Goal: Task Accomplishment & Management: Manage account settings

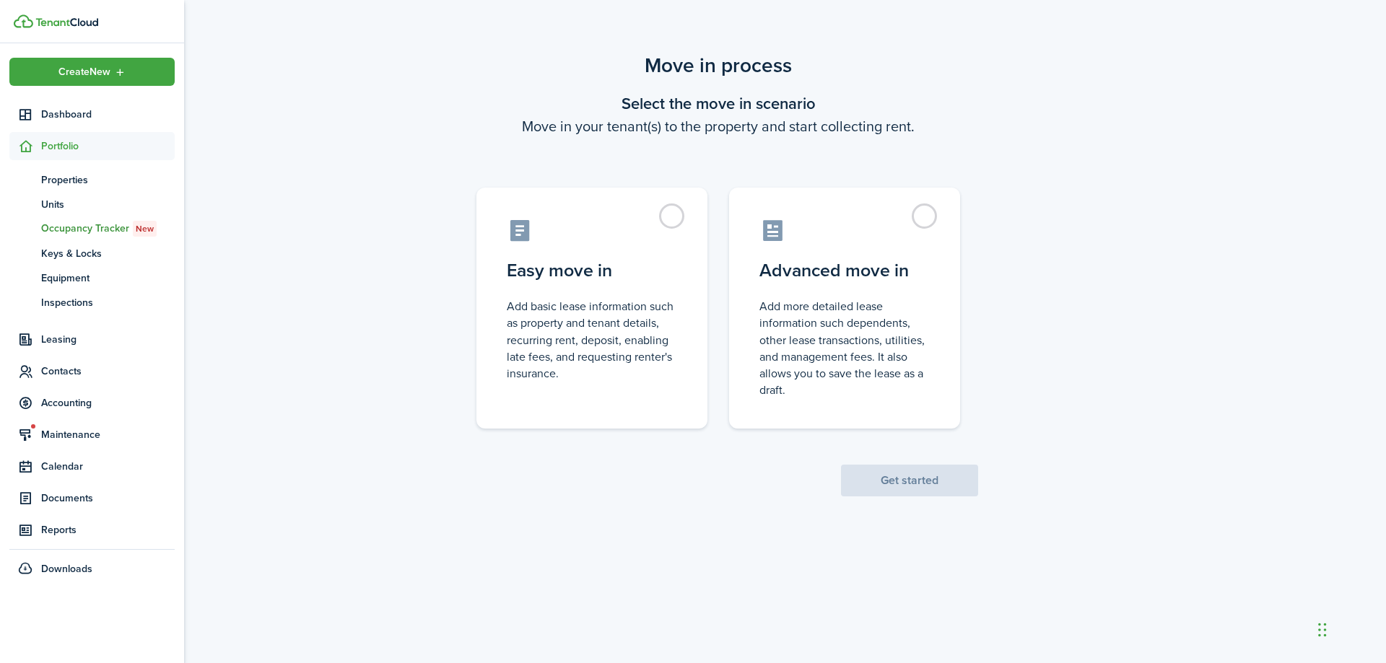
click at [55, 148] on span "Portfolio" at bounding box center [108, 146] width 134 height 15
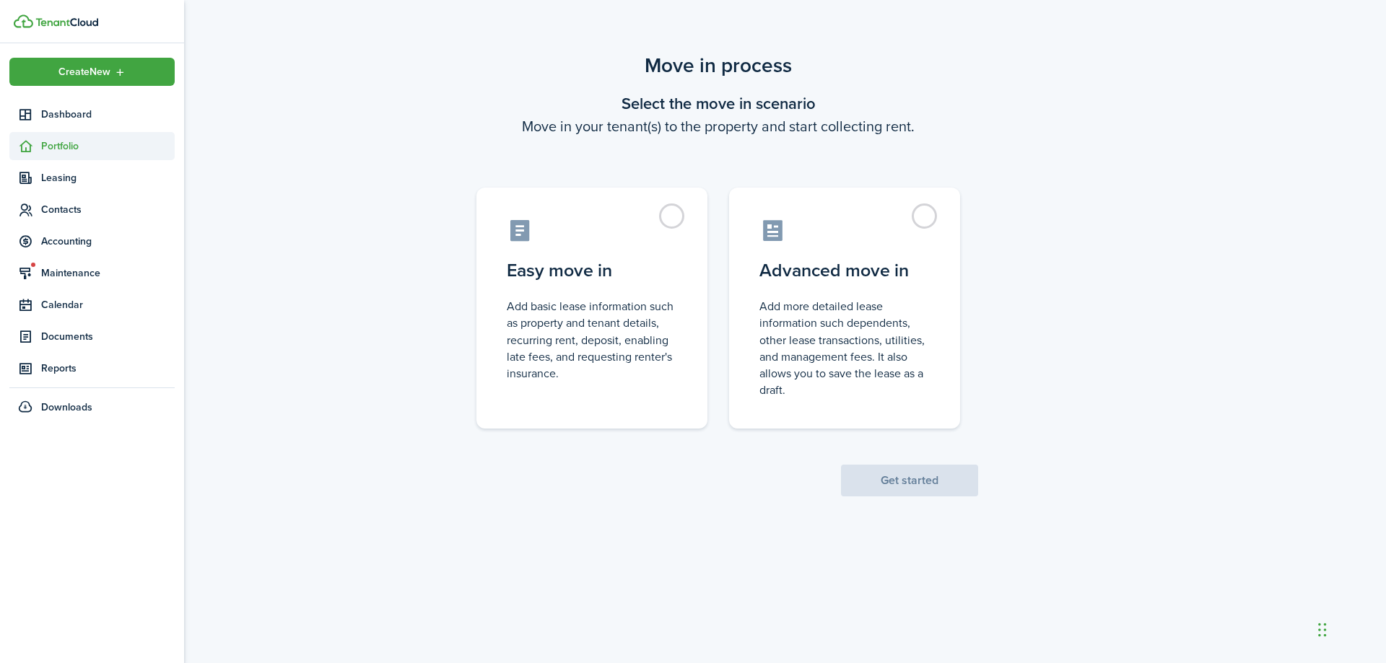
click at [64, 151] on span "Portfolio" at bounding box center [108, 146] width 134 height 15
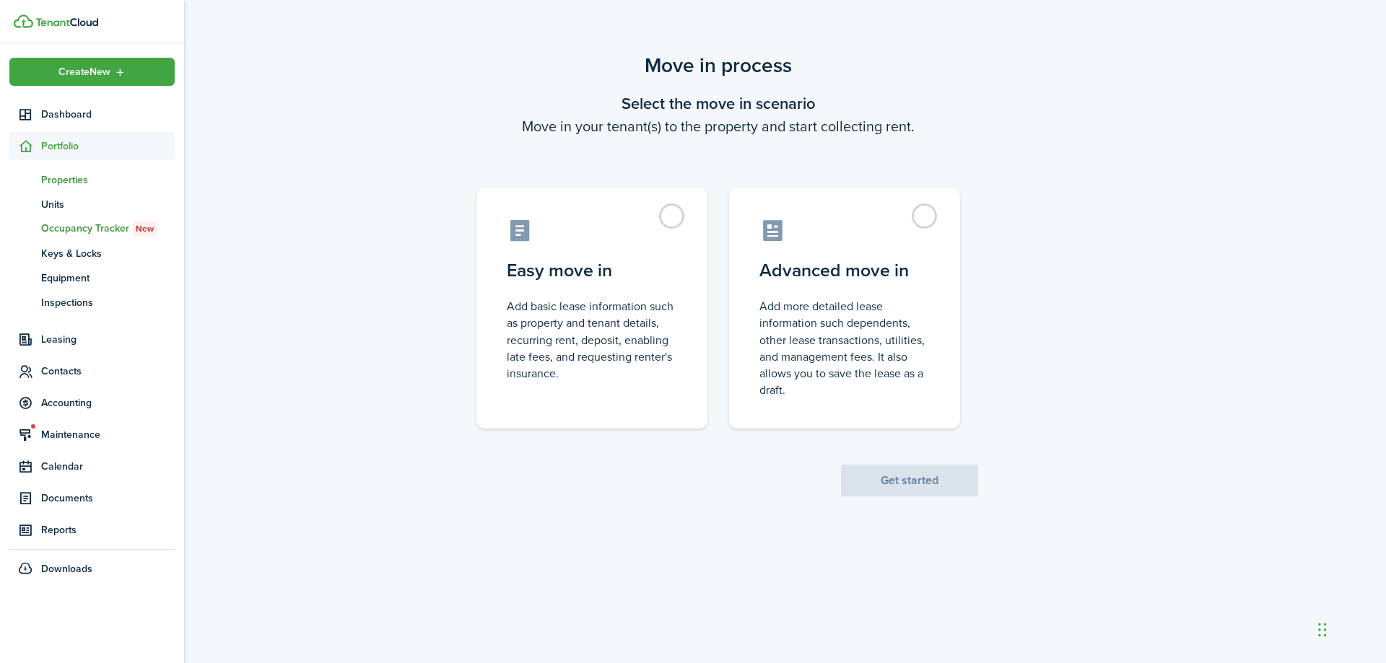
click at [61, 178] on span "Properties" at bounding box center [108, 179] width 134 height 15
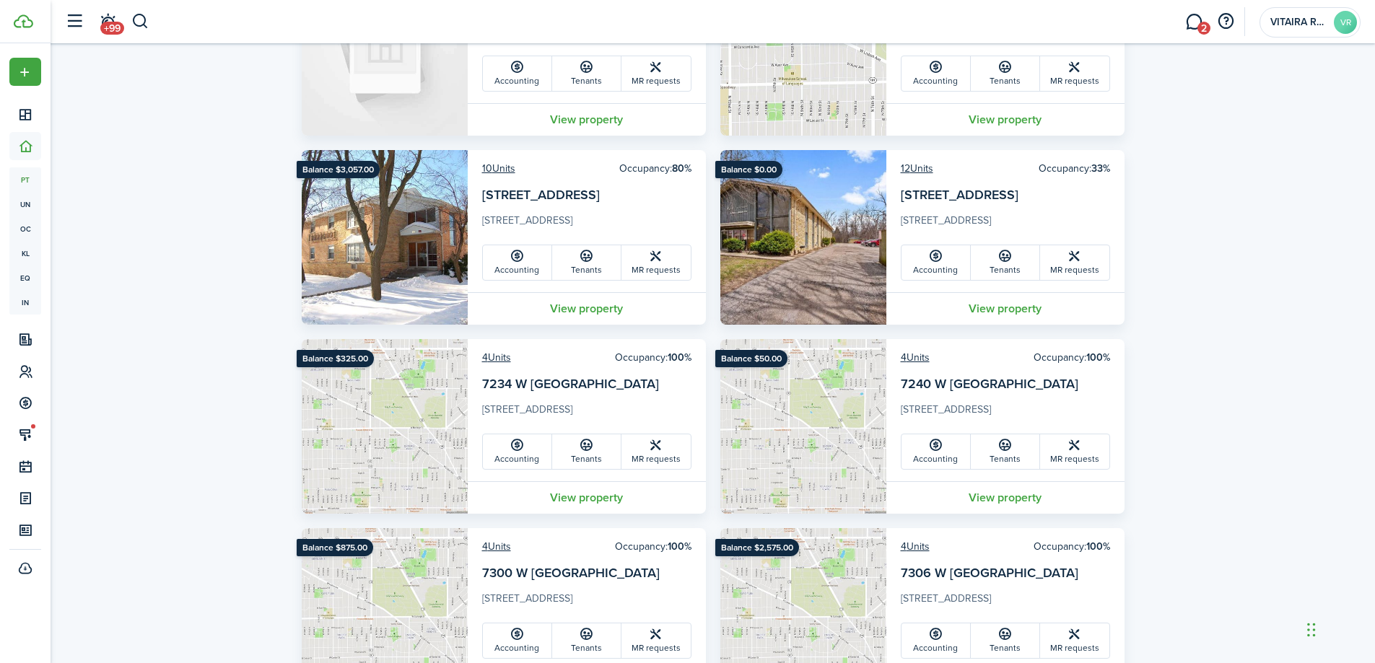
scroll to position [937, 0]
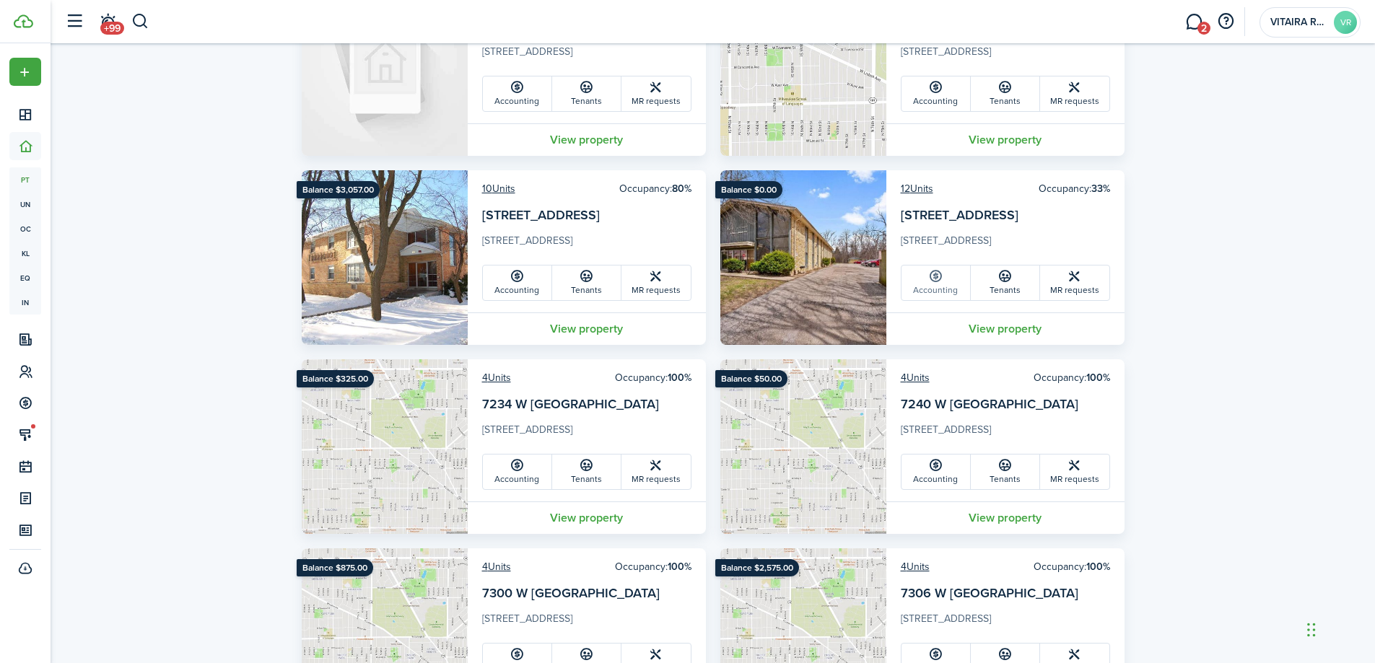
click at [948, 285] on link "Accounting" at bounding box center [935, 283] width 69 height 35
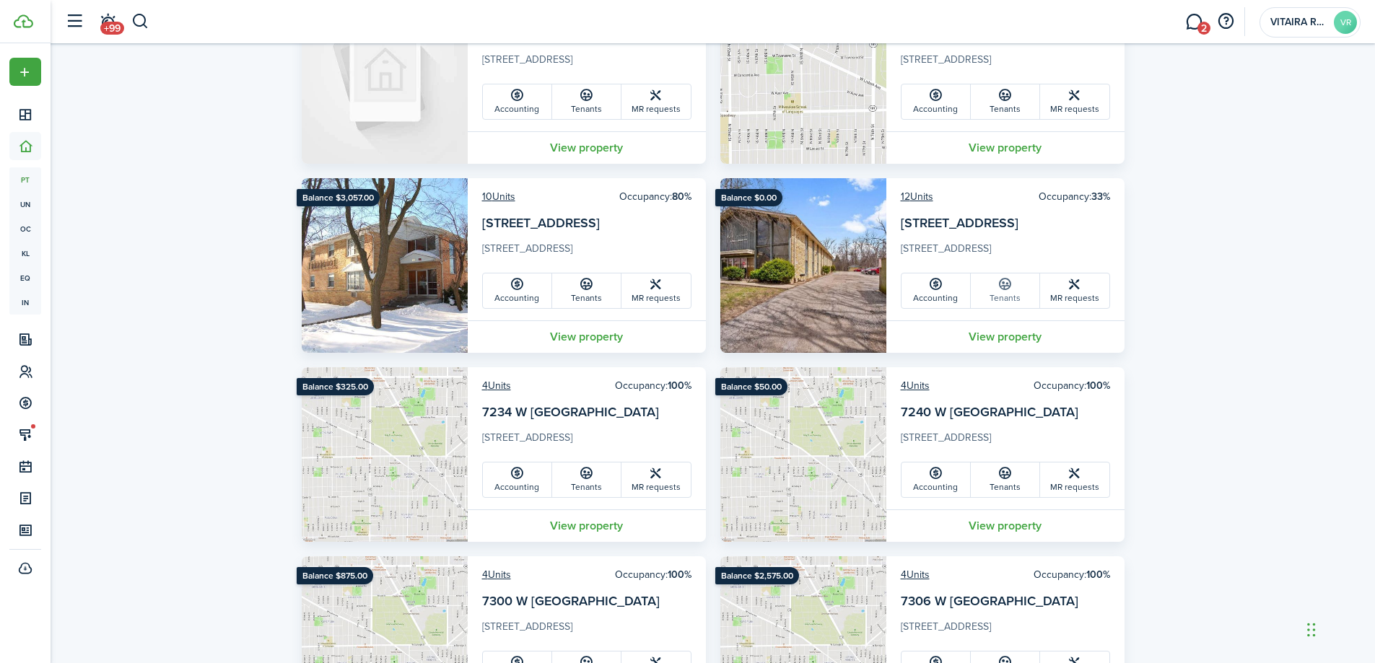
scroll to position [938, 0]
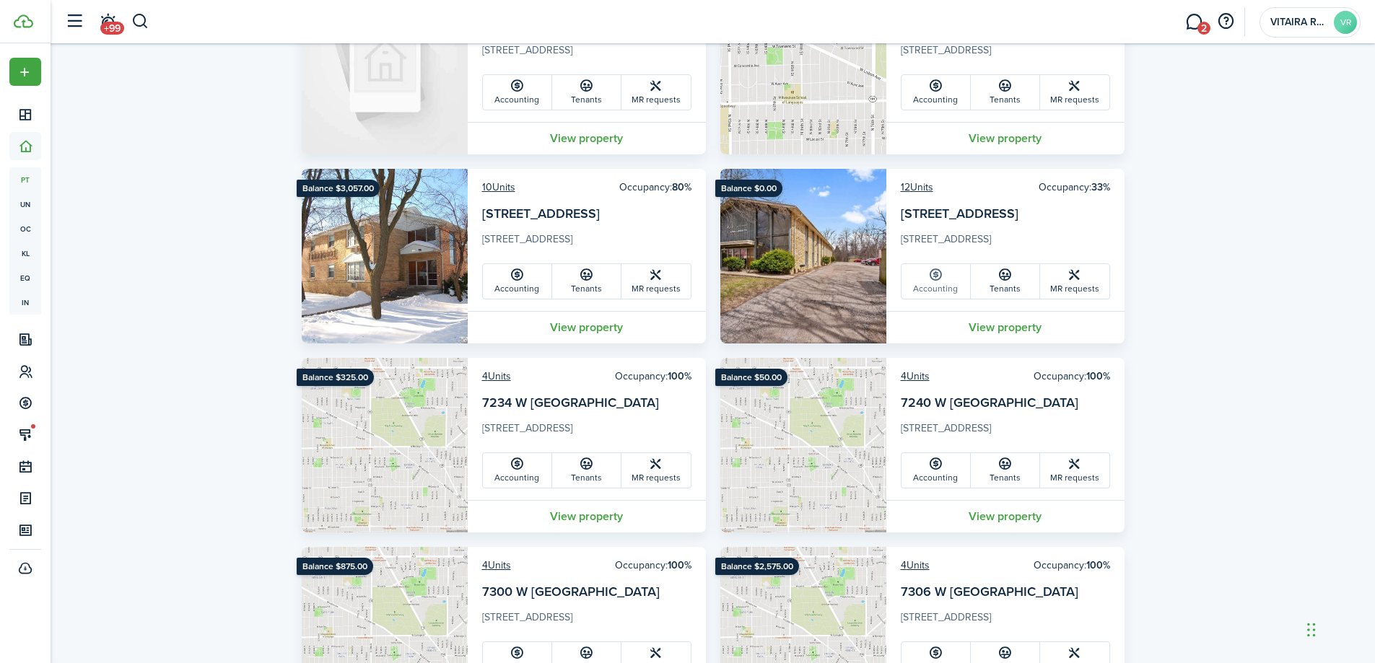
click at [940, 292] on link "Accounting" at bounding box center [935, 281] width 69 height 35
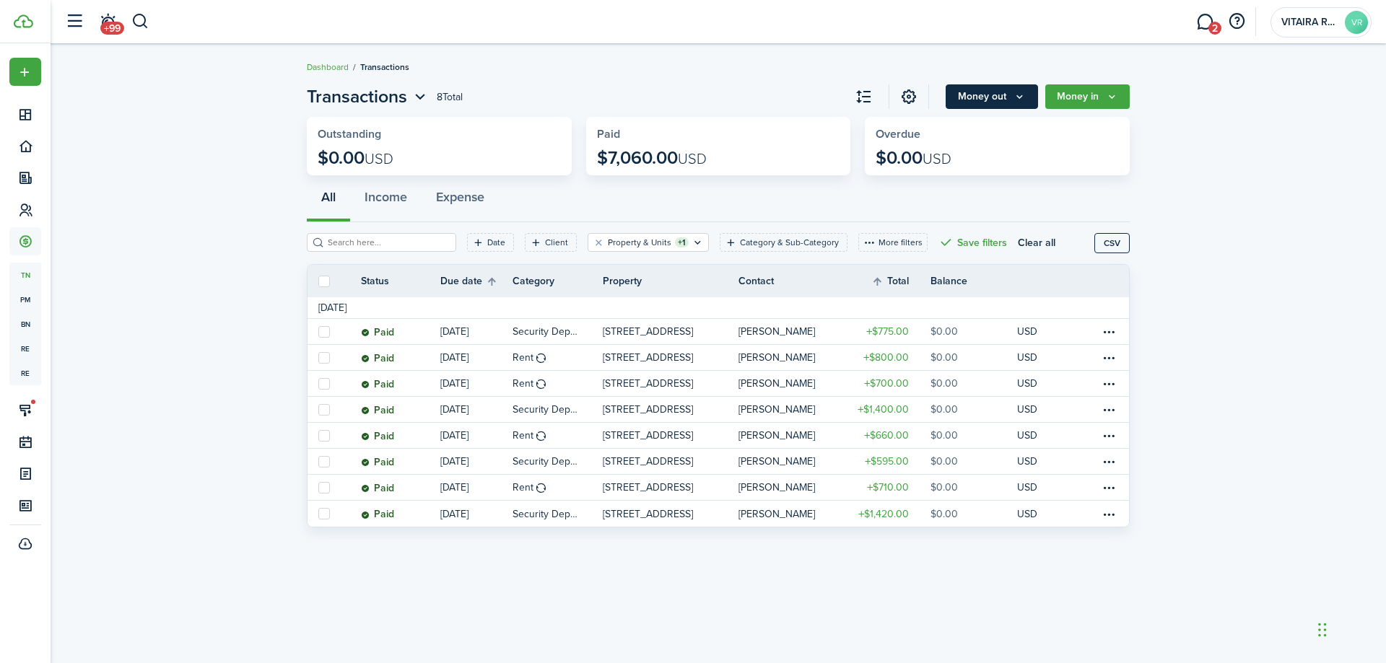
click at [1021, 97] on icon "Money out" at bounding box center [1019, 97] width 12 height 12
click at [1109, 95] on icon "Money in" at bounding box center [1112, 97] width 12 height 12
click at [691, 243] on icon "Open filter" at bounding box center [697, 243] width 12 height 12
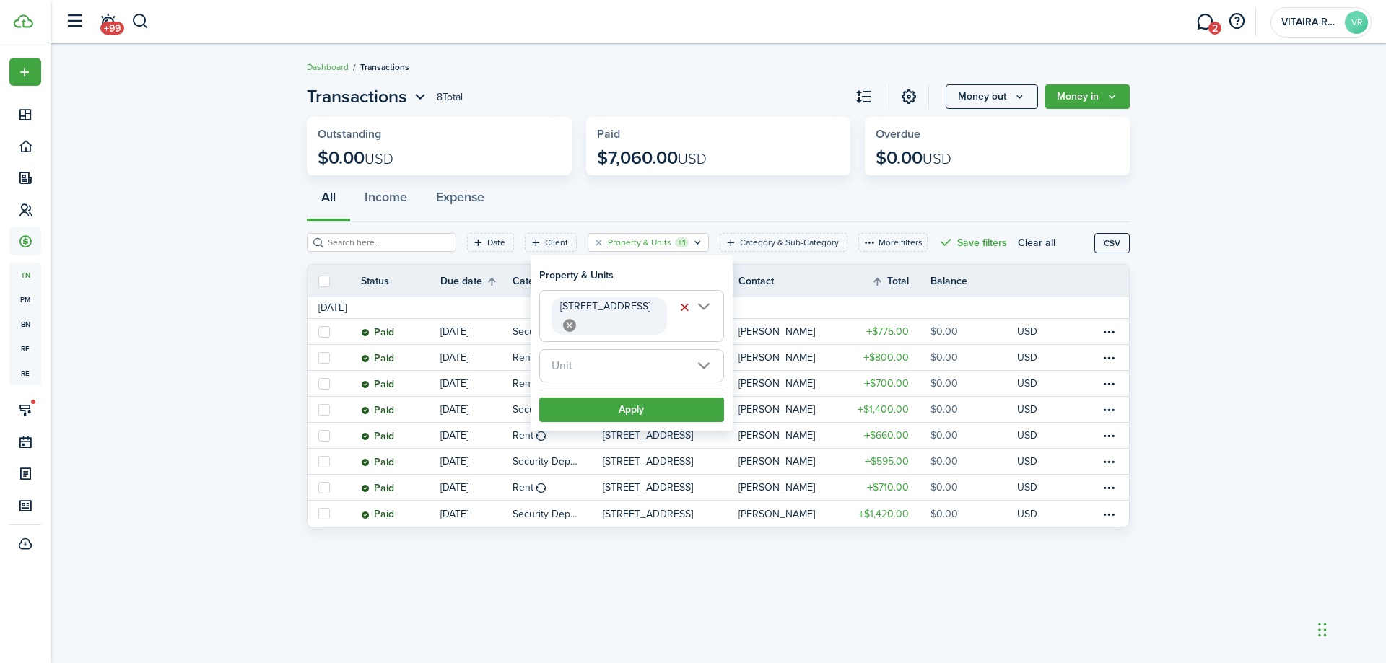
click at [704, 350] on span "Unit" at bounding box center [631, 366] width 183 height 32
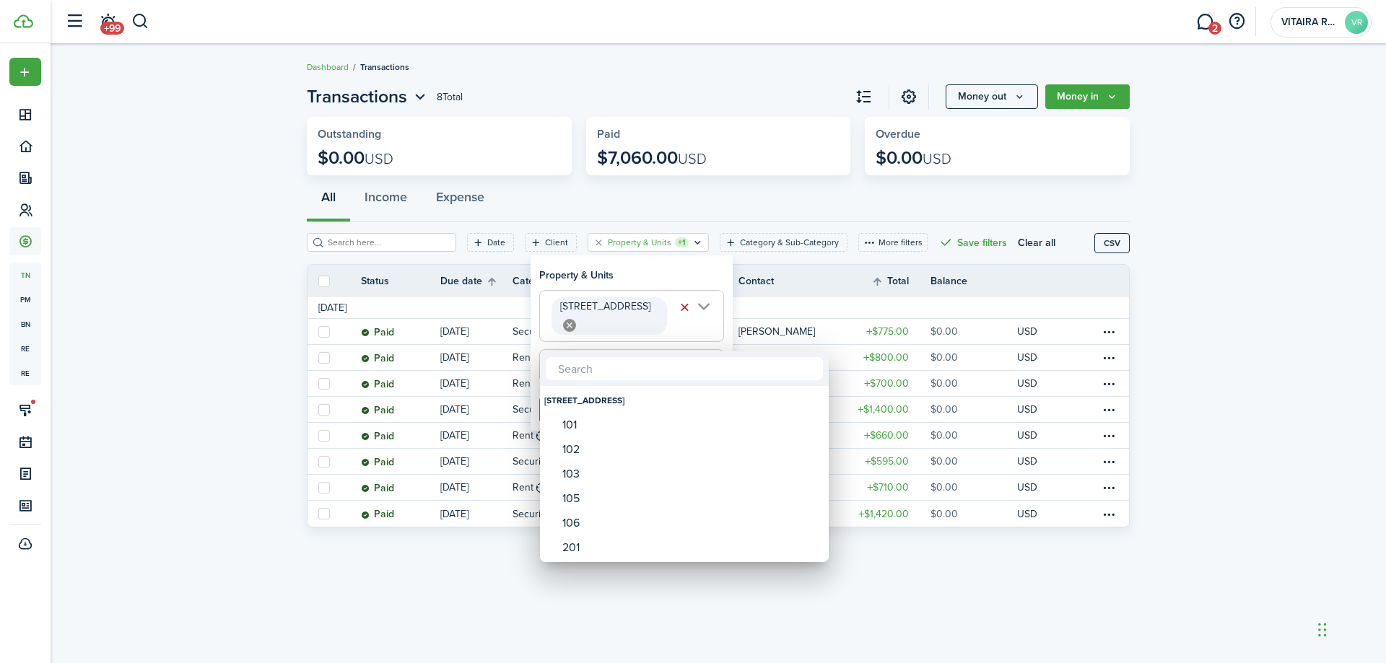
click at [741, 191] on div at bounding box center [693, 332] width 1617 height 894
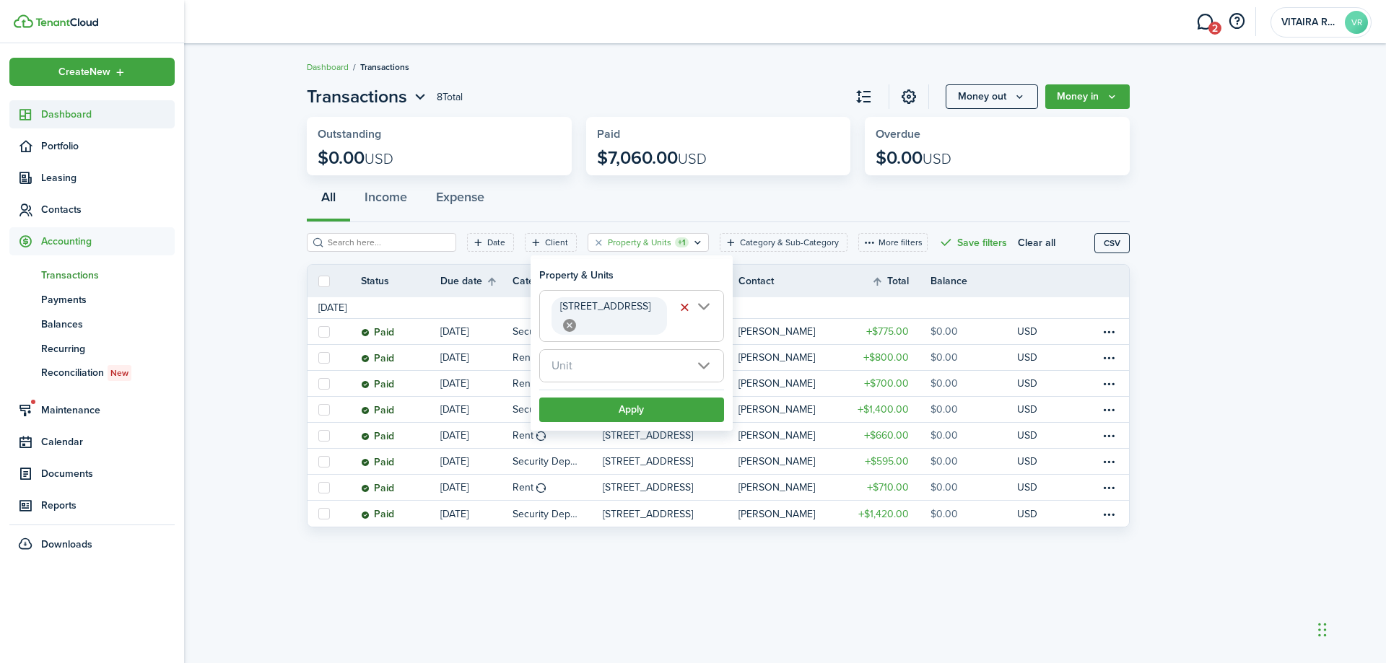
click at [34, 113] on sidebar-link-icon at bounding box center [25, 114] width 32 height 15
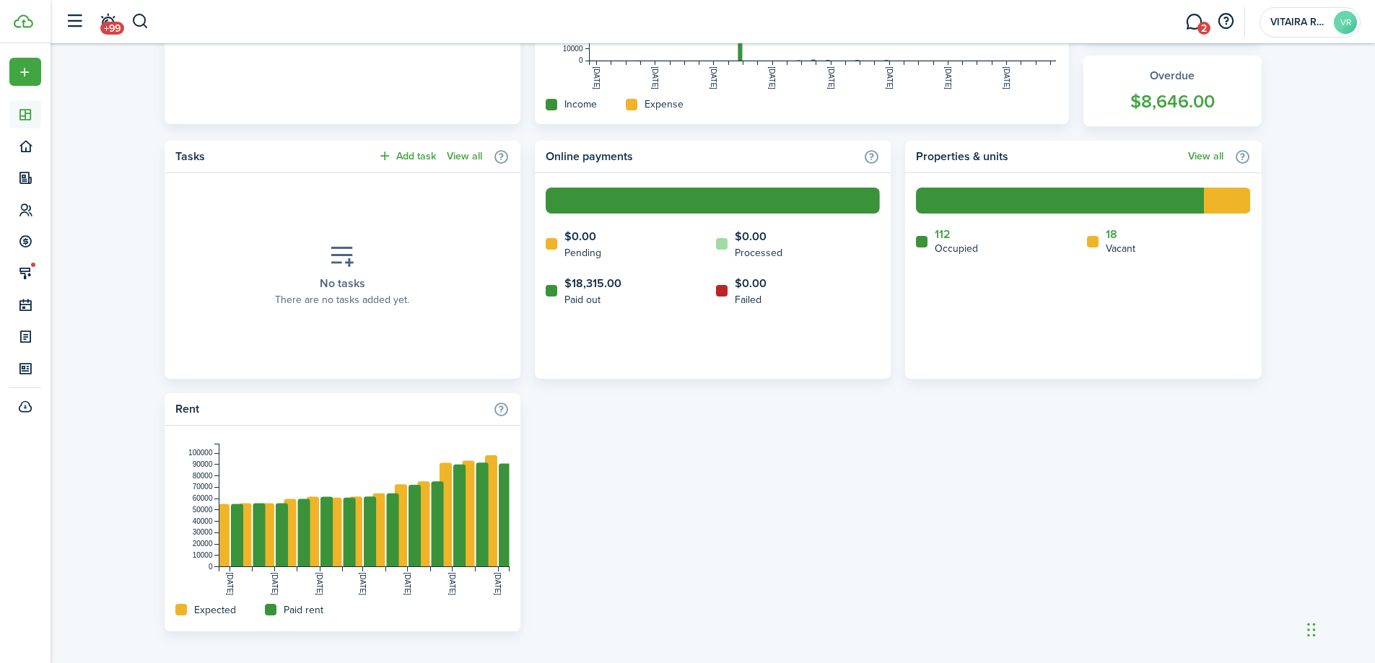
scroll to position [529, 0]
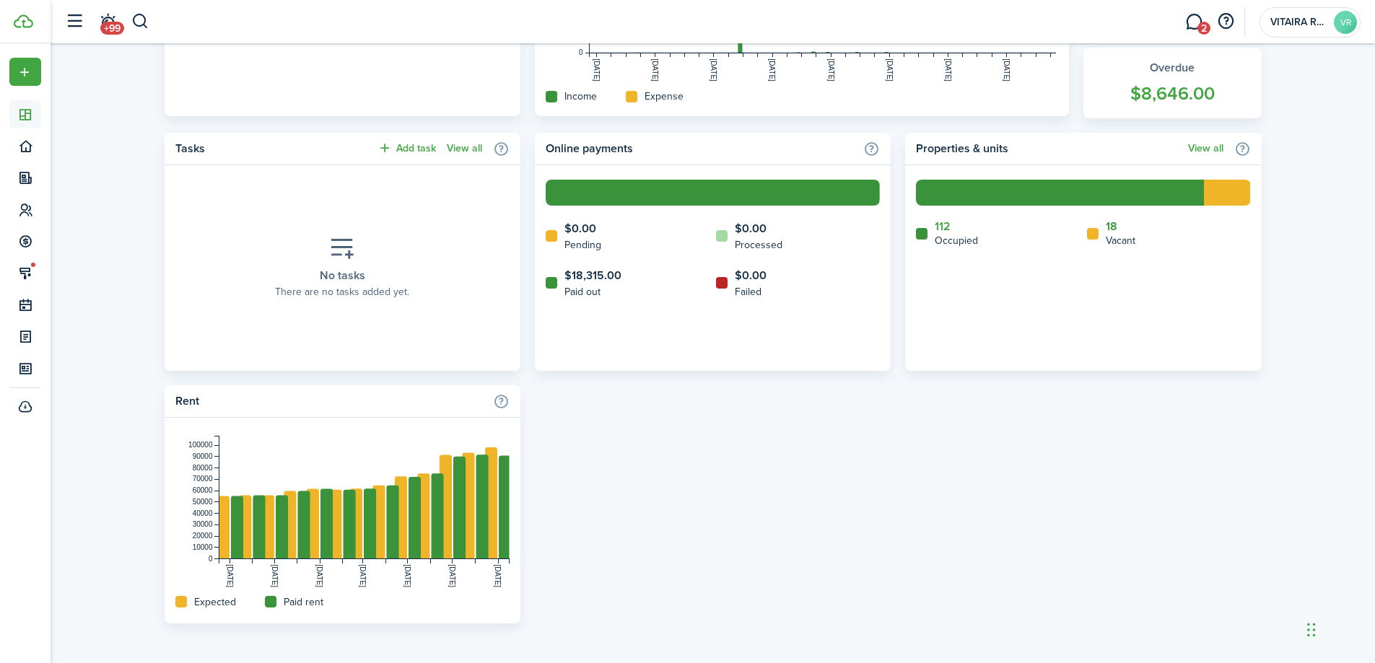
click at [1114, 227] on link "18" at bounding box center [1112, 226] width 12 height 13
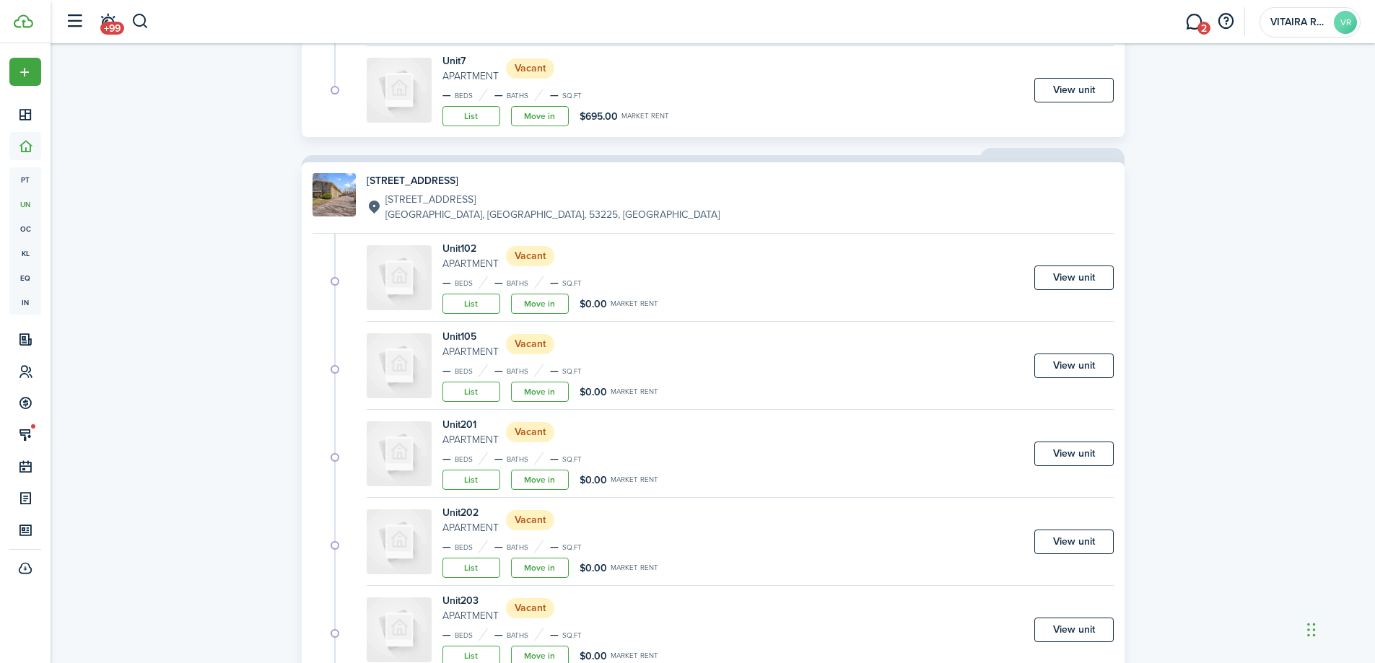
scroll to position [1227, 0]
click at [543, 480] on link "Move in" at bounding box center [540, 477] width 58 height 20
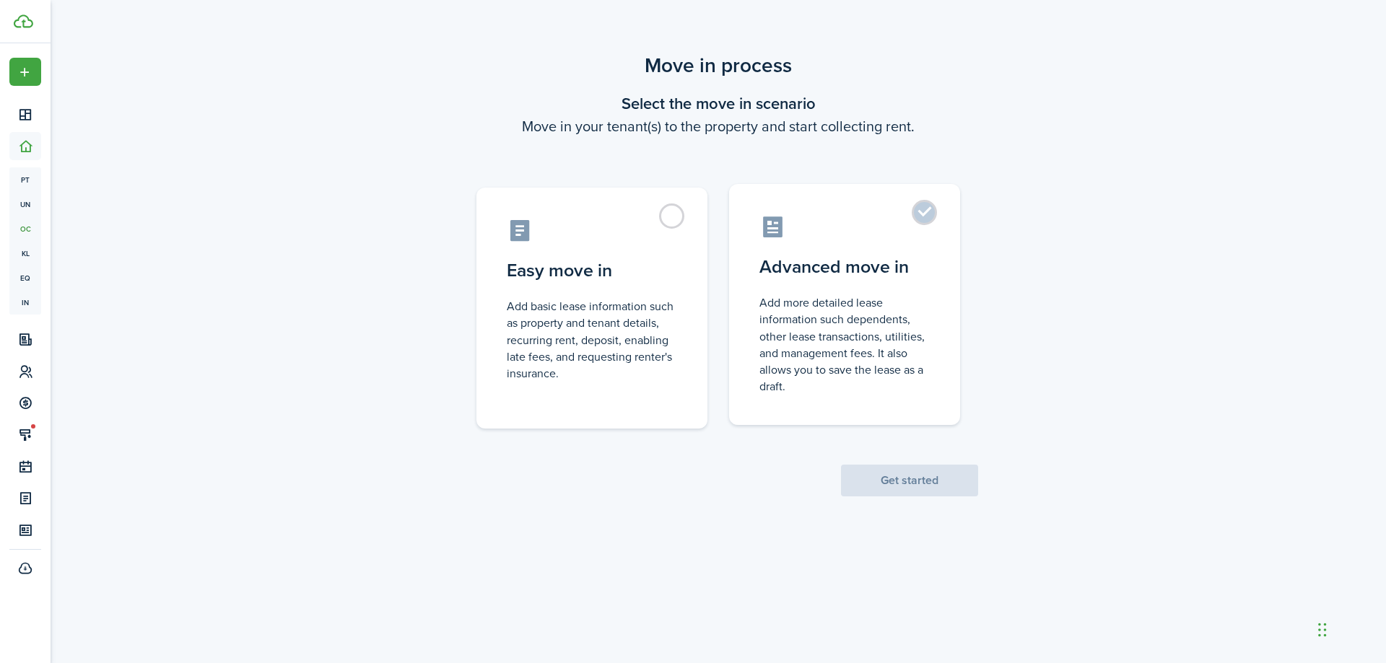
click at [925, 214] on label "Advanced move in Add more detailed lease information such dependents, other lea…" at bounding box center [844, 304] width 231 height 241
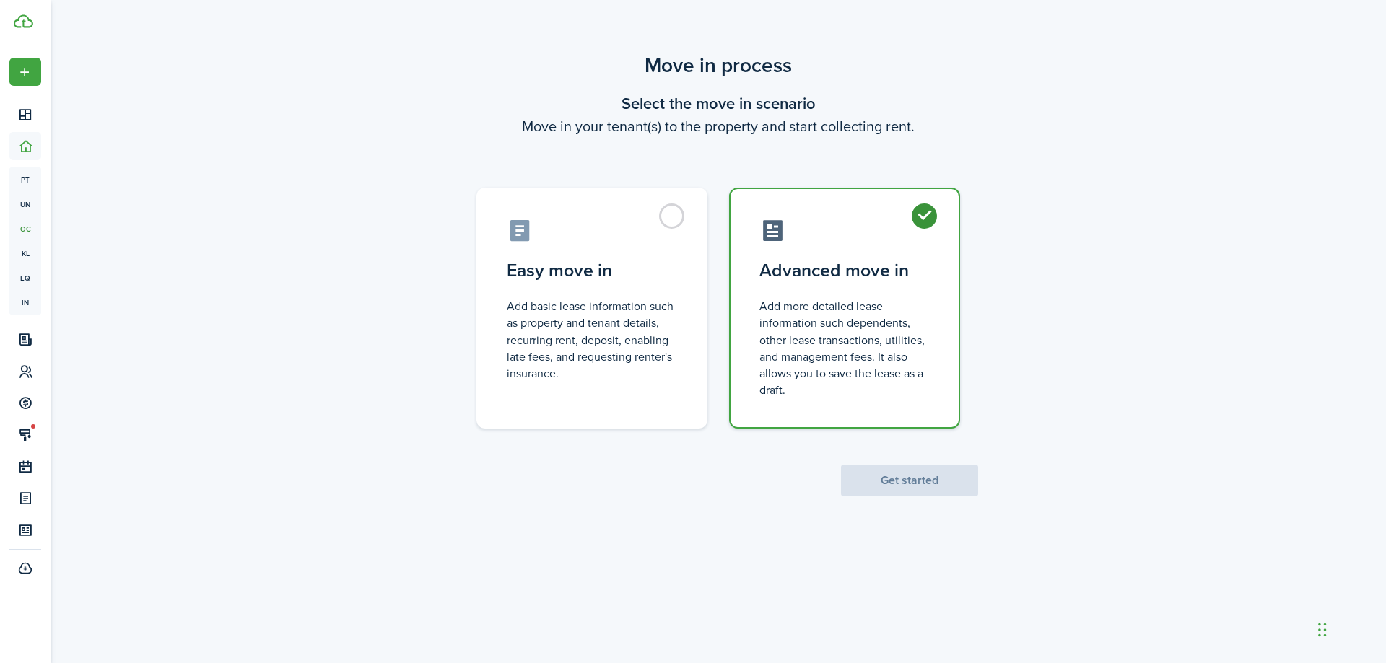
radio input "true"
click at [907, 485] on button "Get started" at bounding box center [909, 481] width 137 height 32
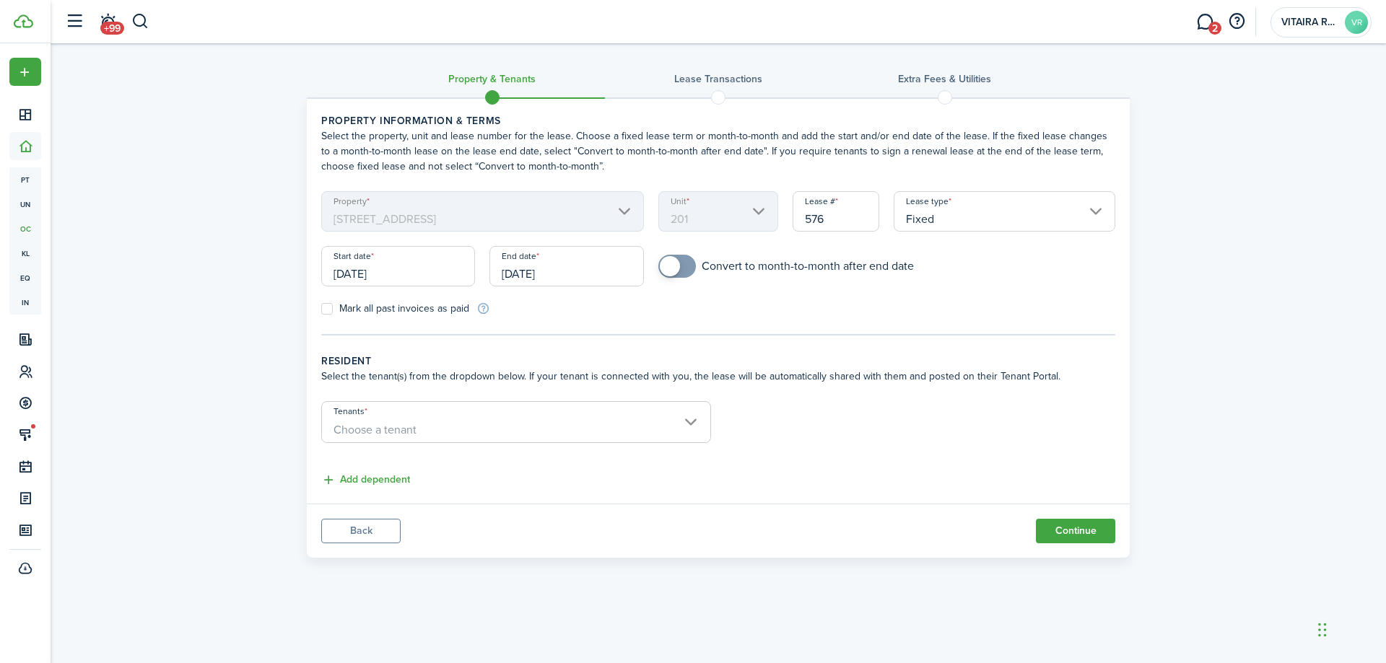
click at [1096, 209] on input "Fixed" at bounding box center [1005, 211] width 222 height 40
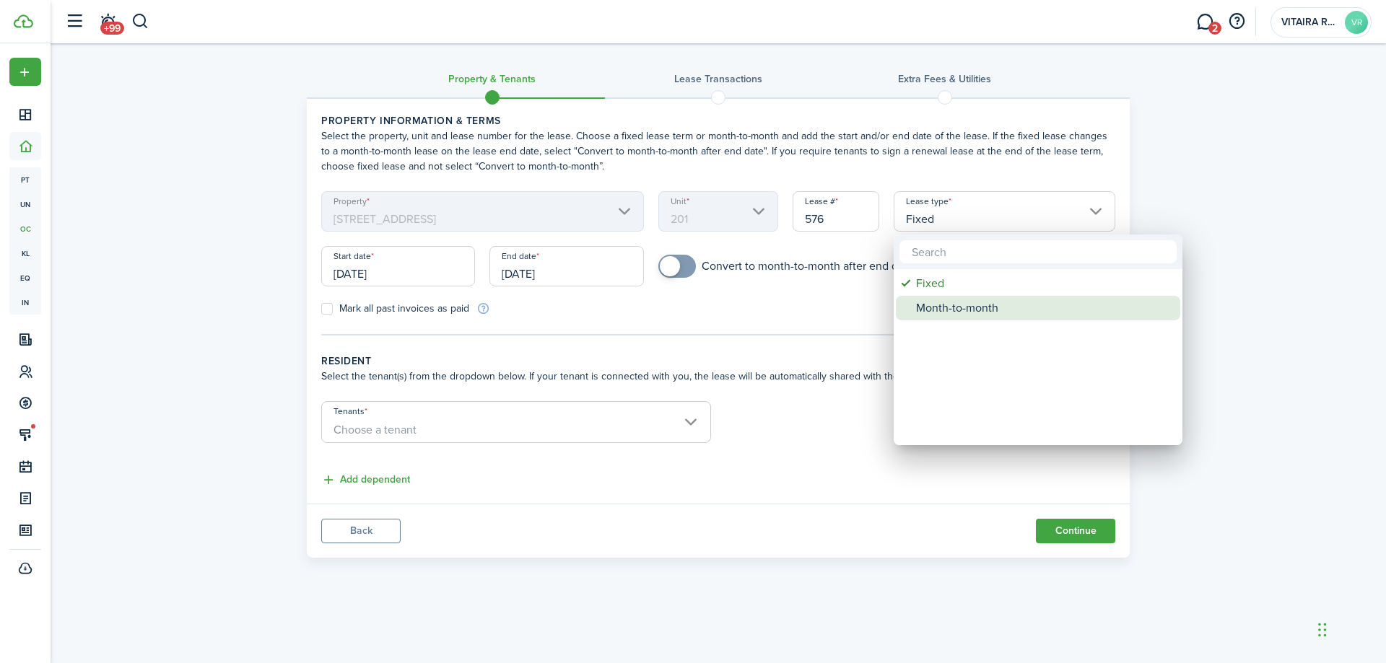
click at [977, 312] on div "Month-to-month" at bounding box center [1043, 308] width 255 height 25
type input "Month-to-month"
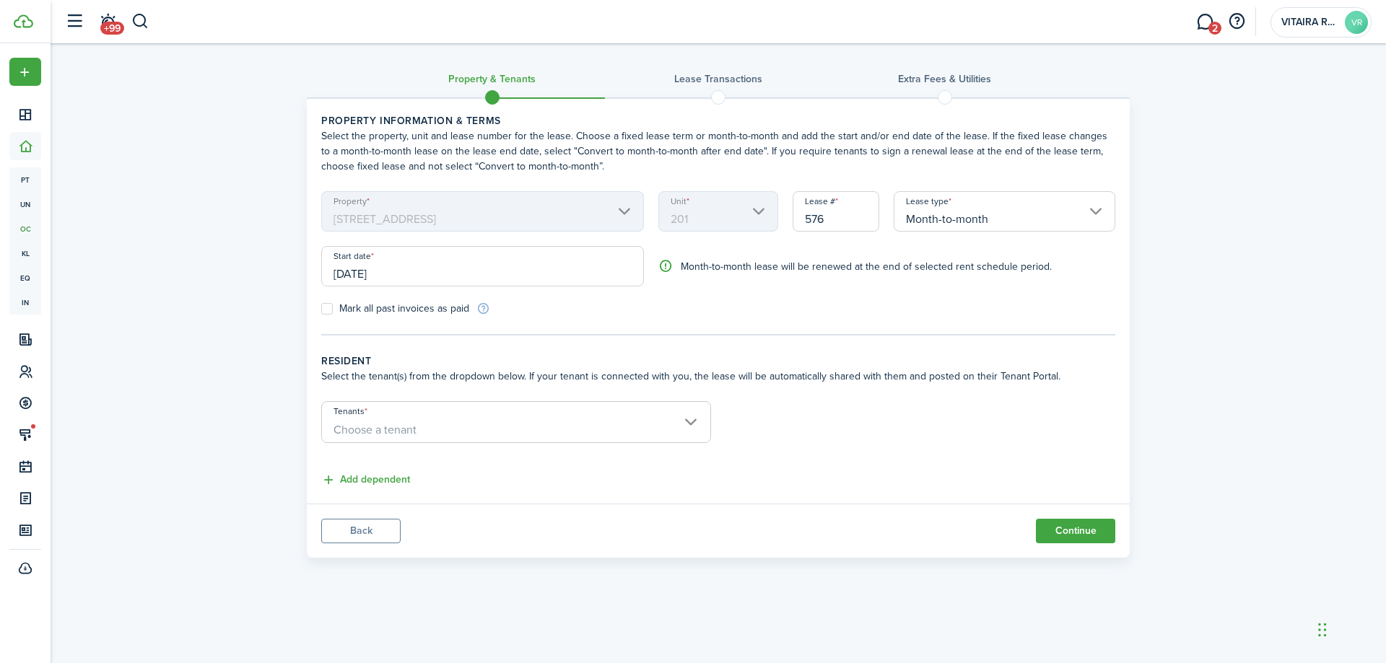
click at [601, 320] on tc-wizard-step "Property information & terms Select the property, unit and lease number for the…" at bounding box center [718, 224] width 794 height 222
click at [414, 271] on input "[DATE]" at bounding box center [482, 266] width 323 height 40
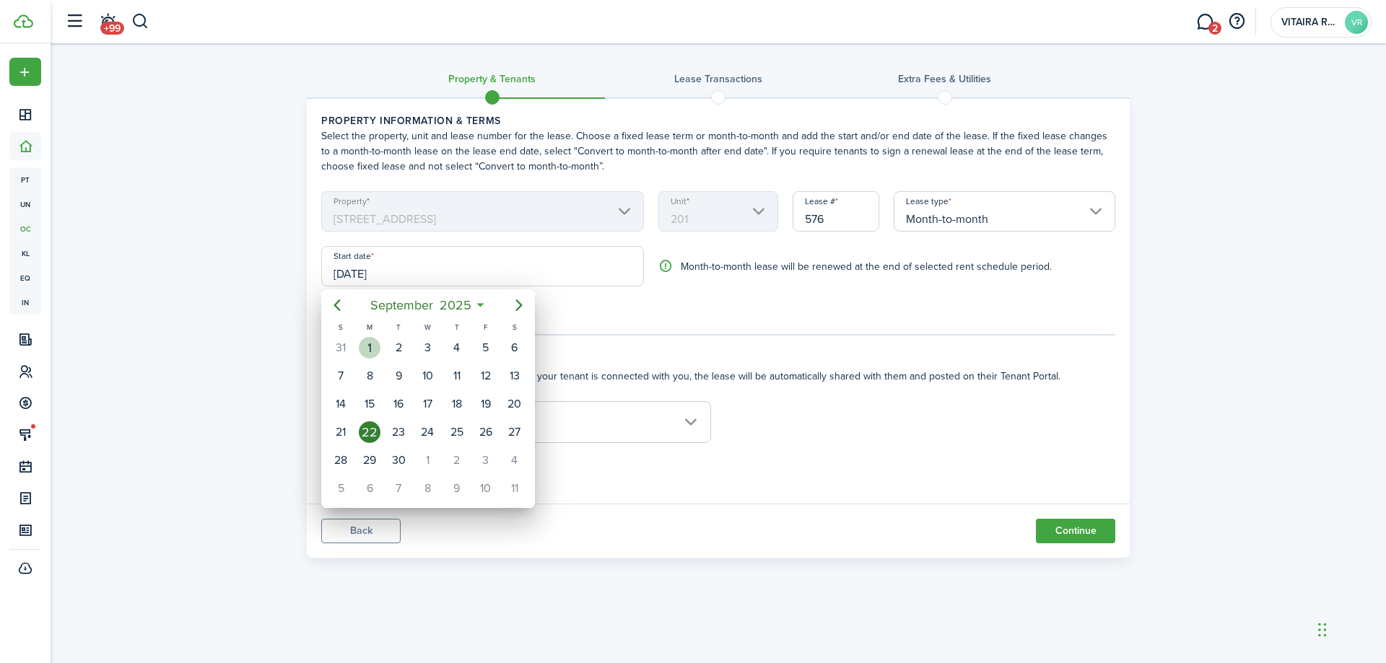
click at [368, 344] on div "1" at bounding box center [370, 348] width 22 height 22
type input "[DATE]"
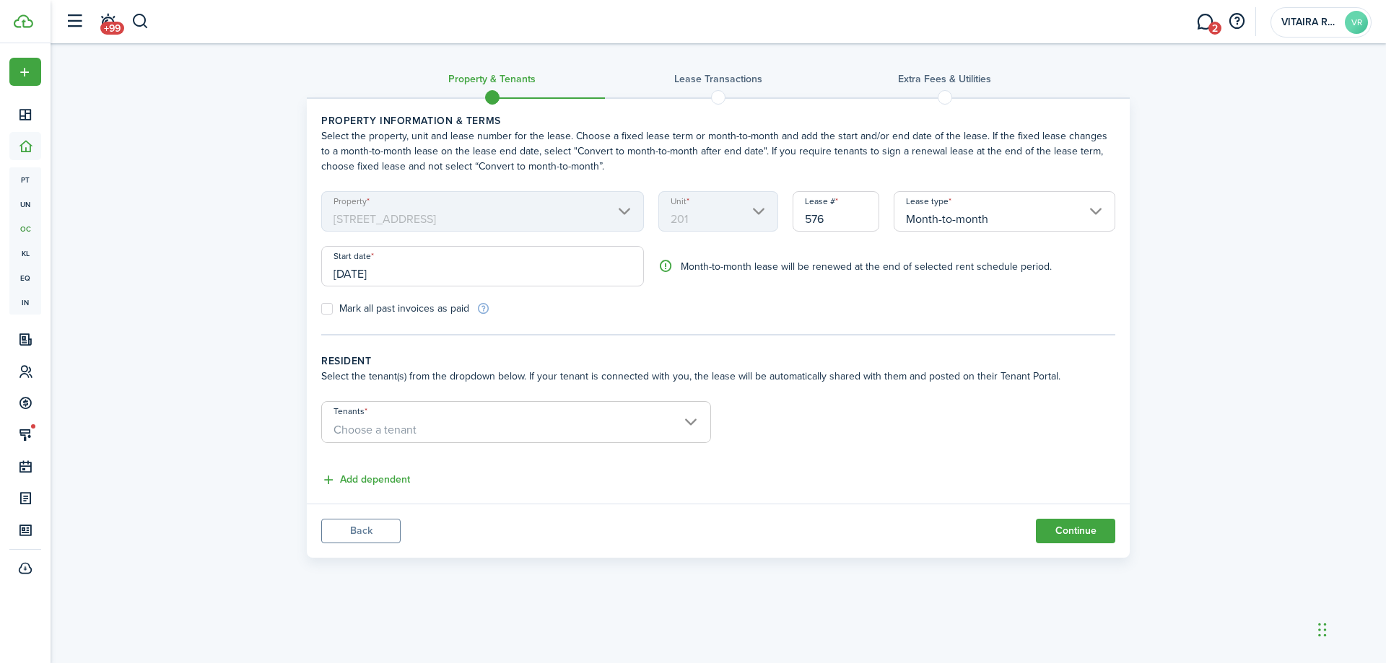
click at [695, 421] on span "Choose a tenant" at bounding box center [516, 430] width 388 height 25
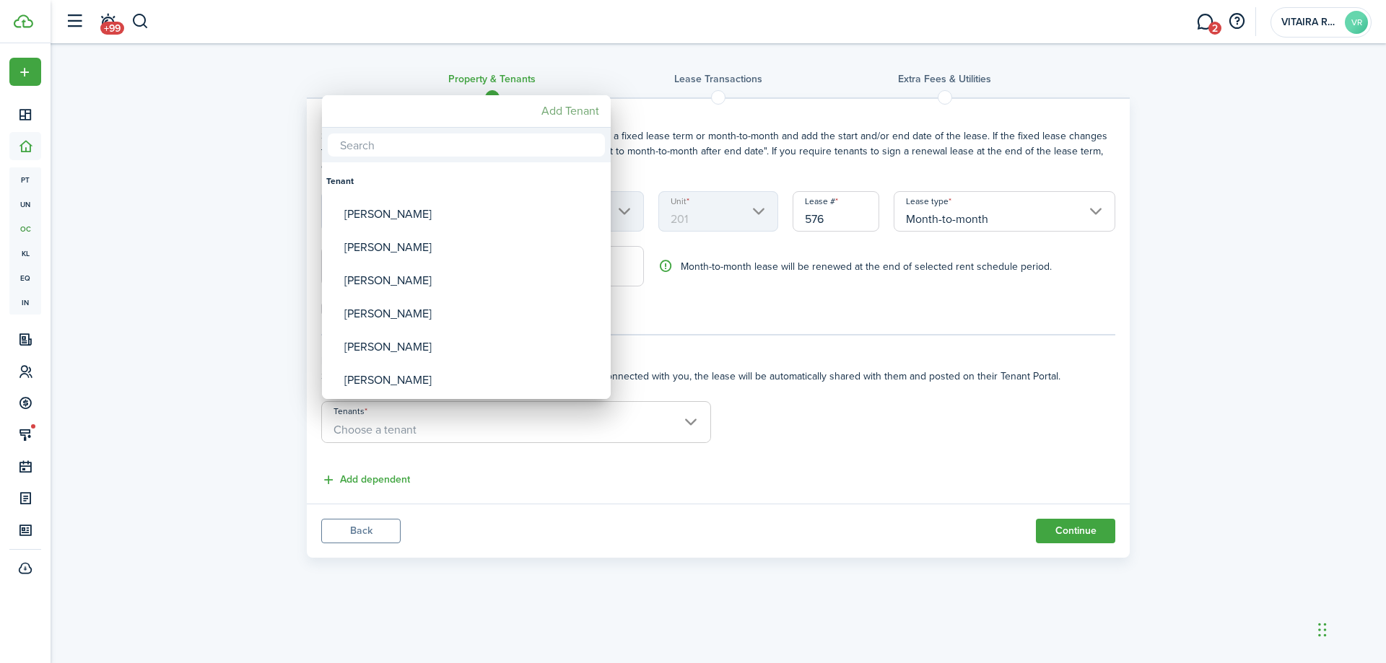
click at [577, 114] on mbsc-button "Add Tenant" at bounding box center [570, 111] width 69 height 26
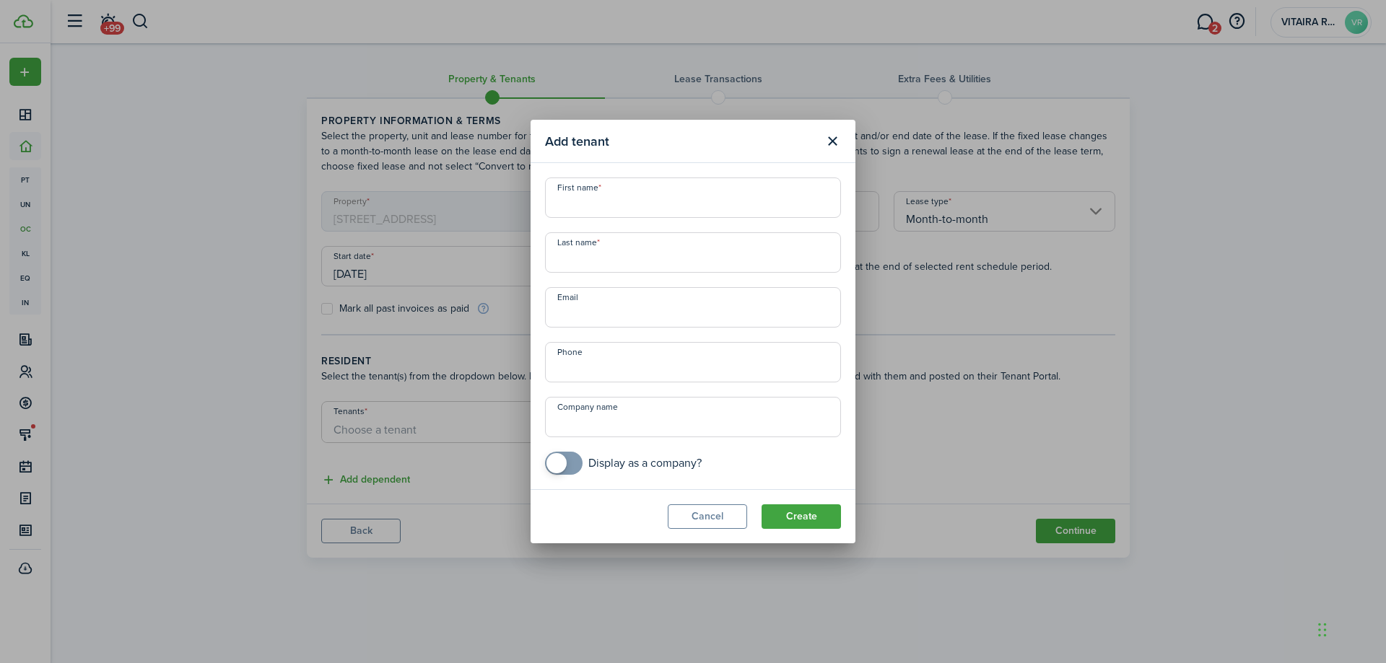
click at [590, 204] on input "First name" at bounding box center [693, 198] width 296 height 40
type input "Deinyel"
click at [567, 259] on input "Last name" at bounding box center [693, 252] width 296 height 40
type input "Jones"
click at [793, 516] on button "Create" at bounding box center [800, 516] width 79 height 25
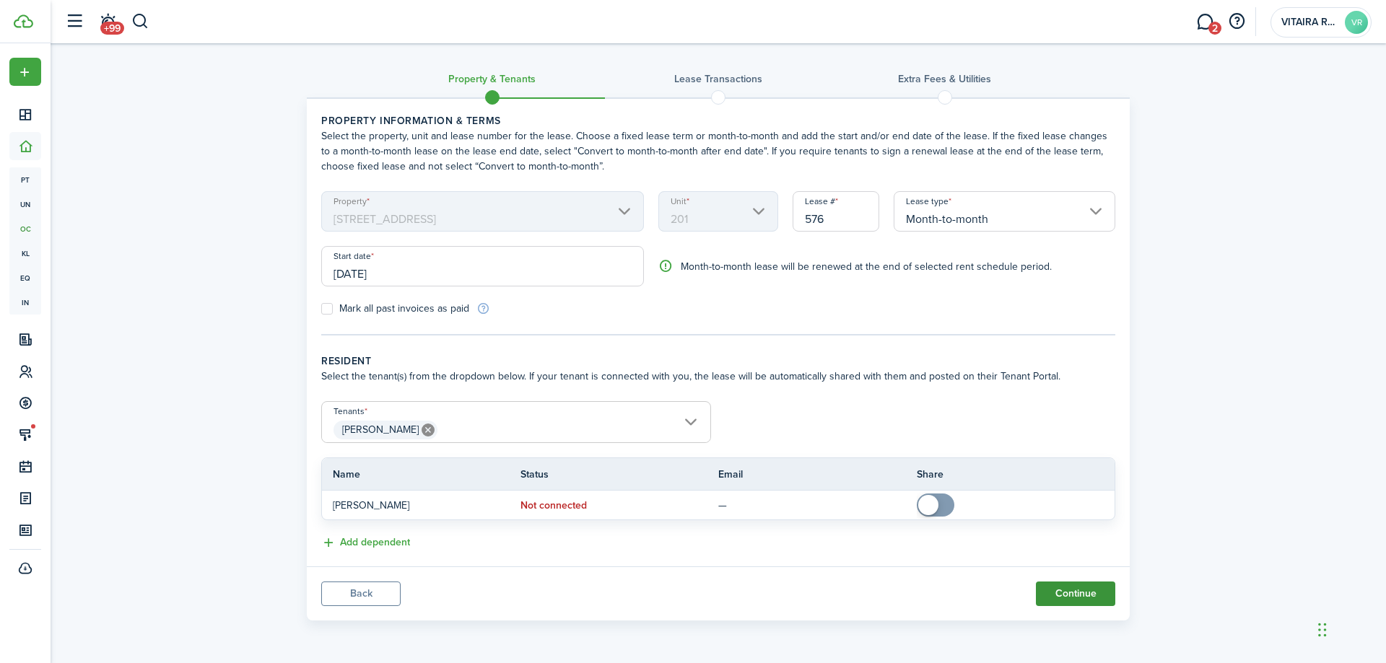
click at [1053, 595] on button "Continue" at bounding box center [1075, 594] width 79 height 25
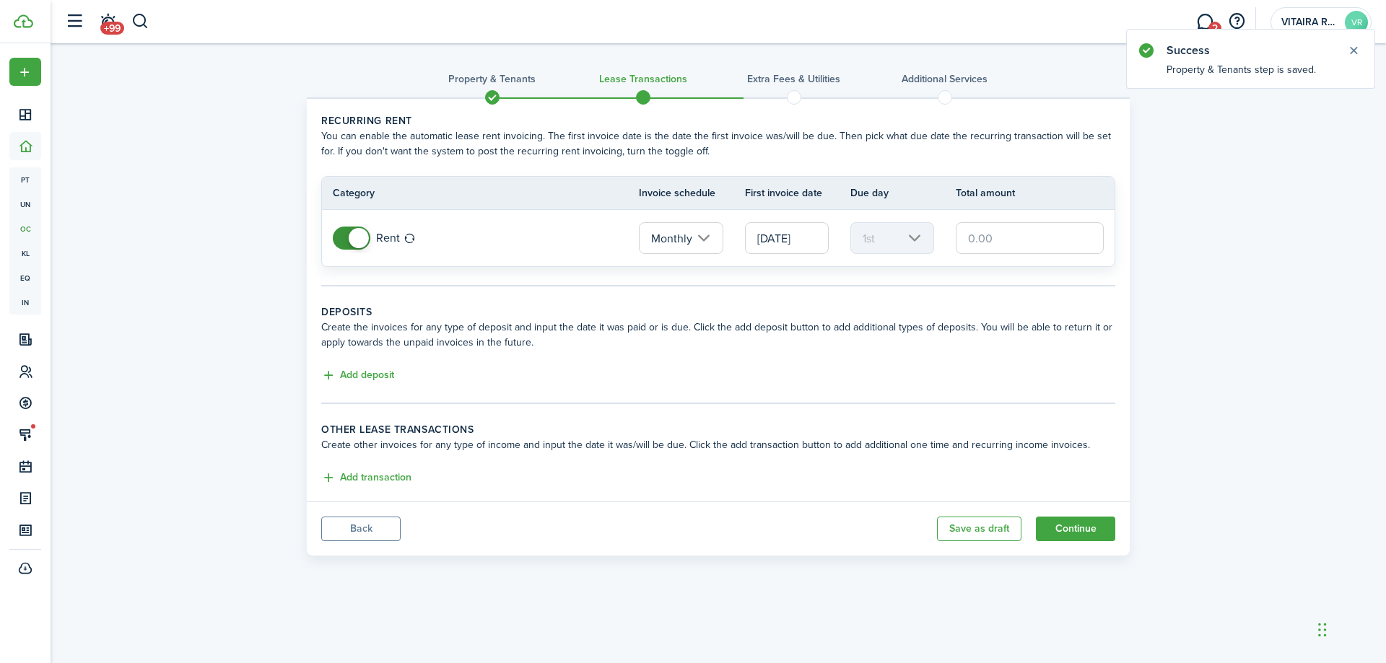
click at [987, 237] on input "text" at bounding box center [1030, 238] width 148 height 32
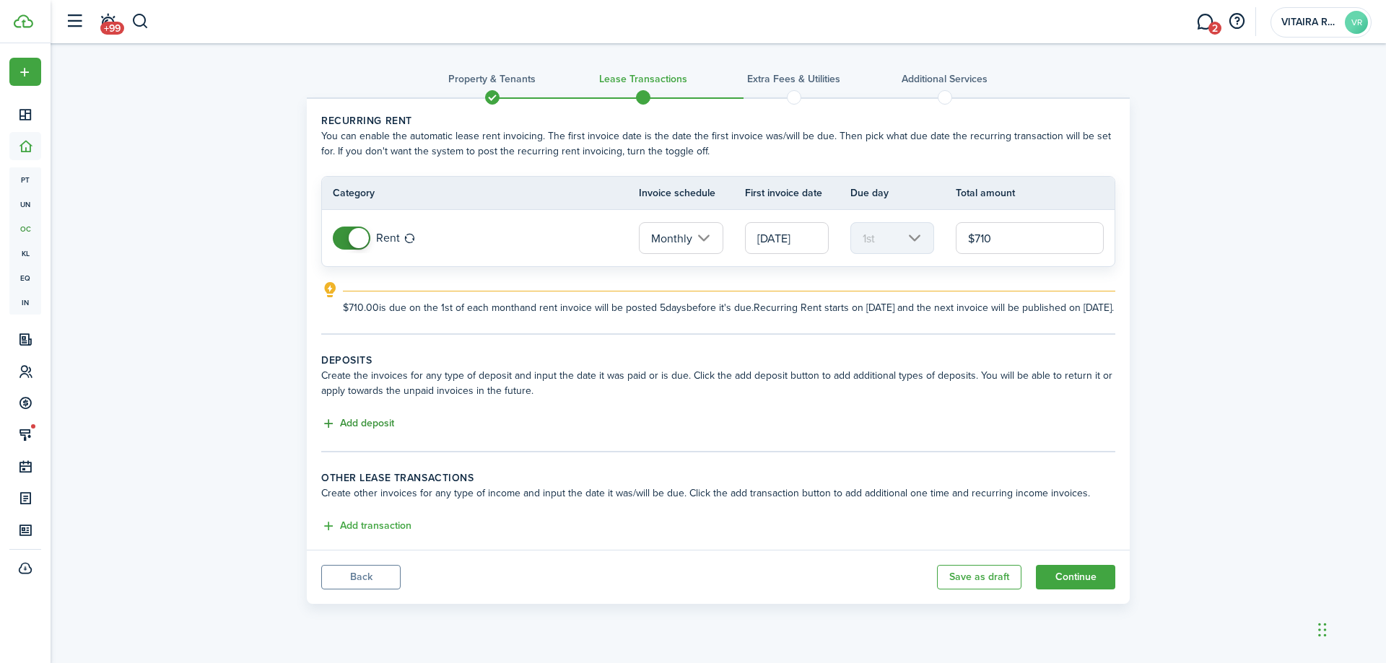
type input "$710.00"
click at [379, 432] on button "Add deposit" at bounding box center [357, 424] width 73 height 17
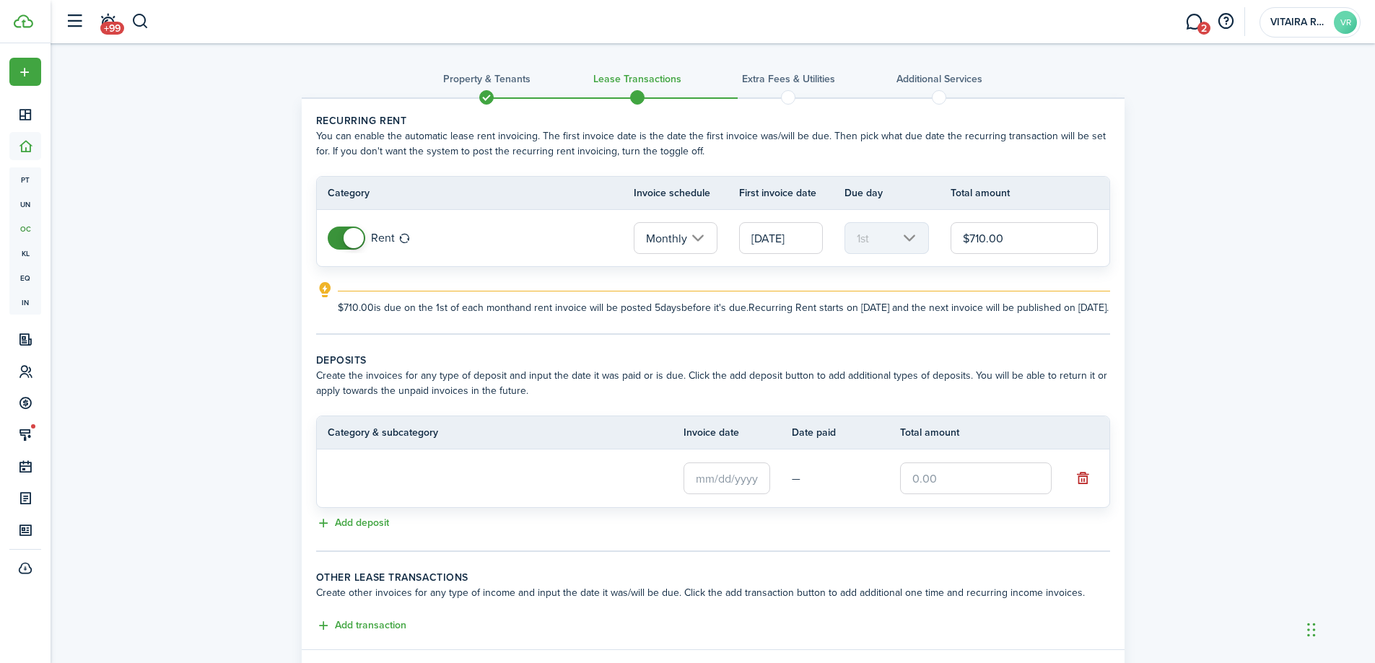
click at [414, 492] on loading-skeleton at bounding box center [472, 478] width 289 height 33
click at [598, 493] on input "Deposit" at bounding box center [472, 478] width 289 height 32
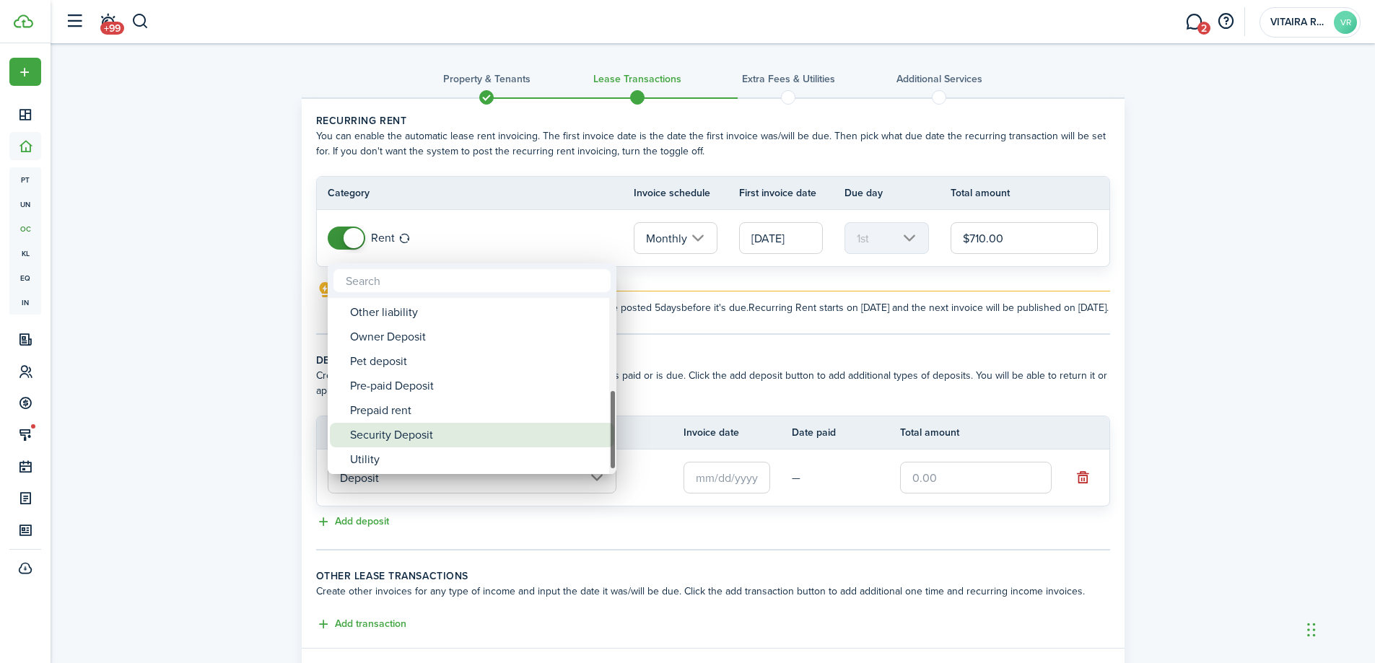
click at [432, 437] on div "Security Deposit" at bounding box center [477, 435] width 255 height 25
type input "Deposit / Security Deposit"
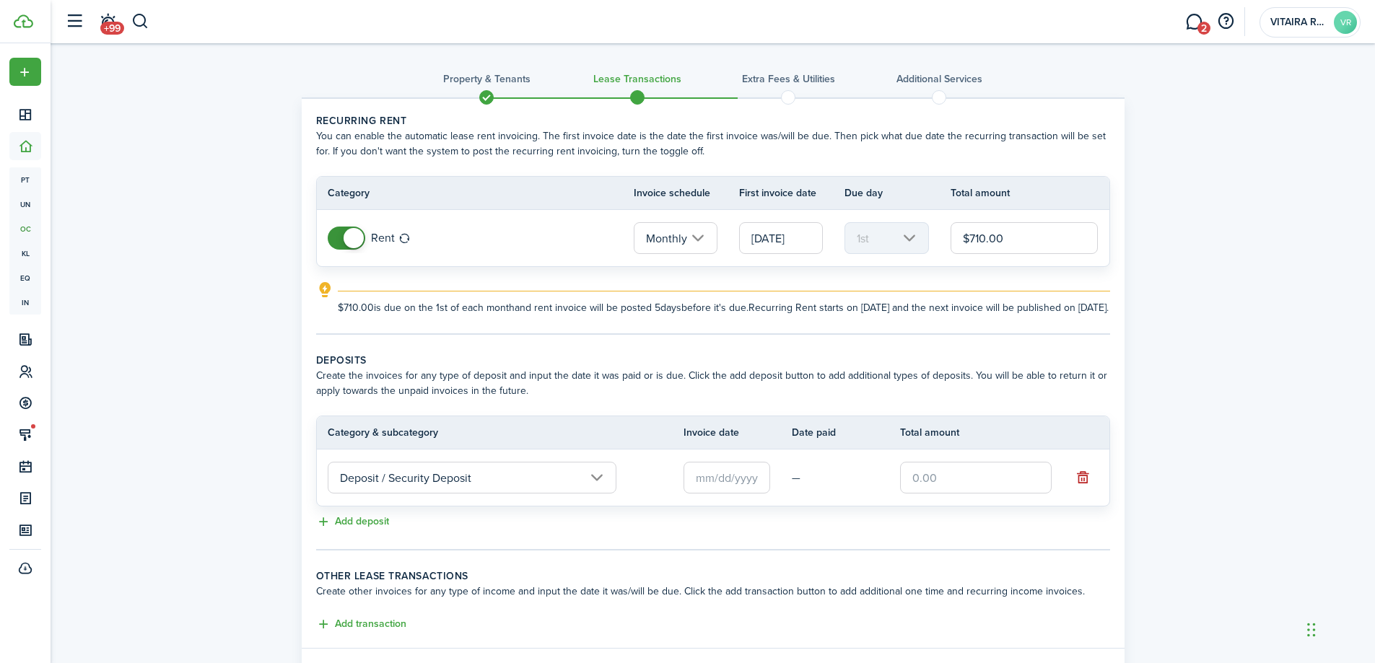
click at [718, 492] on input "text" at bounding box center [726, 478] width 87 height 32
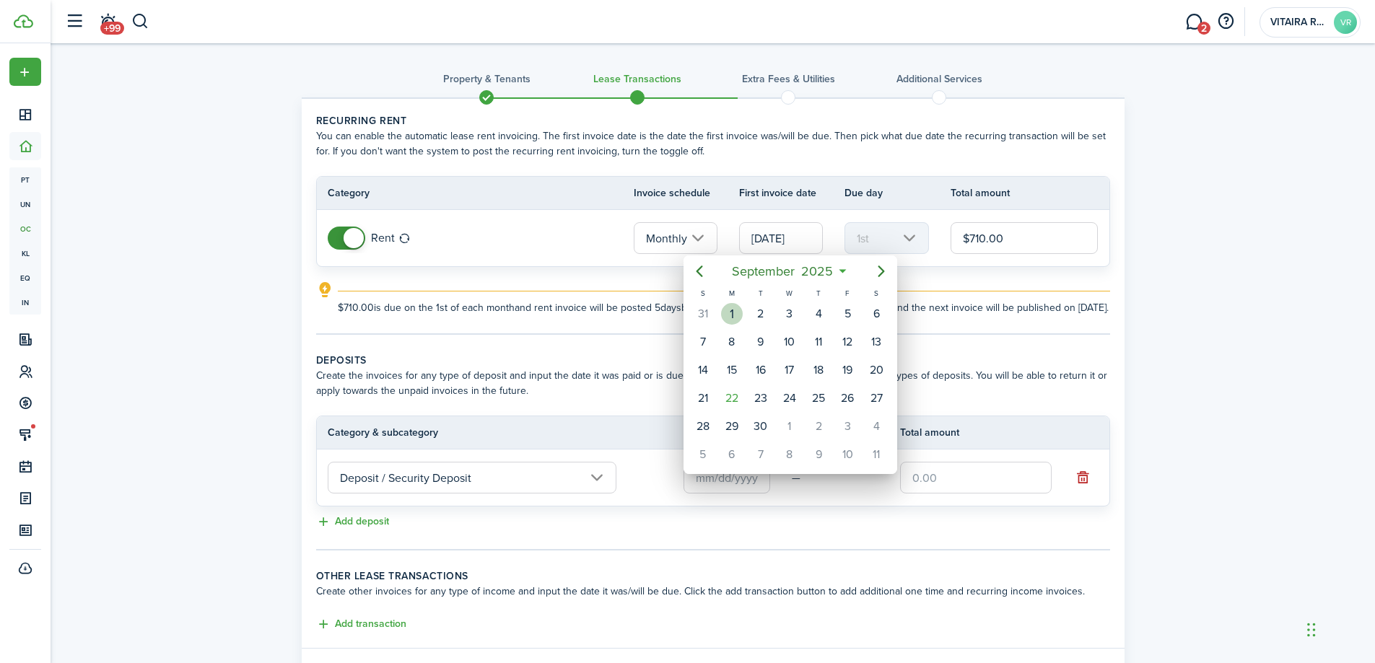
click at [732, 313] on div "1" at bounding box center [732, 314] width 22 height 22
type input "[DATE]"
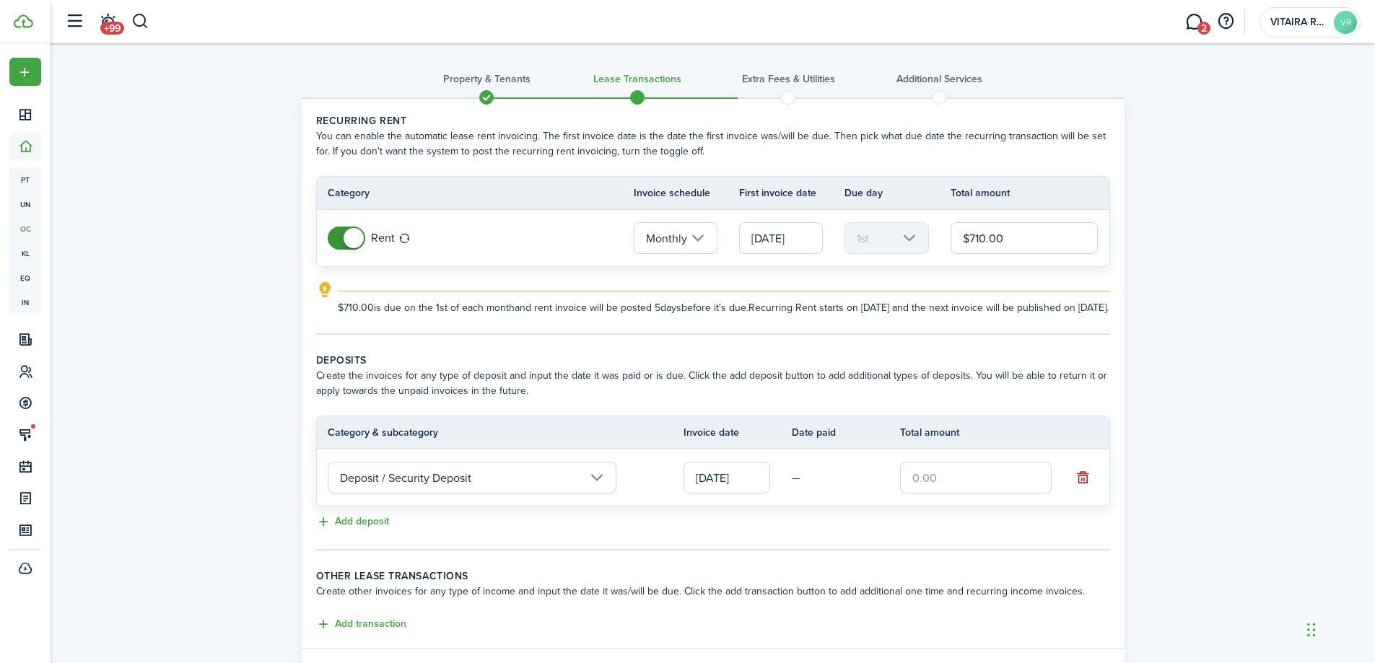
click at [946, 489] on input "text" at bounding box center [976, 478] width 152 height 32
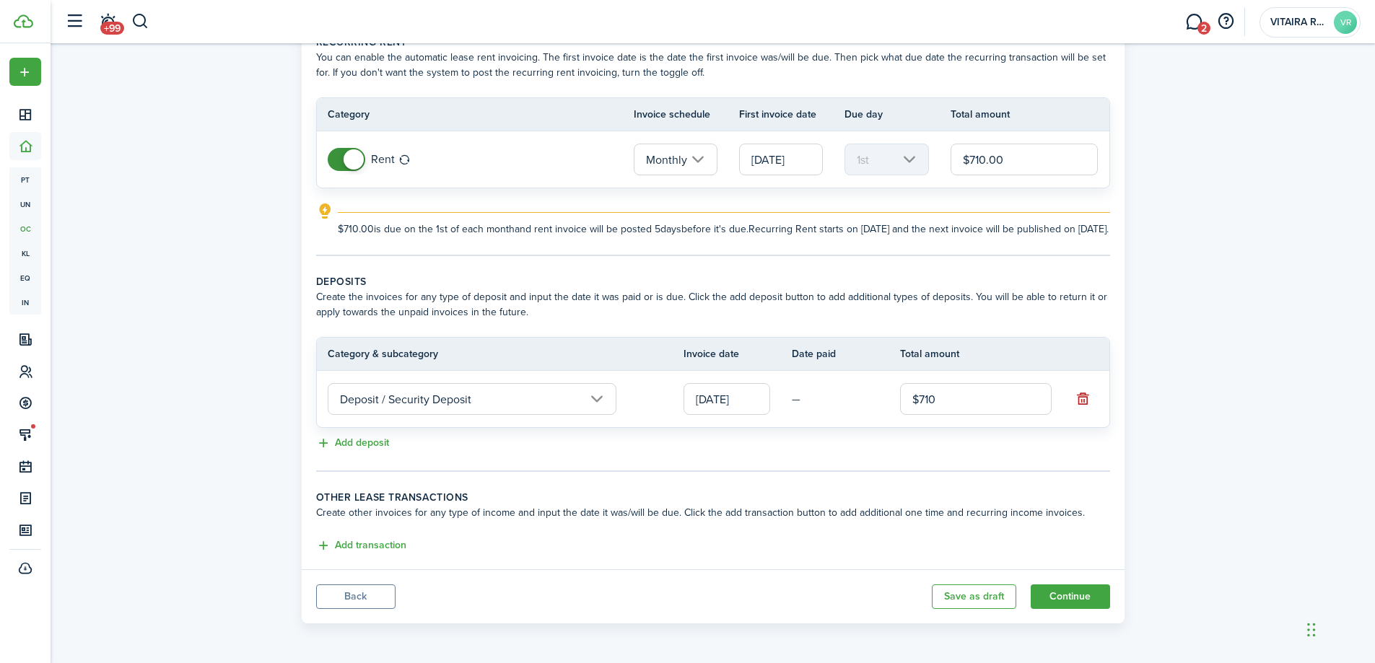
scroll to position [94, 0]
type input "$710.00"
click at [1074, 607] on button "Continue" at bounding box center [1070, 597] width 79 height 25
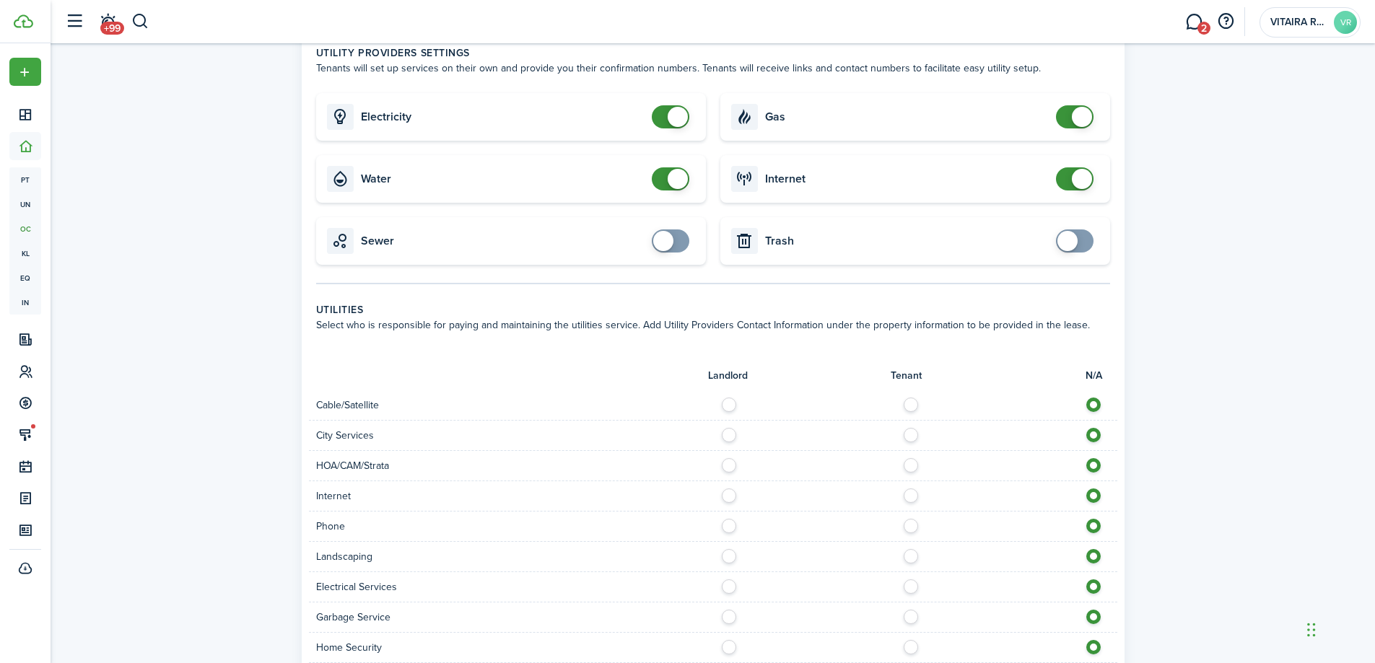
scroll to position [505, 0]
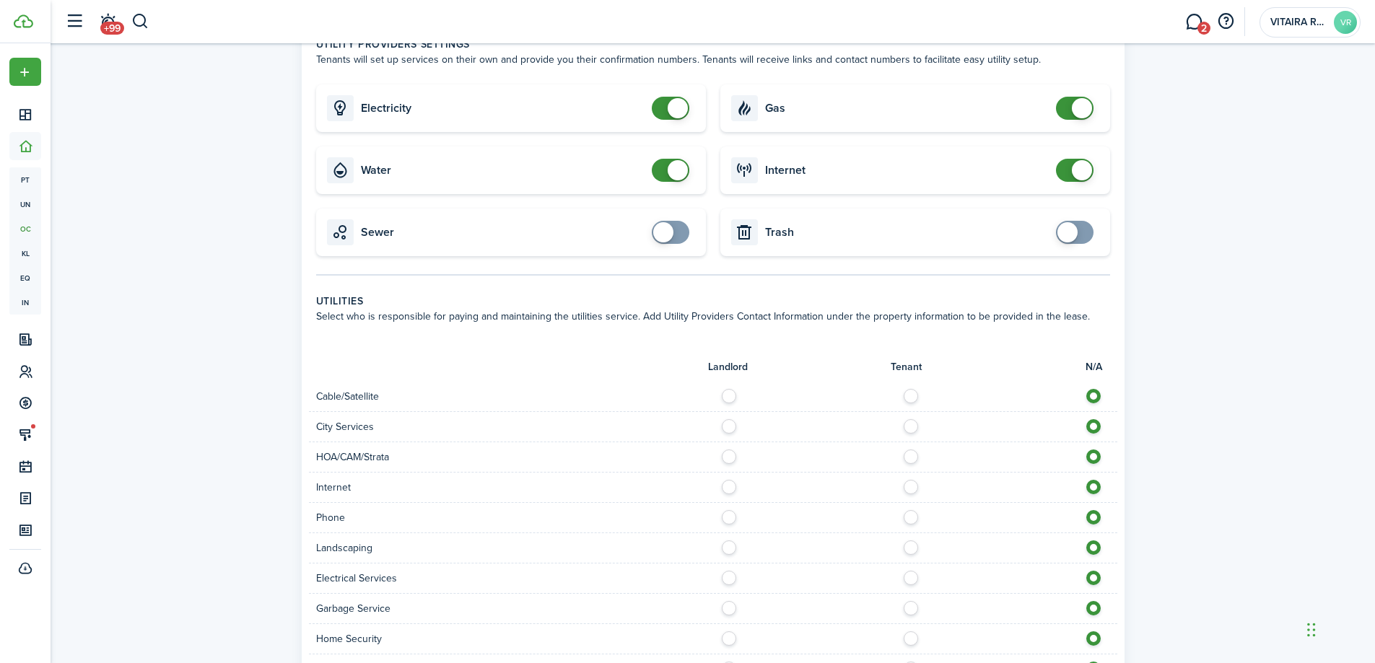
click at [910, 389] on label at bounding box center [914, 392] width 25 height 7
radio input "true"
click at [912, 419] on label at bounding box center [914, 422] width 25 height 7
radio input "true"
click at [912, 450] on label at bounding box center [914, 453] width 25 height 7
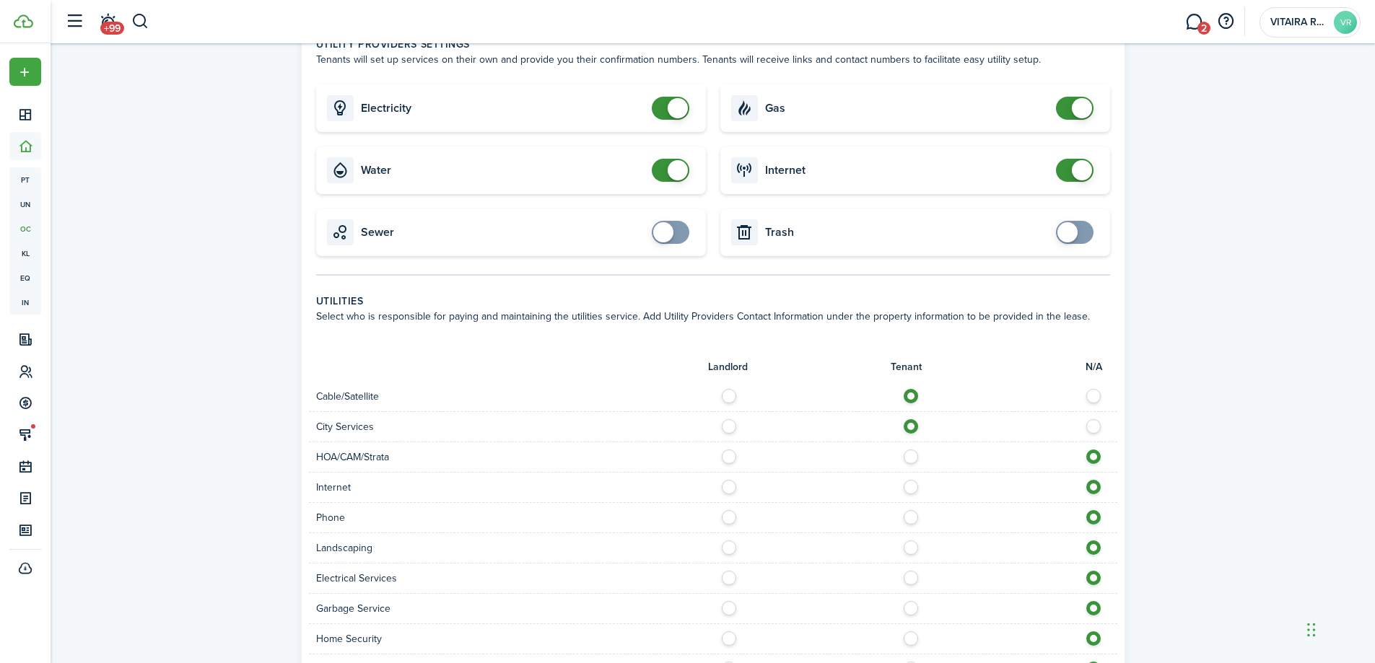
radio input "true"
click at [911, 480] on label at bounding box center [914, 483] width 25 height 7
radio input "true"
click at [911, 510] on label at bounding box center [914, 513] width 25 height 7
radio input "true"
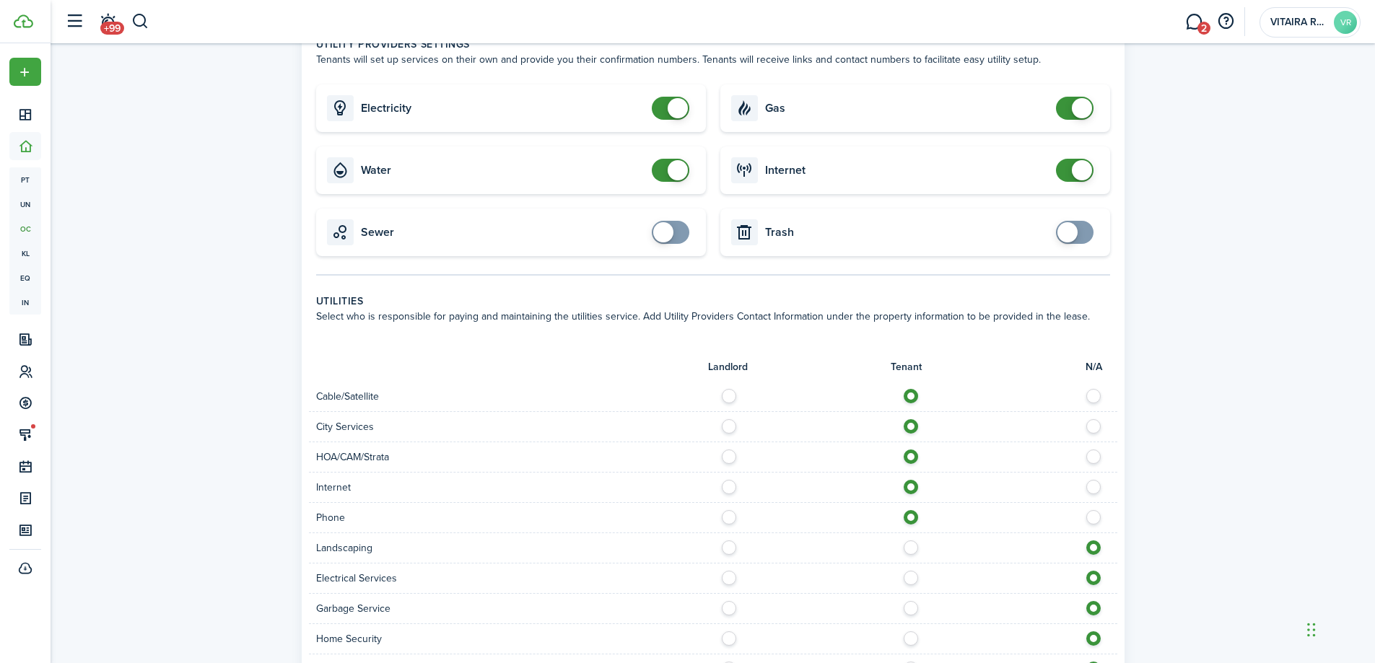
click at [730, 541] on label at bounding box center [732, 544] width 25 height 7
radio input "true"
click at [912, 571] on label at bounding box center [914, 574] width 25 height 7
radio input "true"
click at [723, 601] on label at bounding box center [732, 604] width 25 height 7
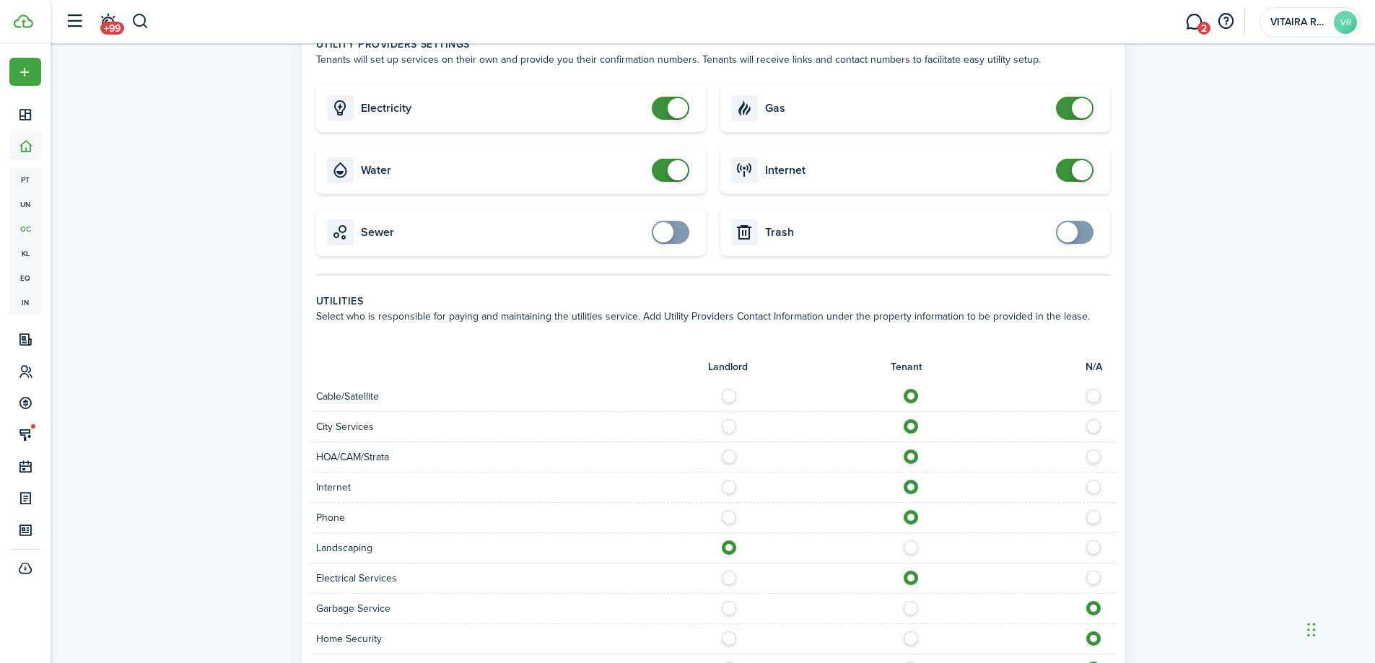
radio input "true"
click at [912, 632] on label at bounding box center [914, 635] width 25 height 7
radio input "true"
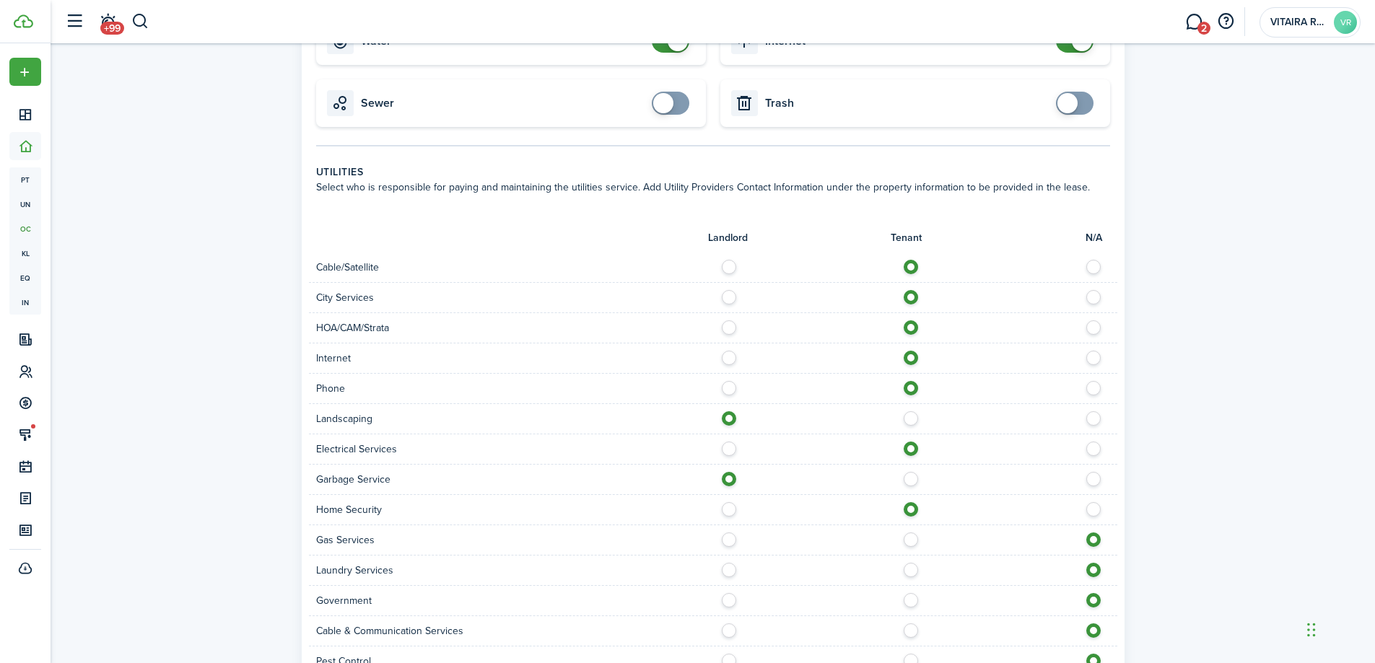
scroll to position [650, 0]
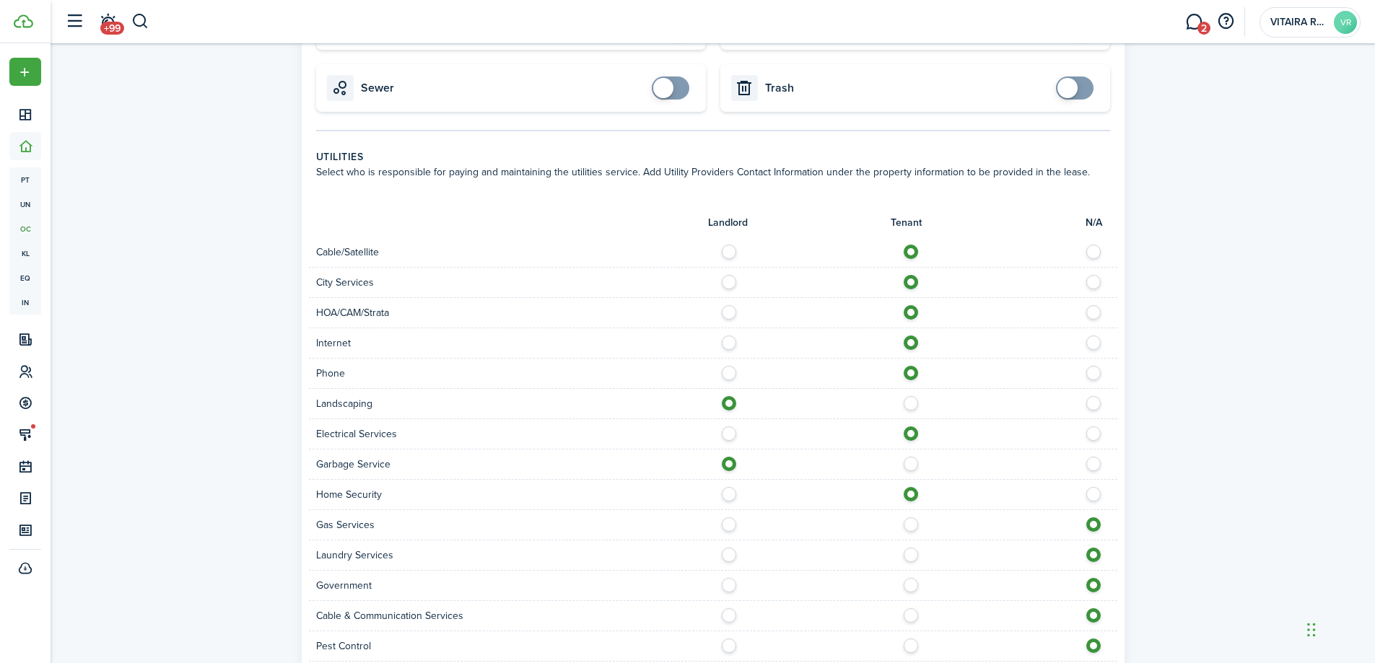
click at [730, 517] on label at bounding box center [732, 520] width 25 height 7
radio input "true"
click at [907, 548] on label at bounding box center [914, 551] width 25 height 7
radio input "true"
click at [729, 548] on label at bounding box center [732, 551] width 25 height 7
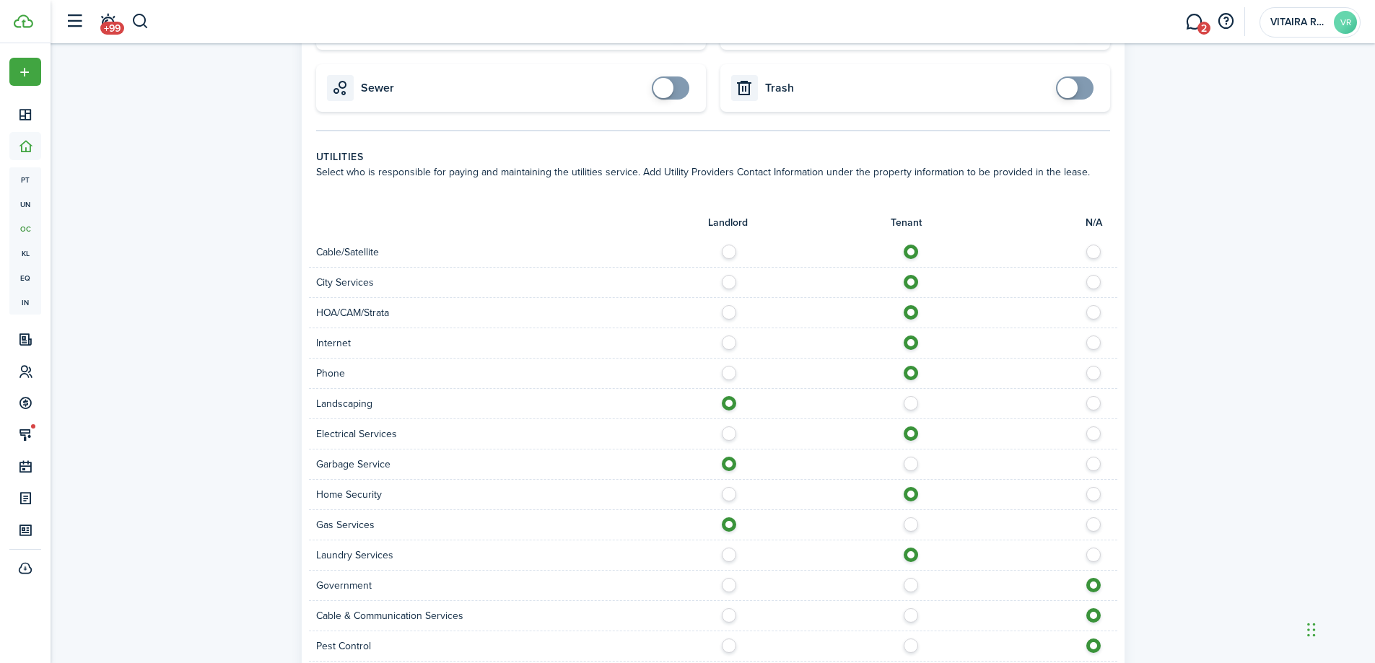
radio input "true"
click at [912, 578] on label at bounding box center [914, 581] width 25 height 7
radio input "true"
click at [912, 608] on label at bounding box center [914, 611] width 25 height 7
radio input "true"
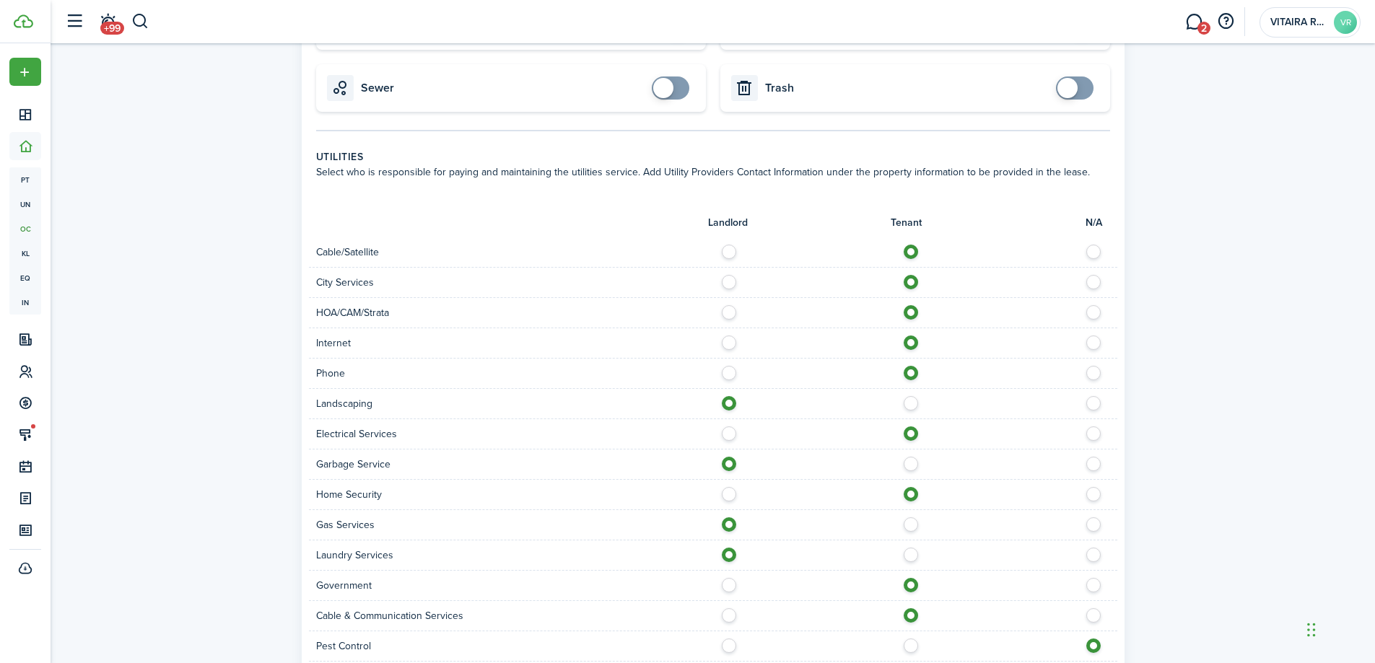
click at [728, 639] on label at bounding box center [732, 642] width 25 height 7
radio input "true"
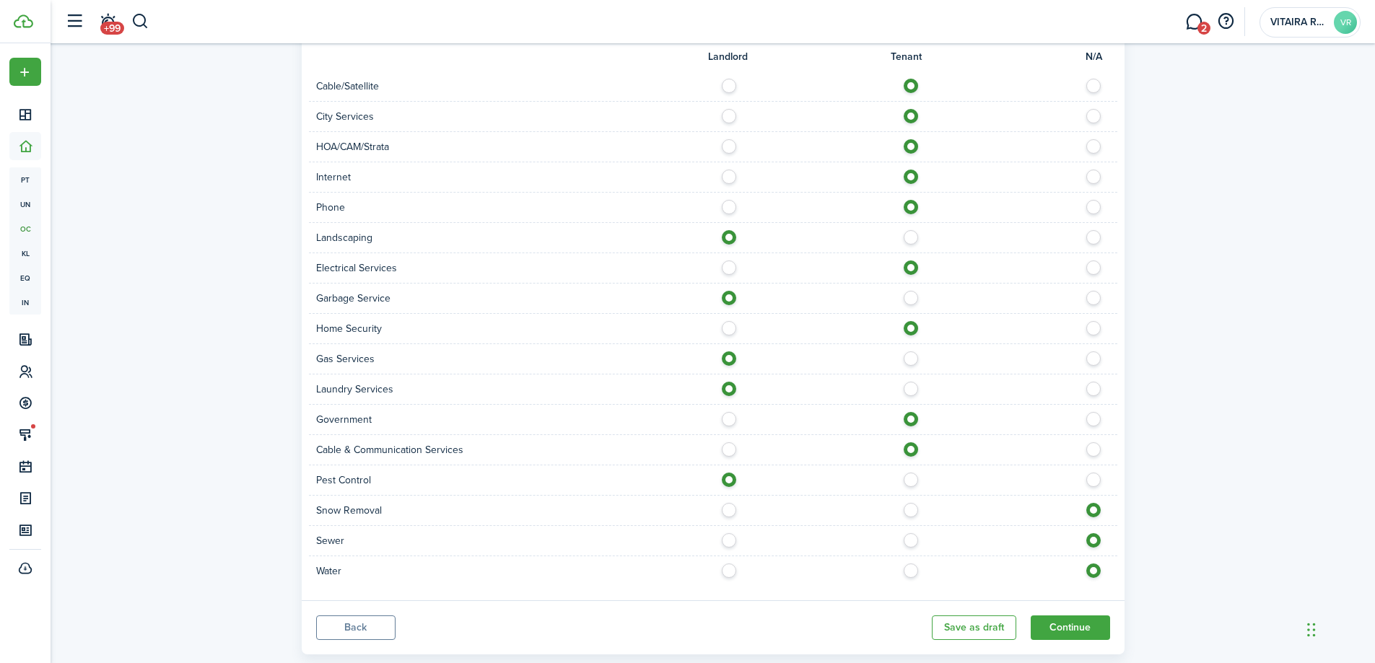
scroll to position [831, 0]
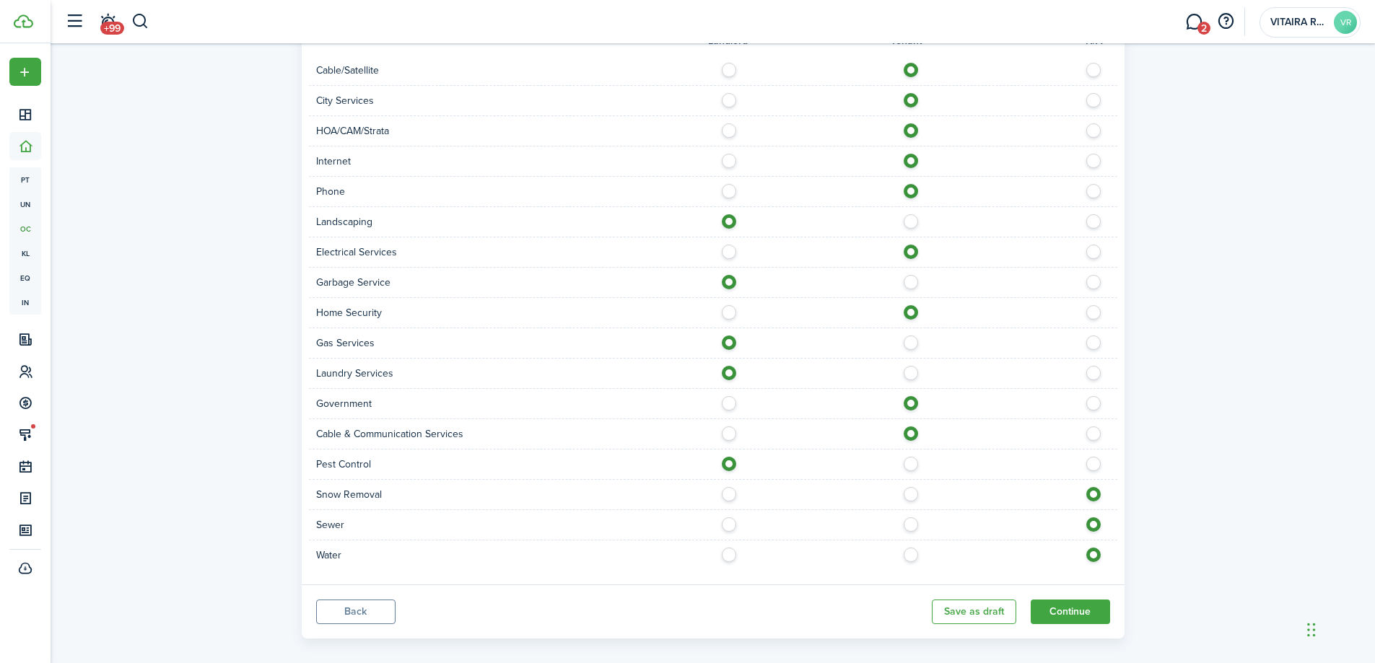
click at [728, 487] on label at bounding box center [732, 490] width 25 height 7
radio input "true"
click at [730, 517] on label at bounding box center [732, 520] width 25 height 7
radio input "true"
click at [728, 548] on label at bounding box center [732, 551] width 25 height 7
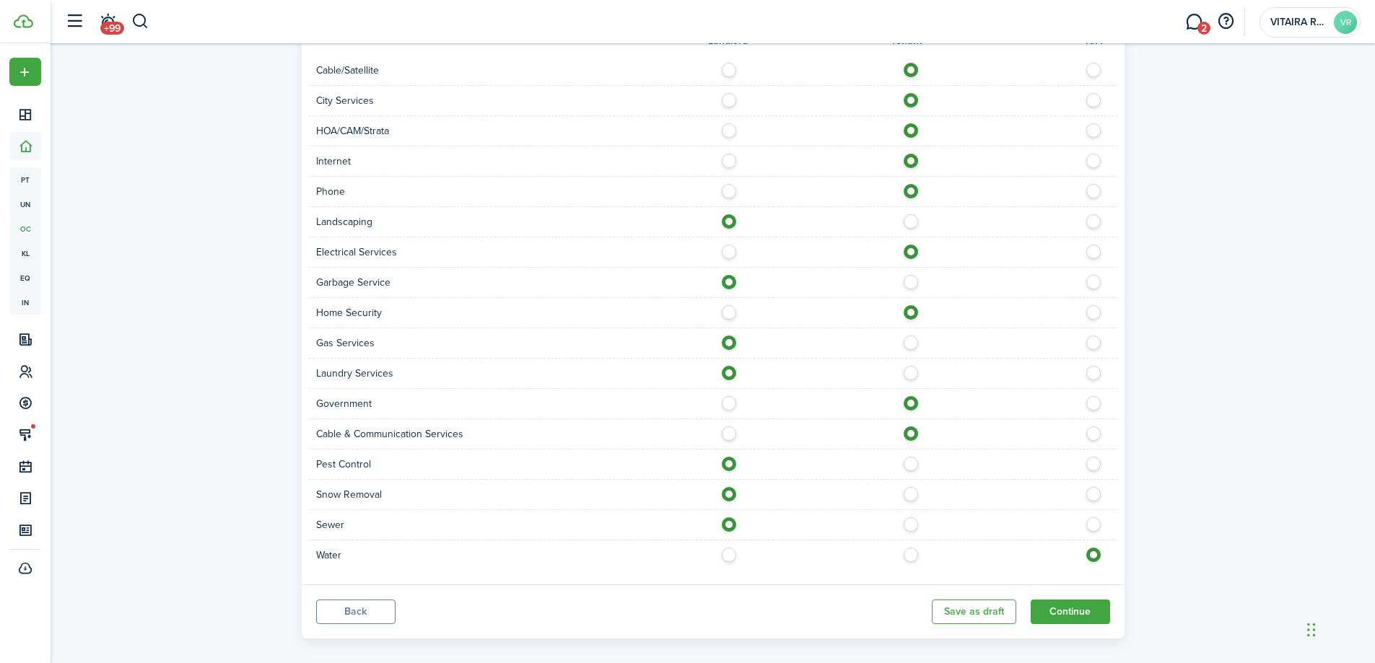
radio input "true"
click at [1064, 600] on button "Continue" at bounding box center [1070, 612] width 79 height 25
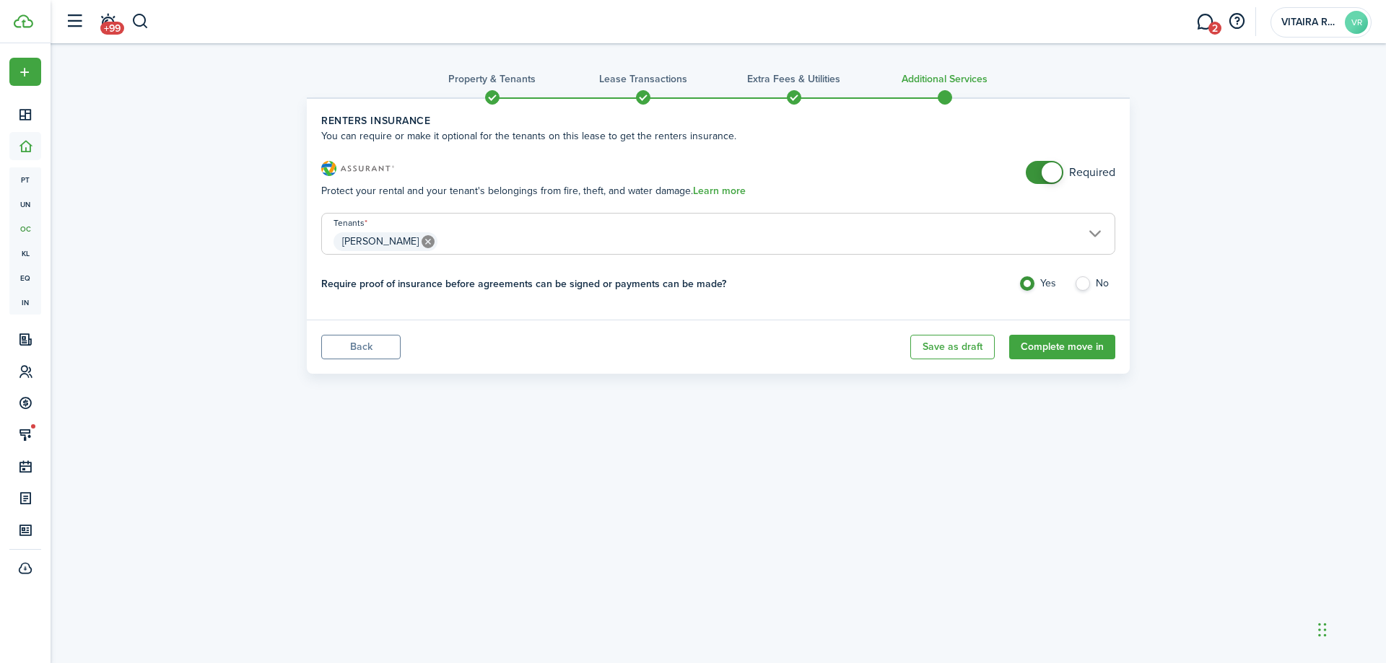
checkbox input "false"
click at [1037, 168] on span at bounding box center [1044, 172] width 14 height 23
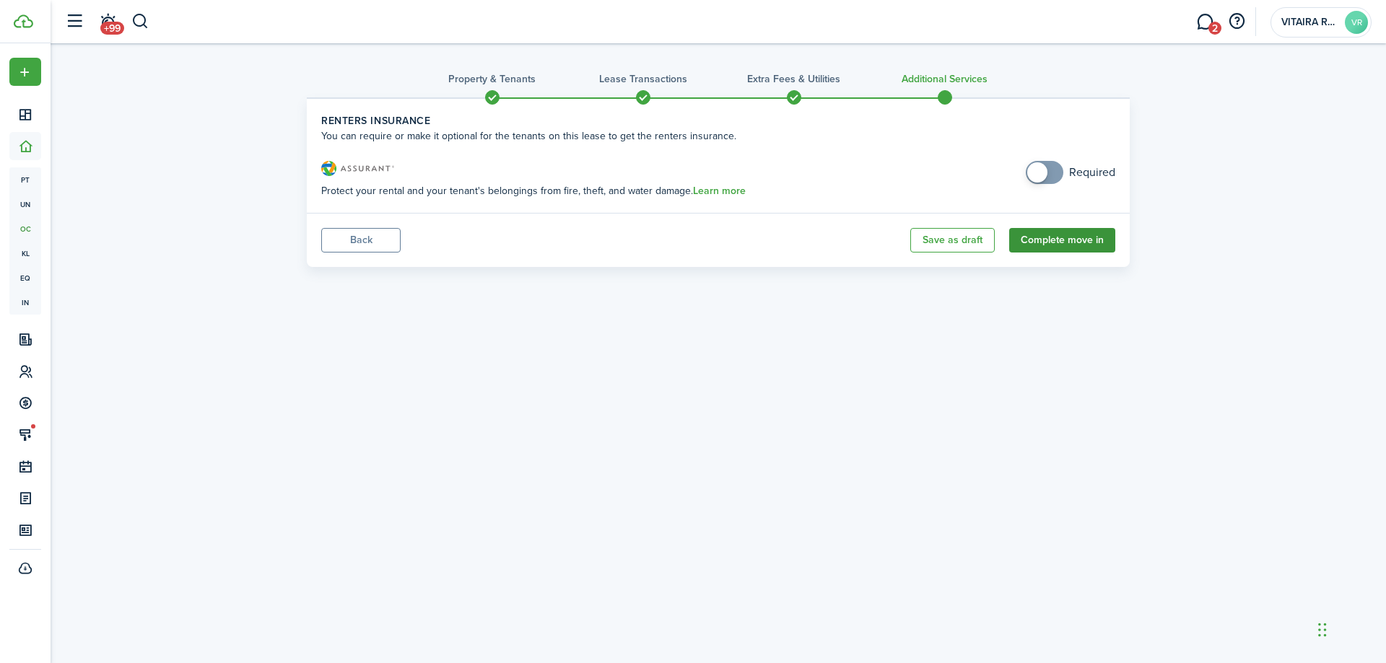
click at [1061, 245] on button "Complete move in" at bounding box center [1062, 240] width 106 height 25
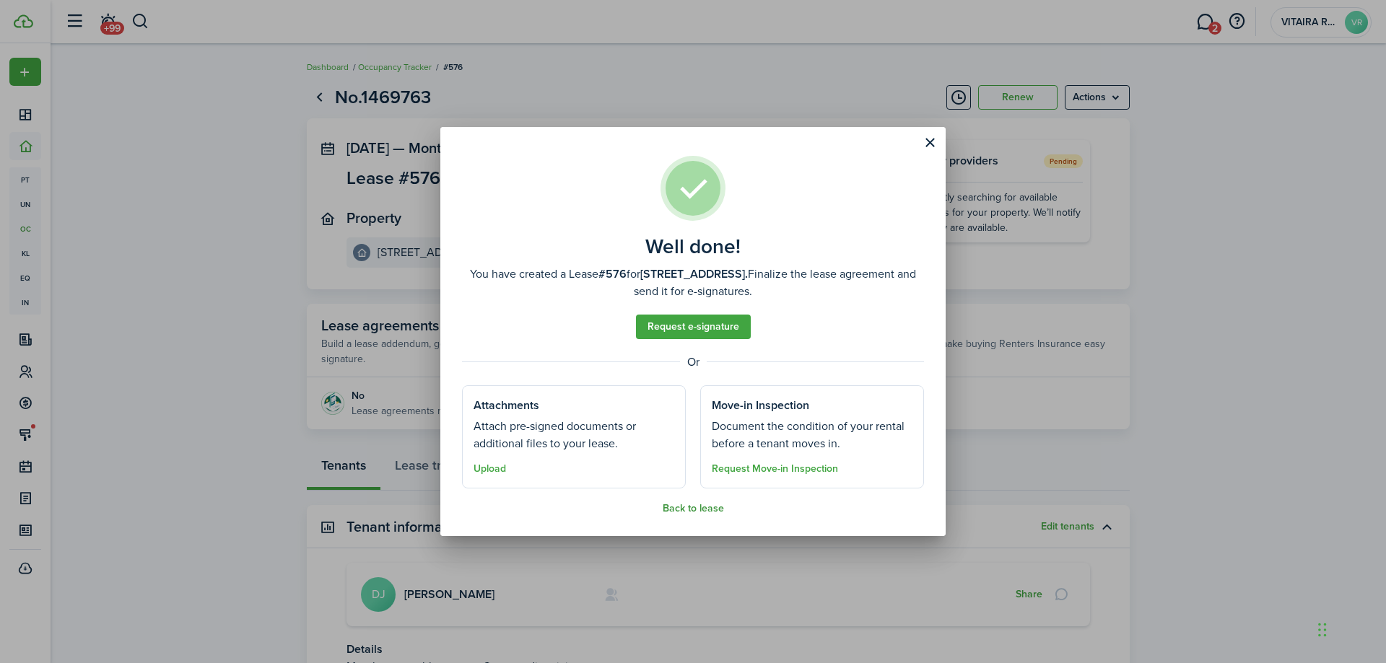
click at [688, 510] on button "Back to lease" at bounding box center [693, 509] width 61 height 12
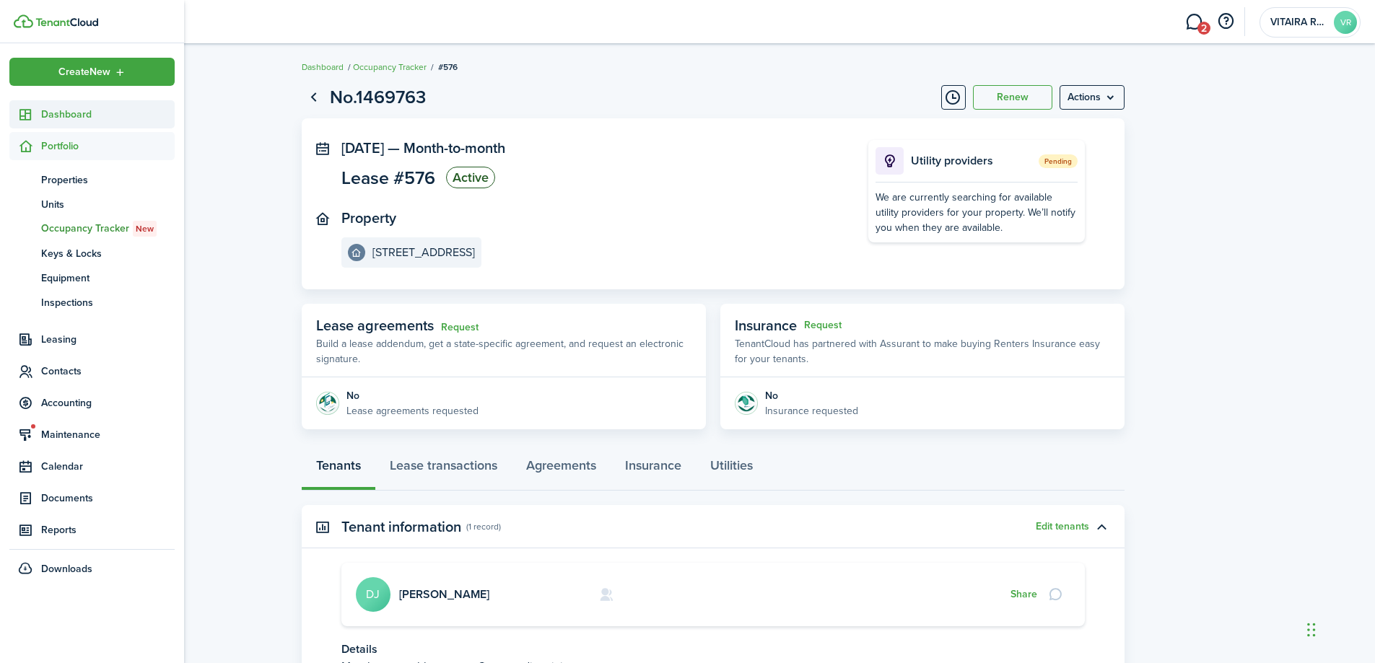
click at [67, 114] on span "Dashboard" at bounding box center [108, 114] width 134 height 15
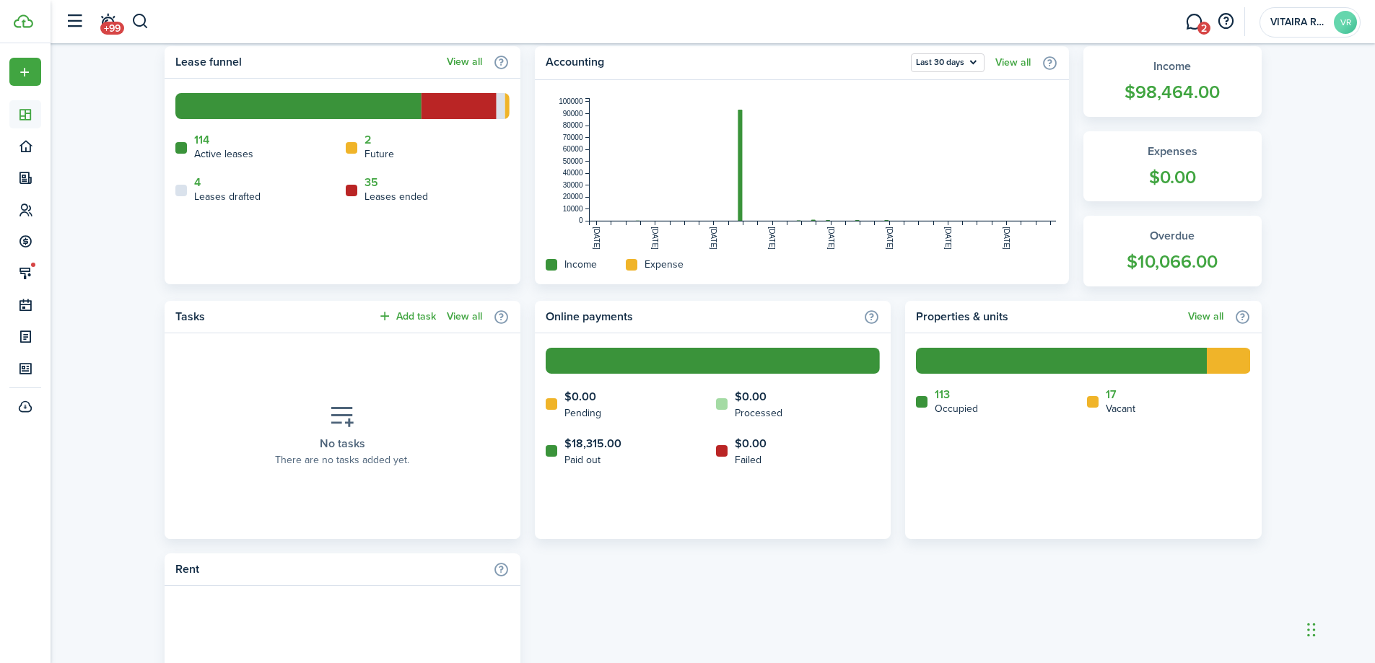
scroll to position [433, 0]
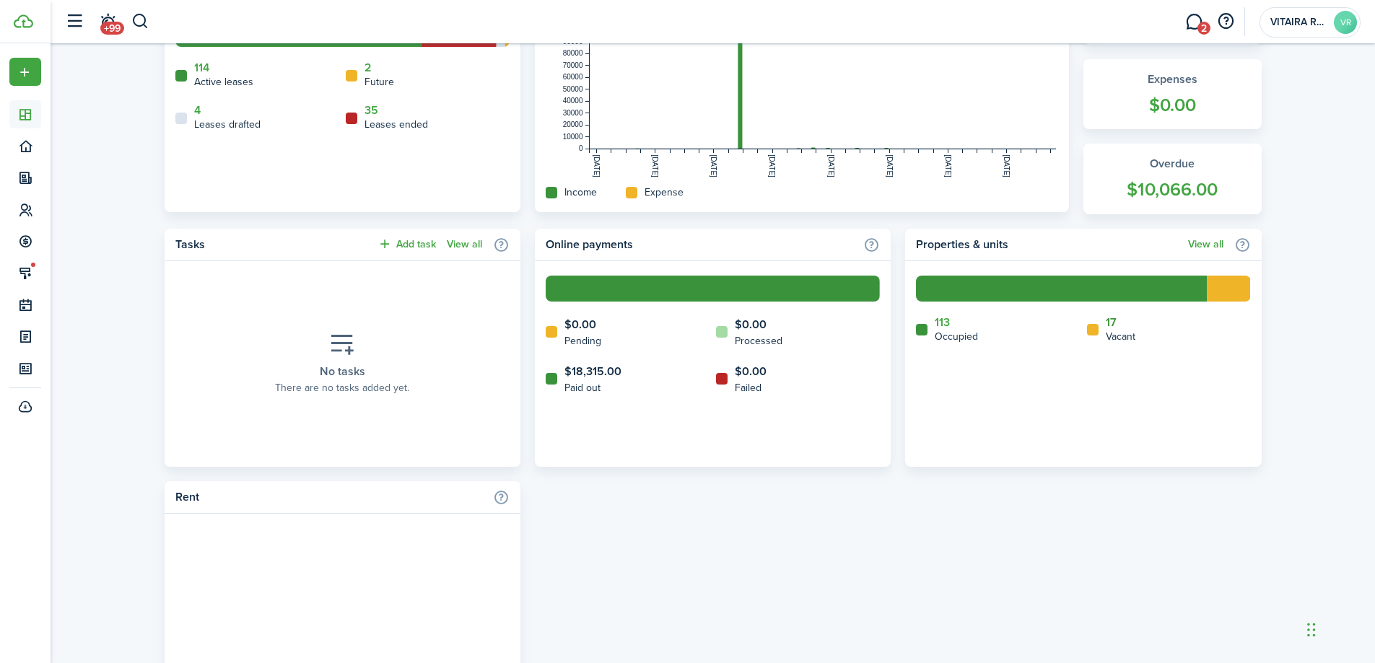
click at [1112, 320] on link "17" at bounding box center [1111, 322] width 11 height 13
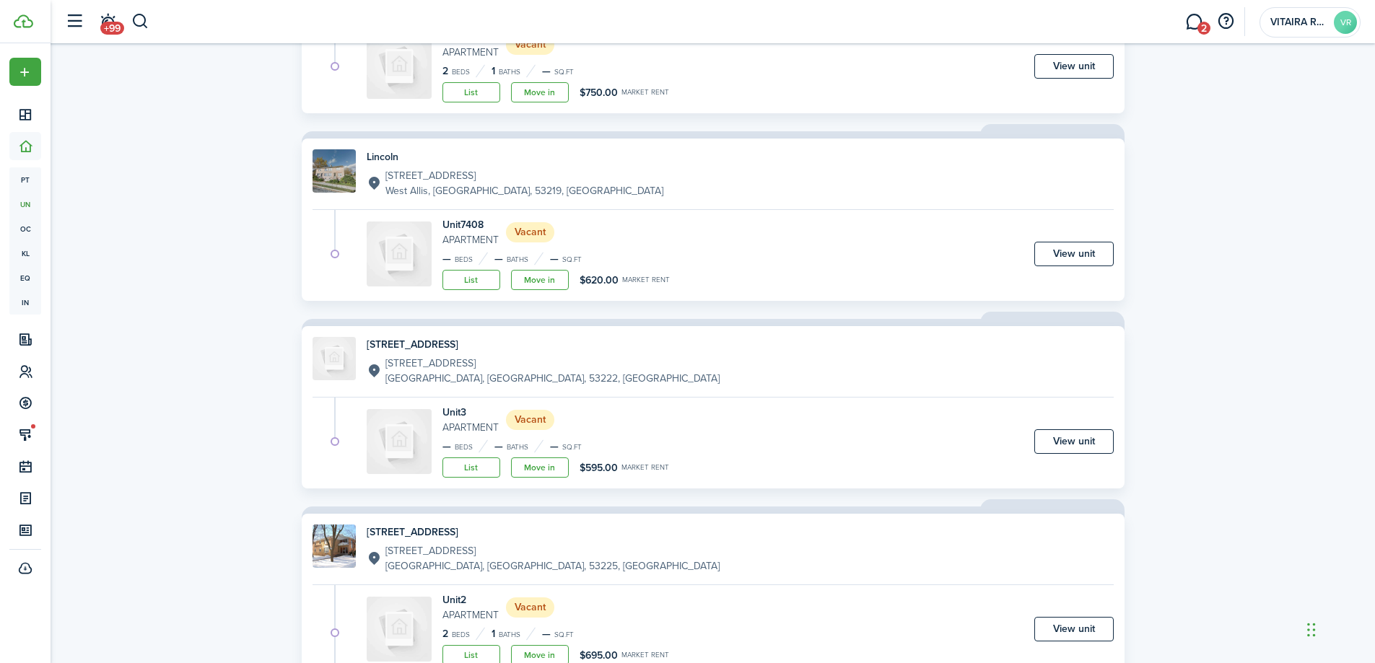
scroll to position [650, 0]
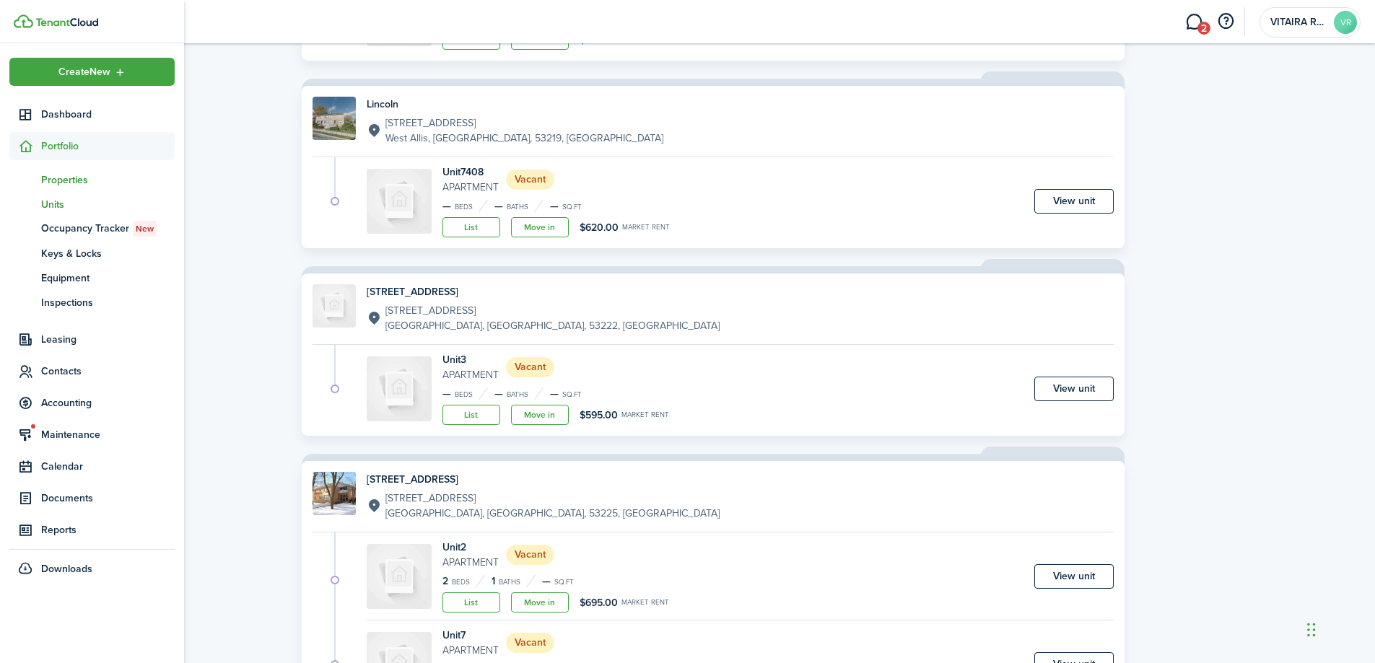
click at [62, 177] on span "Properties" at bounding box center [108, 179] width 134 height 15
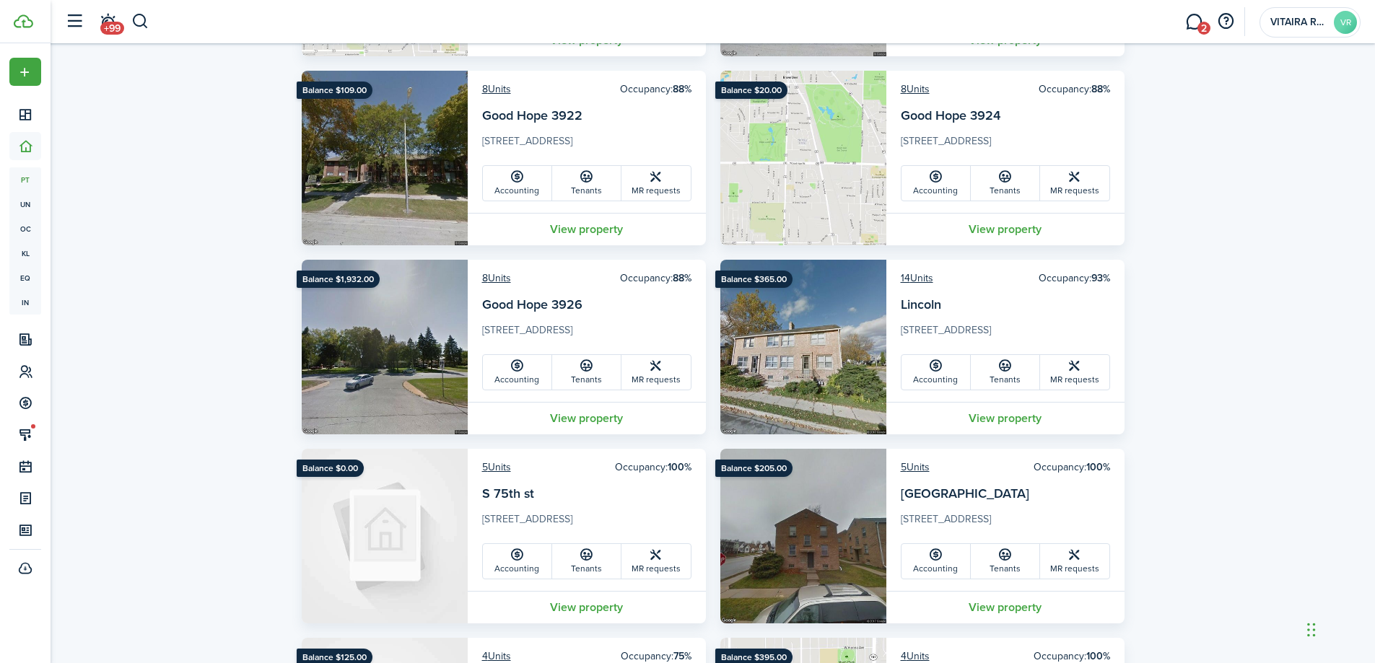
scroll to position [289, 0]
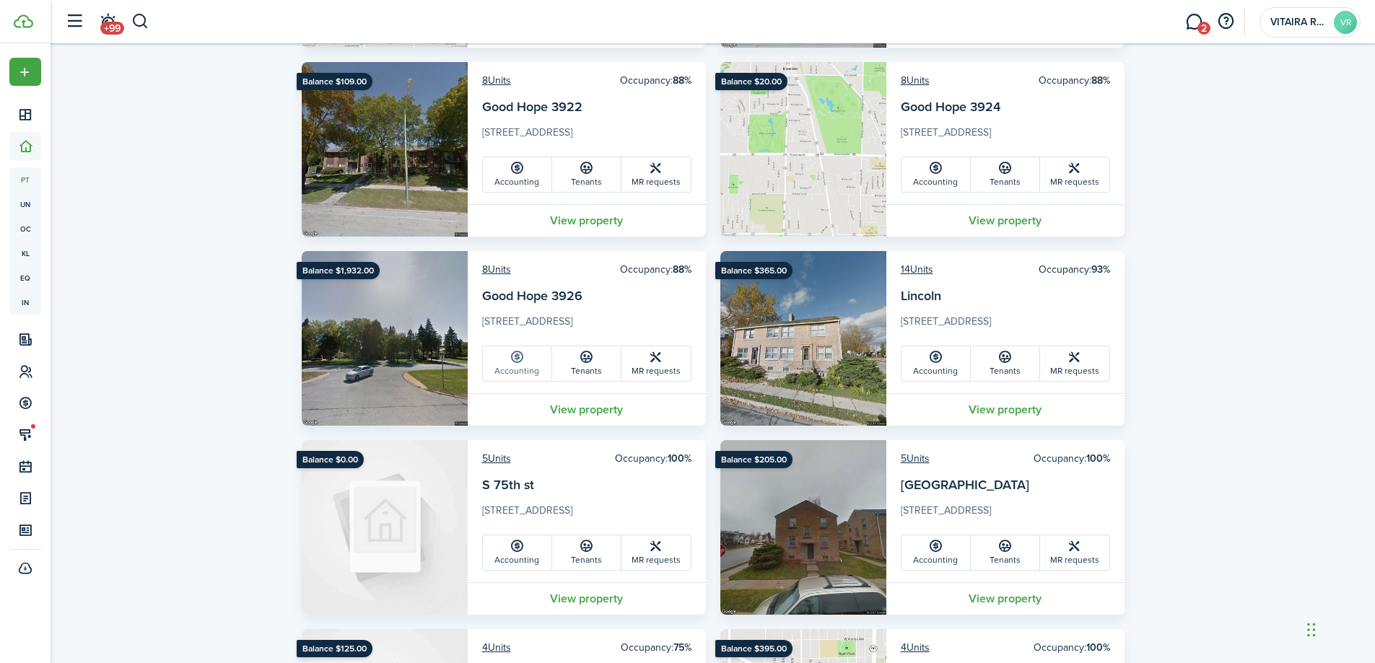
click at [510, 370] on link "Accounting" at bounding box center [517, 363] width 69 height 35
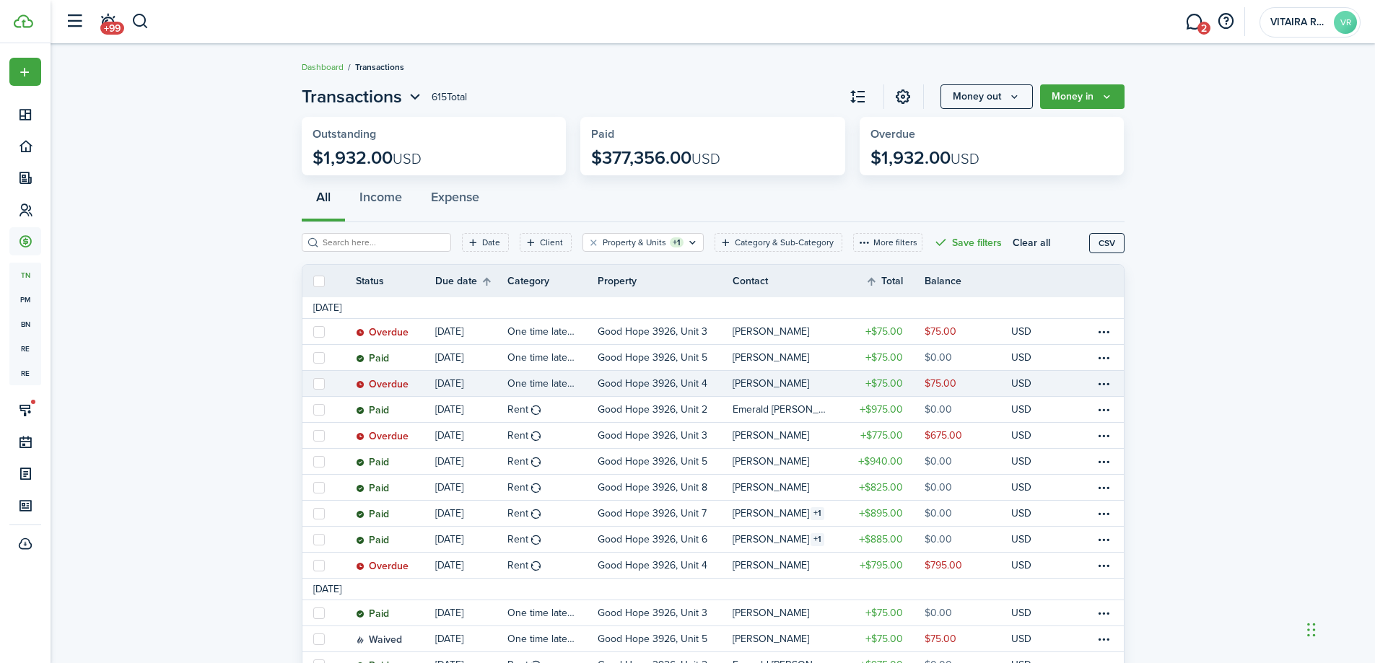
click at [709, 387] on link "Good Hope 3926, Unit 4" at bounding box center [666, 383] width 136 height 25
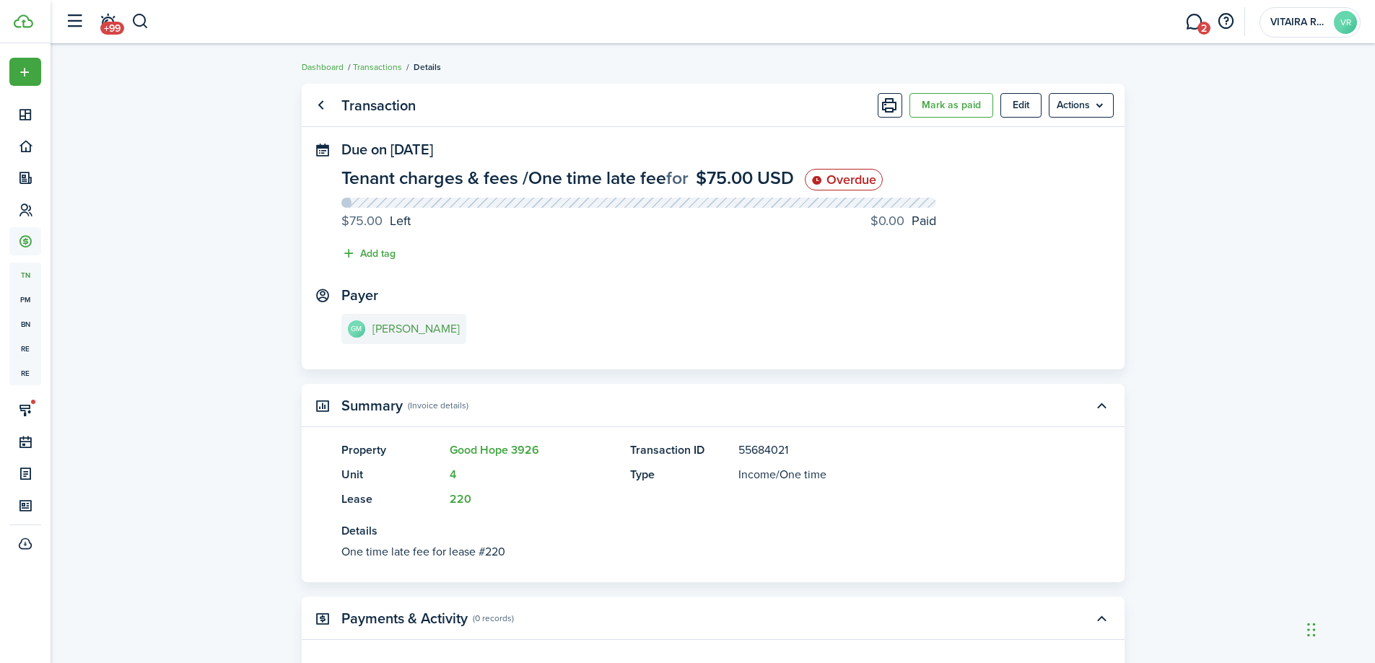
click at [412, 329] on e-details-info-title "Gwendolyn Mallory" at bounding box center [415, 329] width 87 height 13
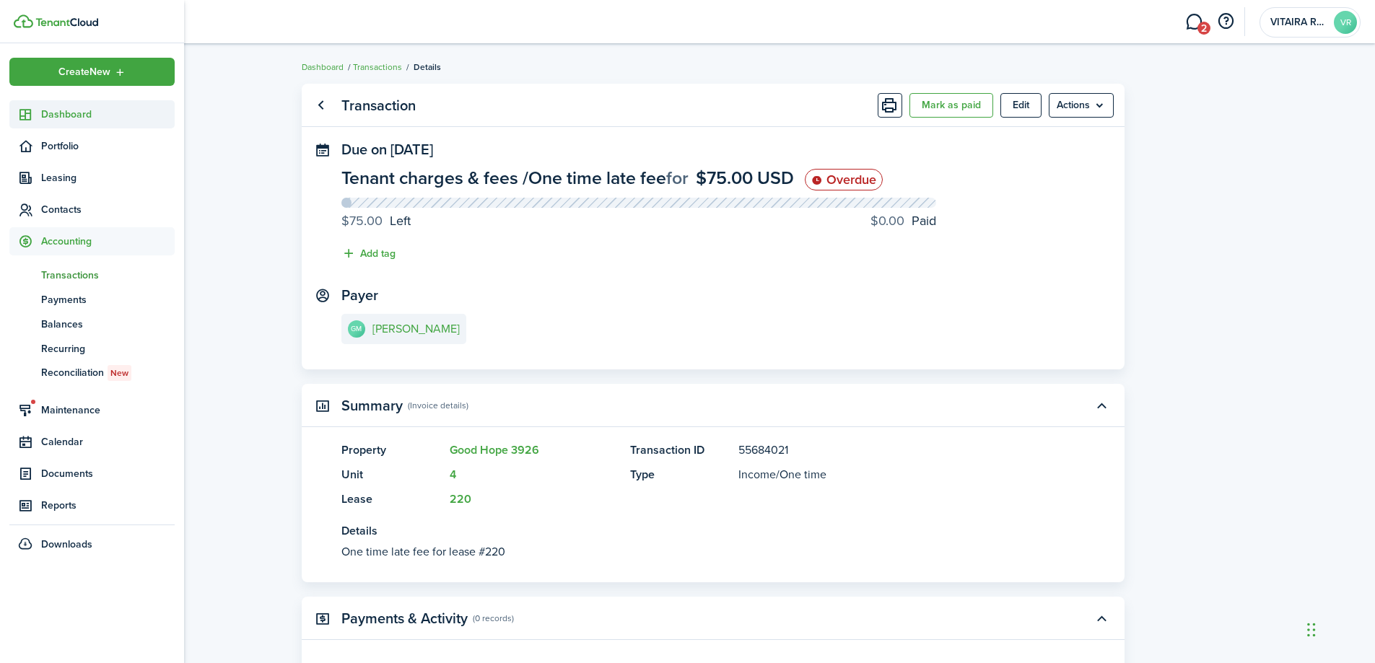
click at [59, 116] on span "Dashboard" at bounding box center [108, 114] width 134 height 15
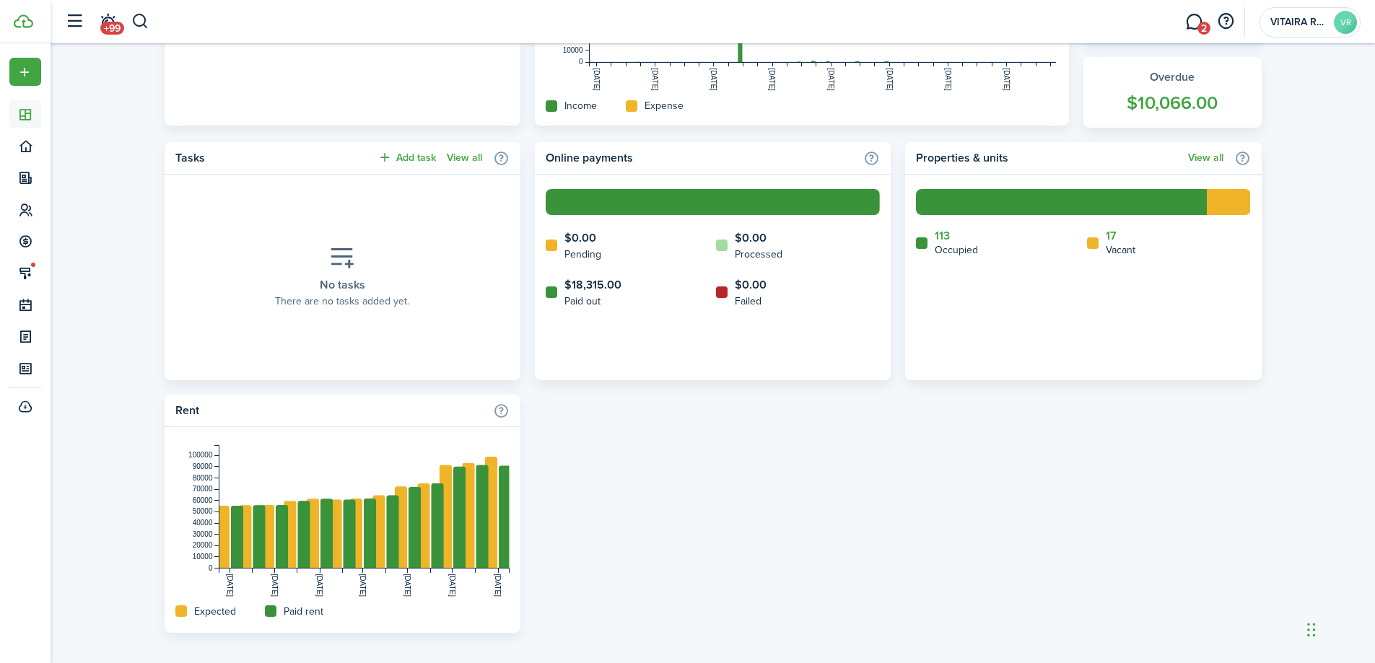
scroll to position [529, 0]
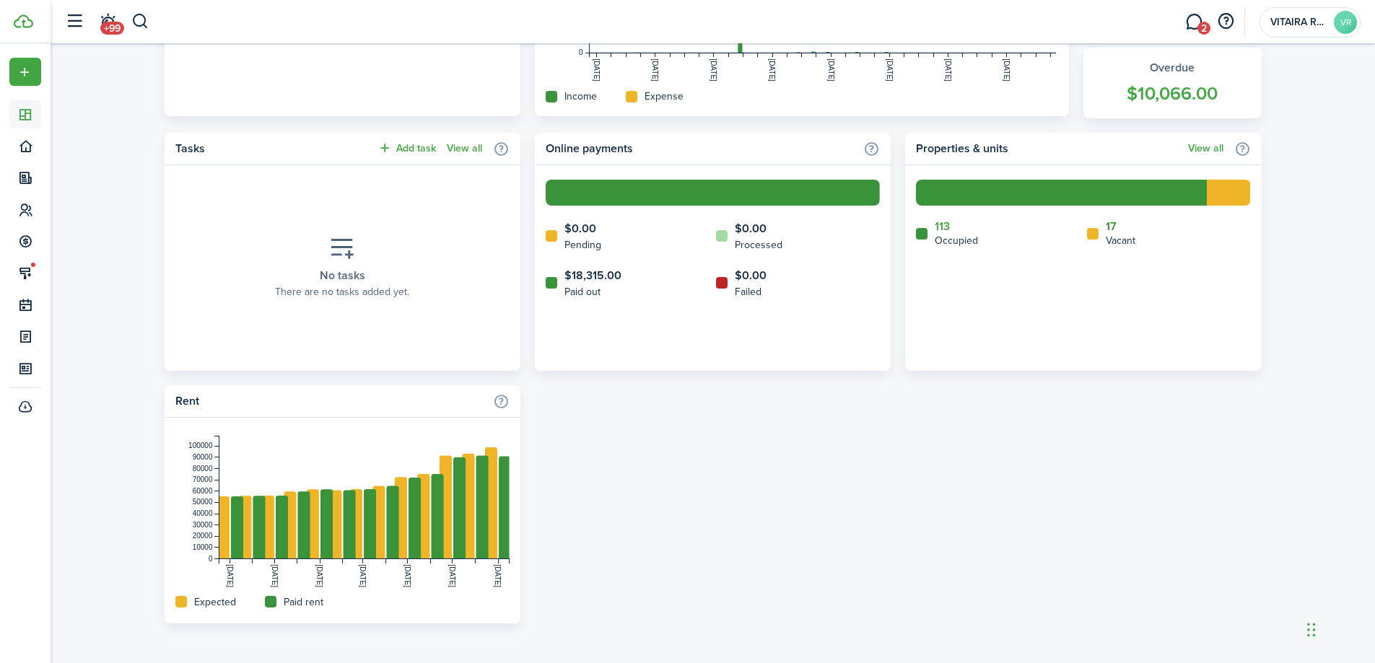
click at [1111, 225] on link "17" at bounding box center [1111, 226] width 11 height 13
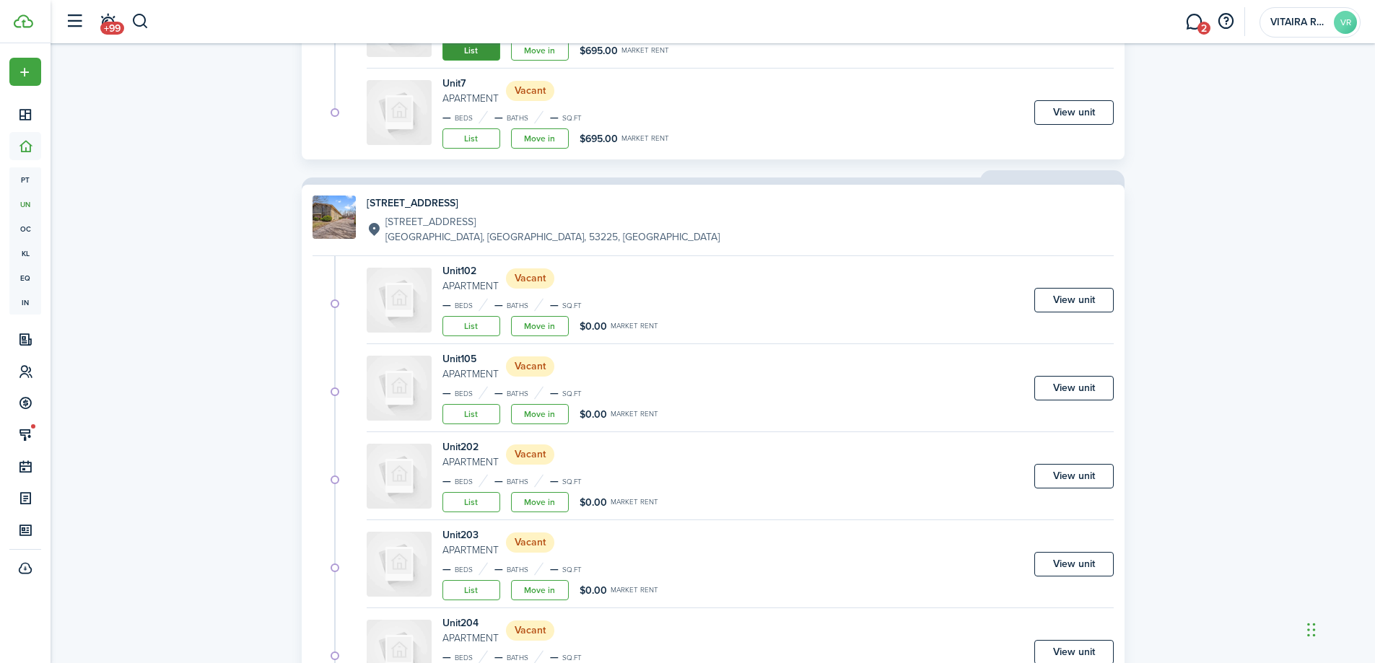
scroll to position [1227, 0]
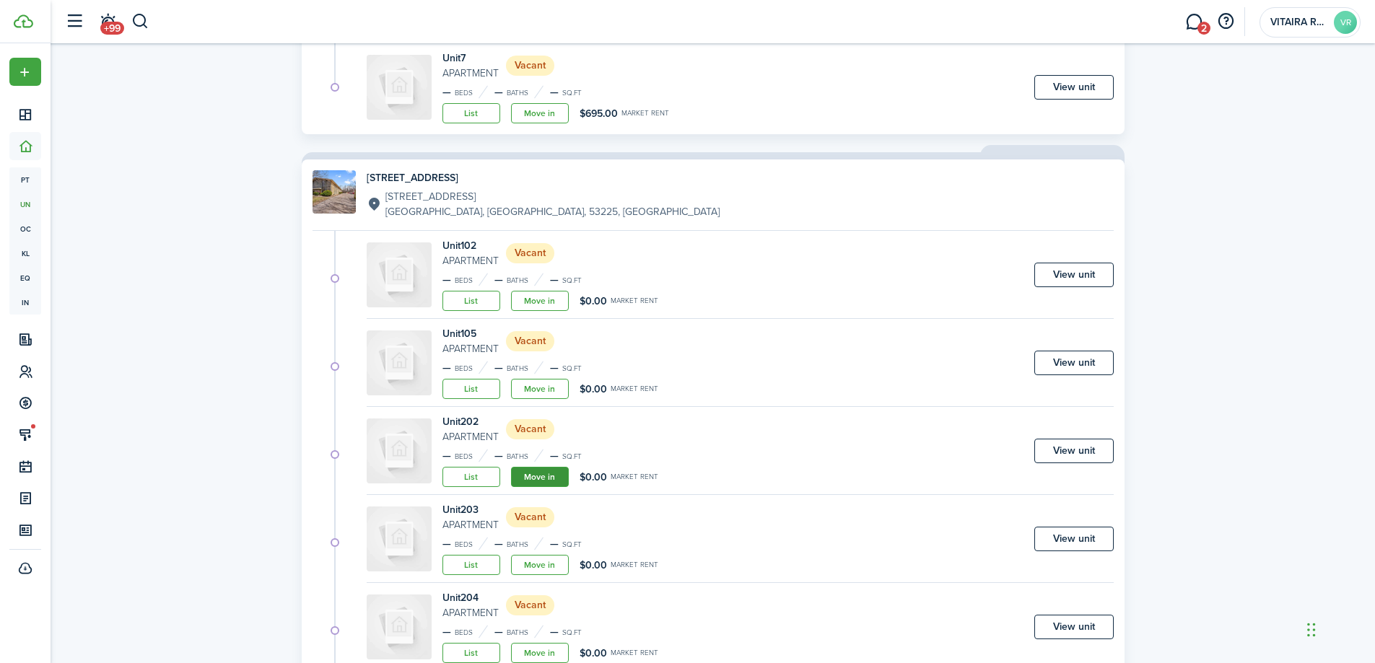
click at [551, 477] on link "Move in" at bounding box center [540, 477] width 58 height 20
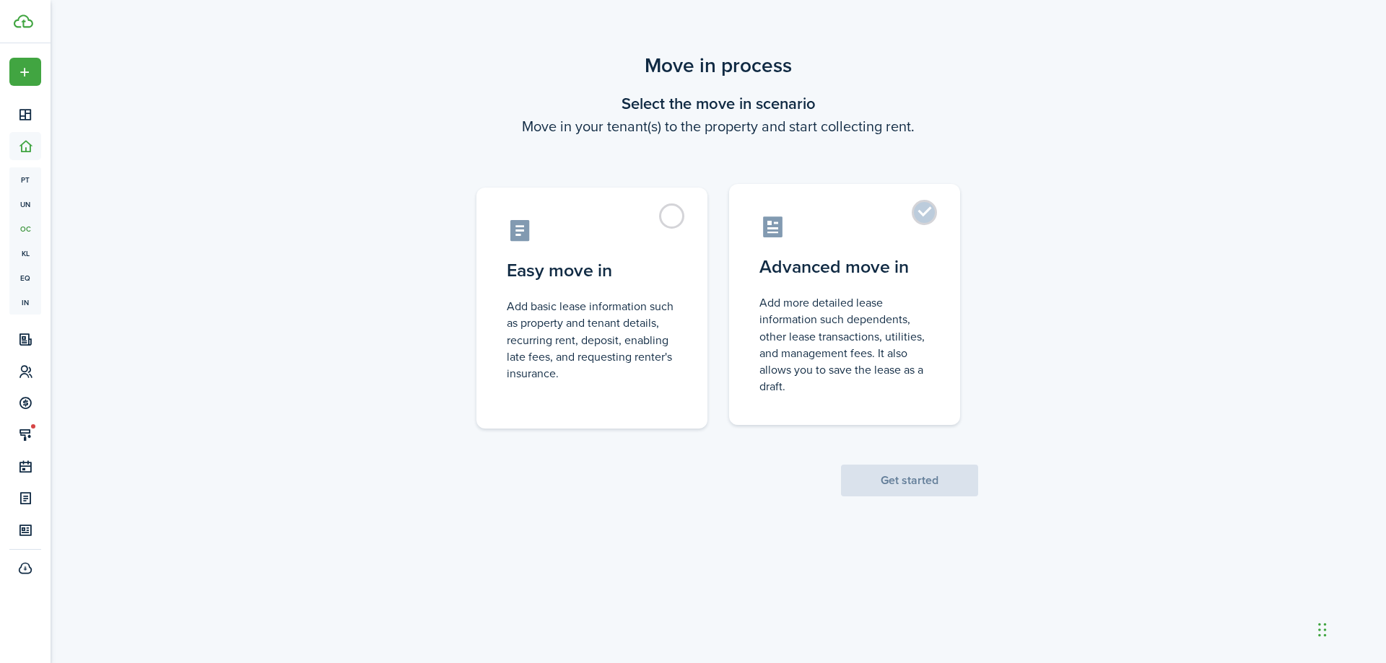
click at [930, 210] on label "Advanced move in Add more detailed lease information such dependents, other lea…" at bounding box center [844, 304] width 231 height 241
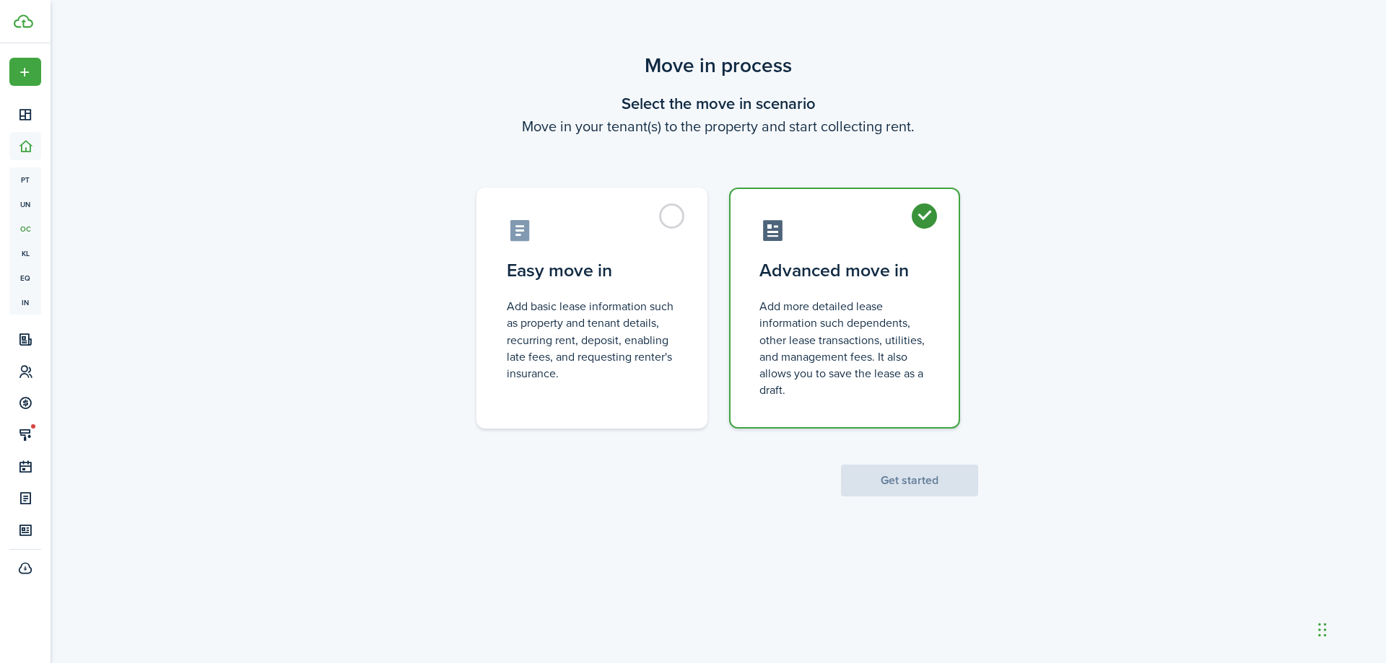
radio input "true"
click at [919, 484] on button "Get started" at bounding box center [909, 481] width 137 height 32
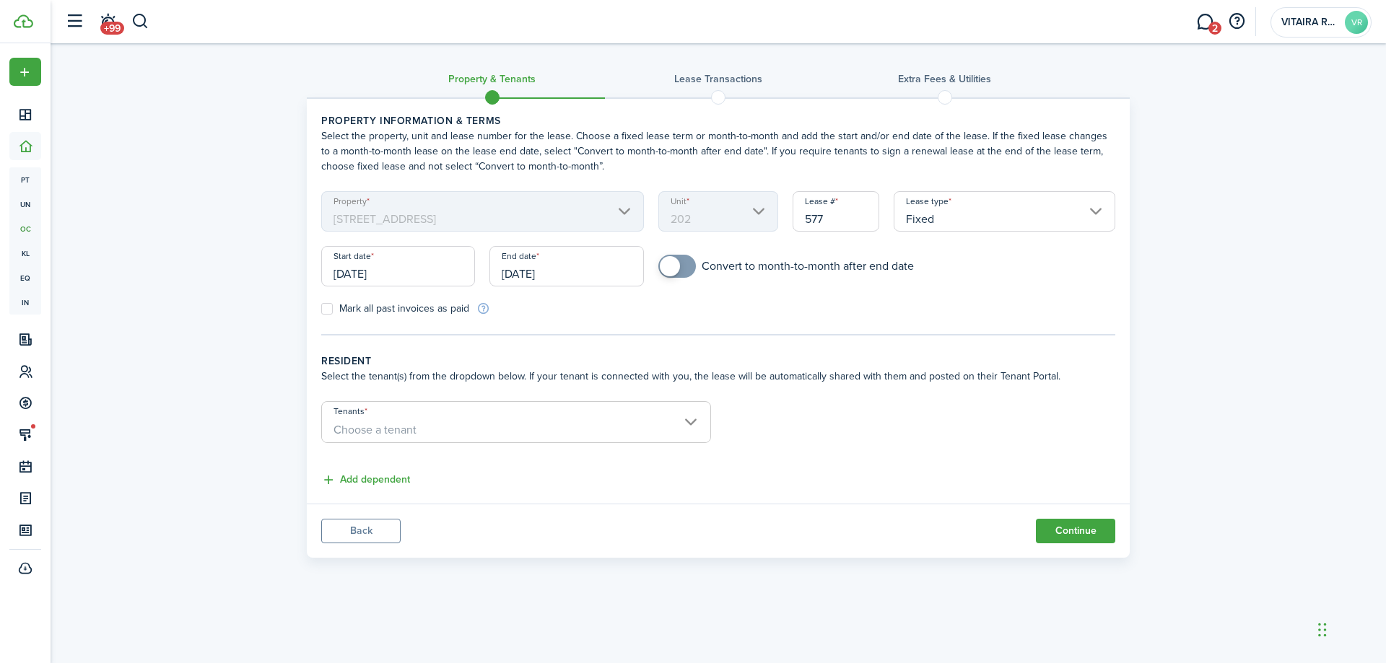
click at [1099, 210] on input "Fixed" at bounding box center [1005, 211] width 222 height 40
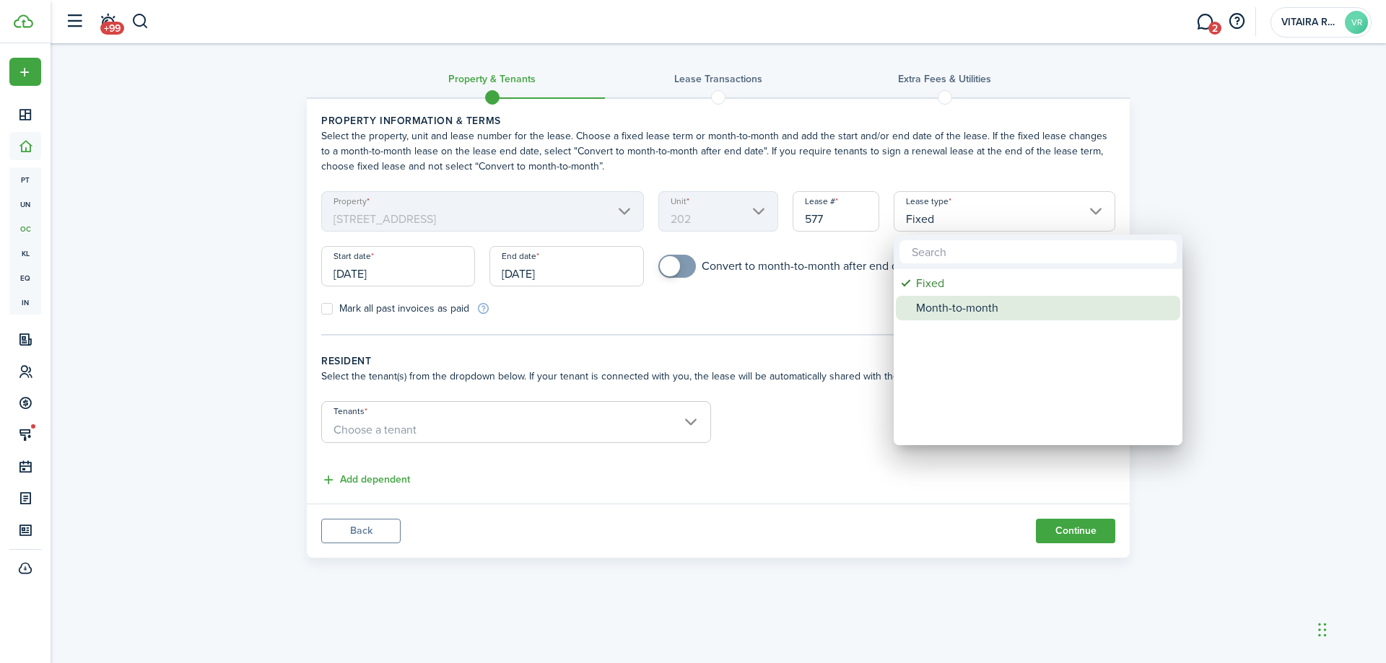
click at [975, 307] on div "Month-to-month" at bounding box center [1043, 308] width 255 height 25
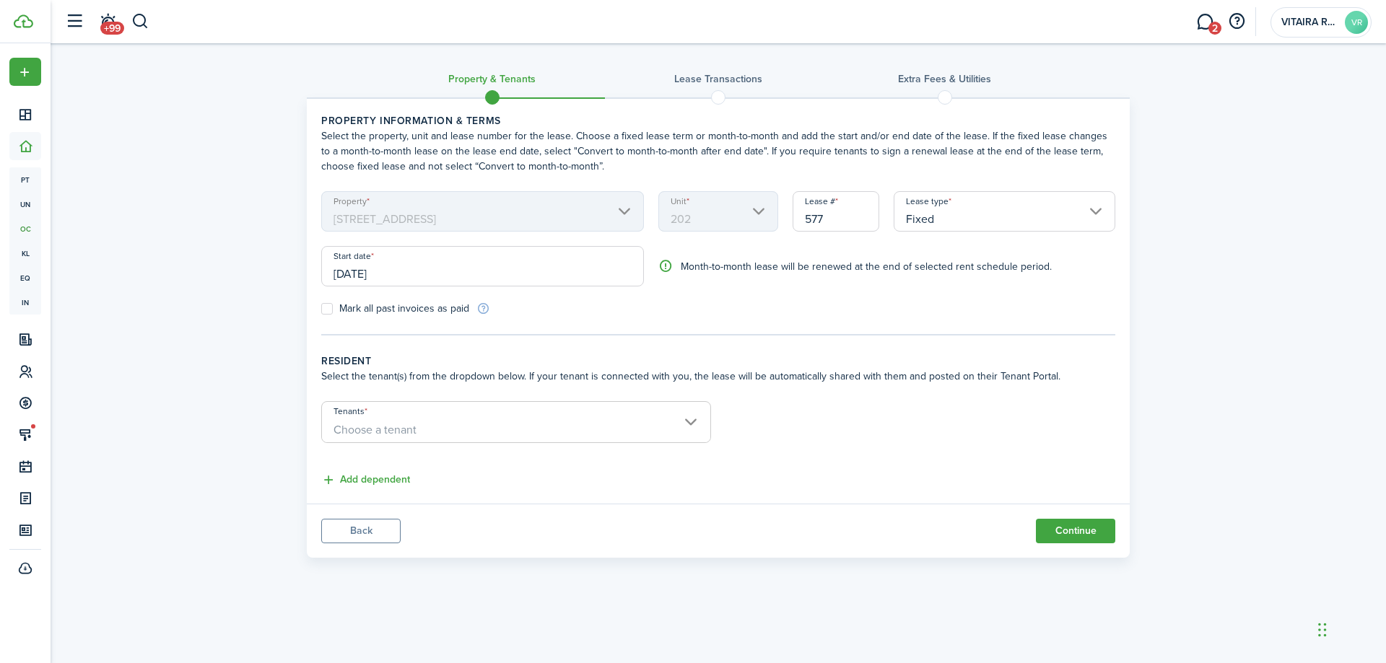
type input "Month-to-month"
click at [390, 272] on input "[DATE]" at bounding box center [482, 266] width 323 height 40
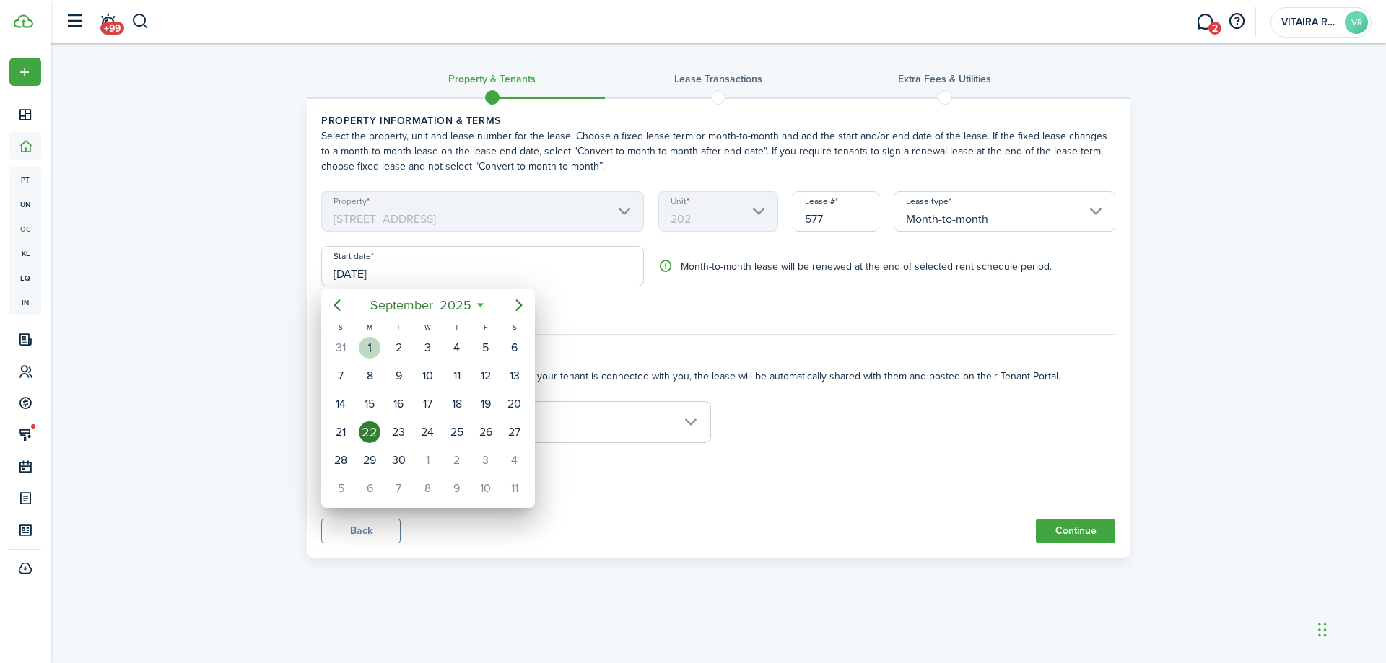
click at [368, 344] on div "1" at bounding box center [370, 348] width 22 height 22
type input "[DATE]"
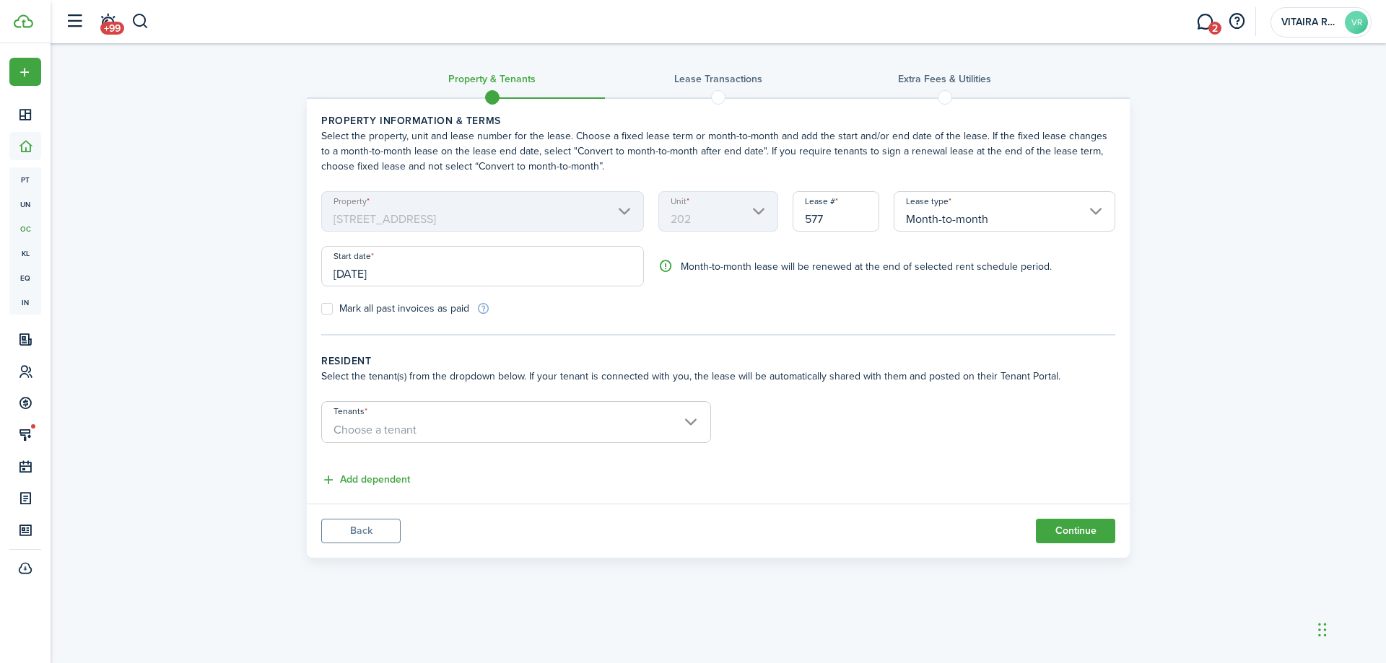
click at [685, 422] on span "Choose a tenant" at bounding box center [516, 430] width 388 height 25
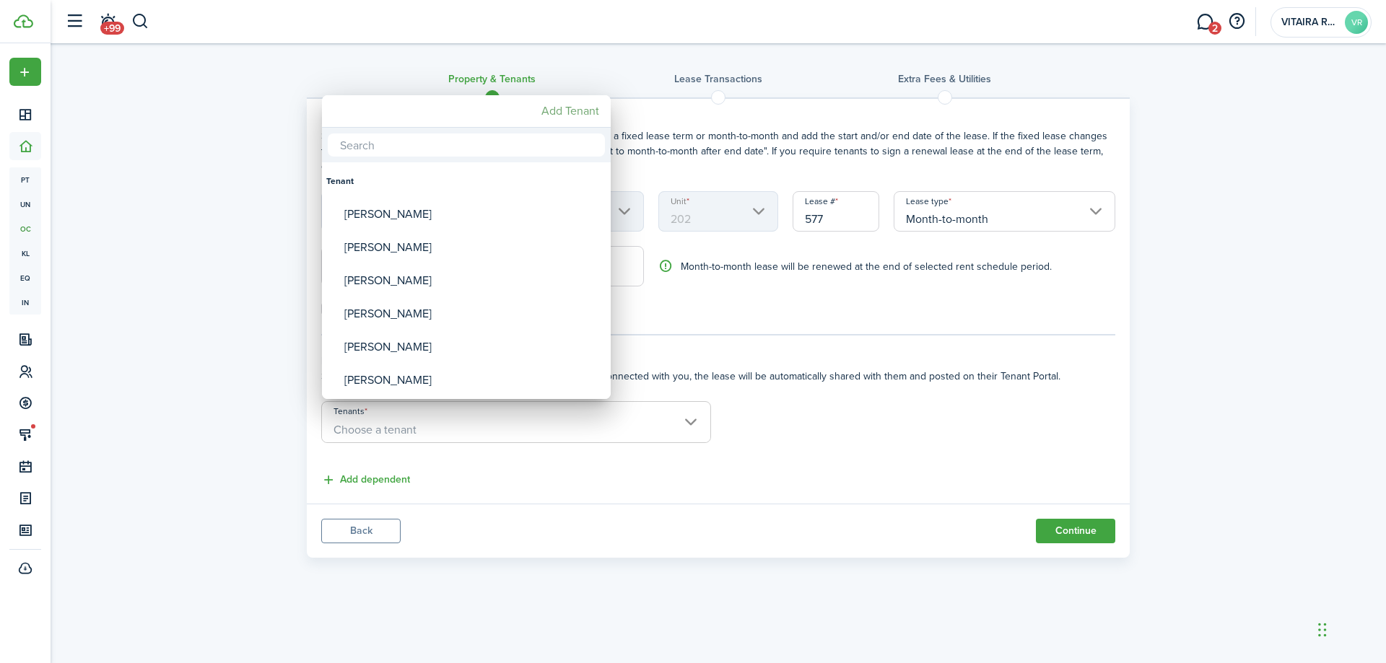
click at [585, 111] on mbsc-button "Add Tenant" at bounding box center [570, 111] width 69 height 26
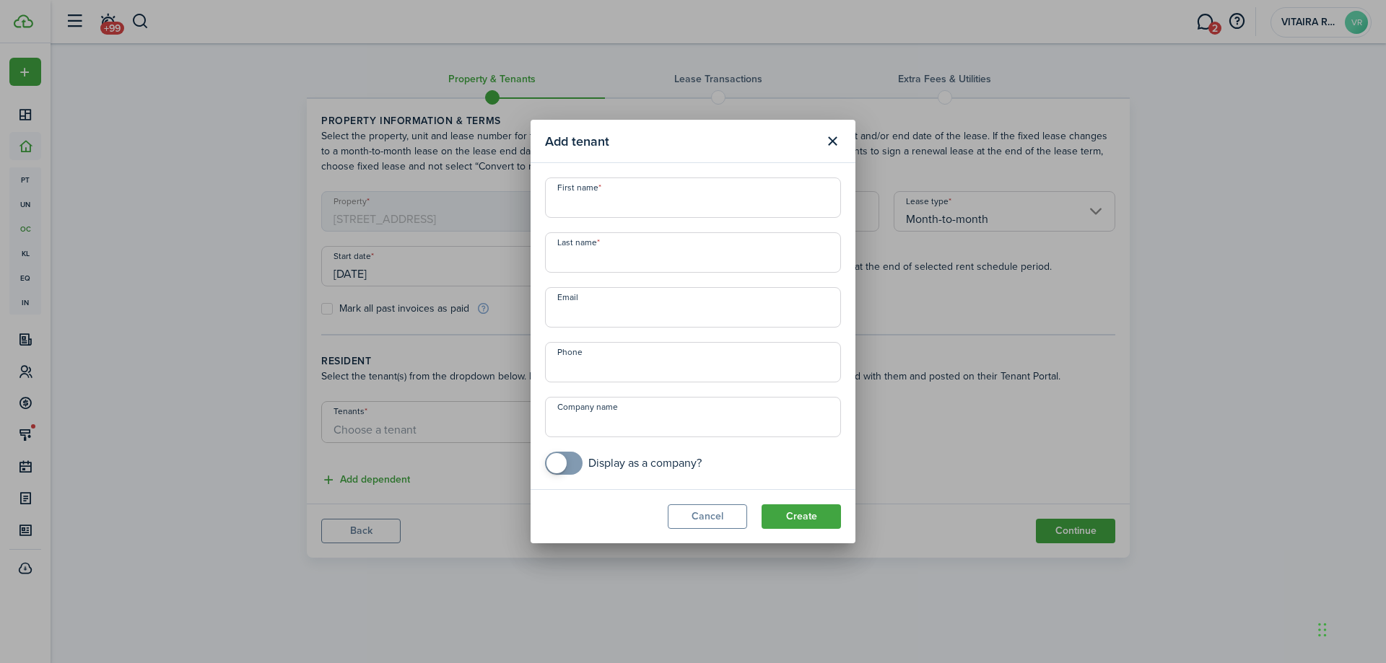
click at [575, 199] on input "First name" at bounding box center [693, 198] width 296 height 40
type input "Robert"
click at [562, 270] on input "Last name" at bounding box center [693, 252] width 296 height 40
type input "Rome"
click at [779, 518] on button "Create" at bounding box center [800, 516] width 79 height 25
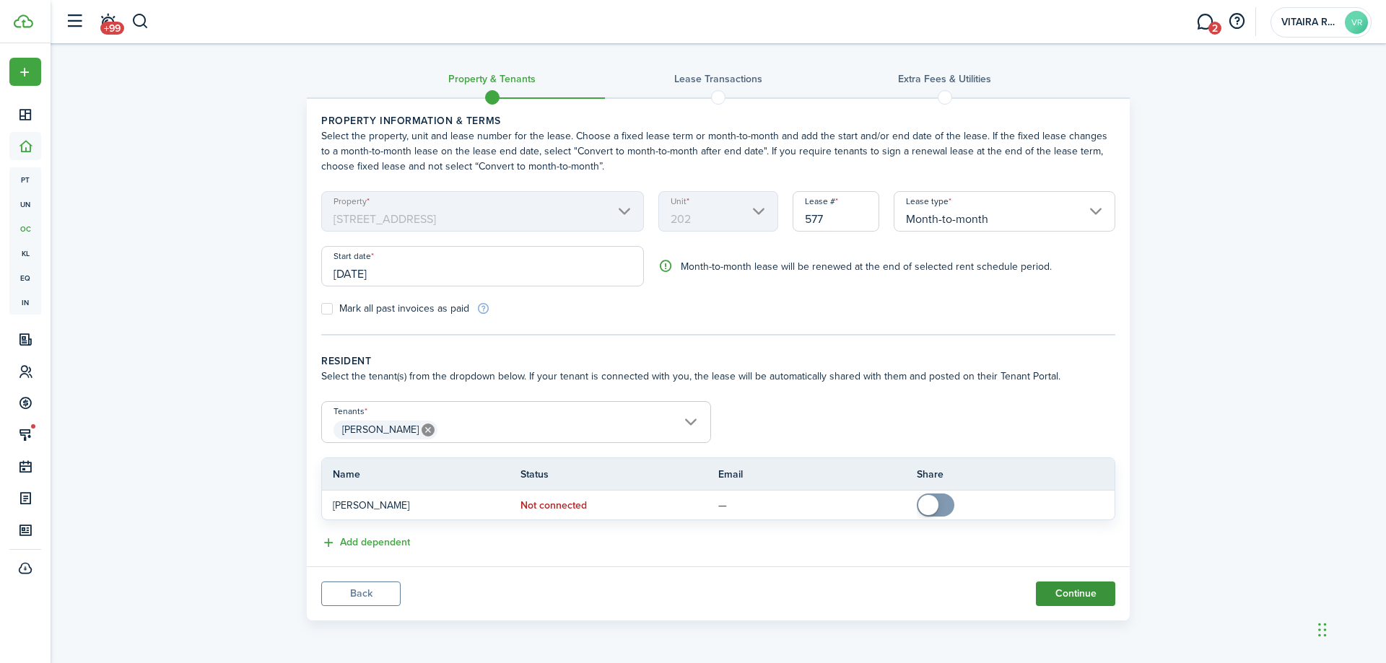
click at [1074, 593] on button "Continue" at bounding box center [1075, 594] width 79 height 25
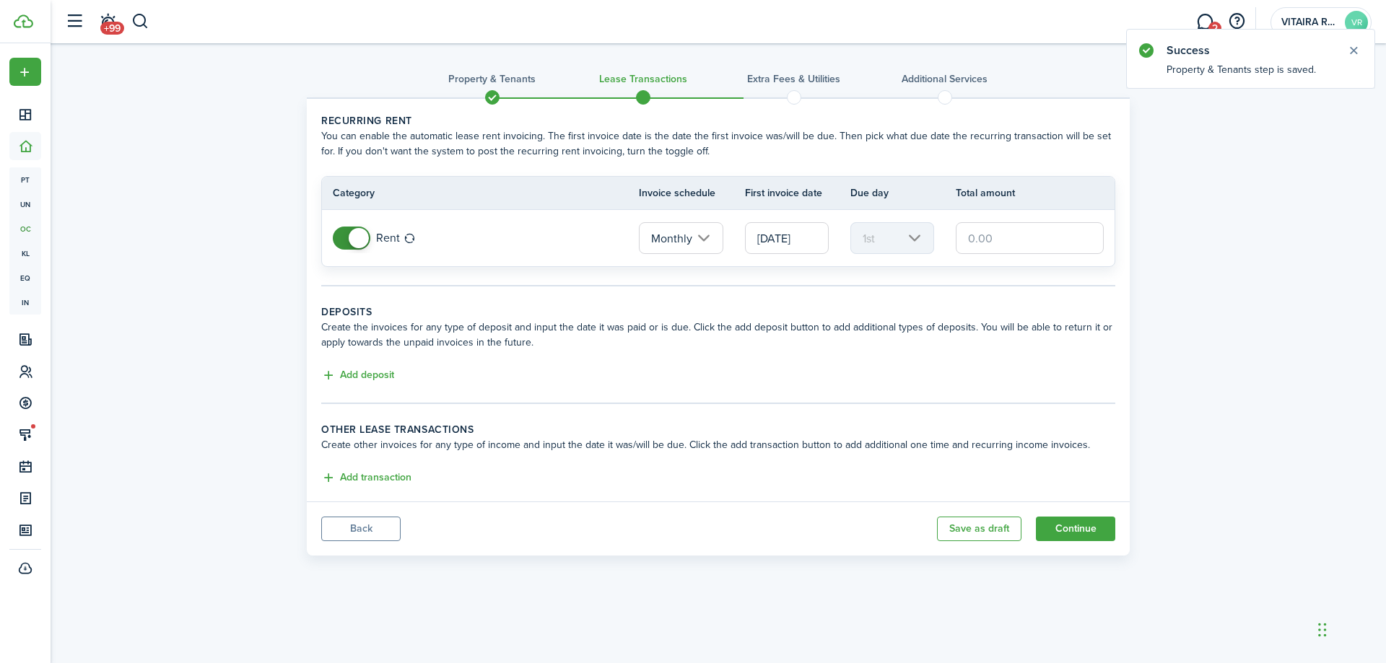
click at [1002, 239] on input "text" at bounding box center [1030, 238] width 148 height 32
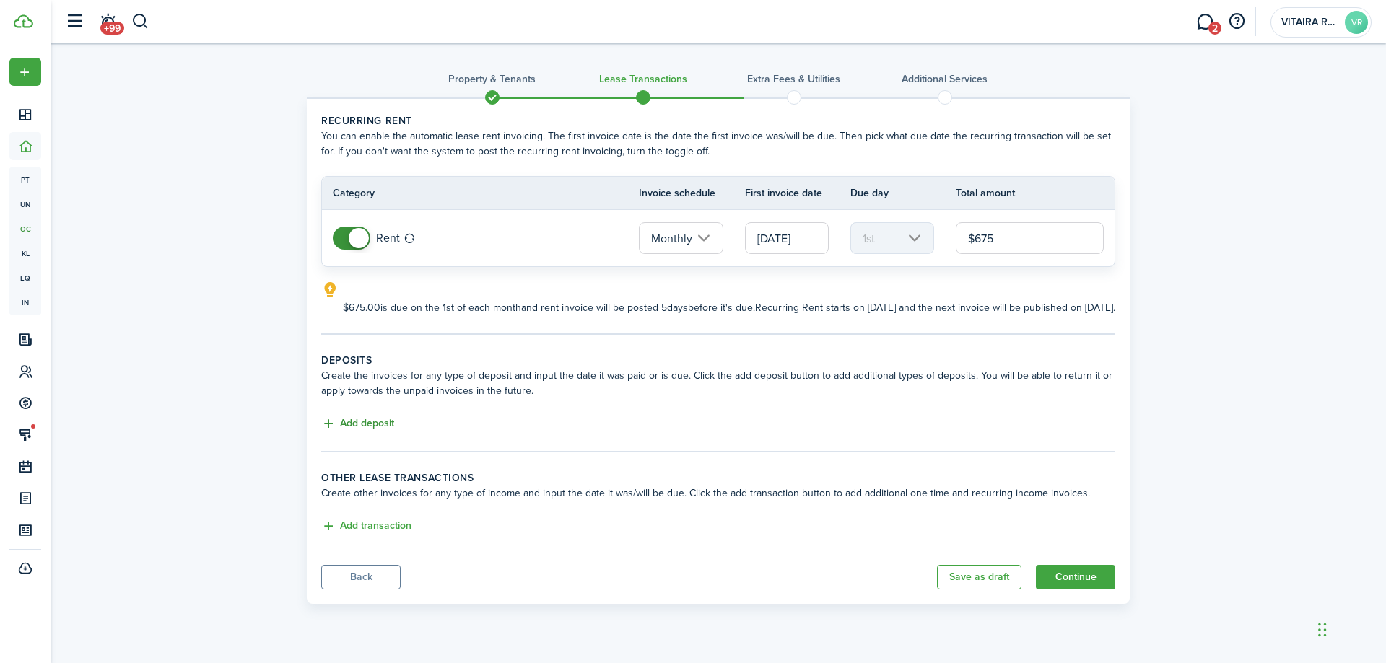
type input "$675.00"
click at [362, 432] on button "Add deposit" at bounding box center [357, 424] width 73 height 17
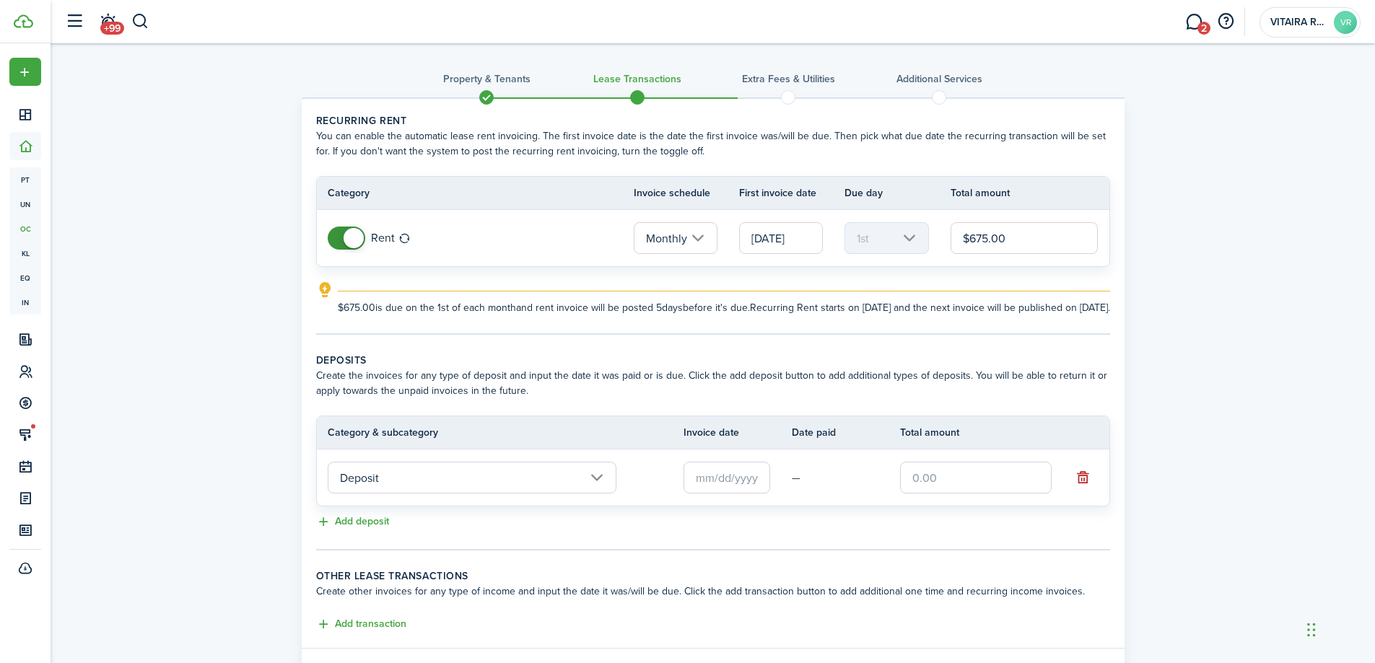
click at [598, 494] on input "Deposit" at bounding box center [472, 478] width 289 height 32
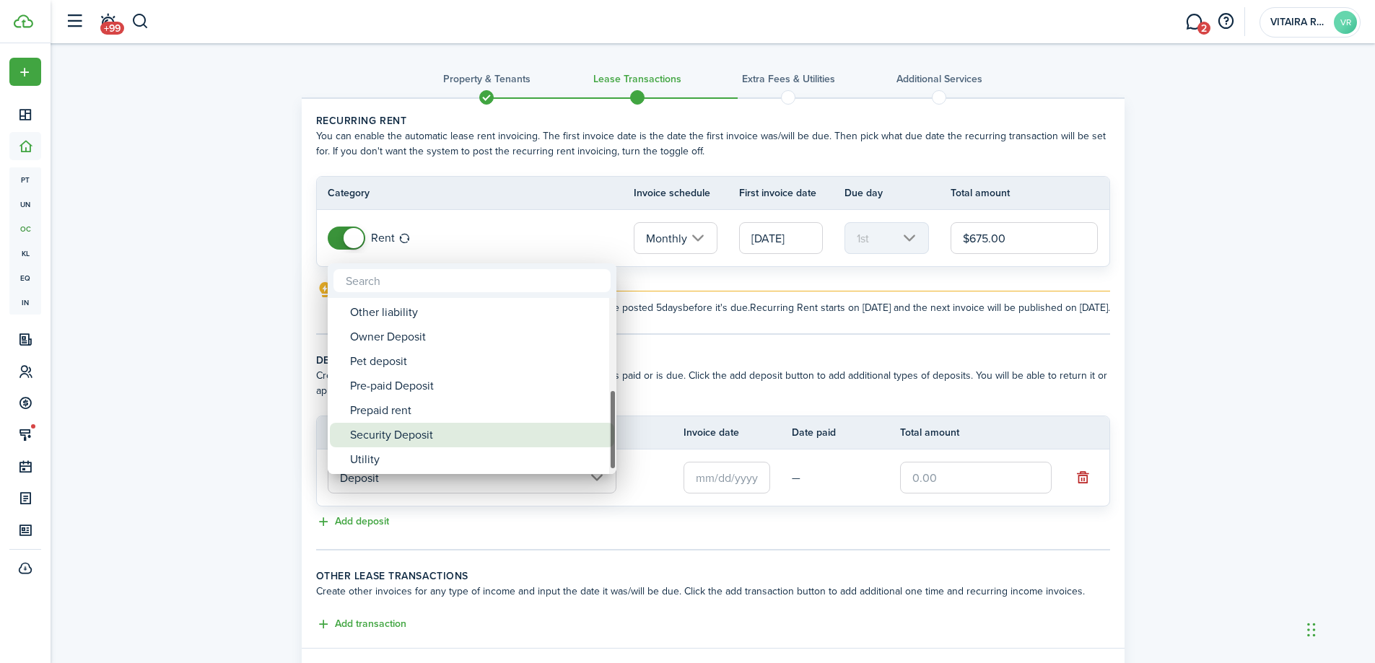
click at [406, 439] on div "Security Deposit" at bounding box center [477, 435] width 255 height 25
type input "Deposit / Security Deposit"
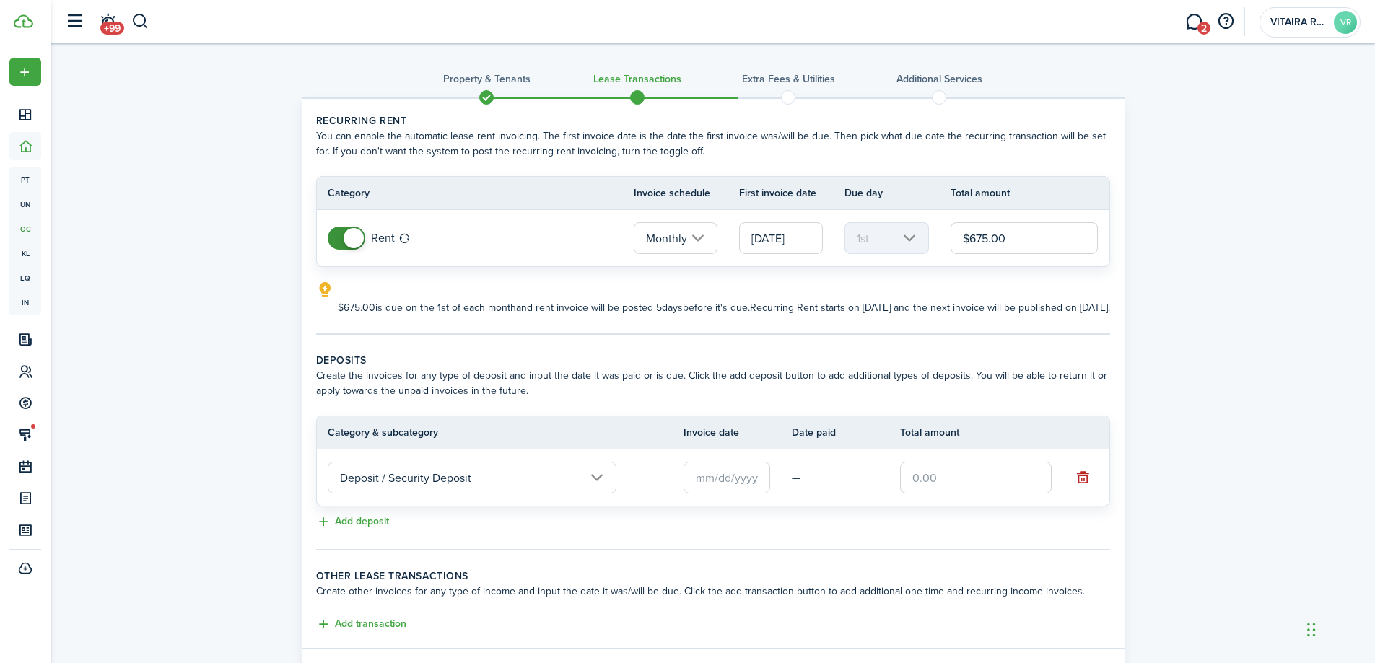
click at [694, 494] on input "text" at bounding box center [726, 478] width 87 height 32
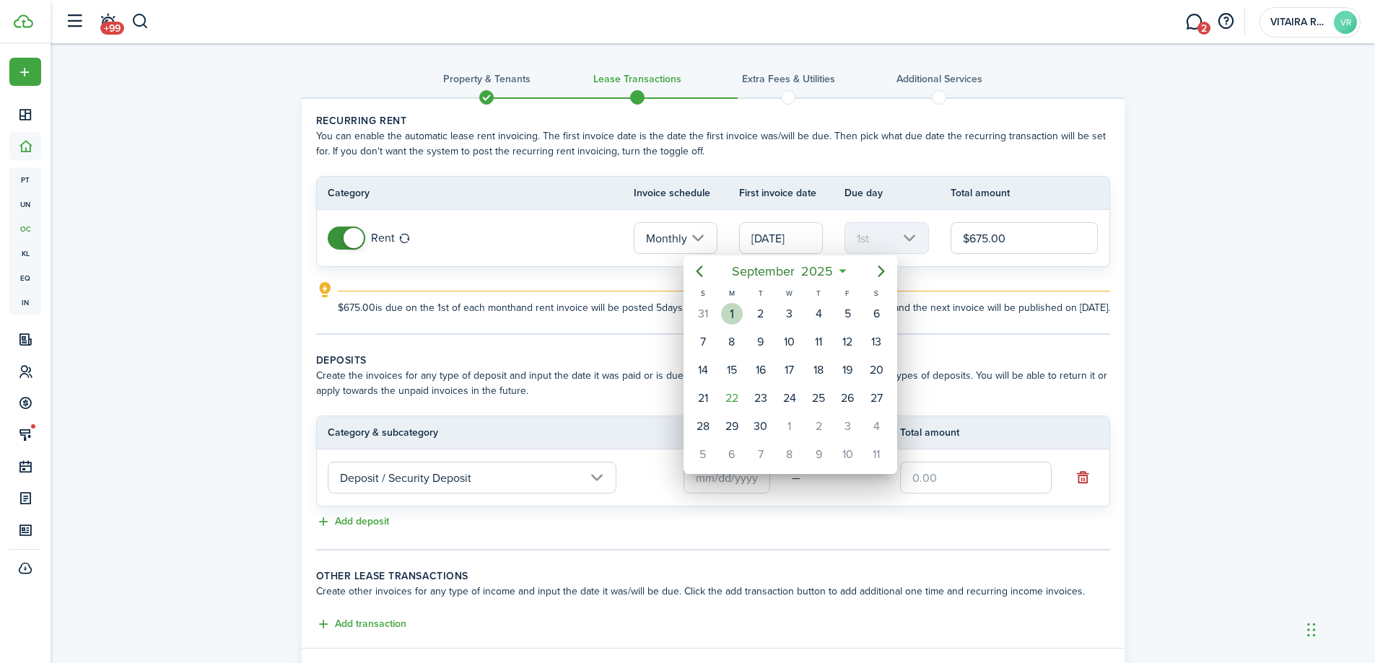
click at [733, 319] on div "1" at bounding box center [732, 314] width 22 height 22
type input "[DATE]"
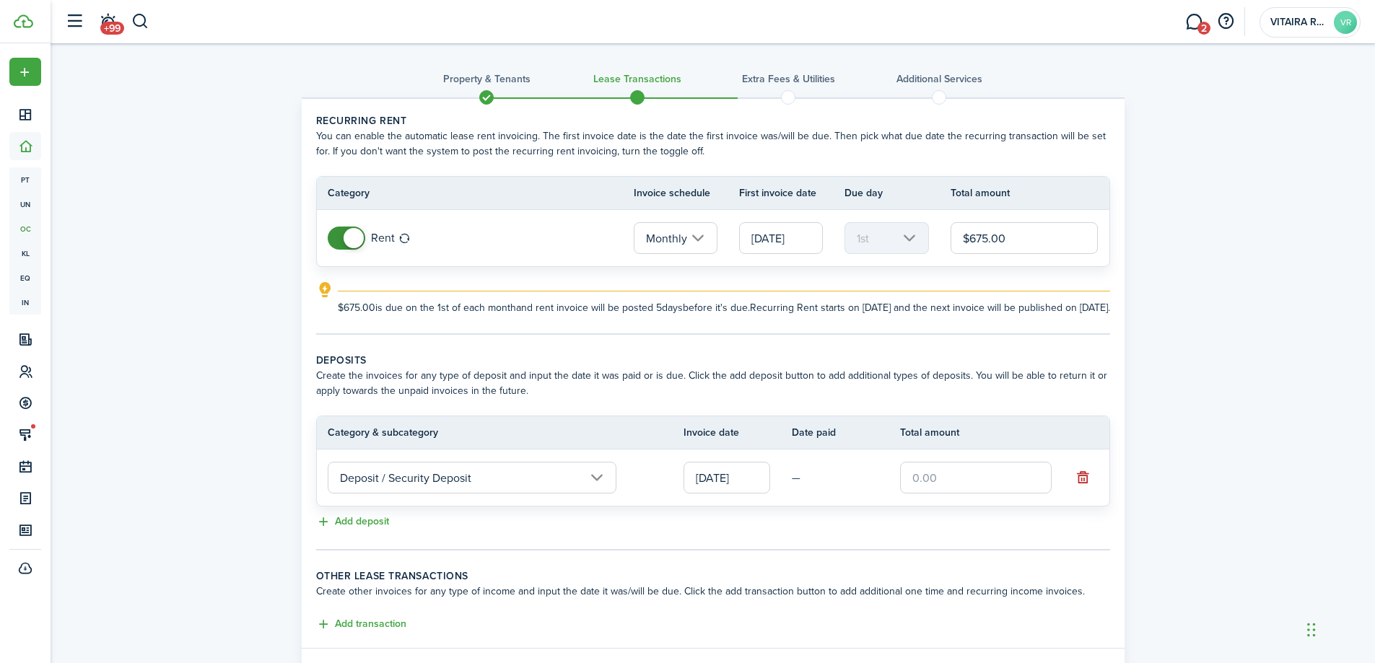
click at [937, 488] on input "text" at bounding box center [976, 478] width 152 height 32
type input "$595.00"
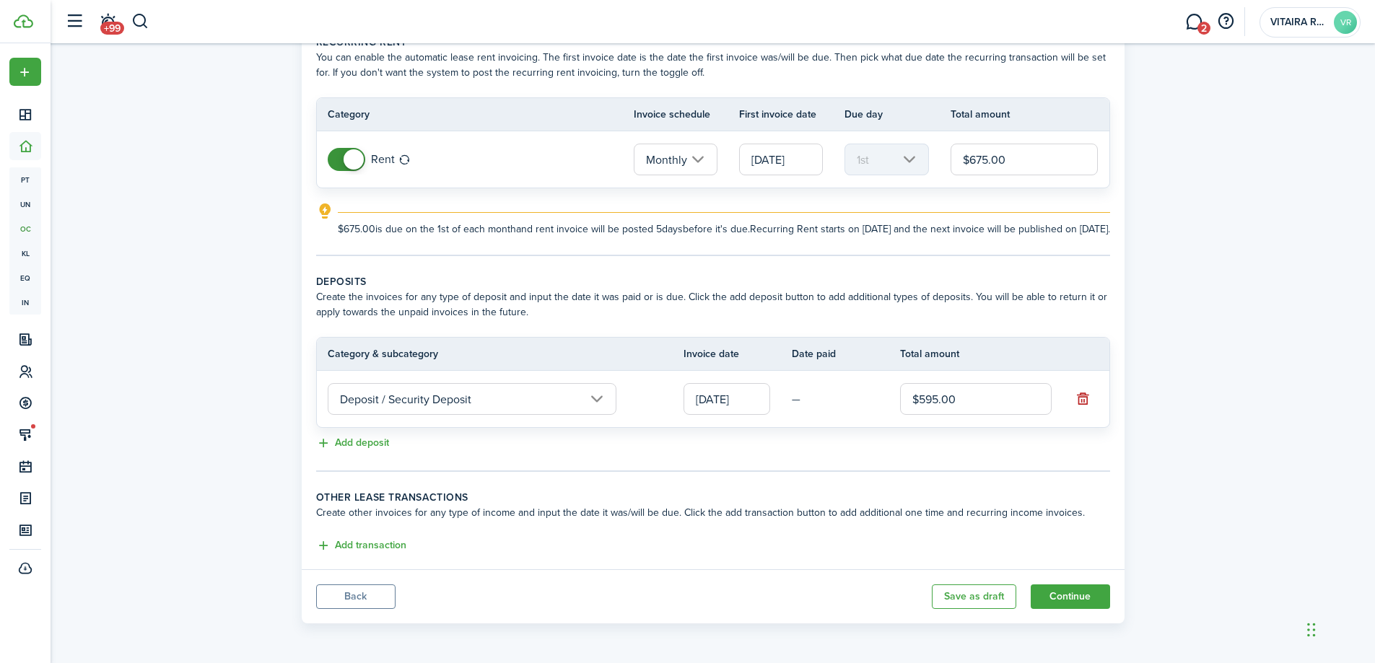
scroll to position [94, 0]
click at [1076, 598] on button "Continue" at bounding box center [1070, 597] width 79 height 25
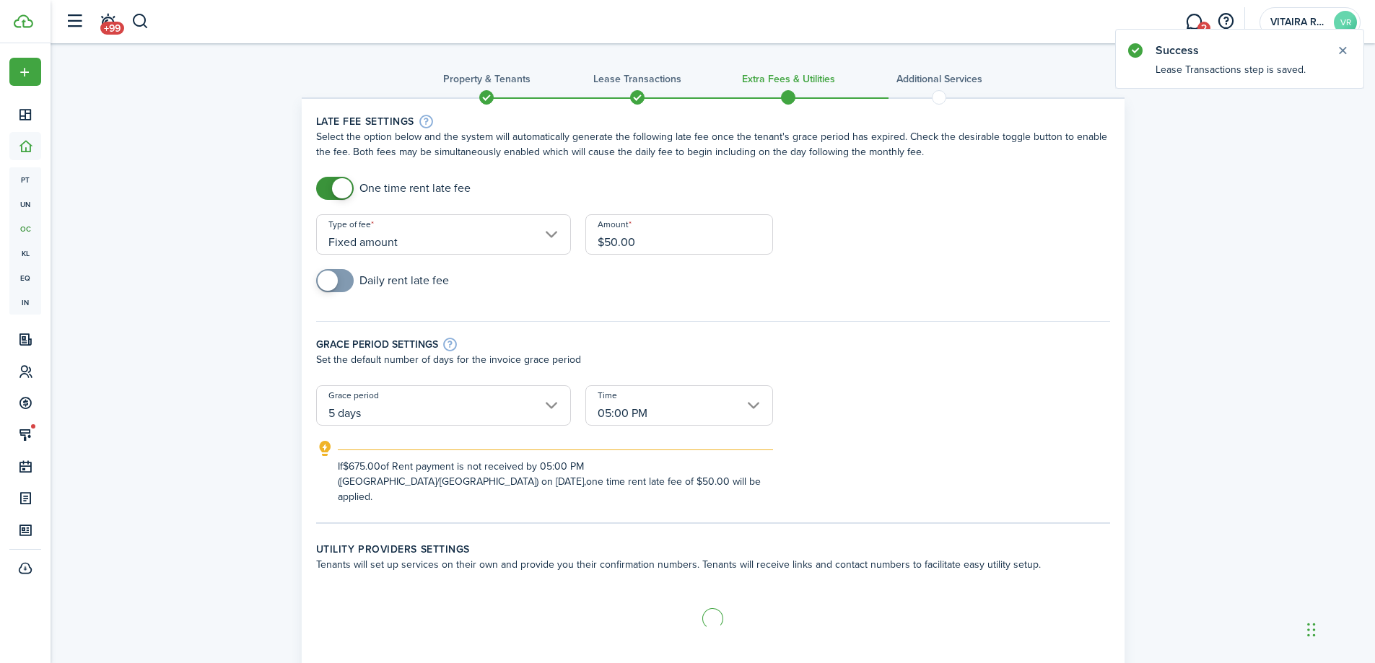
click at [659, 246] on input "$50.00" at bounding box center [679, 234] width 188 height 40
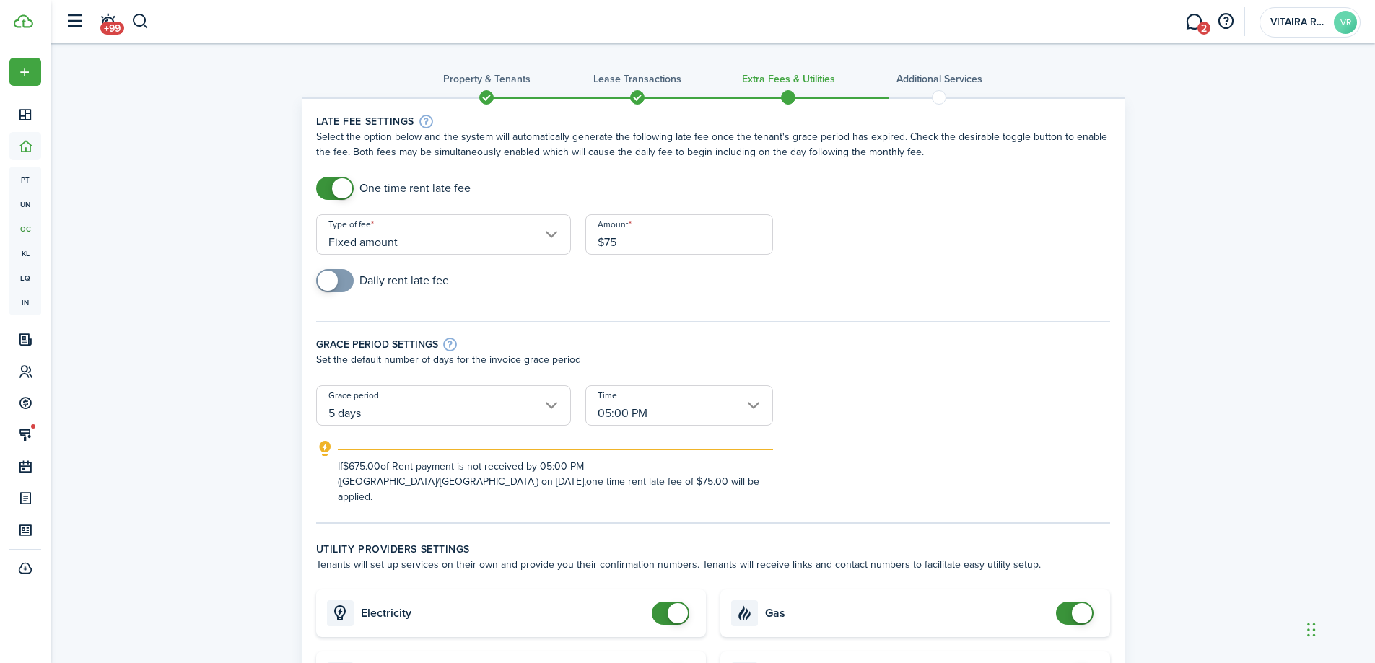
type input "$75.00"
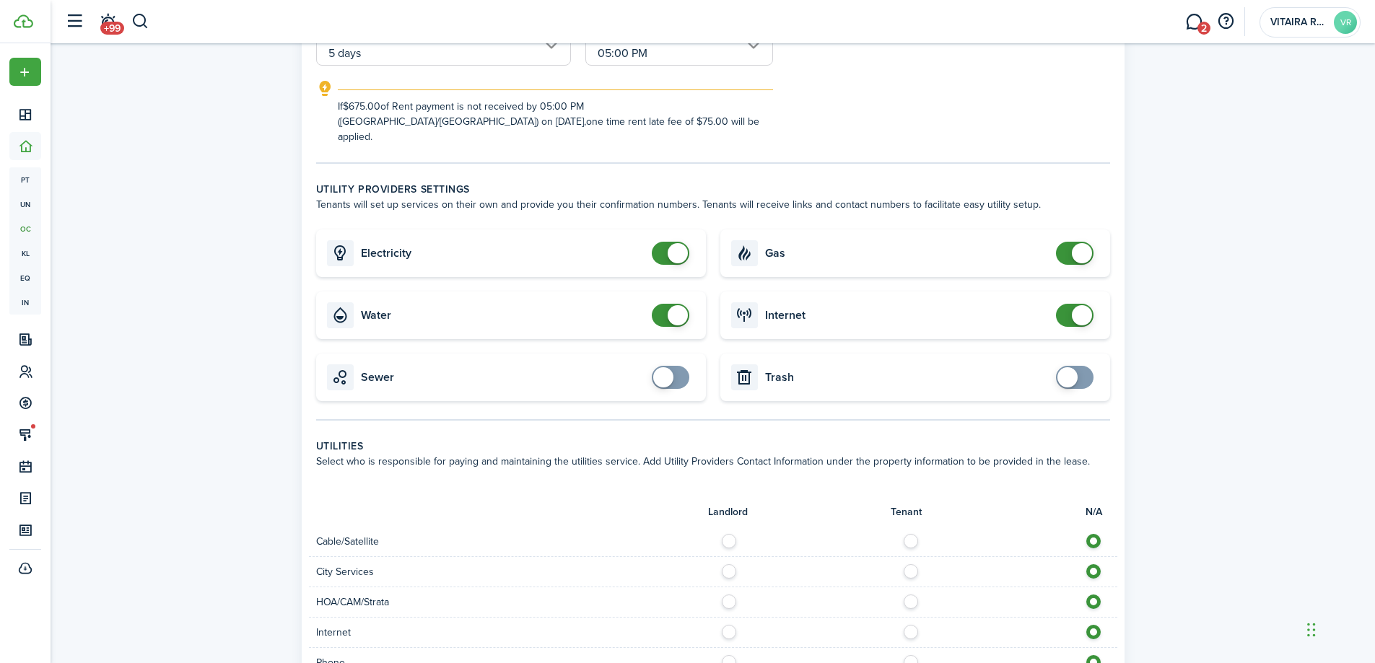
scroll to position [361, 0]
click at [647, 297] on card "Water" at bounding box center [511, 315] width 390 height 48
checkbox input "false"
click at [663, 303] on span at bounding box center [670, 314] width 14 height 23
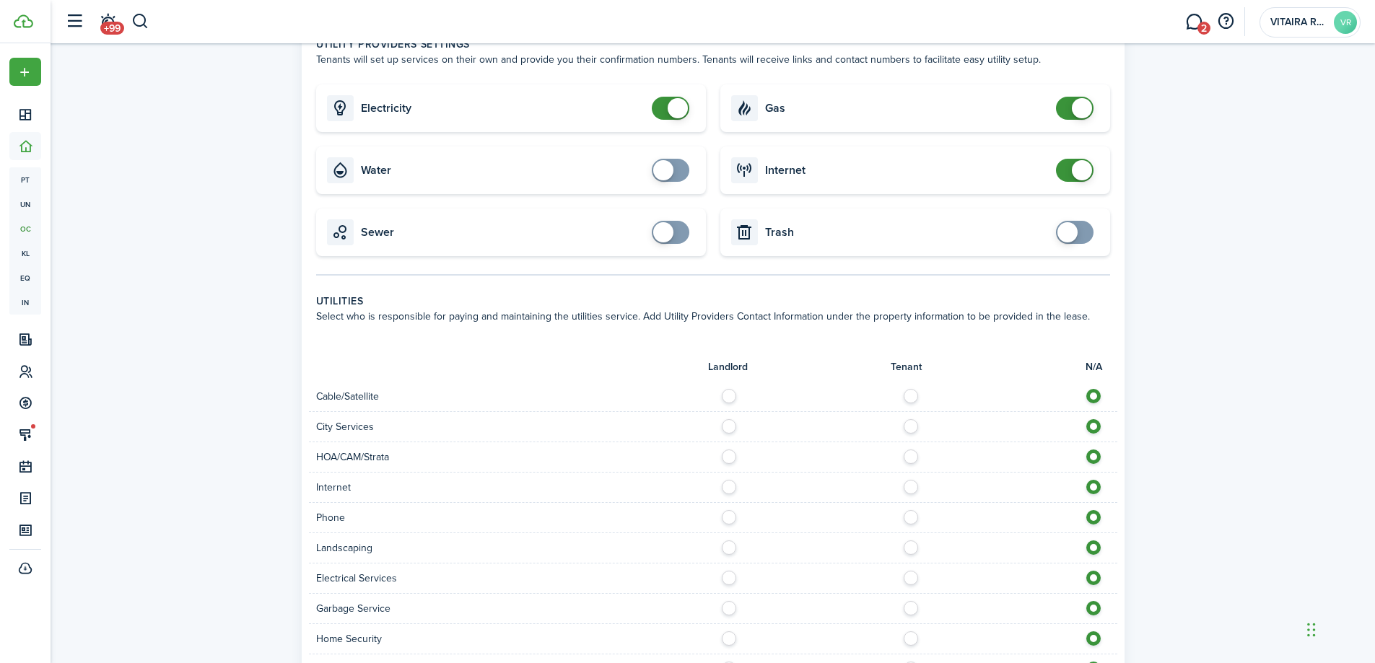
scroll to position [577, 0]
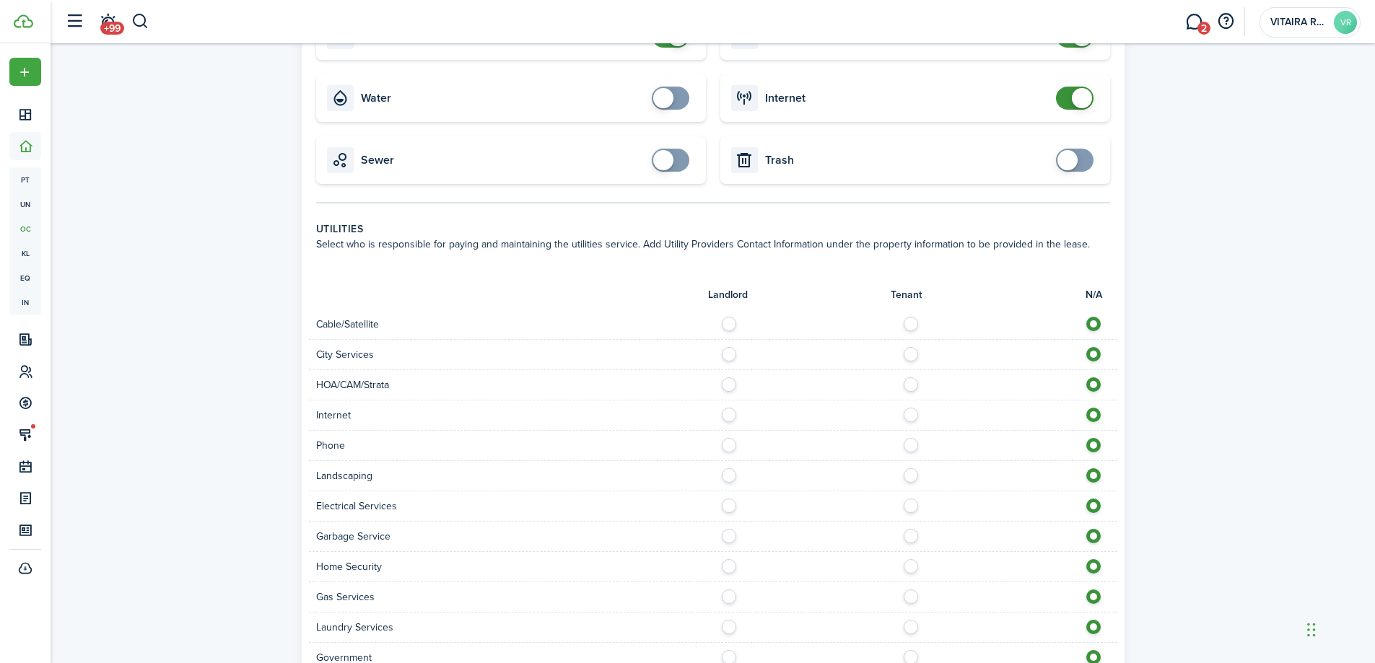
click at [913, 317] on label at bounding box center [914, 320] width 25 height 7
radio input "true"
click at [911, 347] on label at bounding box center [914, 350] width 25 height 7
radio input "true"
click at [909, 377] on label at bounding box center [914, 380] width 25 height 7
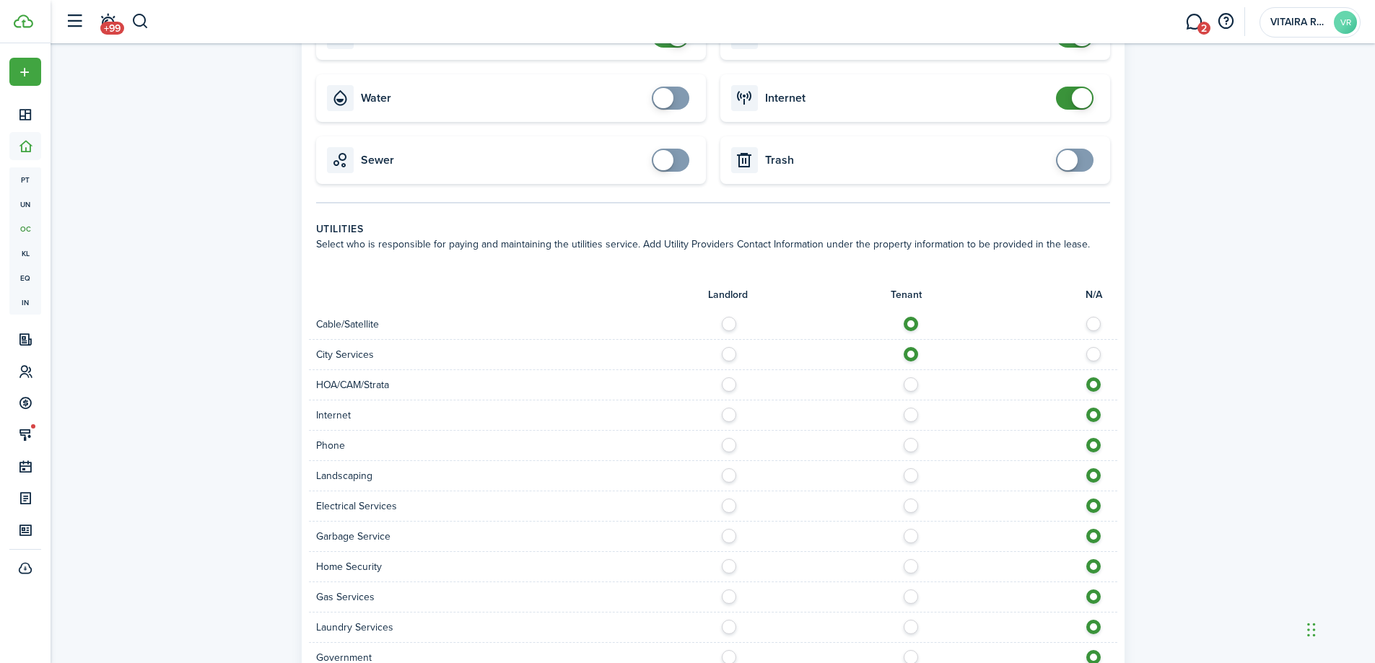
radio input "true"
drag, startPoint x: 909, startPoint y: 401, endPoint x: 907, endPoint y: 411, distance: 9.8
click at [909, 408] on label at bounding box center [914, 411] width 25 height 7
radio input "true"
click at [912, 438] on label at bounding box center [914, 441] width 25 height 7
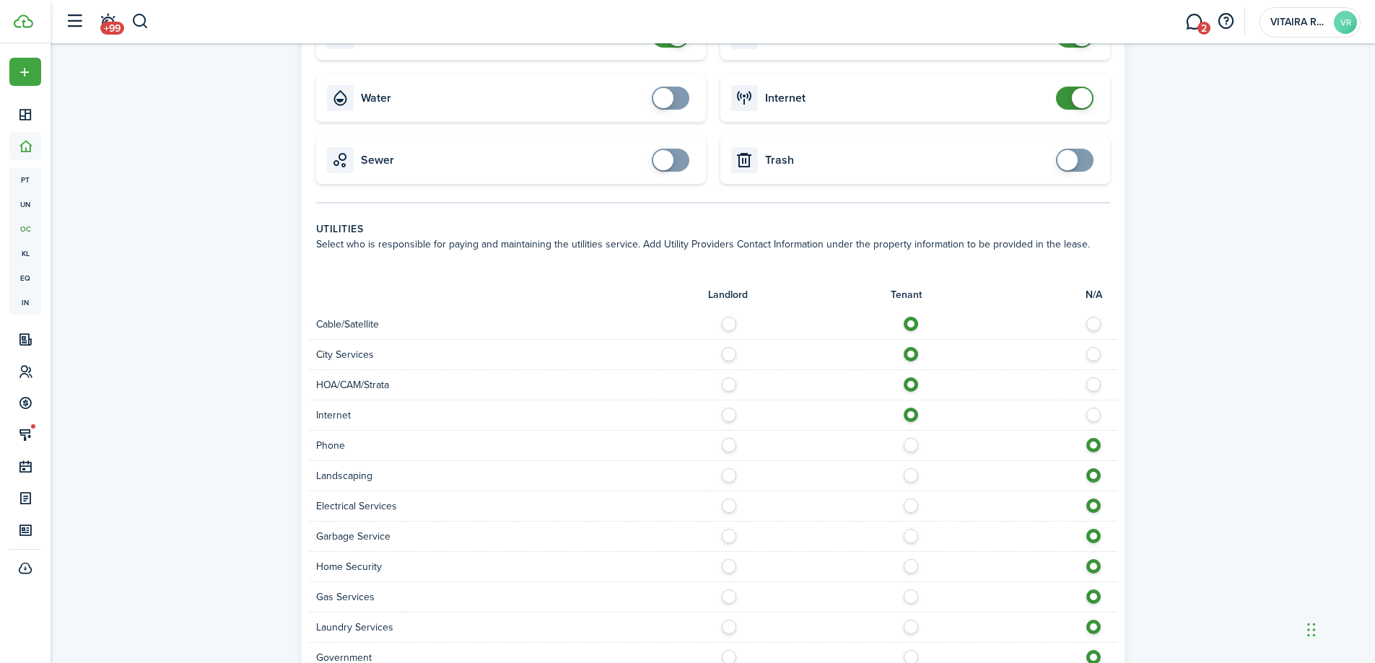
radio input "true"
click at [729, 468] on label at bounding box center [732, 471] width 25 height 7
radio input "true"
click at [915, 499] on label at bounding box center [914, 502] width 25 height 7
radio input "true"
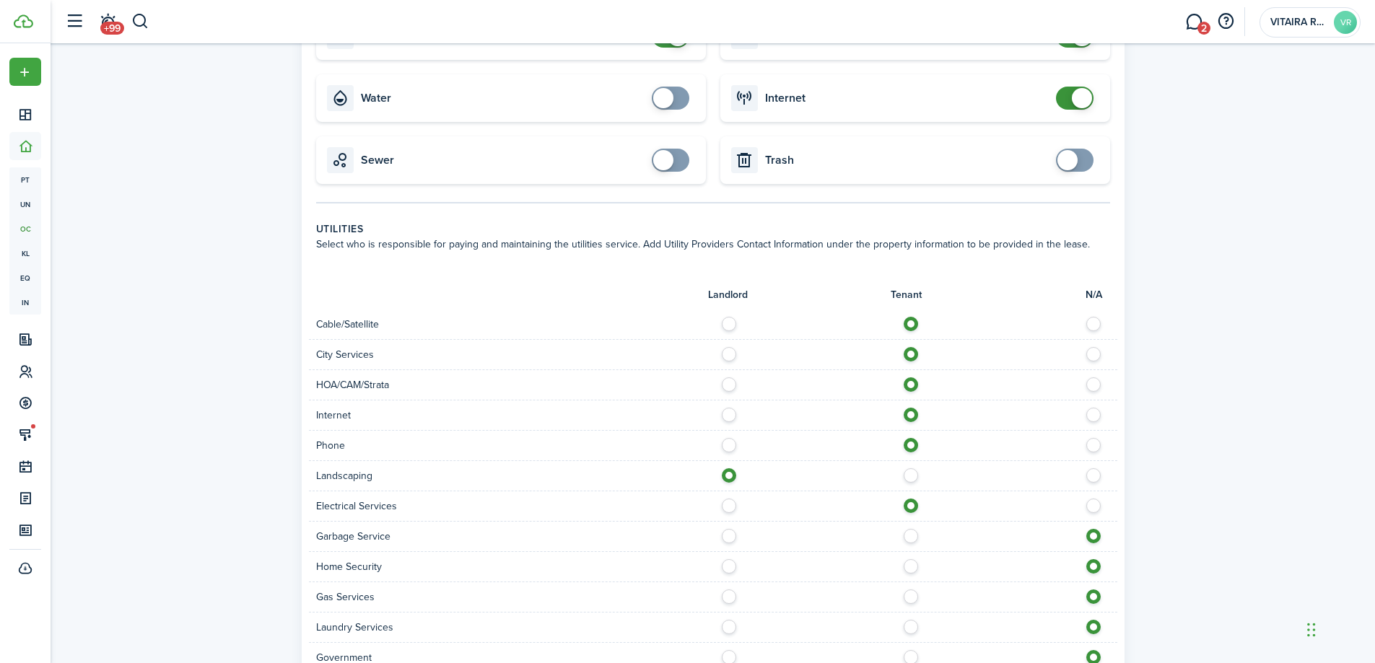
click at [725, 529] on label at bounding box center [732, 532] width 25 height 7
radio input "true"
click at [914, 559] on label at bounding box center [914, 562] width 25 height 7
radio input "true"
click at [730, 590] on label at bounding box center [732, 593] width 25 height 7
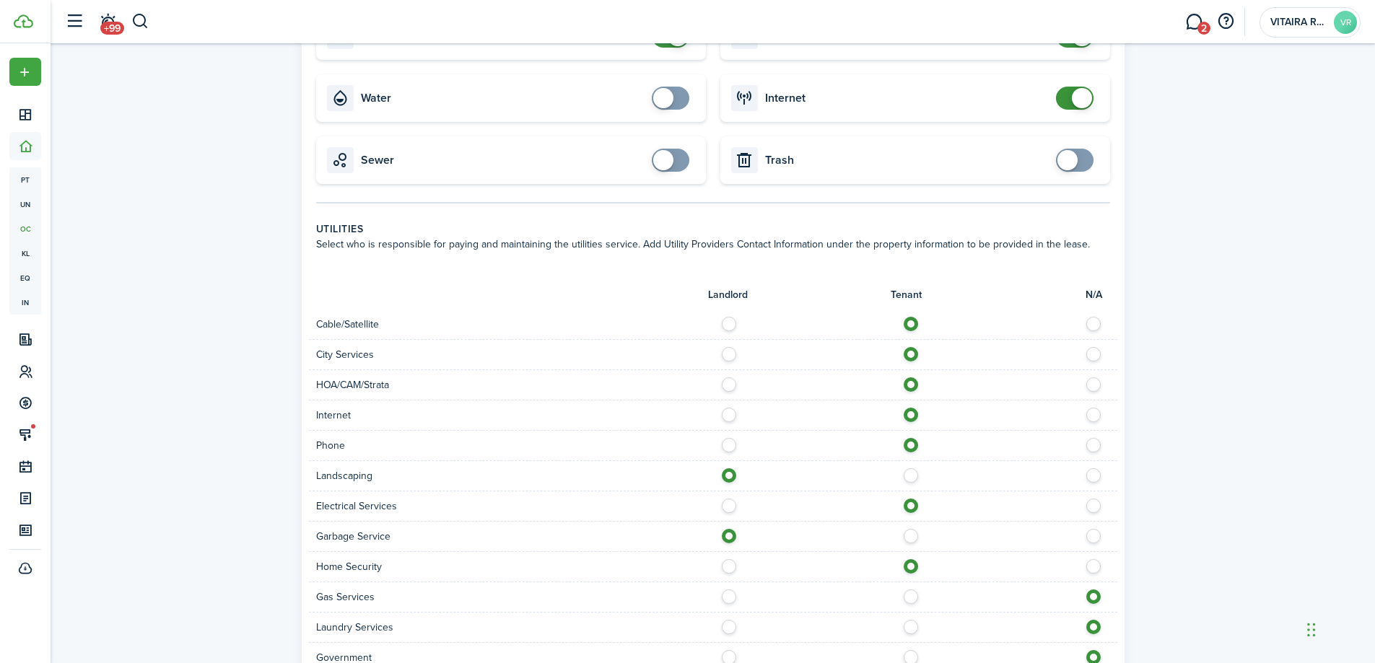
radio input "true"
click at [728, 620] on label at bounding box center [732, 623] width 25 height 7
radio input "true"
click at [728, 650] on label at bounding box center [732, 653] width 25 height 7
radio input "true"
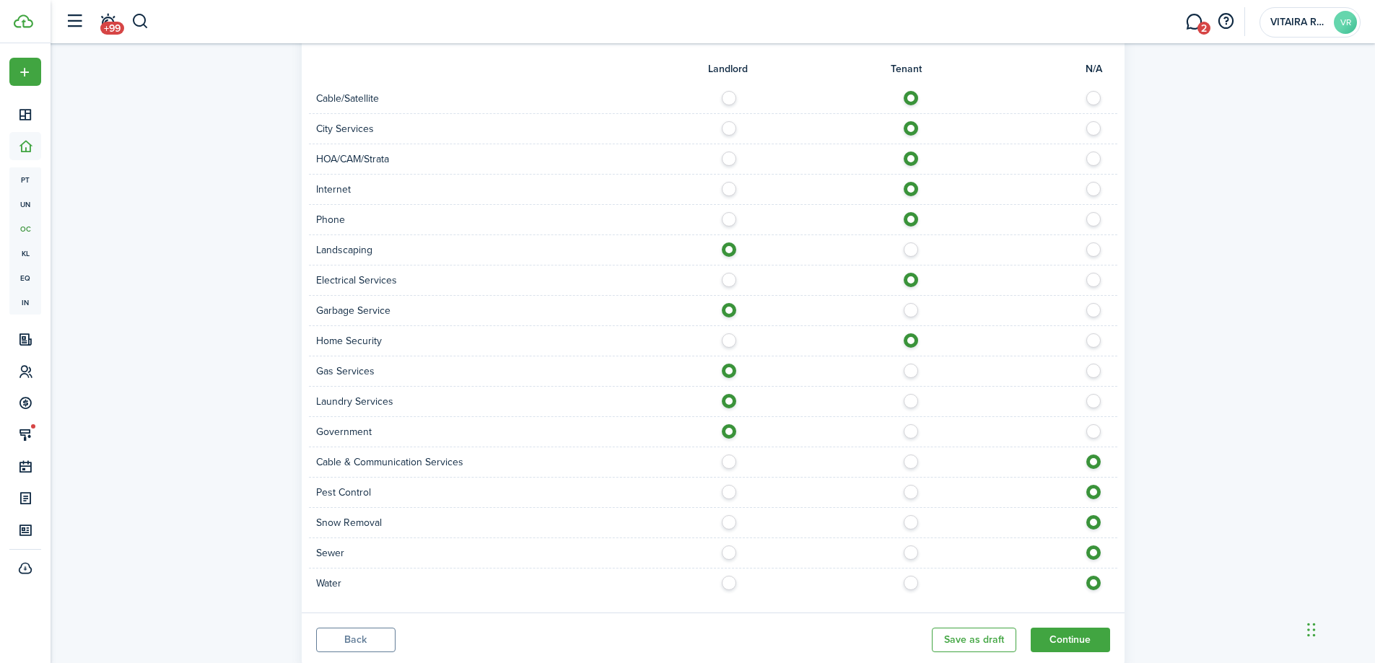
scroll to position [831, 0]
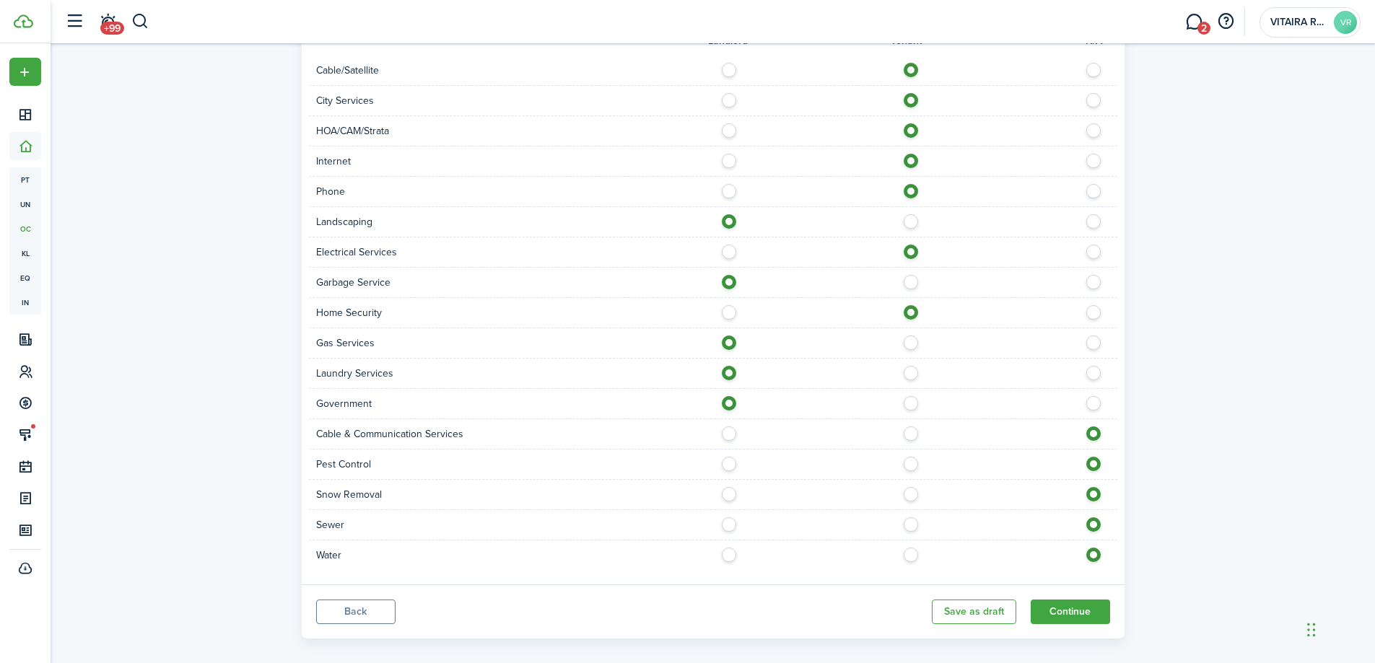
click at [909, 427] on label at bounding box center [914, 430] width 25 height 7
radio input "true"
click at [730, 457] on label at bounding box center [732, 460] width 25 height 7
radio input "true"
click at [727, 487] on label at bounding box center [732, 490] width 25 height 7
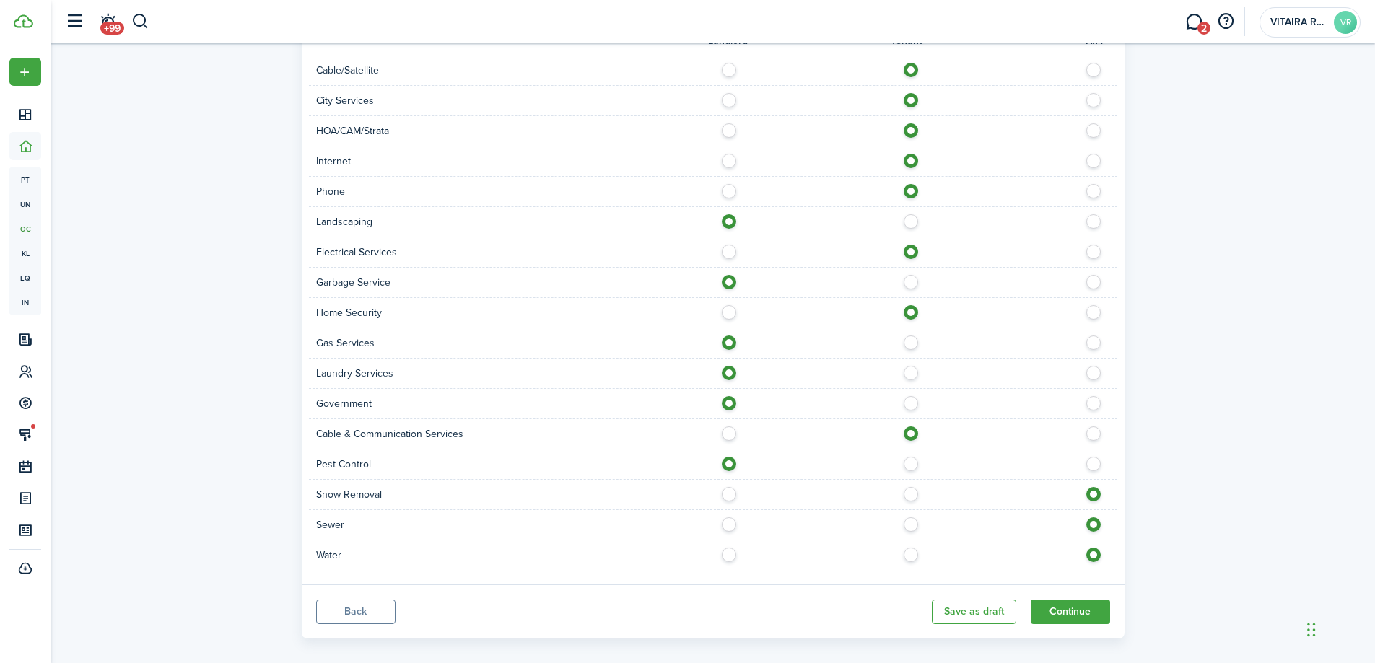
radio input "true"
click at [726, 517] on label at bounding box center [732, 520] width 25 height 7
radio input "true"
click at [726, 548] on label at bounding box center [732, 551] width 25 height 7
radio input "true"
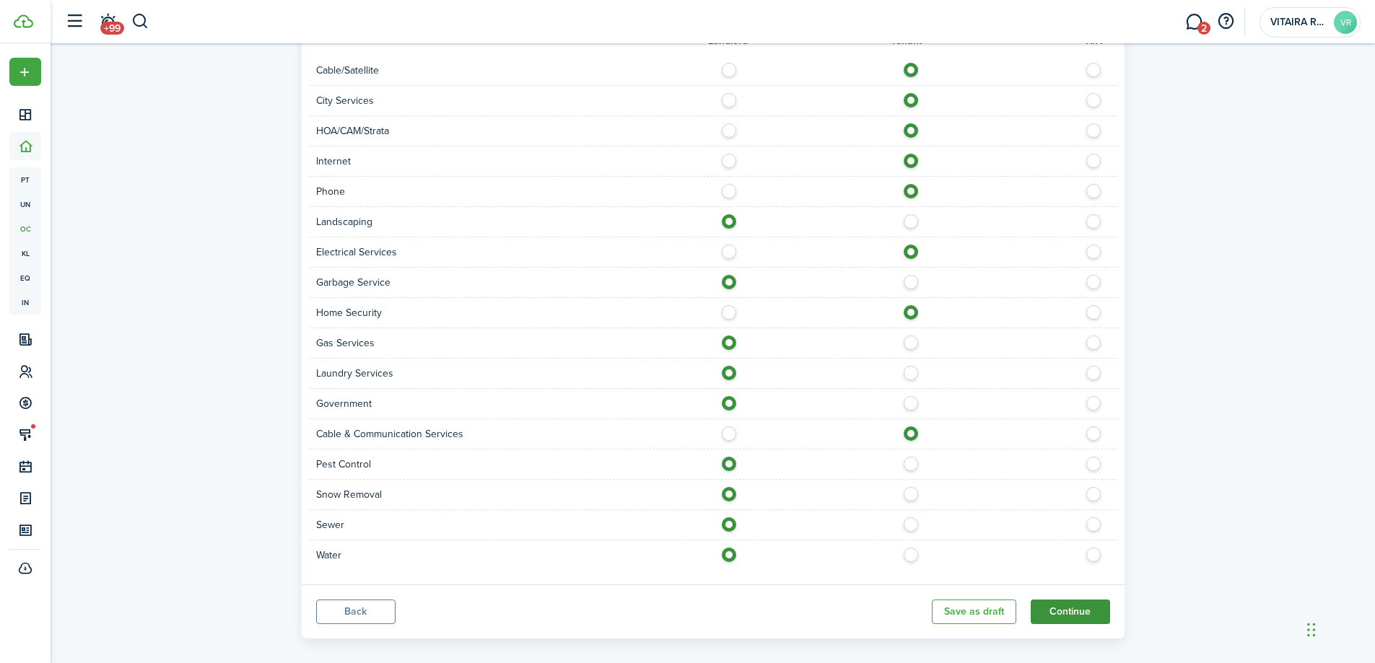
click at [1060, 601] on button "Continue" at bounding box center [1070, 612] width 79 height 25
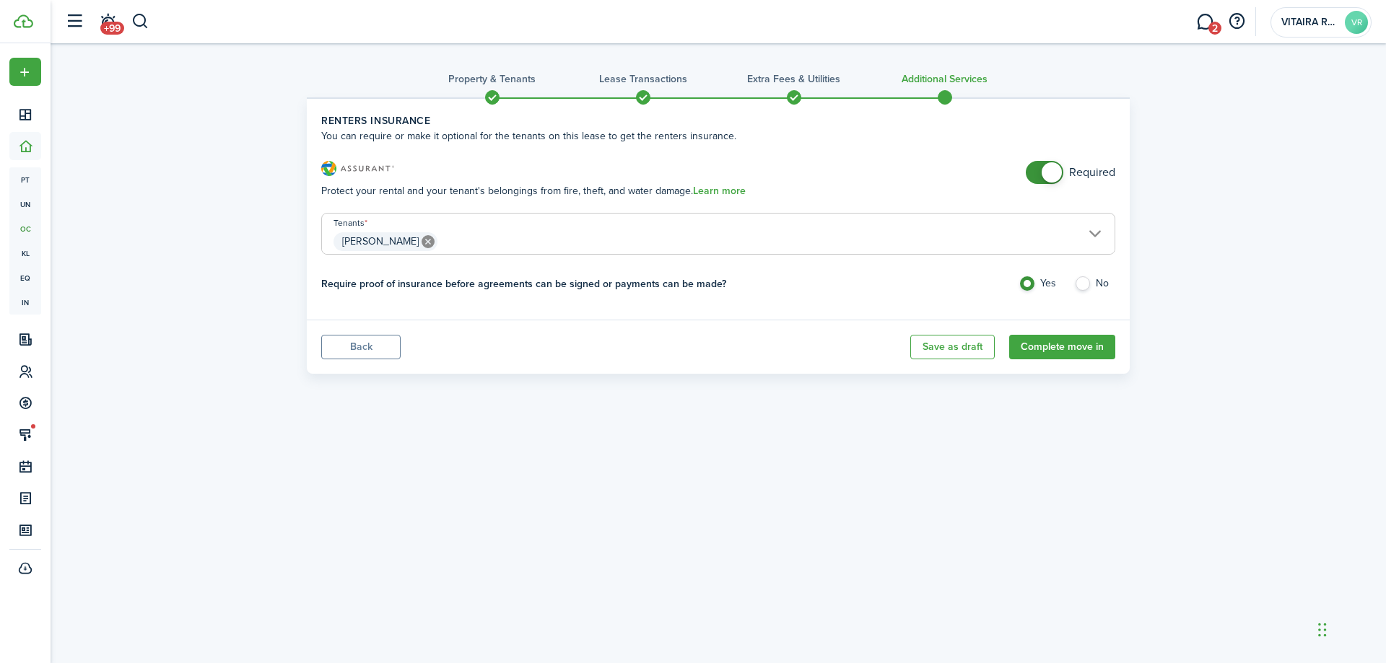
checkbox input "false"
click at [1037, 170] on span at bounding box center [1044, 172] width 14 height 23
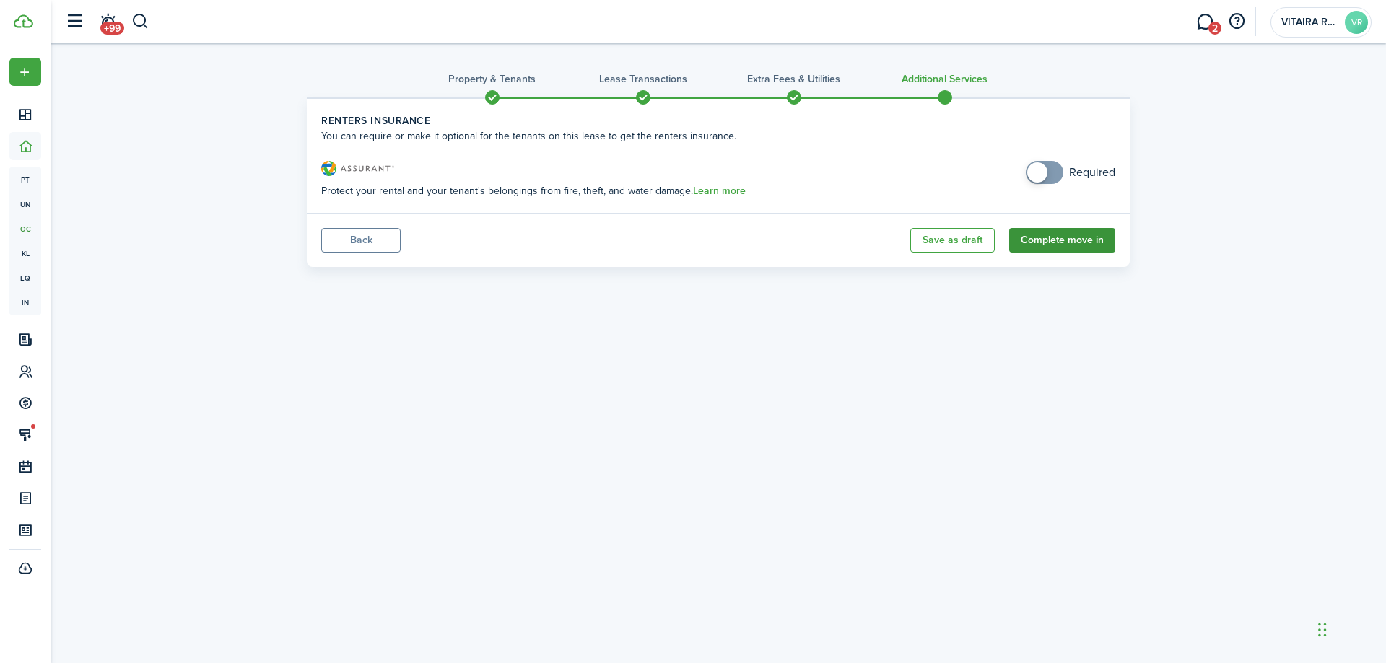
click at [1056, 237] on button "Complete move in" at bounding box center [1062, 240] width 106 height 25
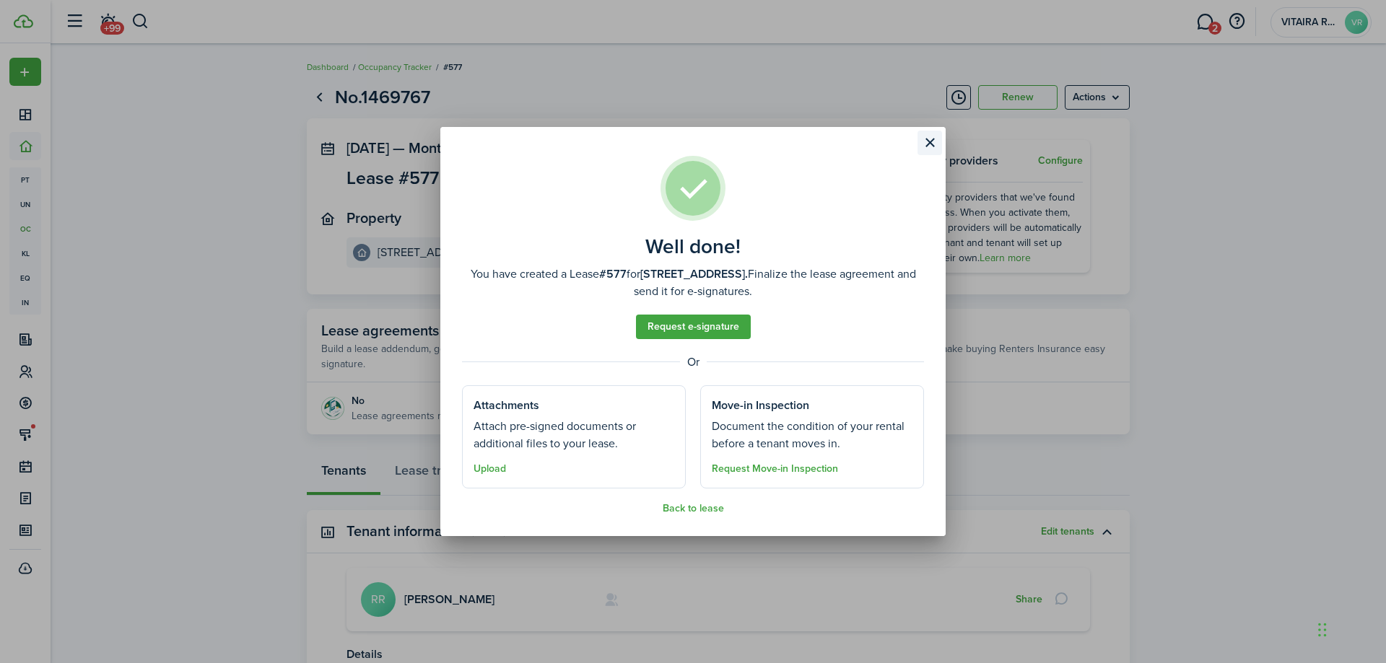
click at [930, 144] on button "Close modal" at bounding box center [929, 143] width 25 height 25
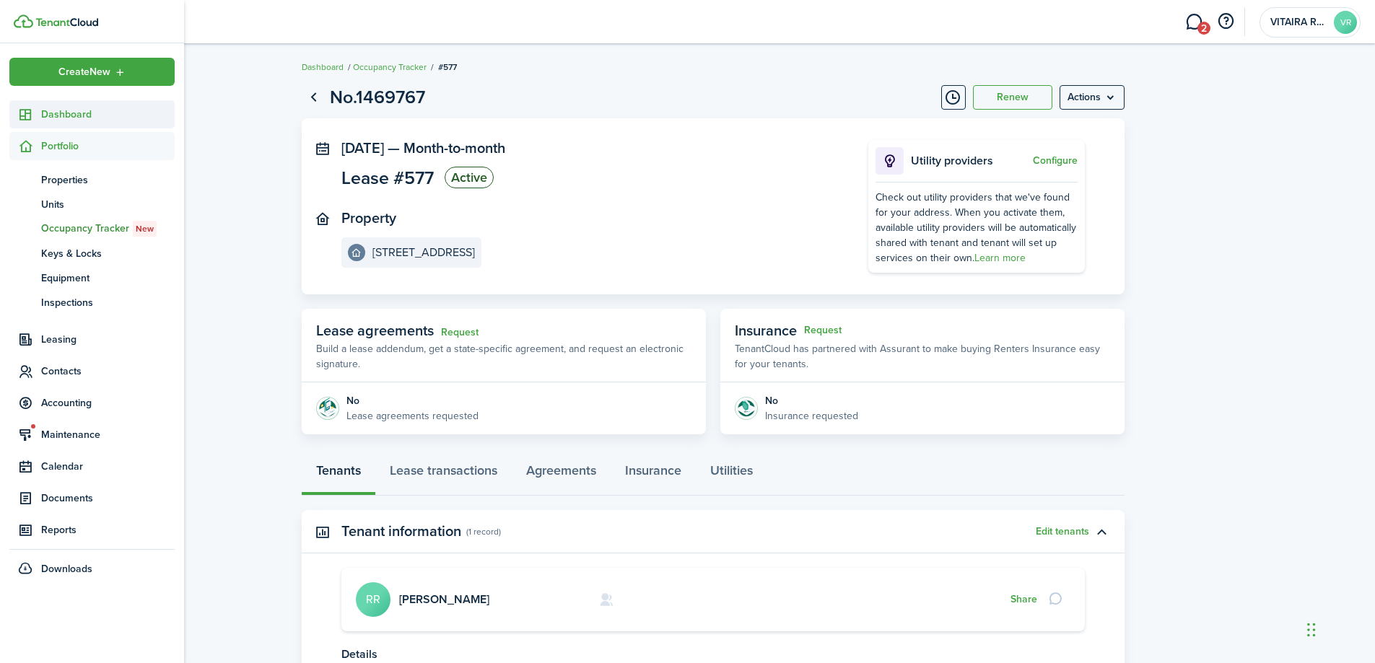
click at [51, 115] on span "Dashboard" at bounding box center [108, 114] width 134 height 15
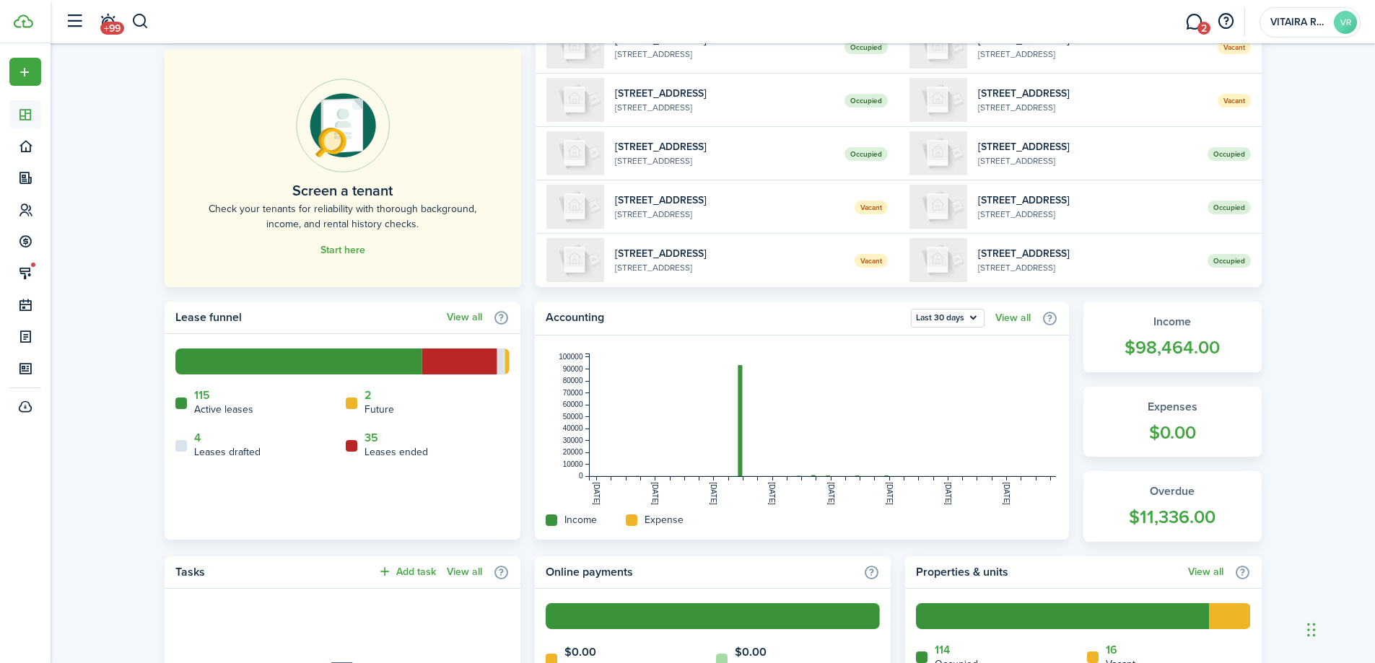
scroll to position [433, 0]
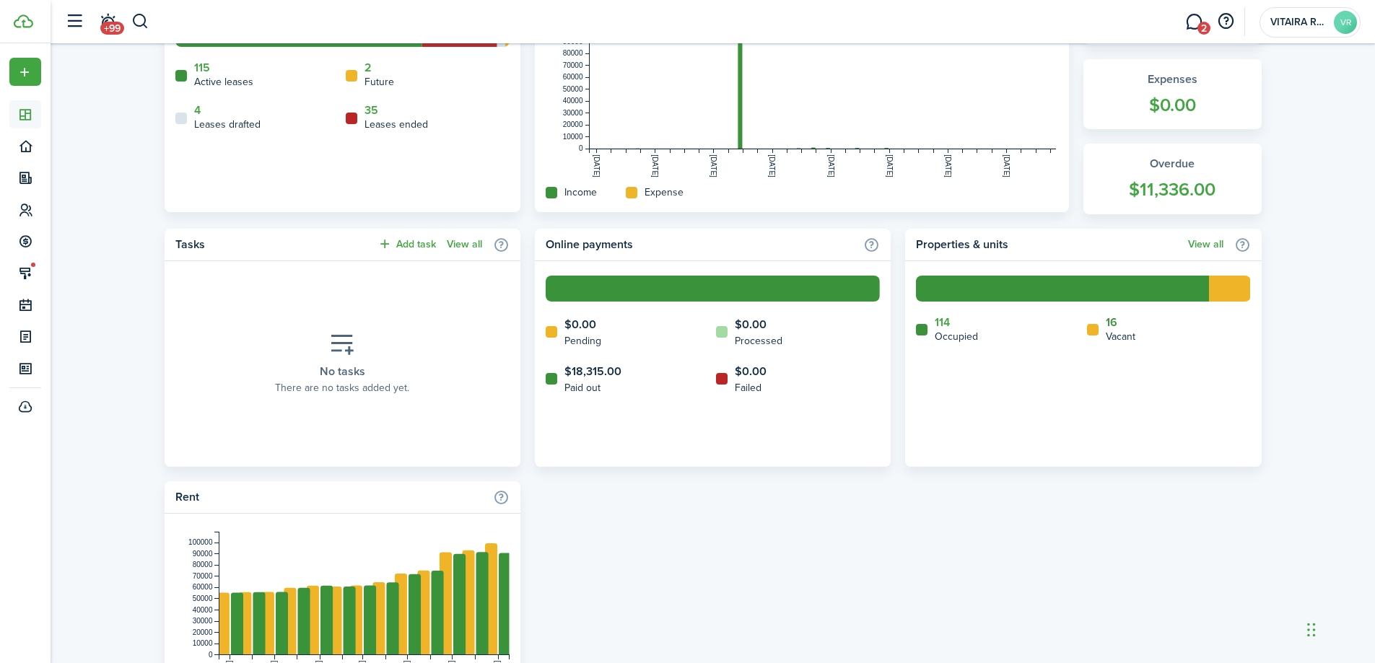
click at [1114, 322] on link "16" at bounding box center [1112, 322] width 12 height 13
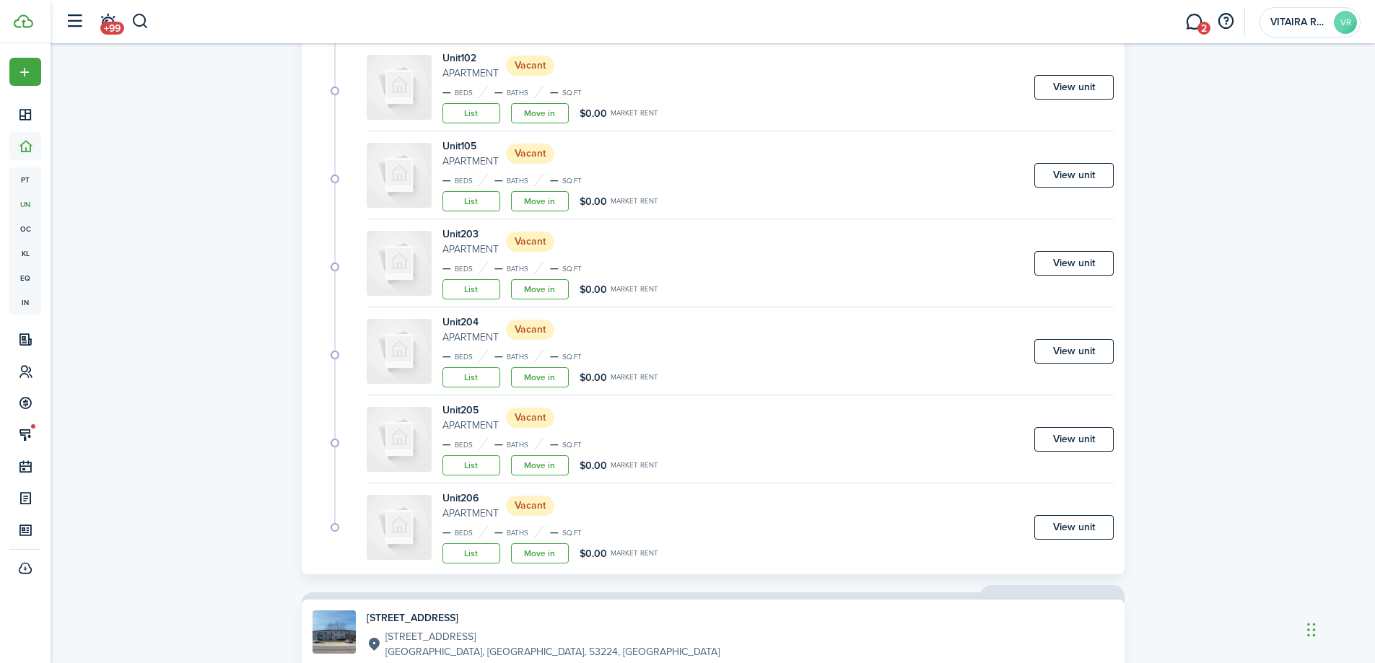
scroll to position [1443, 0]
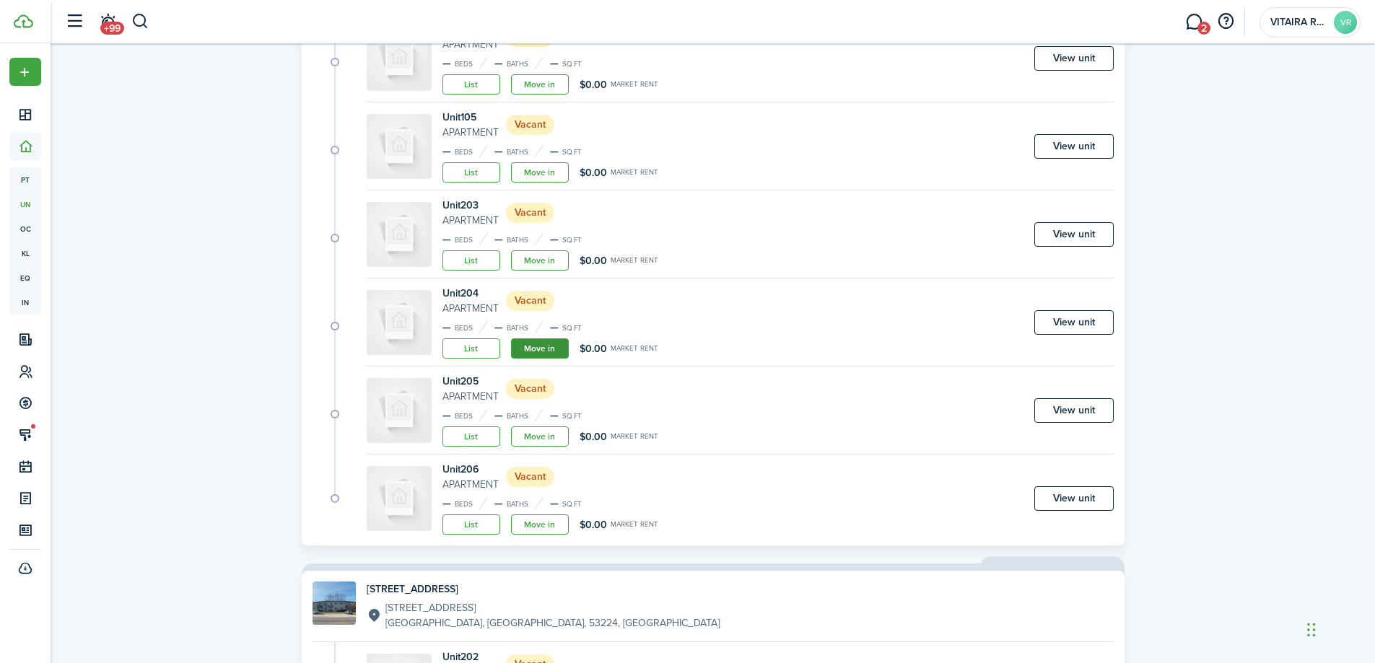
click at [533, 350] on link "Move in" at bounding box center [540, 348] width 58 height 20
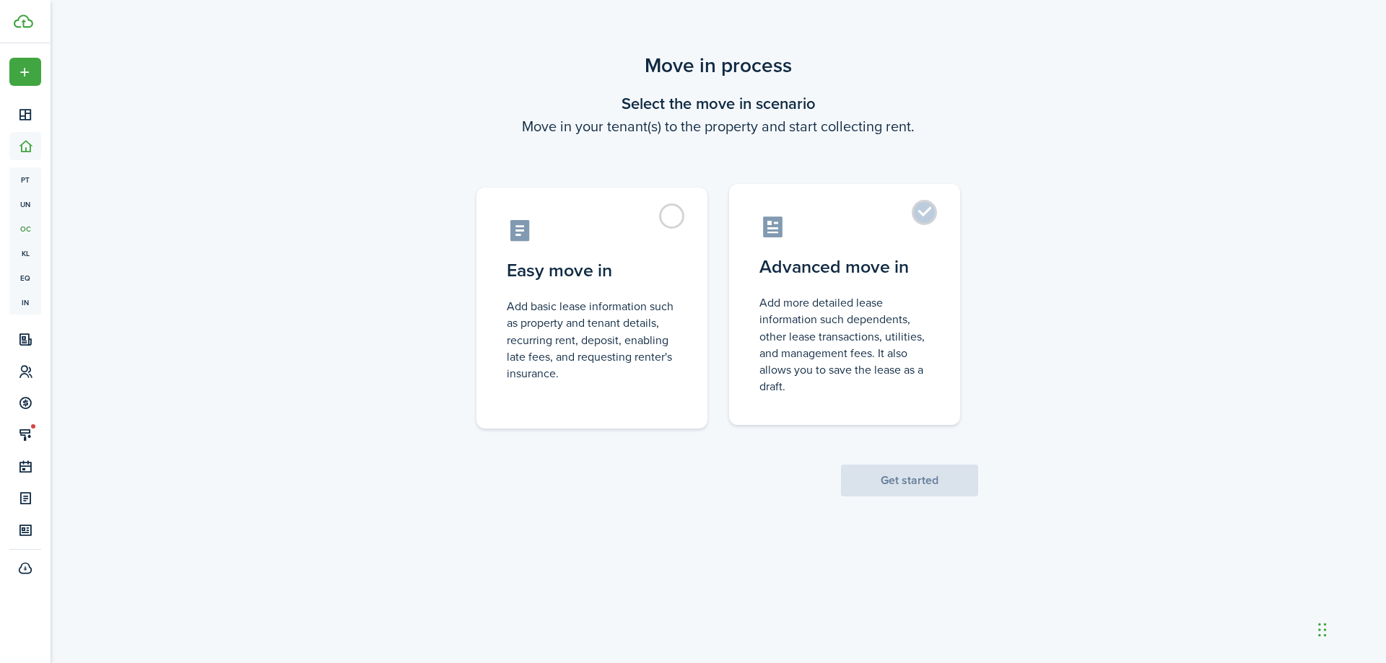
click at [920, 211] on label "Advanced move in Add more detailed lease information such dependents, other lea…" at bounding box center [844, 304] width 231 height 241
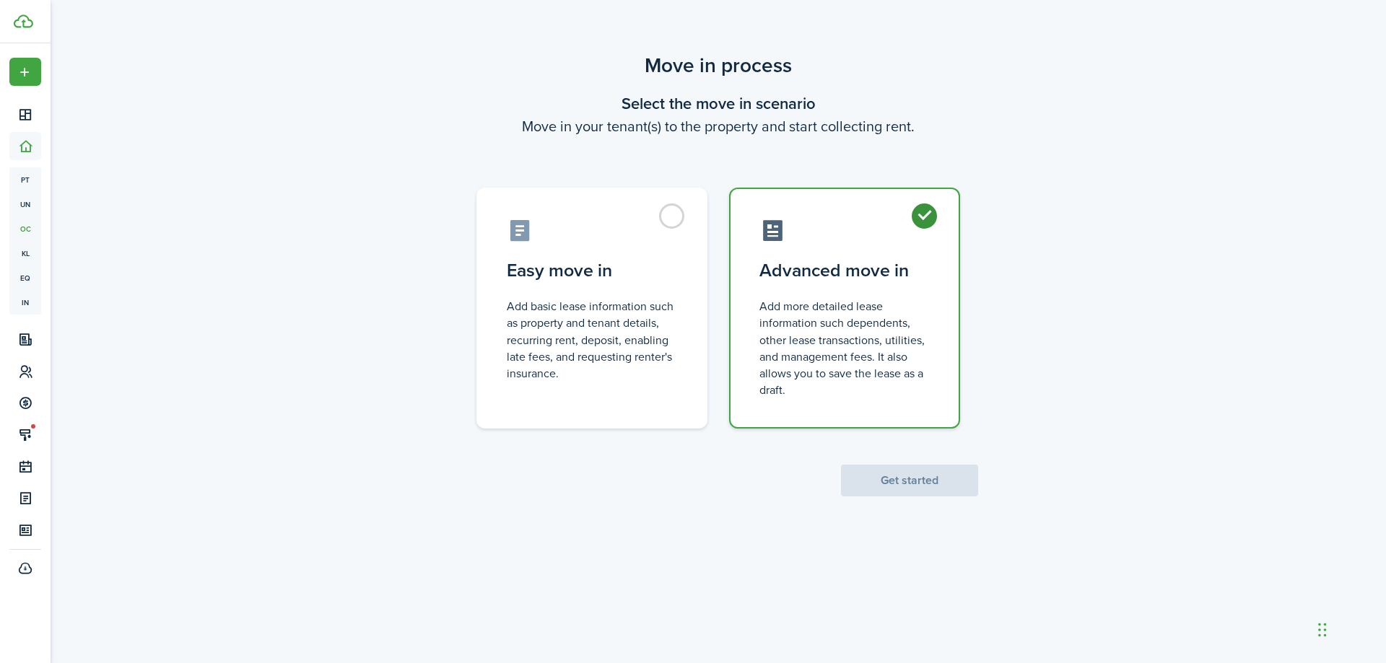
radio input "true"
click at [912, 486] on button "Get started" at bounding box center [909, 481] width 137 height 32
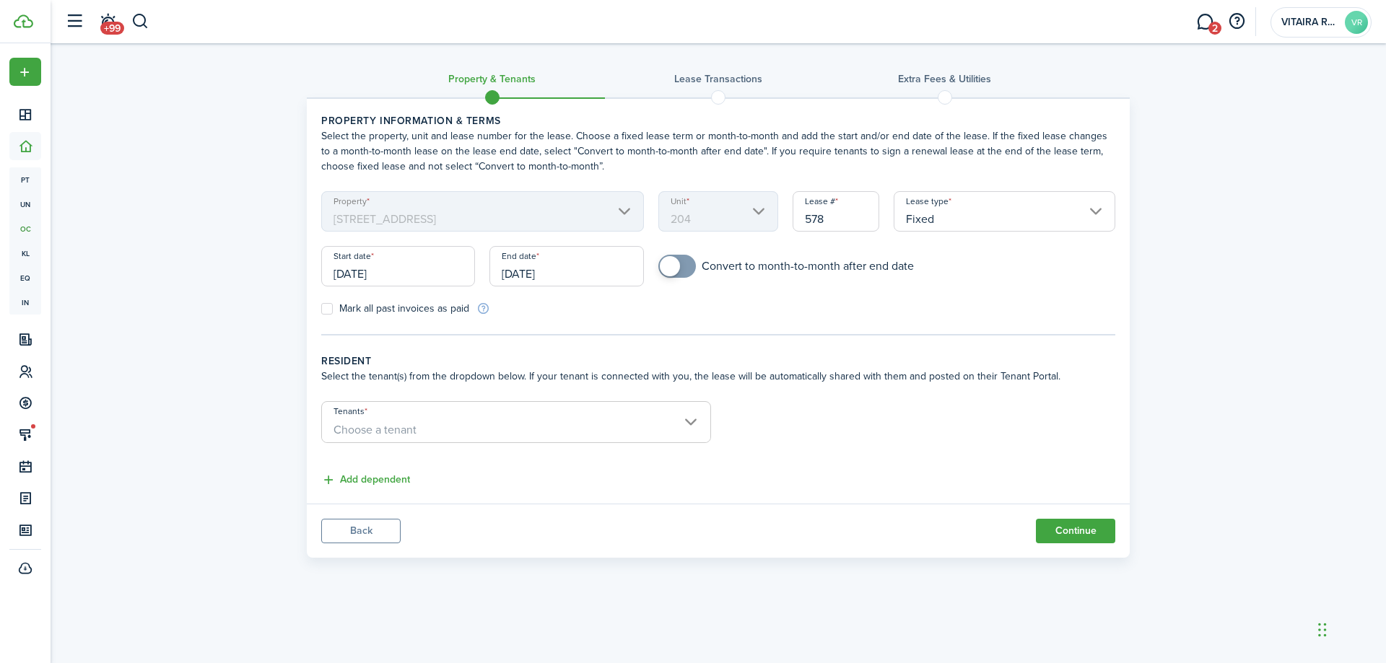
click at [1097, 210] on input "Fixed" at bounding box center [1005, 211] width 222 height 40
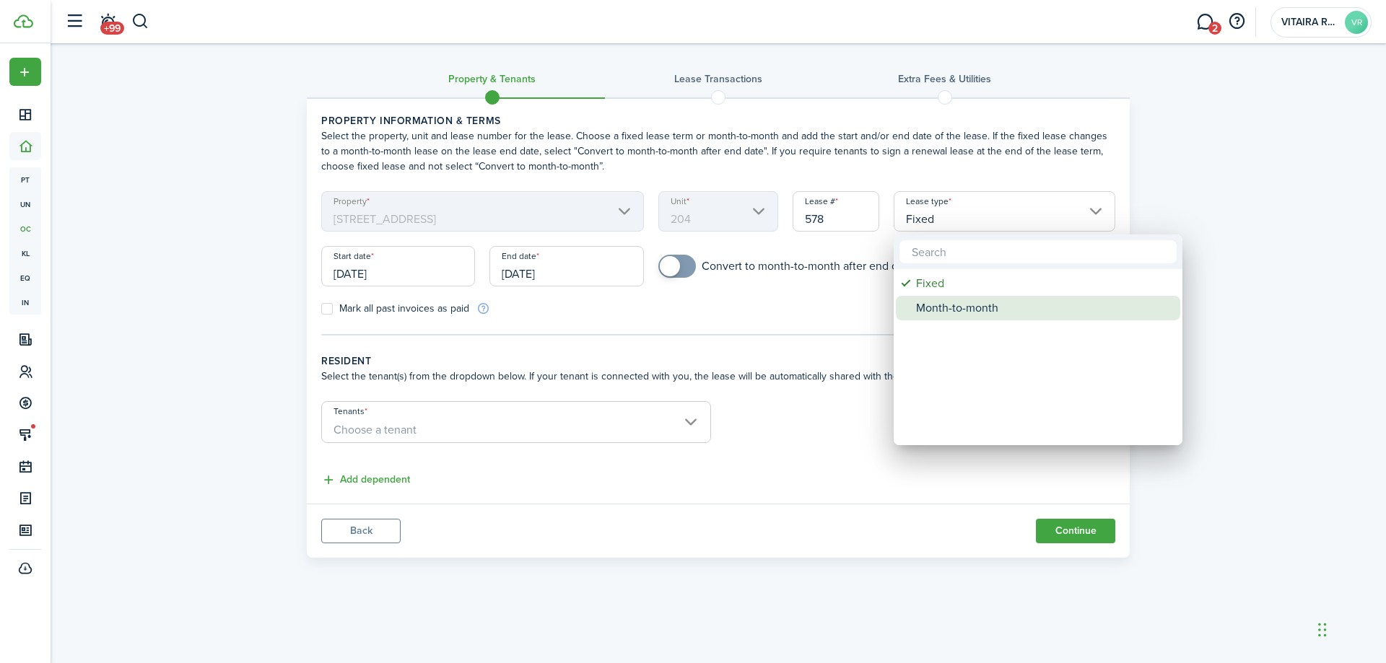
click at [958, 309] on div "Month-to-month" at bounding box center [1043, 308] width 255 height 25
type input "Month-to-month"
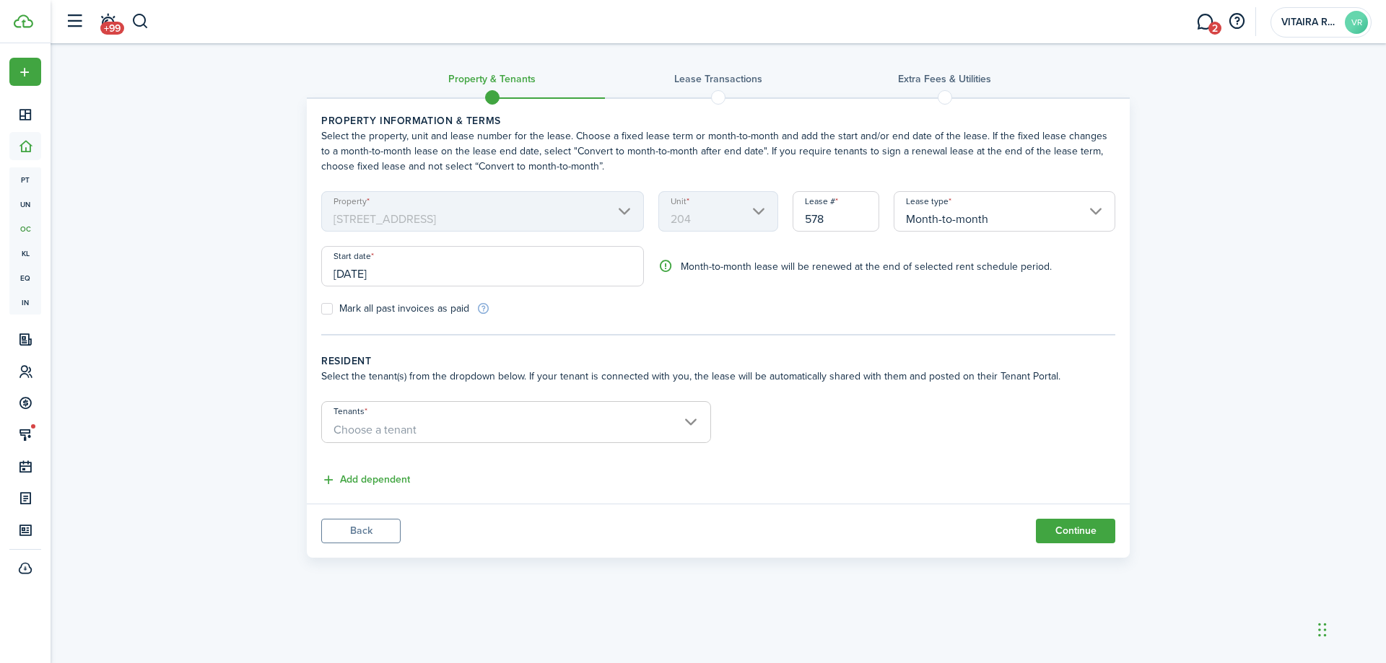
click at [410, 274] on input "[DATE]" at bounding box center [482, 266] width 323 height 40
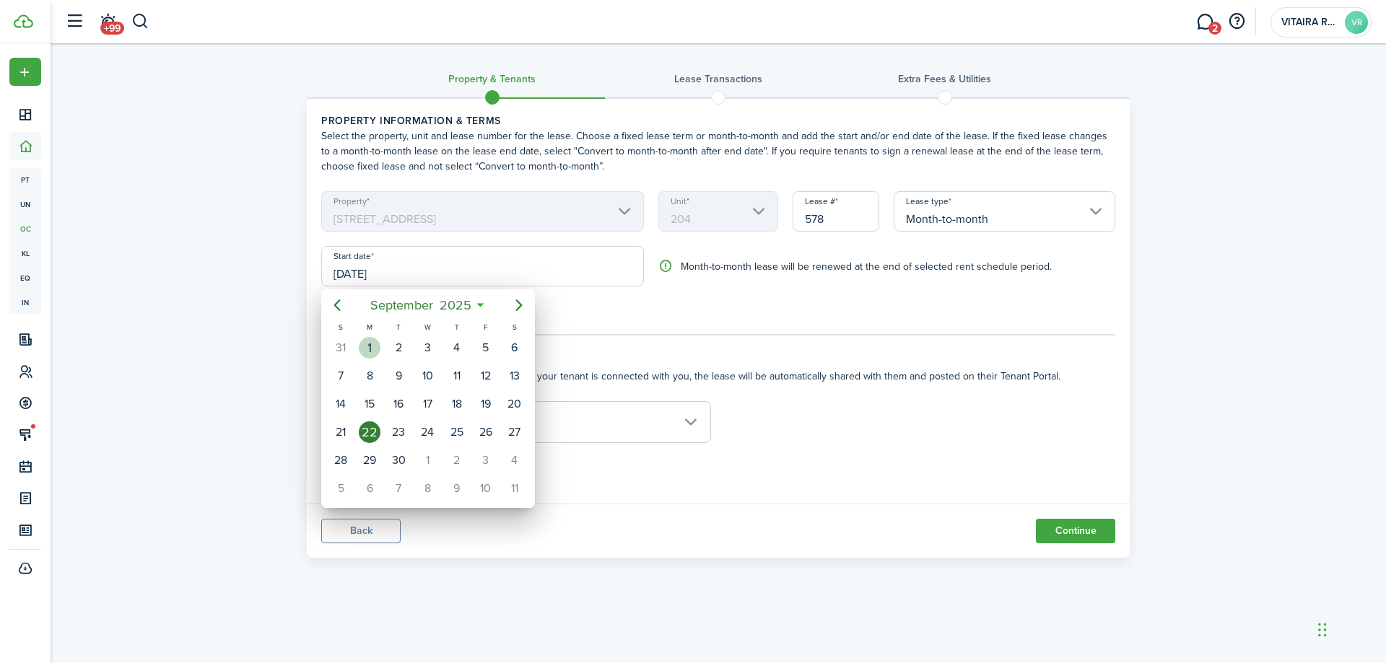
click at [367, 350] on div "1" at bounding box center [370, 348] width 22 height 22
type input "[DATE]"
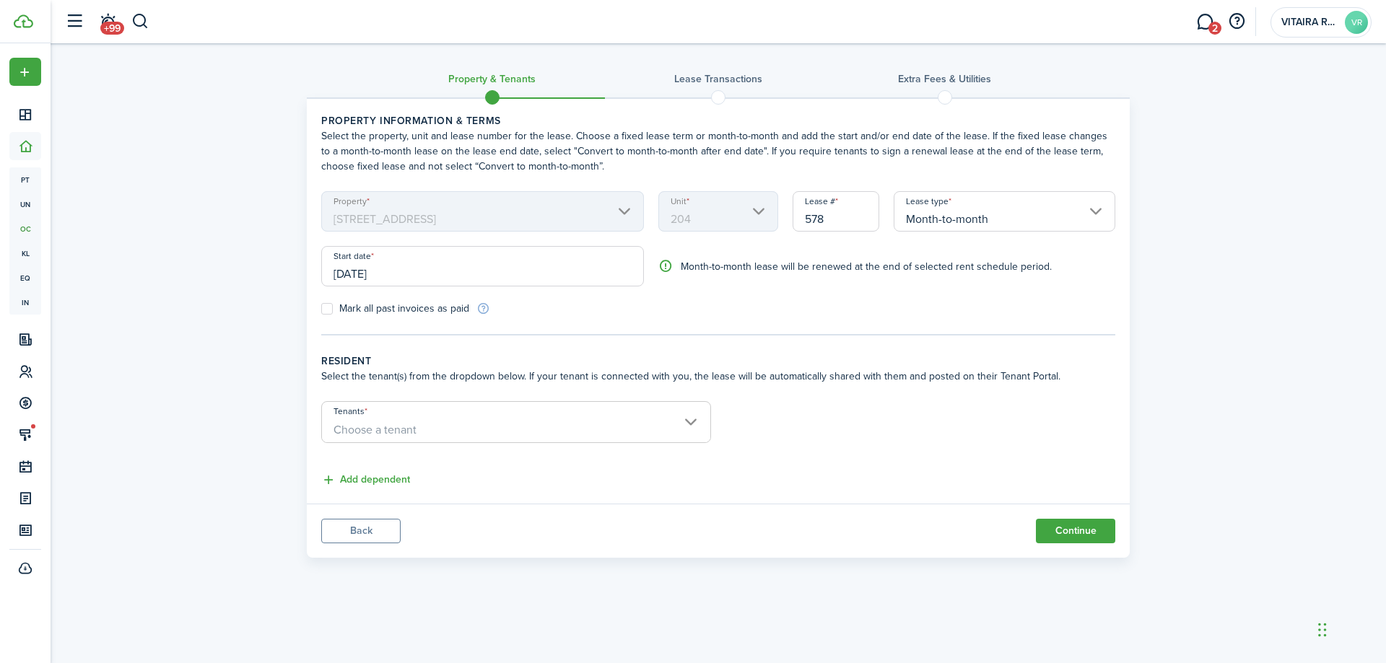
click at [691, 422] on span "Choose a tenant" at bounding box center [516, 430] width 388 height 25
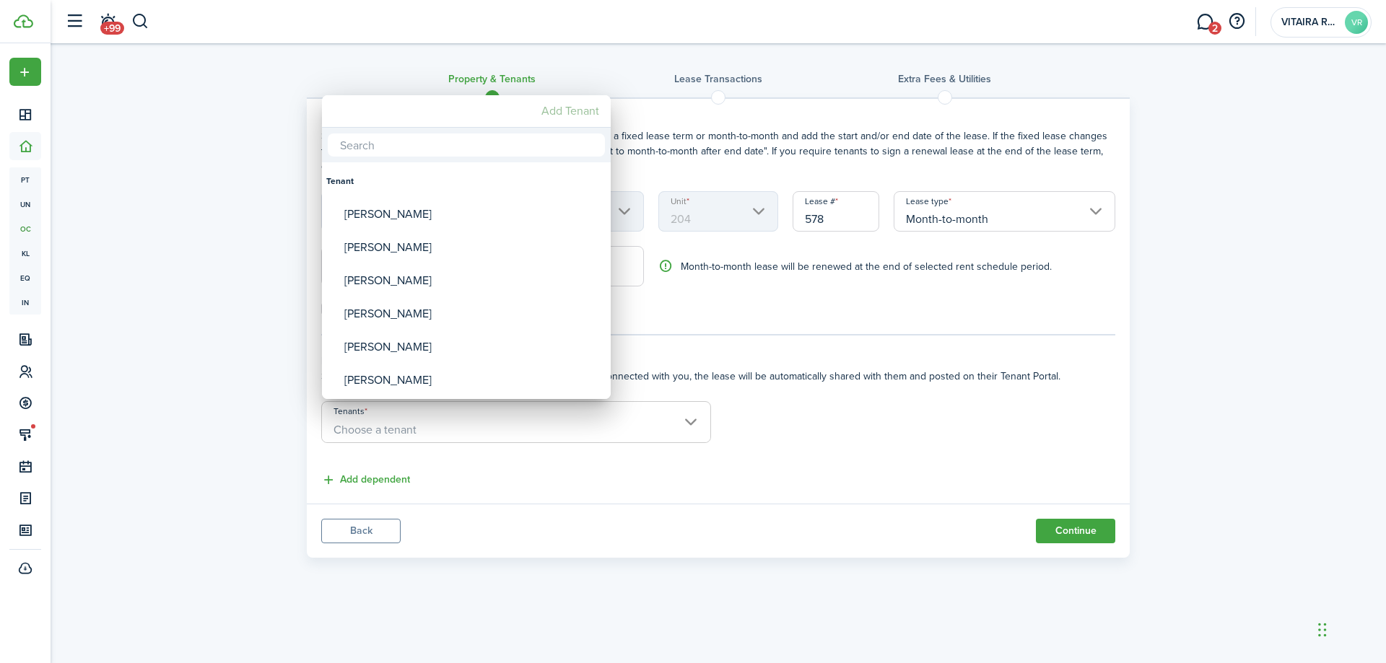
click at [574, 110] on mbsc-button "Add Tenant" at bounding box center [570, 111] width 69 height 26
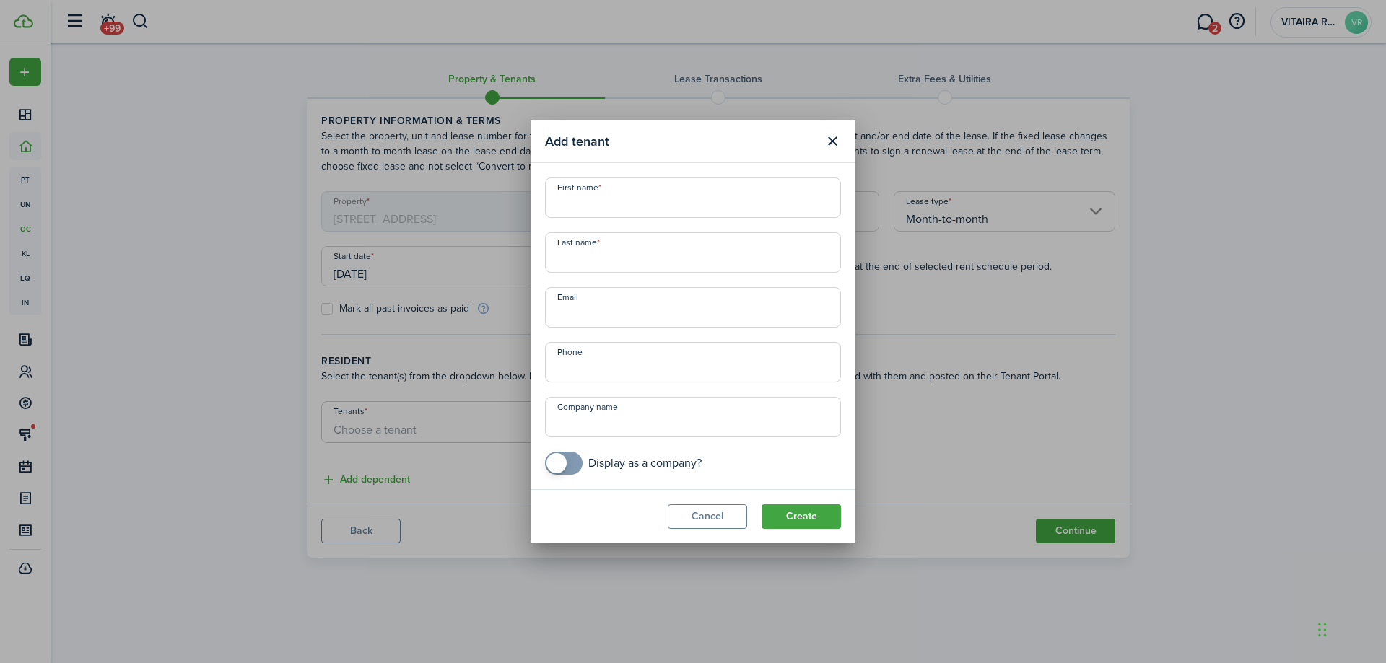
click at [571, 198] on input "First name" at bounding box center [693, 198] width 296 height 40
type input "Dominique"
click at [567, 262] on input "Last name" at bounding box center [693, 252] width 296 height 40
type input "Malone"
click at [793, 512] on button "Create" at bounding box center [800, 516] width 79 height 25
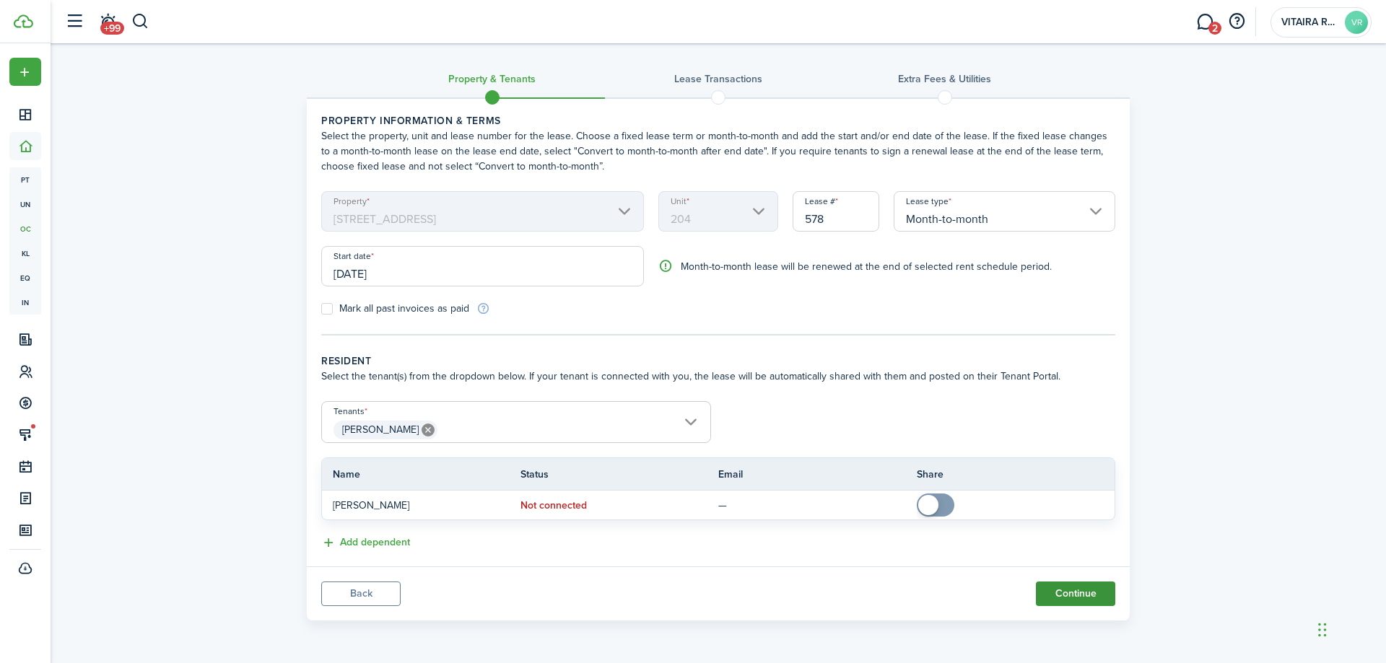
click at [1060, 593] on button "Continue" at bounding box center [1075, 594] width 79 height 25
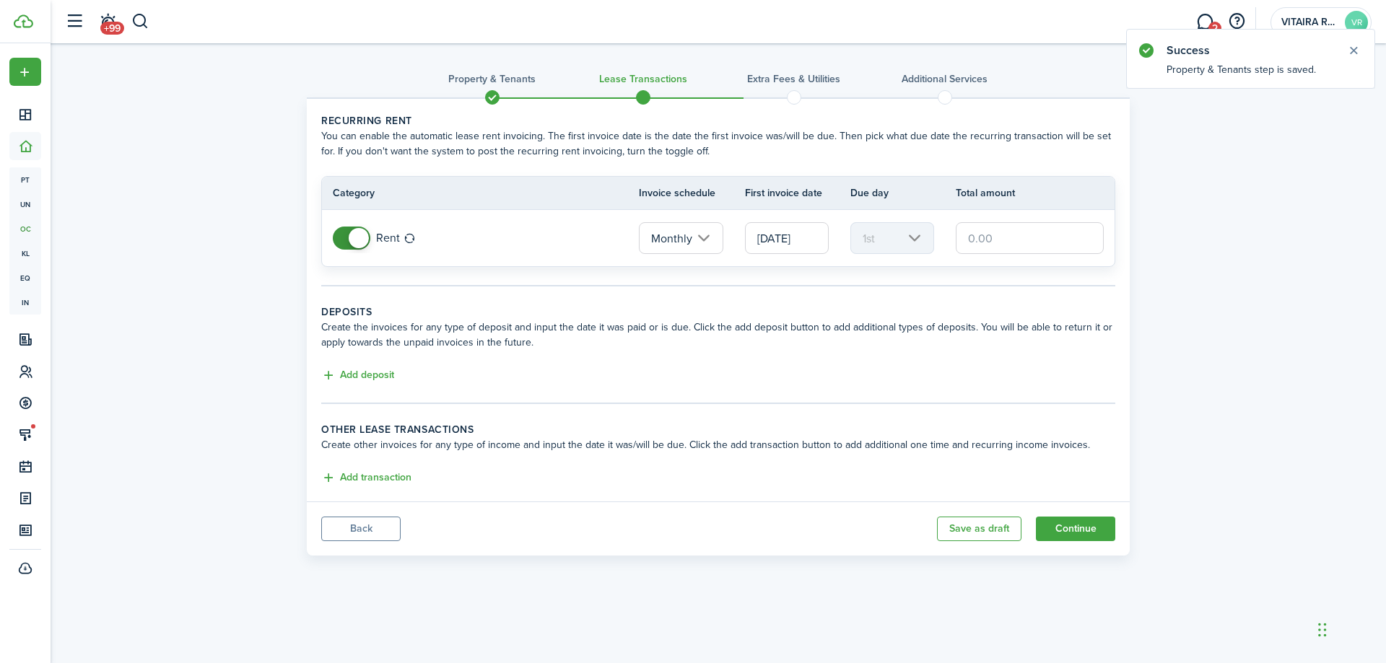
click at [988, 240] on input "text" at bounding box center [1030, 238] width 148 height 32
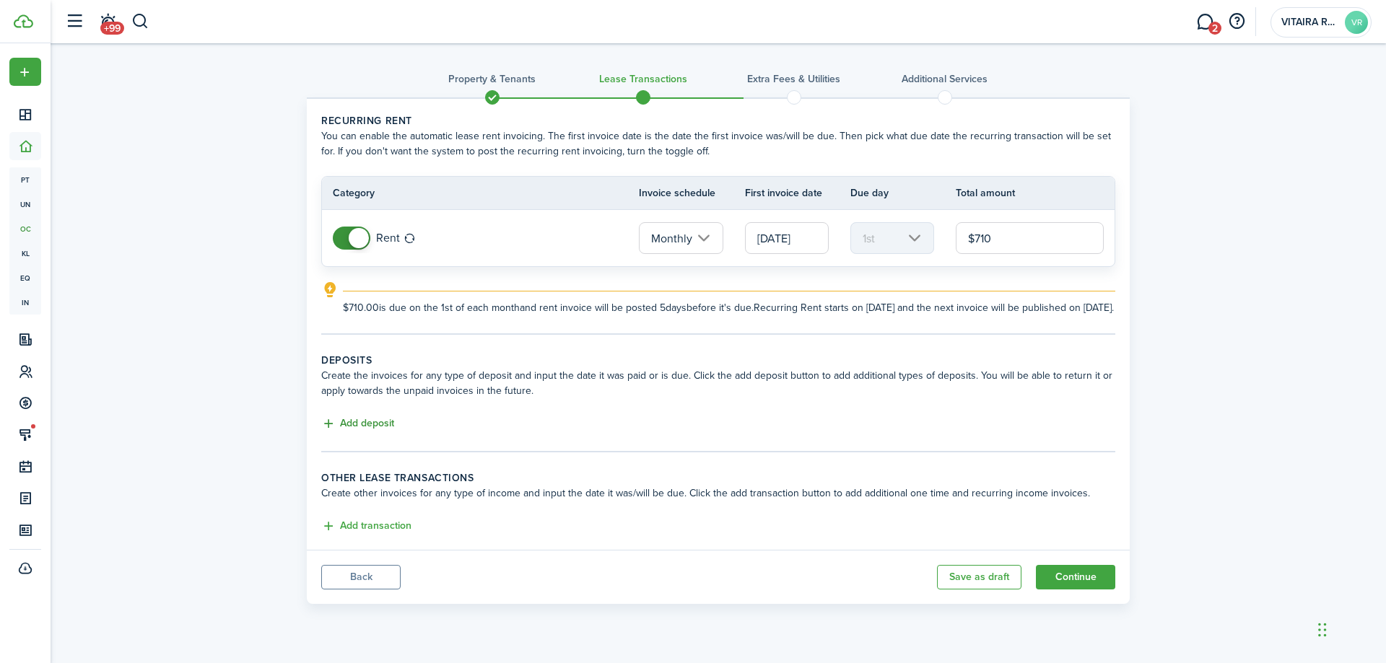
type input "$710.00"
click at [346, 432] on button "Add deposit" at bounding box center [357, 424] width 73 height 17
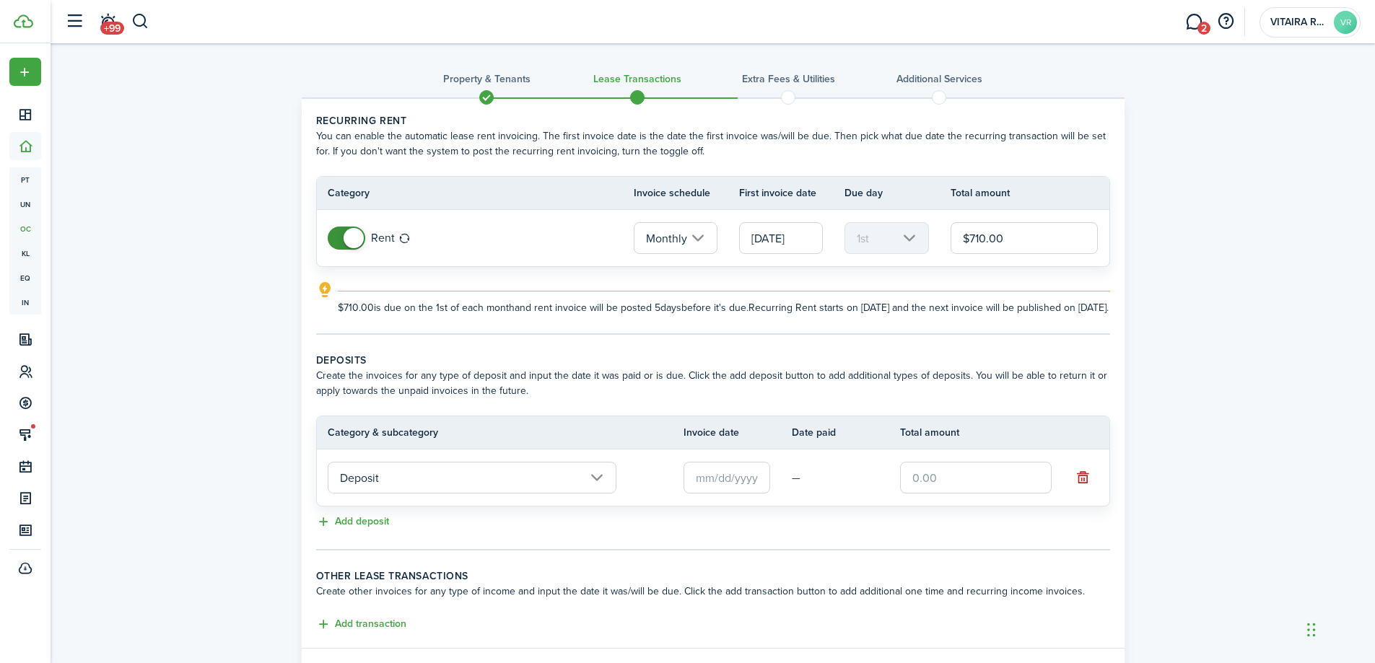
click at [595, 493] on input "Deposit" at bounding box center [472, 478] width 289 height 32
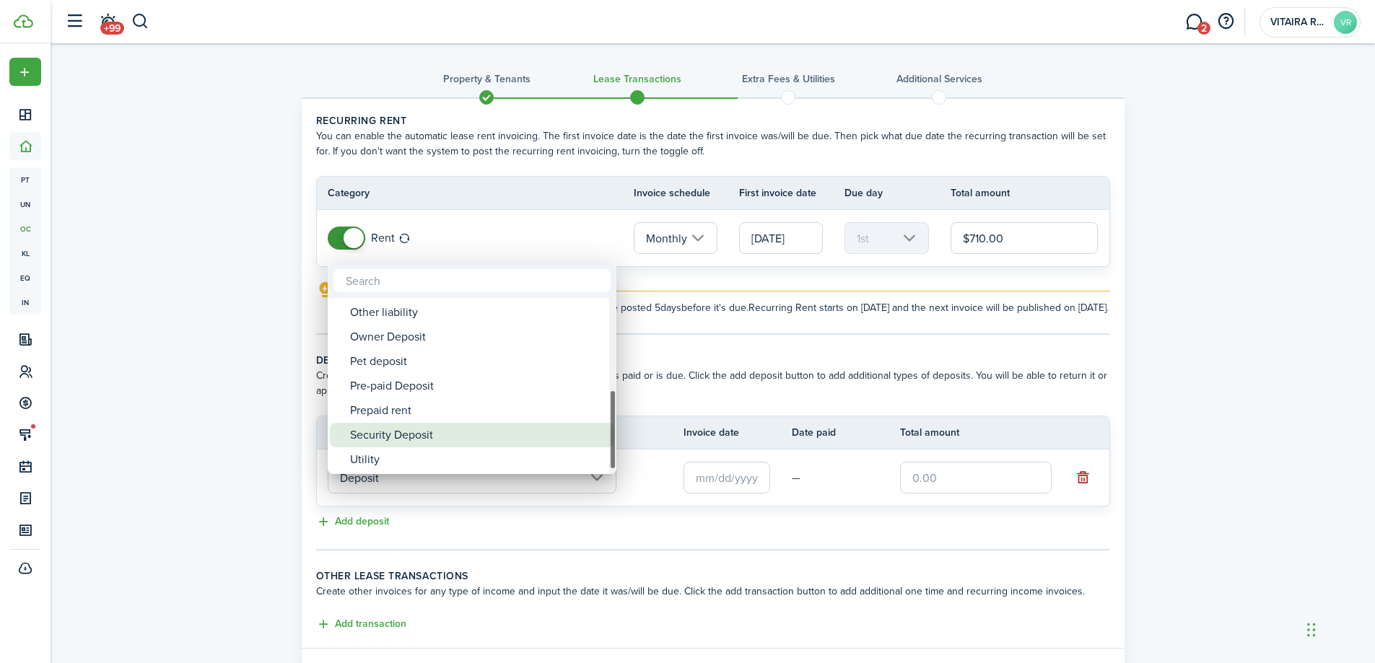
click at [432, 432] on div "Security Deposit" at bounding box center [477, 435] width 255 height 25
type input "Deposit / Security Deposit"
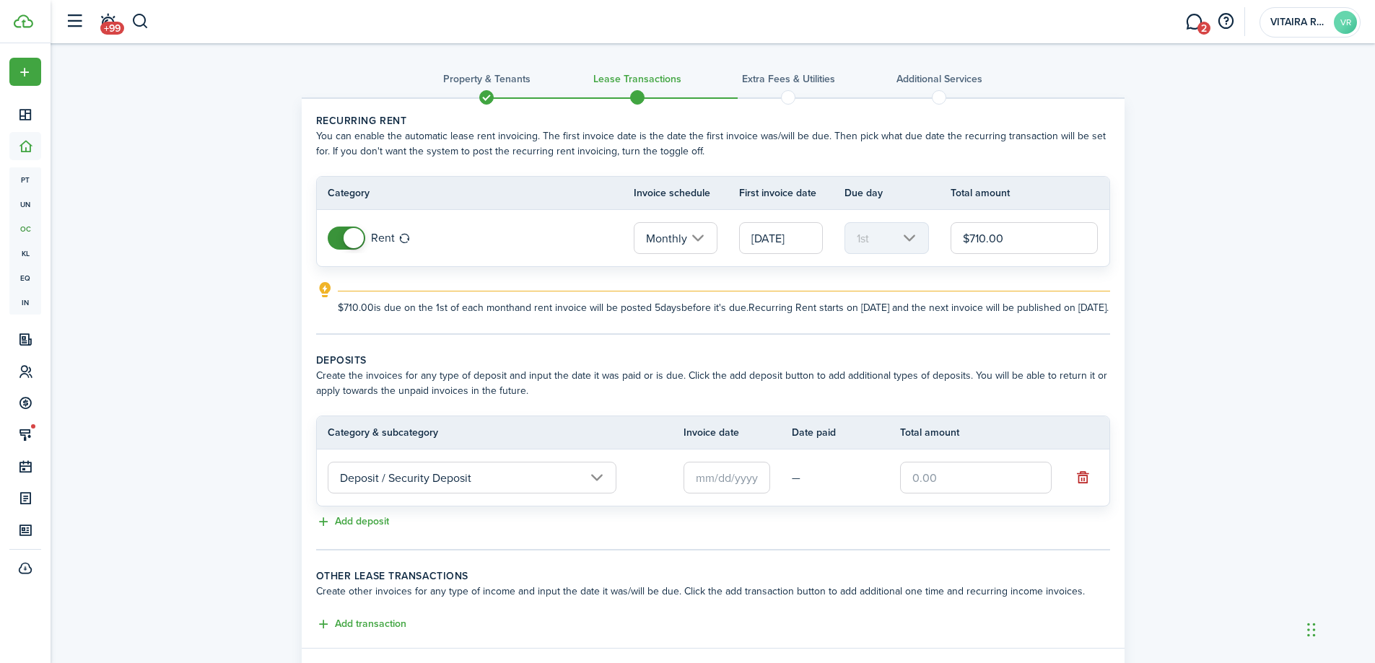
click at [745, 493] on input "text" at bounding box center [726, 478] width 87 height 32
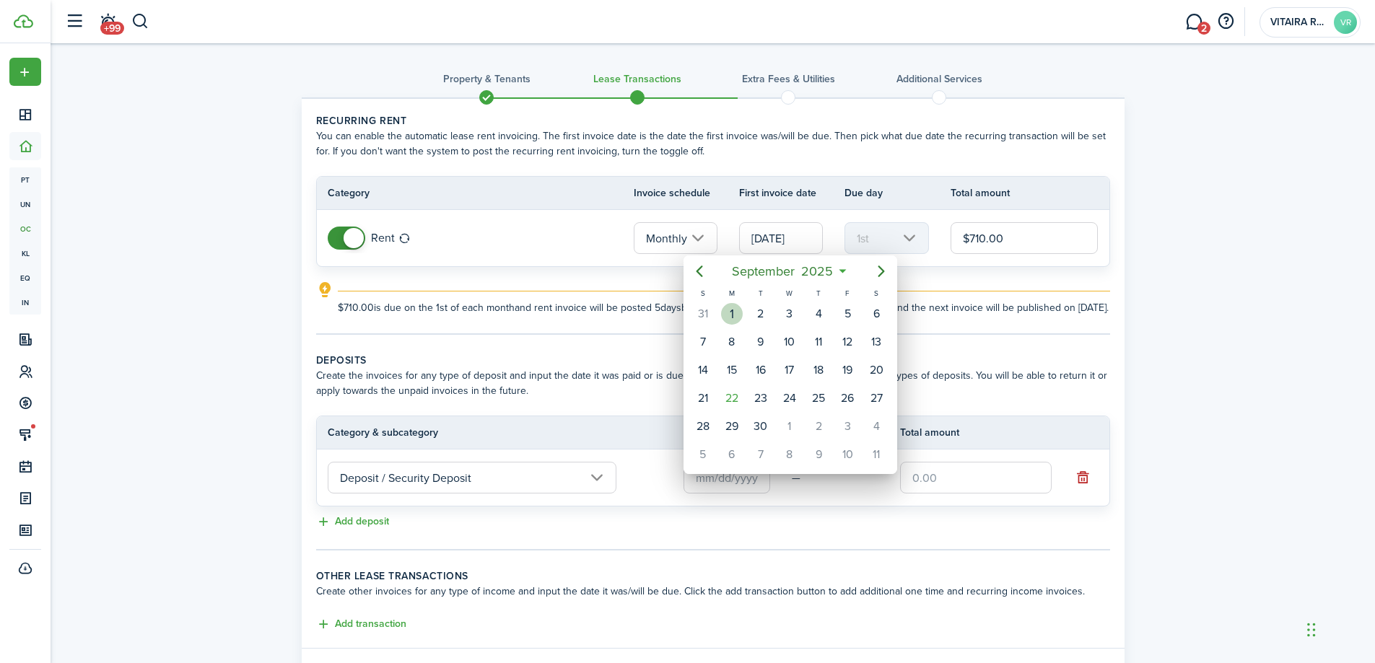
click at [735, 311] on div "1" at bounding box center [732, 314] width 22 height 22
type input "[DATE]"
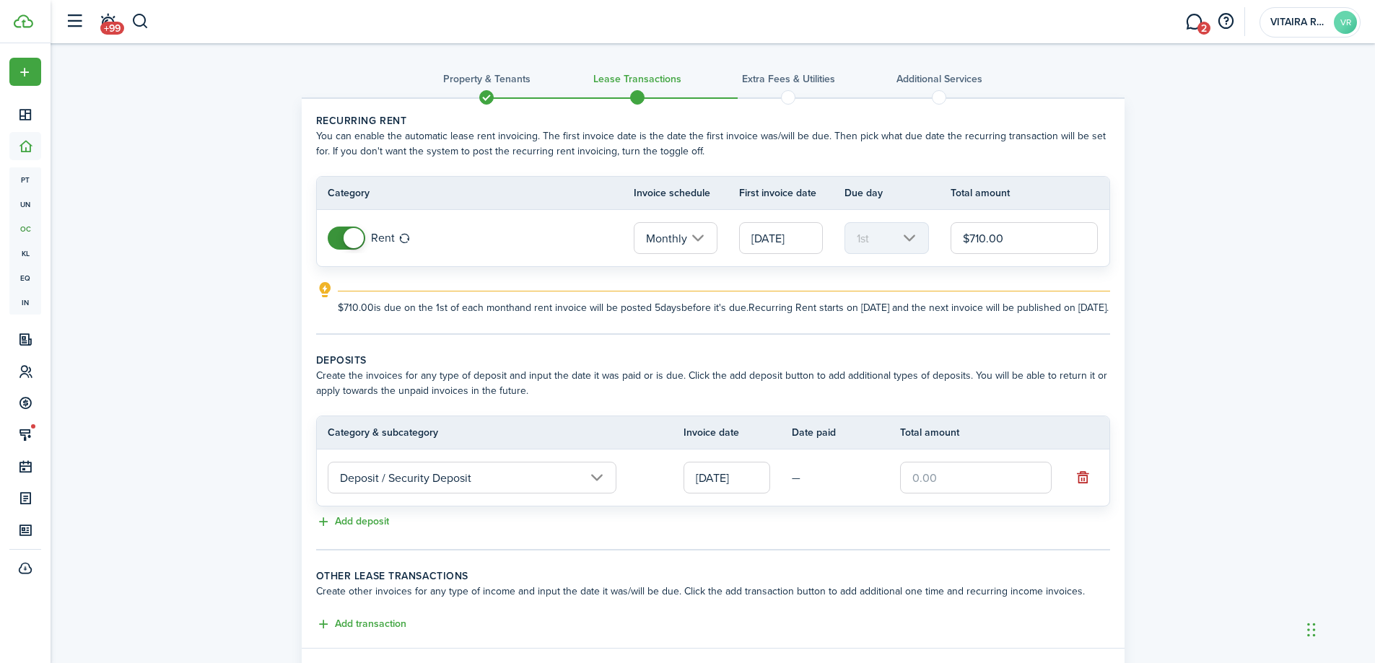
click at [930, 489] on input "text" at bounding box center [976, 478] width 152 height 32
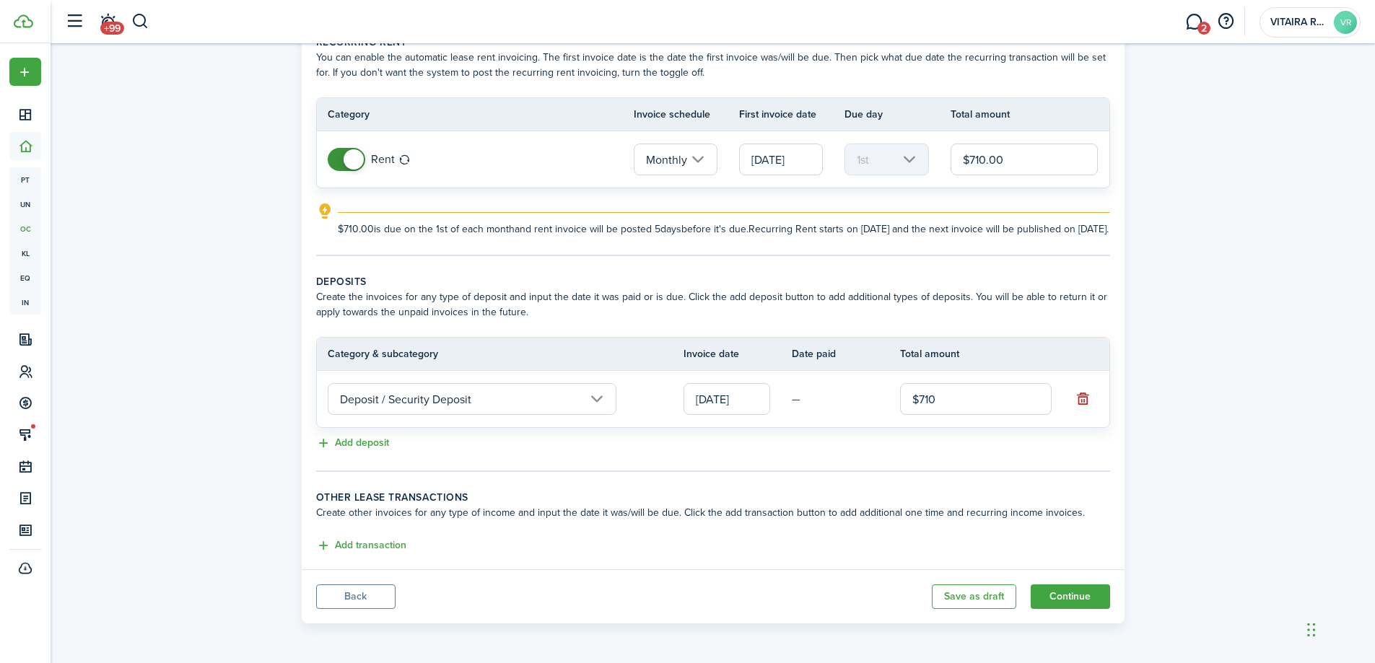
scroll to position [94, 0]
type input "$710.00"
click at [1074, 600] on button "Continue" at bounding box center [1070, 597] width 79 height 25
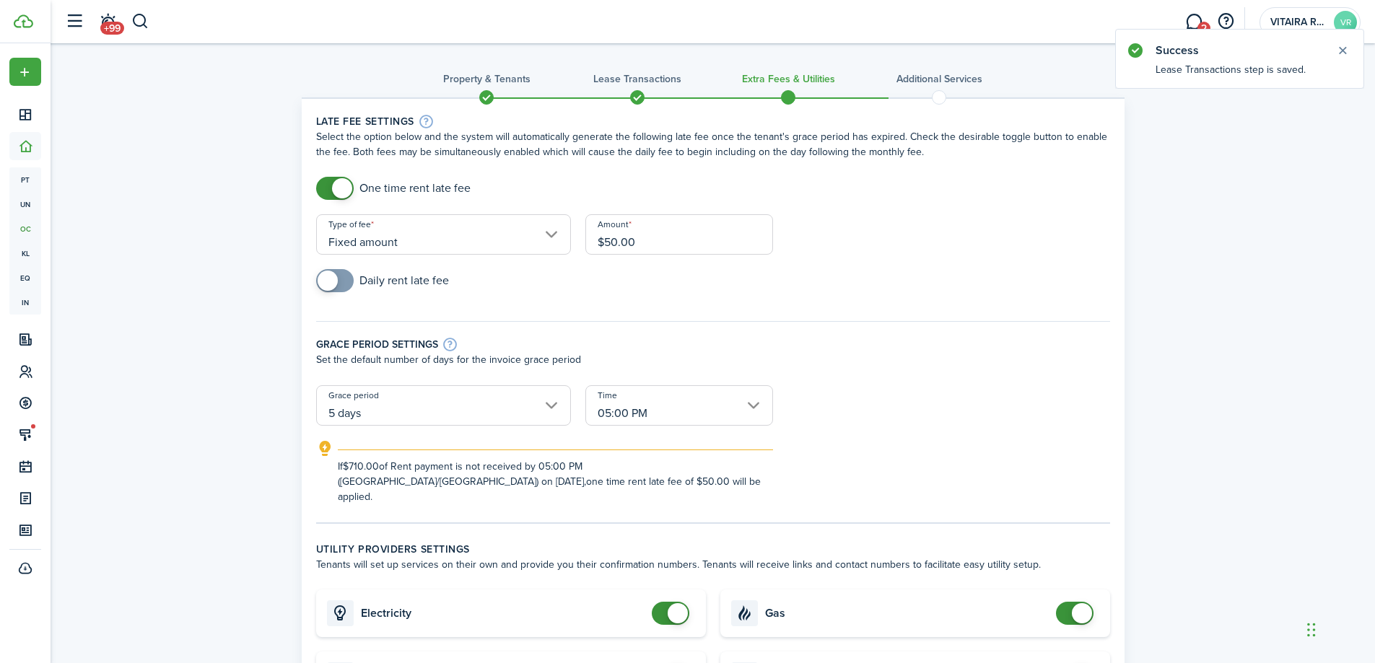
click at [658, 239] on input "$50.00" at bounding box center [679, 234] width 188 height 40
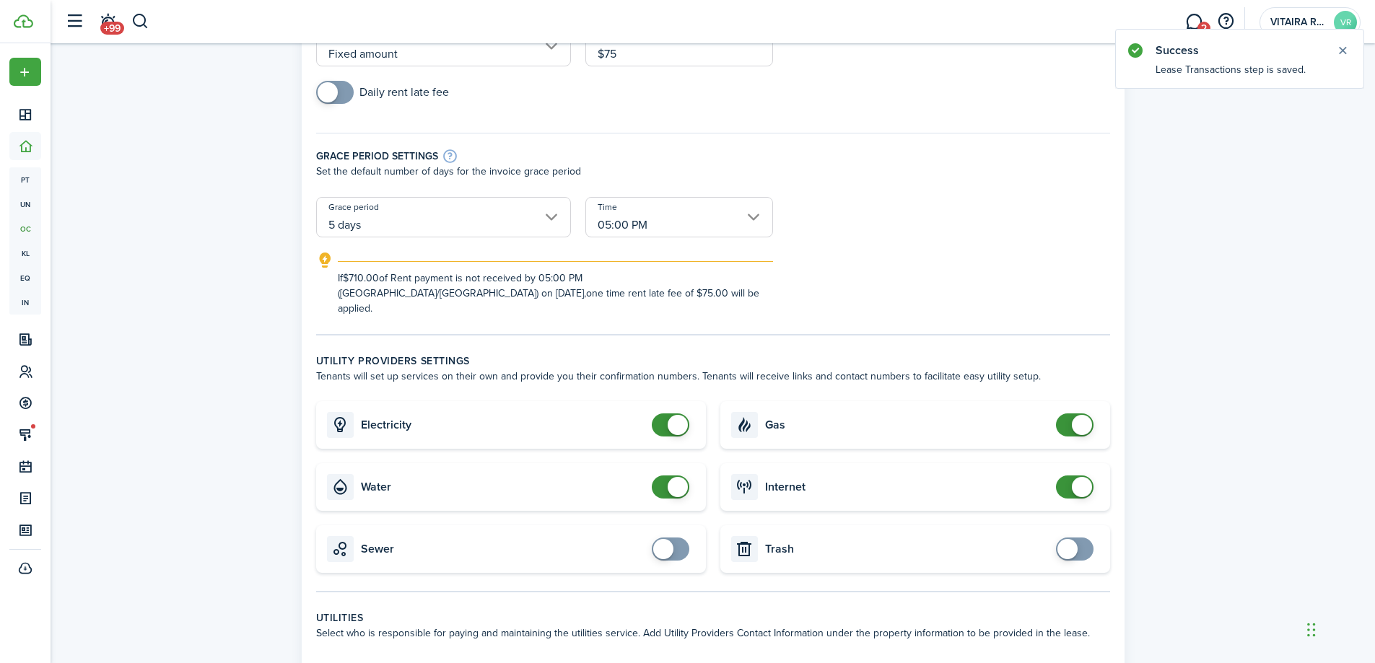
scroll to position [361, 0]
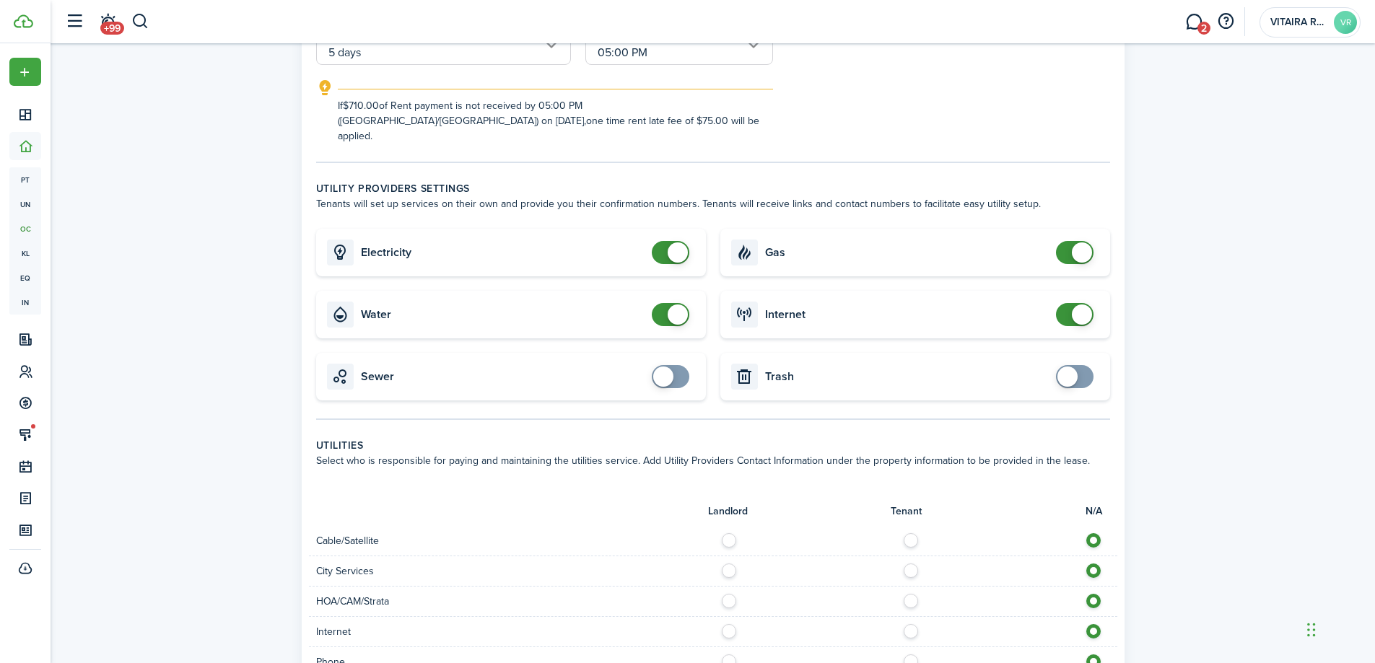
type input "$75.00"
checkbox input "false"
click at [663, 303] on span at bounding box center [670, 314] width 14 height 23
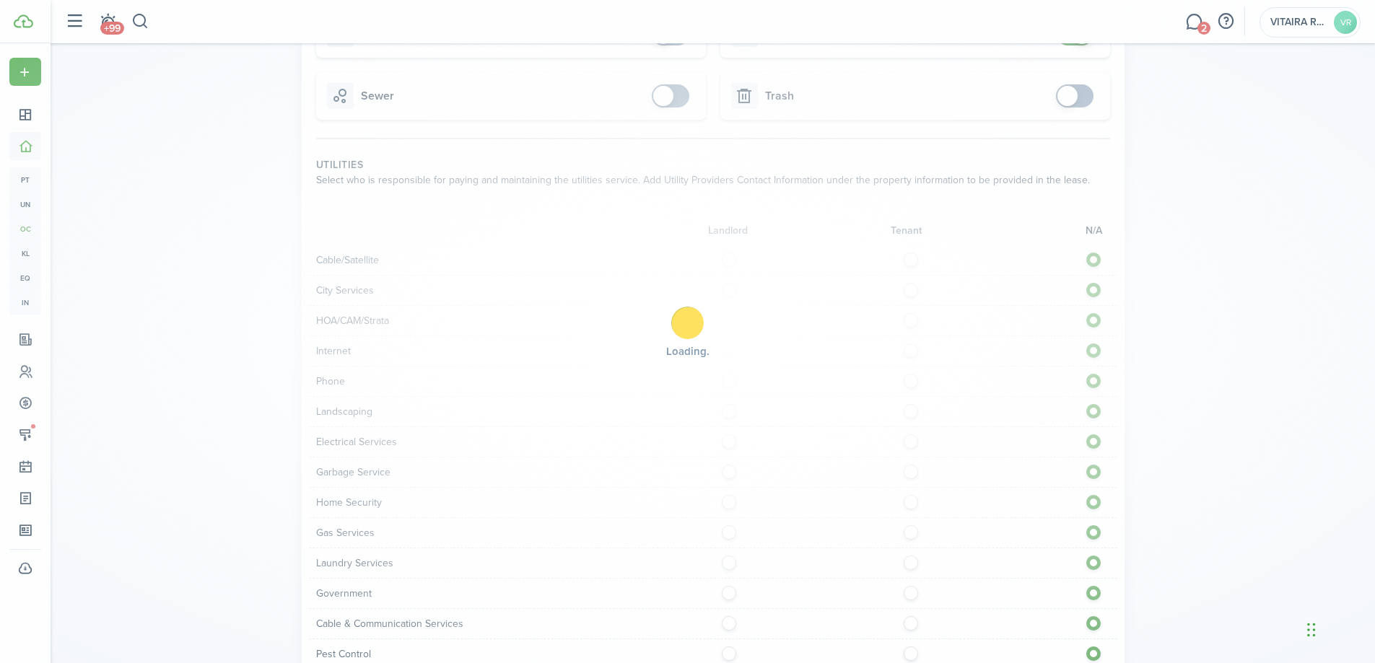
scroll to position [650, 0]
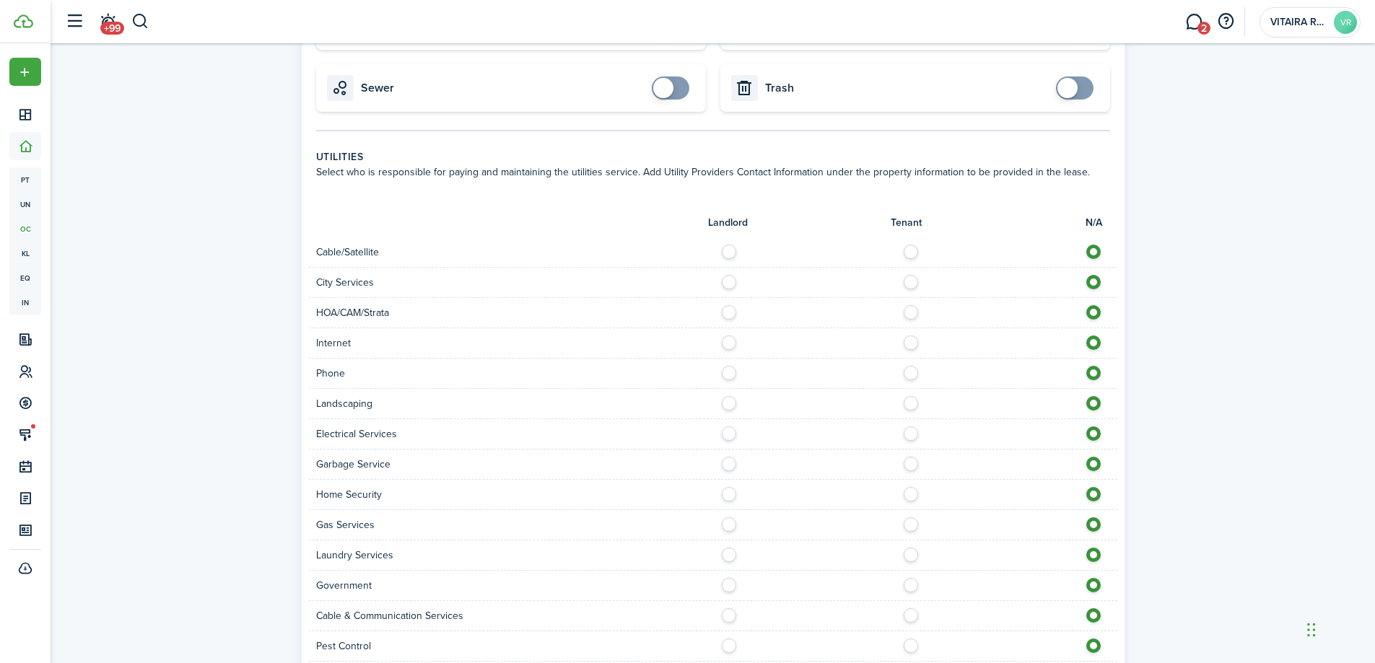
click at [912, 245] on label at bounding box center [914, 248] width 25 height 7
radio input "true"
click at [909, 275] on label at bounding box center [914, 278] width 25 height 7
radio input "true"
click at [917, 305] on div at bounding box center [915, 312] width 404 height 15
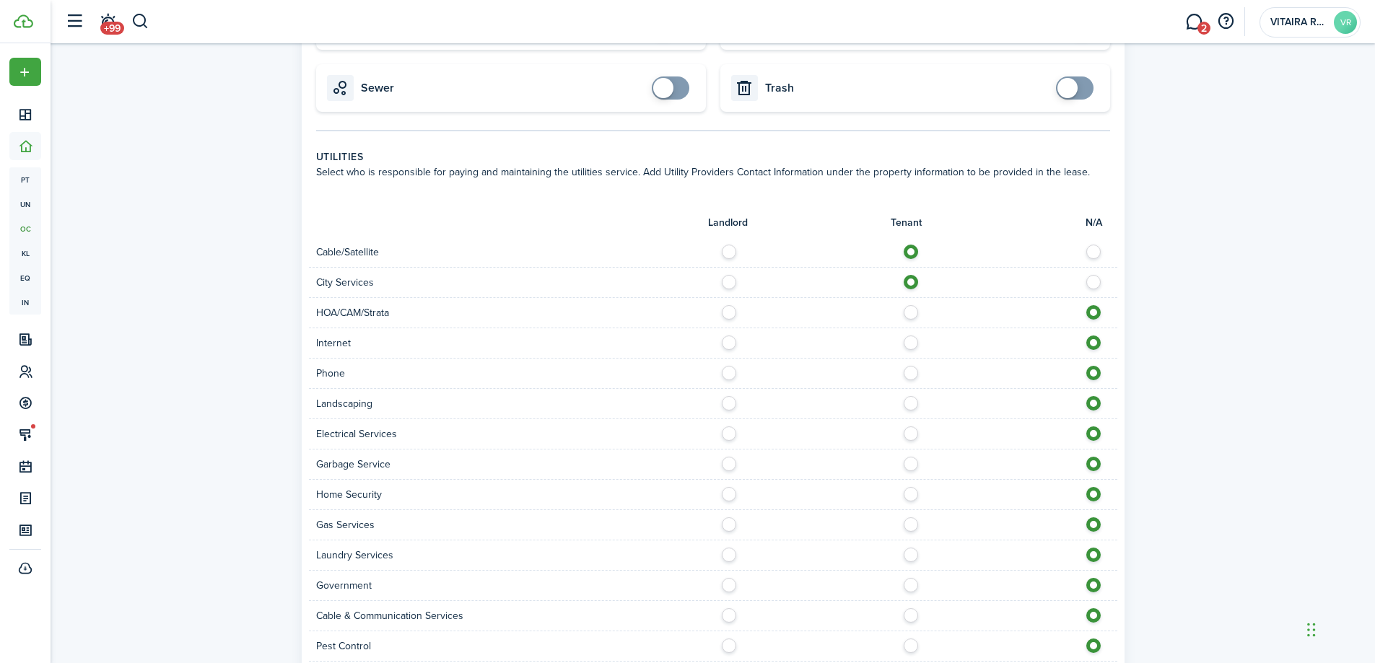
click at [912, 305] on label at bounding box center [914, 308] width 25 height 7
radio input "true"
click at [909, 336] on label at bounding box center [914, 339] width 25 height 7
radio input "true"
click at [912, 366] on label at bounding box center [914, 369] width 25 height 7
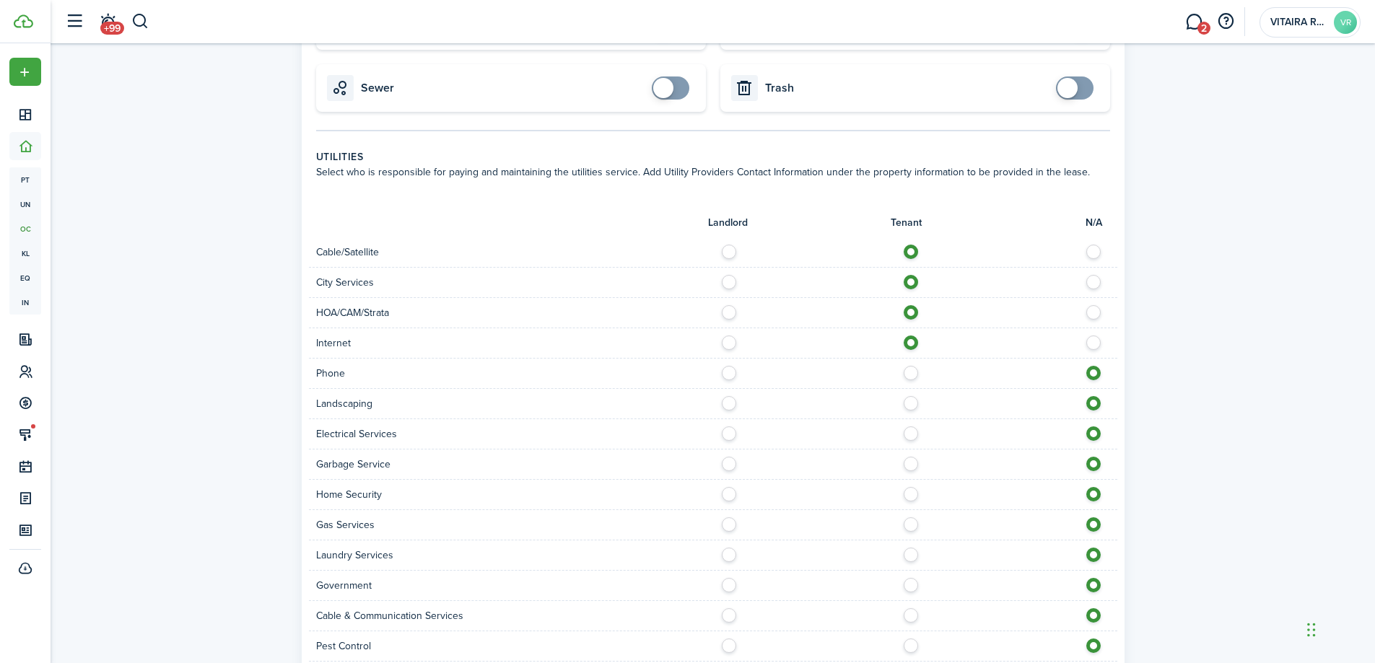
radio input "true"
click at [730, 427] on label at bounding box center [732, 430] width 25 height 7
radio input "true"
click at [729, 396] on label at bounding box center [732, 399] width 25 height 7
radio input "true"
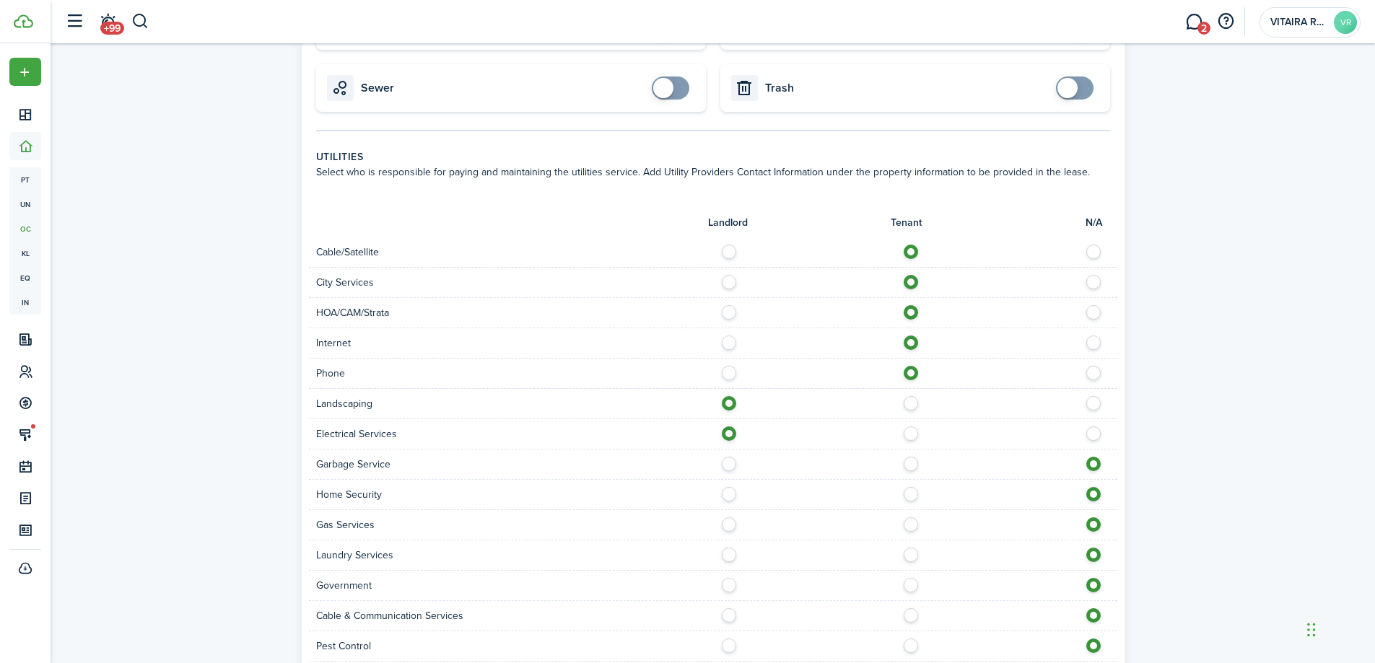
click at [728, 457] on label at bounding box center [732, 460] width 25 height 7
radio input "true"
click at [912, 487] on label at bounding box center [914, 490] width 25 height 7
radio input "true"
click at [730, 517] on label at bounding box center [732, 520] width 25 height 7
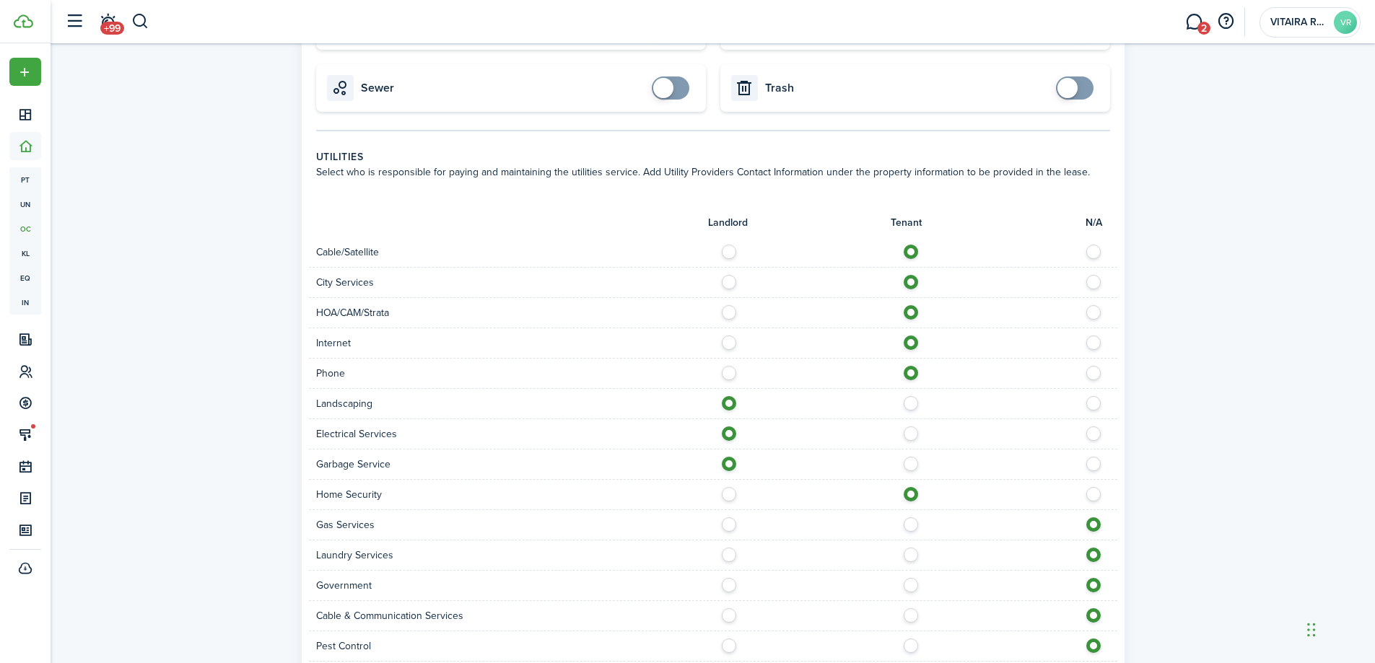
radio input "true"
click at [730, 548] on label at bounding box center [732, 551] width 25 height 7
radio input "true"
click at [911, 578] on label at bounding box center [914, 581] width 25 height 7
radio input "true"
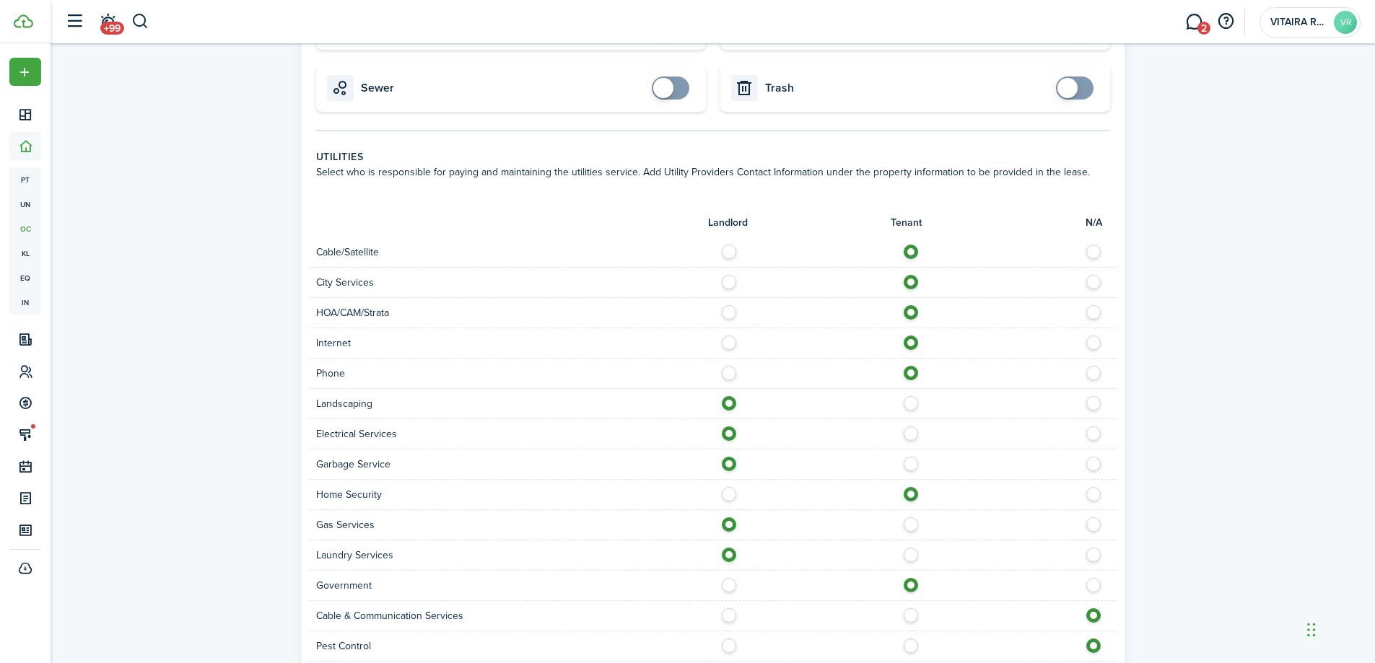
click at [909, 608] on label at bounding box center [914, 611] width 25 height 7
radio input "true"
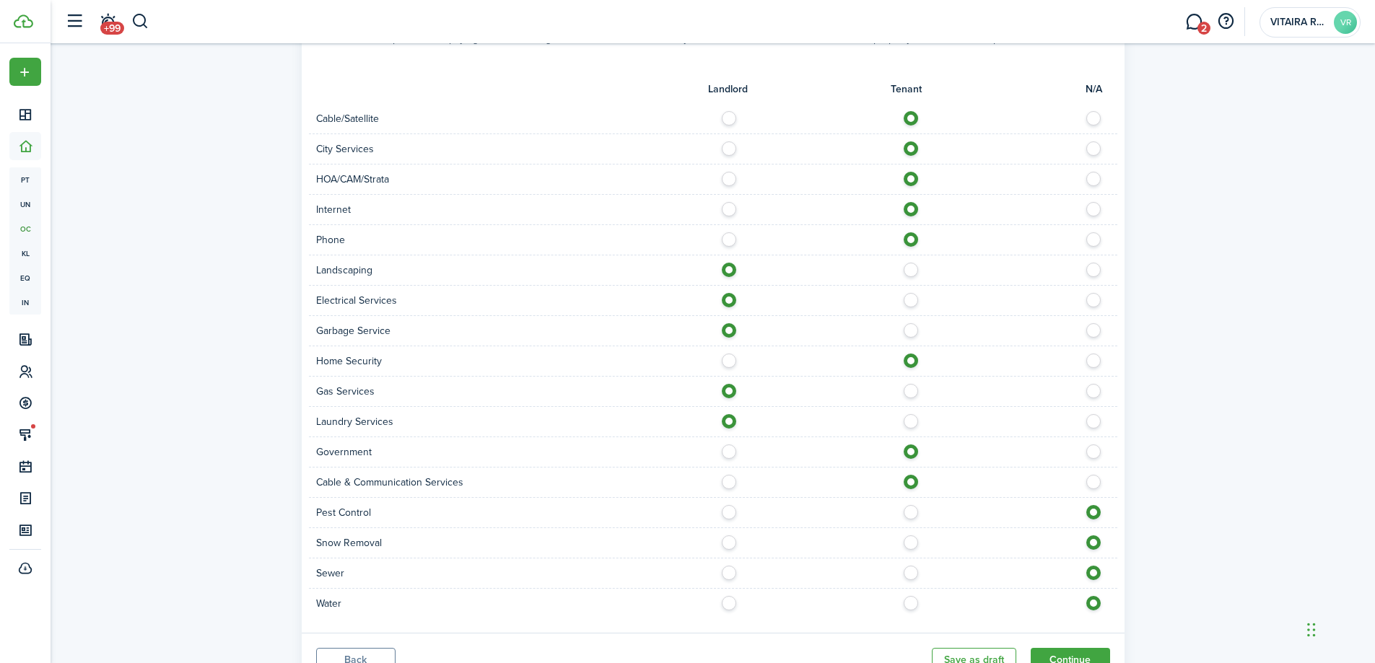
scroll to position [831, 0]
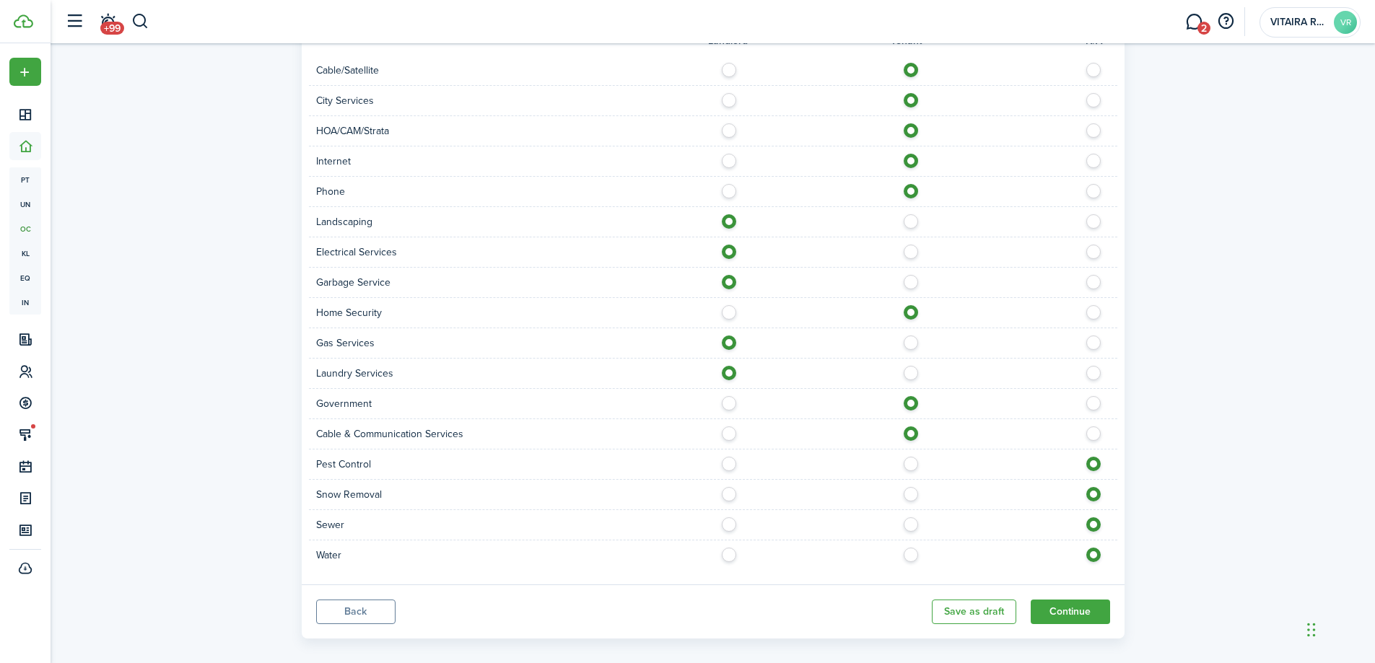
click at [729, 457] on label at bounding box center [732, 460] width 25 height 7
radio input "true"
click at [728, 487] on label at bounding box center [732, 490] width 25 height 7
radio input "true"
click at [730, 517] on label at bounding box center [732, 520] width 25 height 7
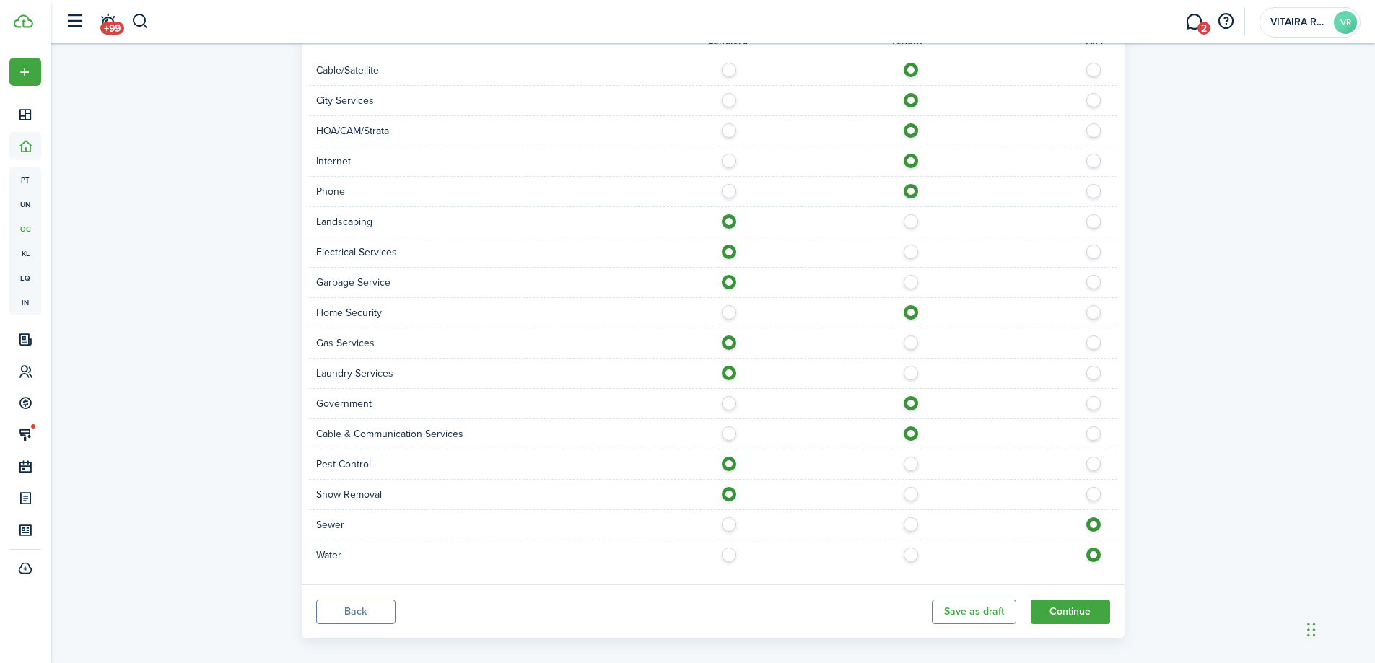
radio input "true"
click at [728, 548] on label at bounding box center [732, 551] width 25 height 7
radio input "true"
click at [1044, 600] on button "Continue" at bounding box center [1070, 612] width 79 height 25
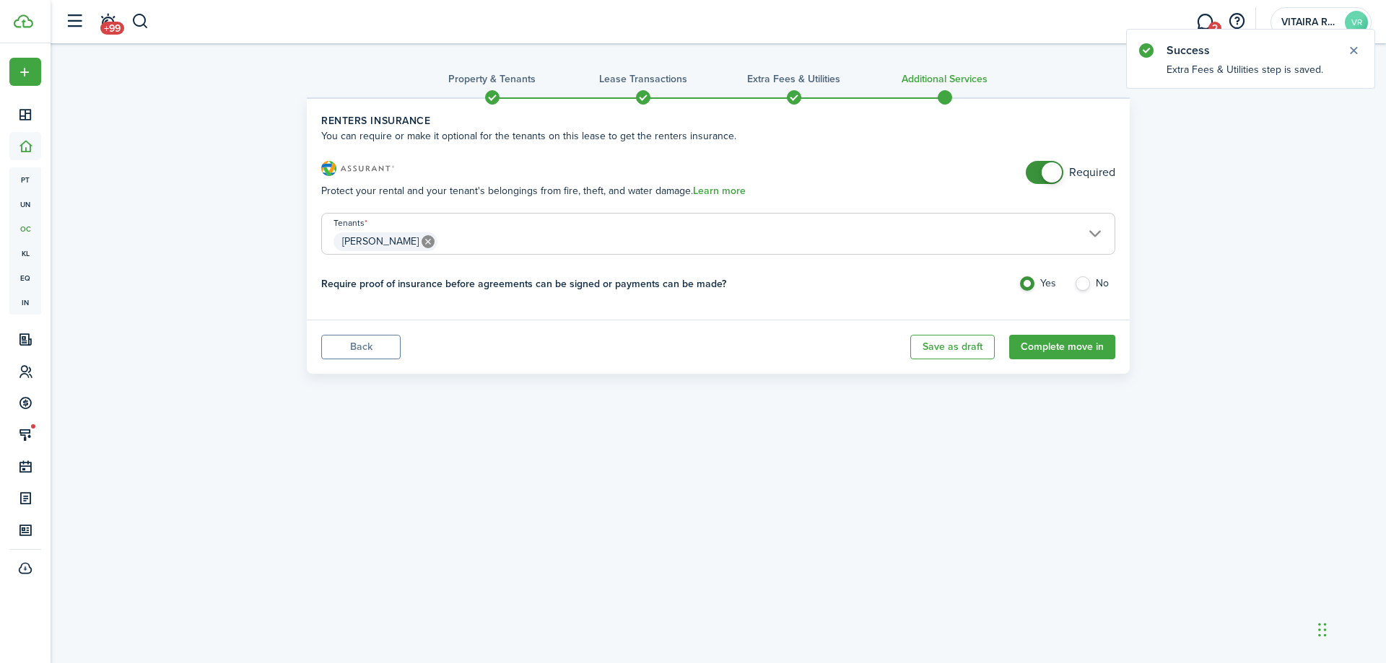
checkbox input "false"
click at [1037, 172] on span at bounding box center [1044, 172] width 14 height 23
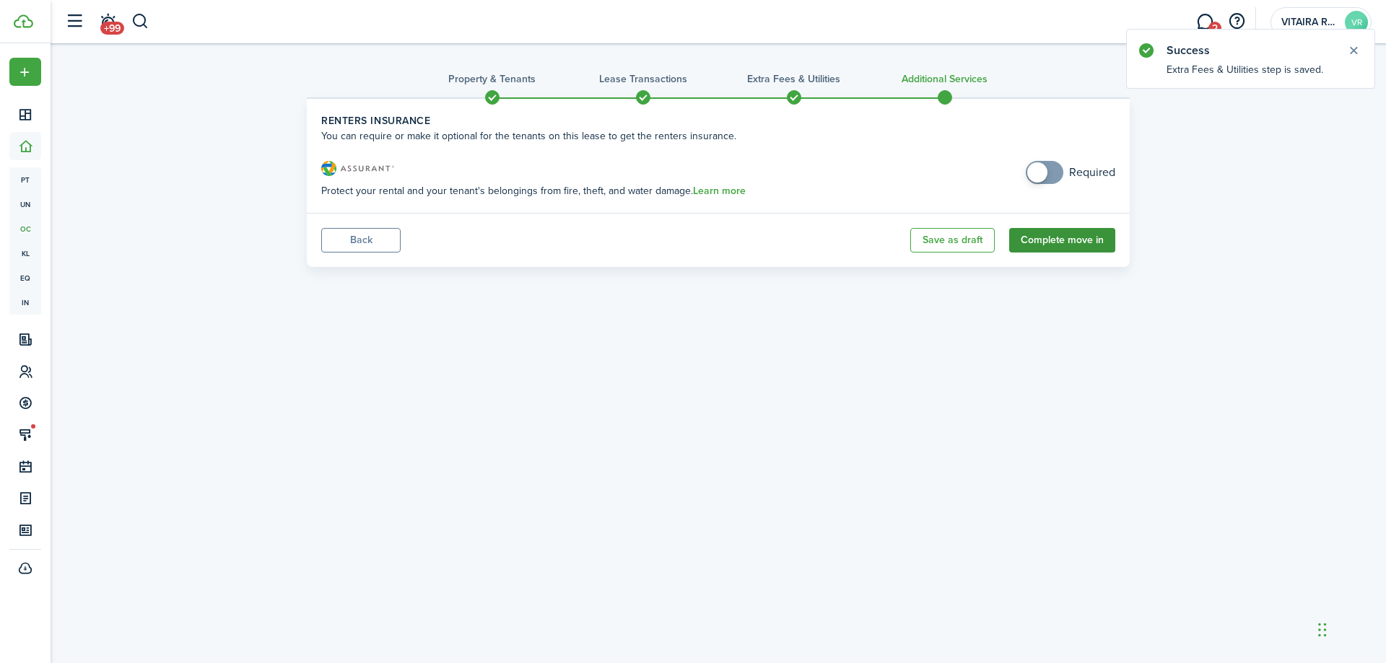
click at [1063, 247] on button "Complete move in" at bounding box center [1062, 240] width 106 height 25
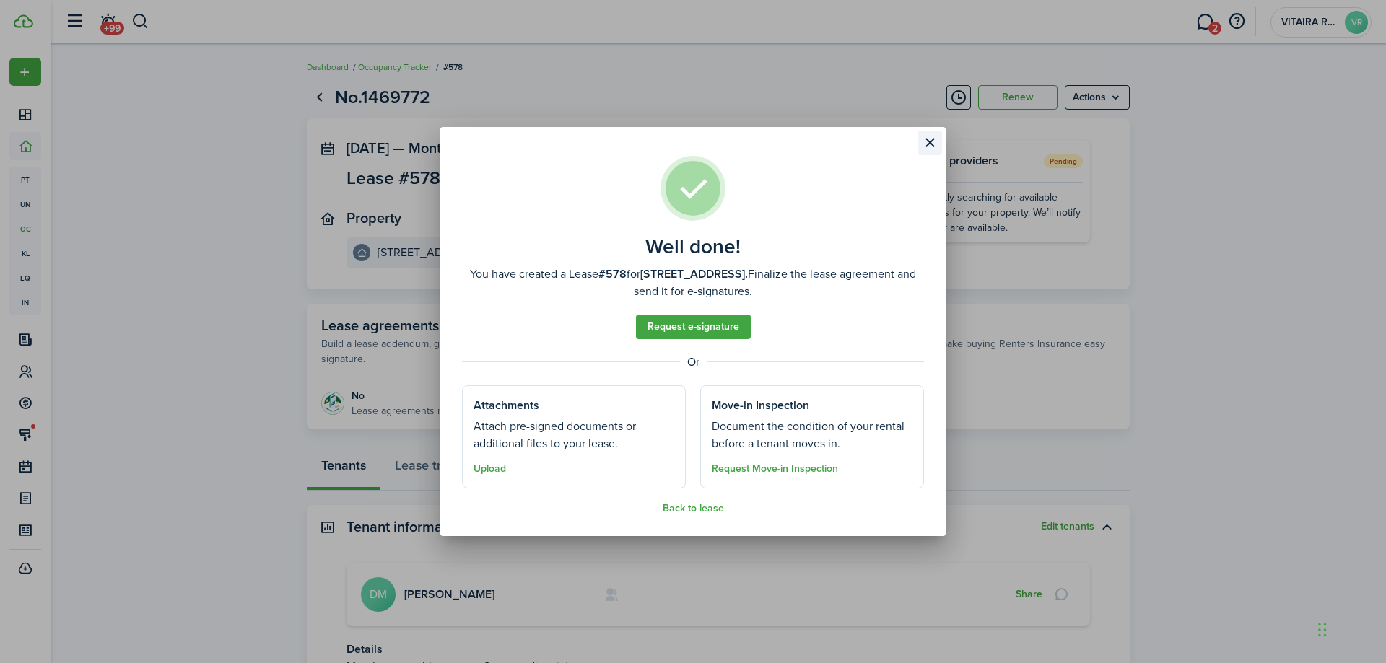
click at [932, 139] on button "Close modal" at bounding box center [929, 143] width 25 height 25
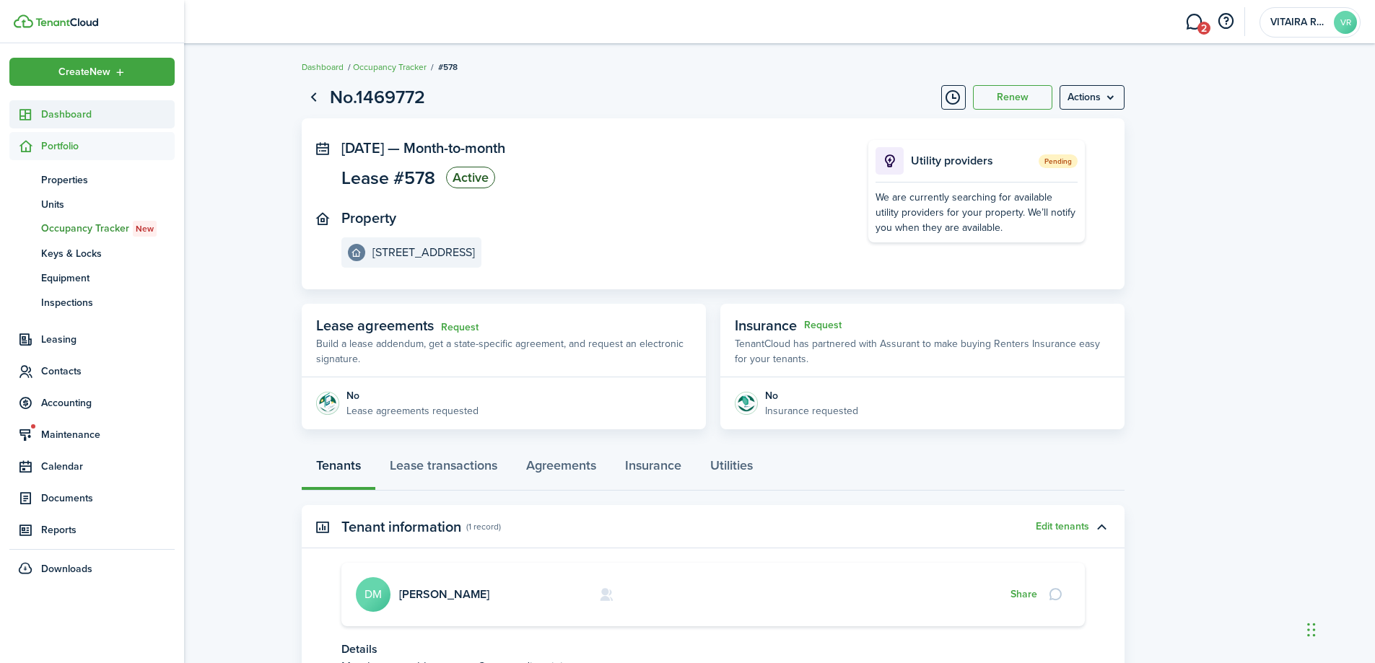
click at [70, 113] on span "Dashboard" at bounding box center [108, 114] width 134 height 15
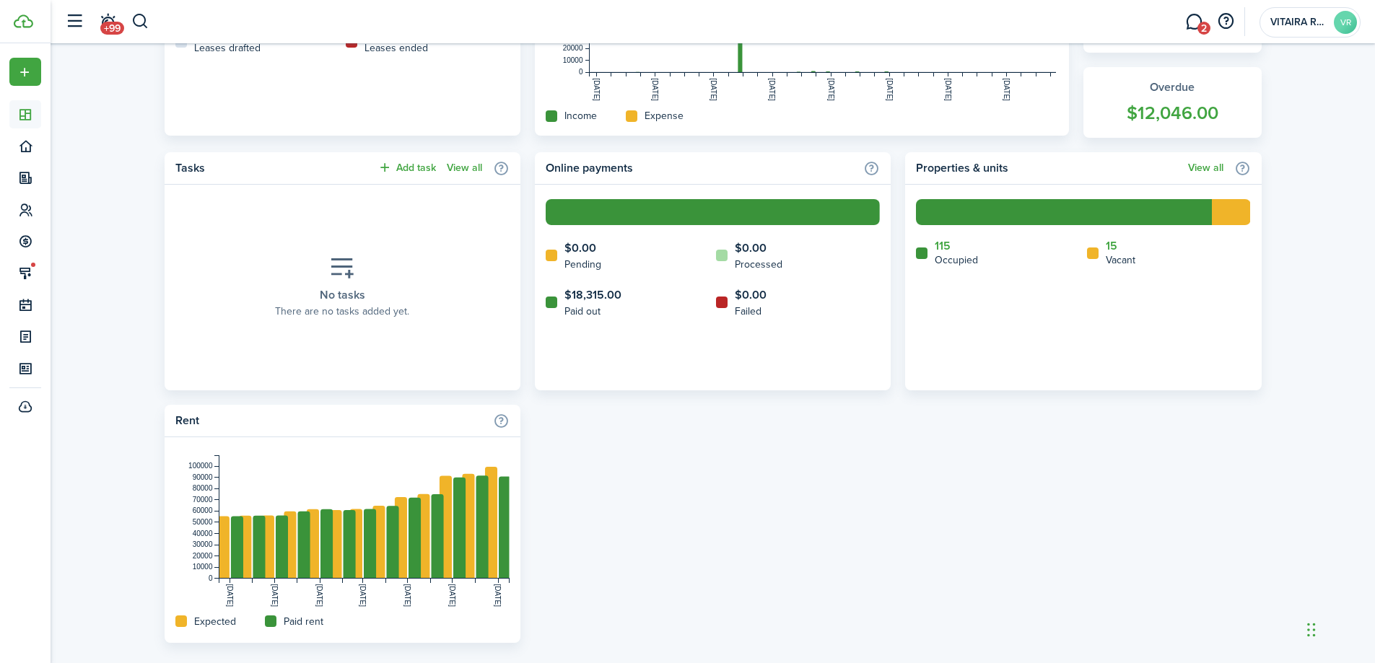
scroll to position [529, 0]
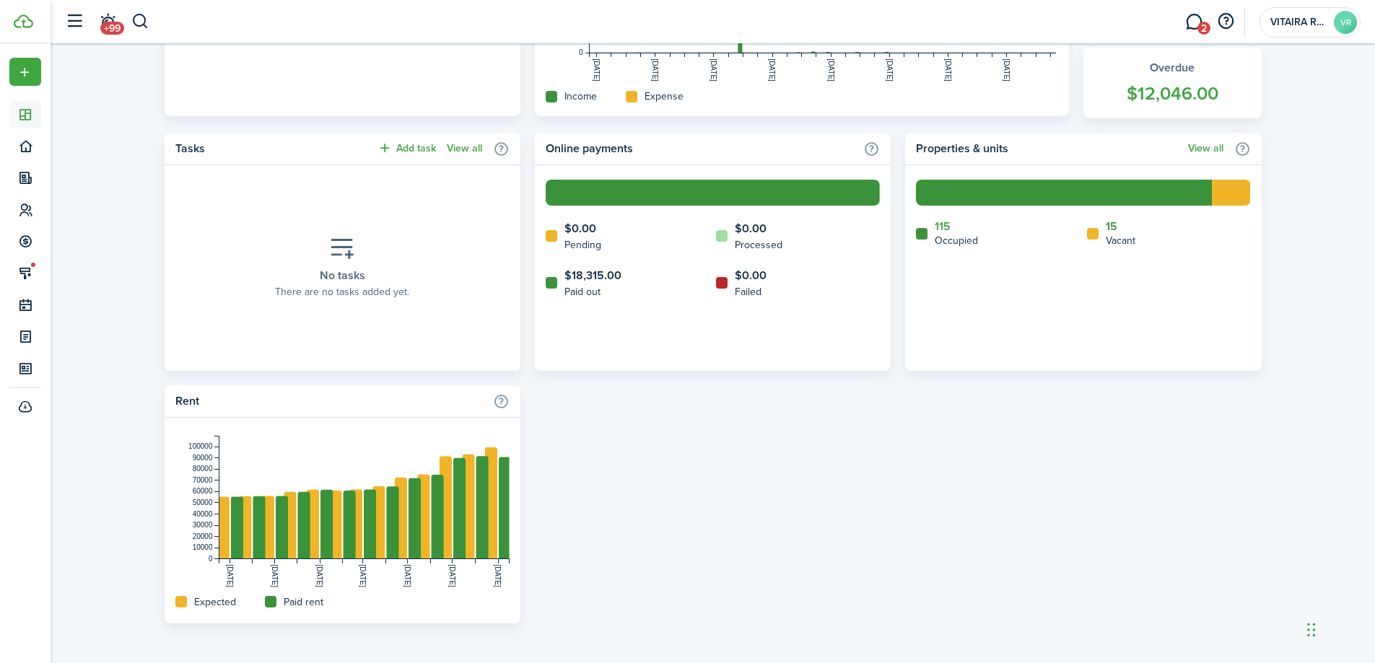
click at [1112, 224] on link "15" at bounding box center [1112, 226] width 12 height 13
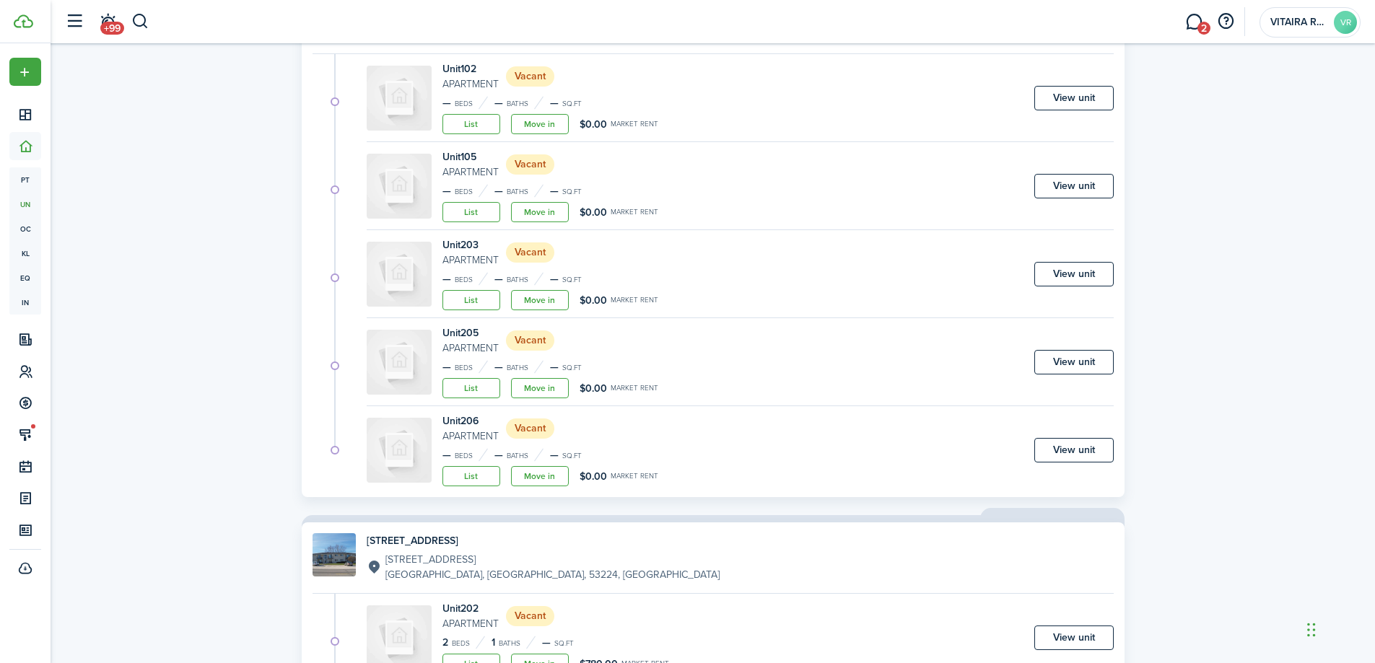
scroll to position [1516, 0]
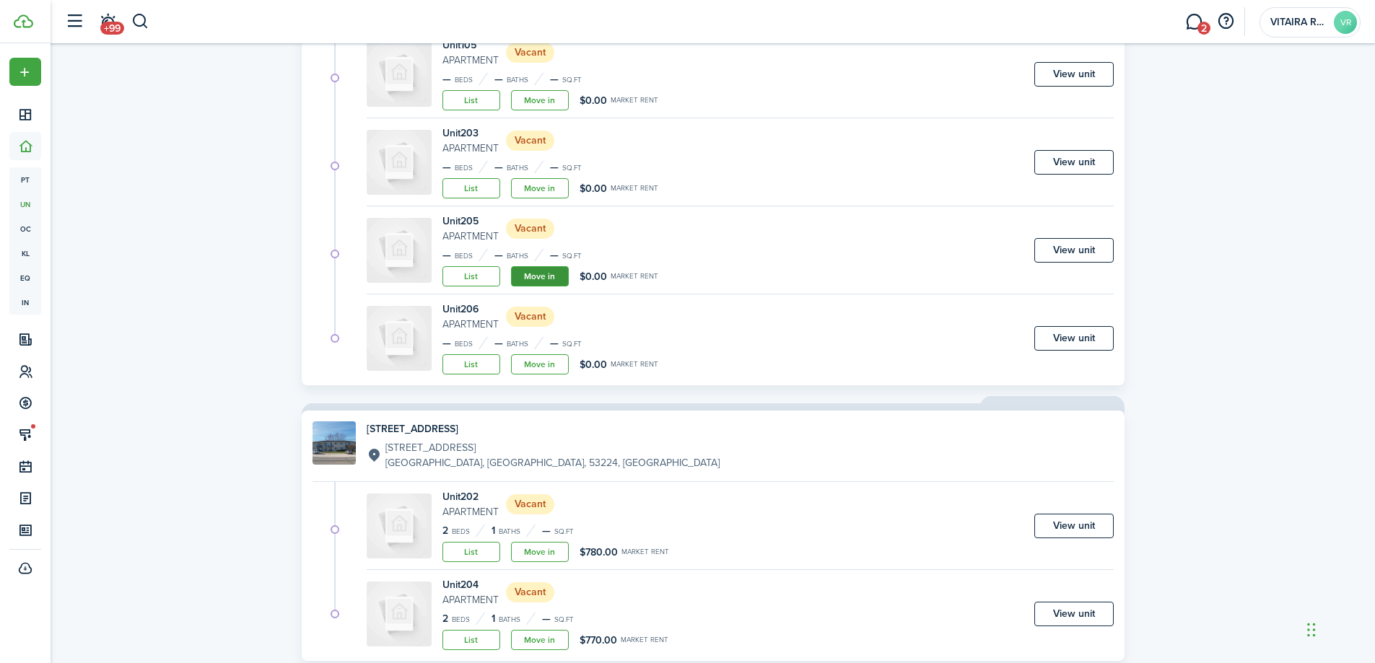
click at [546, 276] on link "Move in" at bounding box center [540, 276] width 58 height 20
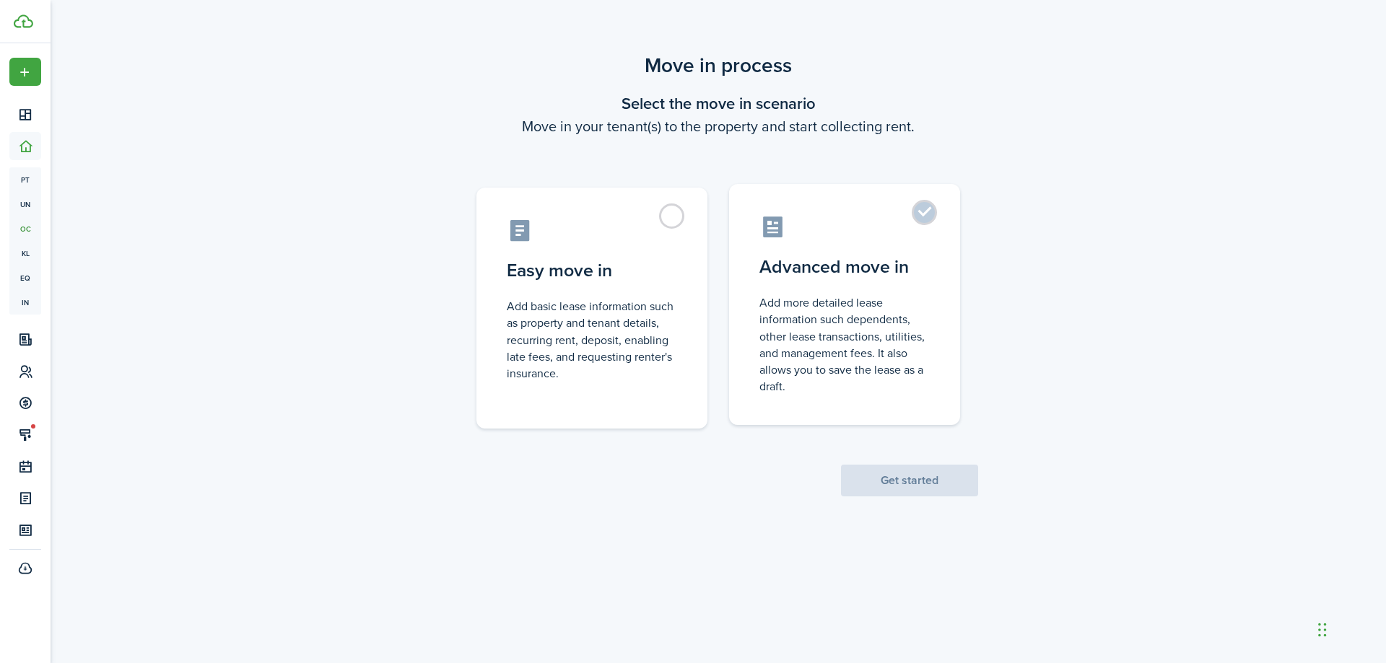
click at [925, 218] on label "Advanced move in Add more detailed lease information such dependents, other lea…" at bounding box center [844, 304] width 231 height 241
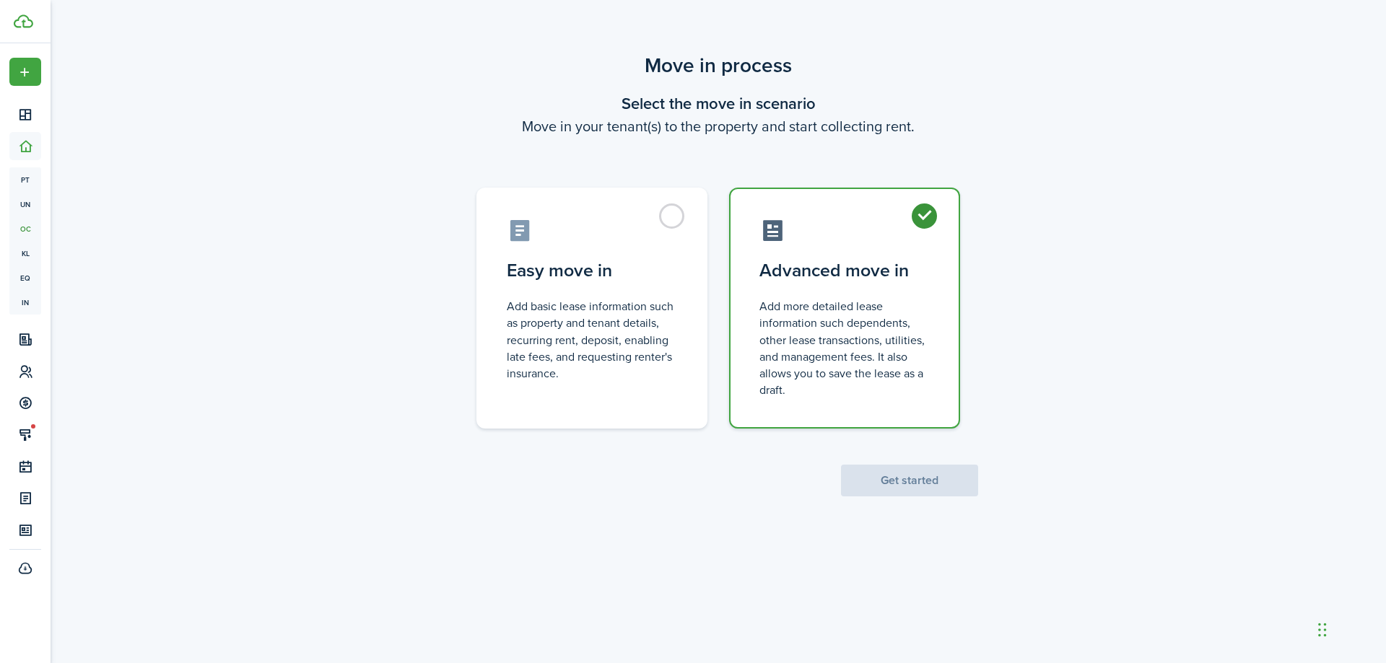
radio input "true"
click at [926, 490] on button "Get started" at bounding box center [909, 481] width 137 height 32
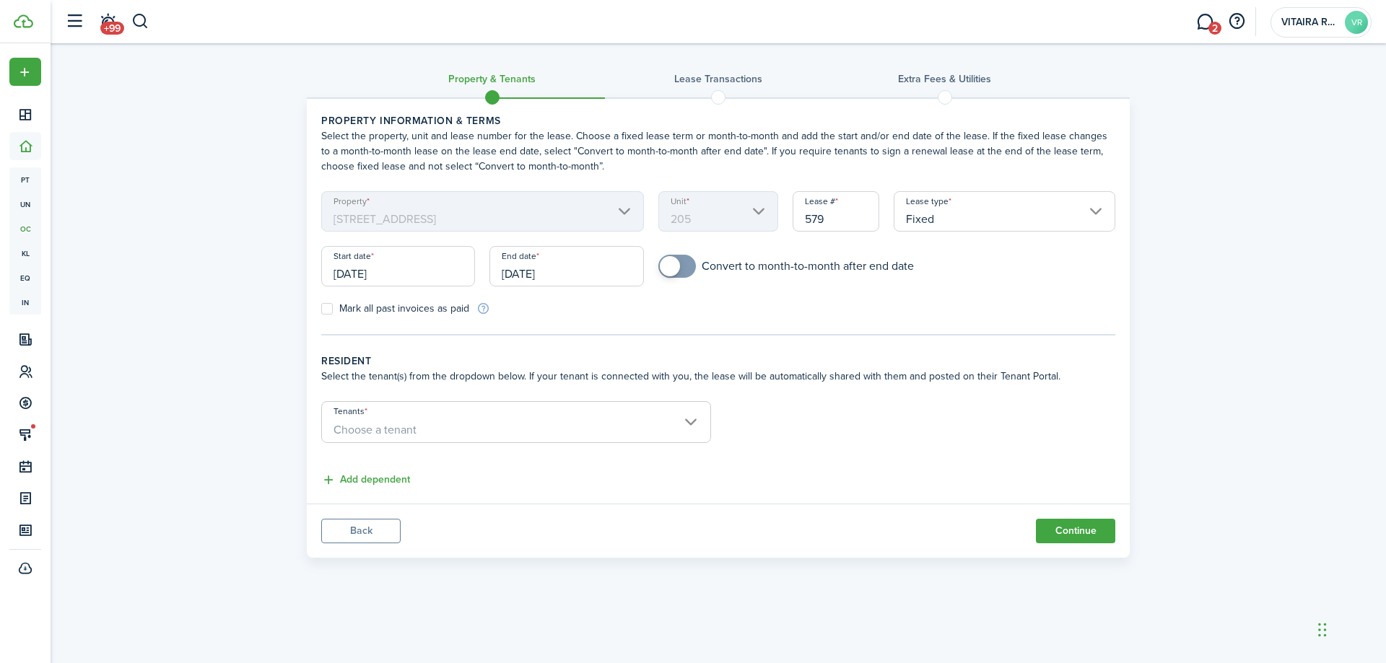
click at [1089, 209] on input "Fixed" at bounding box center [1005, 211] width 222 height 40
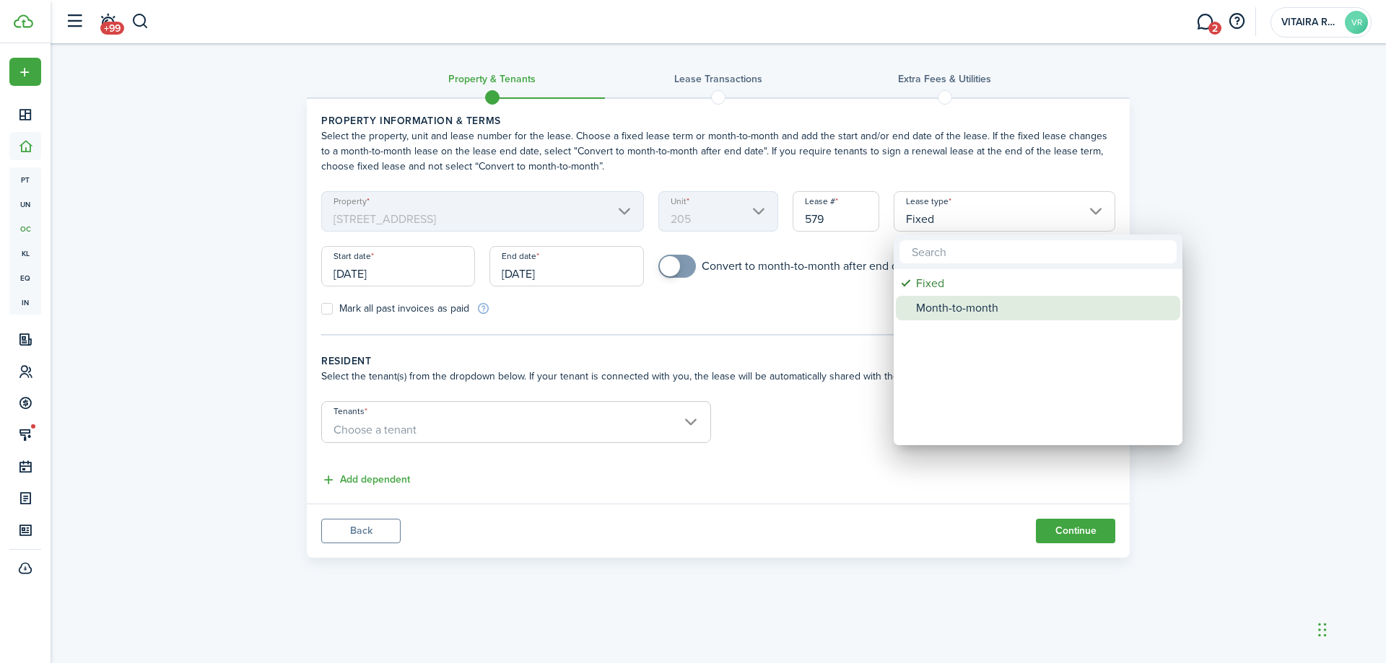
click at [953, 313] on div "Month-to-month" at bounding box center [1043, 308] width 255 height 25
type input "Month-to-month"
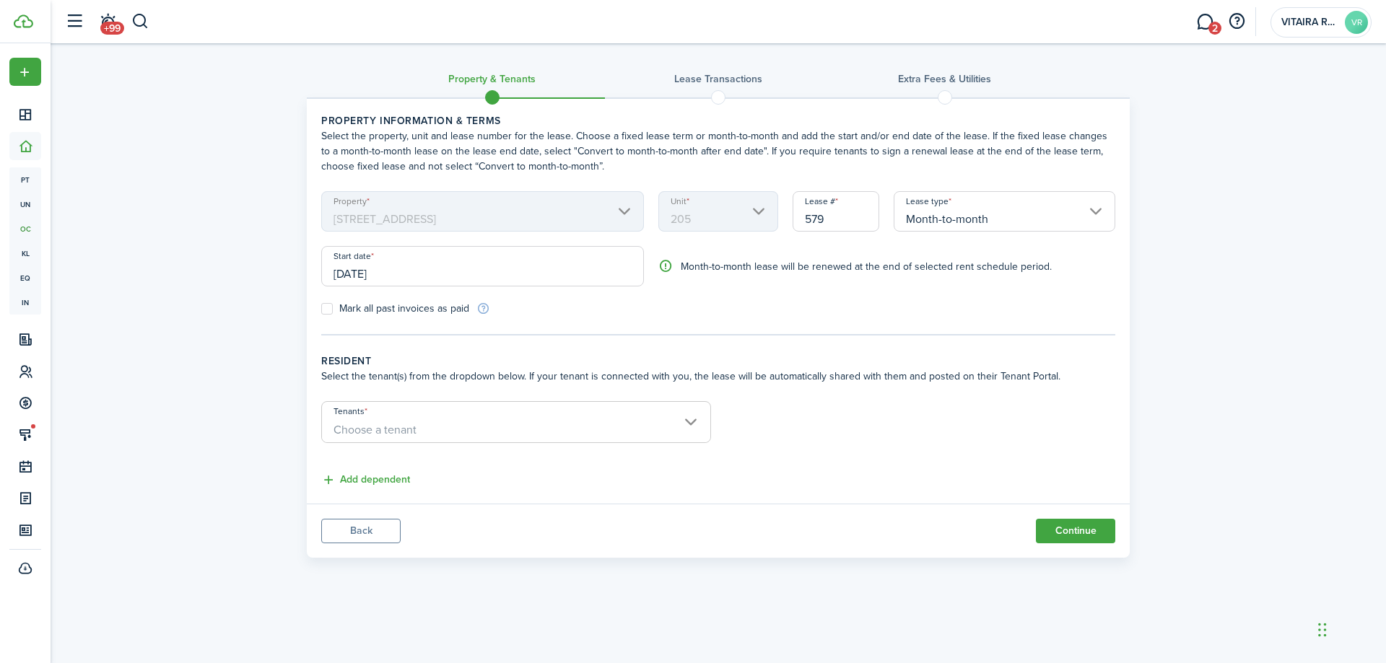
click at [398, 270] on input "[DATE]" at bounding box center [482, 266] width 323 height 40
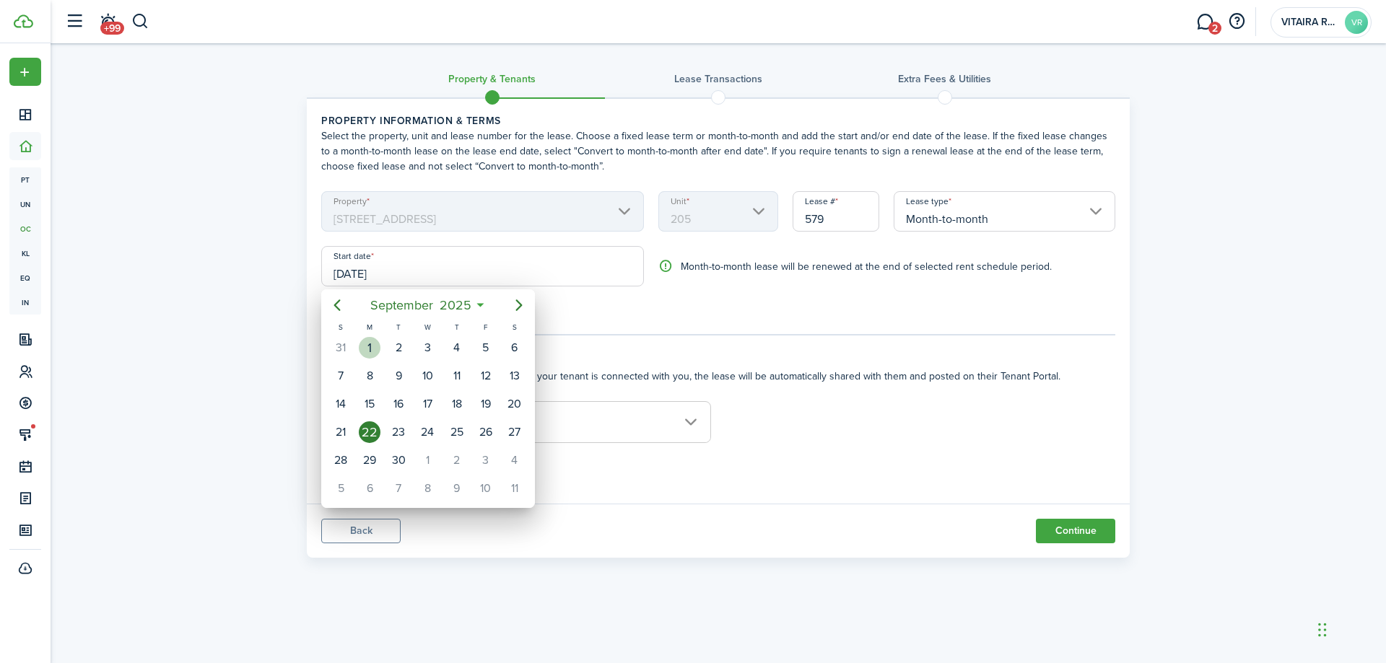
click at [371, 341] on div "1" at bounding box center [370, 348] width 22 height 22
type input "[DATE]"
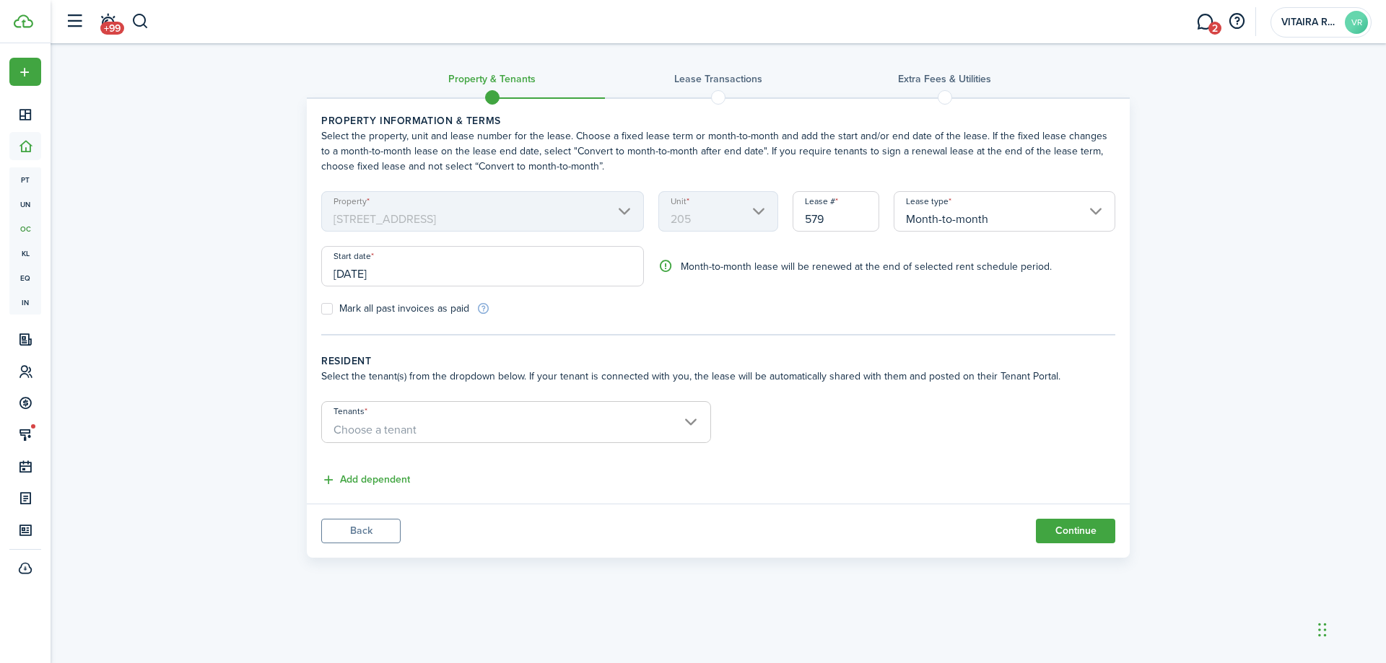
click at [691, 421] on span "Choose a tenant" at bounding box center [516, 430] width 388 height 25
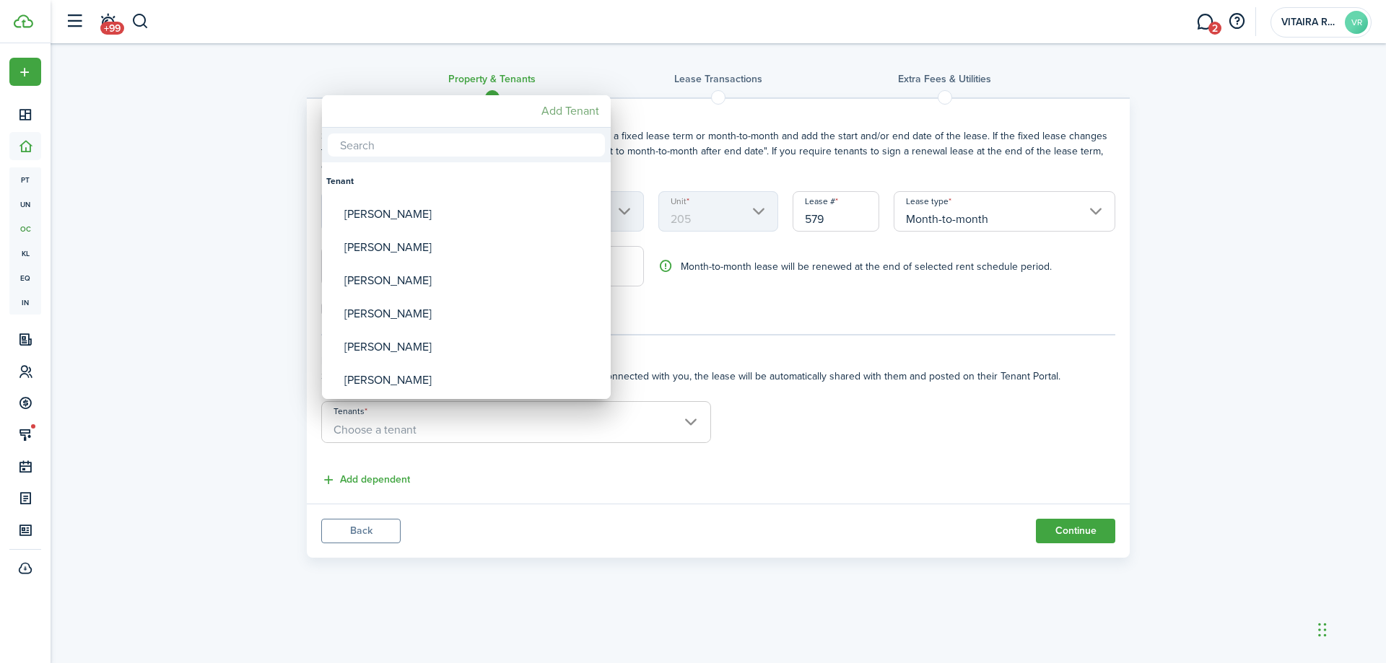
click at [580, 113] on mbsc-button "Add Tenant" at bounding box center [570, 111] width 69 height 26
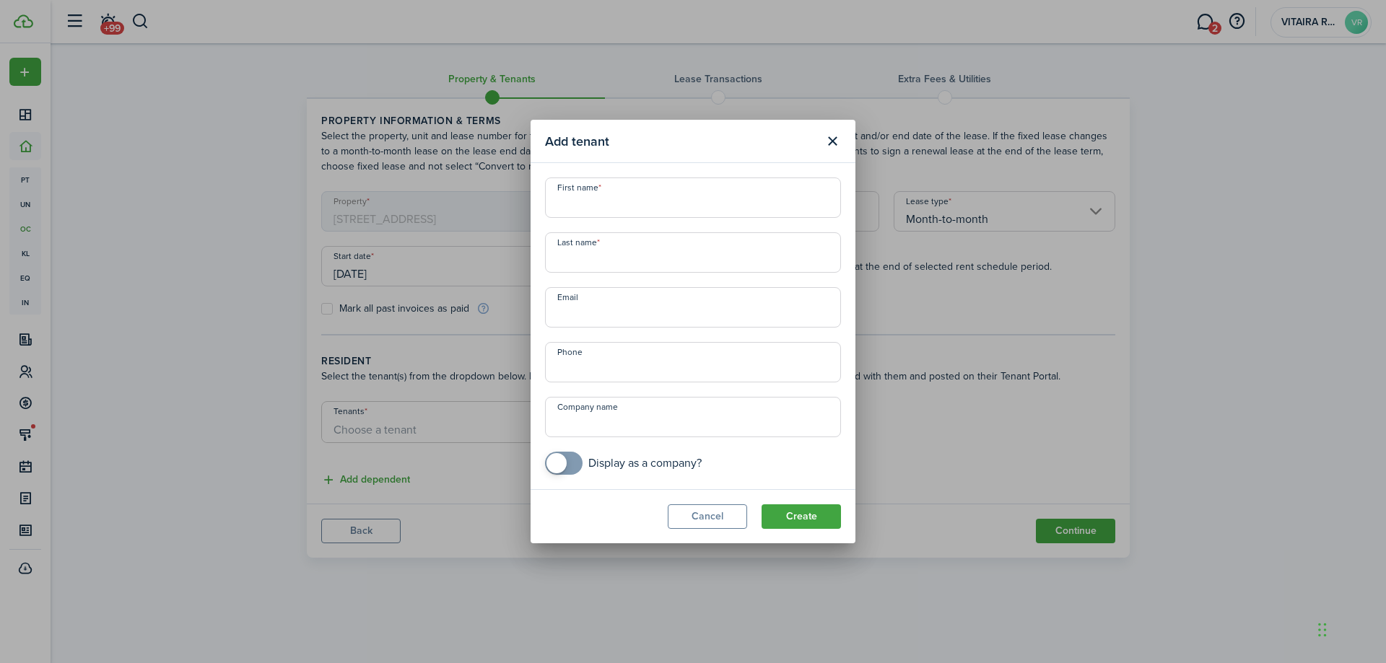
click at [580, 204] on input "First name" at bounding box center [693, 198] width 296 height 40
type input "Justin"
click at [587, 254] on input "Last name" at bounding box center [693, 252] width 296 height 40
type input "Amole"
click at [813, 523] on button "Create" at bounding box center [800, 516] width 79 height 25
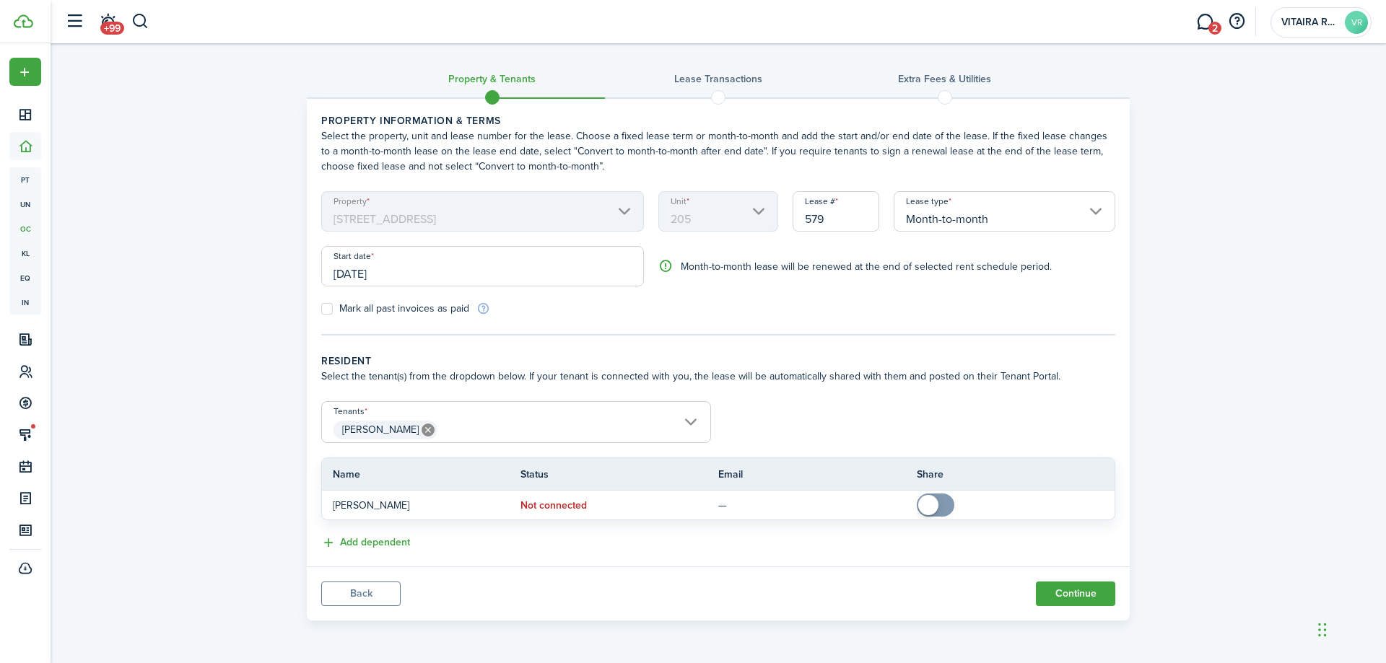
click at [1098, 211] on input "Month-to-month" at bounding box center [1005, 211] width 222 height 40
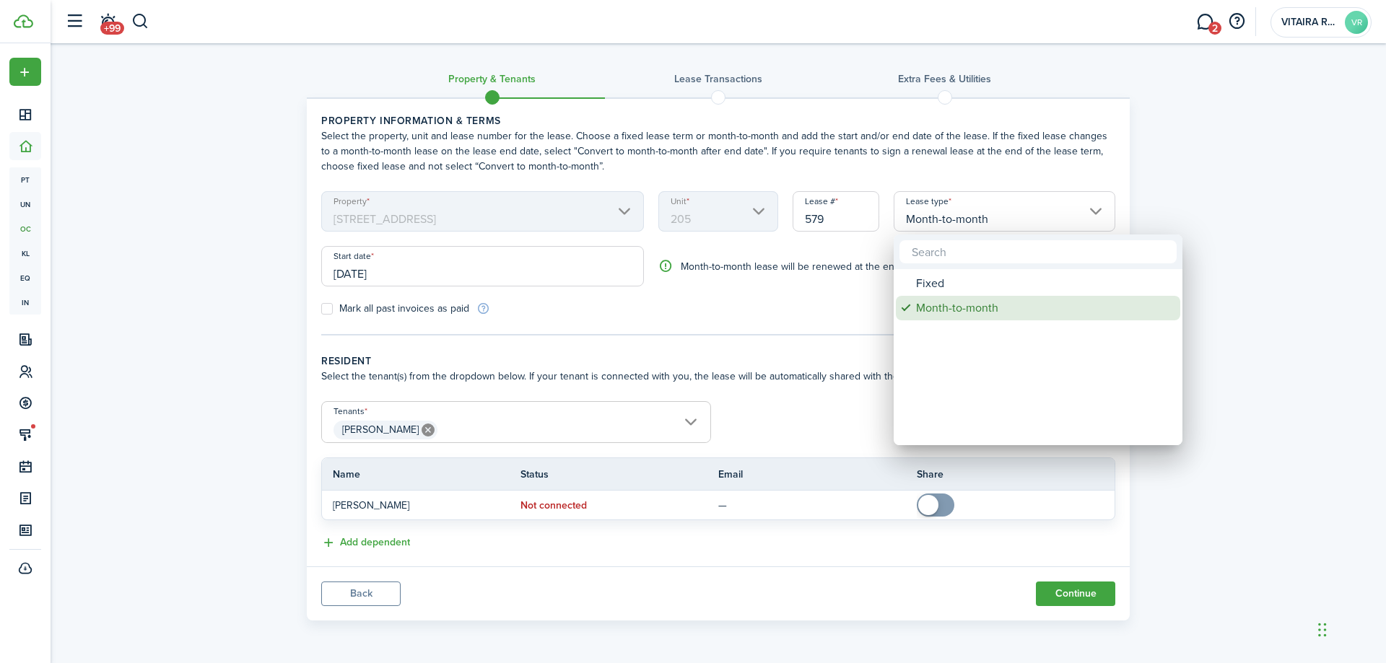
click at [932, 306] on div "Month-to-month" at bounding box center [1043, 308] width 255 height 25
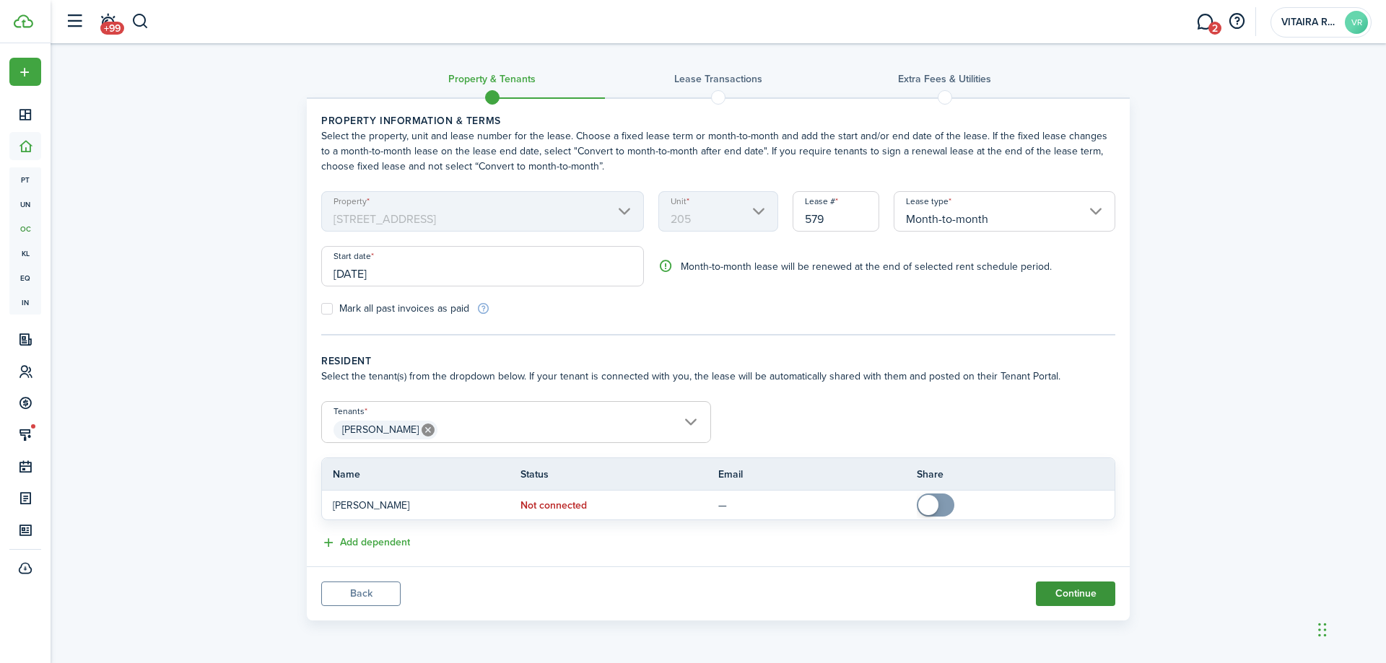
click at [1057, 599] on button "Continue" at bounding box center [1075, 594] width 79 height 25
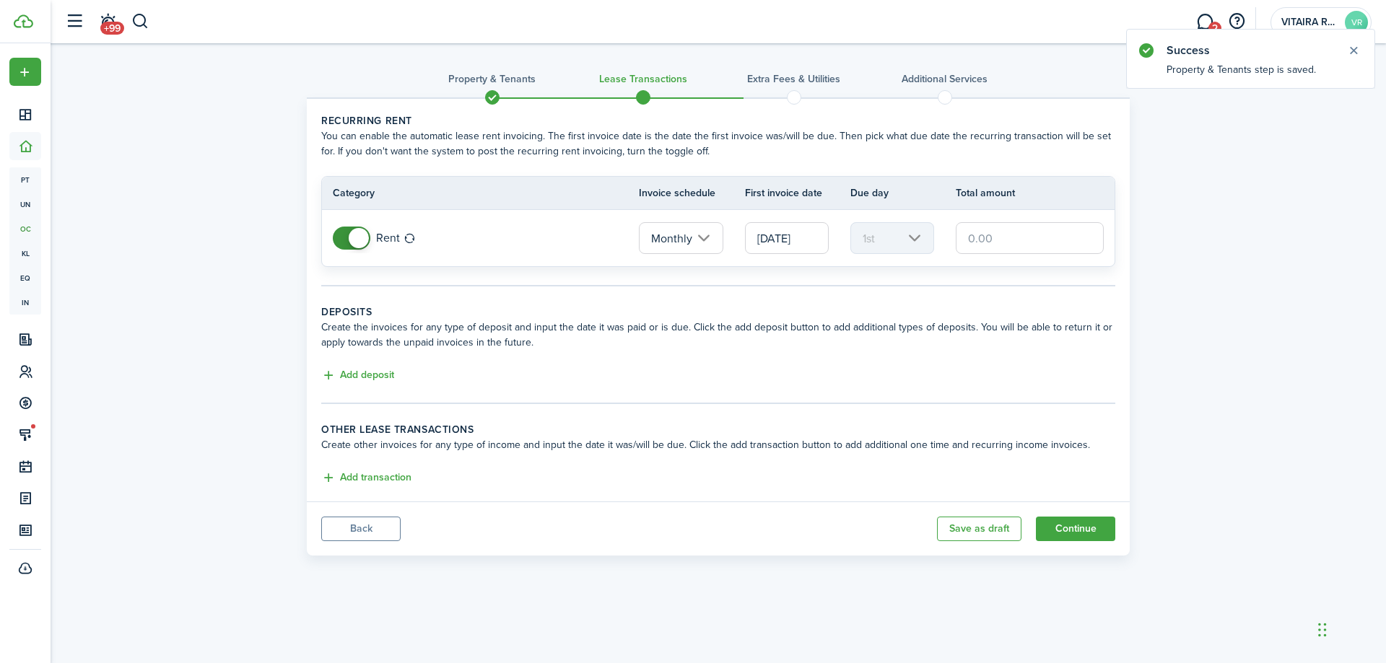
click at [989, 239] on input "text" at bounding box center [1030, 238] width 148 height 32
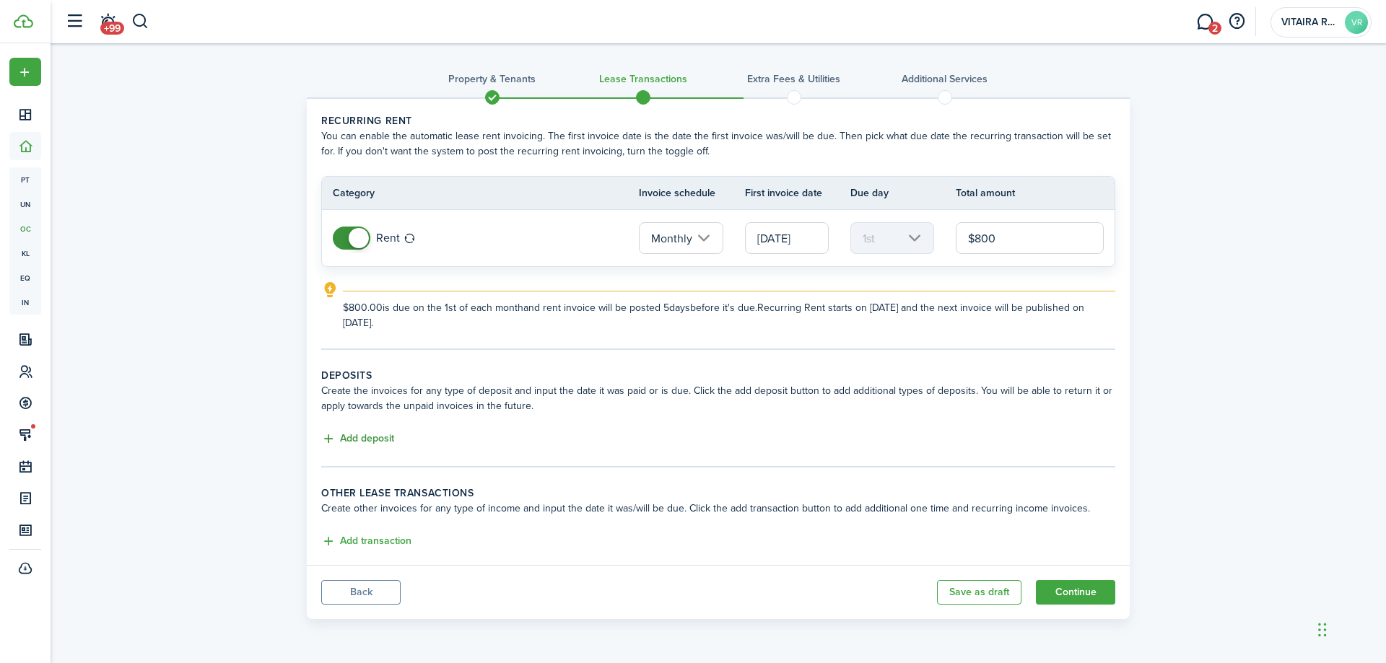
type input "$800.00"
click at [365, 438] on button "Add deposit" at bounding box center [357, 439] width 73 height 17
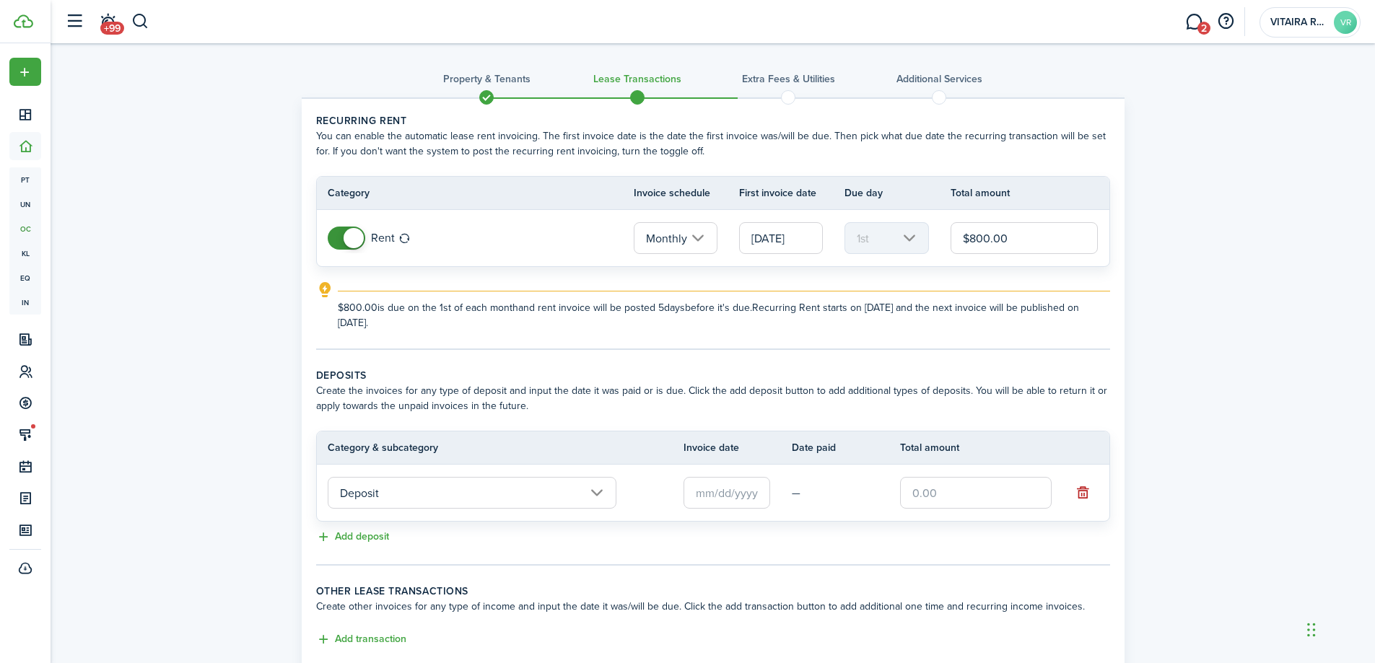
click at [596, 494] on input "Deposit" at bounding box center [472, 493] width 289 height 32
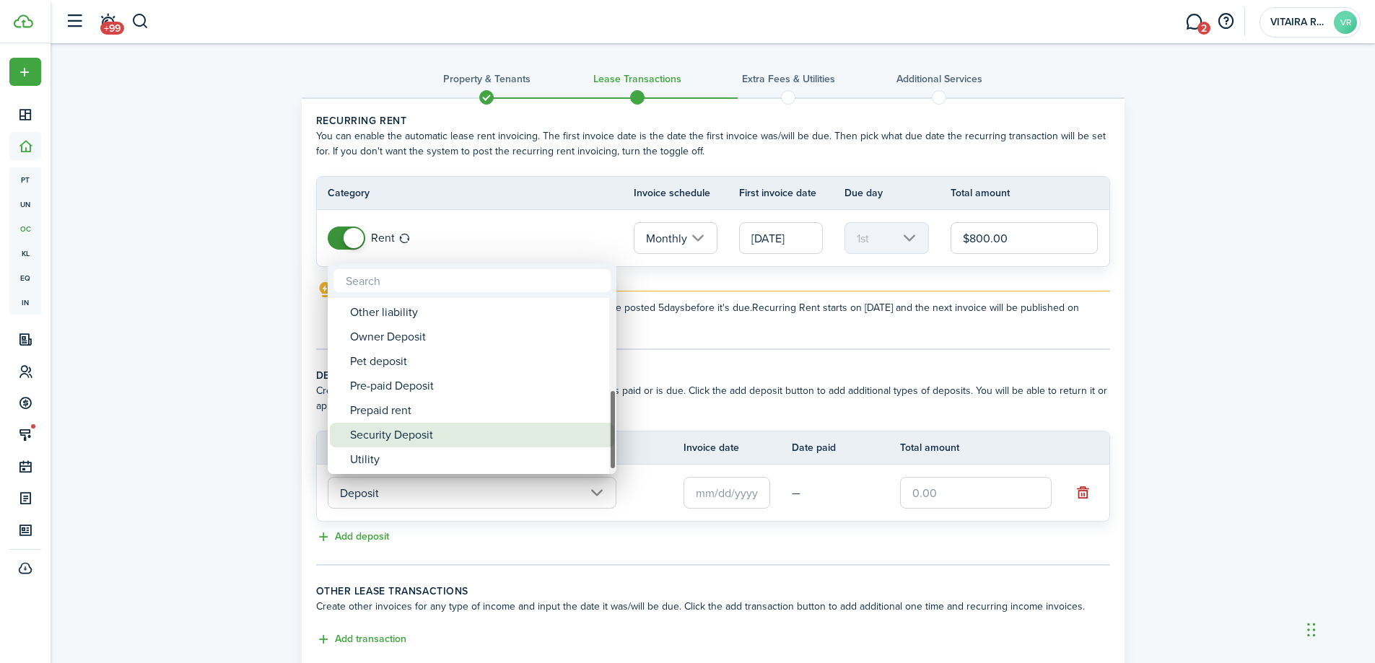
click at [406, 437] on div "Security Deposit" at bounding box center [477, 435] width 255 height 25
type input "Deposit / Security Deposit"
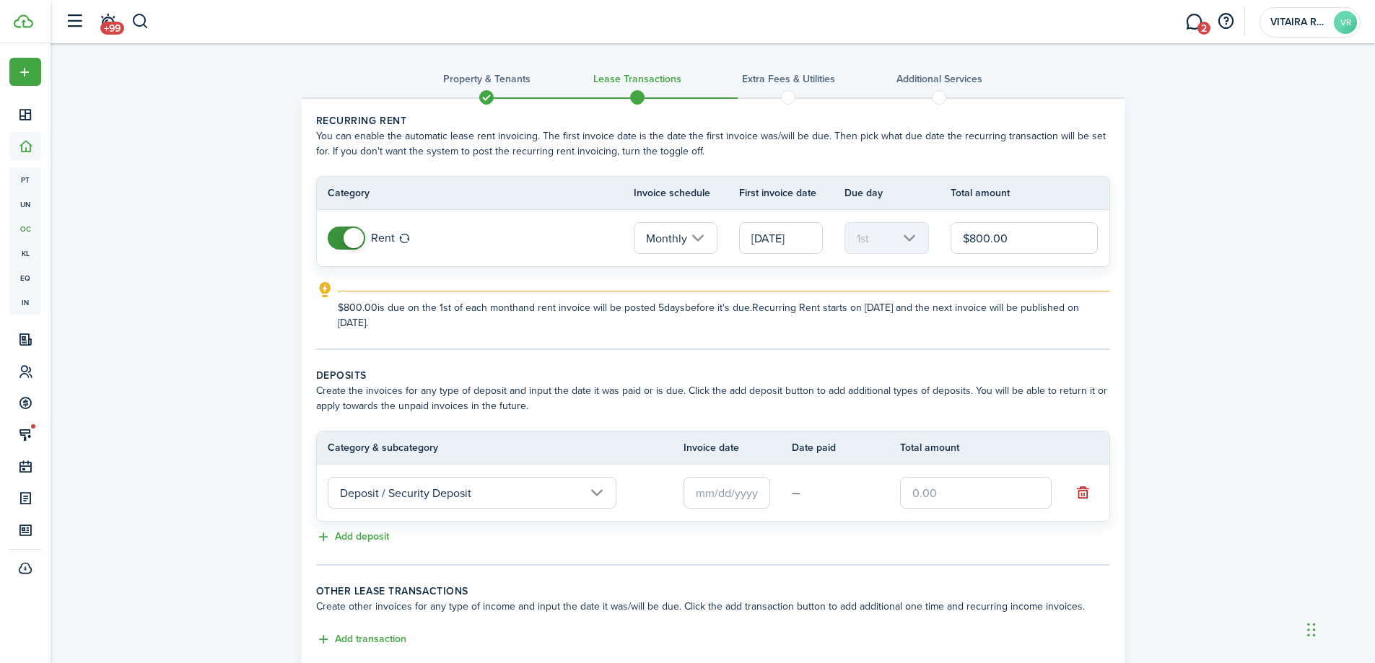
click at [698, 492] on input "text" at bounding box center [726, 493] width 87 height 32
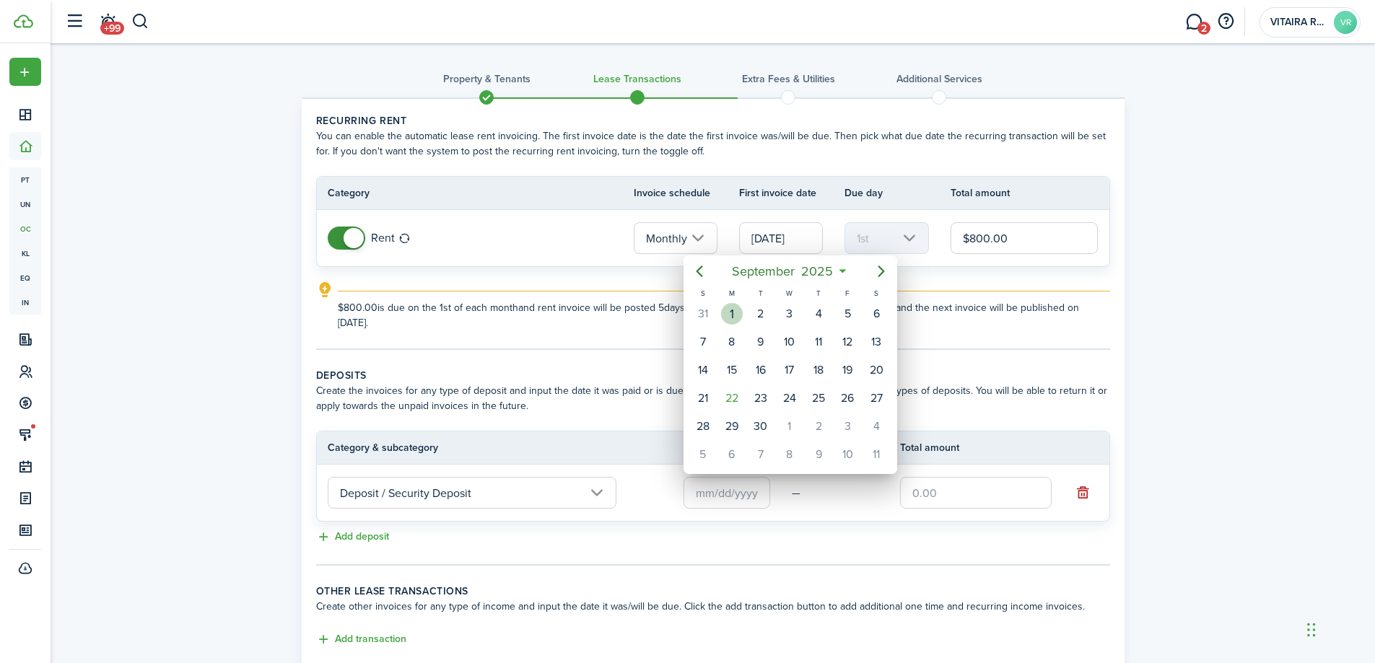
click at [733, 313] on div "1" at bounding box center [732, 314] width 22 height 22
type input "[DATE]"
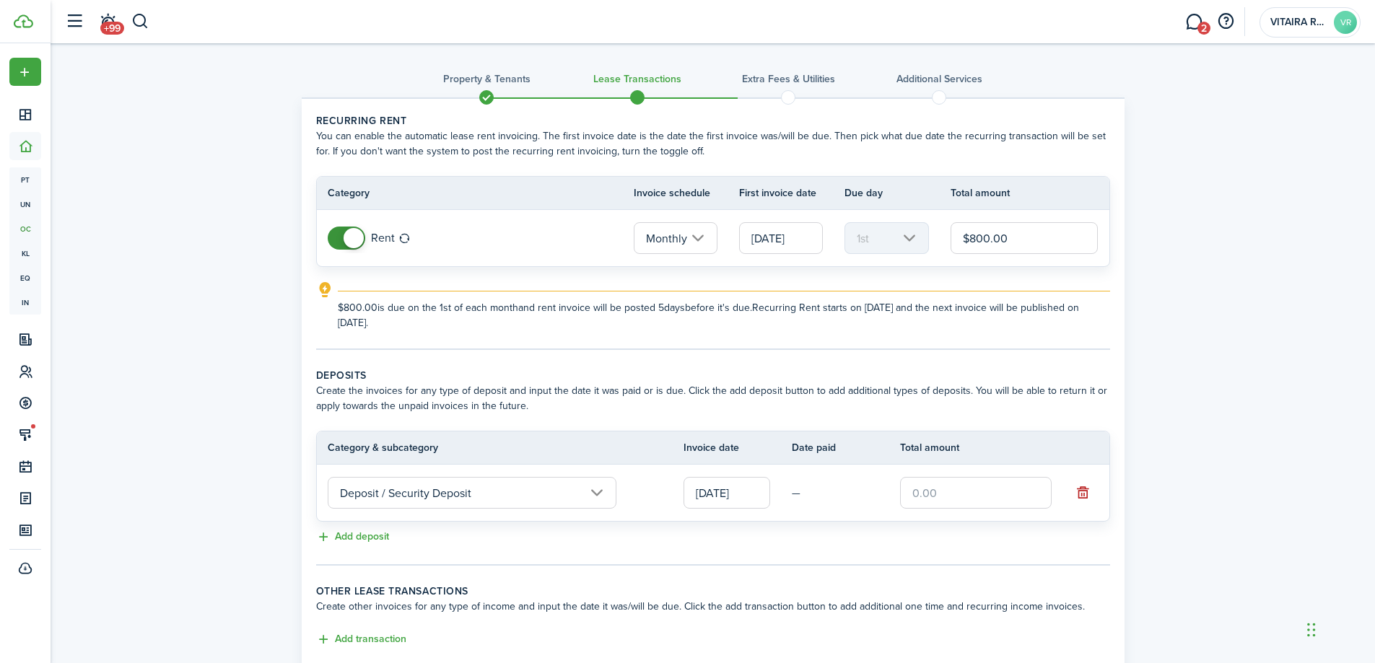
click at [943, 494] on input "text" at bounding box center [976, 493] width 152 height 32
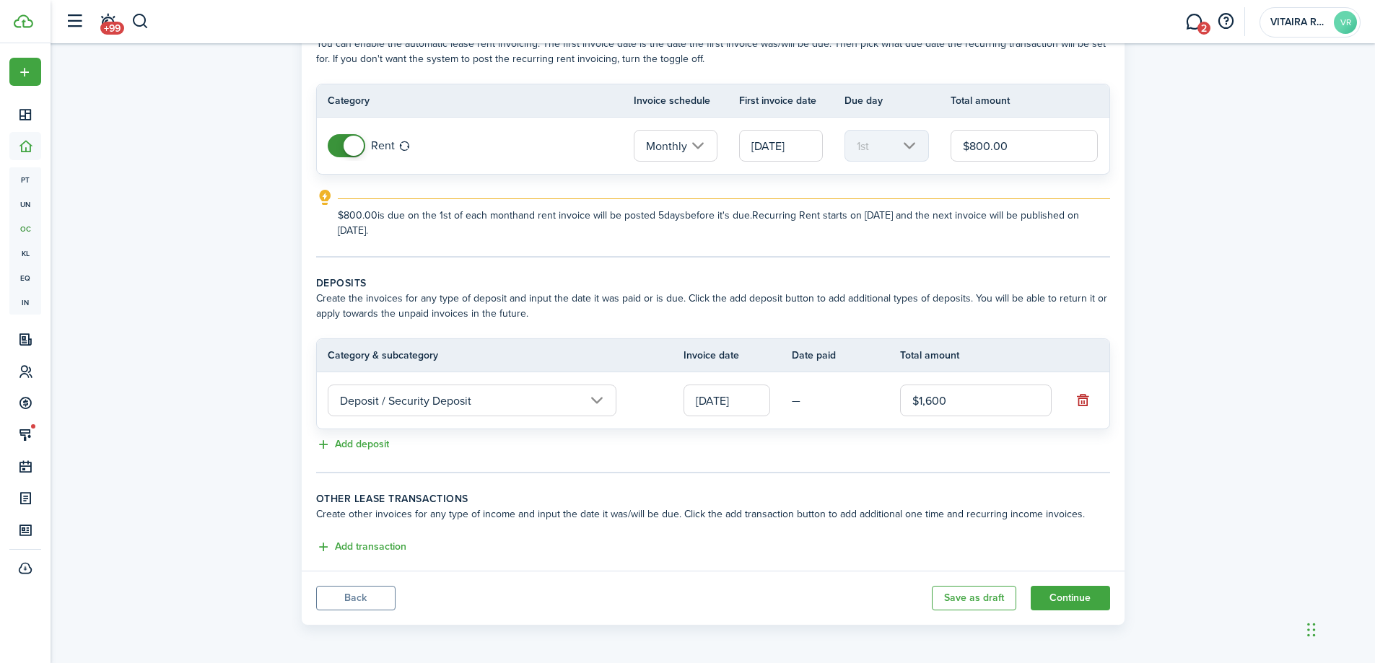
scroll to position [94, 0]
type input "$1,600.00"
click at [1056, 597] on button "Continue" at bounding box center [1070, 597] width 79 height 25
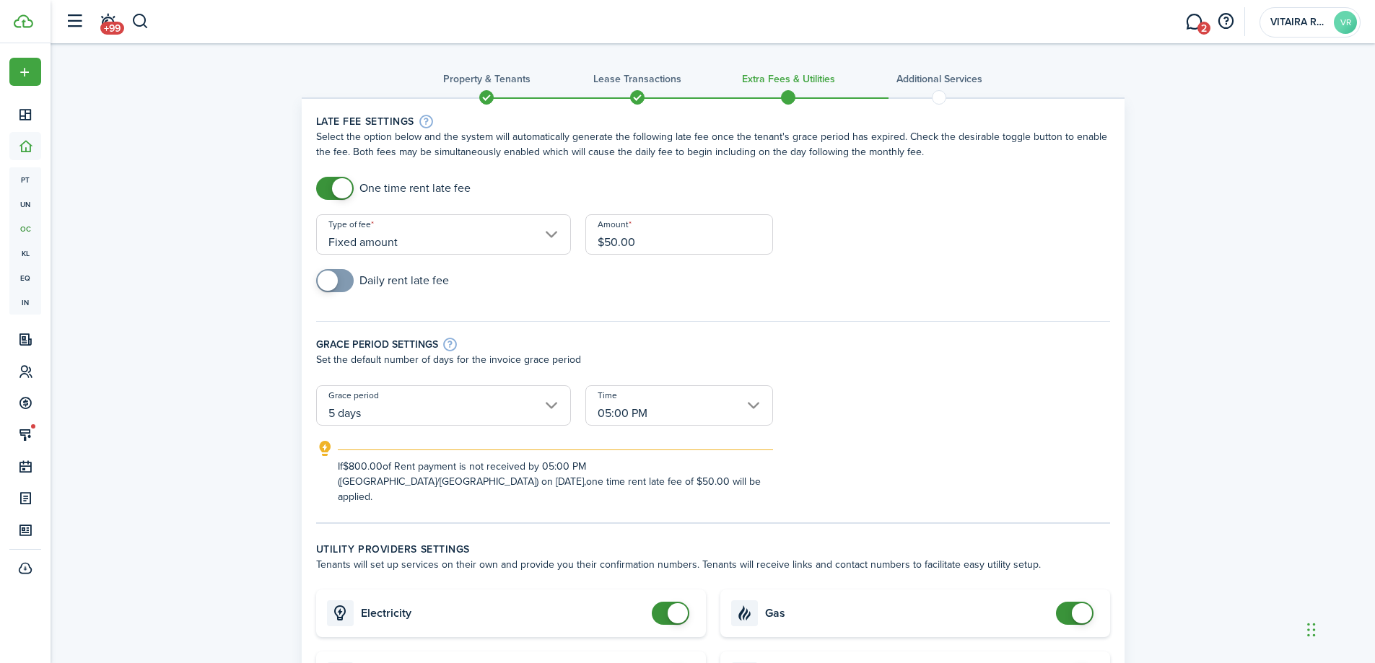
click at [637, 235] on input "$50.00" at bounding box center [679, 234] width 188 height 40
type input "$"
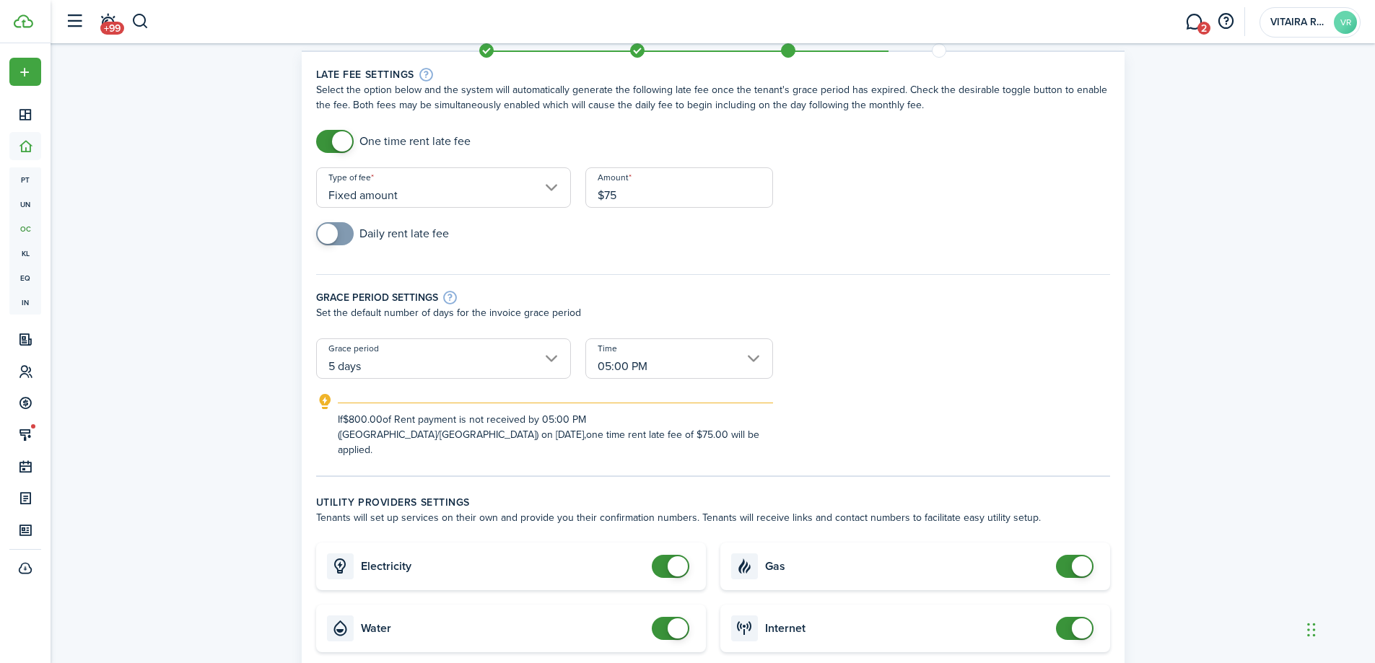
scroll to position [72, 0]
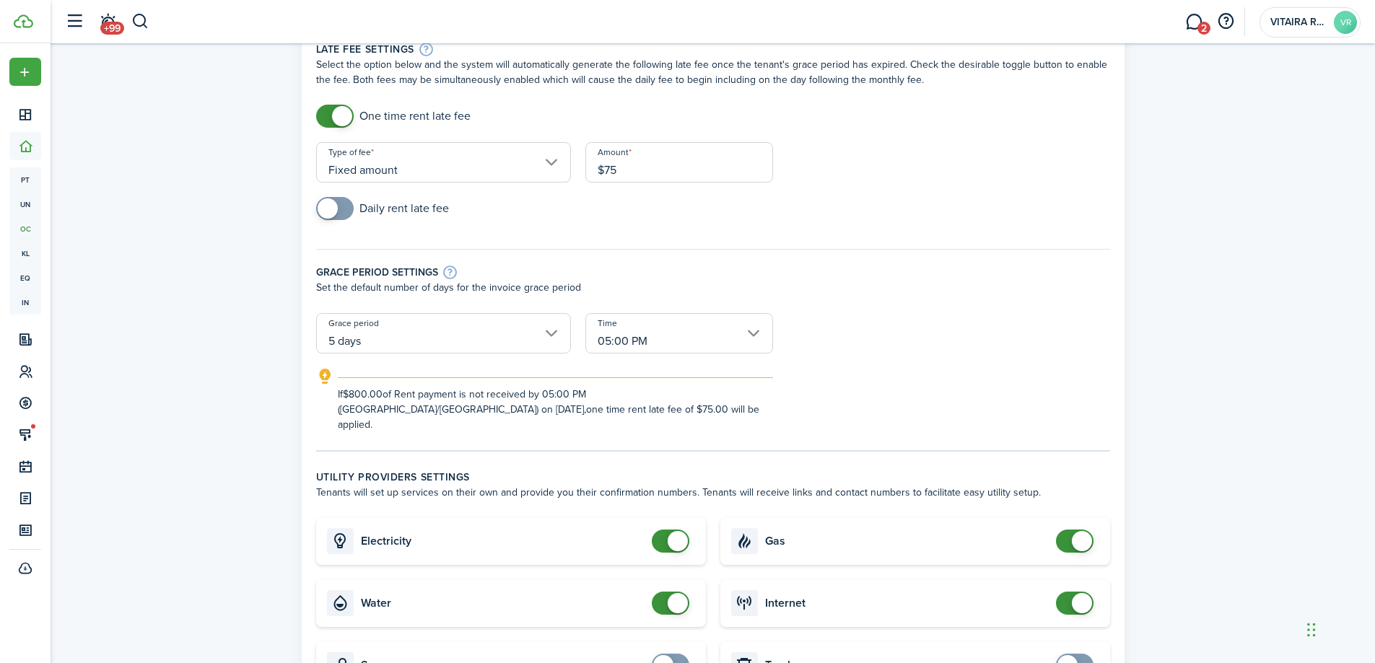
type input "$75.00"
click at [647, 588] on card "Water" at bounding box center [511, 604] width 390 height 48
checkbox input "false"
click at [663, 592] on span at bounding box center [670, 603] width 14 height 23
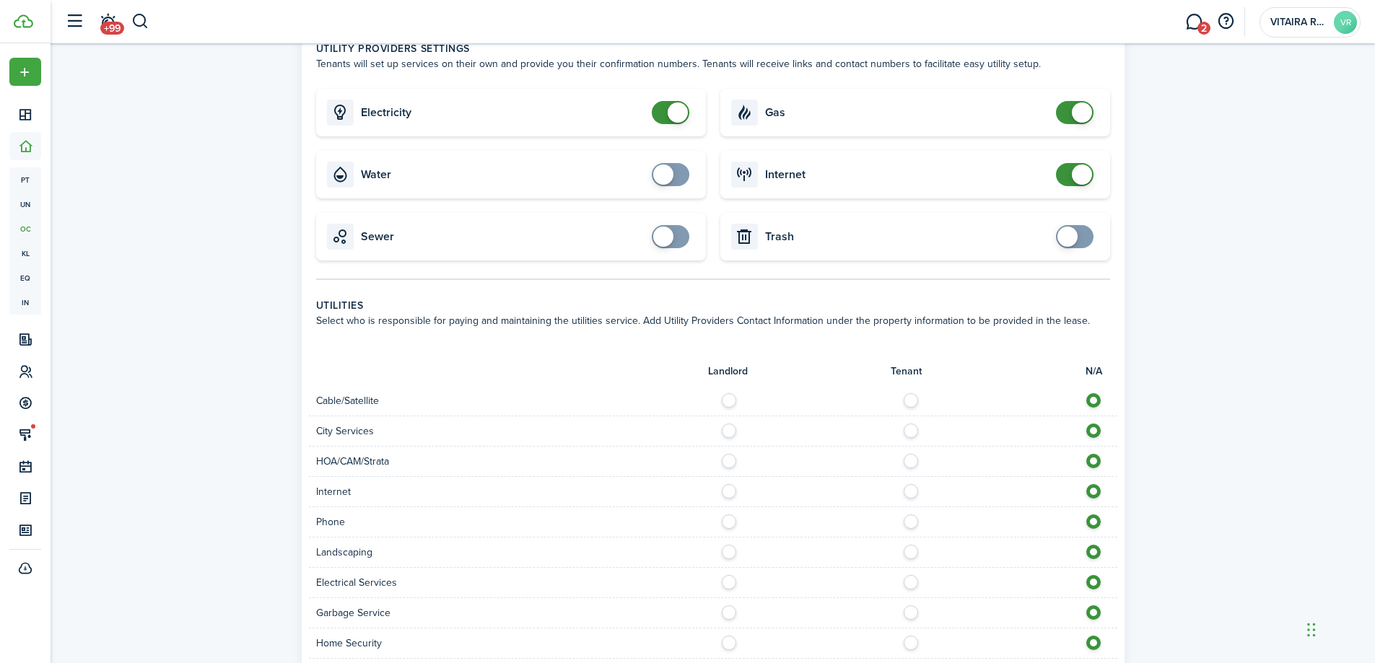
scroll to position [505, 0]
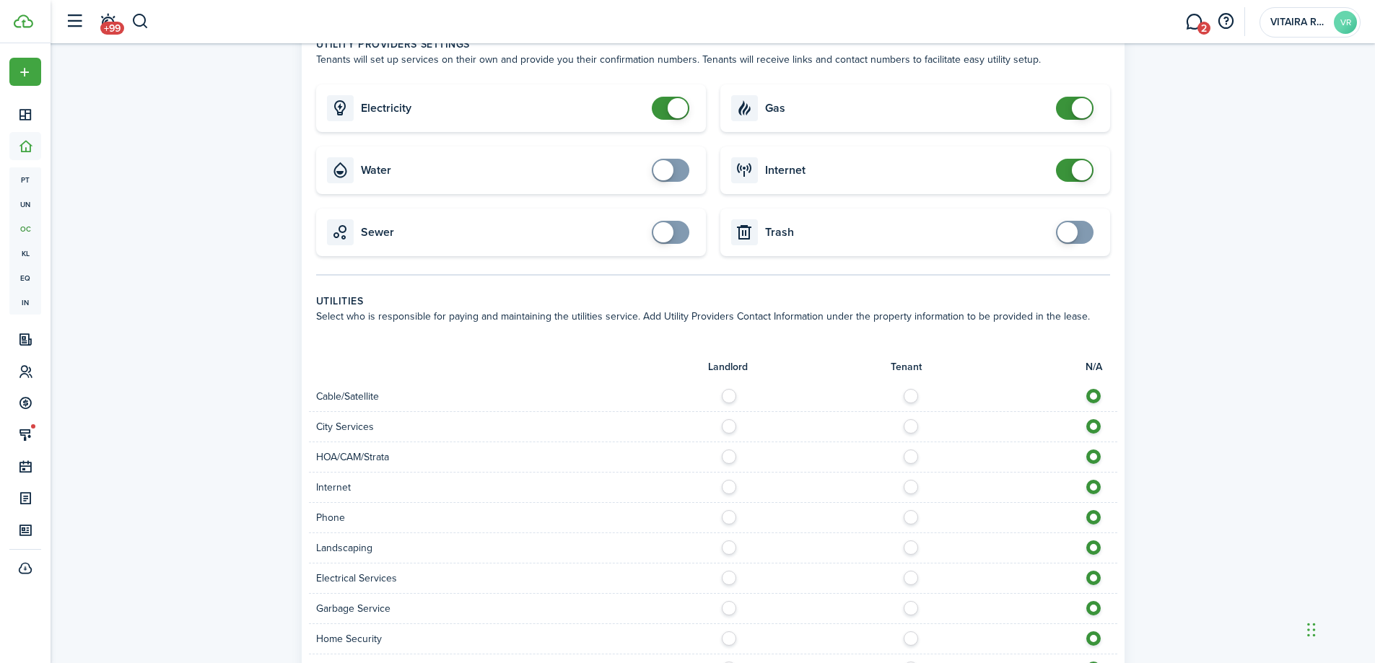
click at [912, 389] on label at bounding box center [914, 392] width 25 height 7
radio input "true"
click at [910, 419] on label at bounding box center [914, 422] width 25 height 7
radio input "true"
click at [907, 450] on label at bounding box center [914, 453] width 25 height 7
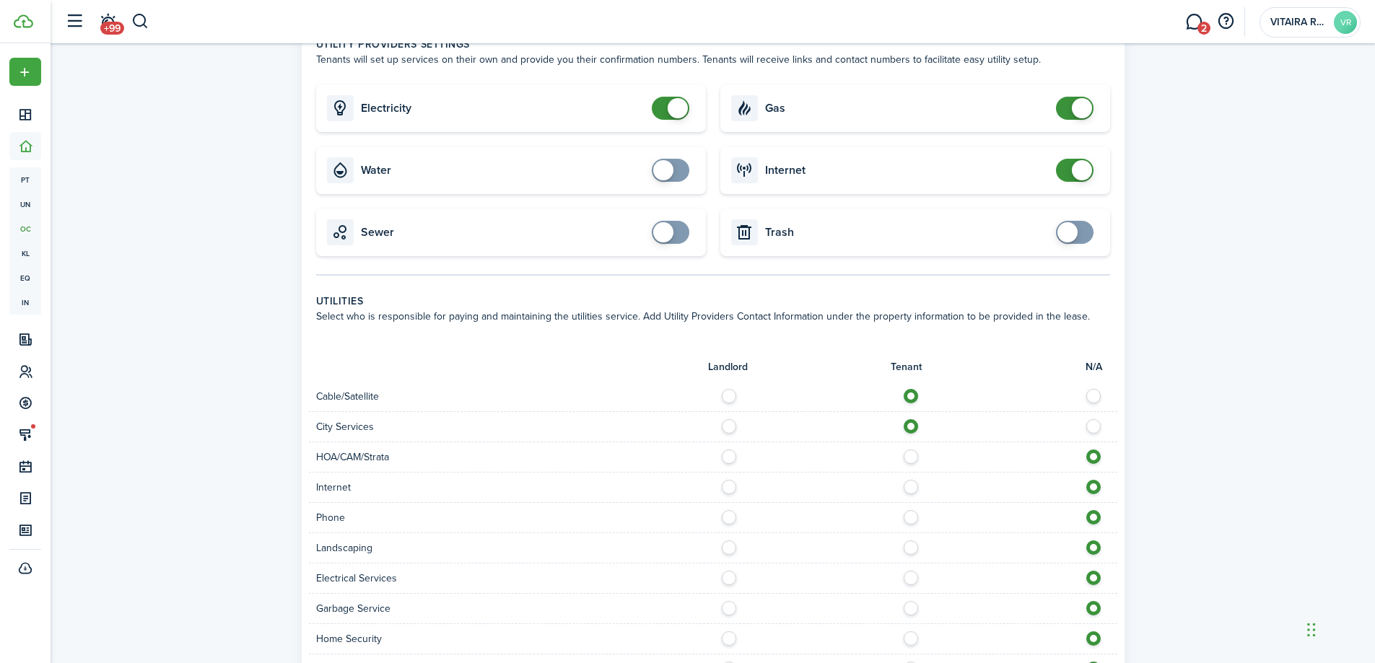
radio input "true"
click at [910, 480] on label at bounding box center [914, 483] width 25 height 7
radio input "true"
click at [912, 510] on label at bounding box center [914, 513] width 25 height 7
radio input "true"
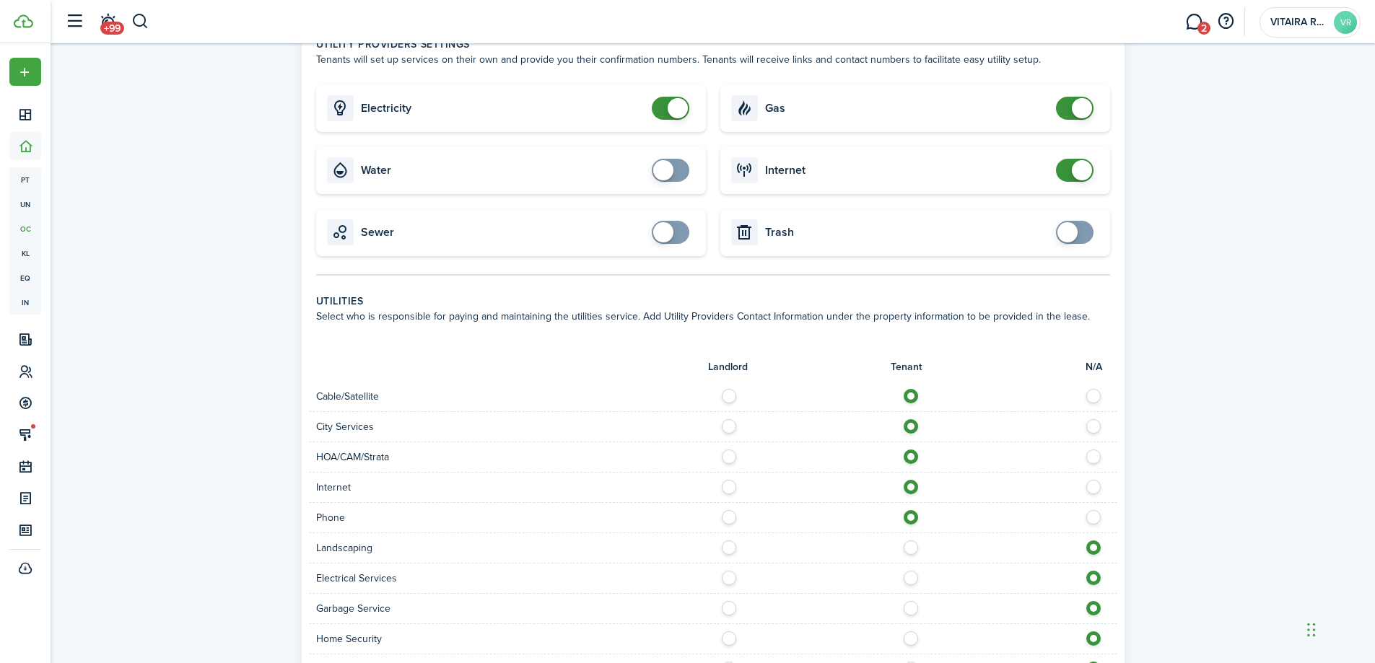
click at [728, 541] on label at bounding box center [732, 544] width 25 height 7
radio input "true"
click at [909, 571] on label at bounding box center [914, 574] width 25 height 7
radio input "true"
click at [725, 571] on label at bounding box center [732, 574] width 25 height 7
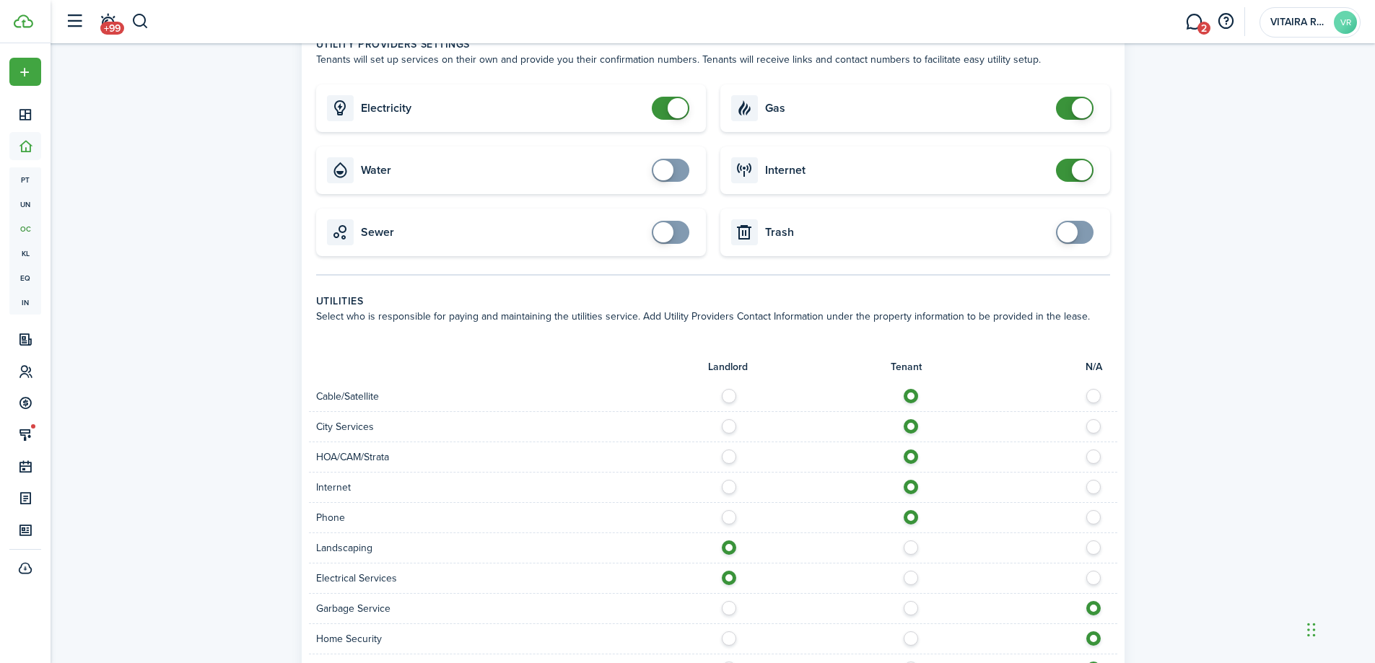
click at [911, 571] on label at bounding box center [914, 574] width 25 height 7
radio input "false"
radio input "true"
click at [730, 601] on label at bounding box center [732, 604] width 25 height 7
radio input "true"
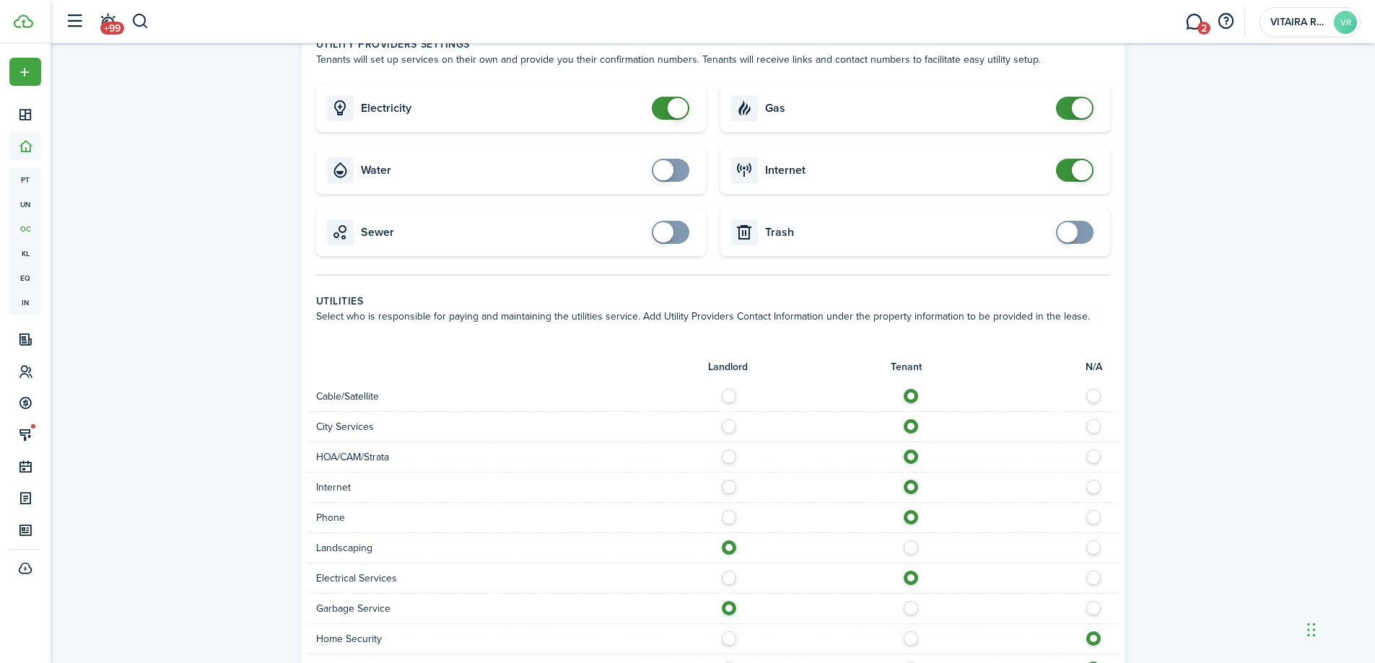
drag, startPoint x: 912, startPoint y: 625, endPoint x: 904, endPoint y: 624, distance: 8.7
click at [912, 632] on label at bounding box center [914, 635] width 25 height 7
radio input "true"
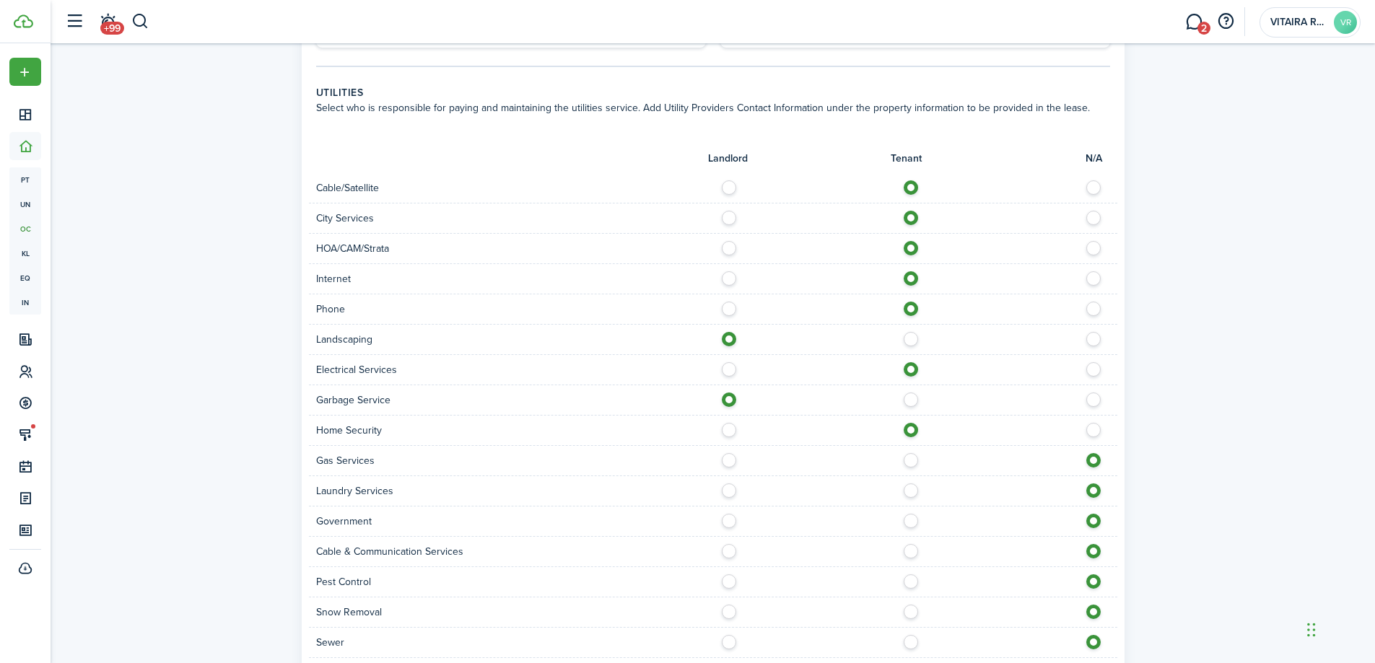
scroll to position [722, 0]
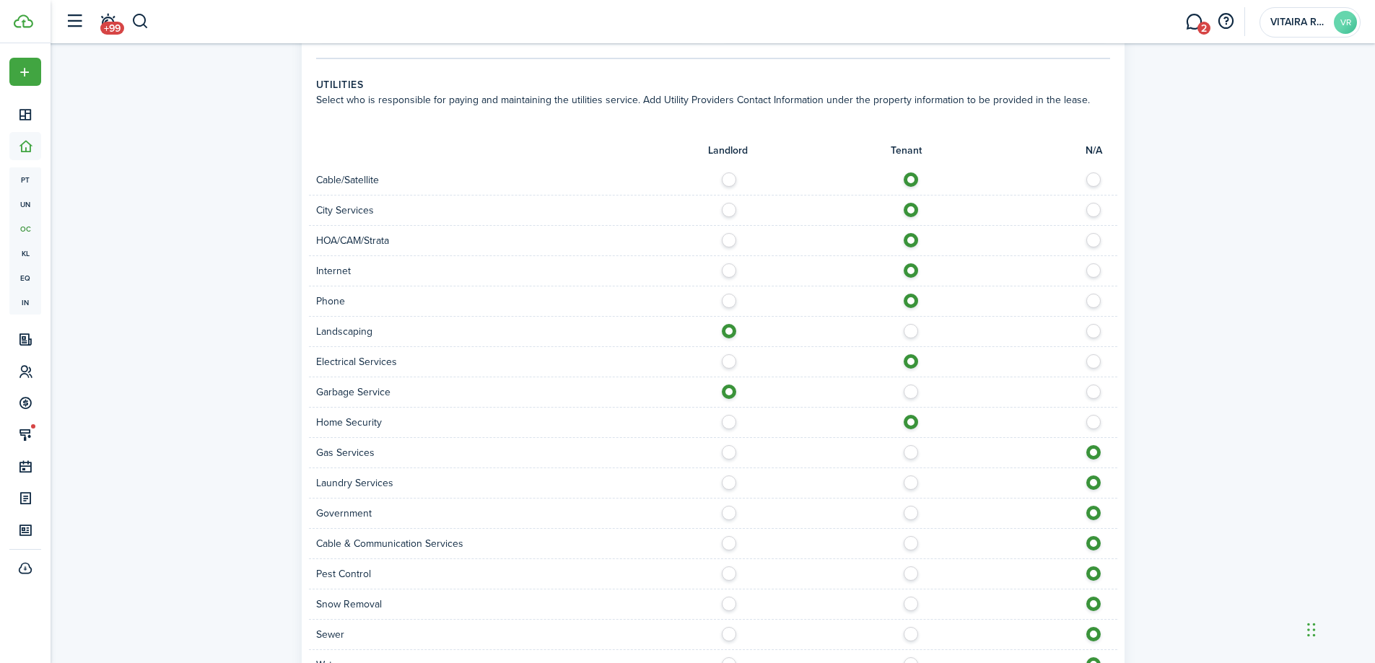
click at [725, 445] on label at bounding box center [732, 448] width 25 height 7
radio input "true"
click at [731, 476] on label at bounding box center [732, 479] width 25 height 7
radio input "true"
drag, startPoint x: 908, startPoint y: 499, endPoint x: 897, endPoint y: 502, distance: 11.2
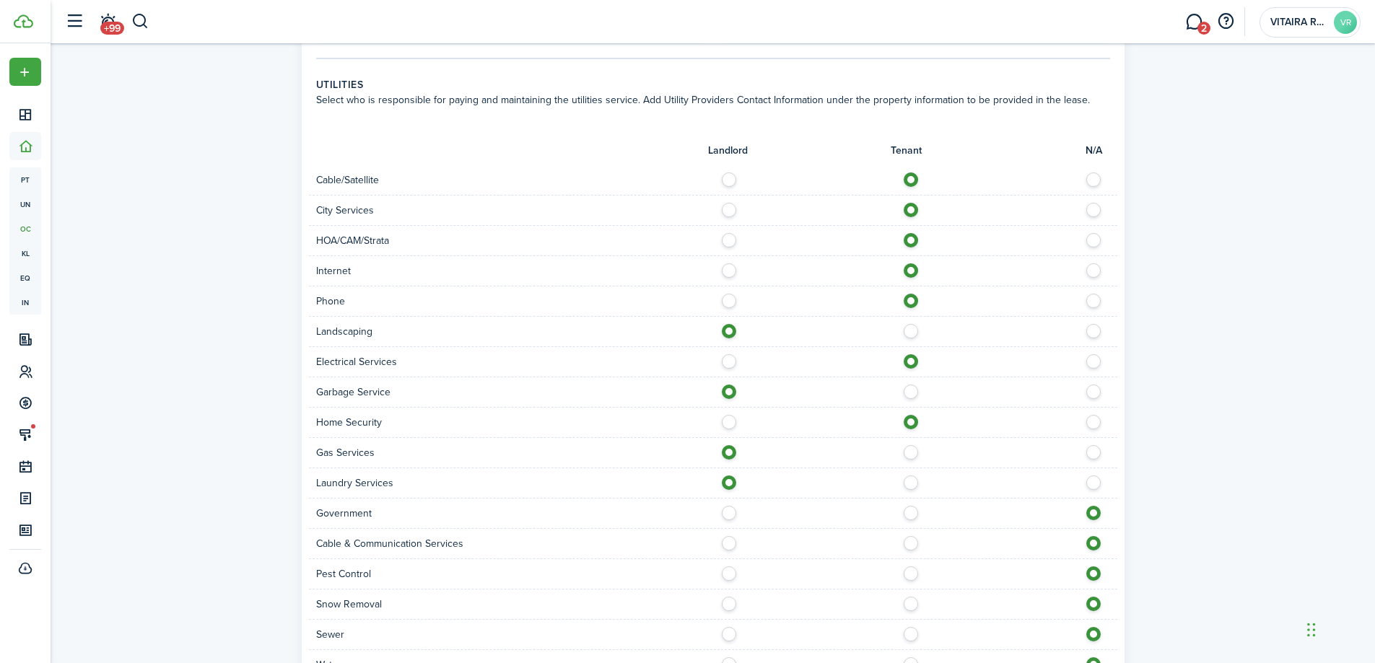
click at [907, 506] on label at bounding box center [914, 509] width 25 height 7
radio input "true"
click at [911, 536] on label at bounding box center [914, 539] width 25 height 7
radio input "true"
click at [729, 567] on label at bounding box center [732, 570] width 25 height 7
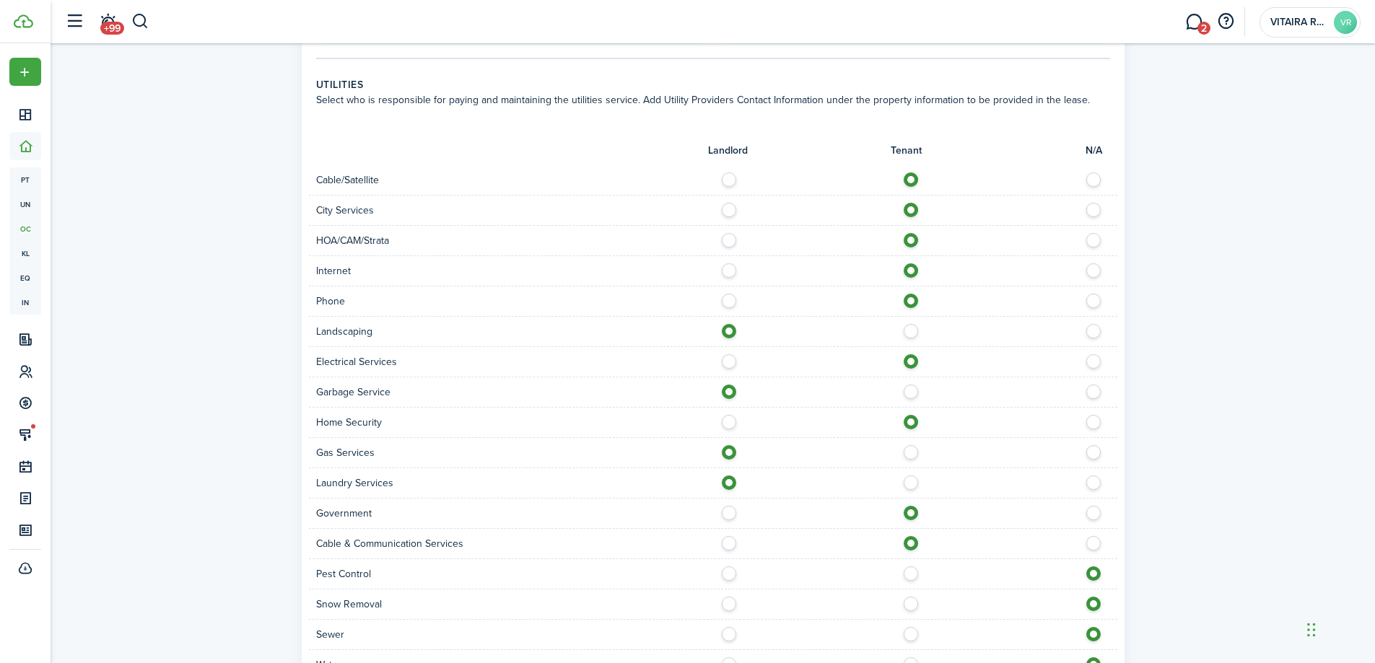
radio input "true"
click at [730, 597] on label at bounding box center [732, 600] width 25 height 7
radio input "true"
click at [725, 627] on label at bounding box center [732, 630] width 25 height 7
radio input "true"
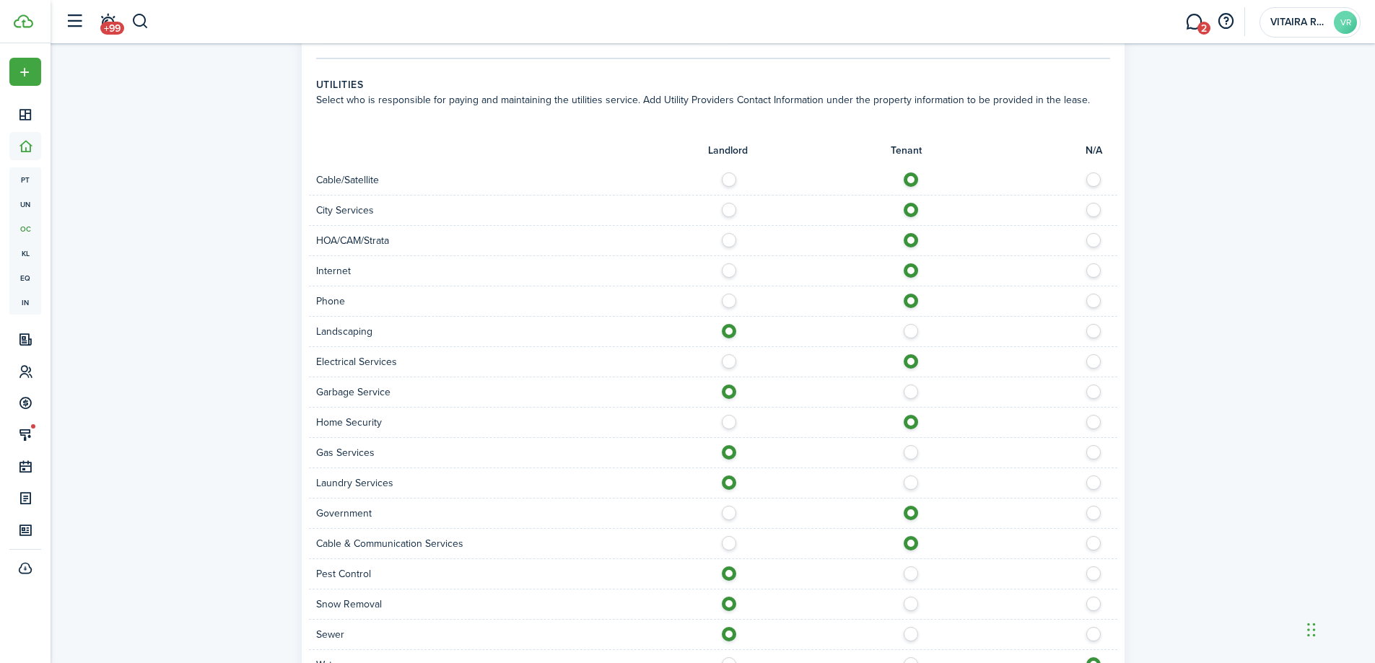
click at [727, 658] on label at bounding box center [732, 661] width 25 height 7
radio input "true"
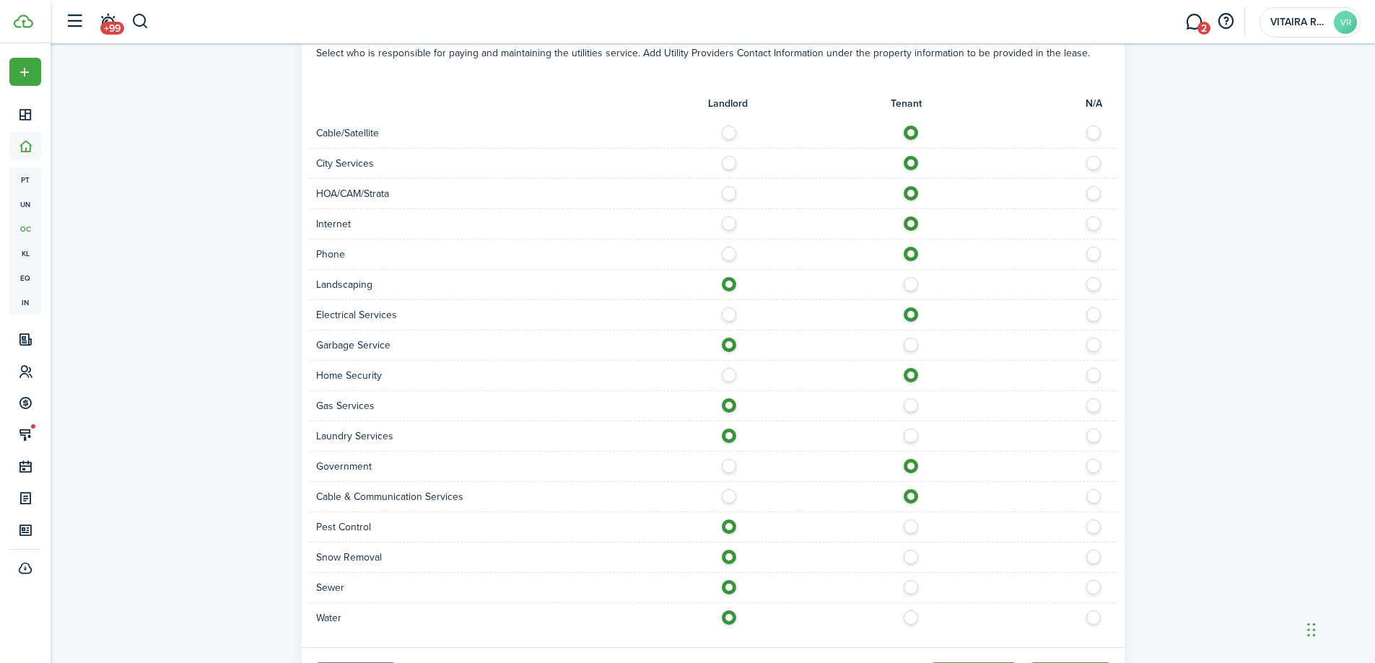
scroll to position [831, 0]
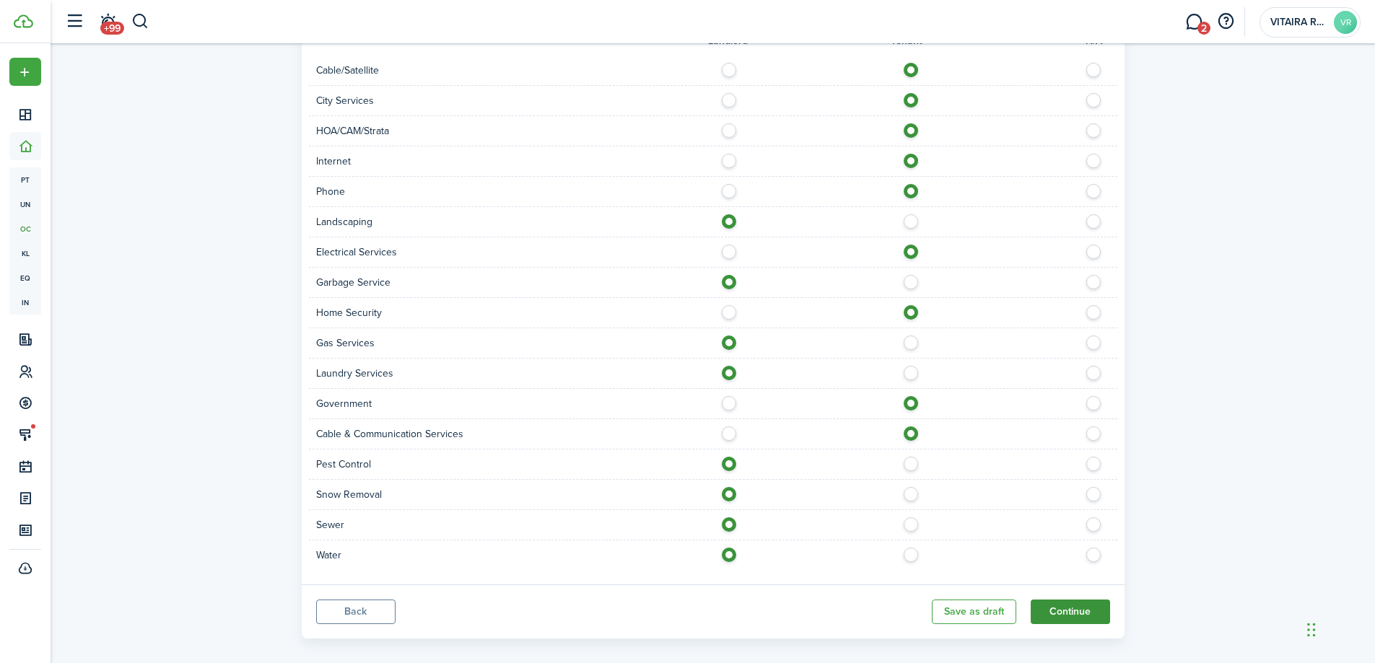
click at [1083, 600] on button "Continue" at bounding box center [1070, 612] width 79 height 25
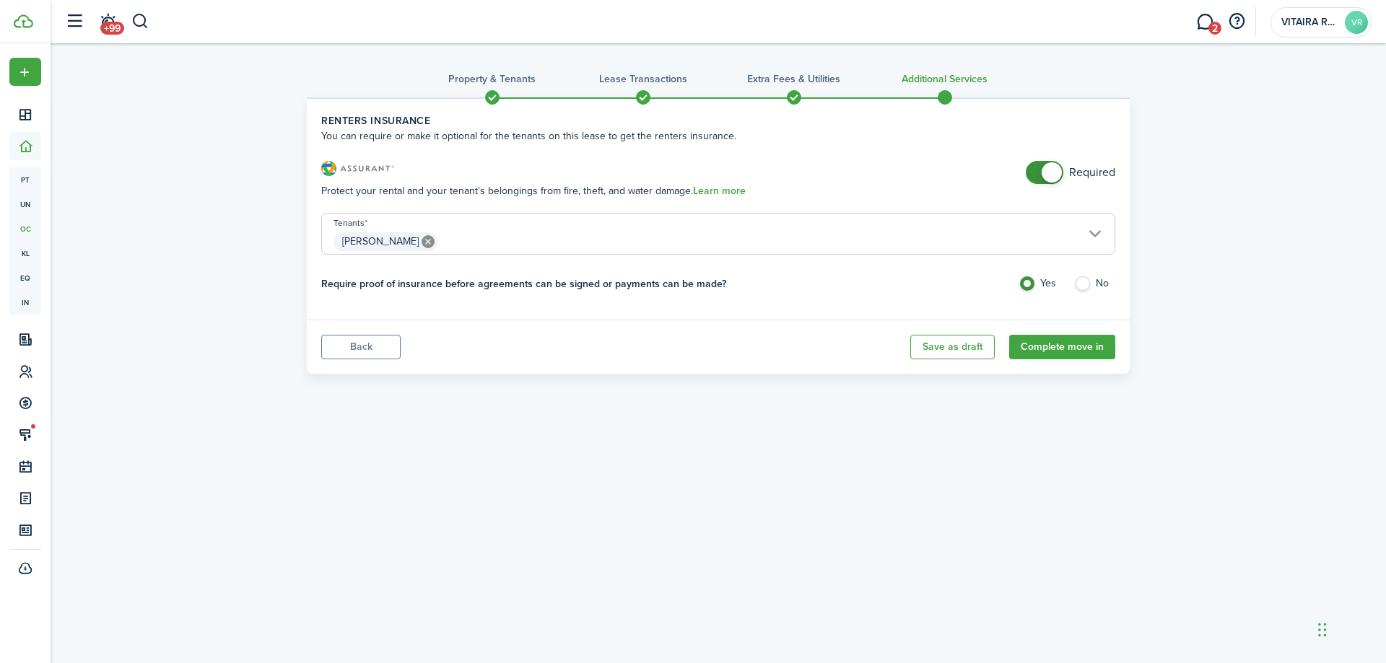
checkbox input "false"
click at [1037, 170] on span at bounding box center [1044, 172] width 14 height 23
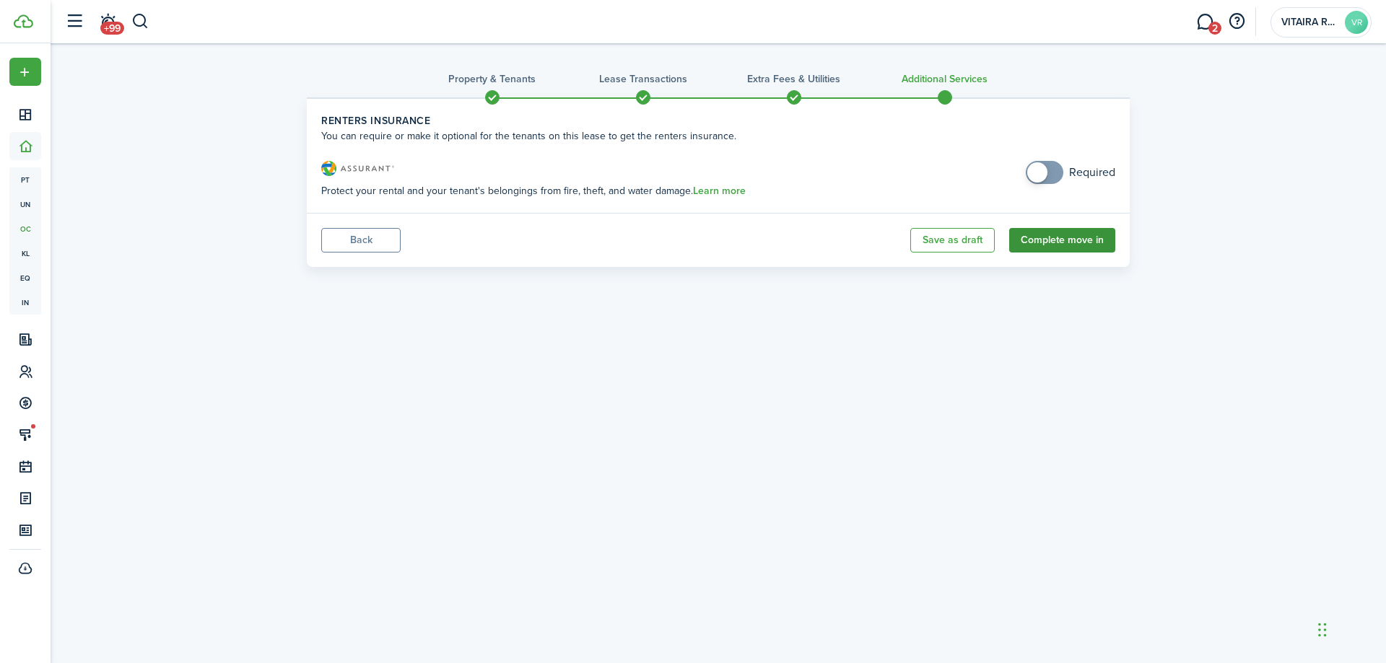
click at [1046, 243] on button "Complete move in" at bounding box center [1062, 240] width 106 height 25
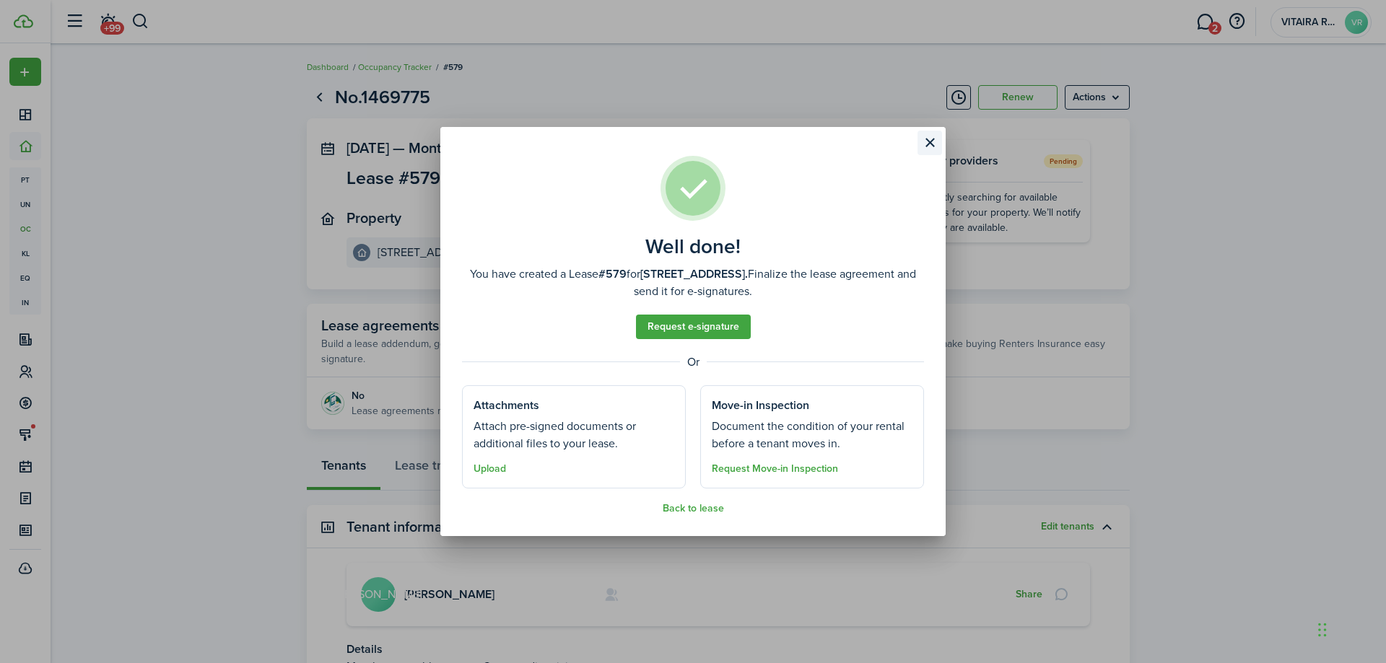
click at [931, 138] on button "Close modal" at bounding box center [929, 143] width 25 height 25
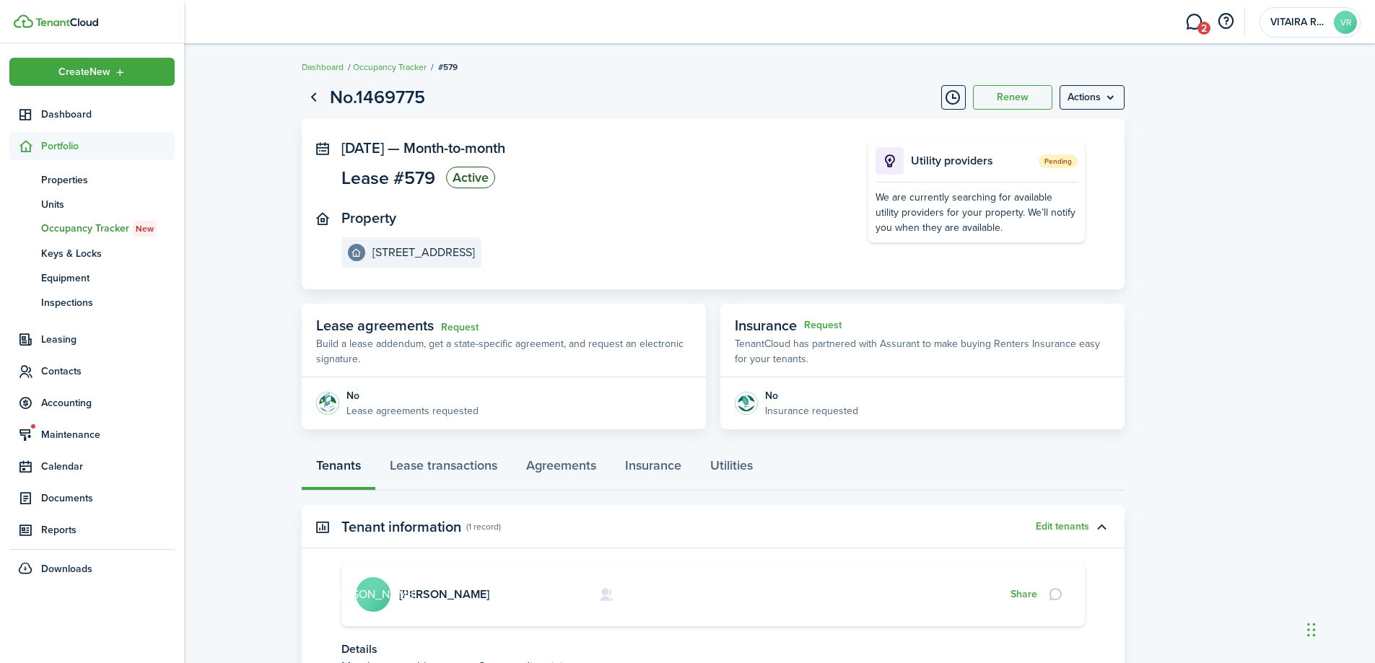
click at [24, 137] on span "Portfolio" at bounding box center [91, 146] width 165 height 28
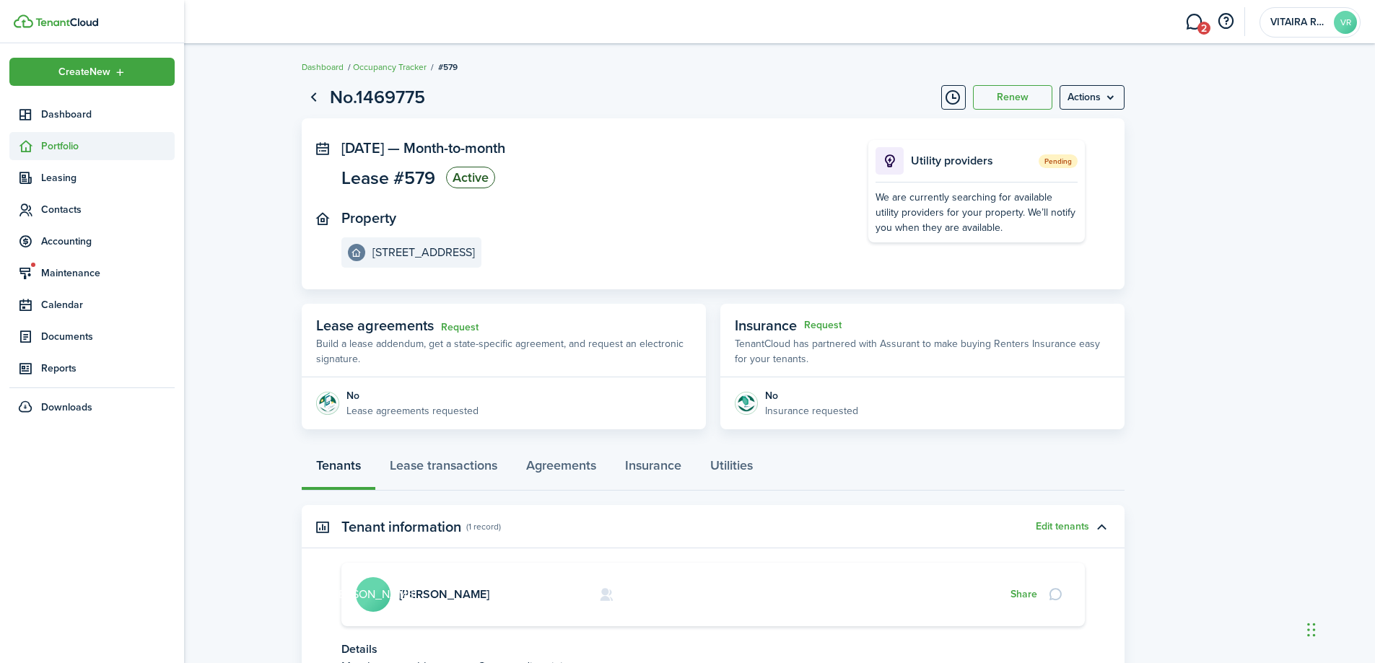
click at [65, 147] on span "Portfolio" at bounding box center [108, 146] width 134 height 15
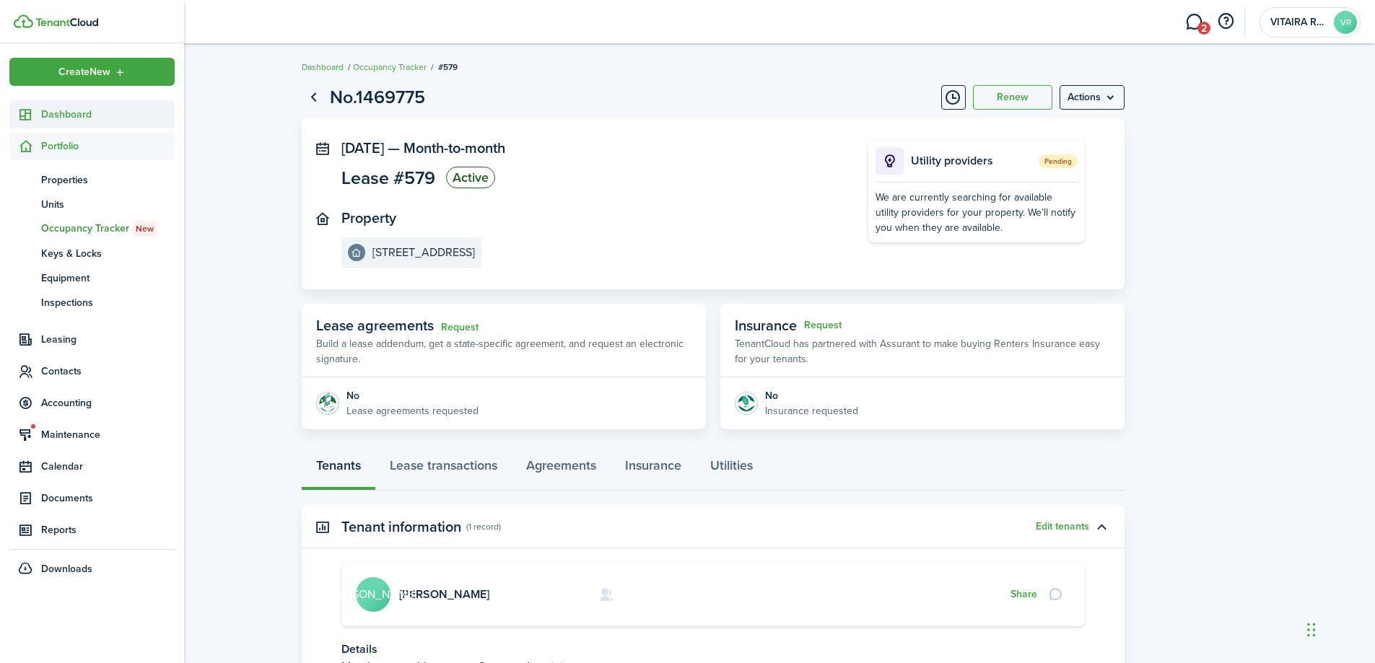
click at [87, 115] on span "Dashboard" at bounding box center [108, 114] width 134 height 15
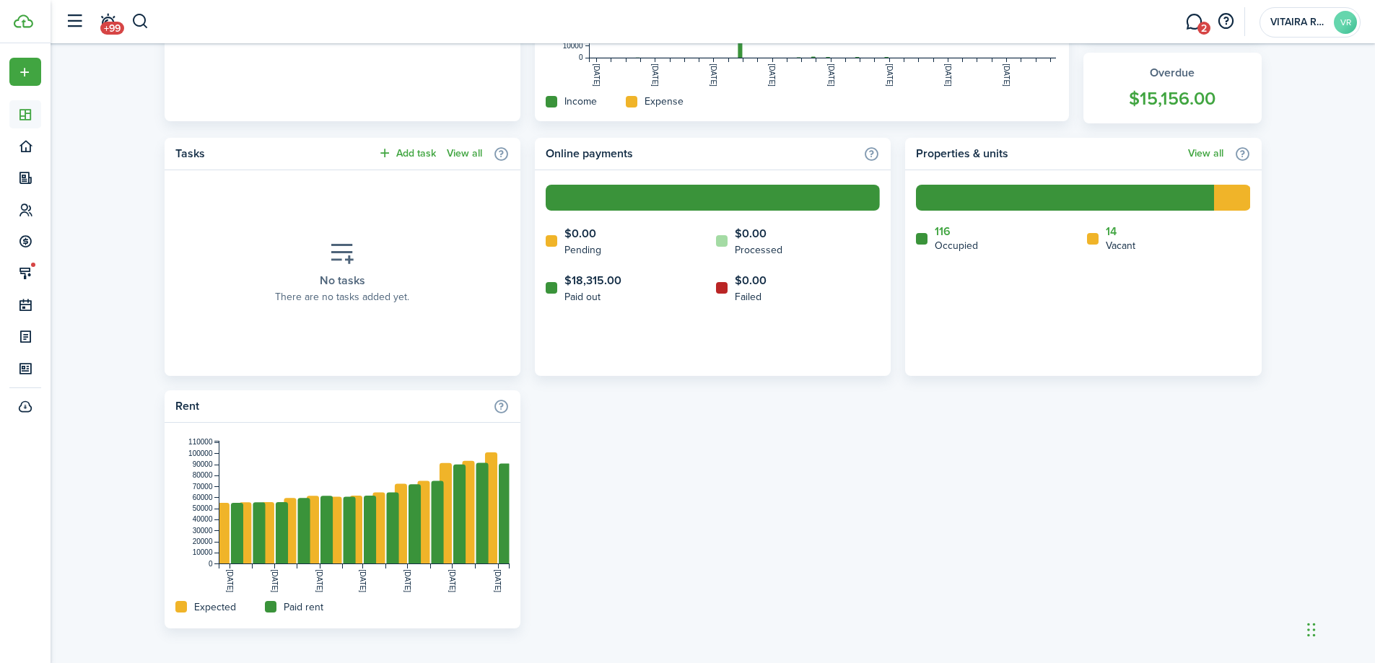
scroll to position [529, 0]
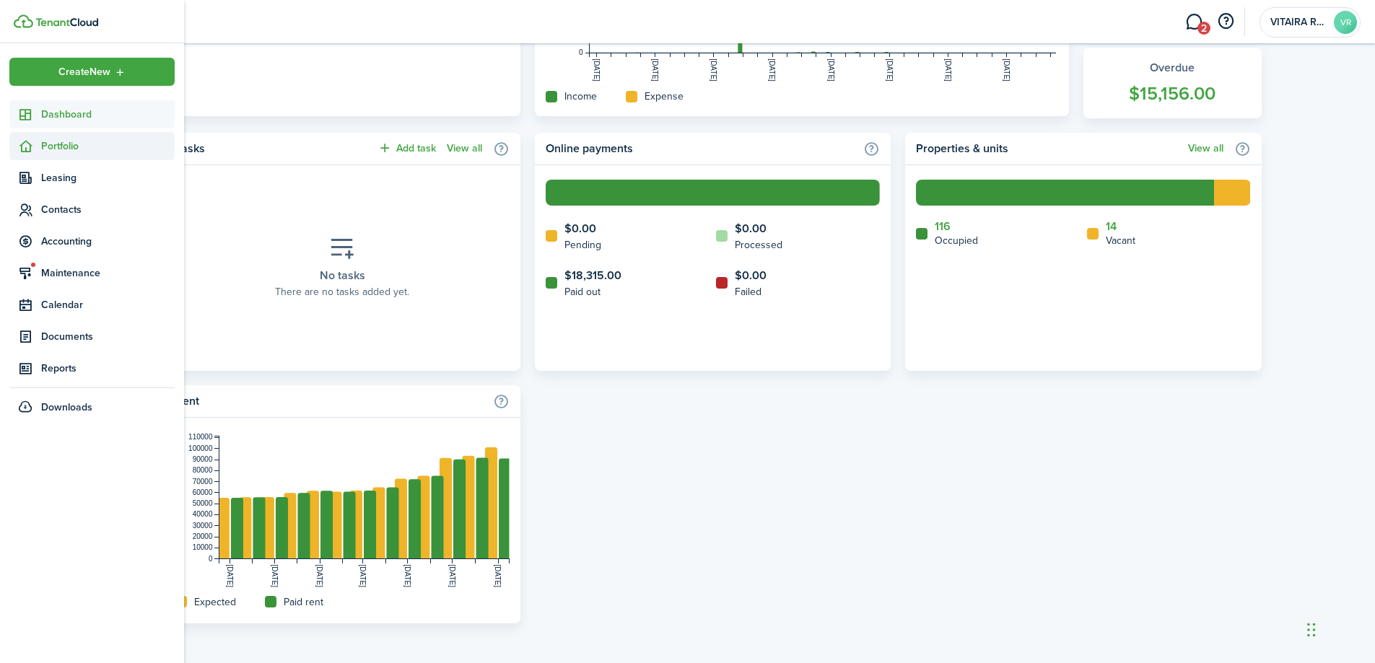
click at [53, 141] on span "Portfolio" at bounding box center [108, 146] width 134 height 15
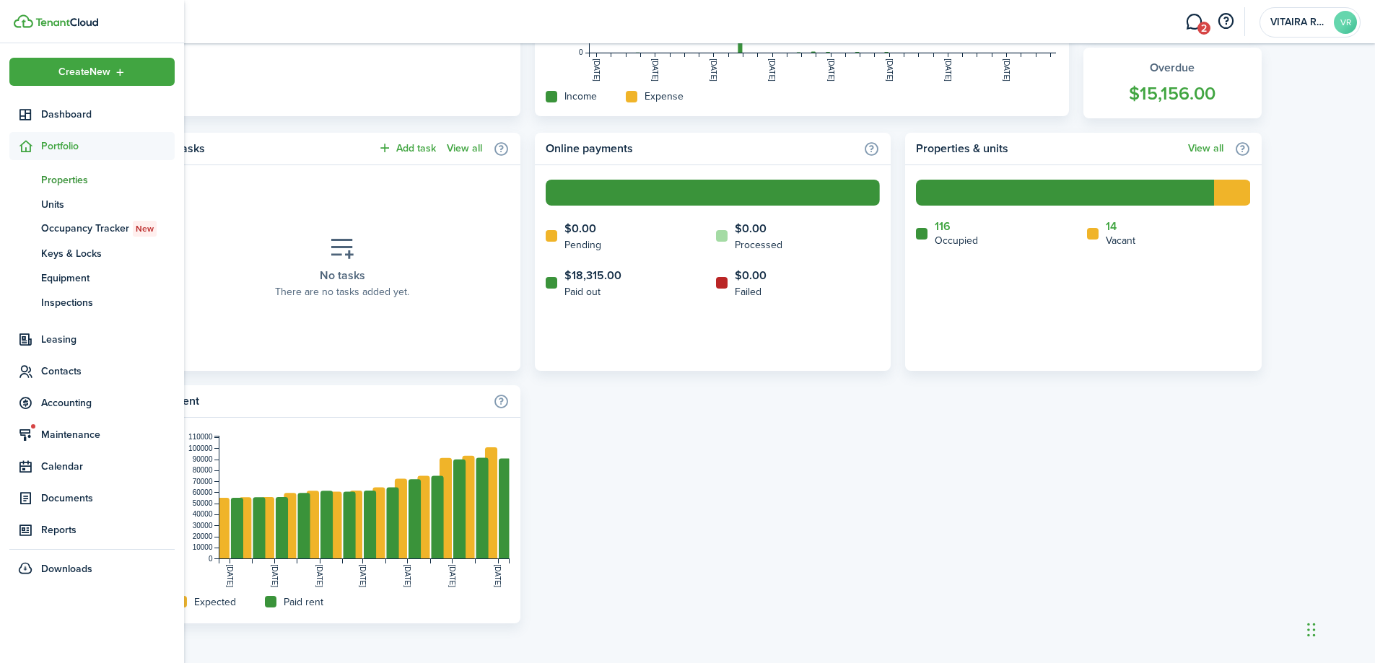
click at [64, 179] on span "Properties" at bounding box center [108, 179] width 134 height 15
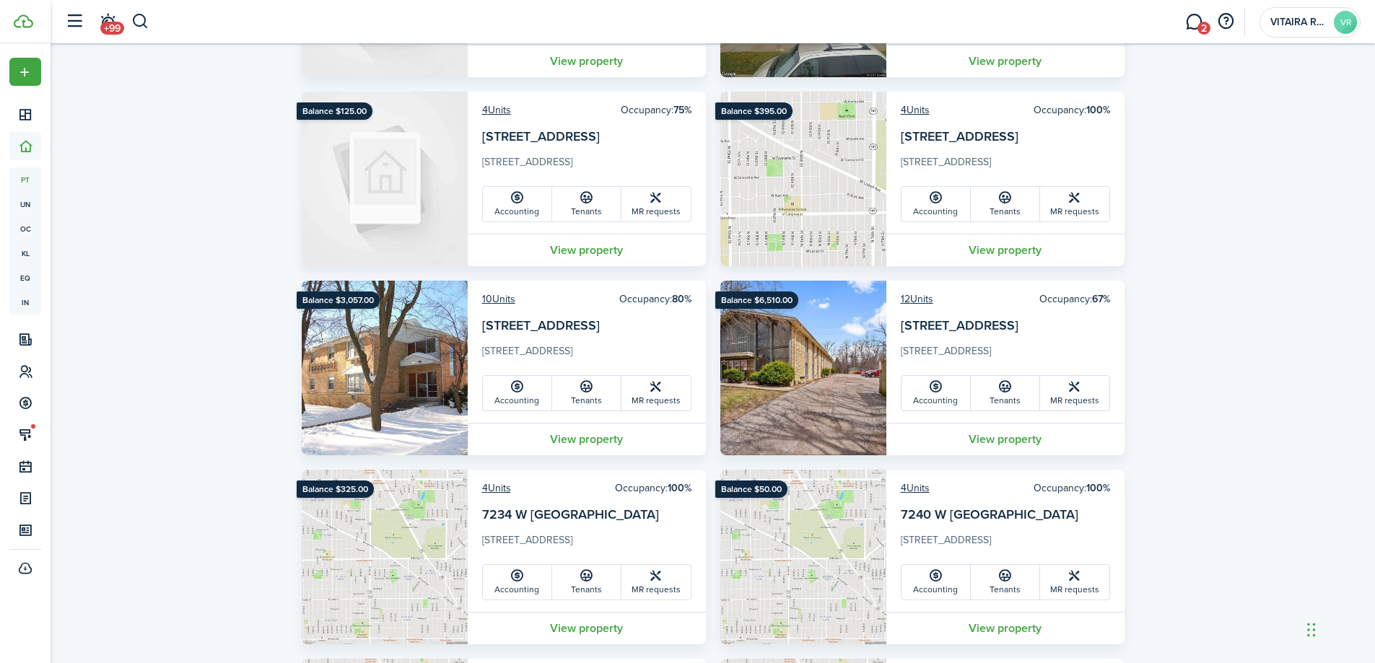
scroll to position [866, 0]
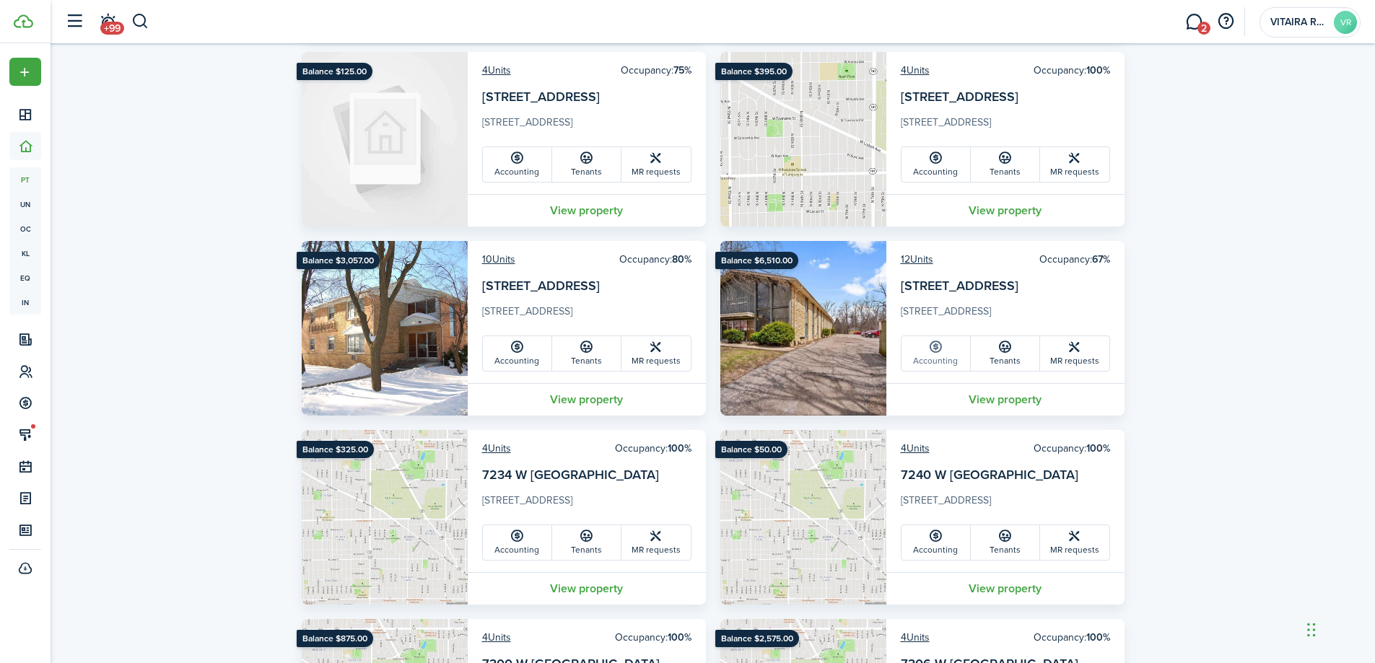
click at [944, 357] on link "Accounting" at bounding box center [935, 353] width 69 height 35
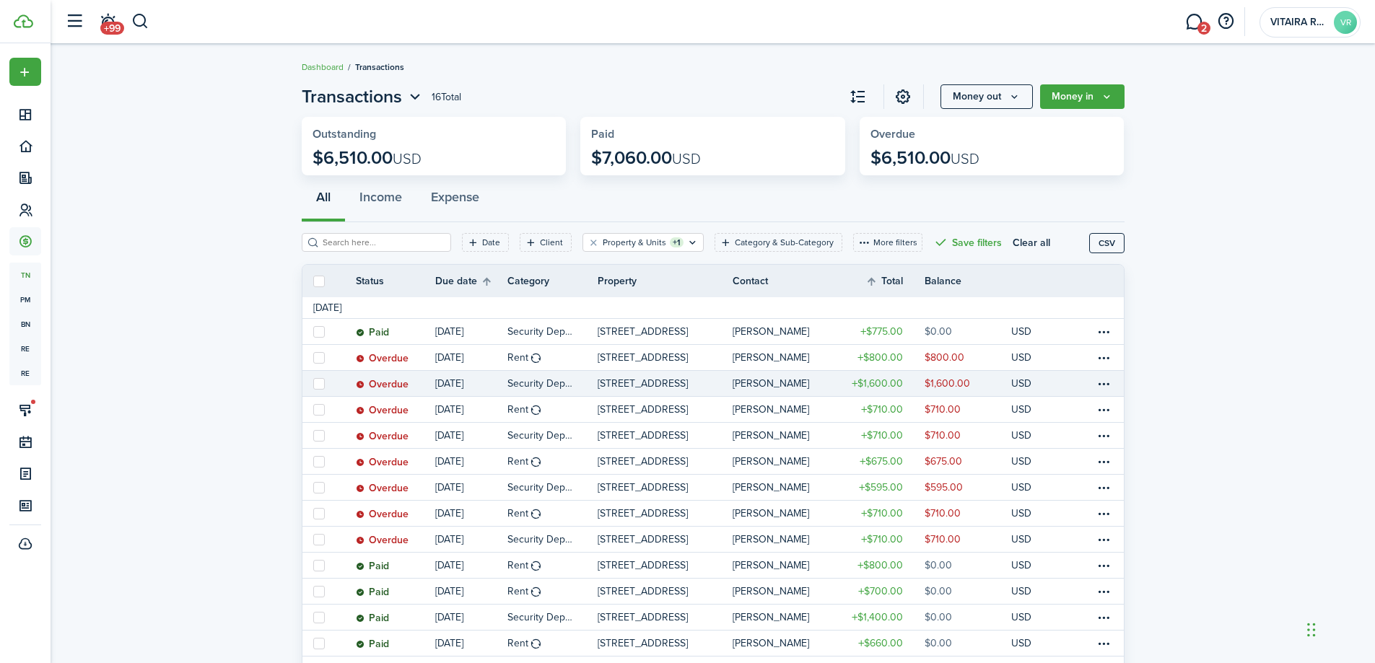
click at [584, 387] on link "Security Deposit" at bounding box center [552, 383] width 90 height 25
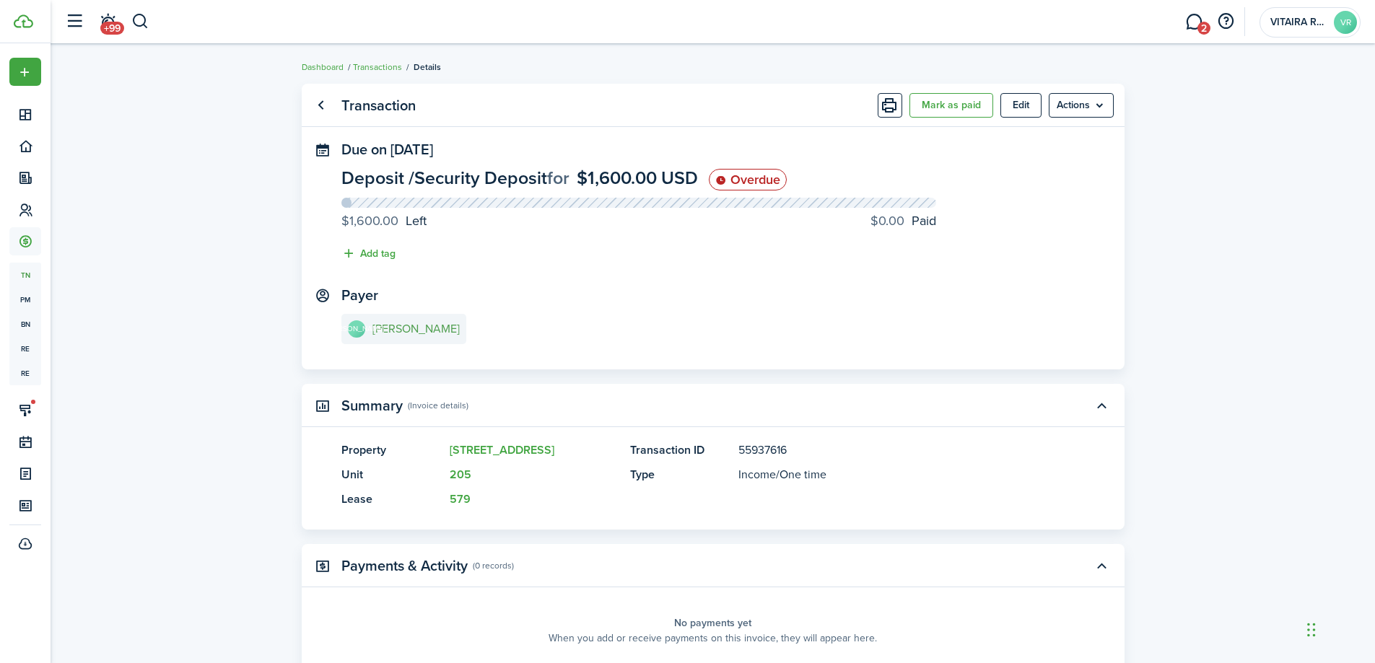
click at [401, 331] on e-details-info-title "Justin Amole" at bounding box center [415, 329] width 87 height 13
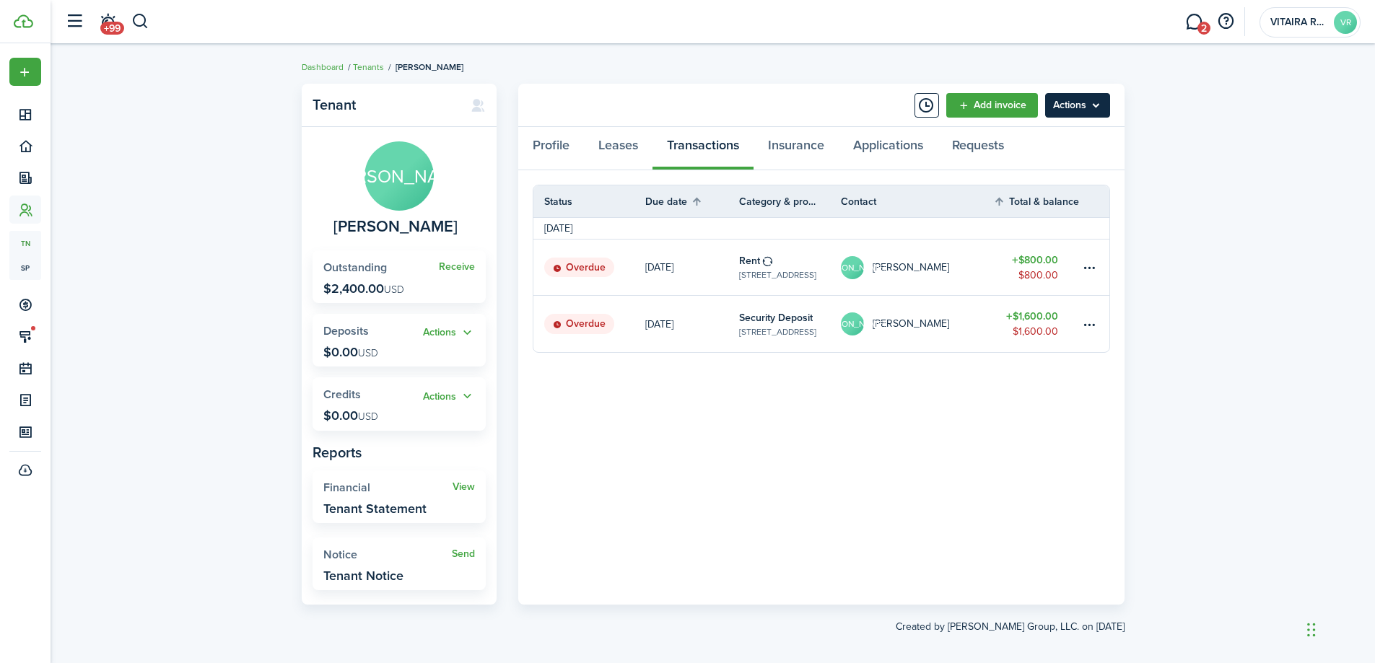
click at [1096, 107] on menu-btn "Actions" at bounding box center [1077, 105] width 65 height 25
click at [1070, 210] on link "Manage bulk invoices" at bounding box center [1047, 213] width 126 height 25
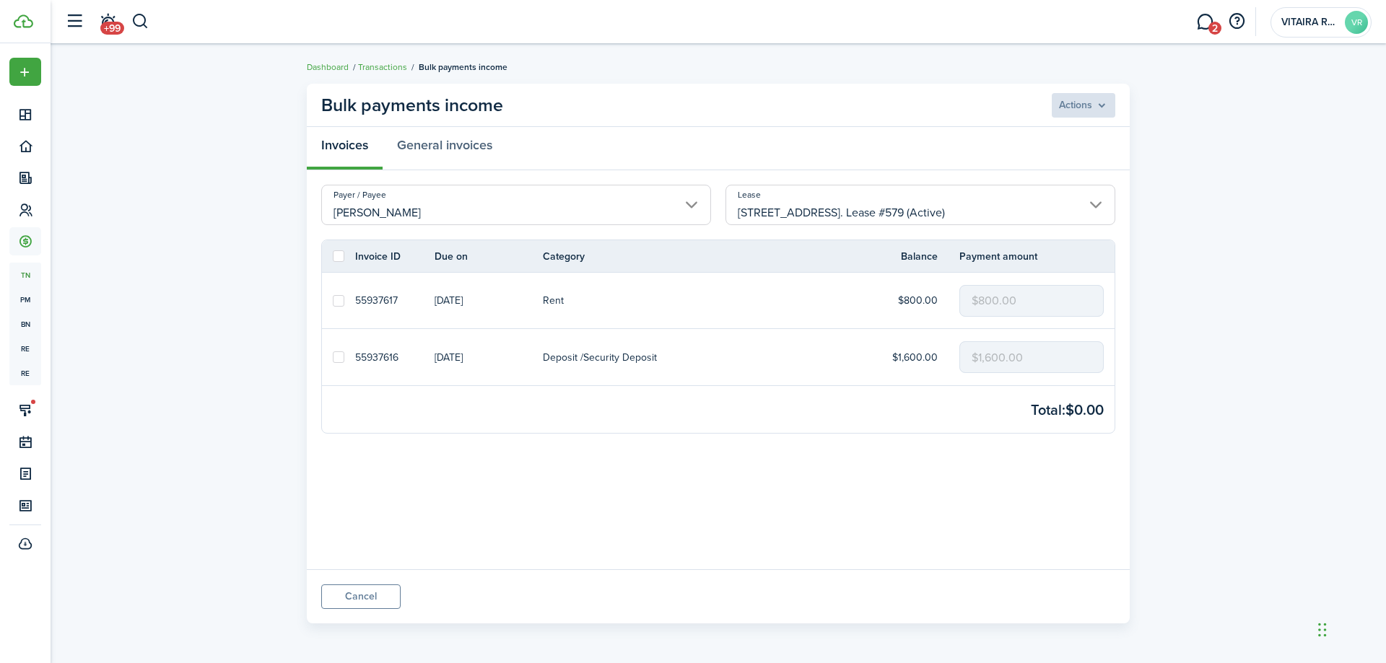
click at [338, 302] on label at bounding box center [339, 301] width 12 height 12
click at [333, 301] on input "checkbox" at bounding box center [332, 300] width 1 height 1
checkbox input "true"
click at [341, 359] on label at bounding box center [339, 357] width 12 height 12
click at [333, 358] on input "checkbox" at bounding box center [332, 357] width 1 height 1
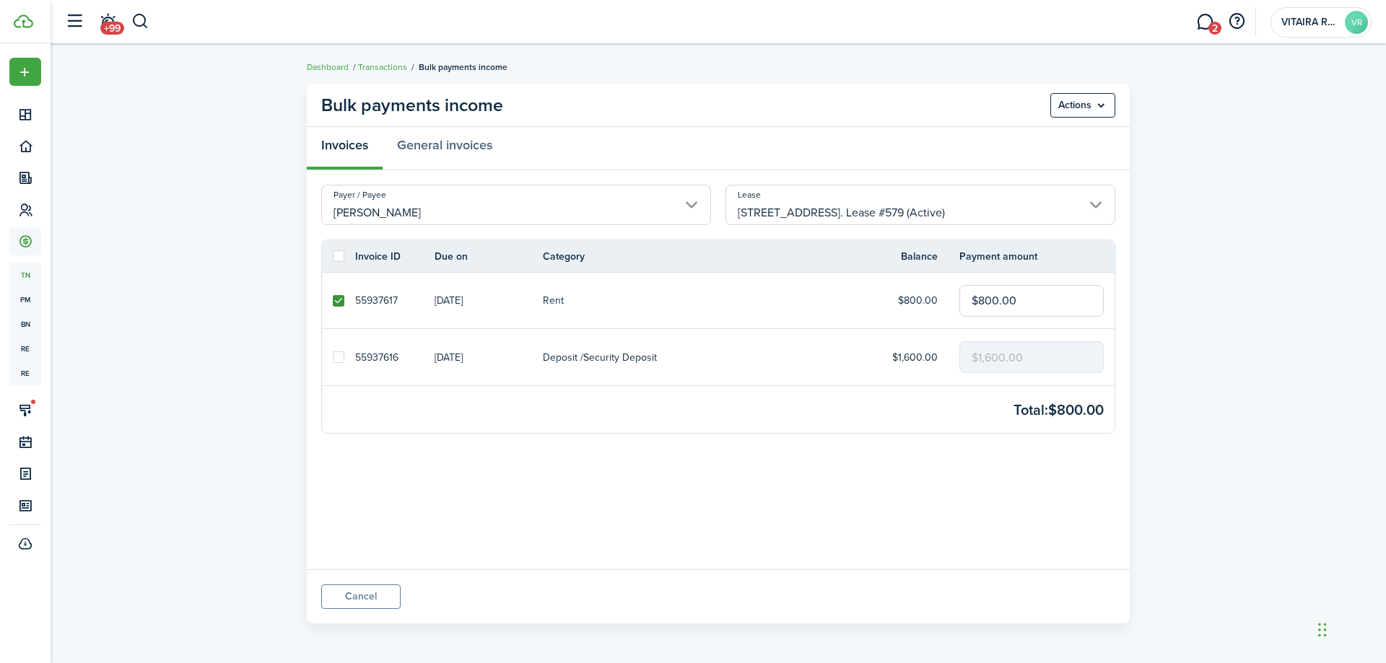
checkbox input "true"
click at [1104, 102] on menu-btn "Actions" at bounding box center [1082, 105] width 65 height 25
click at [1059, 138] on button "Record as paid" at bounding box center [1052, 137] width 126 height 25
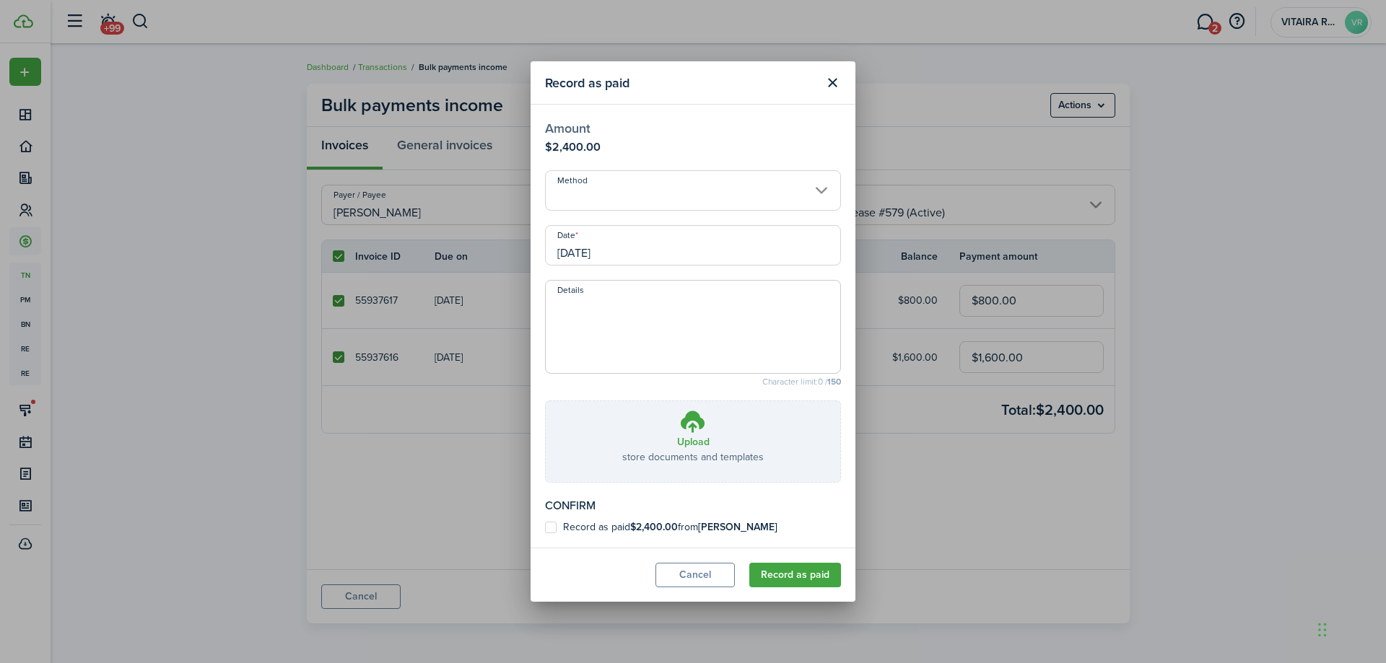
click at [620, 251] on input "[DATE]" at bounding box center [693, 245] width 296 height 40
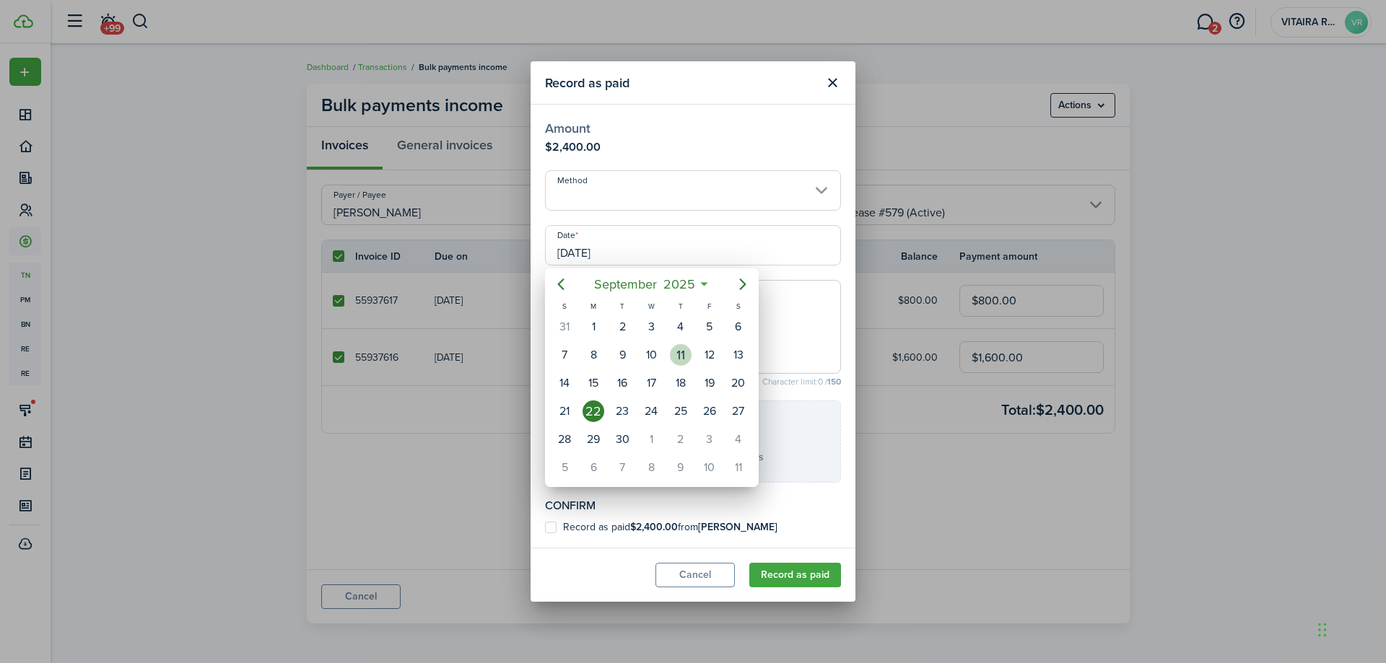
click at [682, 353] on div "11" at bounding box center [681, 355] width 22 height 22
type input "09/11/2025"
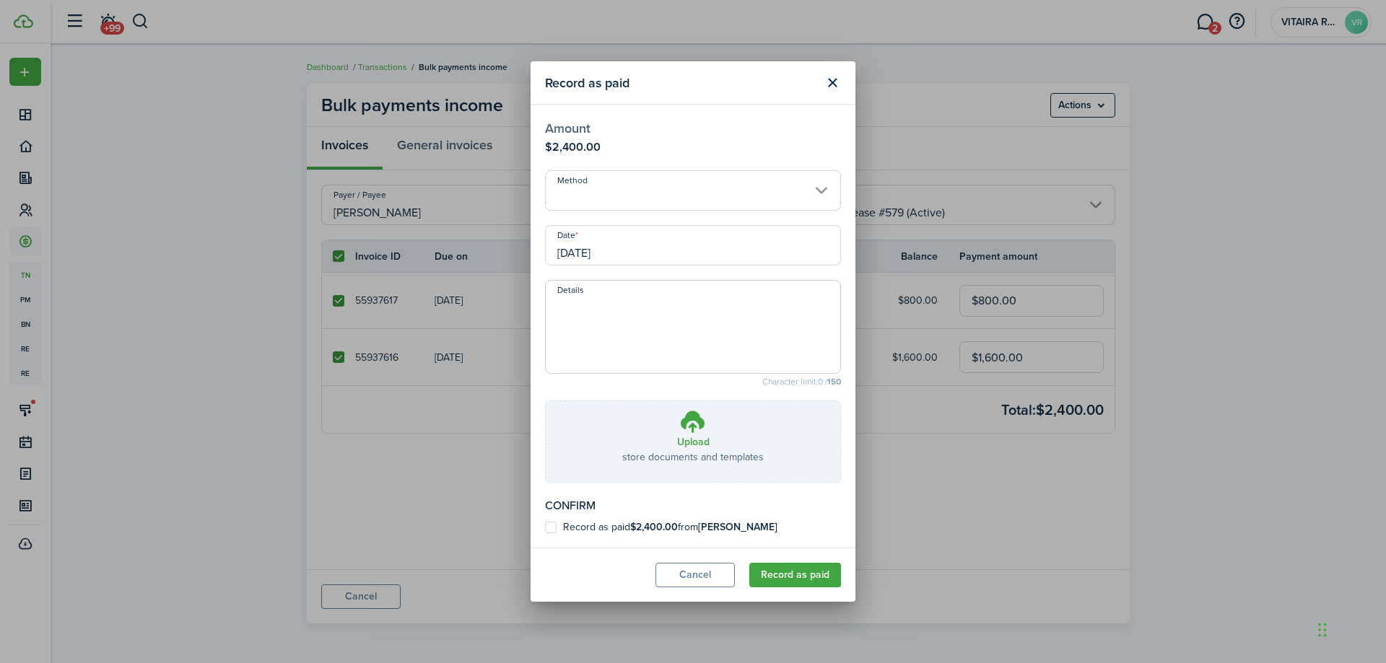
click at [547, 528] on label "Record as paid $2,400.00 from Justin Amole" at bounding box center [661, 528] width 232 height 12
click at [545, 528] on input "Record as paid $2,400.00 from Justin Amole" at bounding box center [544, 528] width 1 height 1
checkbox input "true"
click at [773, 560] on modal-footer "Cancel Record as paid" at bounding box center [692, 575] width 325 height 54
click at [774, 571] on button "Record as paid" at bounding box center [795, 575] width 92 height 25
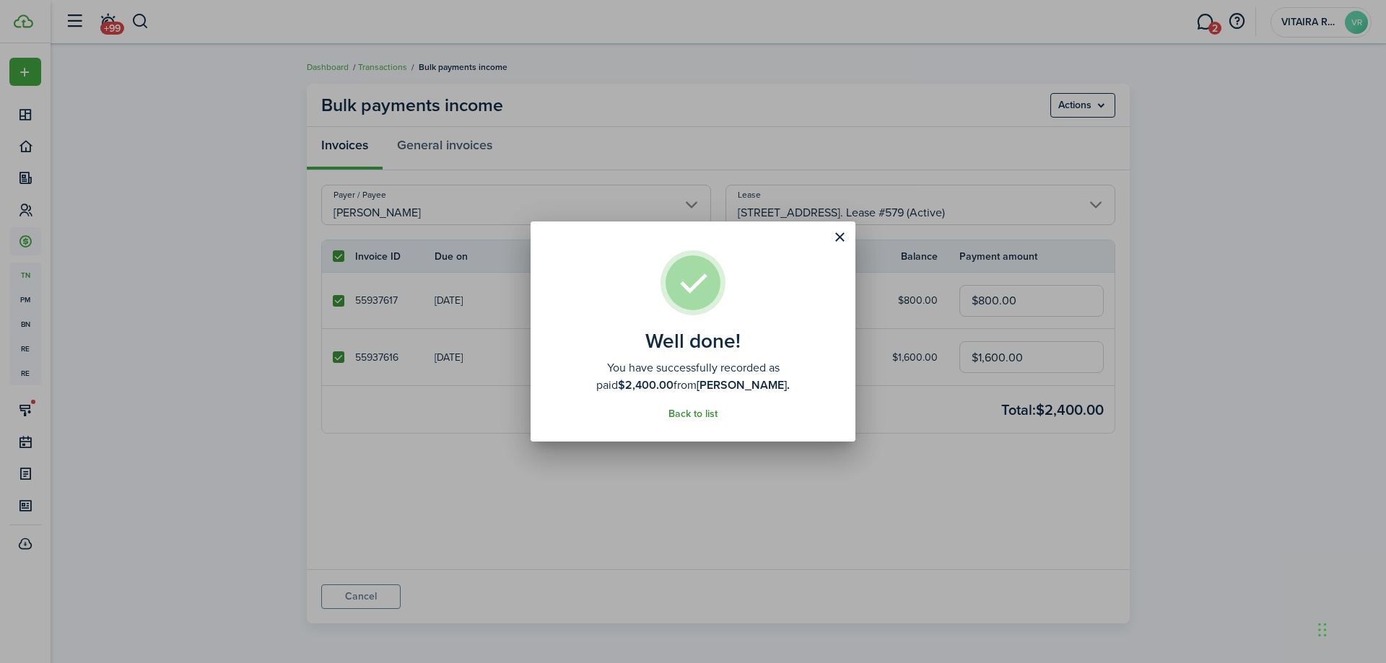
click at [712, 415] on link "Back to list" at bounding box center [692, 415] width 49 height 12
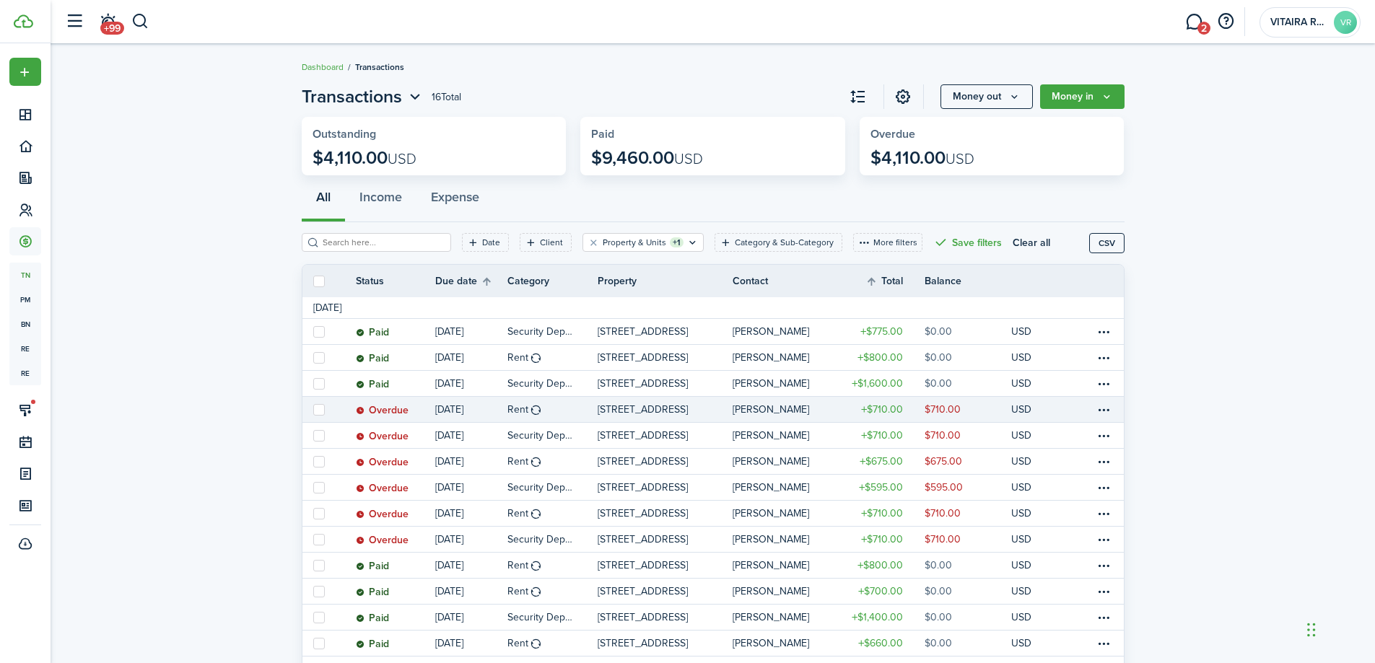
click at [831, 414] on link "Dominique Malone" at bounding box center [785, 409] width 105 height 25
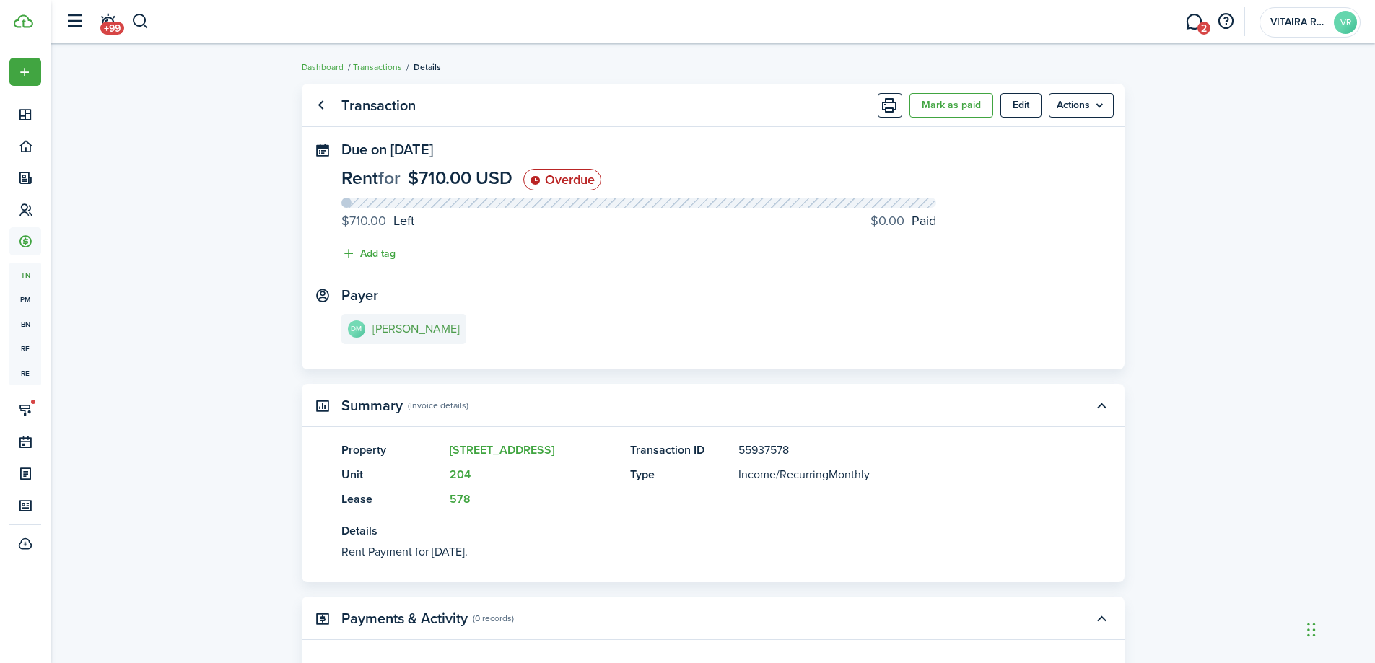
click at [412, 327] on e-details-info-title "Dominique Malone" at bounding box center [415, 329] width 87 height 13
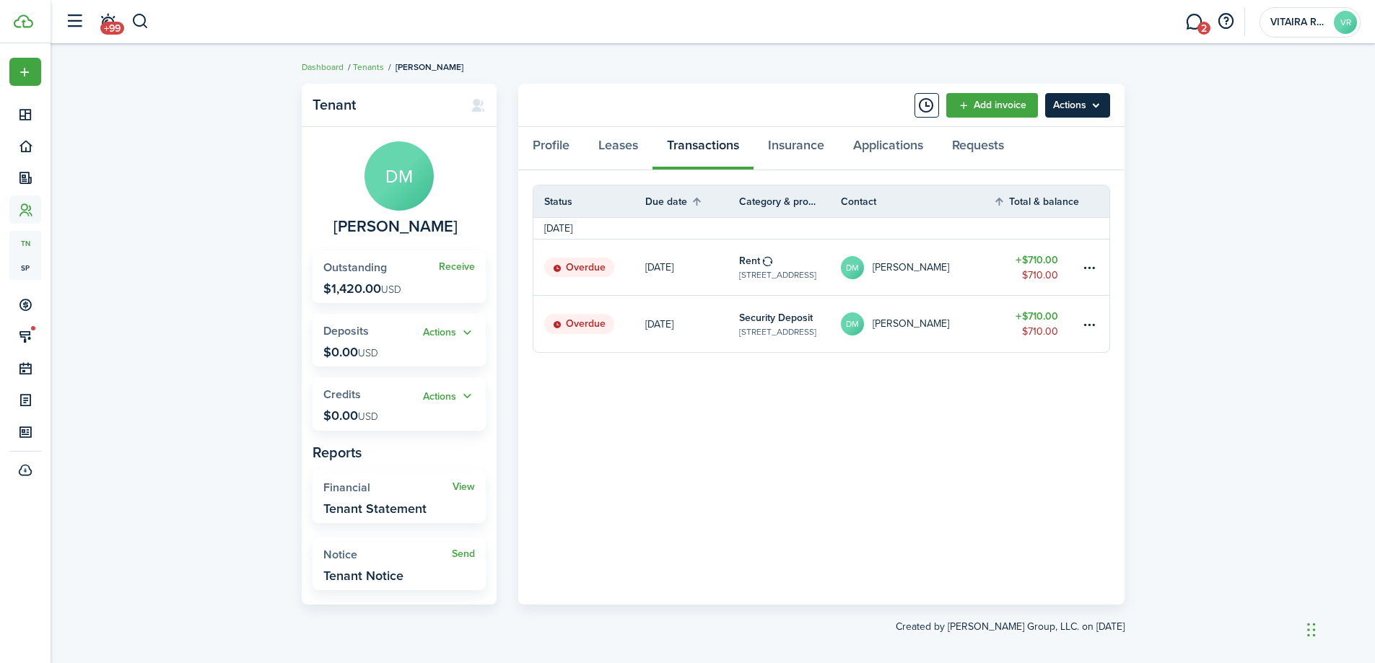
click at [1097, 107] on menu-btn "Actions" at bounding box center [1077, 105] width 65 height 25
click at [1062, 217] on link "Manage bulk invoices" at bounding box center [1047, 213] width 126 height 25
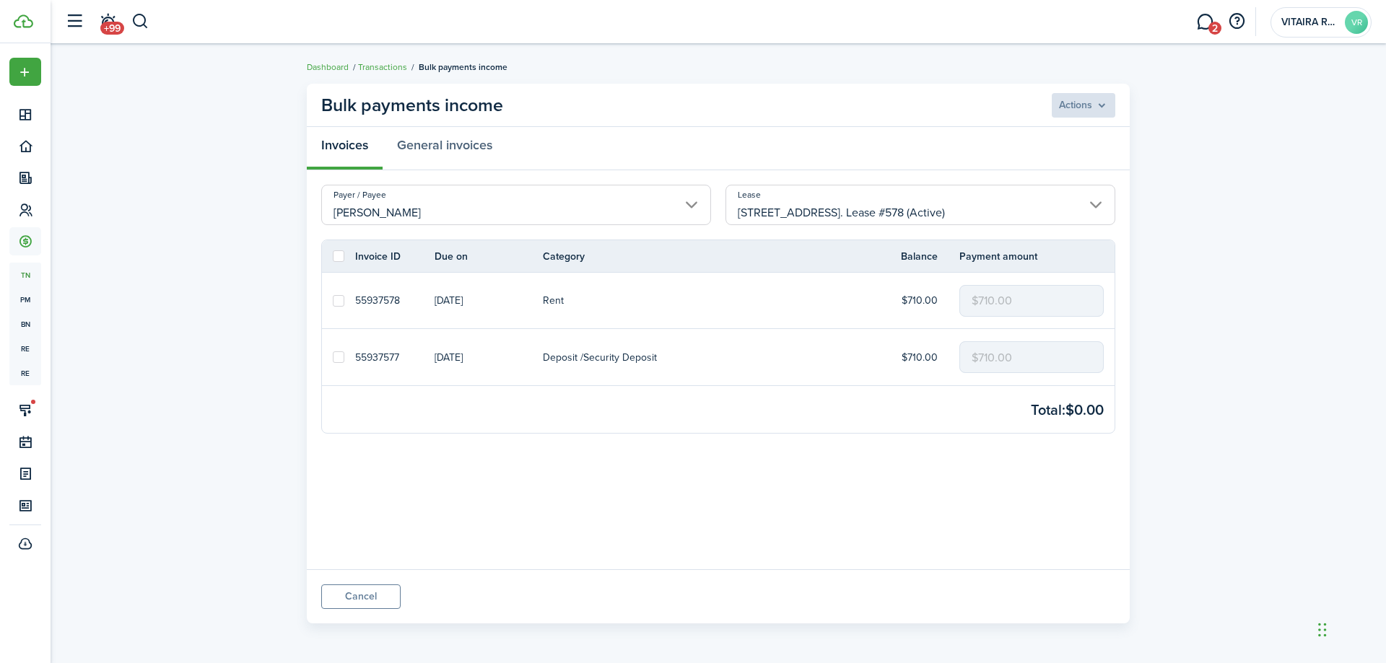
click at [341, 357] on label at bounding box center [339, 357] width 12 height 12
click at [333, 357] on input "checkbox" at bounding box center [332, 357] width 1 height 1
checkbox input "true"
click at [336, 300] on label at bounding box center [339, 301] width 12 height 12
click at [333, 300] on input "checkbox" at bounding box center [332, 300] width 1 height 1
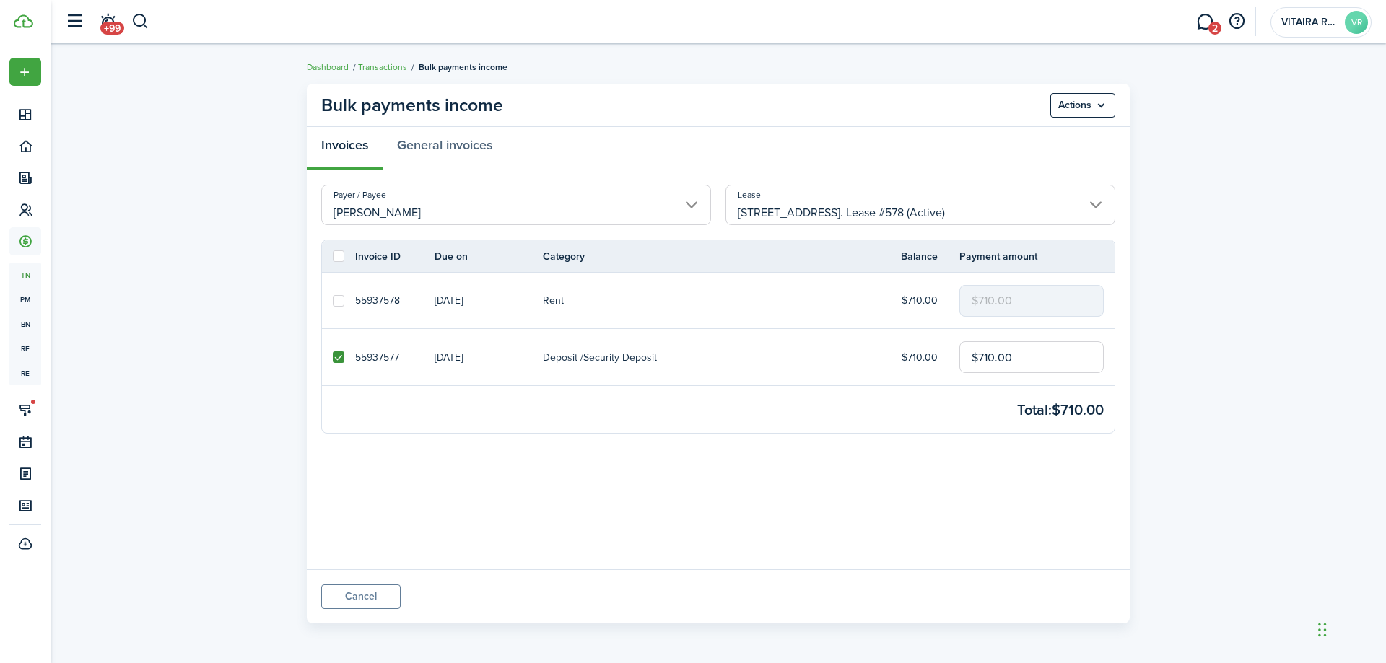
checkbox input "true"
click at [1101, 103] on menu-btn "Actions" at bounding box center [1082, 105] width 65 height 25
click at [1053, 131] on button "Record as paid" at bounding box center [1052, 137] width 126 height 25
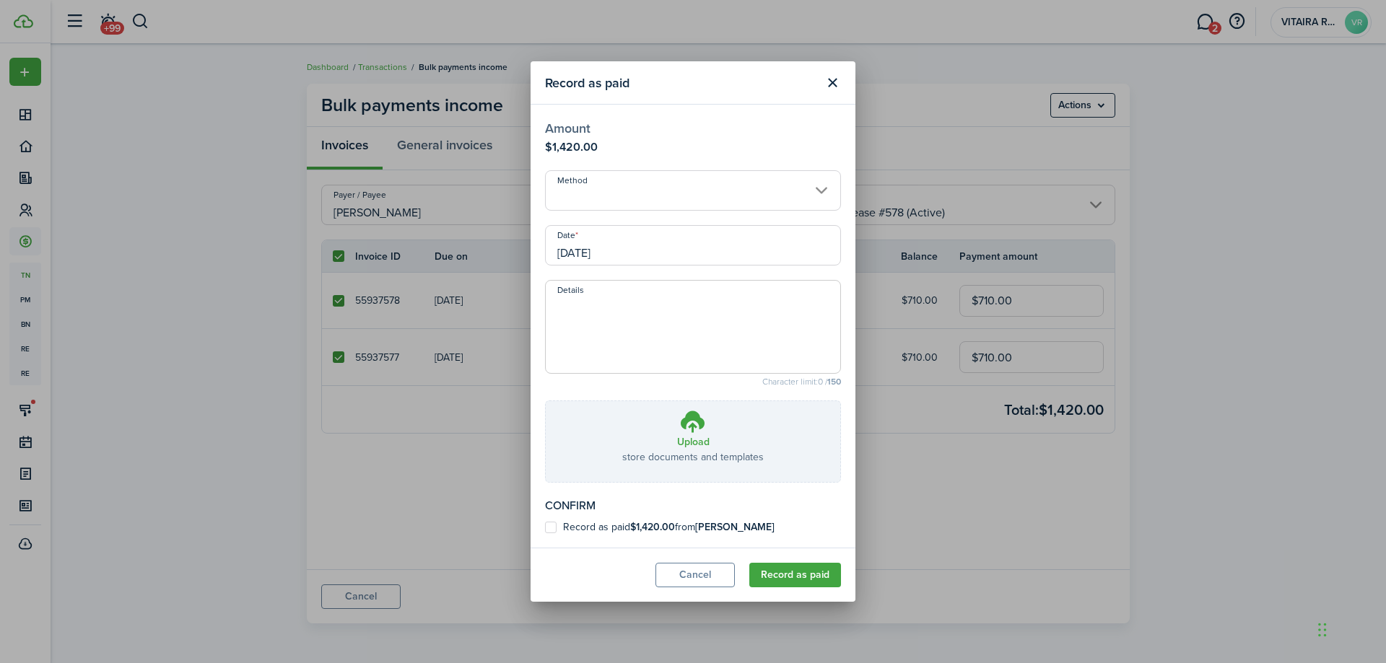
click at [633, 251] on input "[DATE]" at bounding box center [693, 245] width 296 height 40
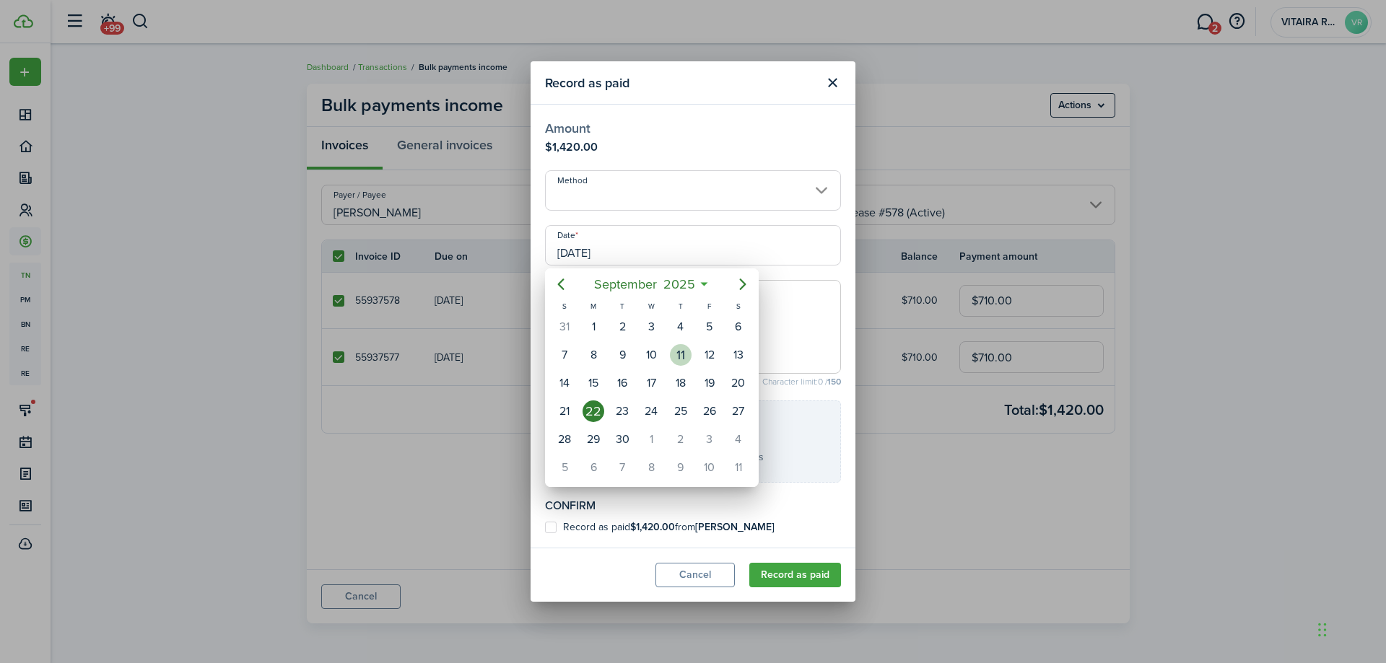
click at [681, 352] on div "11" at bounding box center [681, 355] width 22 height 22
type input "09/11/2025"
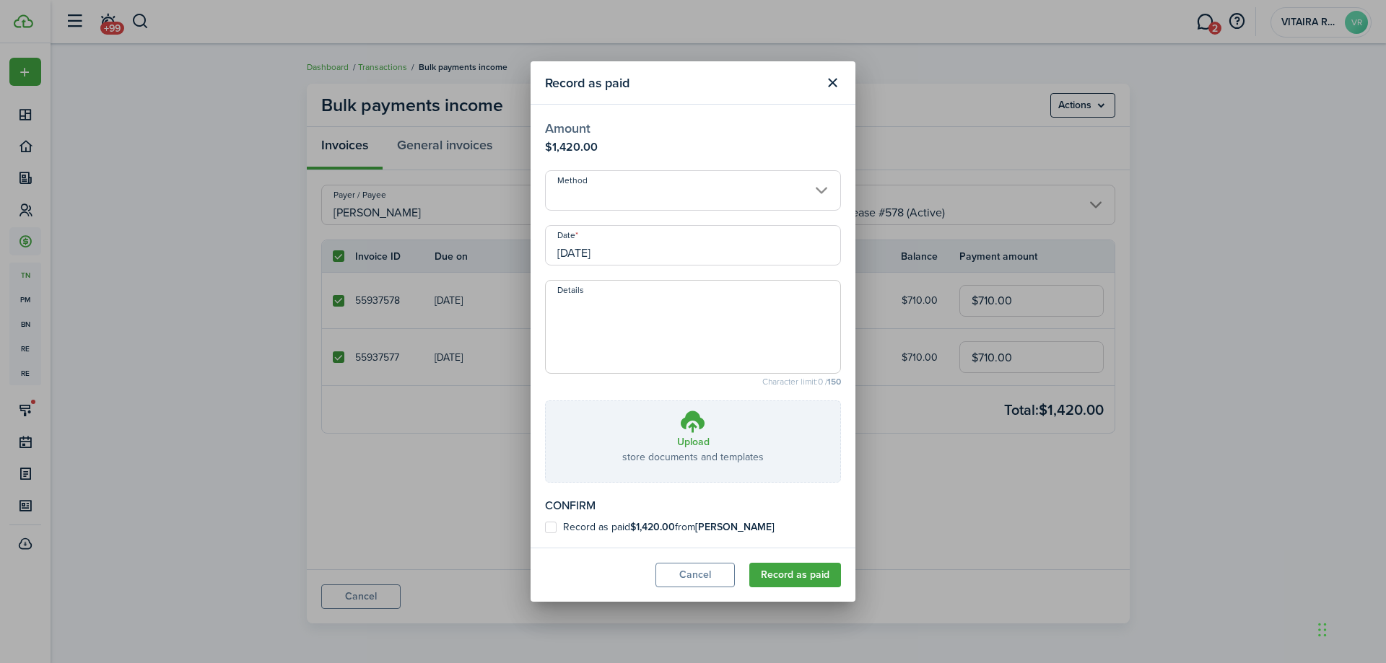
drag, startPoint x: 553, startPoint y: 527, endPoint x: 567, endPoint y: 526, distance: 14.5
click at [554, 525] on label "Record as paid $1,420.00 from Dominique Malone" at bounding box center [660, 528] width 230 height 12
click at [545, 528] on input "Record as paid $1,420.00 from Dominique Malone" at bounding box center [544, 528] width 1 height 1
checkbox input "true"
click at [804, 578] on button "Record as paid" at bounding box center [795, 575] width 92 height 25
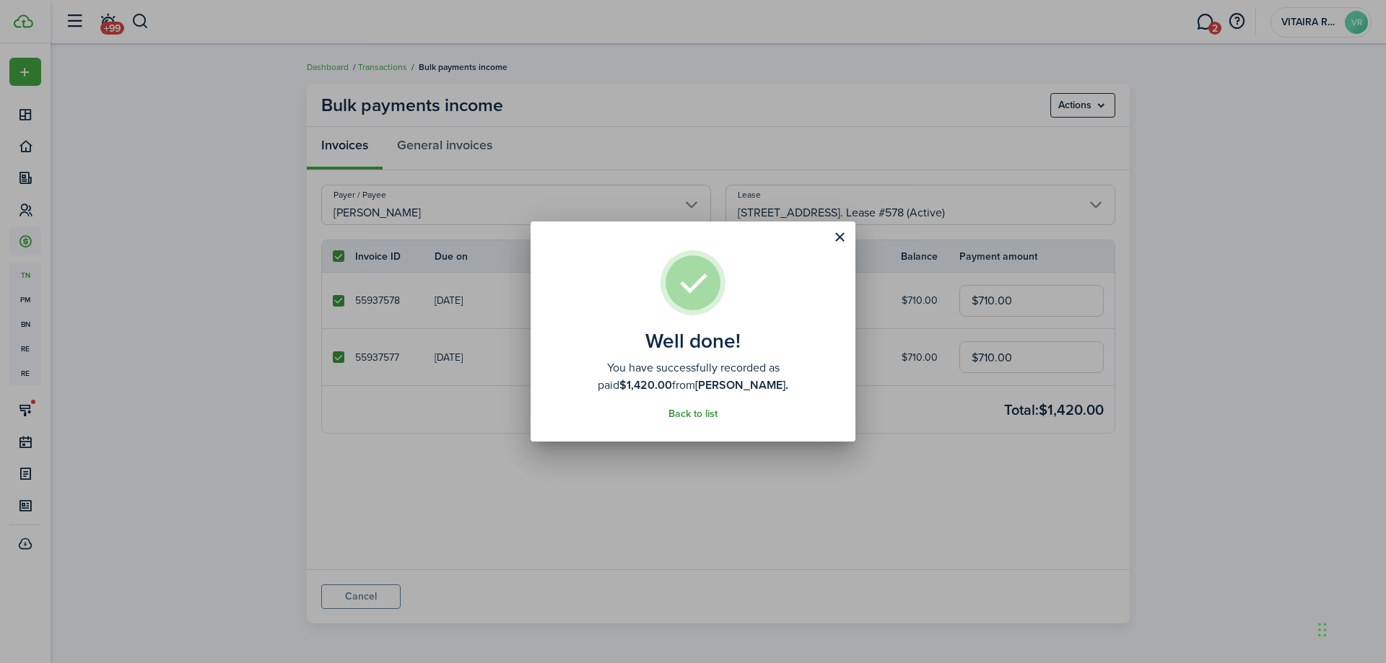
click at [706, 410] on link "Back to list" at bounding box center [692, 415] width 49 height 12
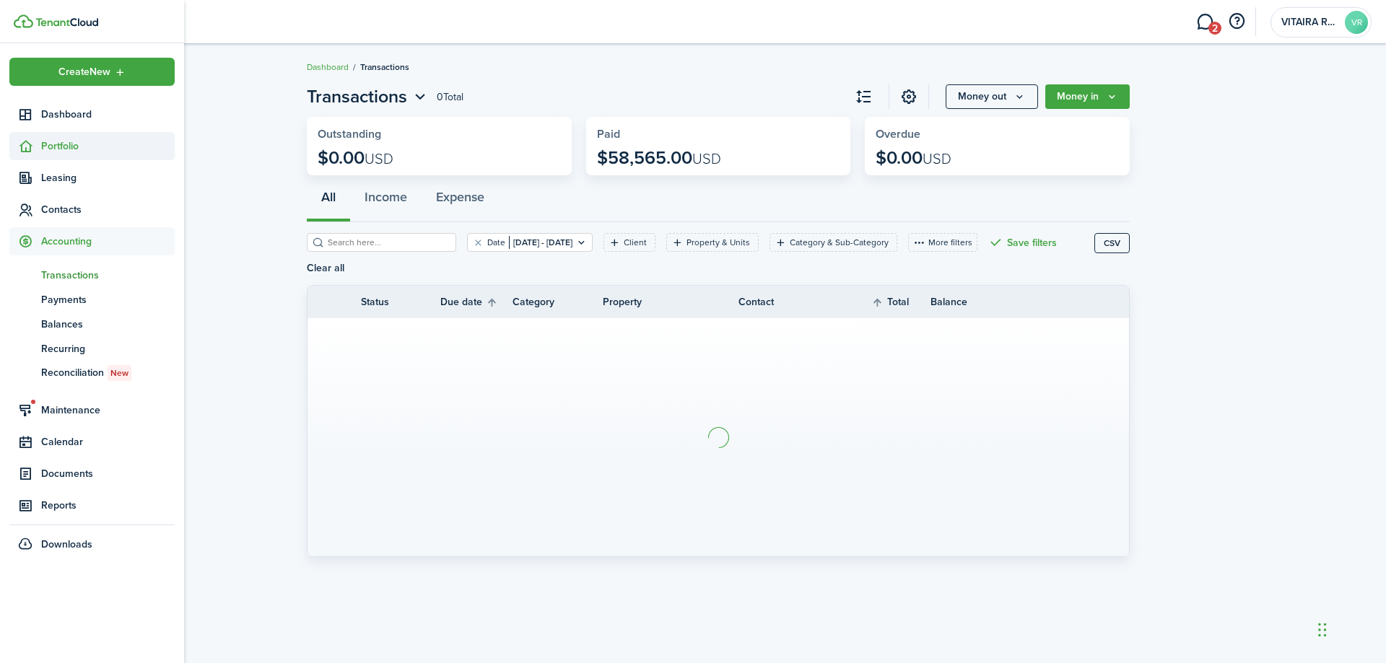
click at [44, 144] on span "Portfolio" at bounding box center [108, 146] width 134 height 15
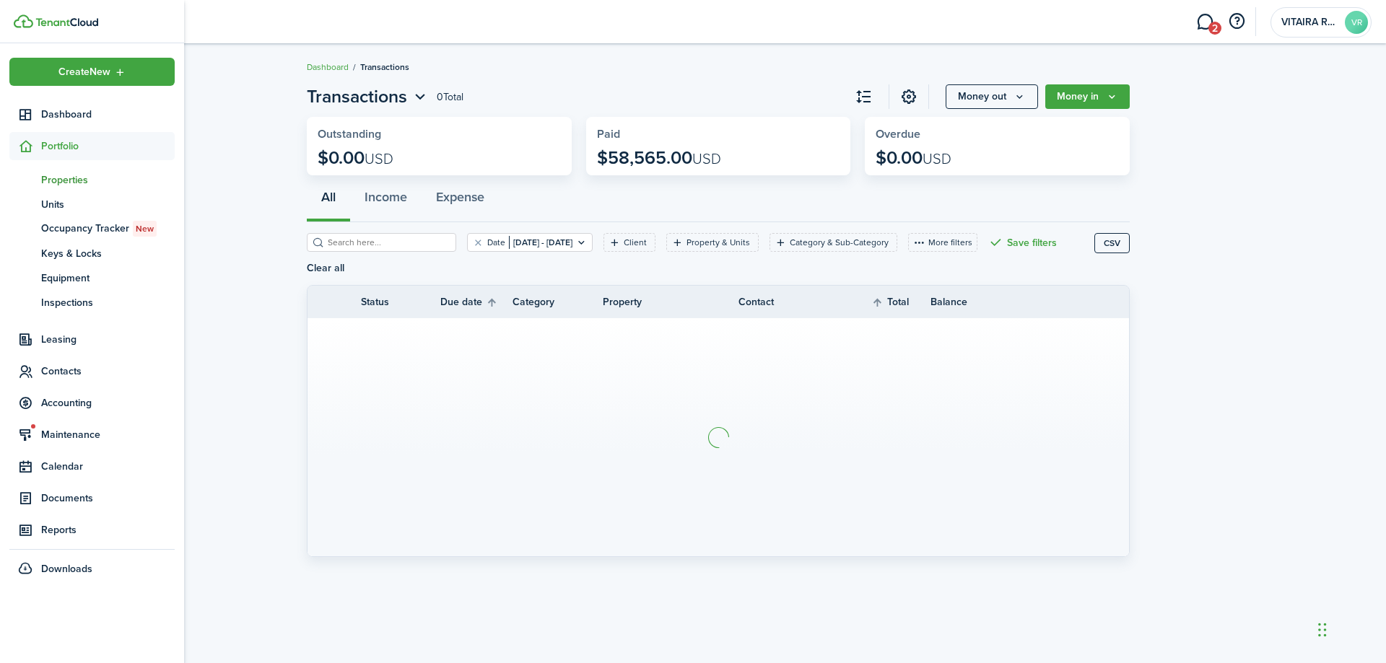
click at [58, 180] on span "Properties" at bounding box center [108, 179] width 134 height 15
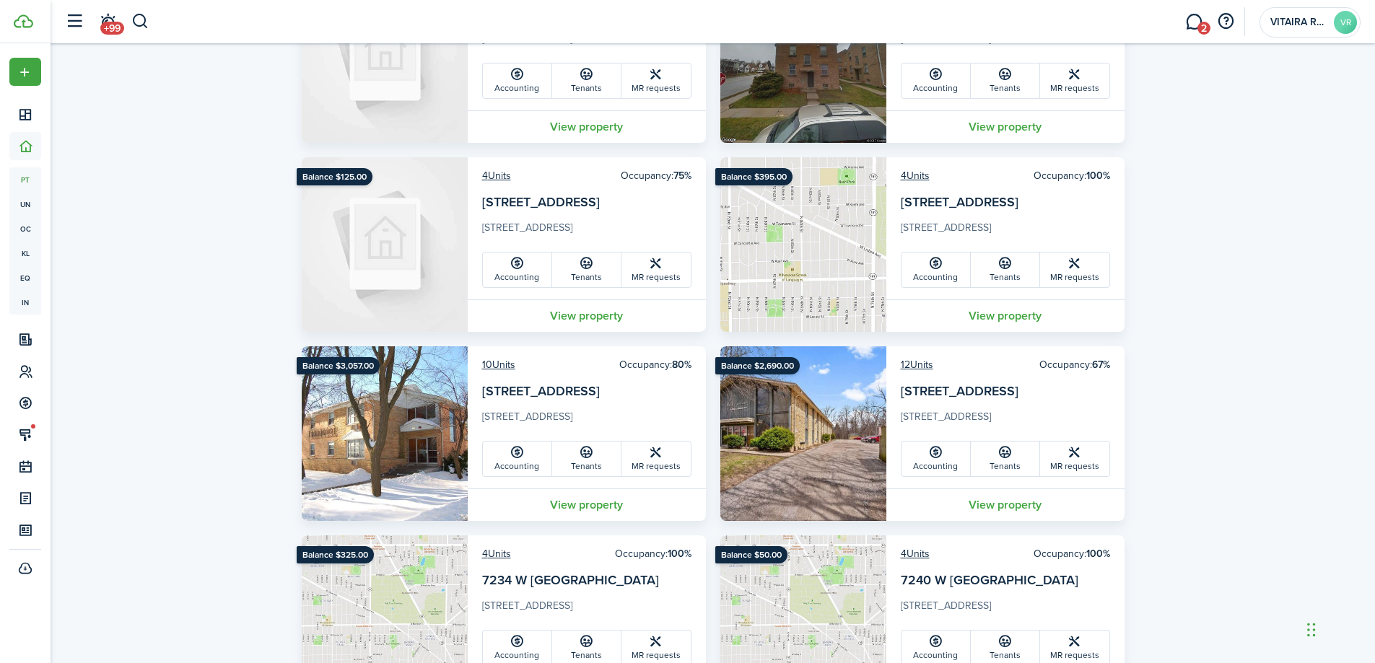
scroll to position [866, 0]
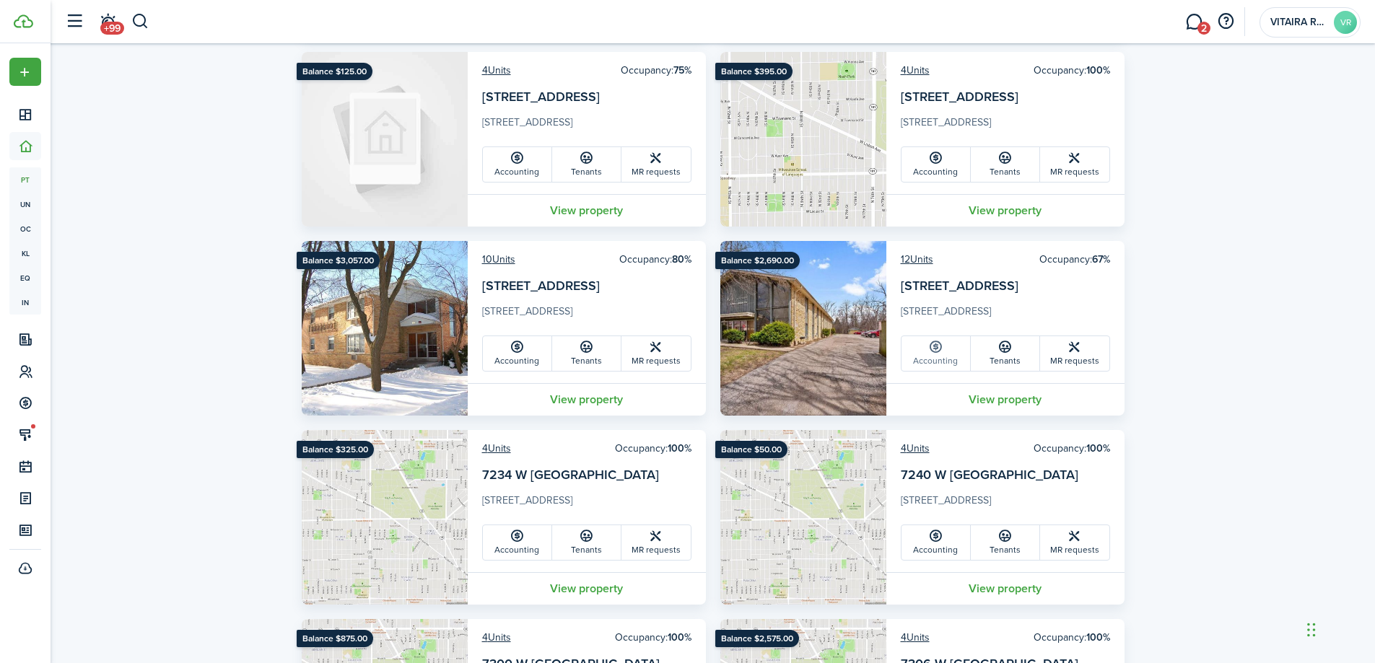
click at [931, 363] on link "Accounting" at bounding box center [935, 353] width 69 height 35
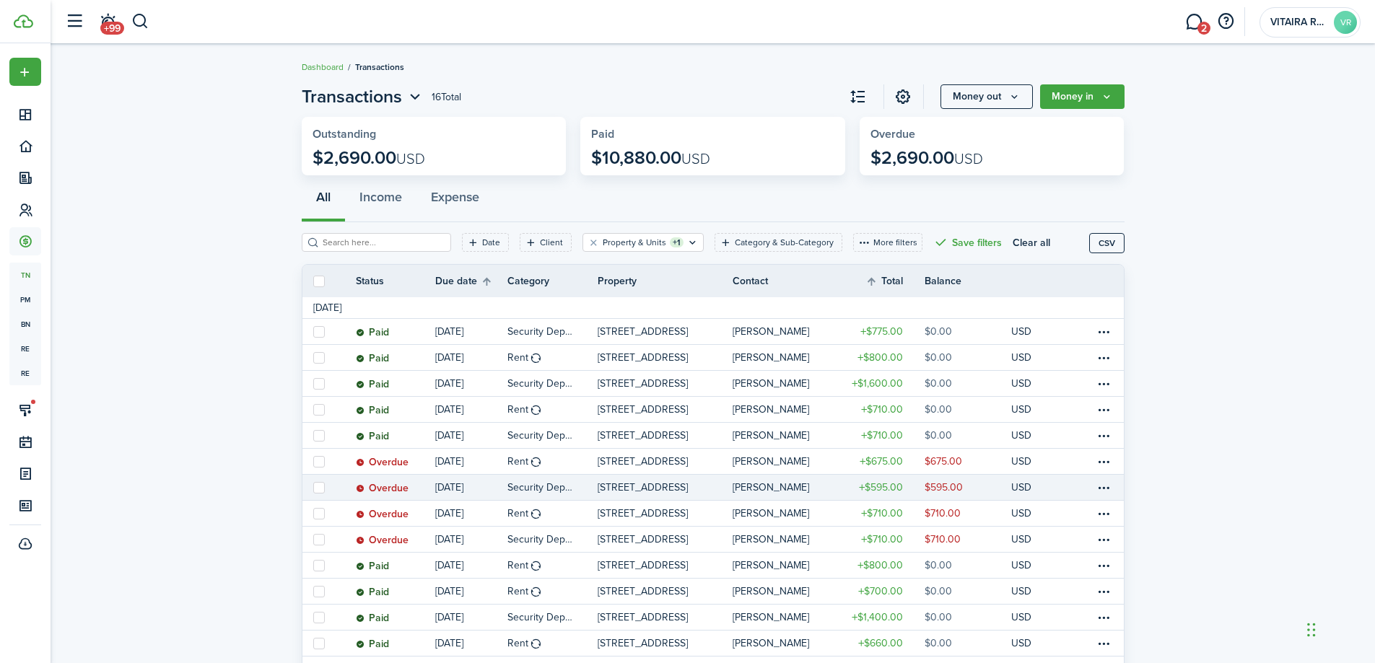
click at [828, 486] on link "Robert Rome" at bounding box center [785, 487] width 105 height 25
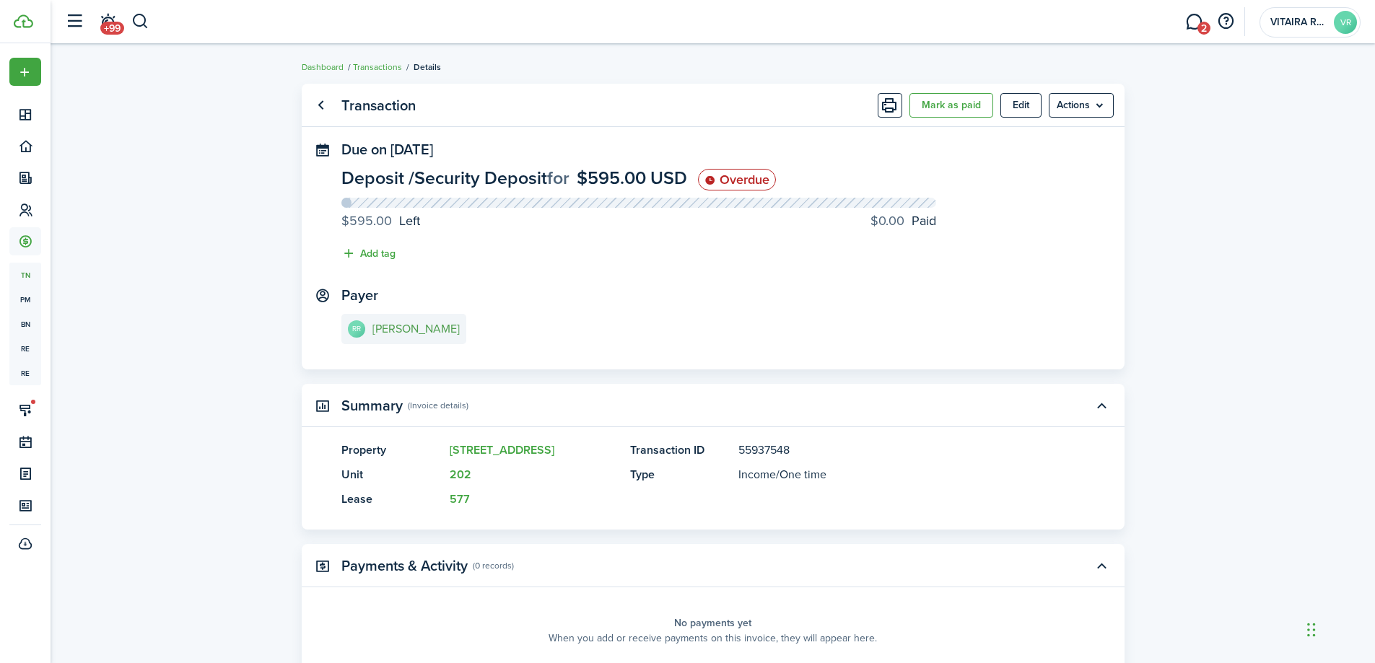
click at [409, 326] on e-details-info-title "Robert Rome" at bounding box center [415, 329] width 87 height 13
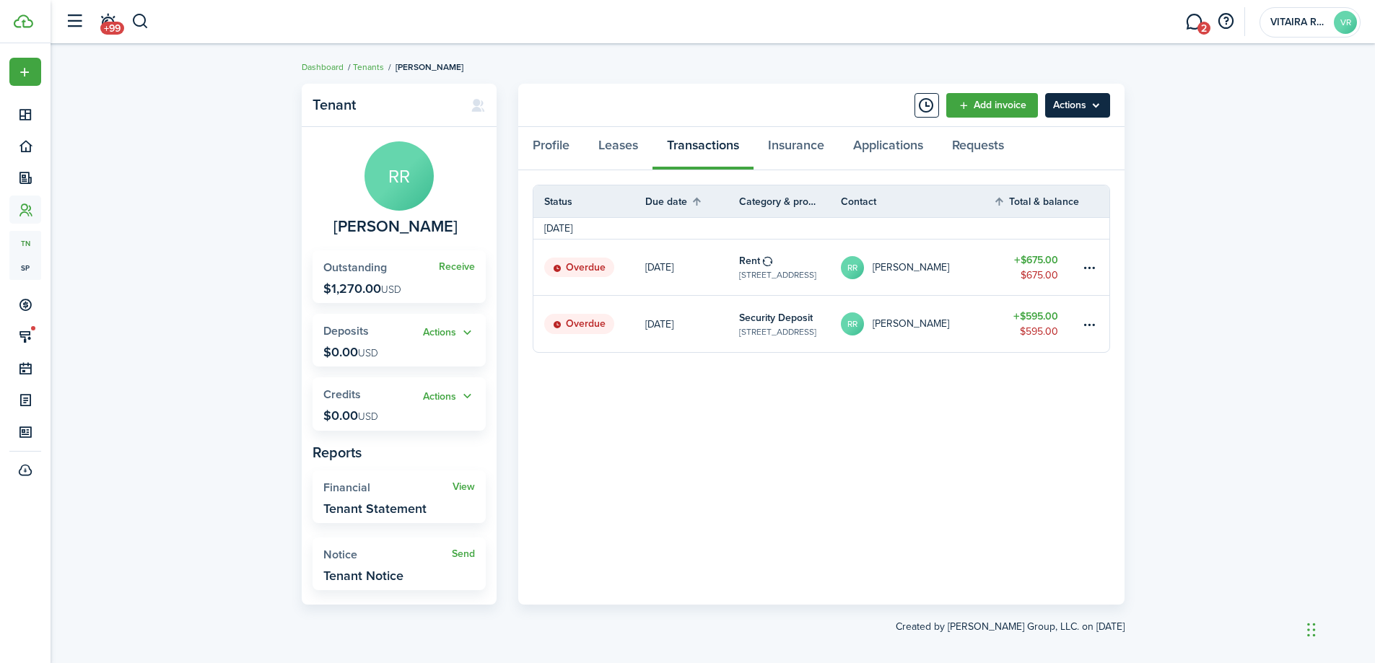
click at [1096, 105] on menu-btn "Actions" at bounding box center [1077, 105] width 65 height 25
click at [1070, 210] on link "Manage bulk invoices" at bounding box center [1047, 213] width 126 height 25
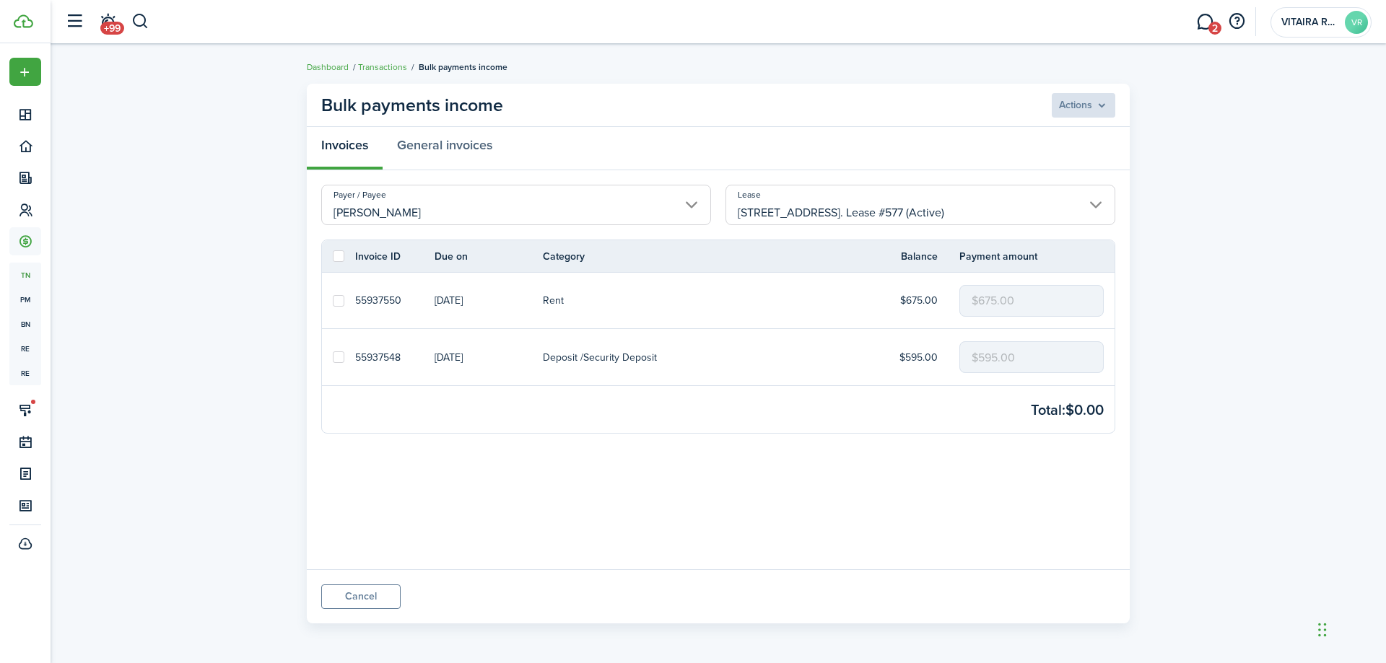
click at [340, 302] on label at bounding box center [339, 301] width 12 height 12
click at [333, 301] on input "checkbox" at bounding box center [332, 300] width 1 height 1
checkbox input "true"
click at [335, 358] on label at bounding box center [339, 357] width 12 height 12
click at [333, 358] on input "checkbox" at bounding box center [332, 357] width 1 height 1
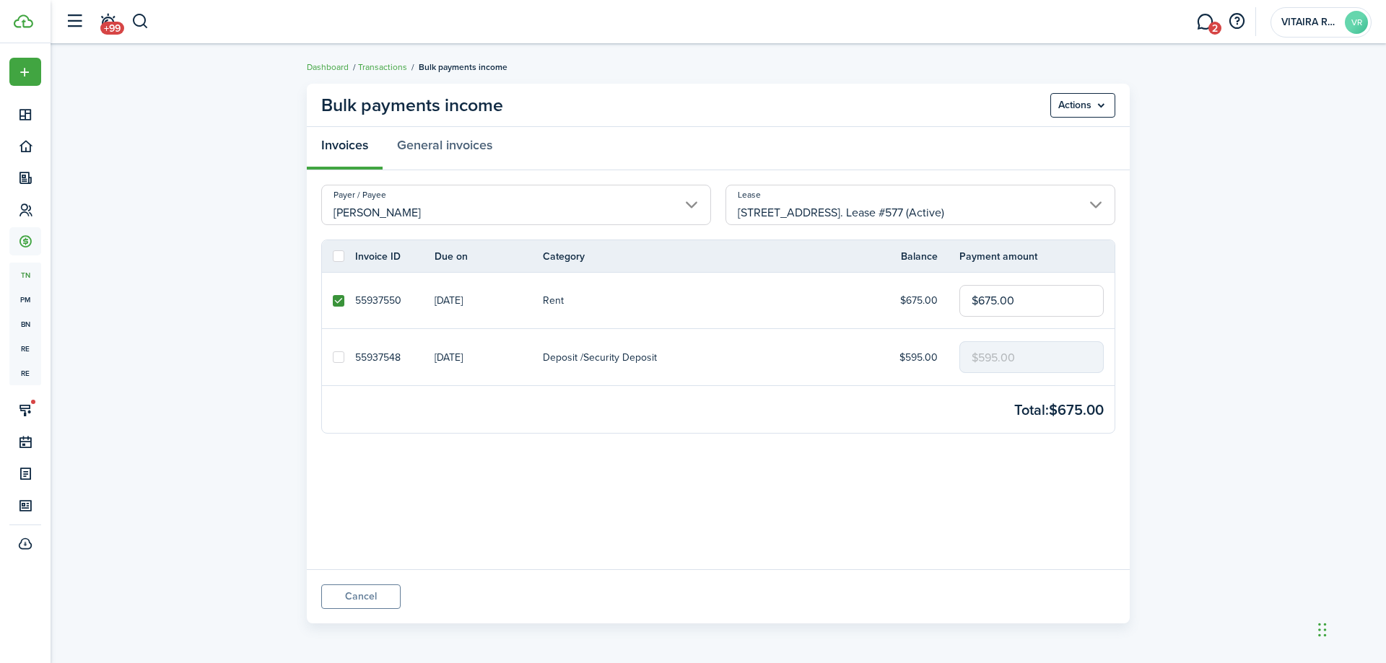
checkbox input "true"
click at [1103, 103] on menu-btn "Actions" at bounding box center [1082, 105] width 65 height 25
click at [1036, 136] on button "Record as paid" at bounding box center [1052, 137] width 126 height 25
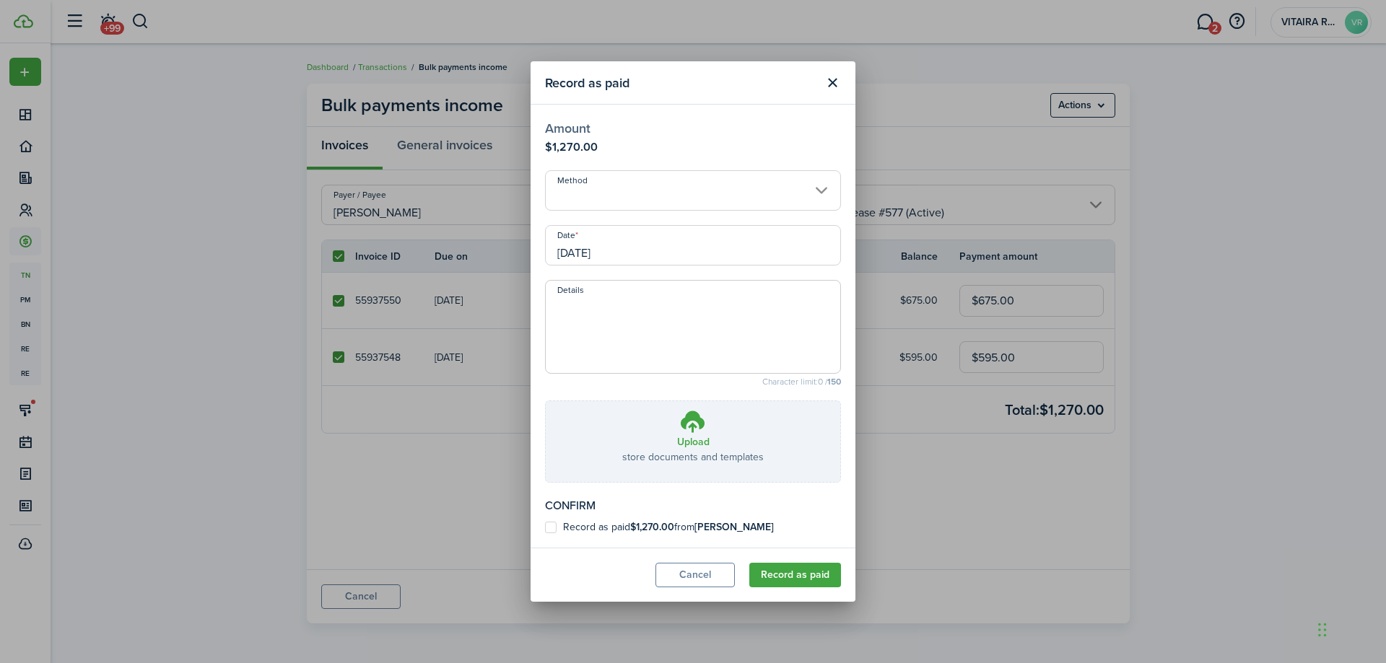
click at [632, 251] on input "[DATE]" at bounding box center [693, 245] width 296 height 40
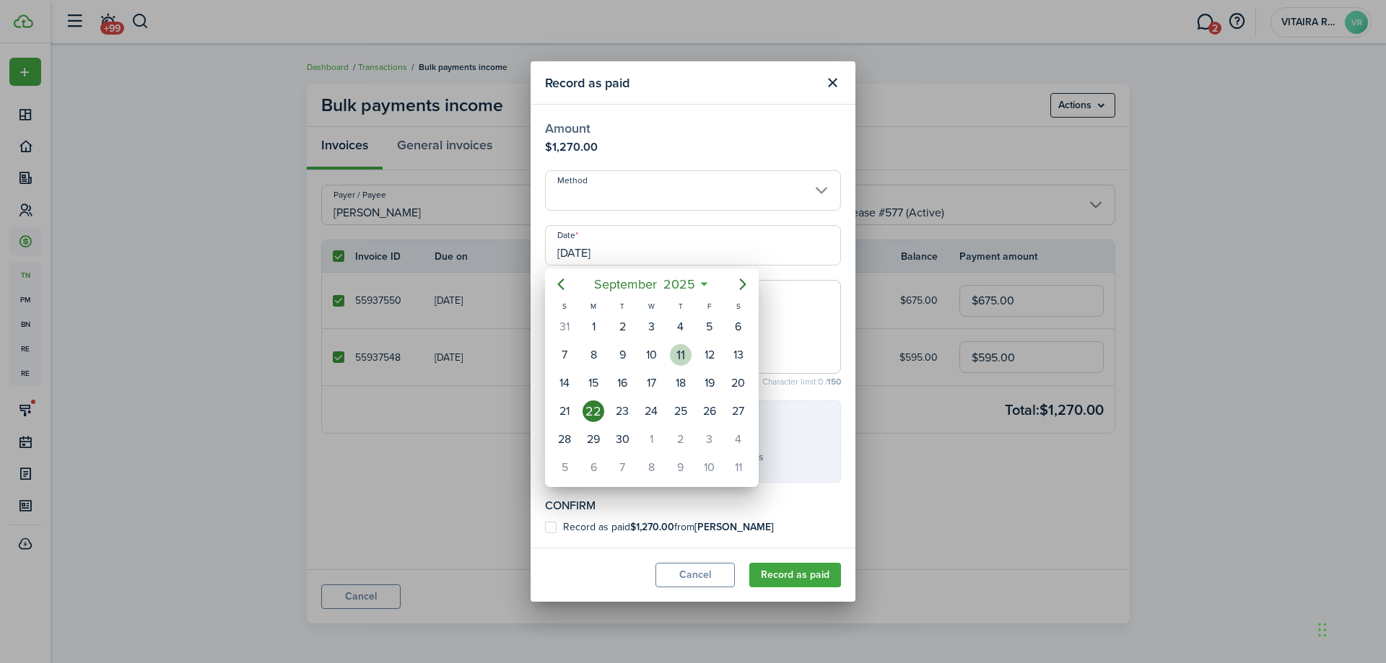
click at [676, 354] on div "11" at bounding box center [681, 355] width 22 height 22
type input "09/11/2025"
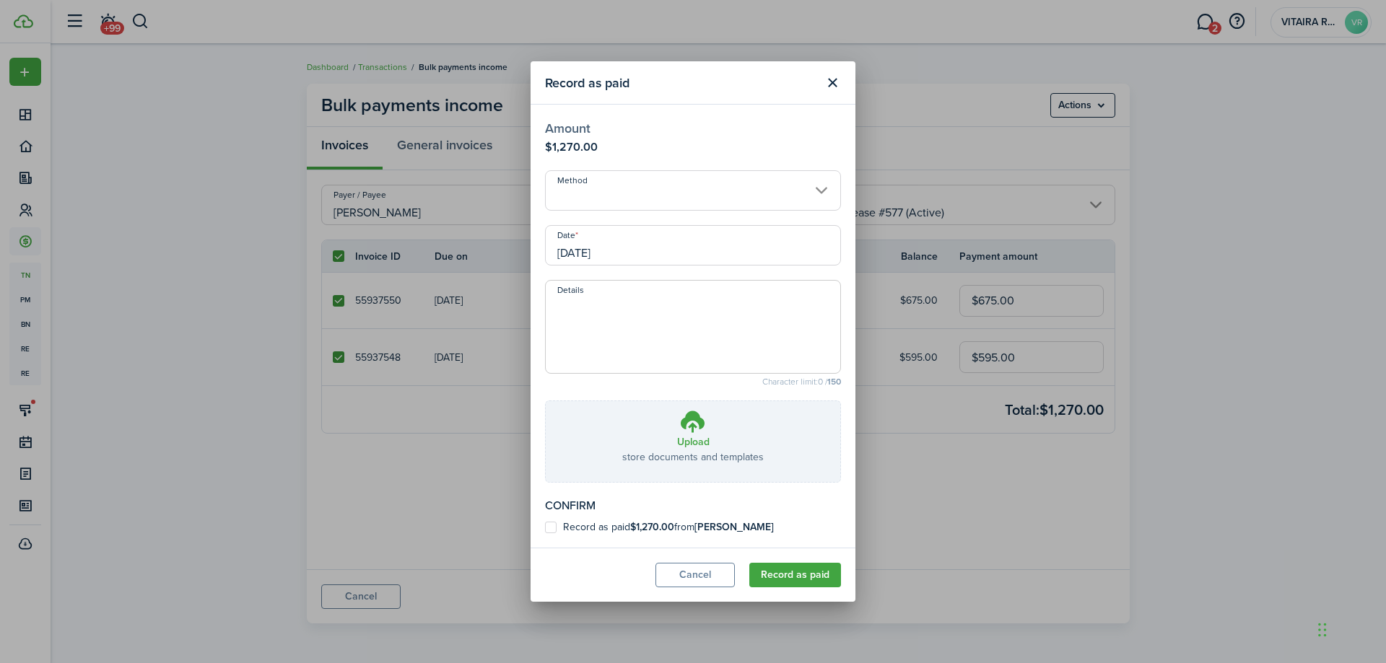
click at [553, 523] on label "Record as paid $1,270.00 from Robert Rome" at bounding box center [659, 528] width 229 height 12
click at [545, 528] on input "Record as paid $1,270.00 from Robert Rome" at bounding box center [544, 528] width 1 height 1
checkbox input "true"
click at [772, 567] on button "Record as paid" at bounding box center [795, 575] width 92 height 25
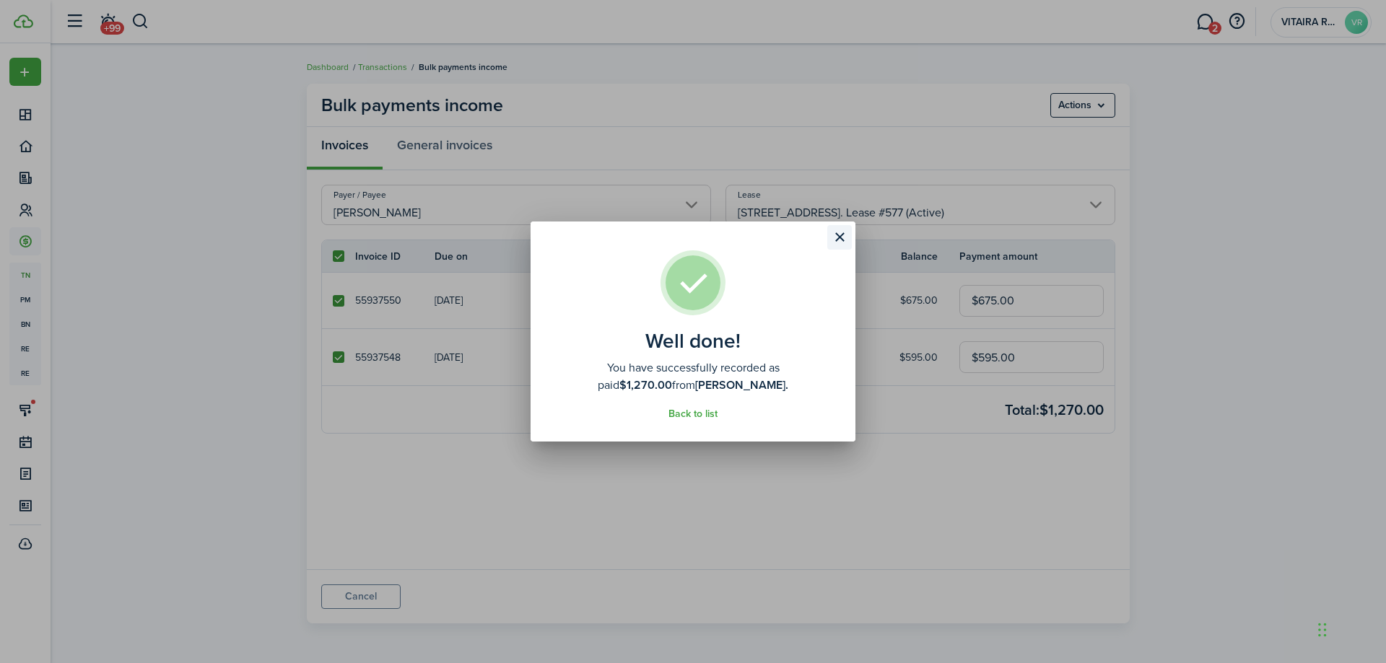
click at [840, 236] on button "Close modal" at bounding box center [839, 237] width 25 height 25
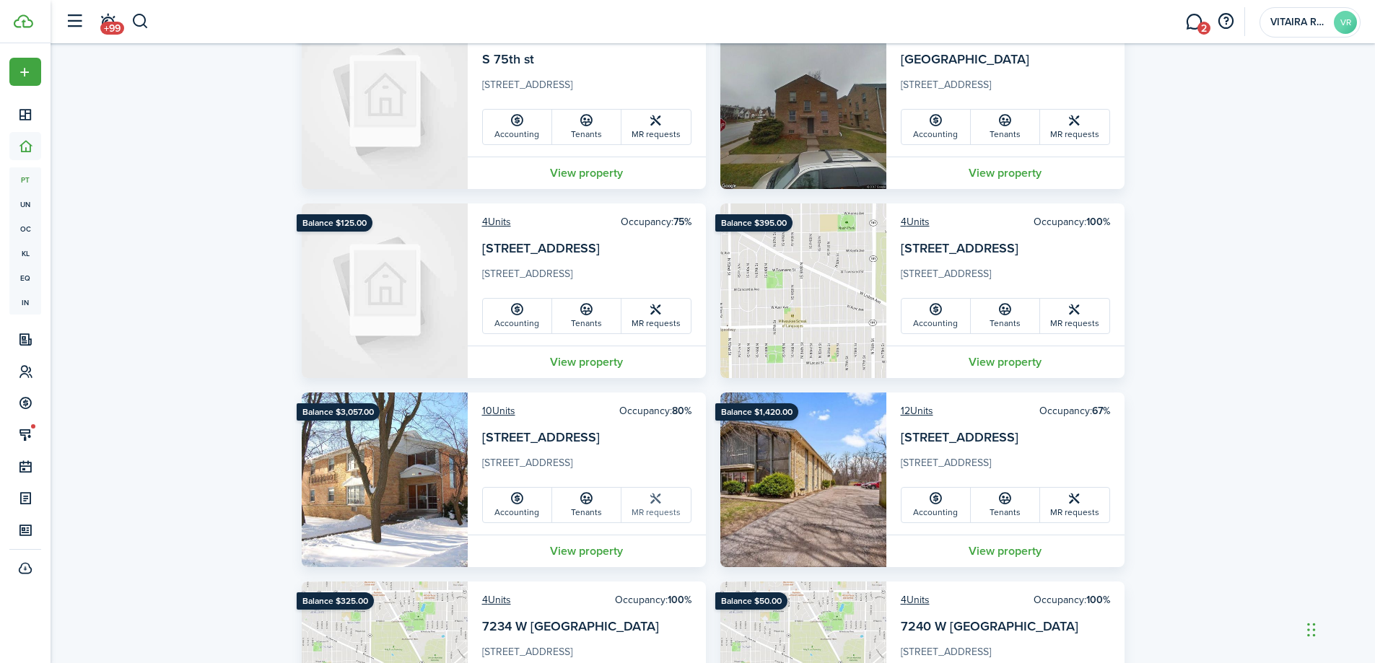
scroll to position [722, 0]
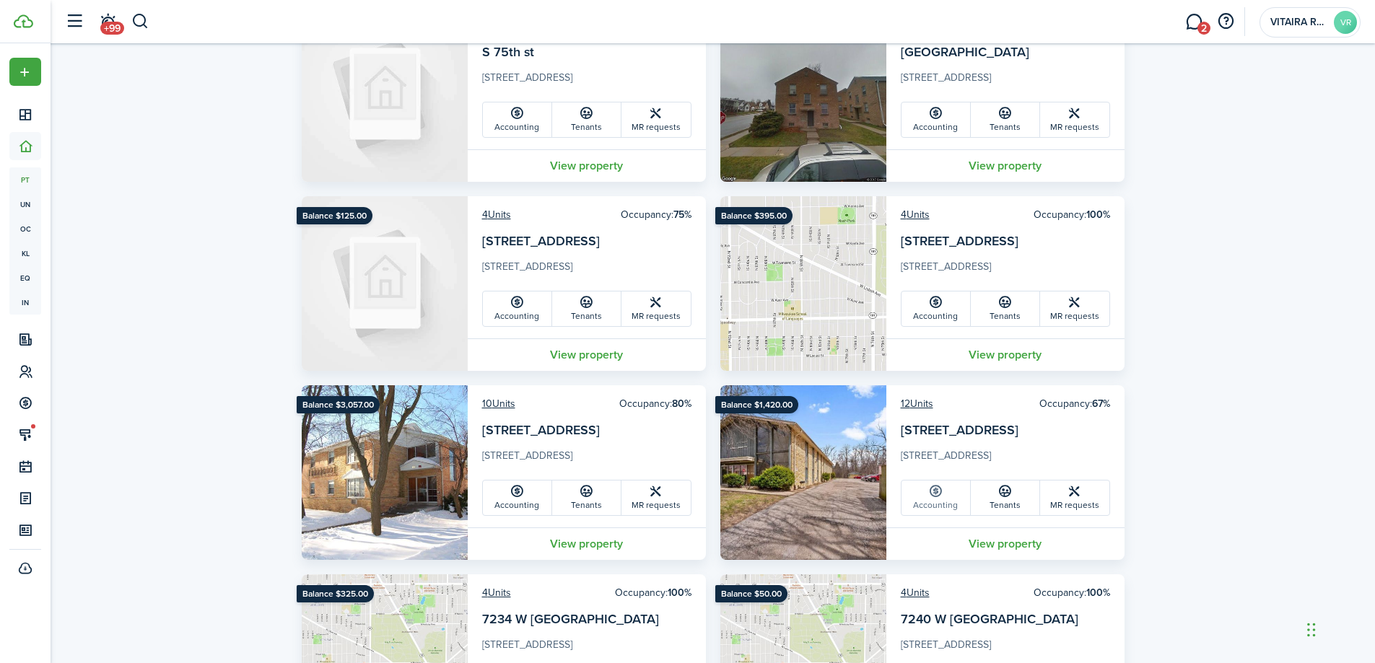
click at [930, 504] on link "Accounting" at bounding box center [935, 498] width 69 height 35
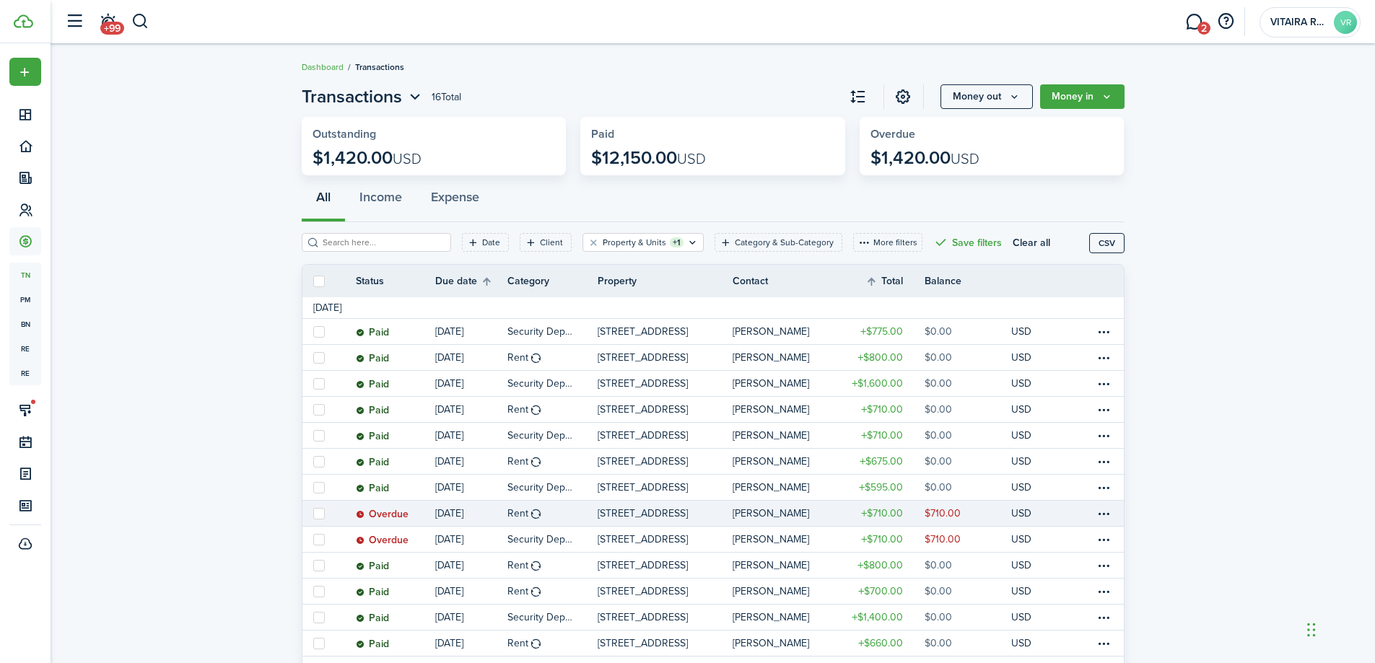
click at [829, 510] on link "Deinyel Jones" at bounding box center [785, 513] width 105 height 25
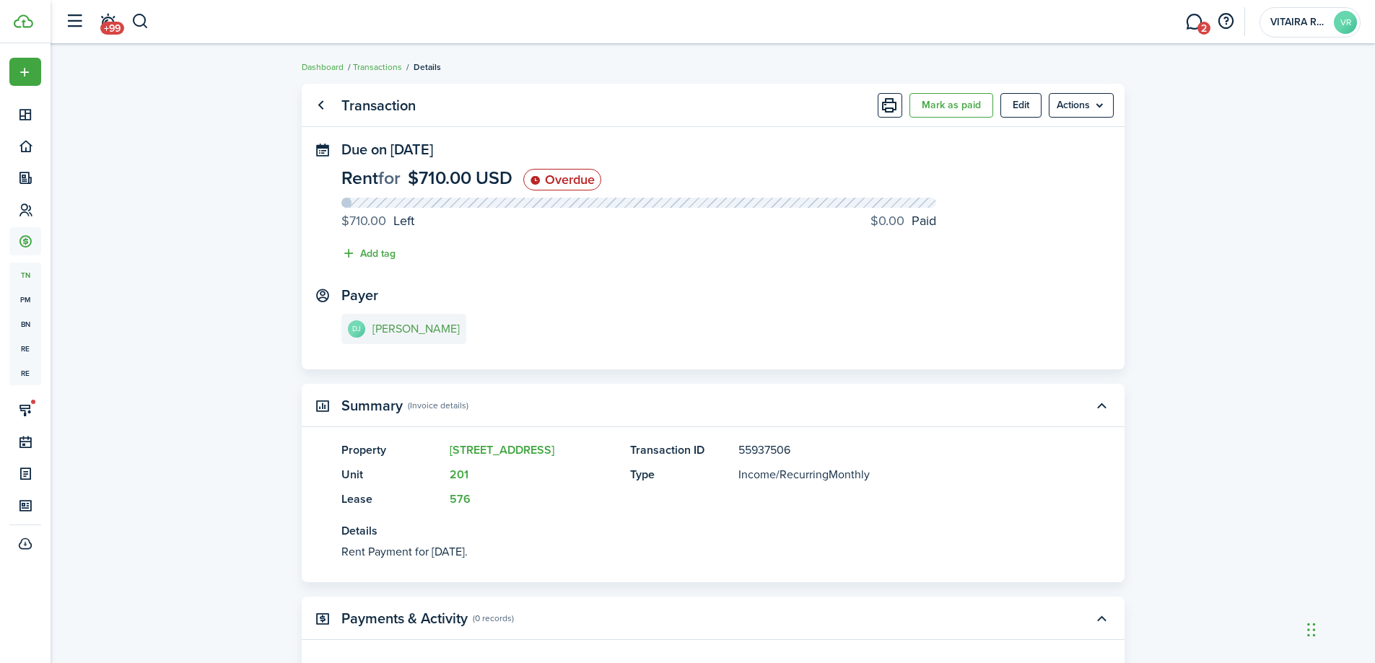
click at [401, 330] on e-details-info-title "Deinyel Jones" at bounding box center [415, 329] width 87 height 13
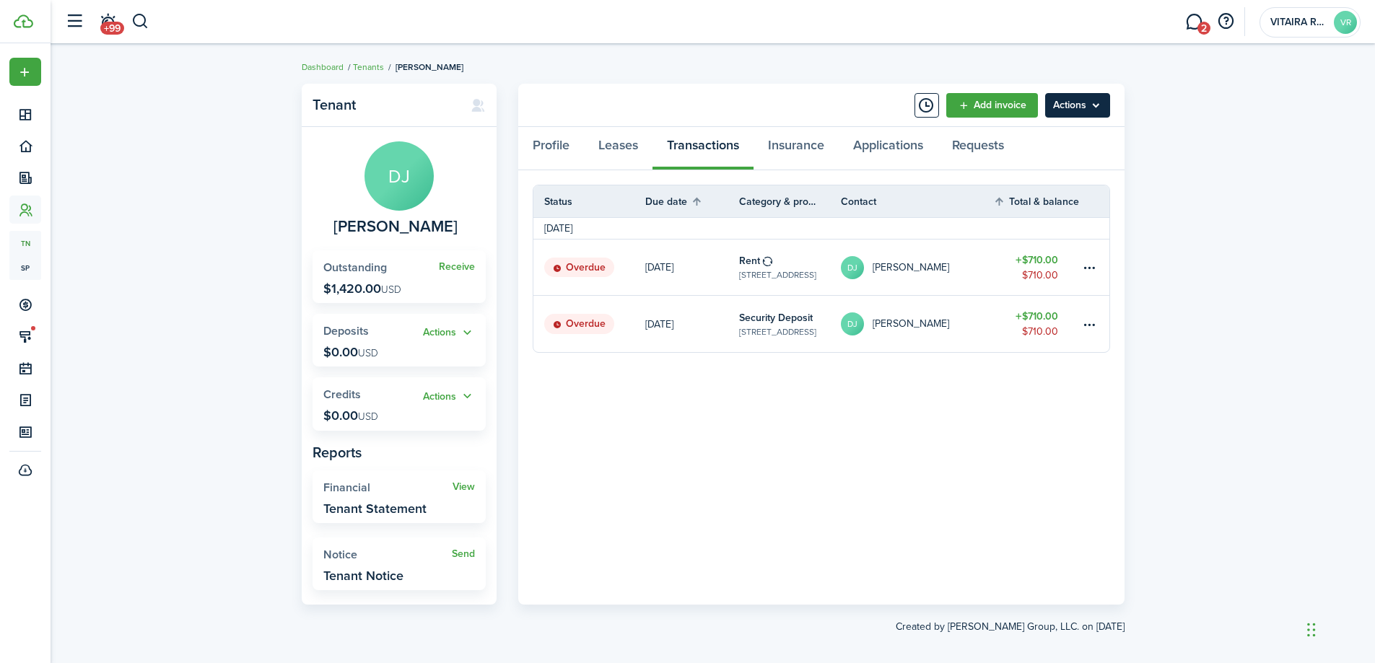
click at [1098, 102] on menu-btn "Actions" at bounding box center [1077, 105] width 65 height 25
click at [1078, 213] on link "Manage bulk invoices" at bounding box center [1047, 213] width 126 height 25
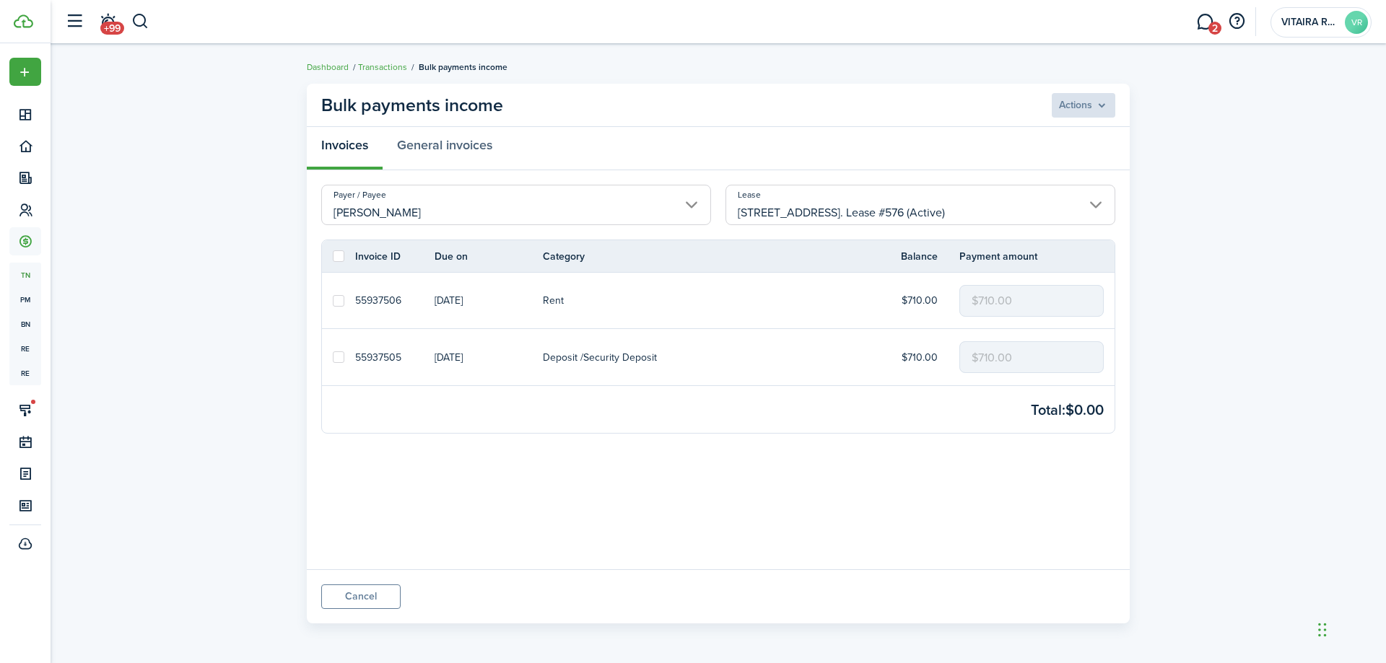
click at [341, 357] on label at bounding box center [339, 357] width 12 height 12
click at [333, 357] on input "checkbox" at bounding box center [332, 357] width 1 height 1
checkbox input "true"
click at [340, 301] on label at bounding box center [339, 301] width 12 height 12
click at [333, 301] on input "checkbox" at bounding box center [332, 300] width 1 height 1
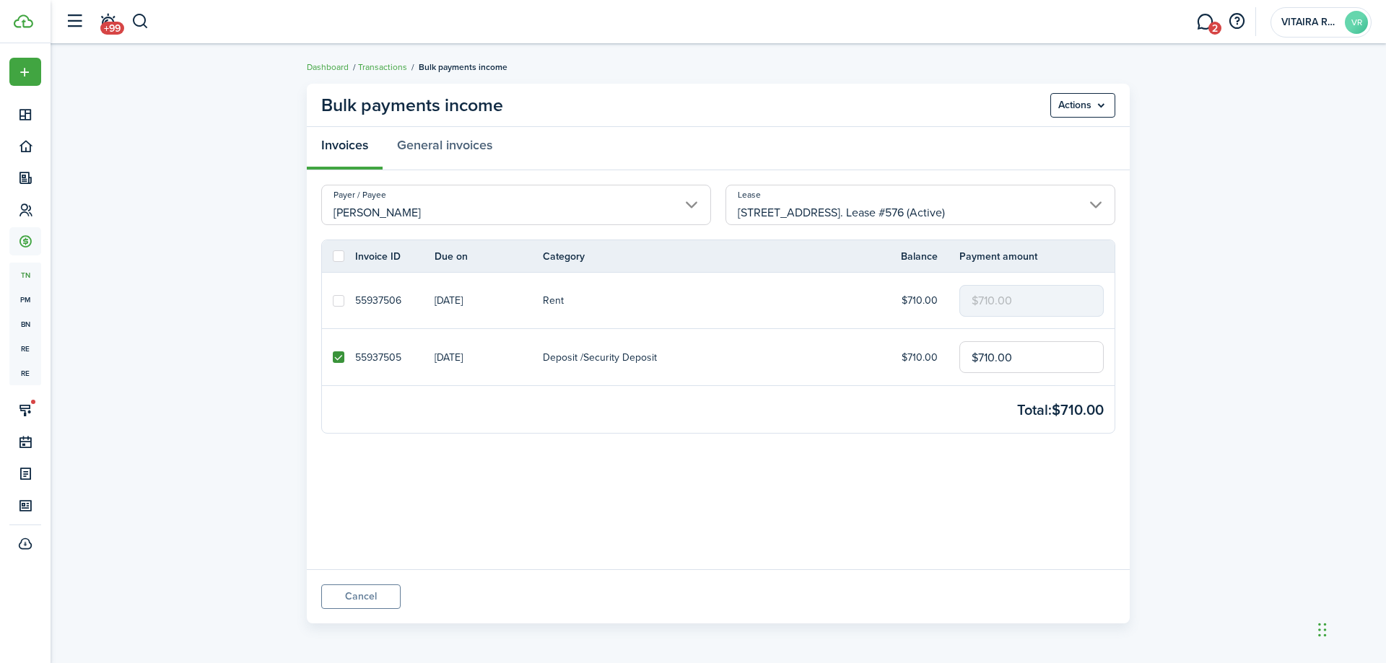
checkbox input "true"
click at [1102, 105] on menu-btn "Actions" at bounding box center [1082, 105] width 65 height 25
click at [1060, 137] on button "Record as paid" at bounding box center [1052, 137] width 126 height 25
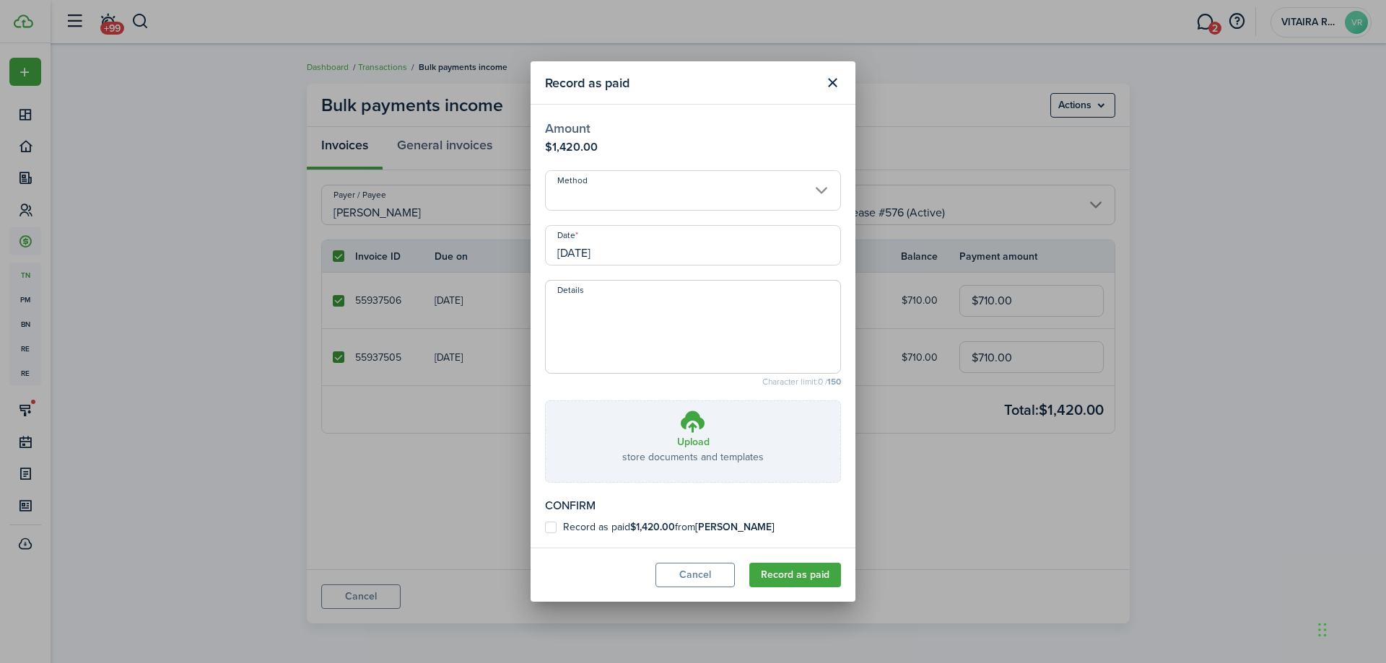
click at [551, 527] on label "Record as paid $1,420.00 from Deinyel Jones" at bounding box center [660, 528] width 230 height 12
click at [545, 528] on input "Record as paid $1,420.00 from Deinyel Jones" at bounding box center [544, 528] width 1 height 1
checkbox input "true"
click at [793, 577] on button "Record as paid" at bounding box center [795, 575] width 92 height 25
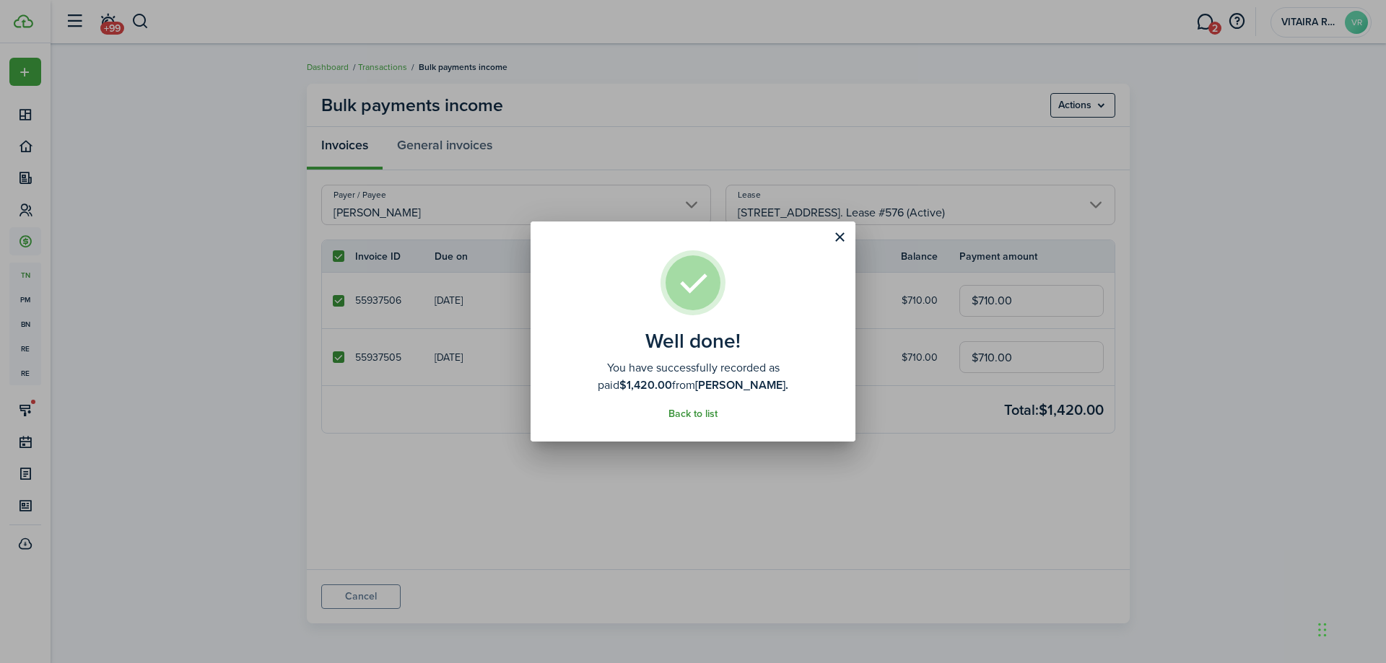
click at [699, 416] on link "Back to list" at bounding box center [692, 415] width 49 height 12
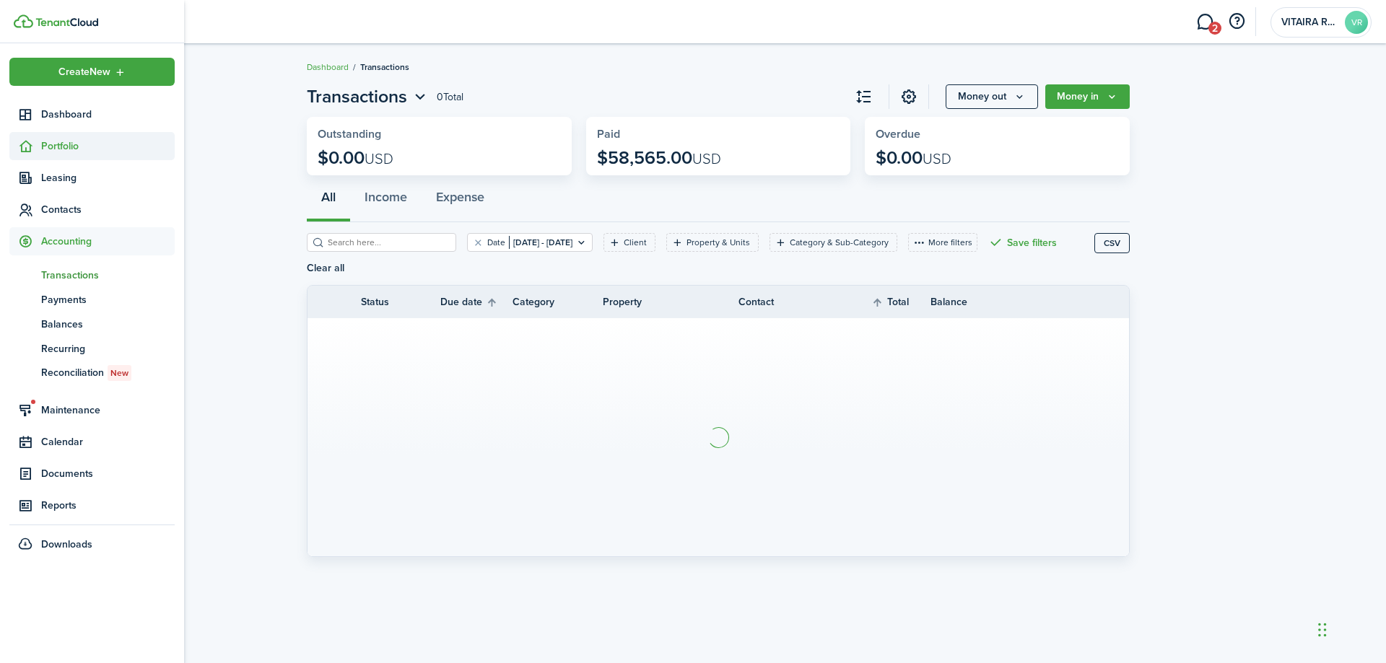
click at [30, 141] on icon at bounding box center [25, 146] width 15 height 14
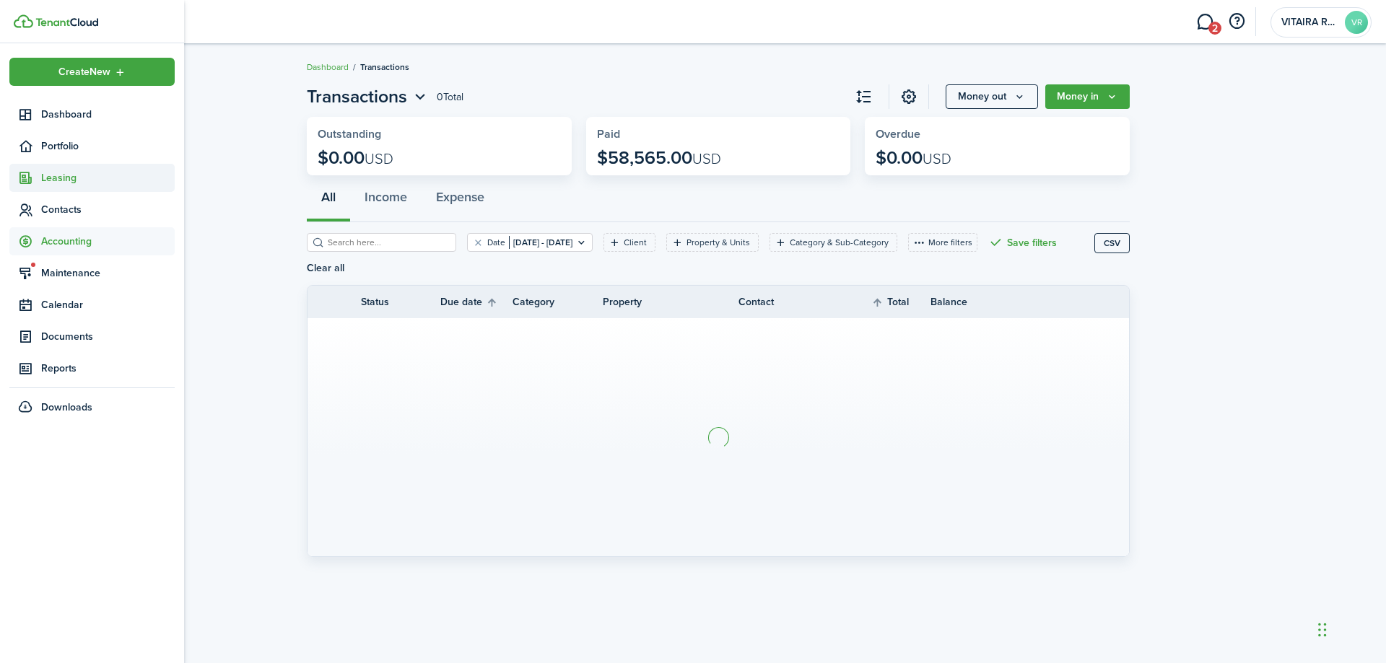
click at [56, 181] on ul "Create New Dashboard Portfolio Leasing Contacts Accounting tn Transactions pm P…" at bounding box center [91, 240] width 165 height 364
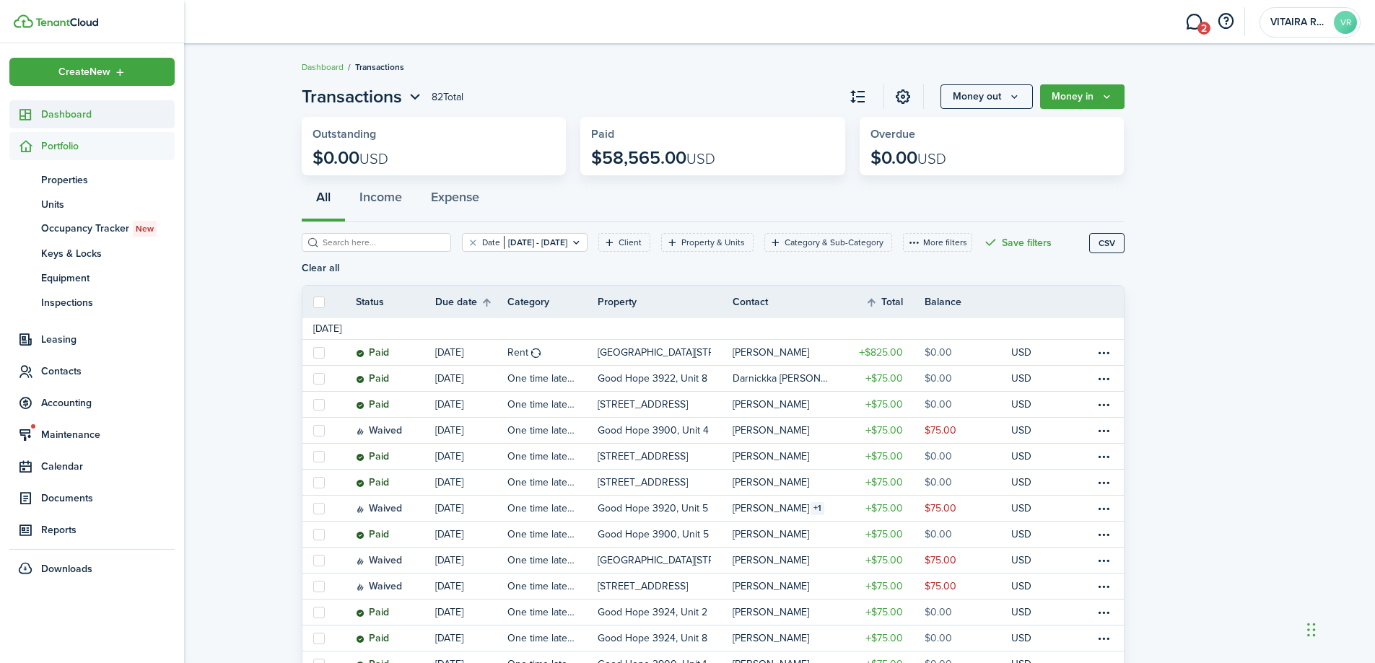
click at [61, 115] on span "Dashboard" at bounding box center [108, 114] width 134 height 15
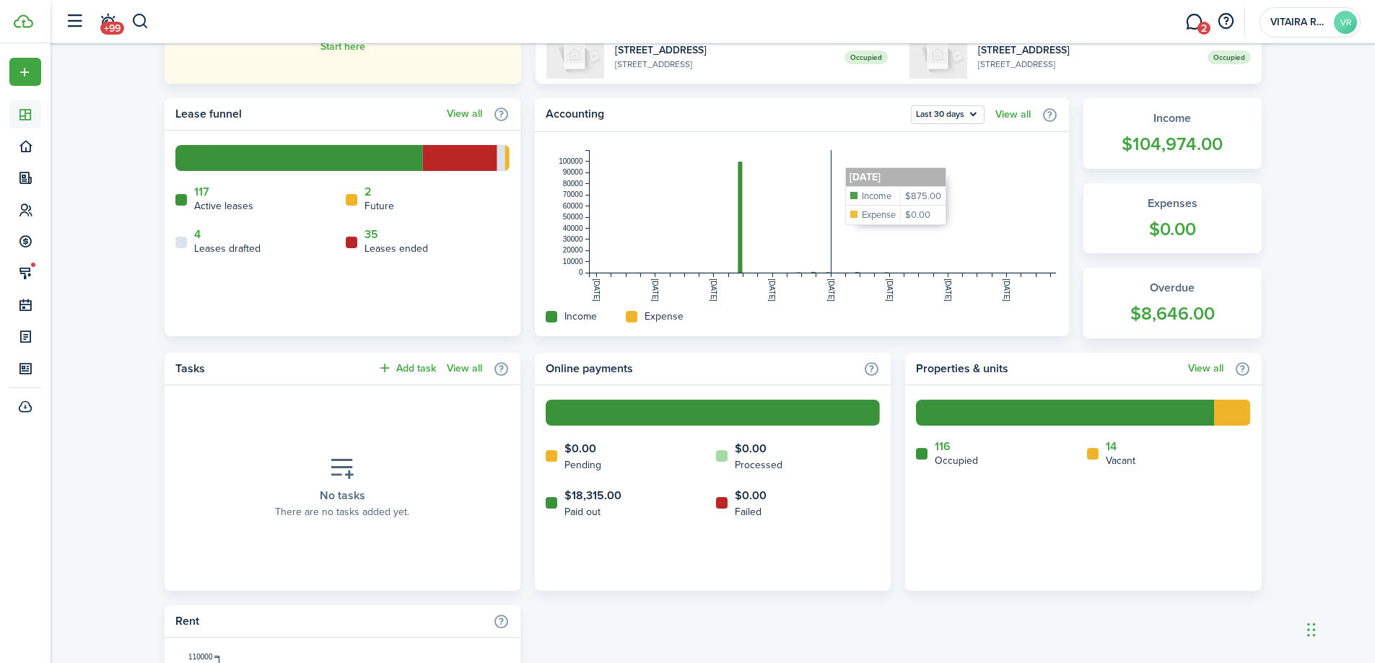
scroll to position [361, 0]
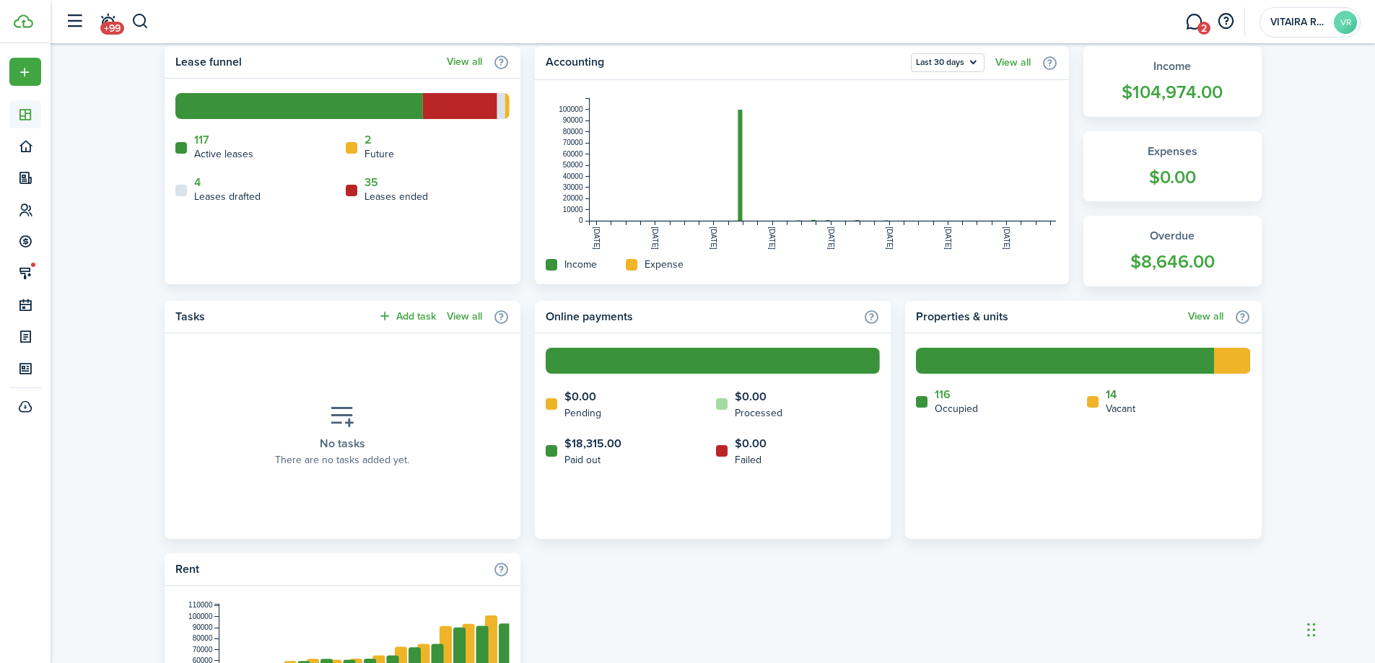
click at [1112, 396] on link "14" at bounding box center [1111, 394] width 11 height 13
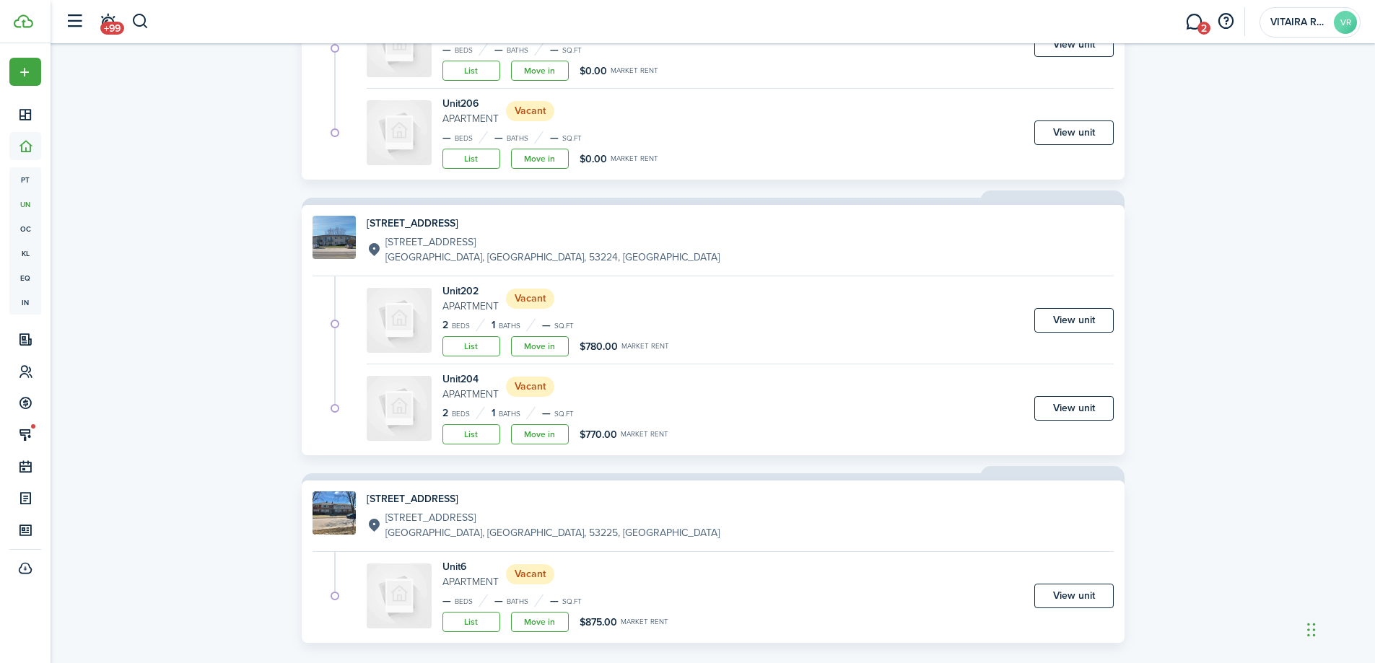
scroll to position [1653, 0]
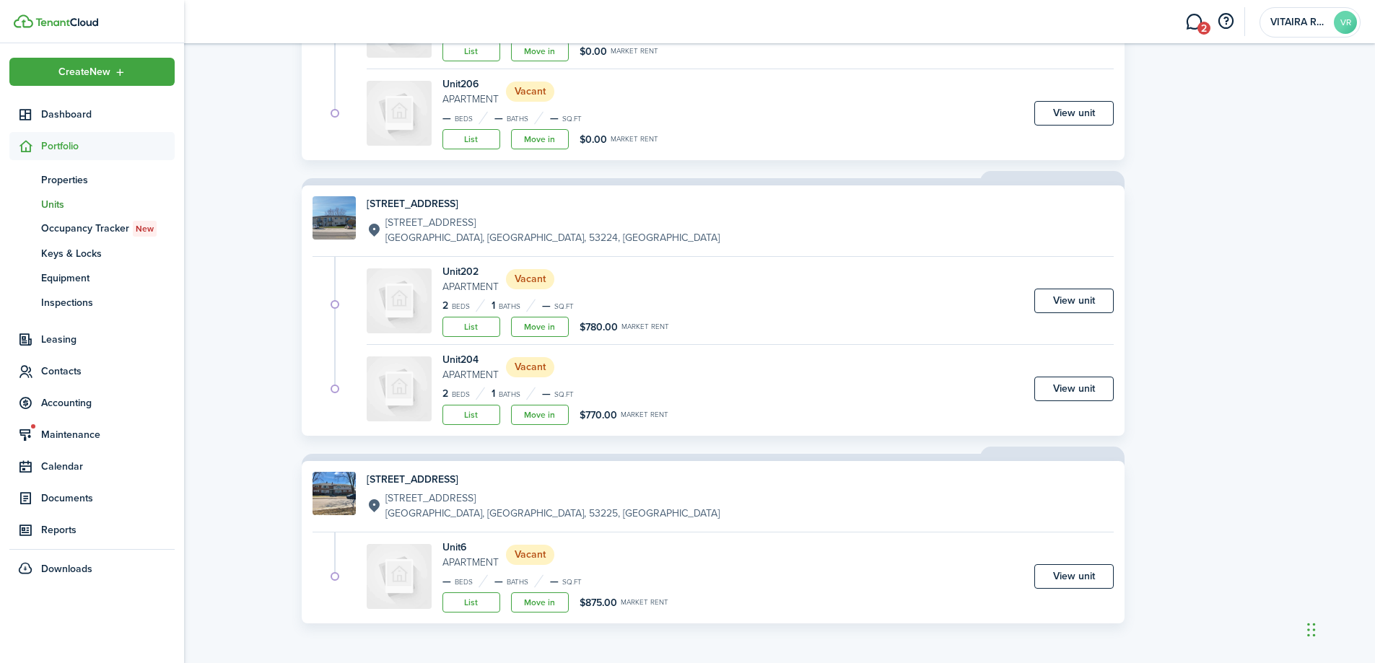
click at [43, 147] on span "Portfolio" at bounding box center [108, 146] width 134 height 15
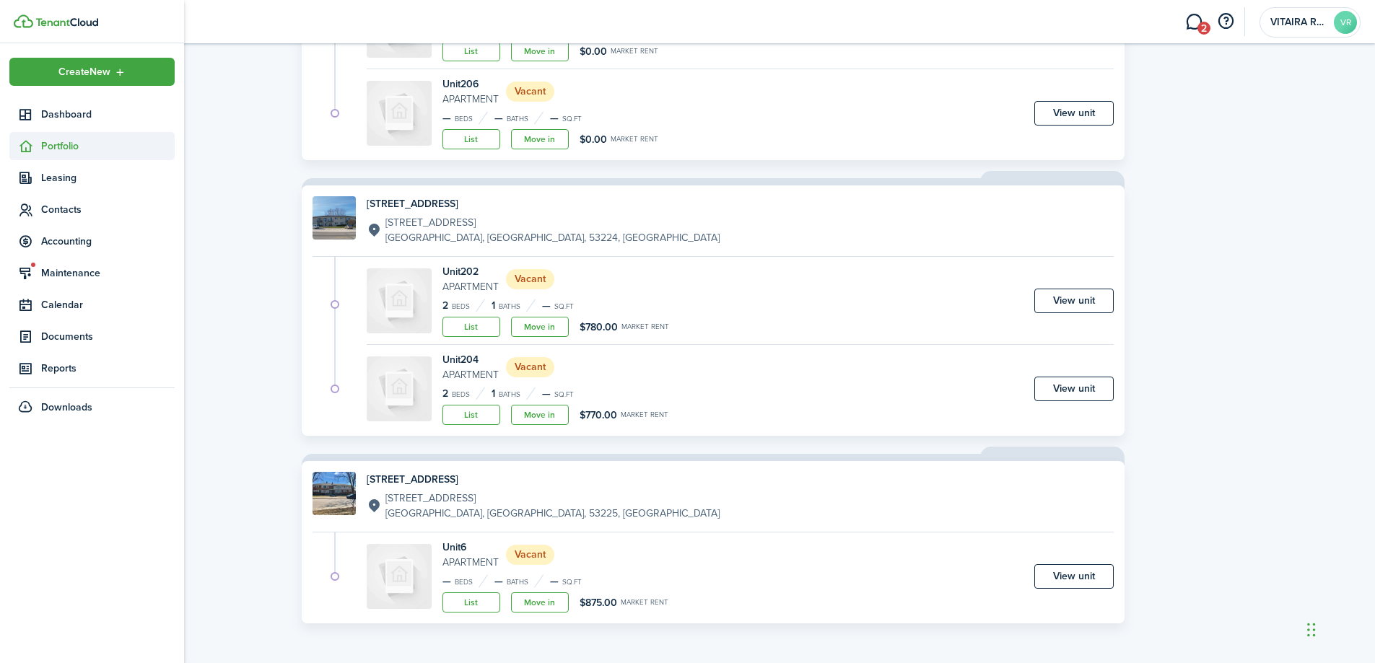
click at [70, 144] on span "Portfolio" at bounding box center [108, 146] width 134 height 15
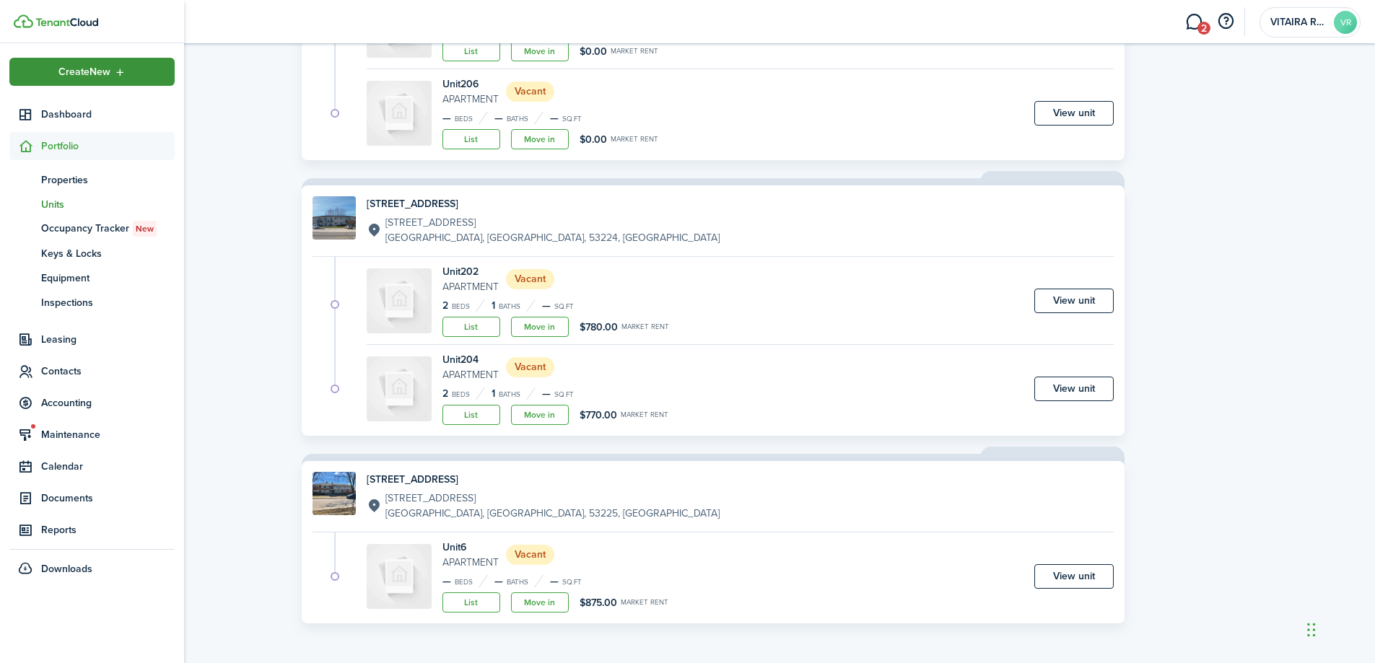
click at [90, 71] on span "Create New" at bounding box center [84, 72] width 52 height 10
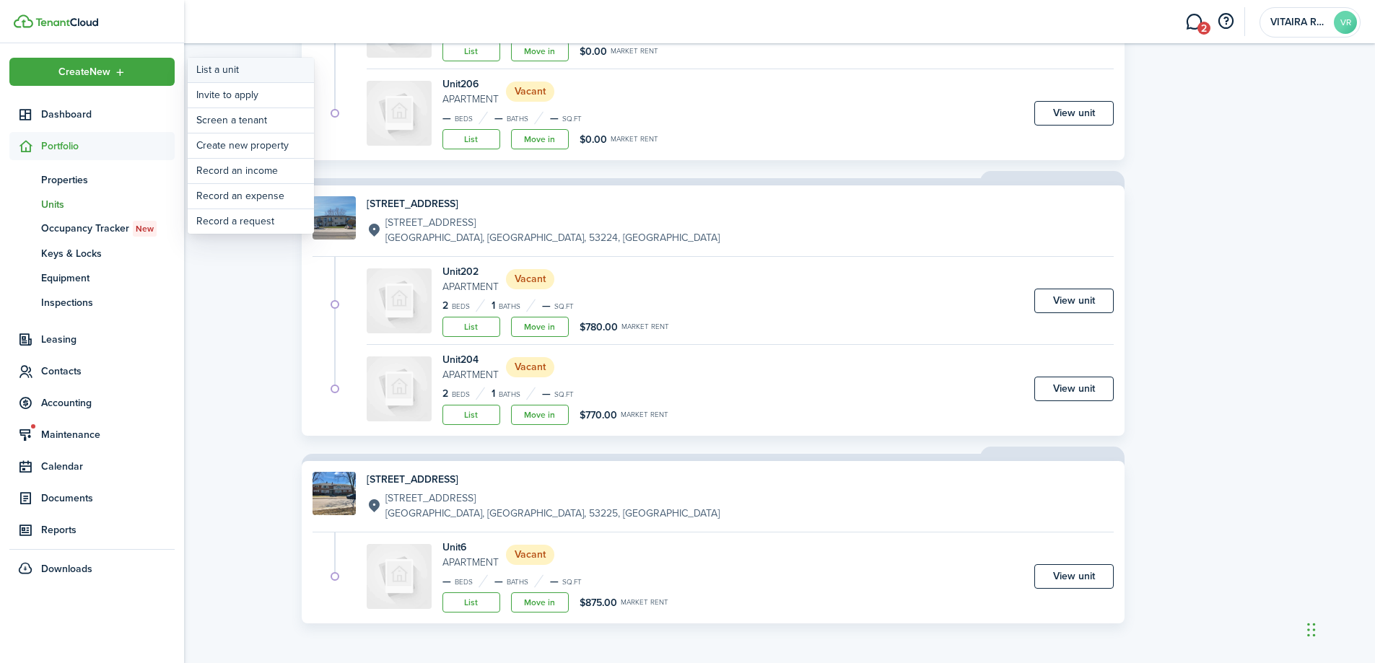
click at [223, 70] on link "List a unit" at bounding box center [251, 70] width 126 height 25
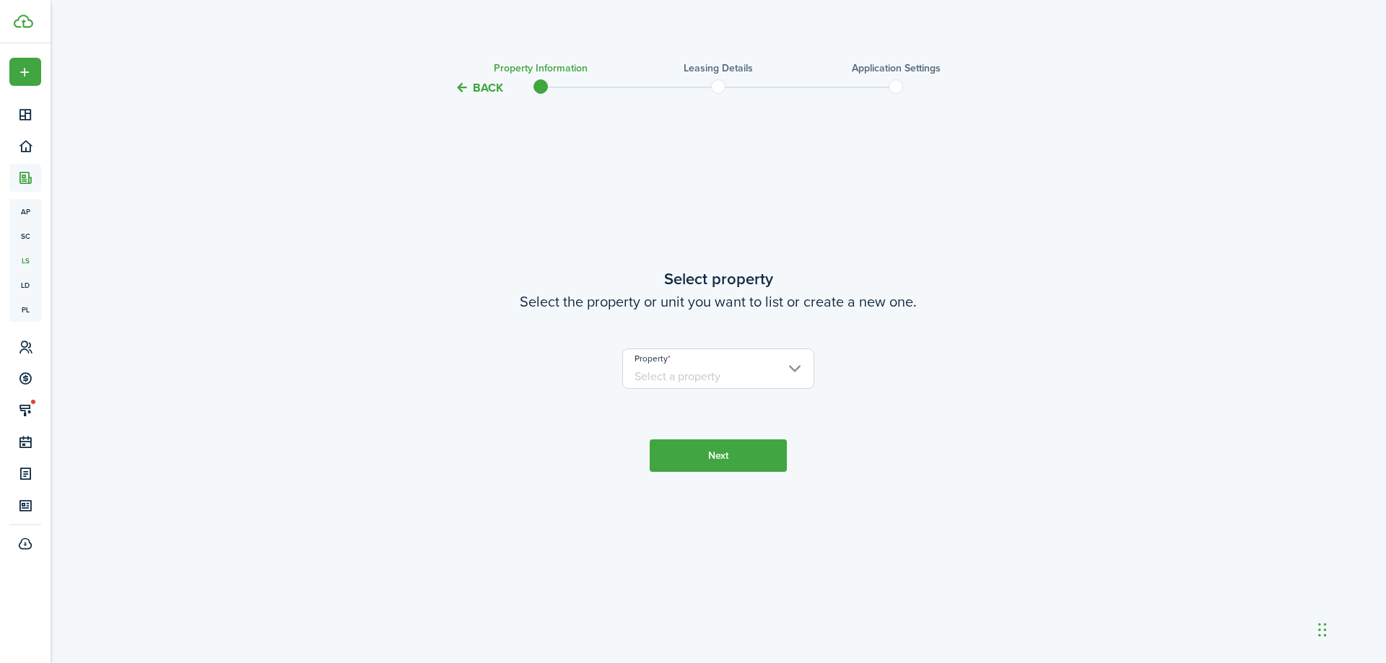
click at [793, 368] on input "Property" at bounding box center [718, 369] width 193 height 40
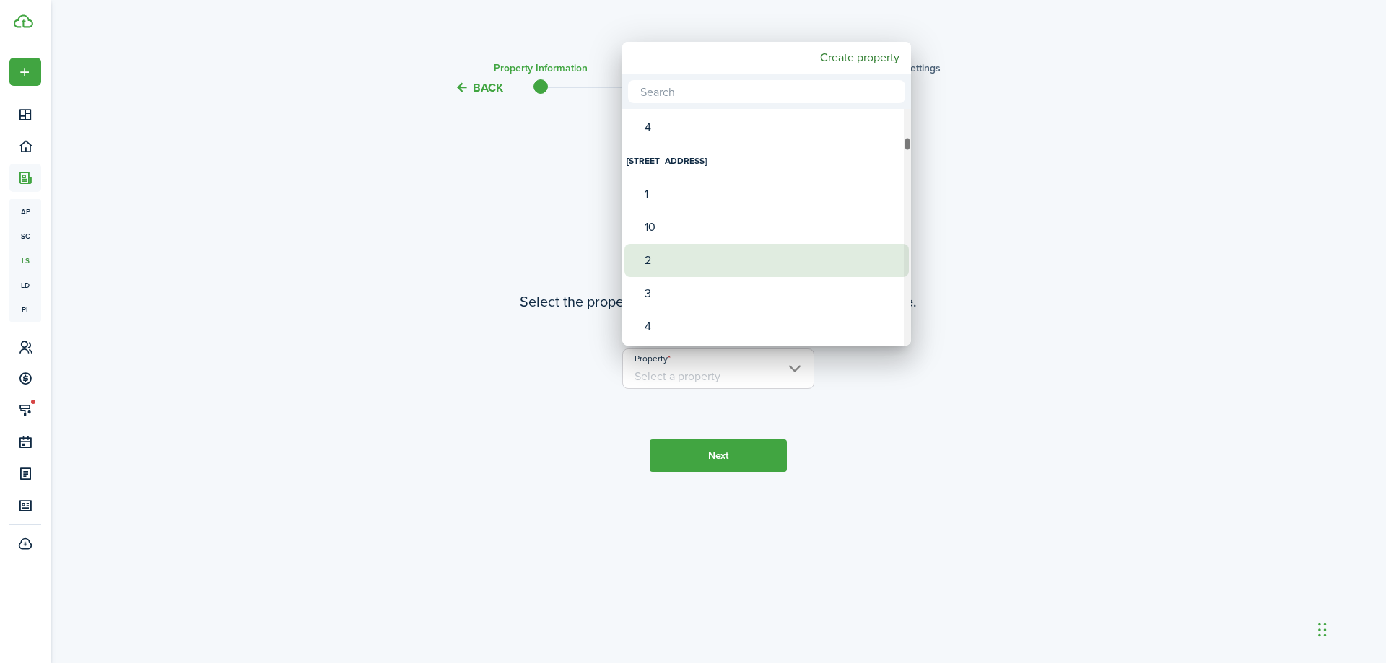
click at [694, 256] on div "2" at bounding box center [772, 260] width 255 height 33
type input "5677 N Silver Spring, Unit 2"
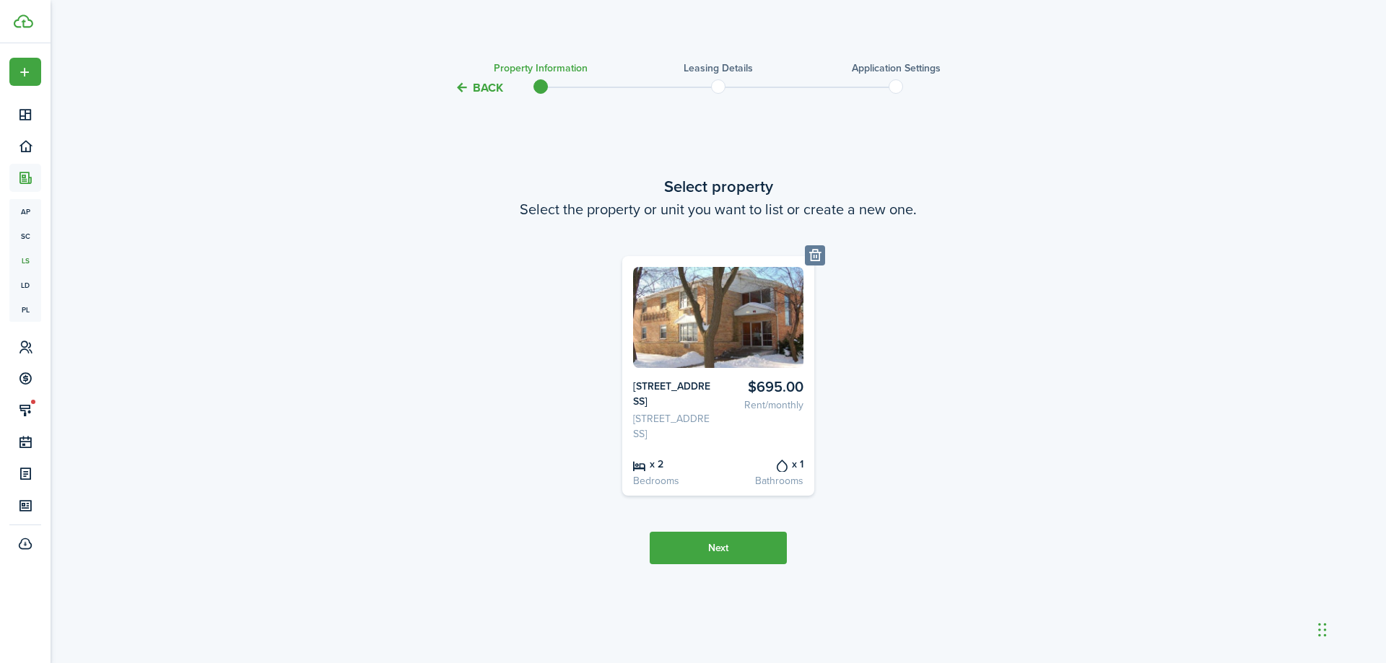
click at [785, 379] on card-listing-title "$695.00" at bounding box center [763, 387] width 80 height 17
click at [814, 245] on button "Delete" at bounding box center [815, 255] width 20 height 20
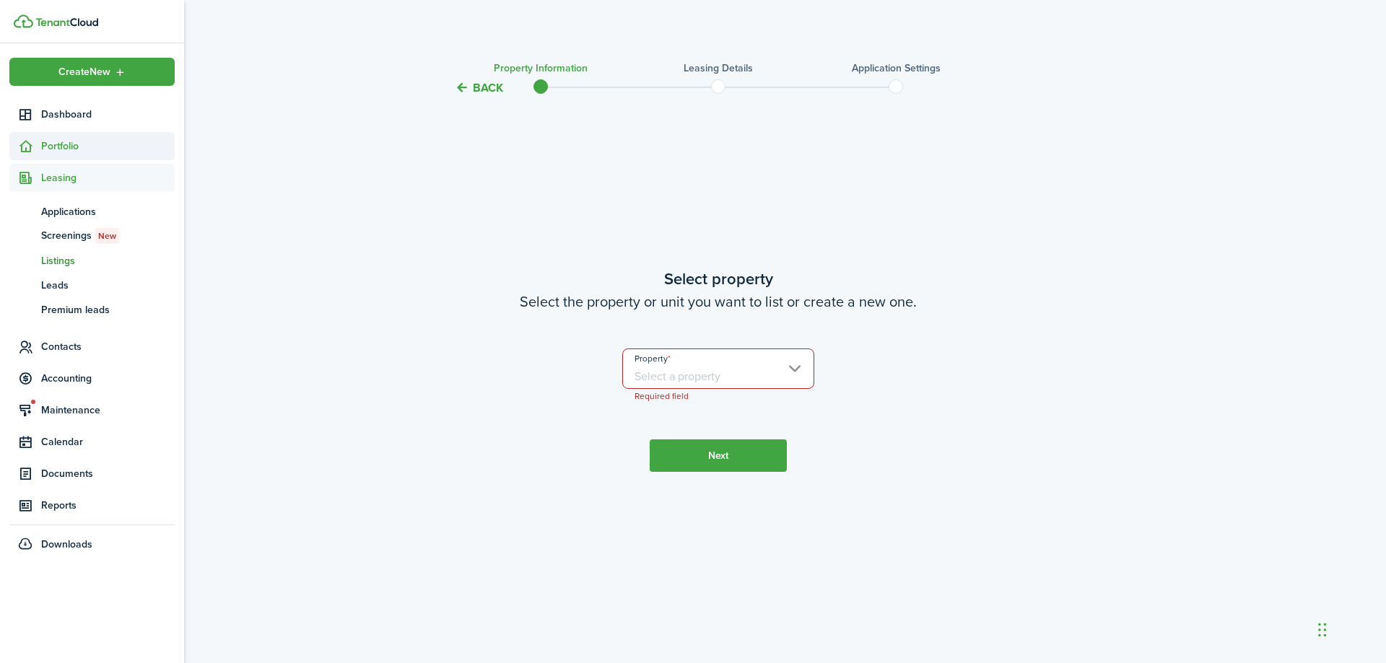
click at [43, 140] on span "Portfolio" at bounding box center [108, 146] width 134 height 15
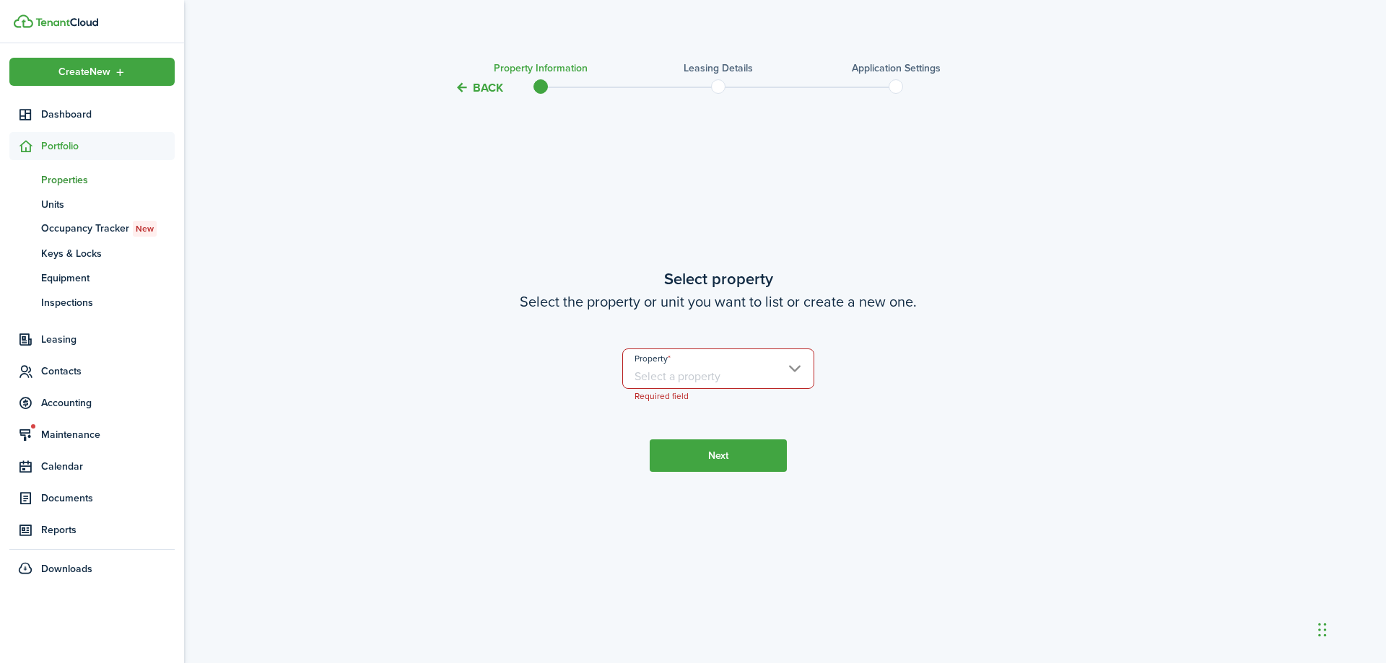
click at [58, 176] on span "Properties" at bounding box center [108, 179] width 134 height 15
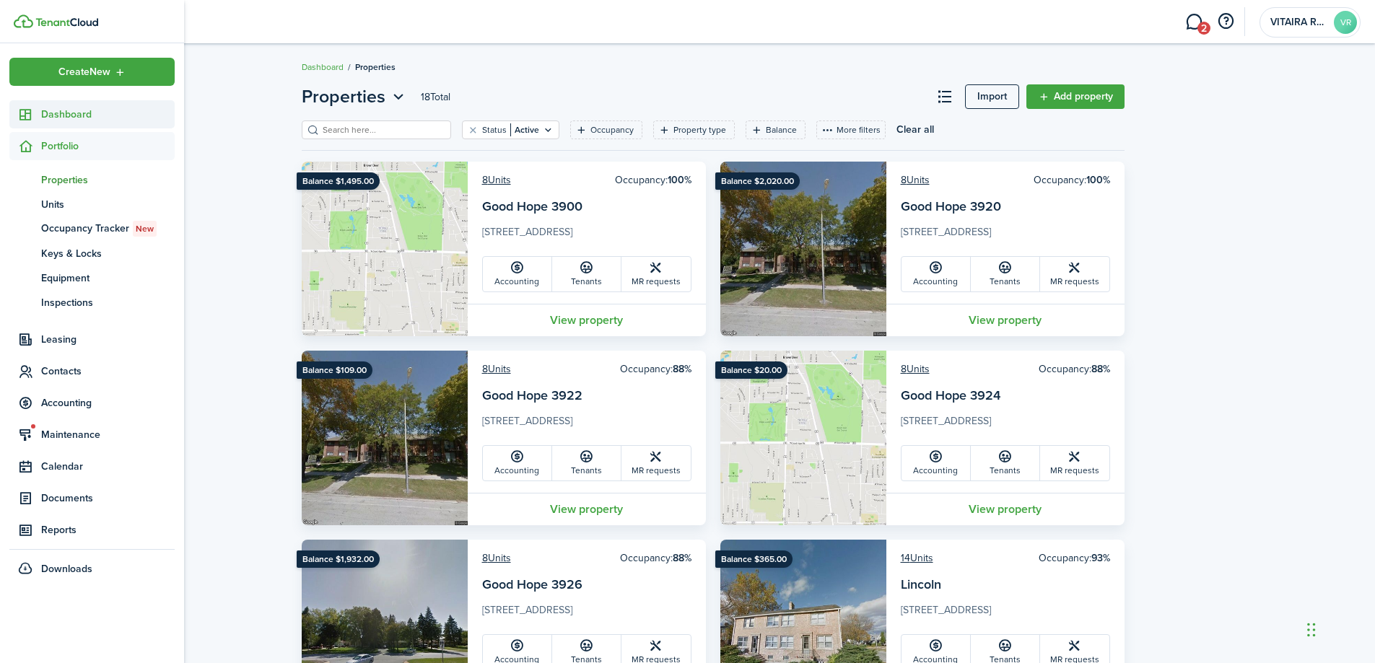
click at [51, 115] on span "Dashboard" at bounding box center [108, 114] width 134 height 15
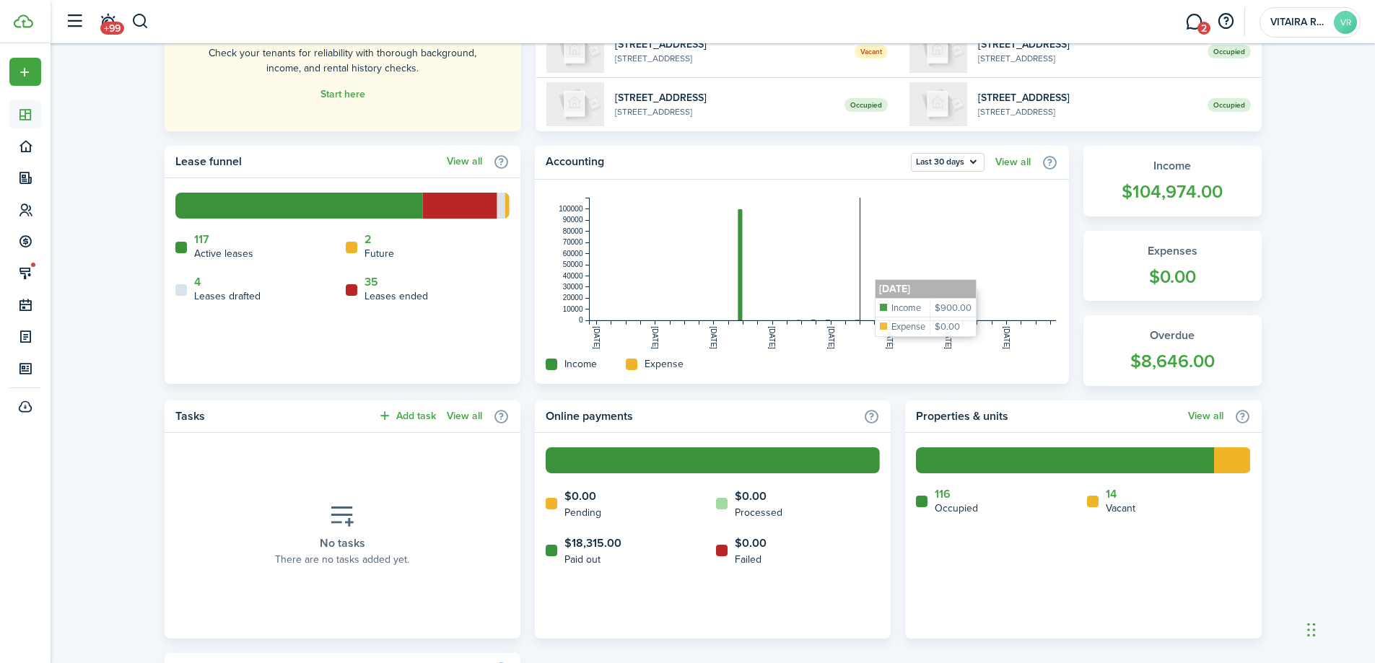
scroll to position [289, 0]
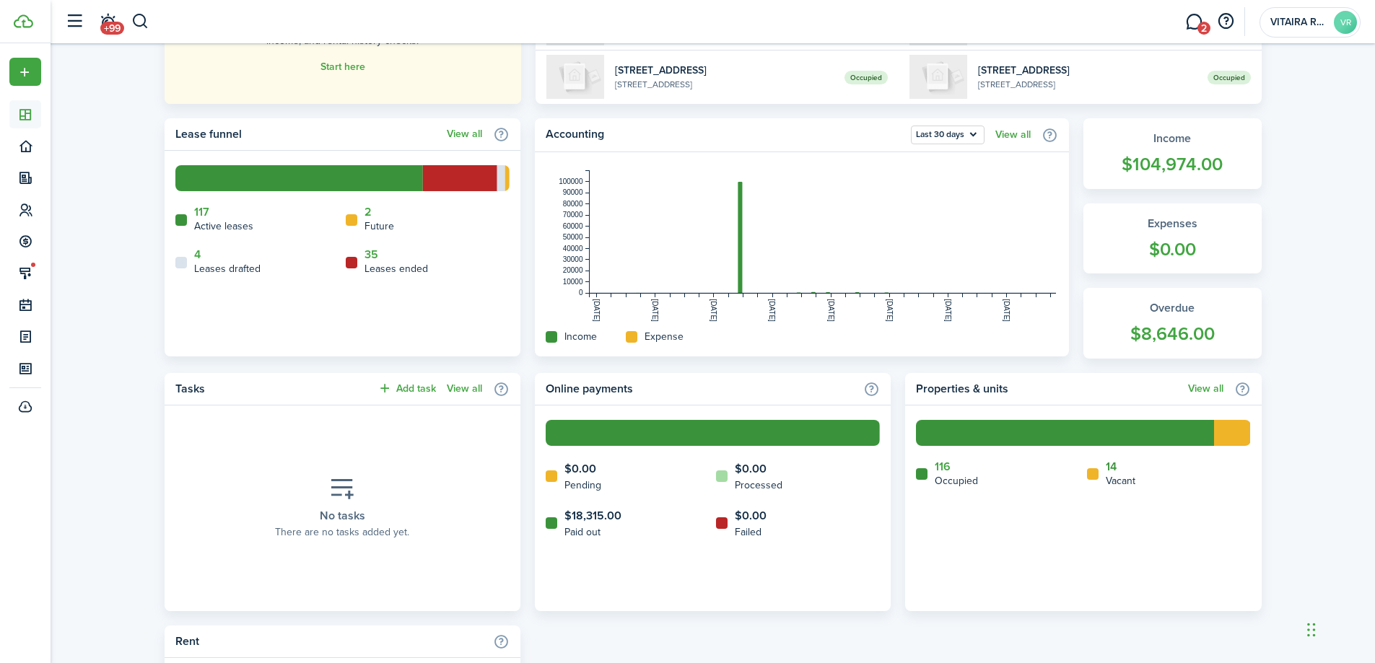
click at [1112, 467] on link "14" at bounding box center [1111, 466] width 11 height 13
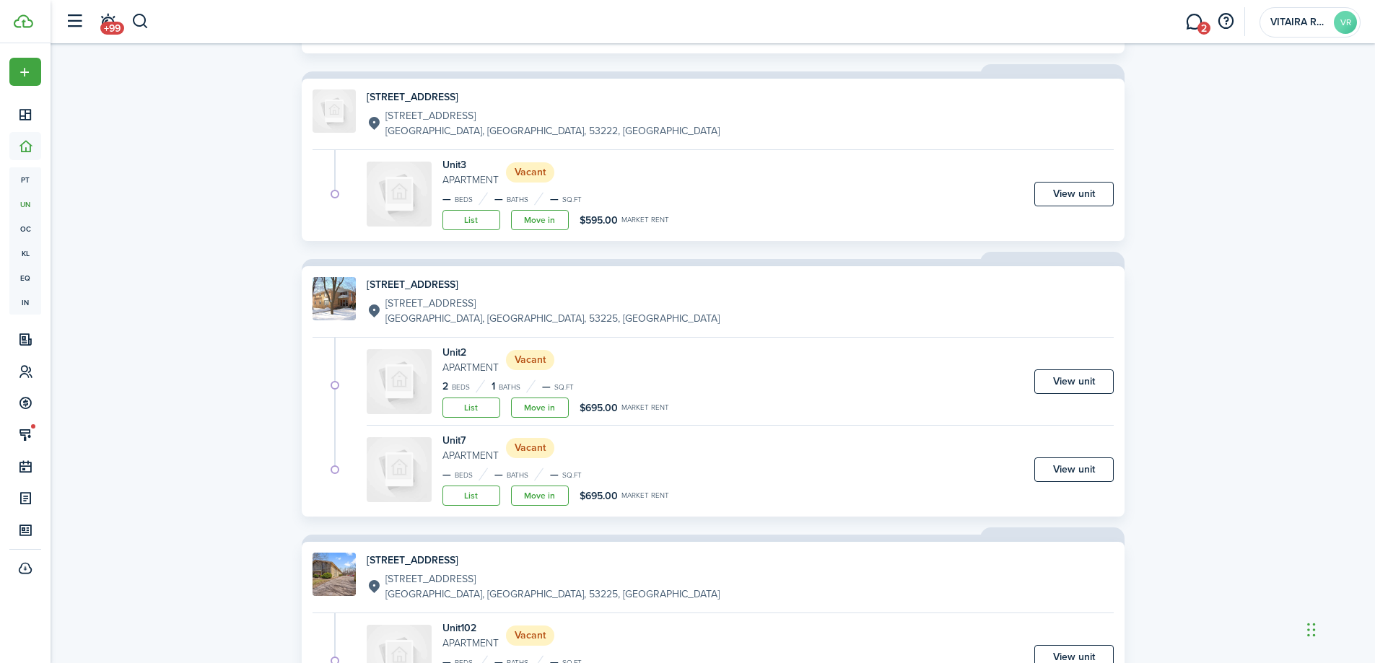
scroll to position [866, 0]
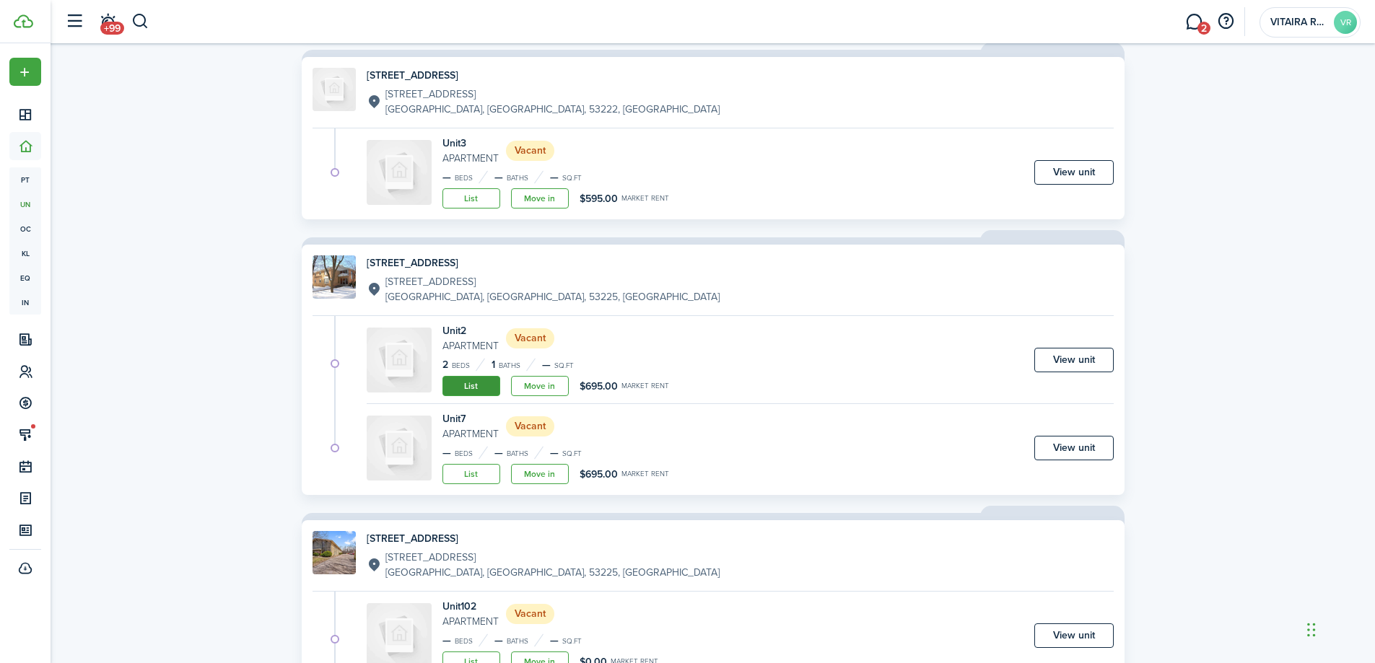
click at [477, 386] on link "List" at bounding box center [471, 386] width 58 height 20
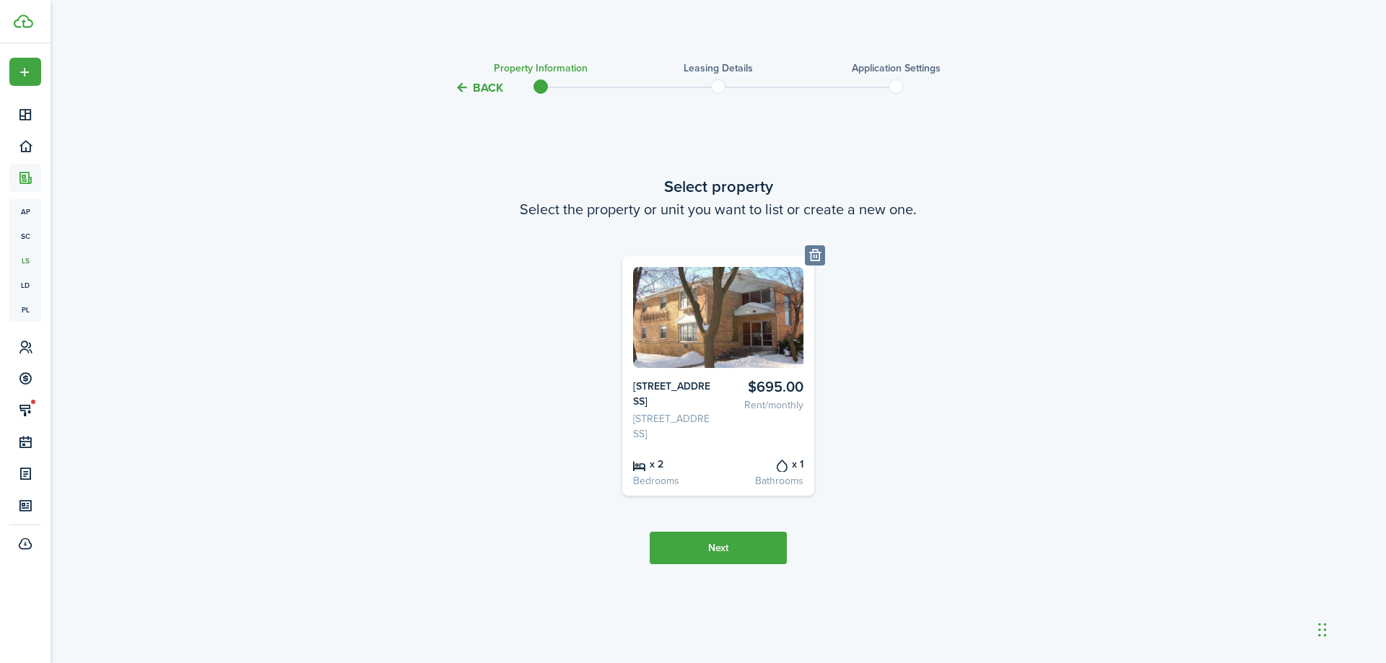
click at [769, 380] on card-listing-title "$695.00" at bounding box center [763, 387] width 80 height 17
click at [769, 379] on card-listing-title "$695.00" at bounding box center [763, 387] width 80 height 17
click at [708, 564] on button "Next" at bounding box center [718, 548] width 137 height 32
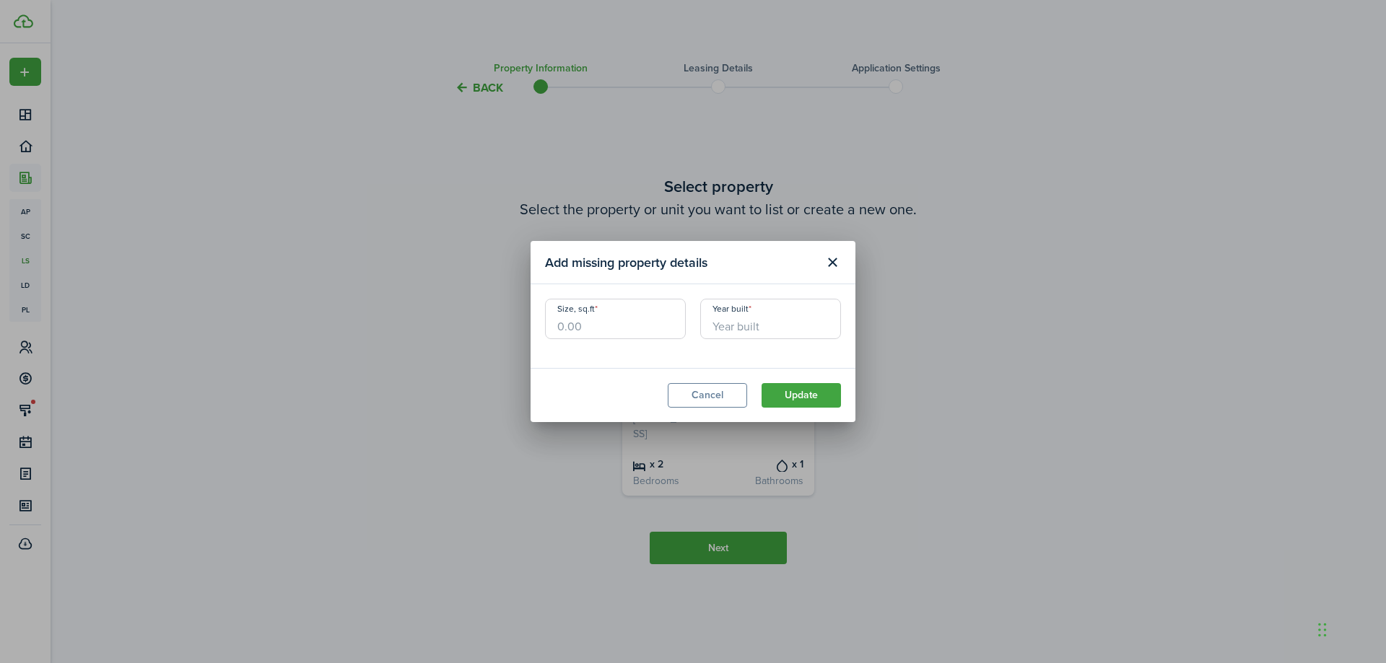
click at [619, 328] on input "Size, sq.ft" at bounding box center [615, 319] width 141 height 40
type input "750"
click at [756, 326] on input "Year built" at bounding box center [770, 319] width 141 height 40
type input "1980"
click at [785, 392] on button "Update" at bounding box center [800, 395] width 79 height 25
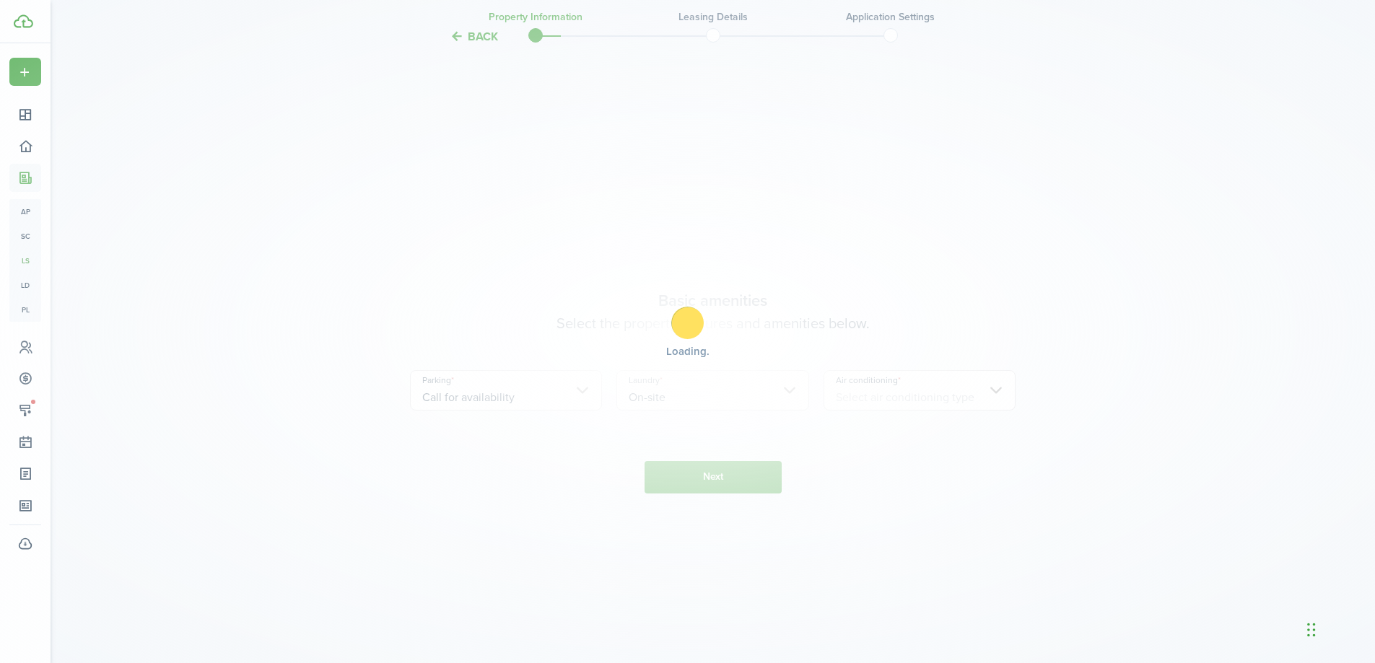
scroll to position [567, 0]
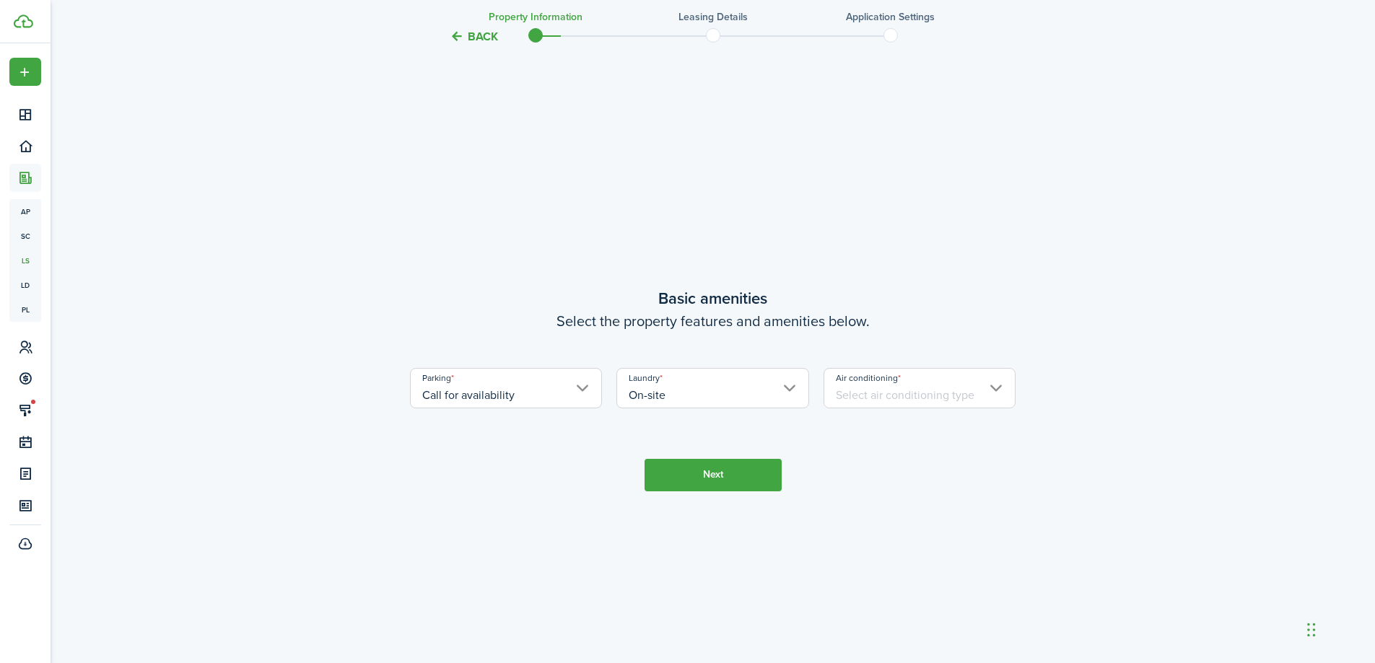
click at [583, 390] on input "Call for availability" at bounding box center [506, 388] width 193 height 40
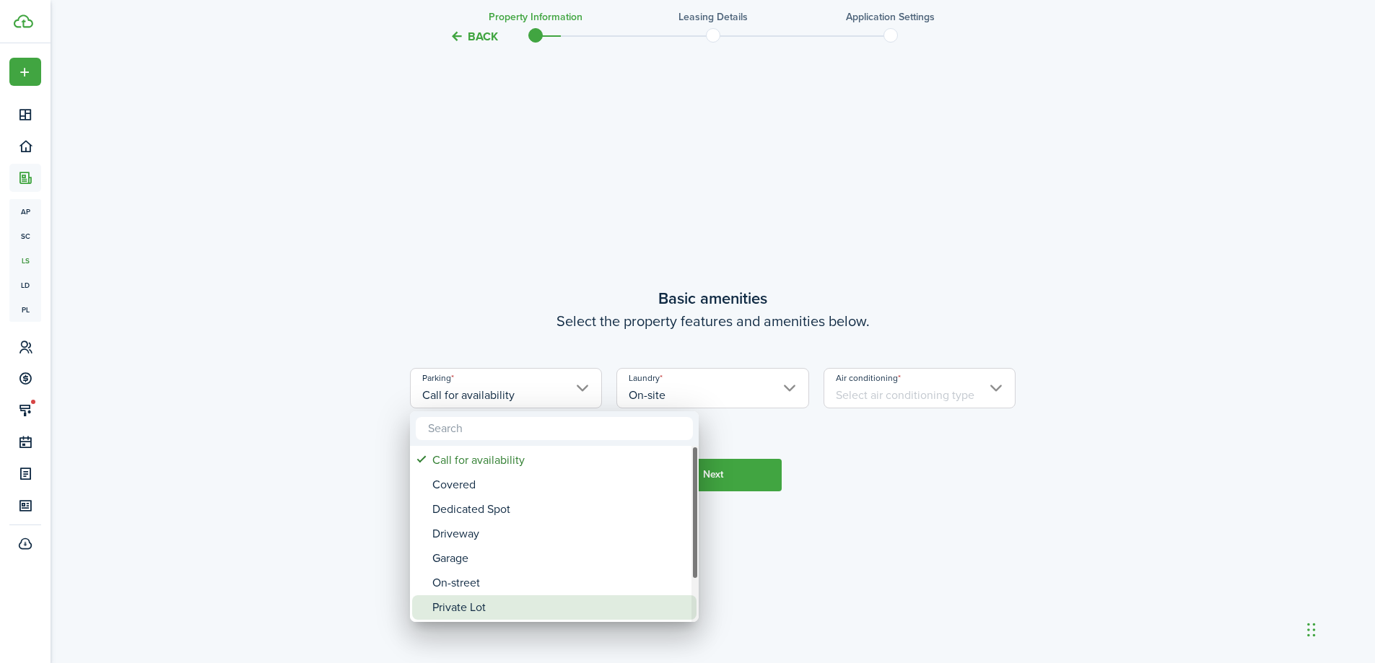
click at [470, 607] on div "Private Lot" at bounding box center [559, 607] width 255 height 25
type input "Private Lot"
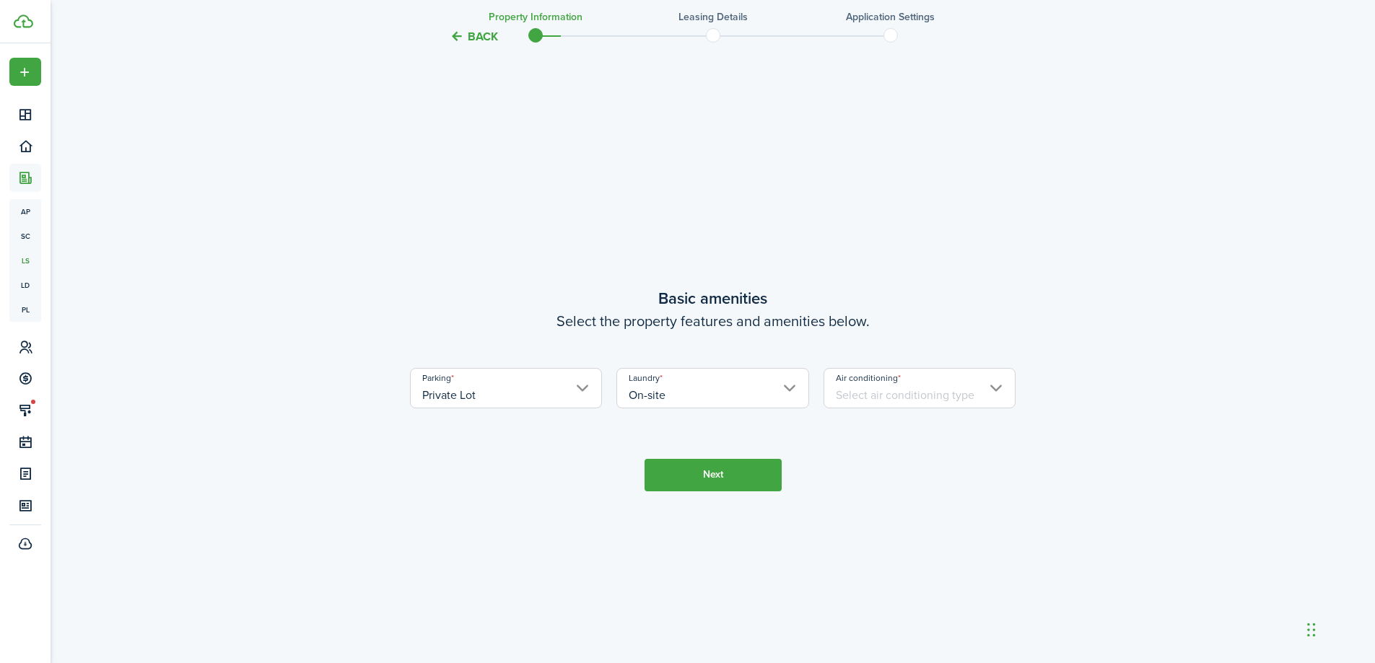
click at [790, 388] on input "On-site" at bounding box center [712, 388] width 193 height 40
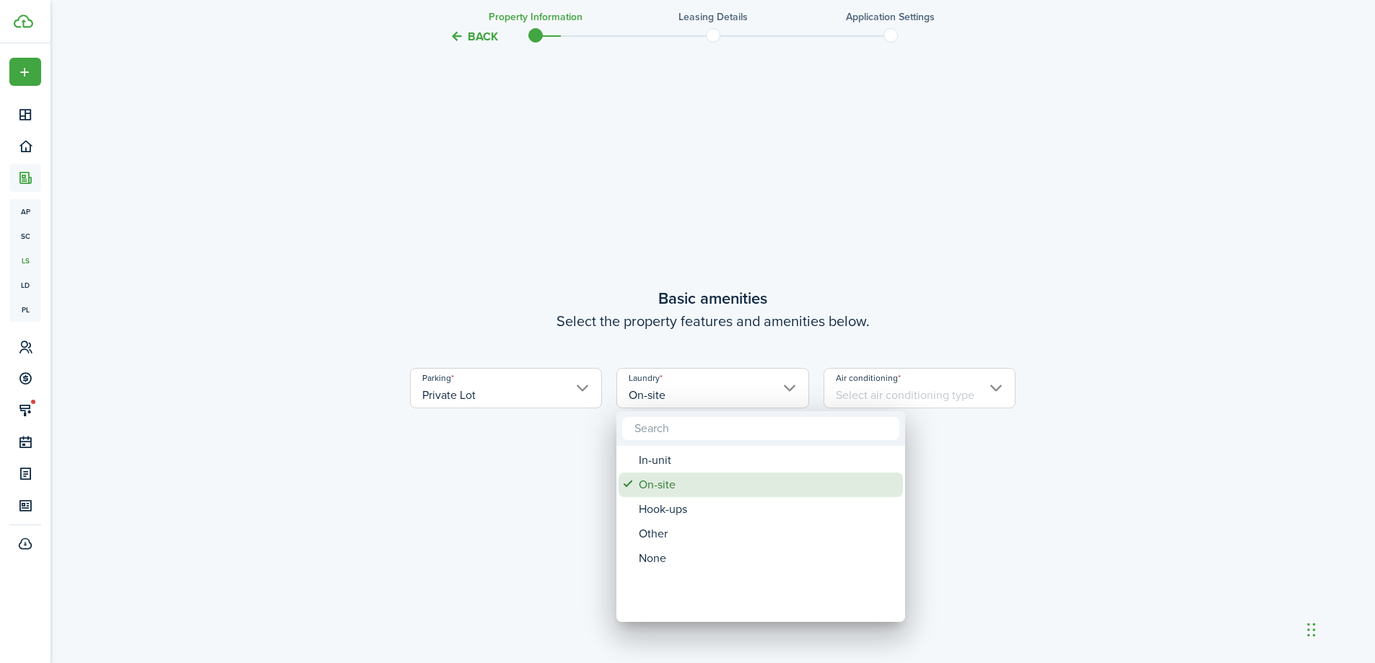
click at [668, 484] on div "On-site" at bounding box center [766, 485] width 255 height 25
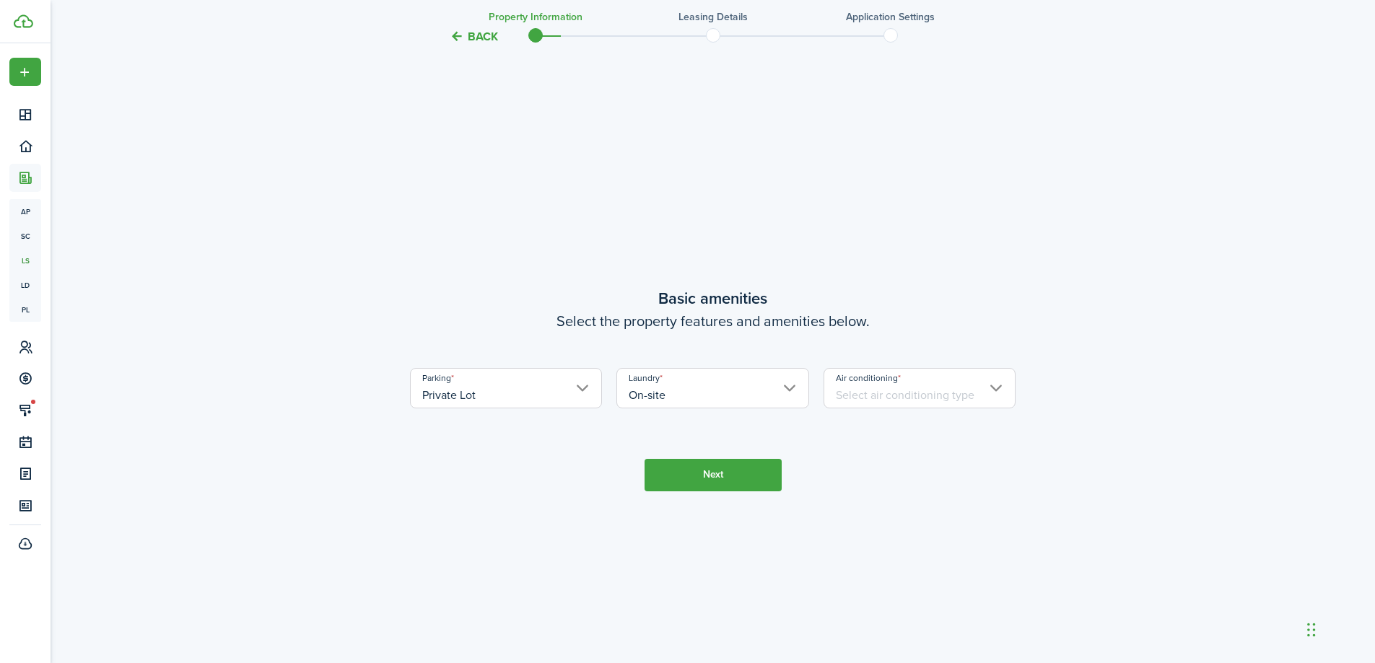
click at [995, 388] on input "Air conditioning" at bounding box center [920, 388] width 193 height 40
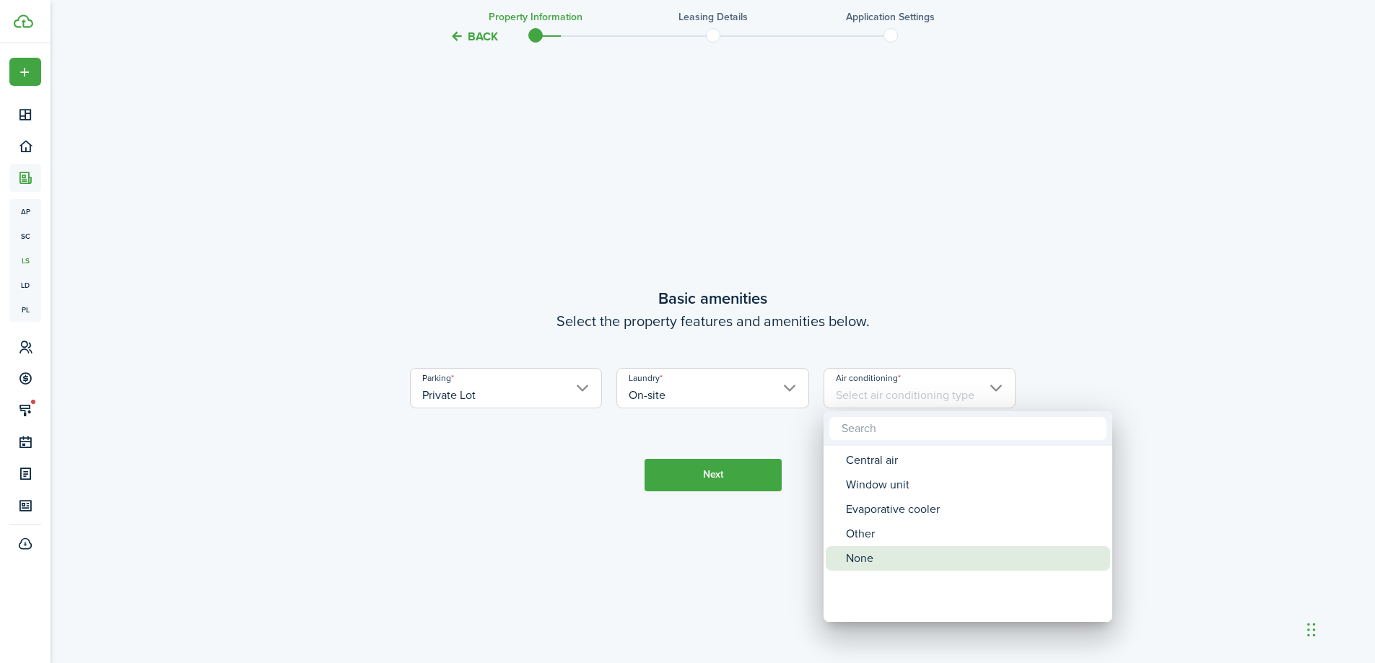
click at [866, 562] on div "None" at bounding box center [973, 558] width 255 height 25
type input "None"
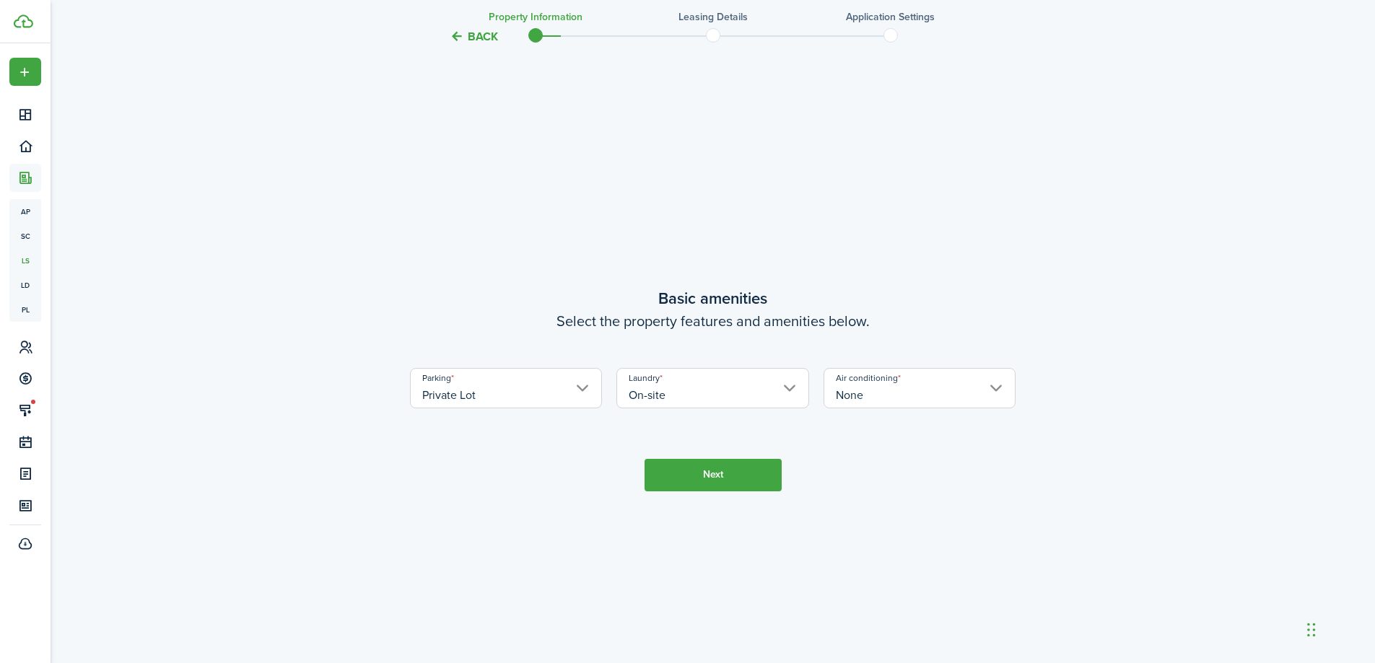
click at [725, 482] on button "Next" at bounding box center [713, 475] width 137 height 32
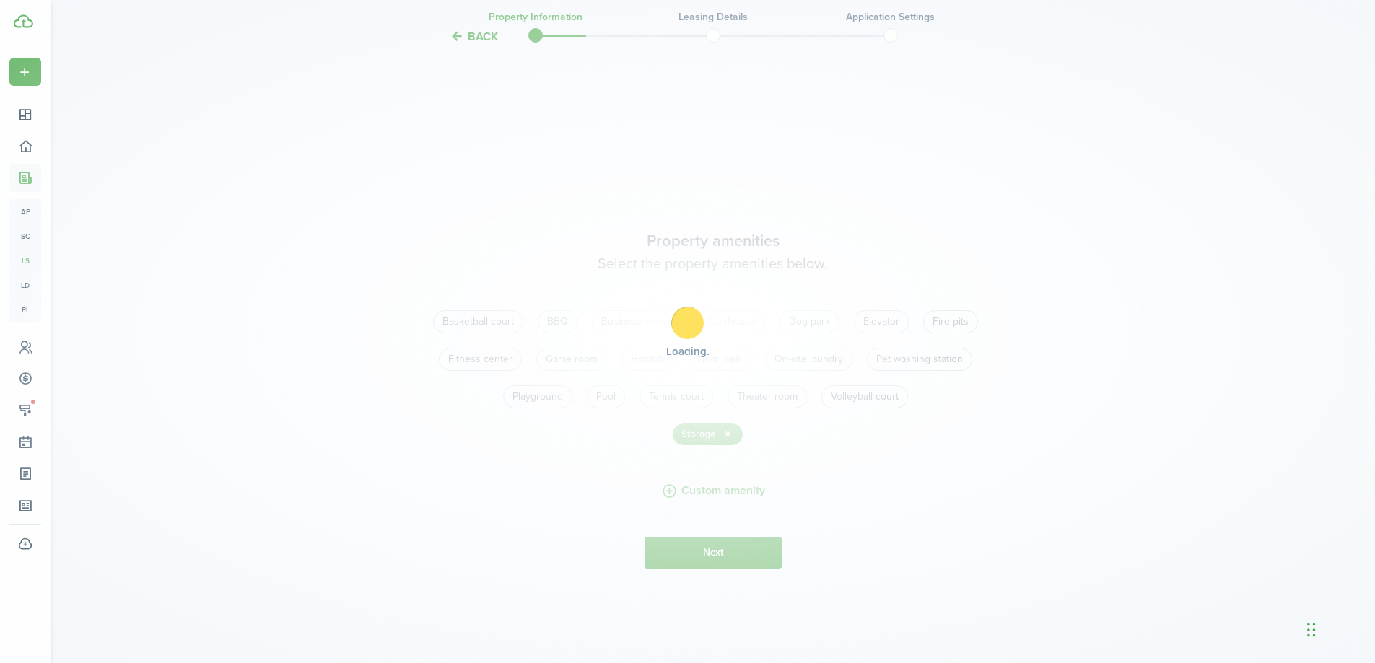
scroll to position [1230, 0]
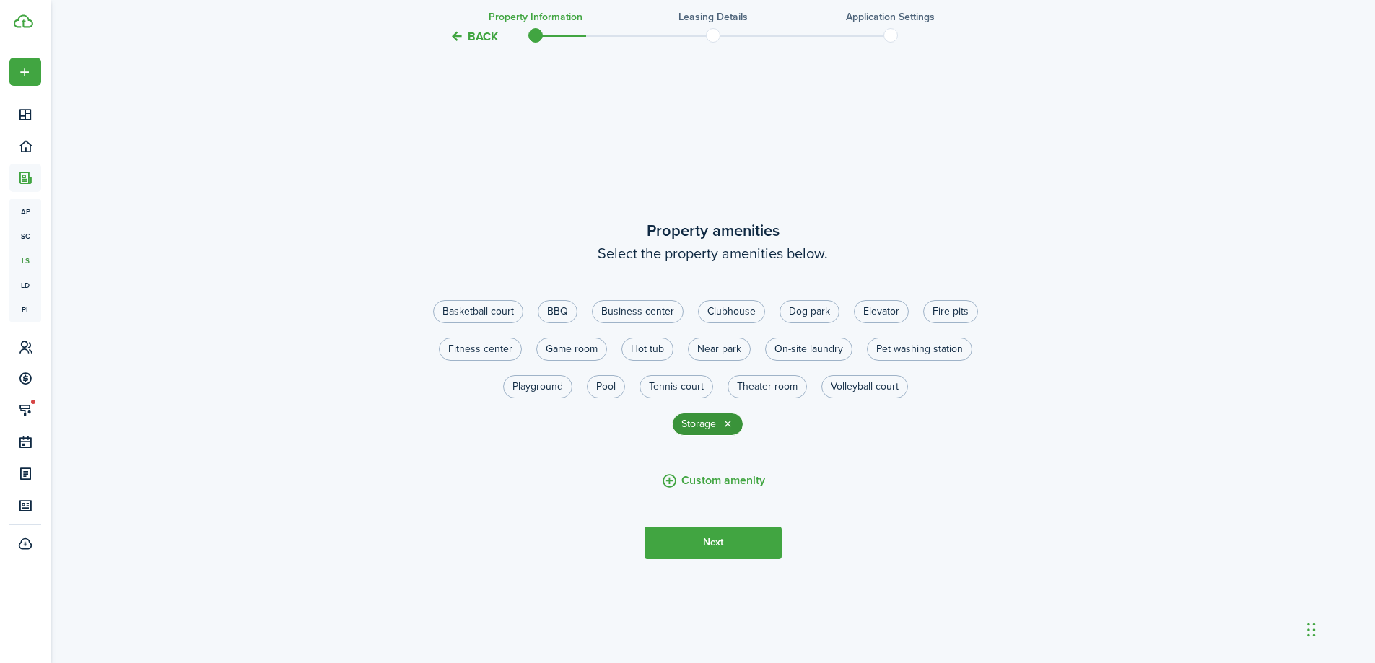
click at [730, 424] on button "button" at bounding box center [728, 425] width 12 height 12
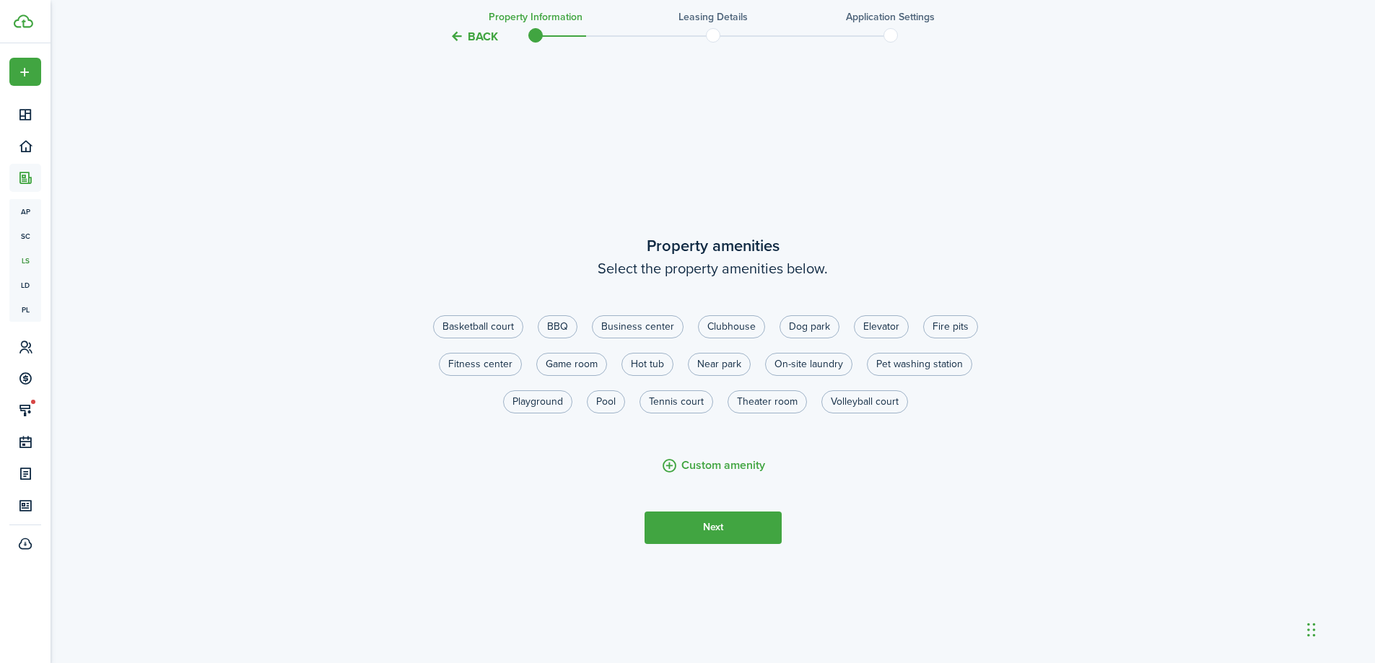
click at [711, 525] on button "Next" at bounding box center [713, 528] width 137 height 32
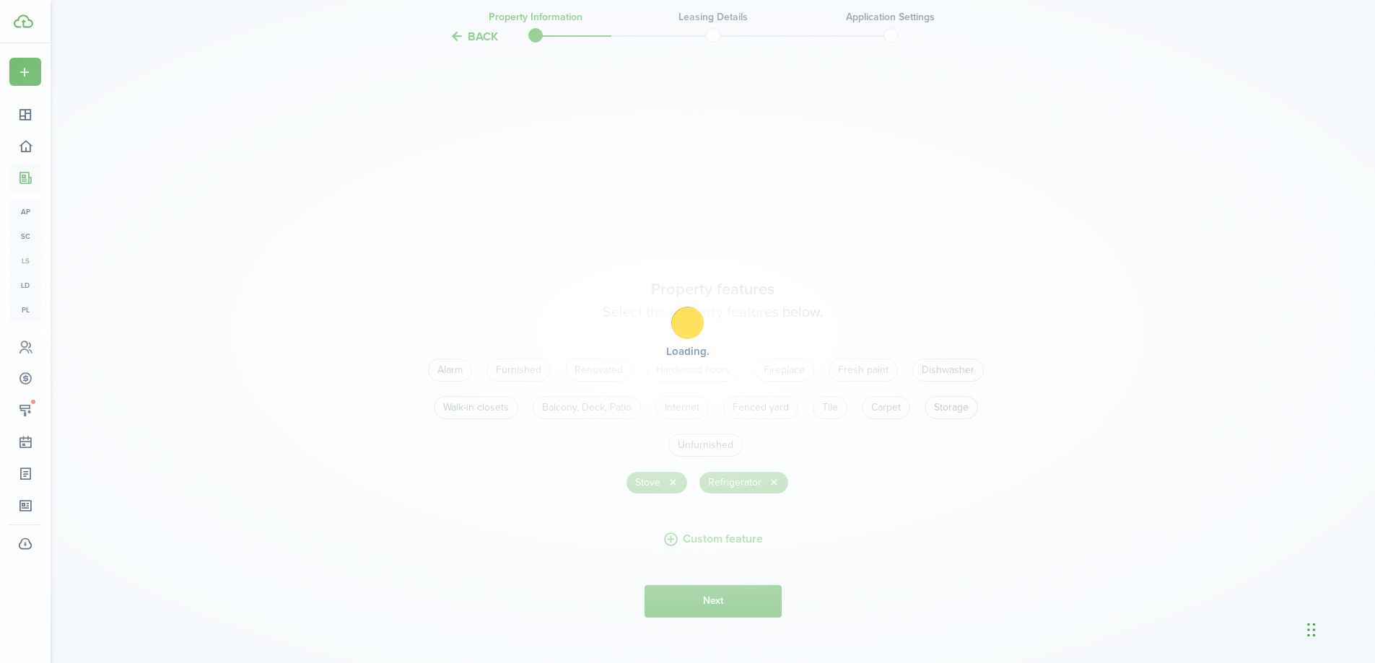
scroll to position [1893, 0]
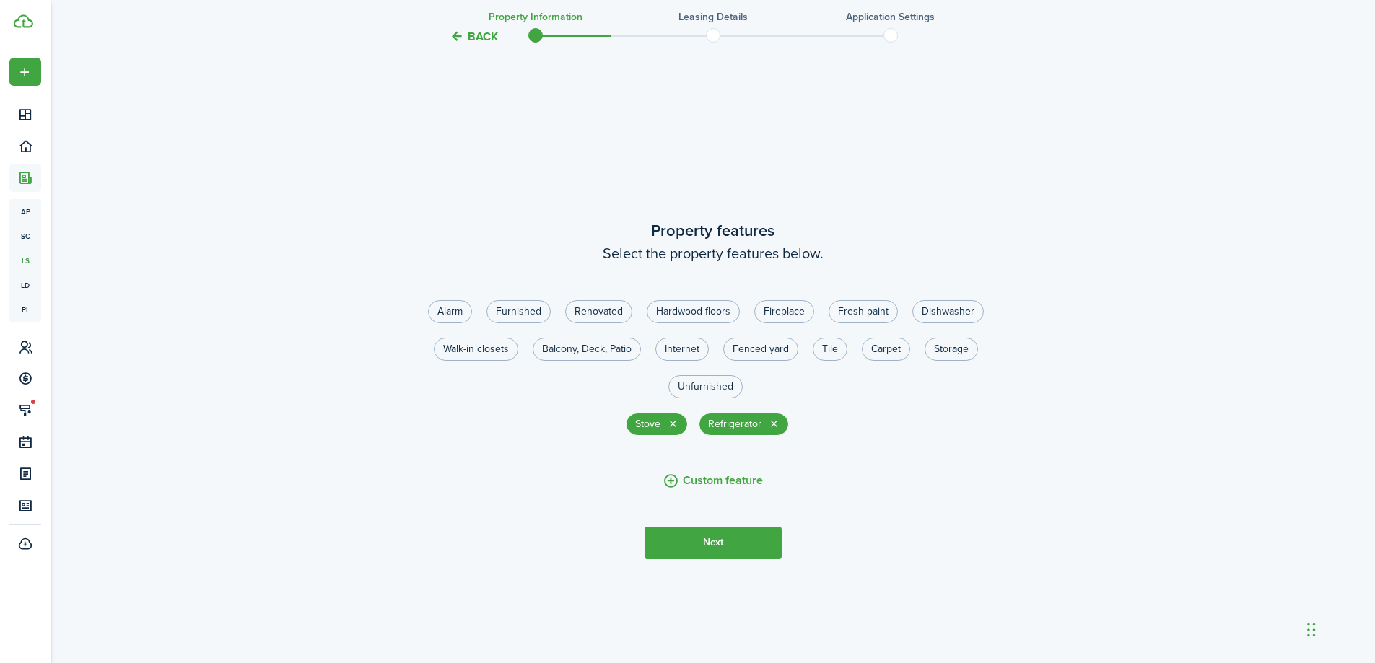
click at [718, 541] on button "Next" at bounding box center [713, 543] width 137 height 32
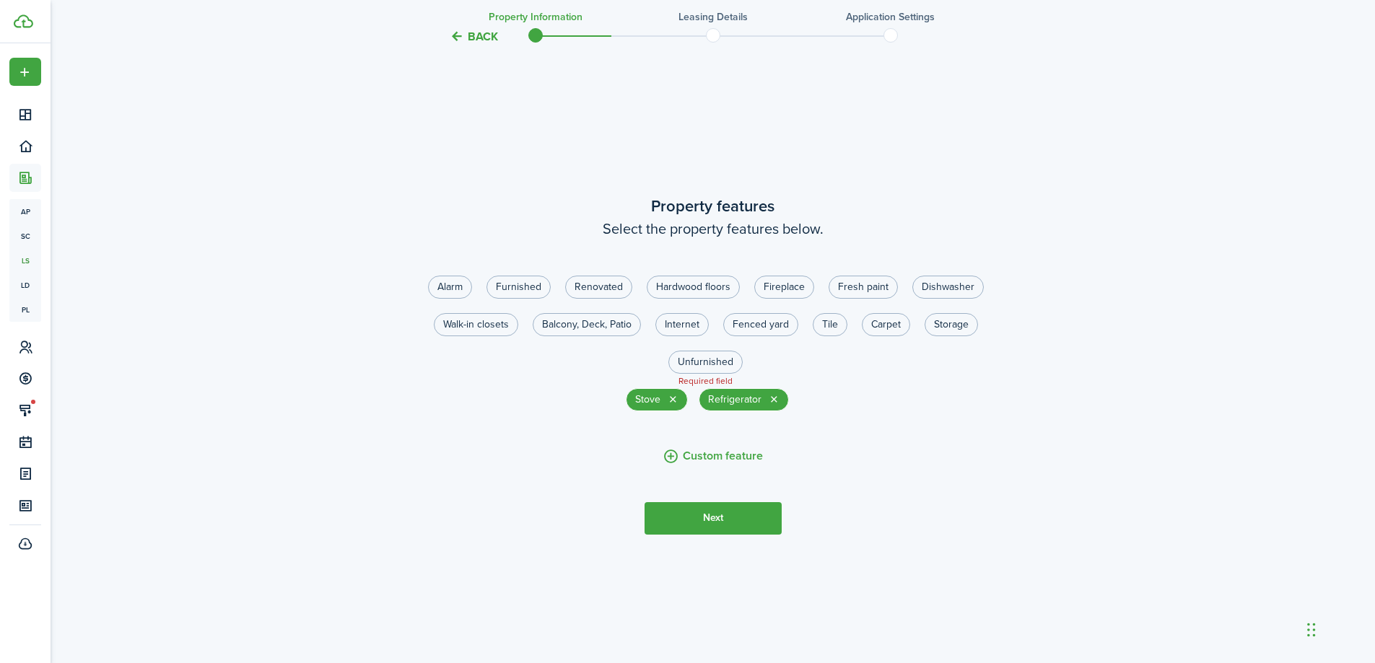
click at [875, 359] on control-radio-group "Alarm Furnished Renovated Hardwood floors Fireplace Fresh paint Dishwasher Walk…" at bounding box center [706, 332] width 606 height 113
click at [725, 366] on label "Unfurnished" at bounding box center [705, 362] width 74 height 23
radio input "true"
click at [722, 522] on button "Next" at bounding box center [713, 518] width 137 height 32
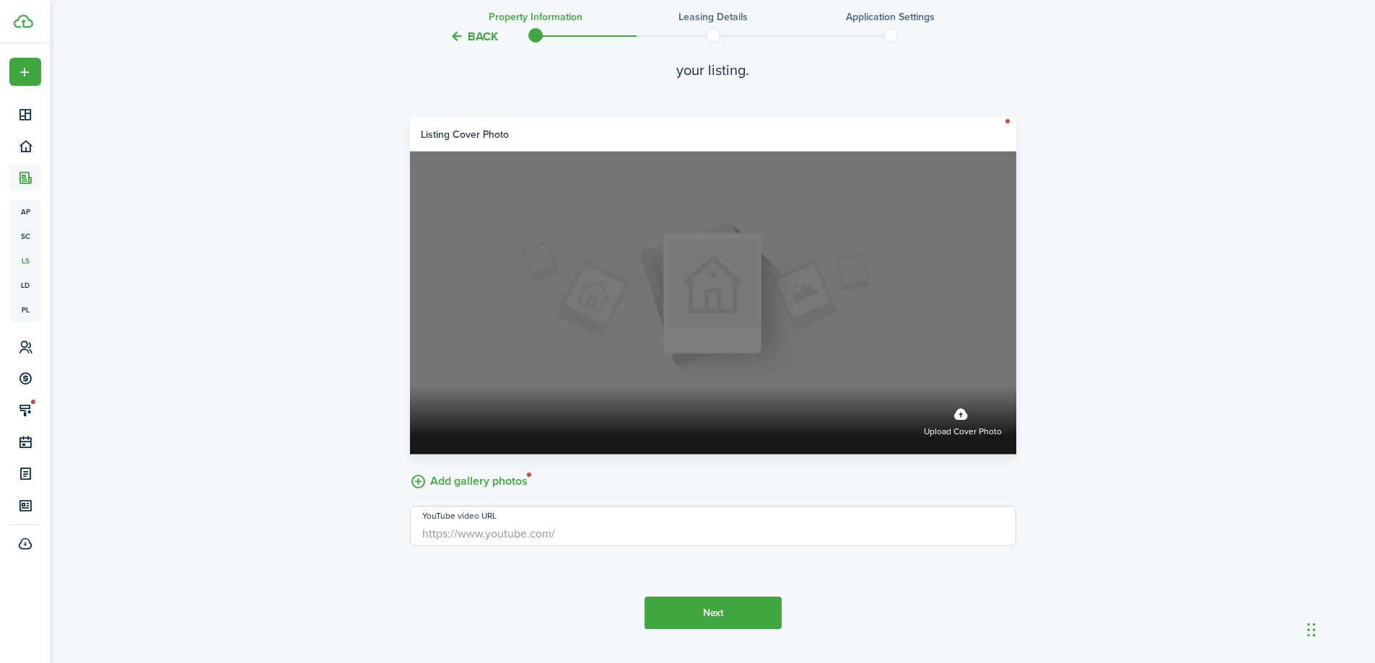
scroll to position [2663, 0]
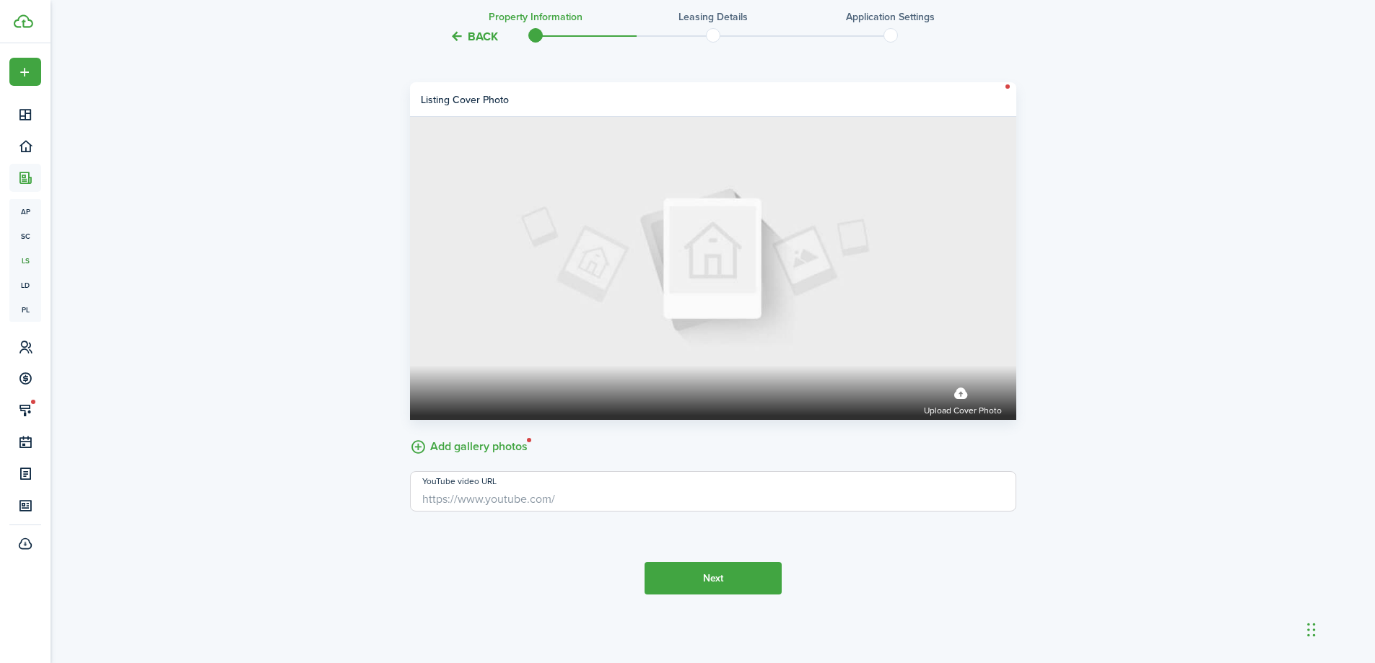
click at [479, 498] on input "YouTube video URL" at bounding box center [713, 491] width 606 height 40
click at [717, 575] on button "Next" at bounding box center [713, 578] width 137 height 32
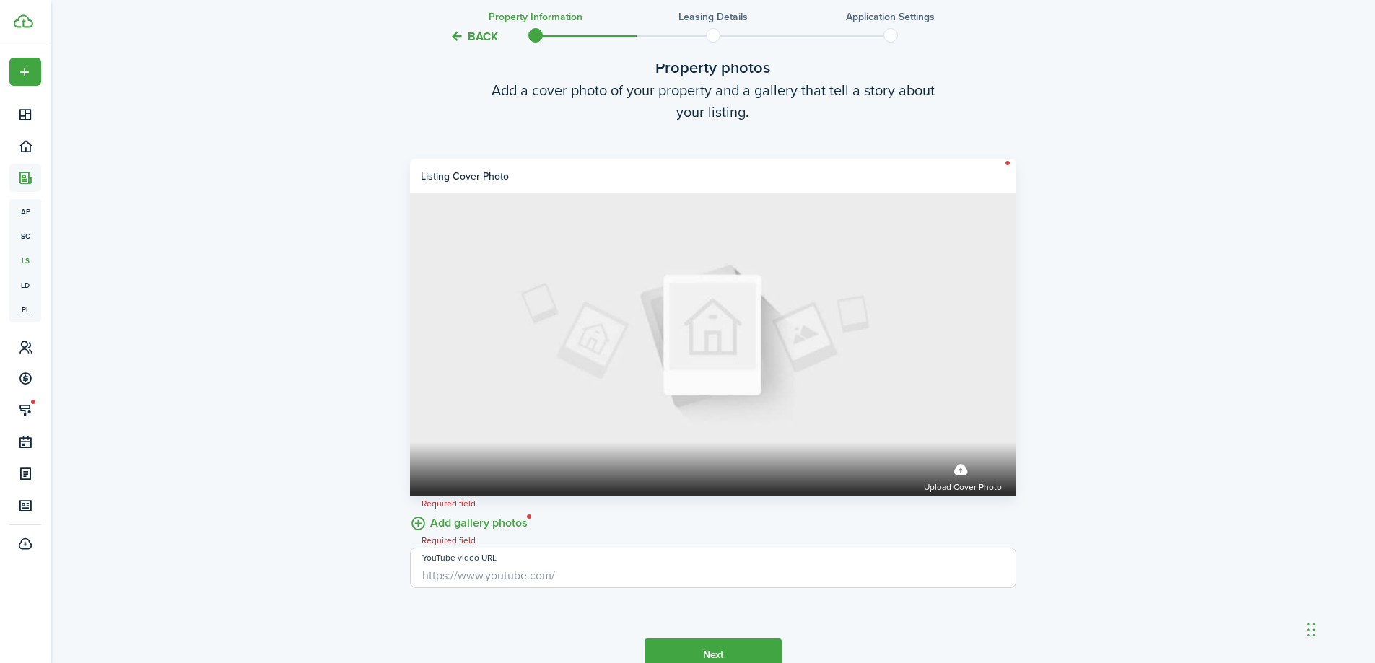
scroll to position [2583, 0]
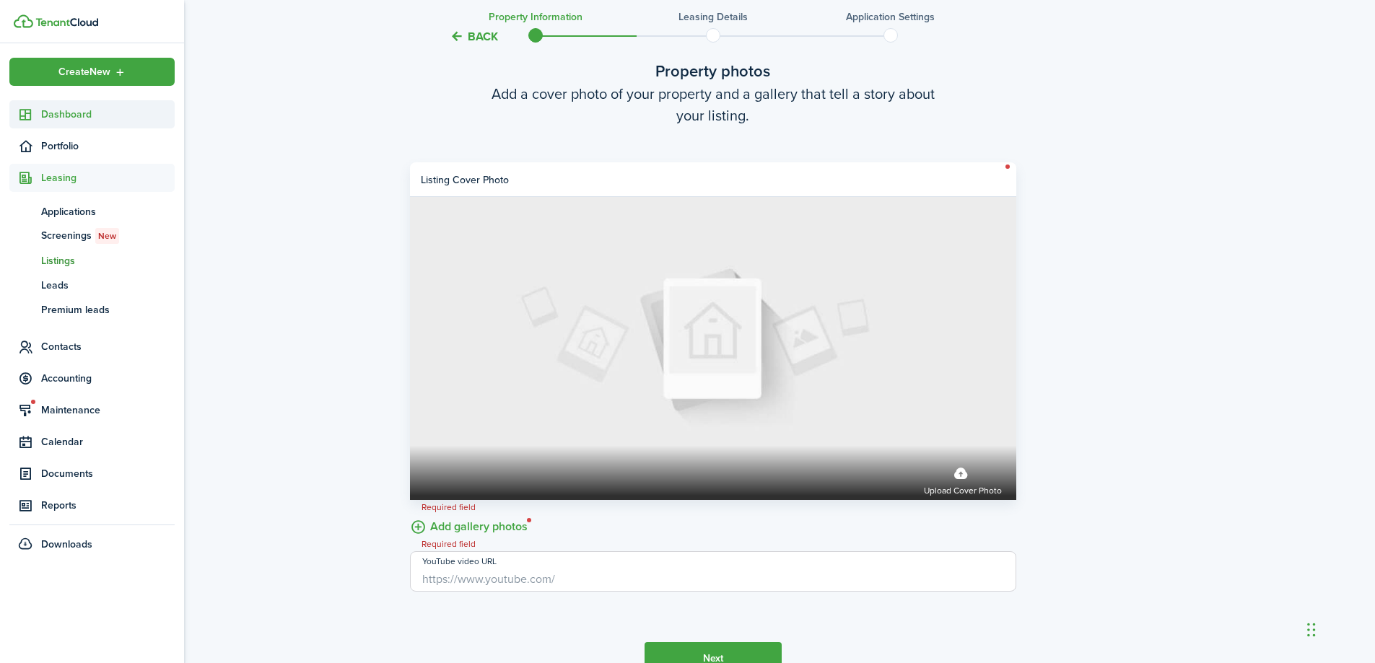
click at [42, 111] on span "Dashboard" at bounding box center [108, 114] width 134 height 15
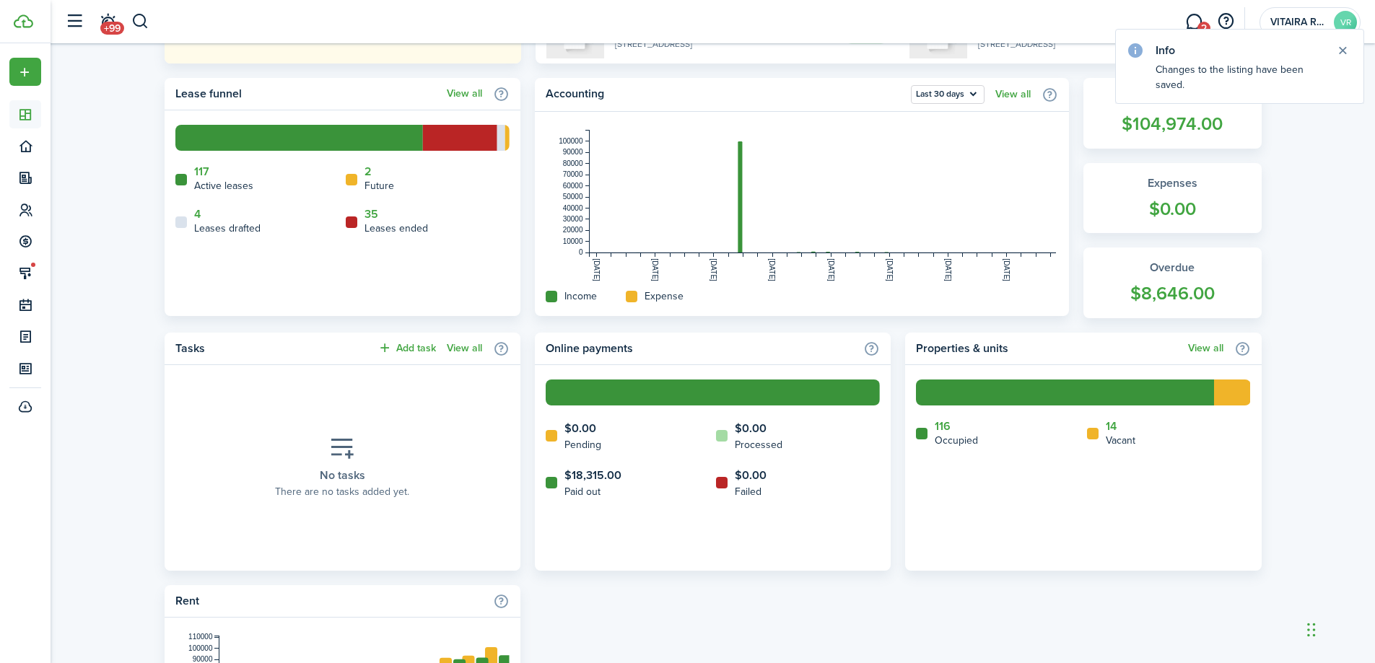
scroll to position [361, 0]
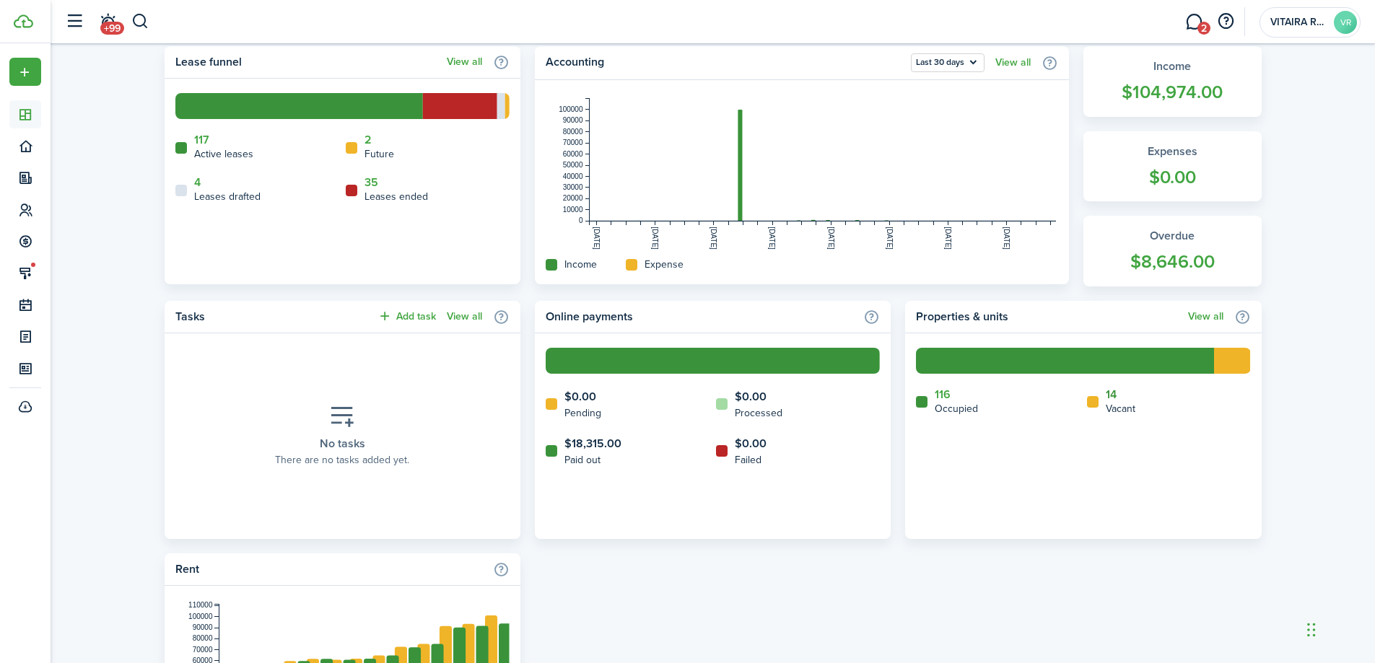
click at [1112, 396] on link "14" at bounding box center [1111, 394] width 11 height 13
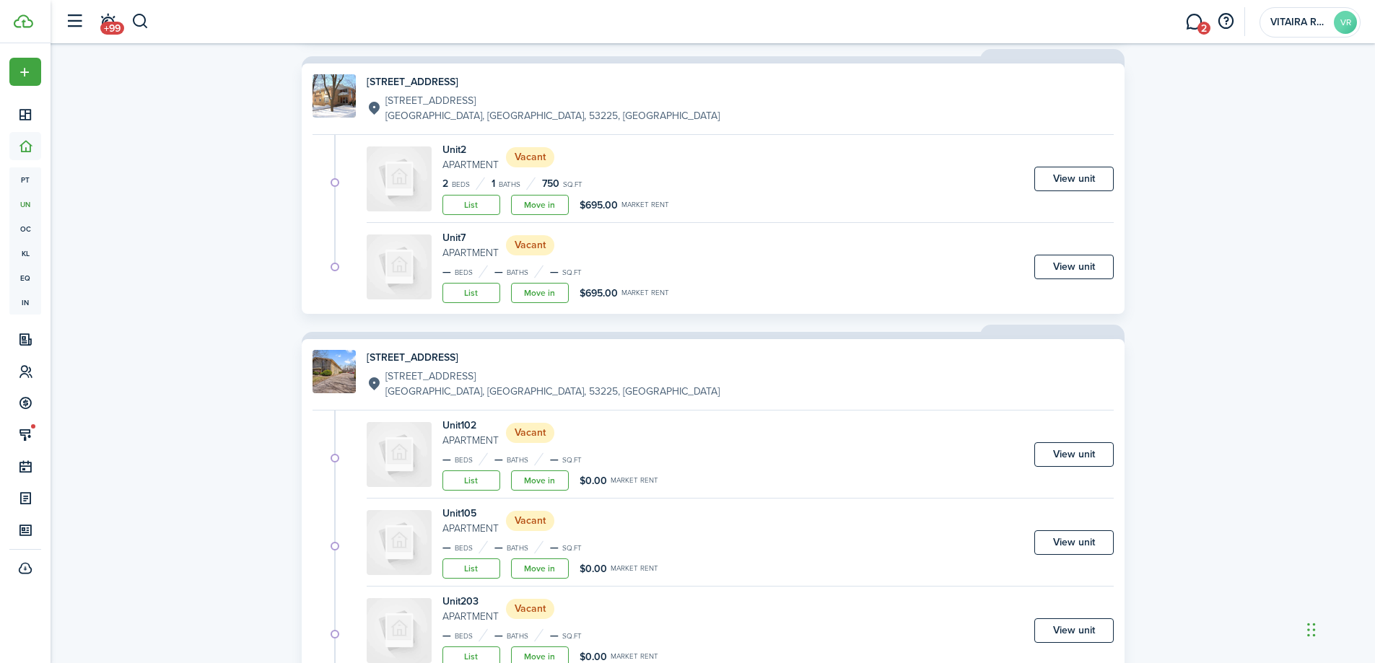
scroll to position [1083, 0]
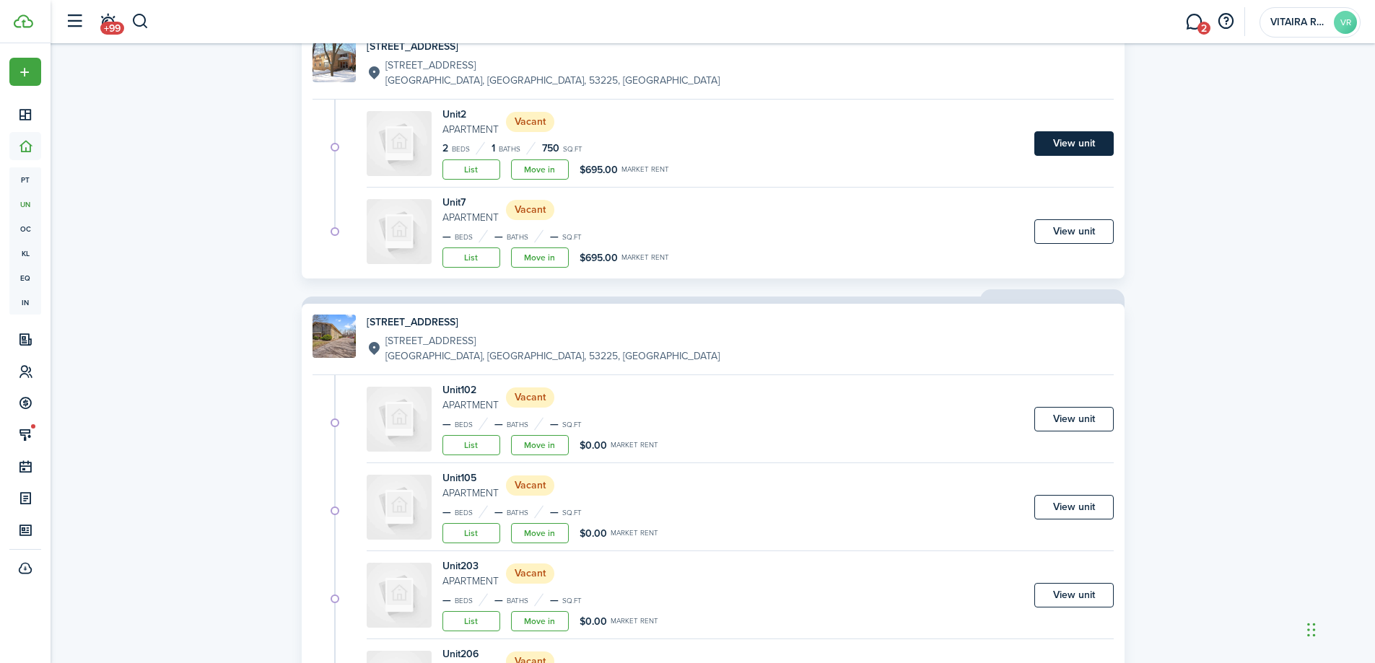
click at [1074, 147] on link "View unit" at bounding box center [1073, 143] width 79 height 25
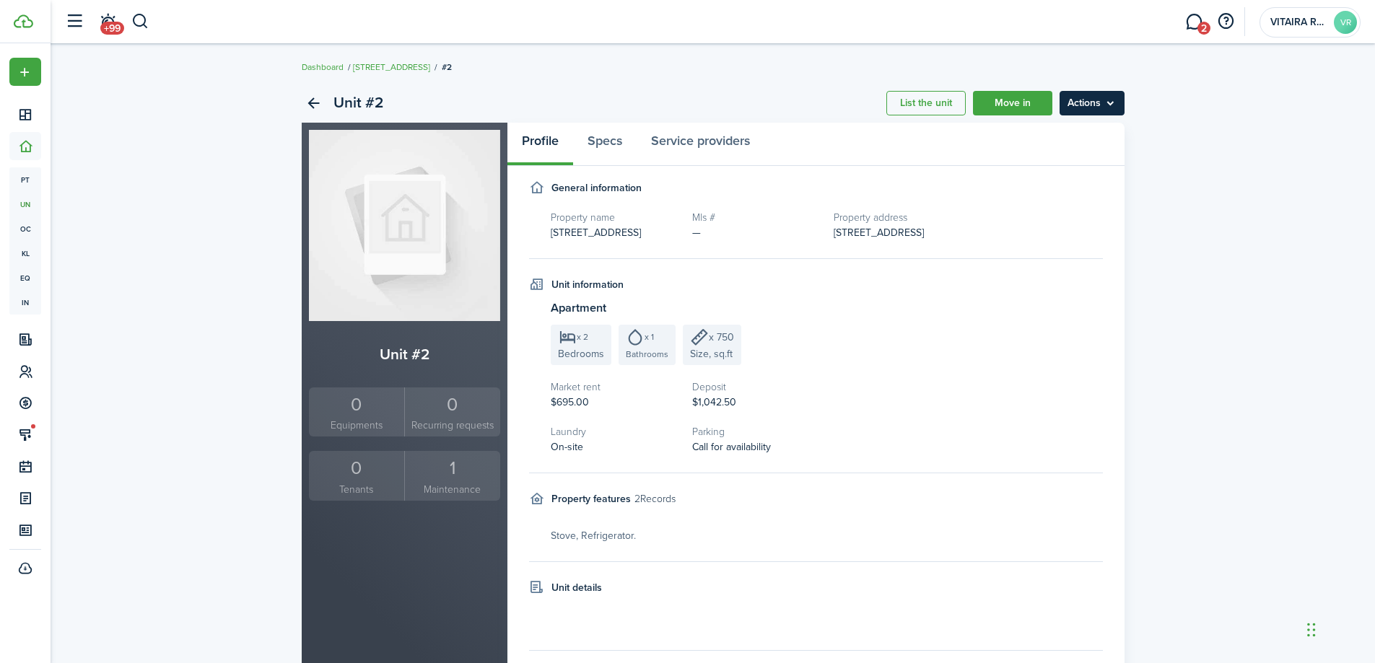
click at [1110, 102] on menu-btn "Actions" at bounding box center [1092, 103] width 65 height 25
click at [1041, 133] on link "Edit unit" at bounding box center [1061, 135] width 126 height 25
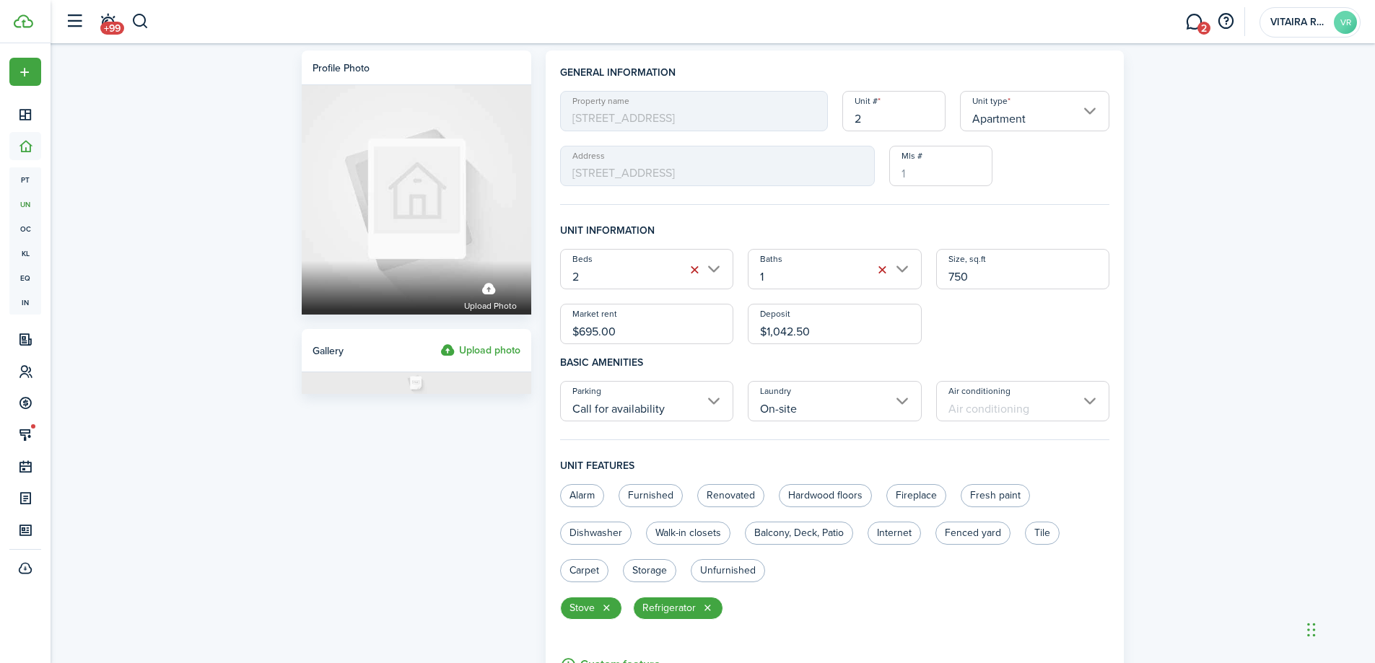
click at [624, 329] on input "$695.00" at bounding box center [647, 324] width 174 height 40
drag, startPoint x: 624, startPoint y: 329, endPoint x: 572, endPoint y: 333, distance: 52.1
click at [572, 333] on input "$695.00" at bounding box center [647, 324] width 174 height 40
type input "$995.00"
drag, startPoint x: 827, startPoint y: 328, endPoint x: 748, endPoint y: 342, distance: 79.9
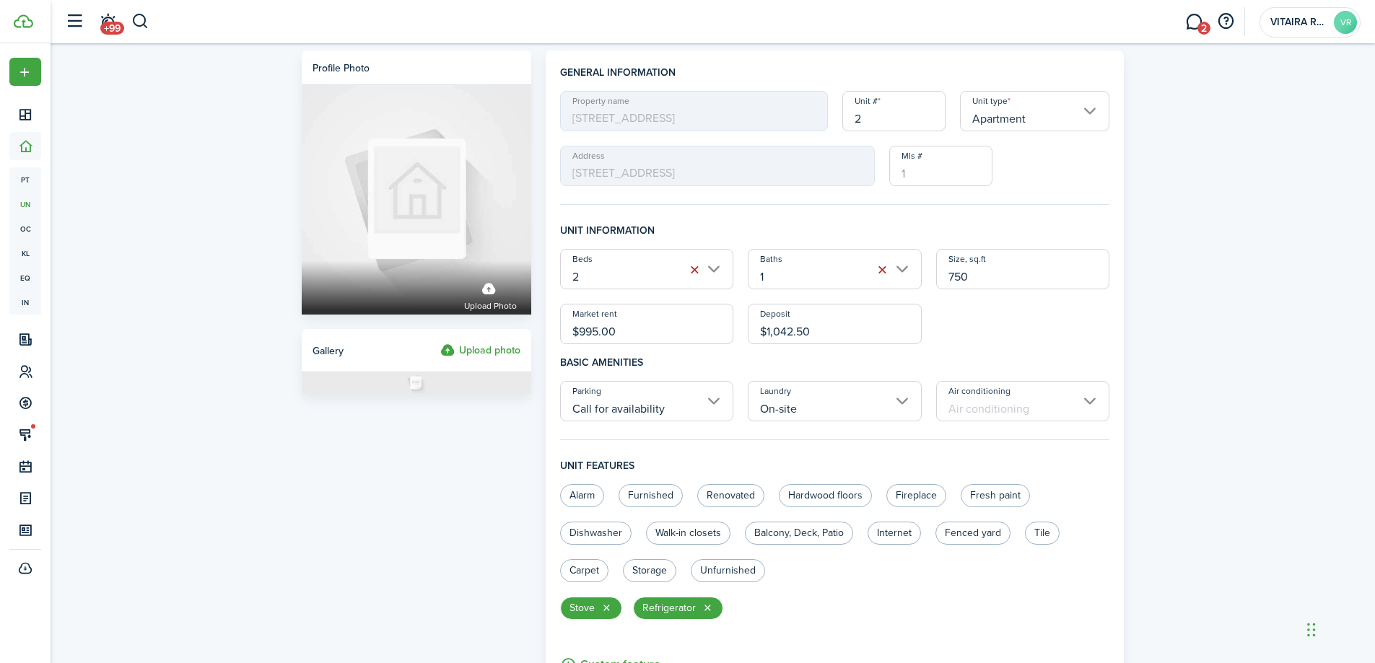
click at [753, 335] on input "$1,042.50" at bounding box center [835, 324] width 174 height 40
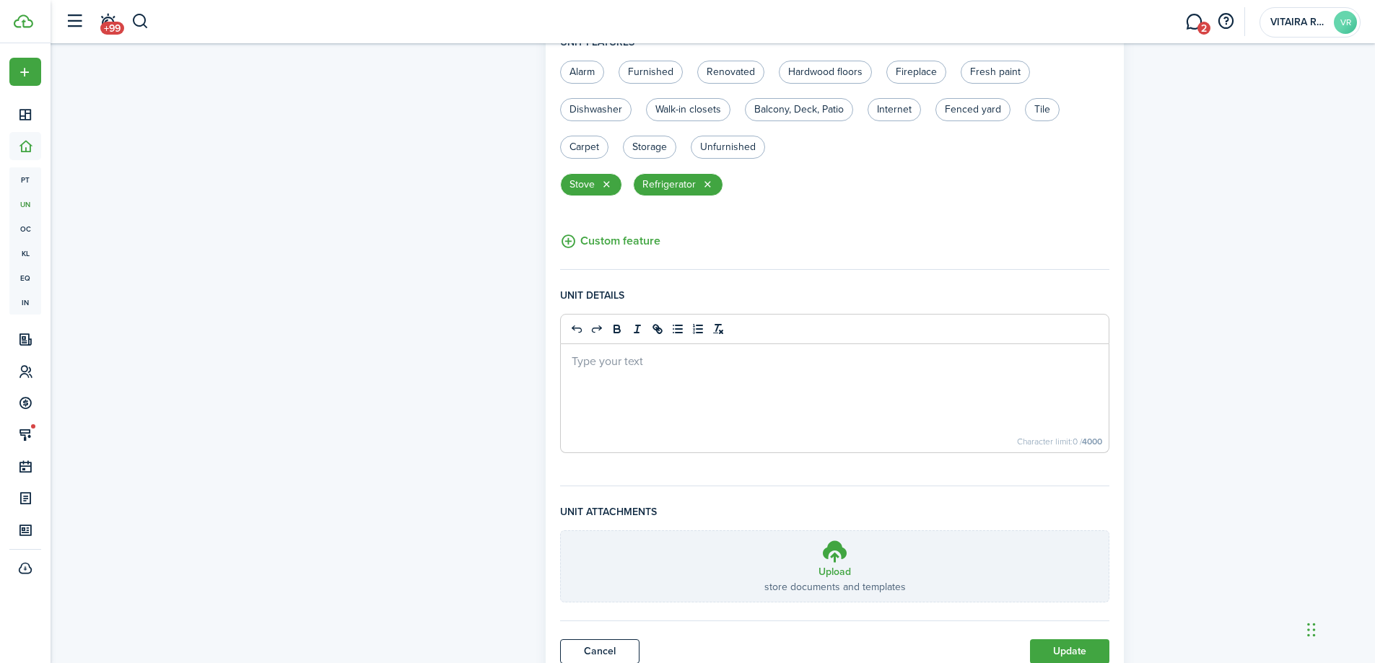
scroll to position [479, 0]
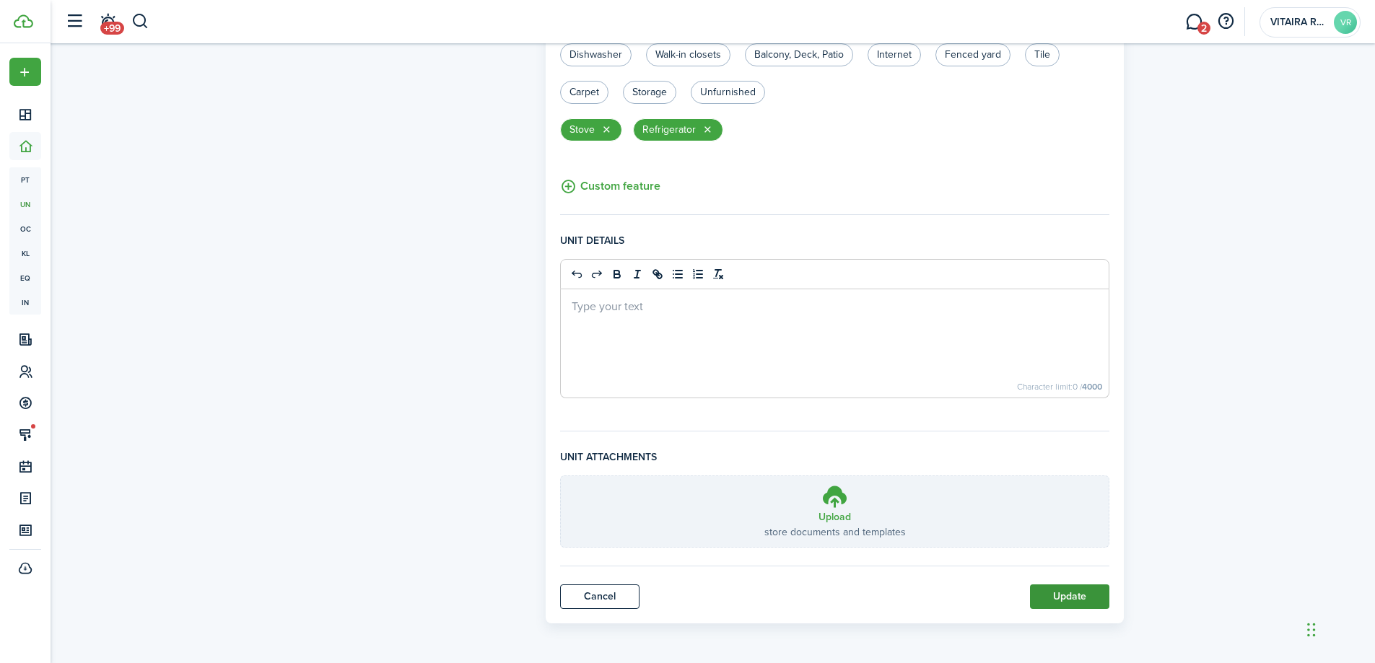
type input "$995.00"
click at [1043, 595] on button "Update" at bounding box center [1069, 597] width 79 height 25
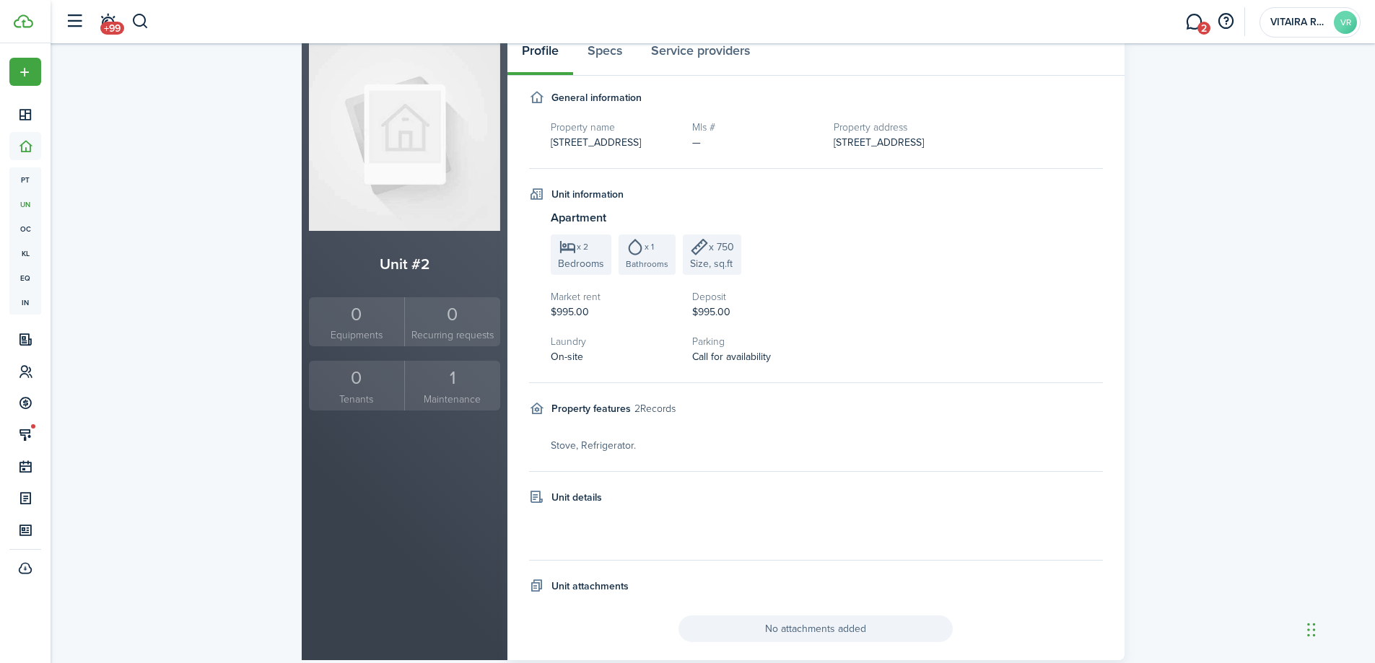
scroll to position [127, 0]
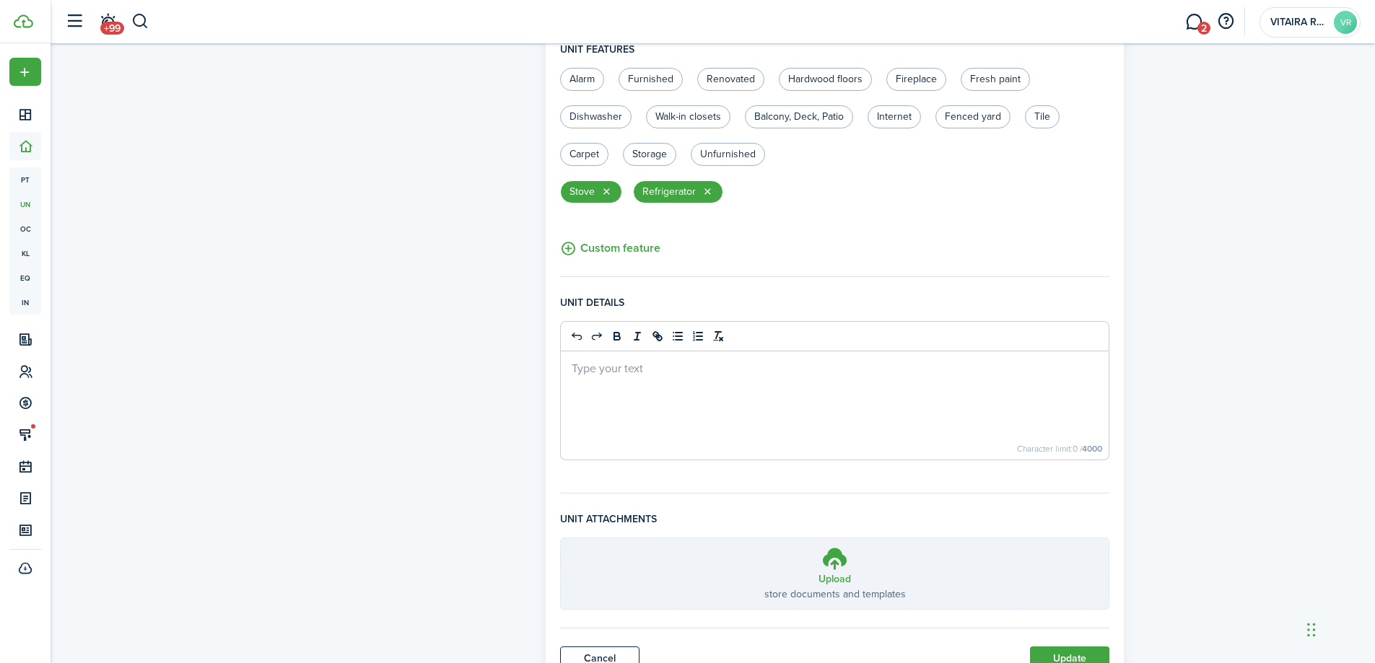
scroll to position [479, 0]
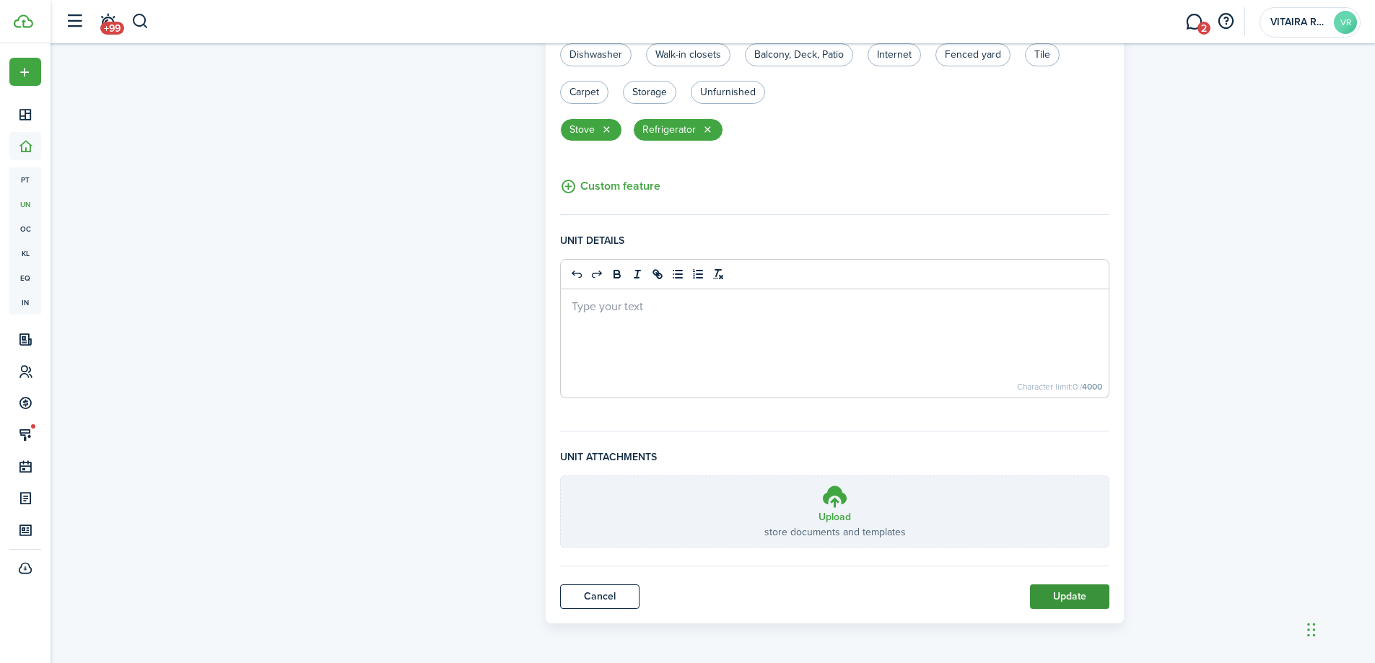
click at [1073, 598] on button "Update" at bounding box center [1069, 597] width 79 height 25
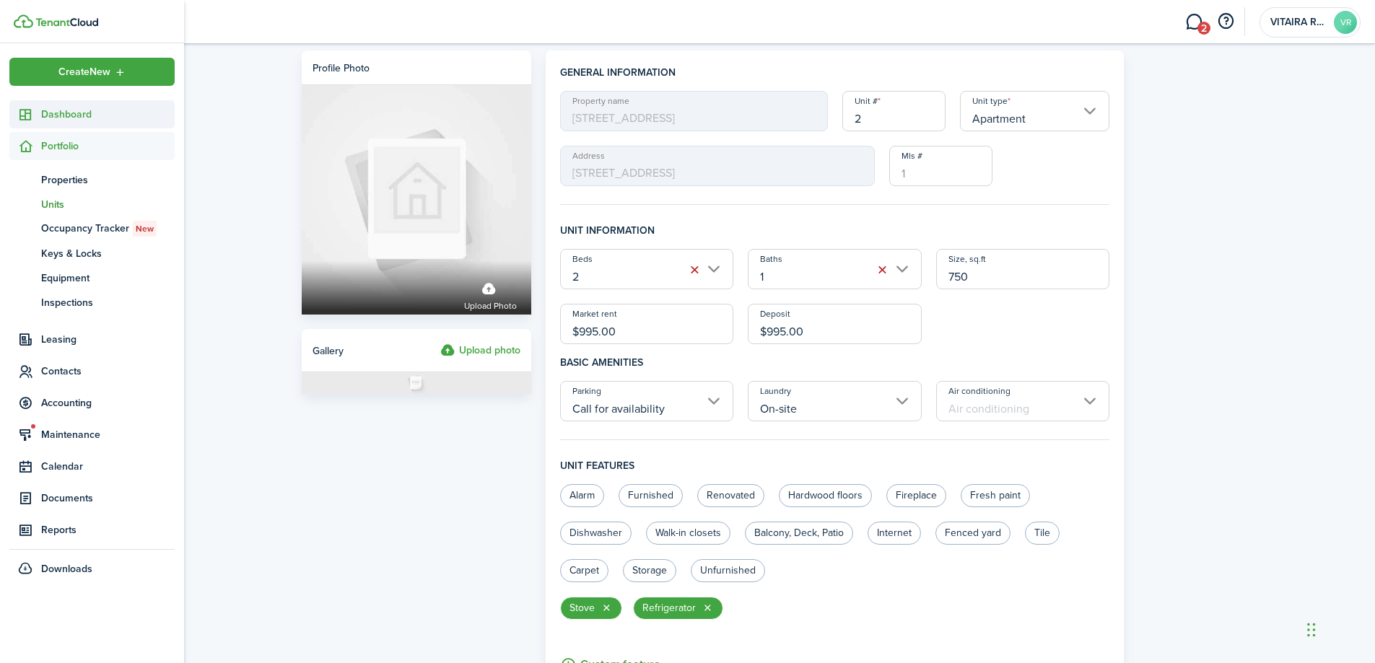
click at [57, 113] on span "Dashboard" at bounding box center [108, 114] width 134 height 15
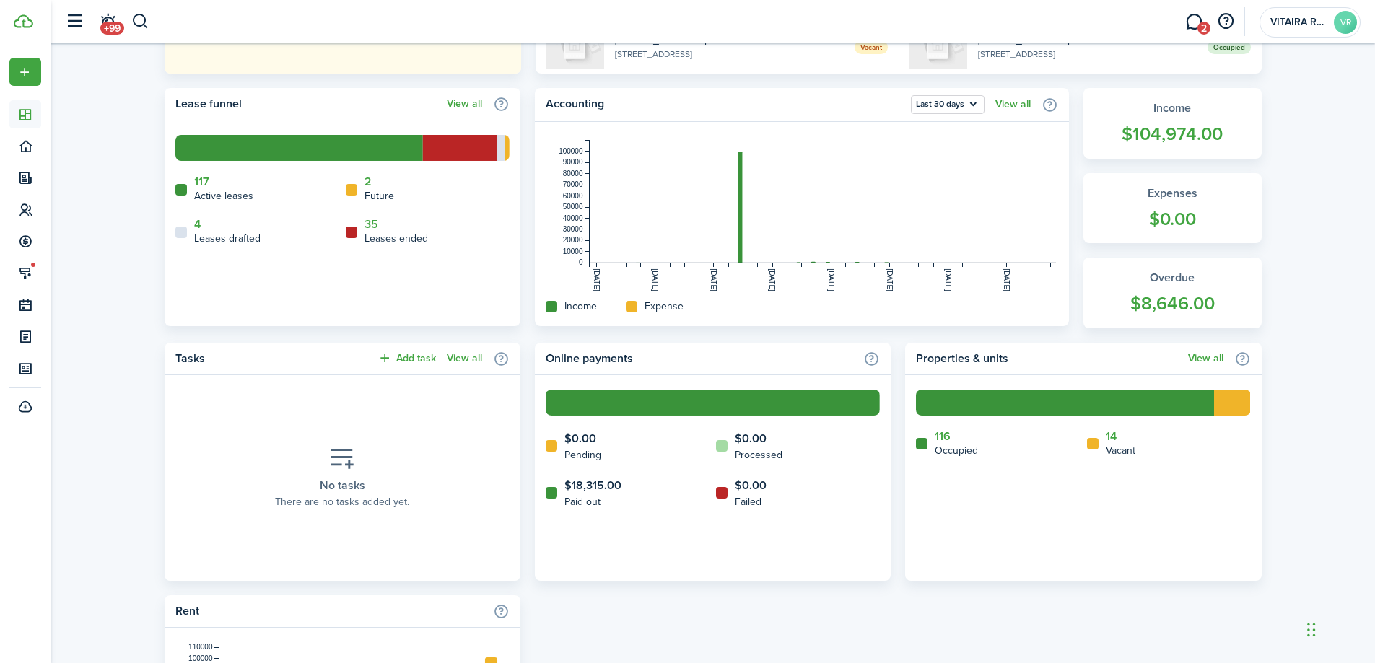
scroll to position [433, 0]
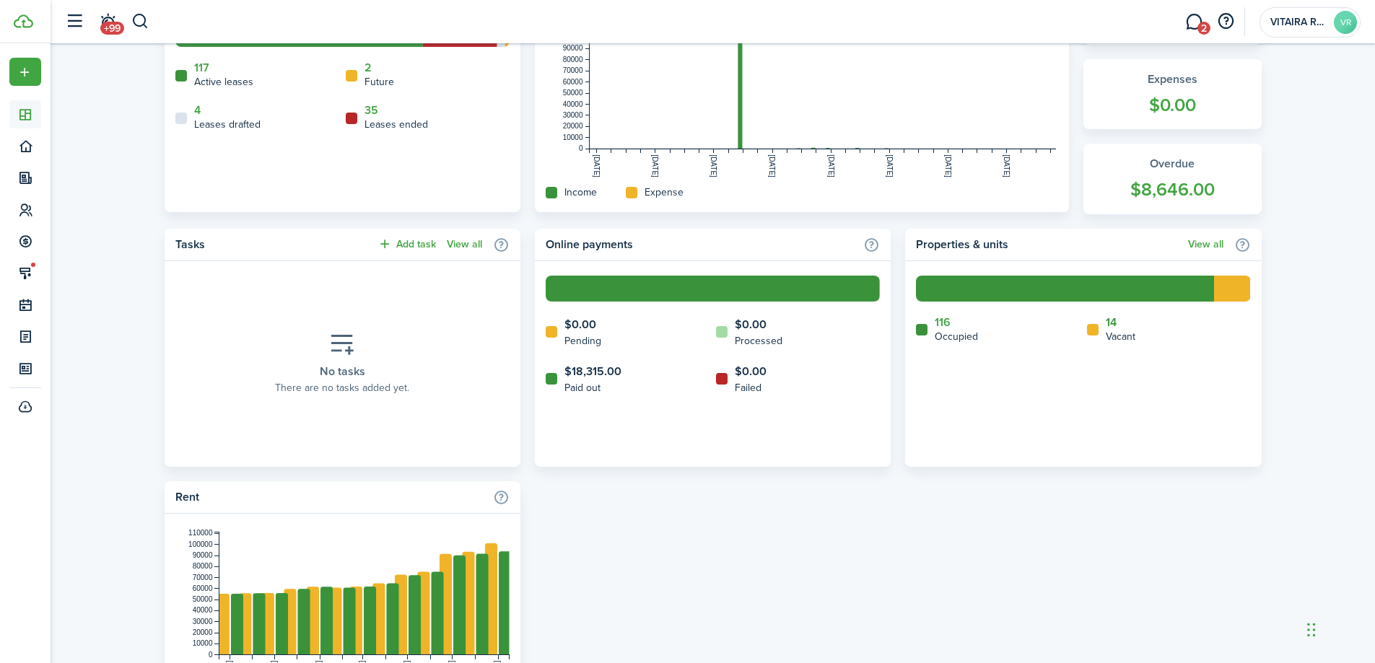
click at [1113, 323] on link "14" at bounding box center [1111, 322] width 11 height 13
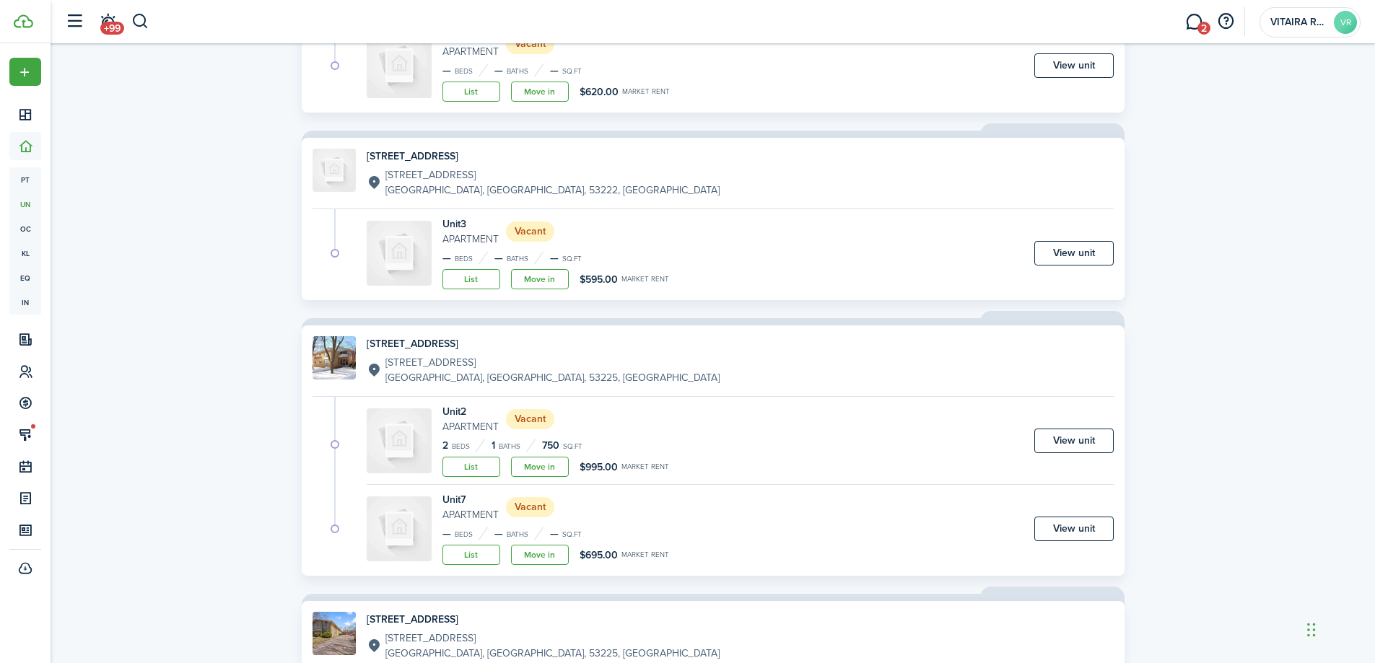
scroll to position [794, 0]
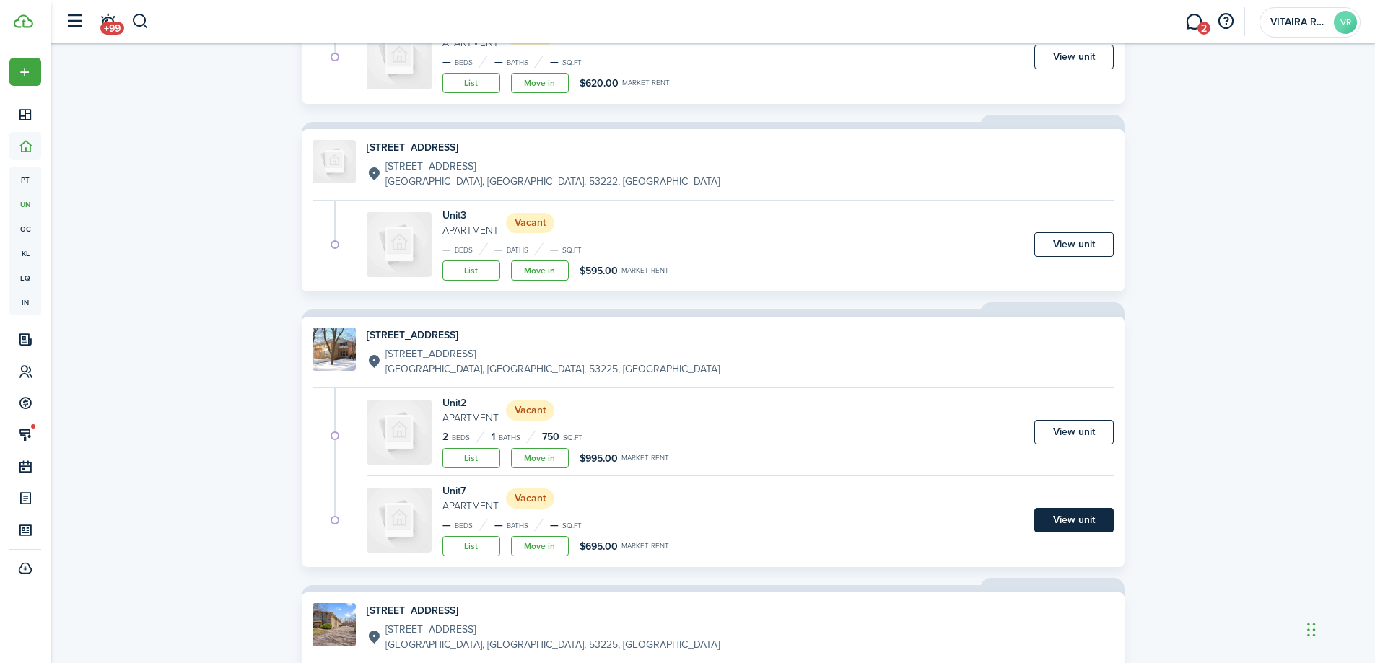
click at [1079, 514] on link "View unit" at bounding box center [1073, 520] width 79 height 25
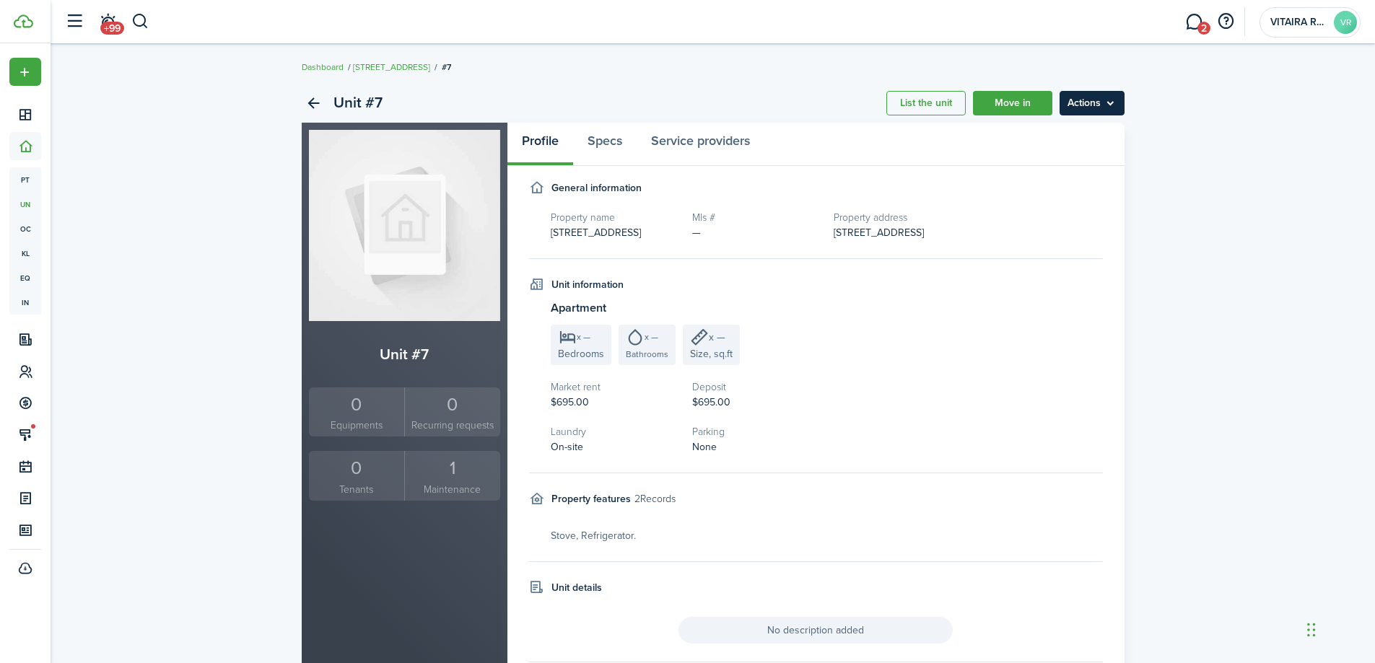
click at [1111, 105] on menu-btn "Actions" at bounding box center [1092, 103] width 65 height 25
click at [1047, 136] on link "Edit unit" at bounding box center [1061, 135] width 126 height 25
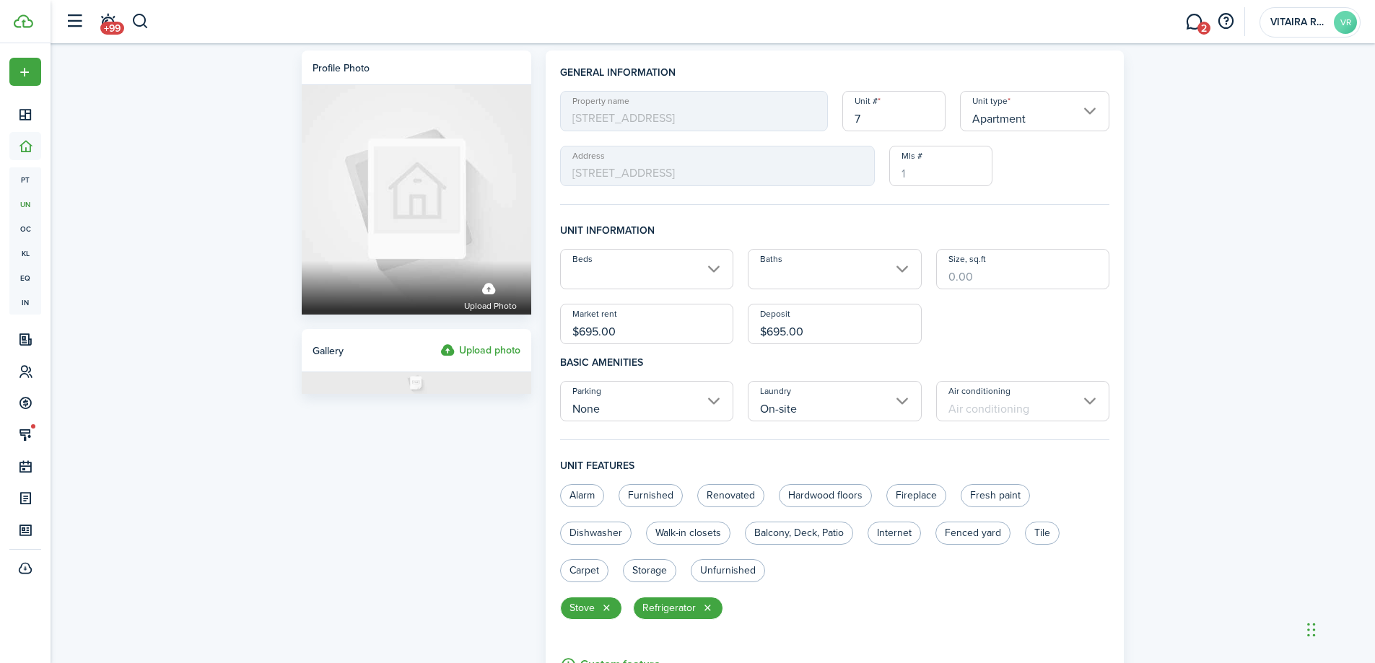
click at [641, 331] on input "$695.00" at bounding box center [647, 324] width 174 height 40
type input "$995.00"
click at [813, 329] on input "$695.00" at bounding box center [835, 324] width 174 height 40
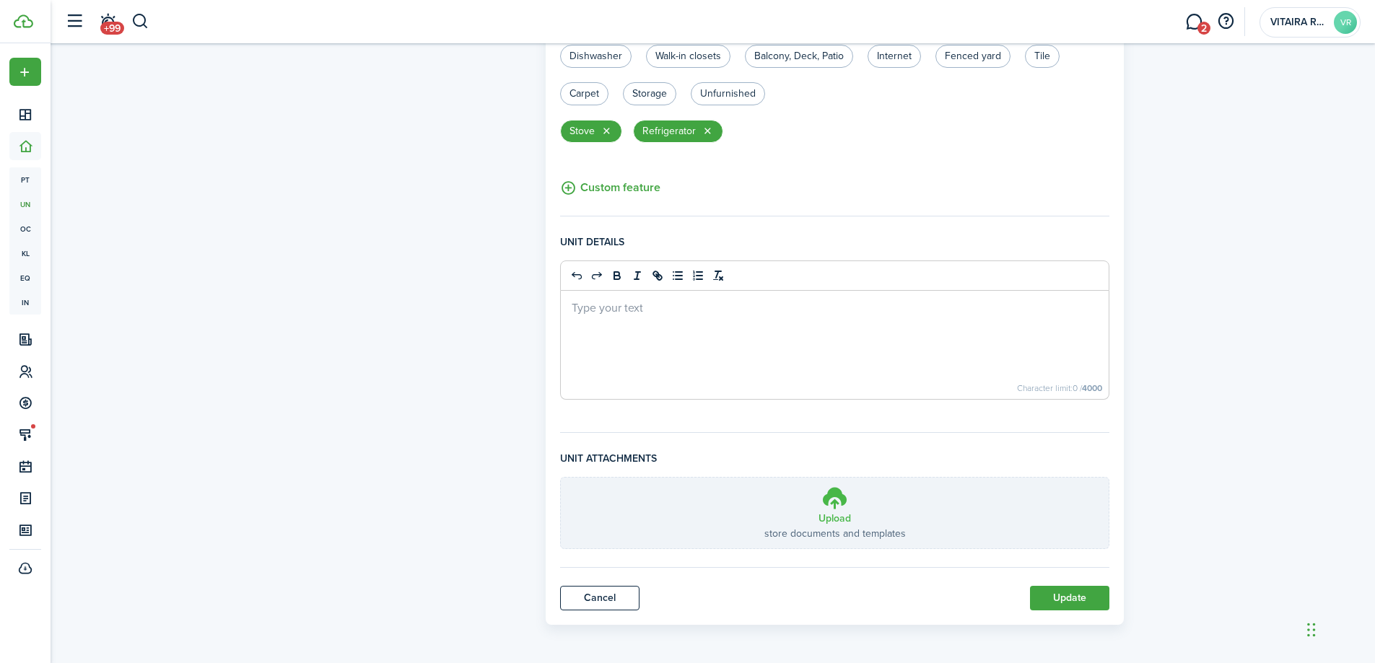
scroll to position [479, 0]
type input "$995.00"
click at [1067, 595] on button "Update" at bounding box center [1069, 597] width 79 height 25
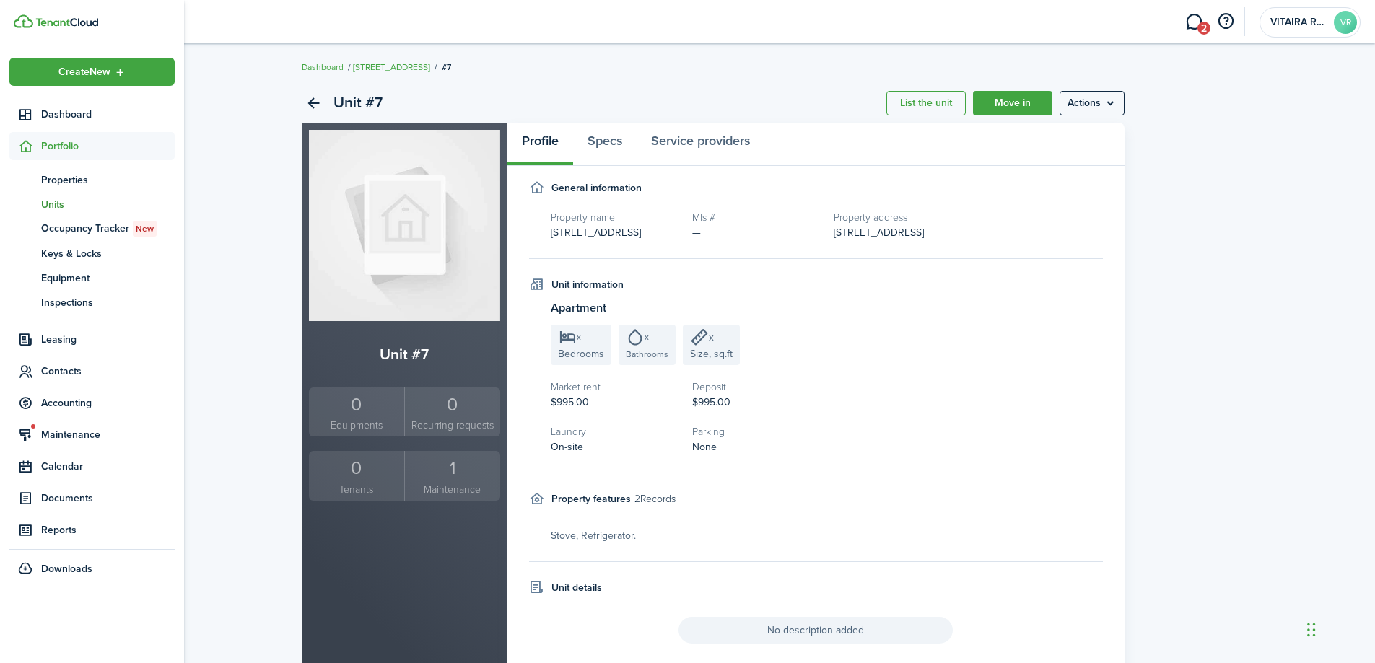
click at [51, 149] on span "Portfolio" at bounding box center [108, 146] width 134 height 15
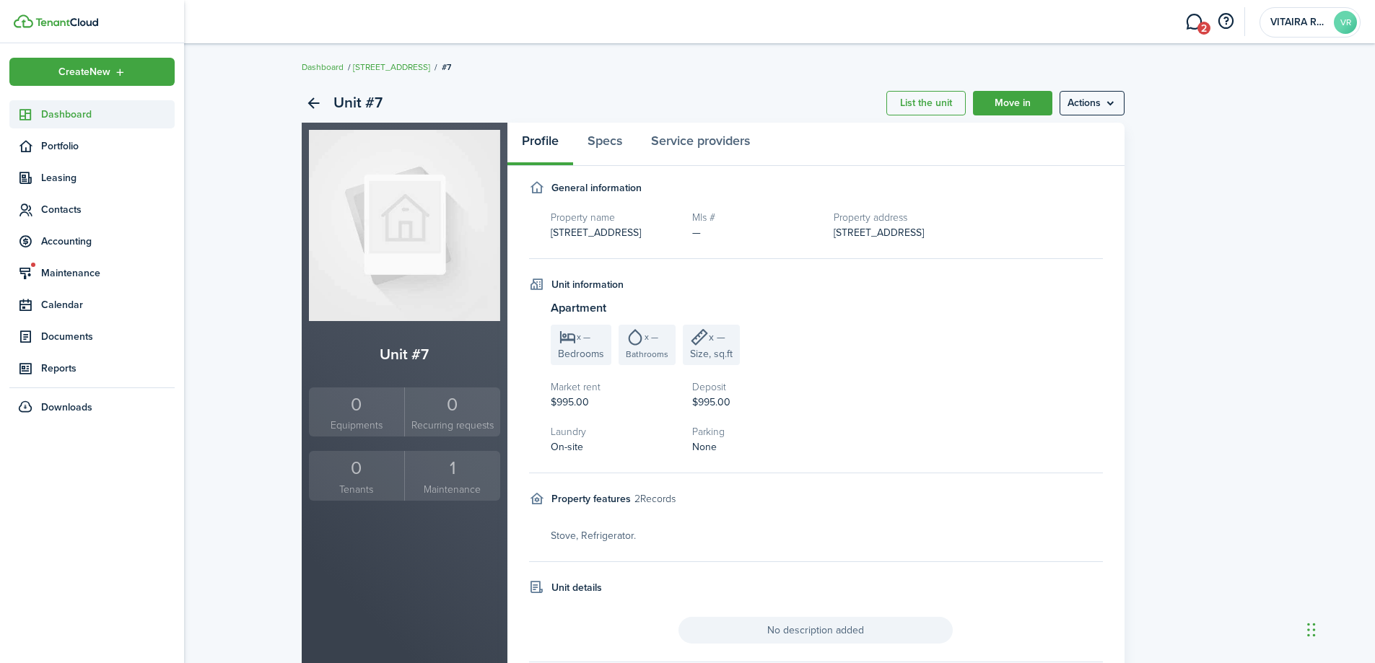
click at [72, 113] on span "Dashboard" at bounding box center [108, 114] width 134 height 15
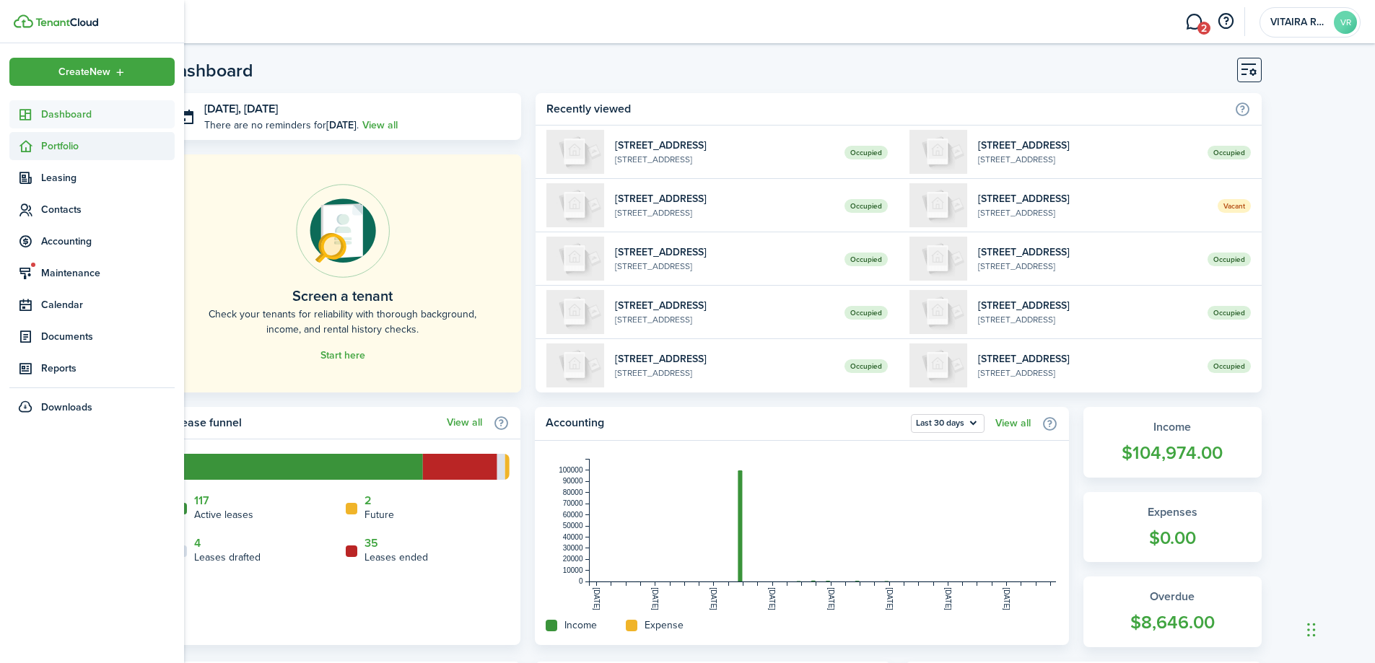
click at [28, 149] on icon at bounding box center [25, 146] width 15 height 14
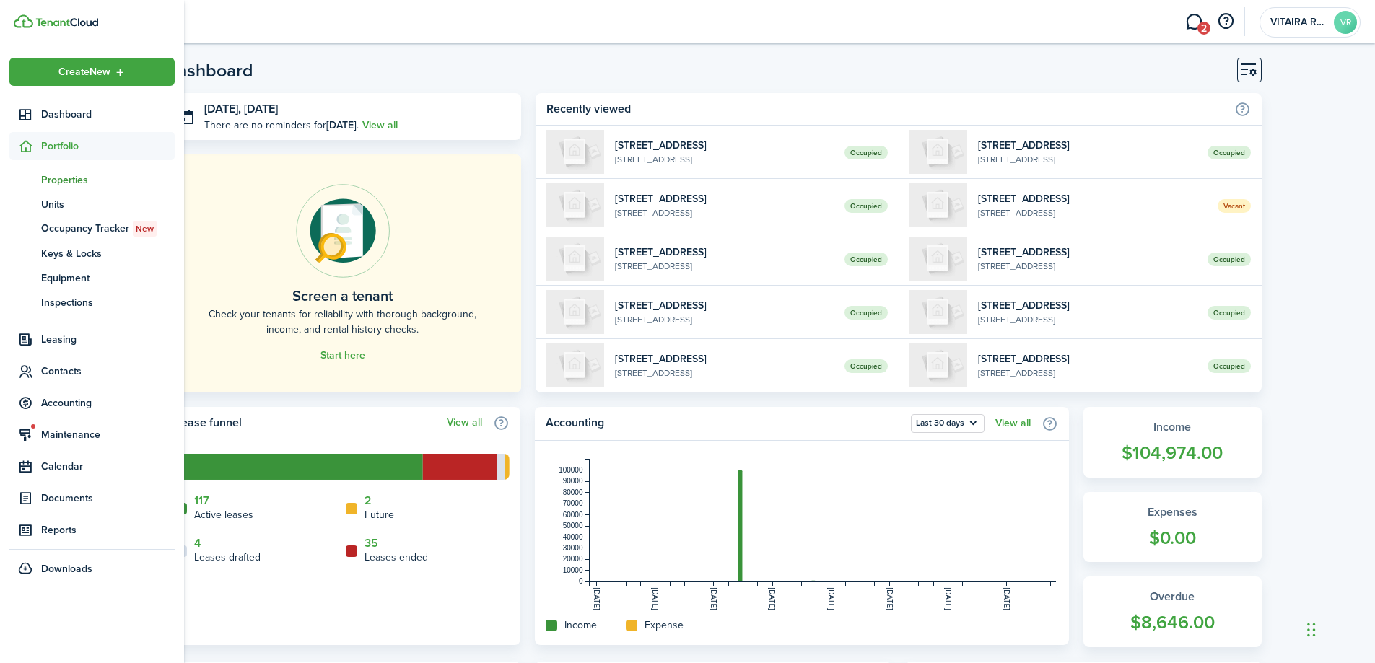
click at [55, 190] on link "pt Properties" at bounding box center [91, 179] width 165 height 25
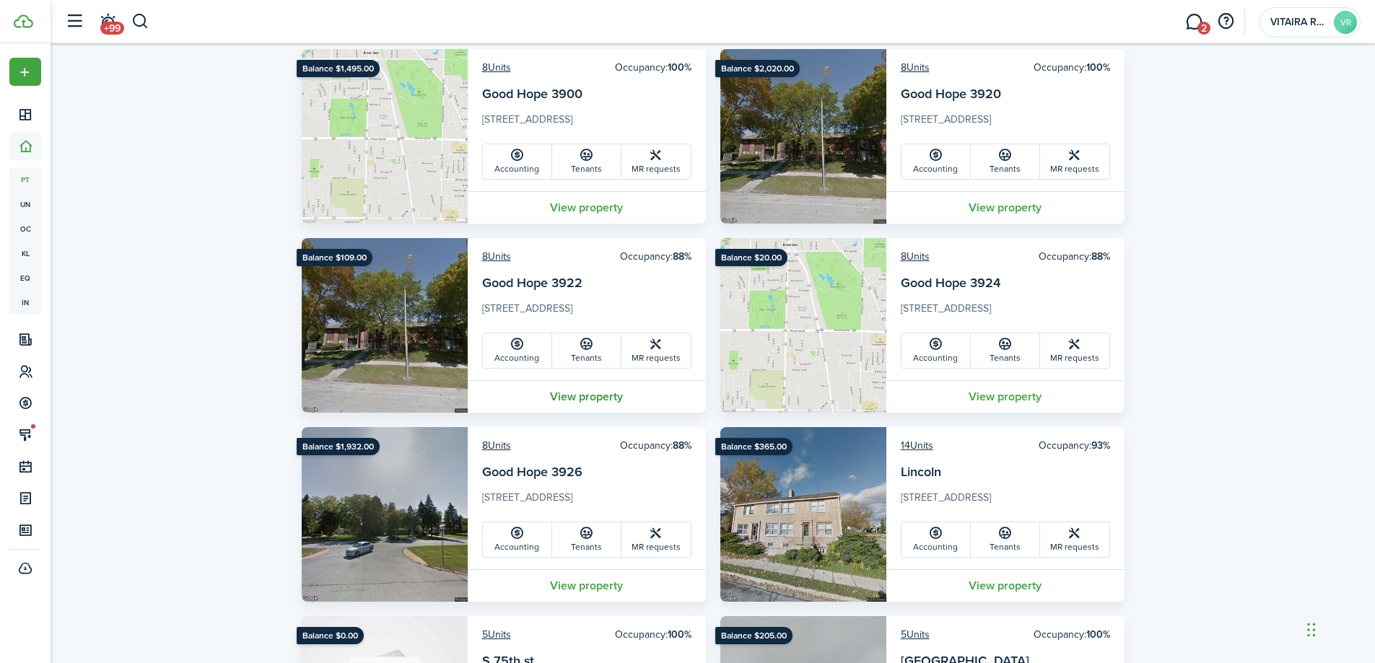
scroll to position [144, 0]
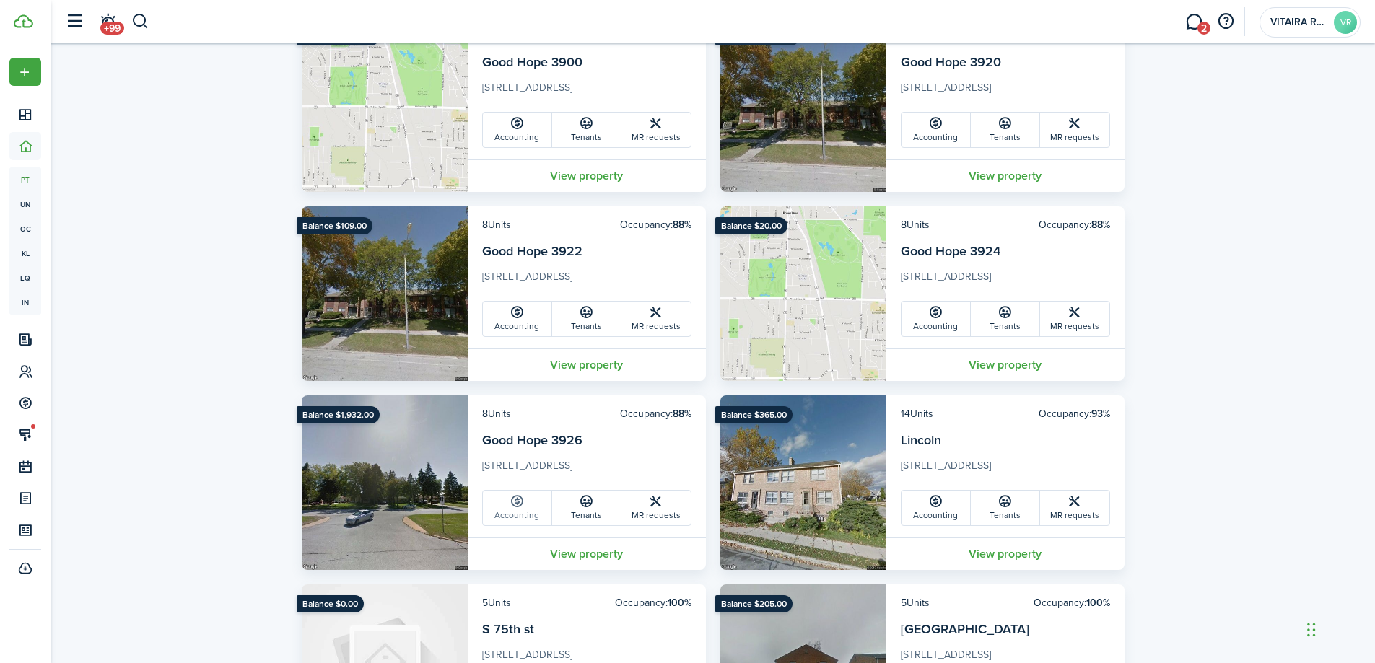
click at [523, 516] on link "Accounting" at bounding box center [517, 508] width 69 height 35
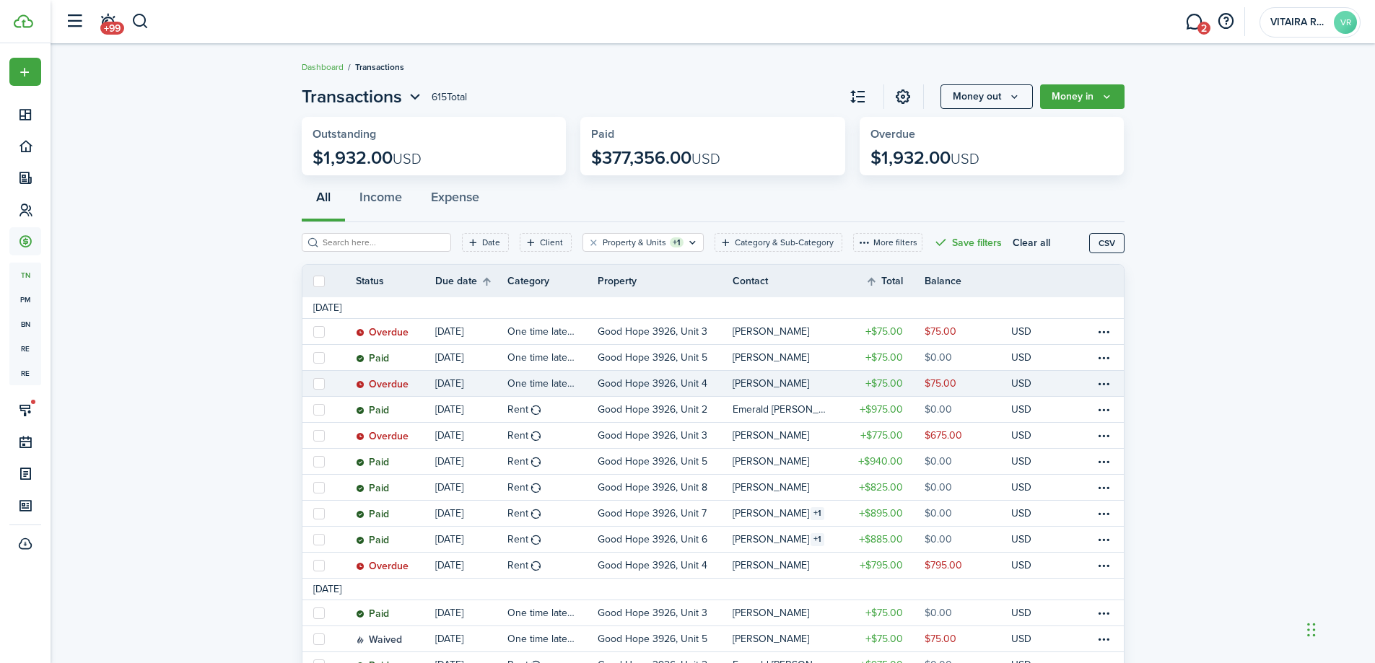
click at [723, 384] on link "Good Hope 3926, Unit 4" at bounding box center [666, 383] width 136 height 25
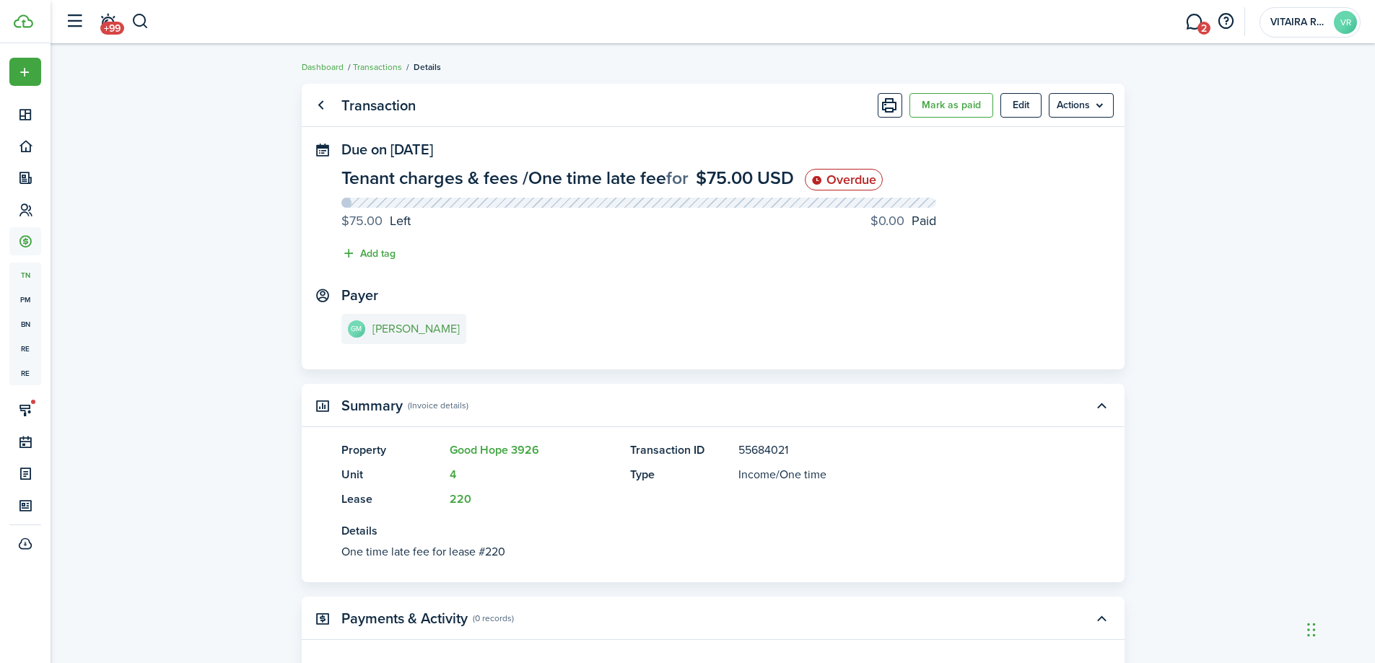
click at [403, 328] on e-details-info-title "Gwendolyn Mallory" at bounding box center [415, 329] width 87 height 13
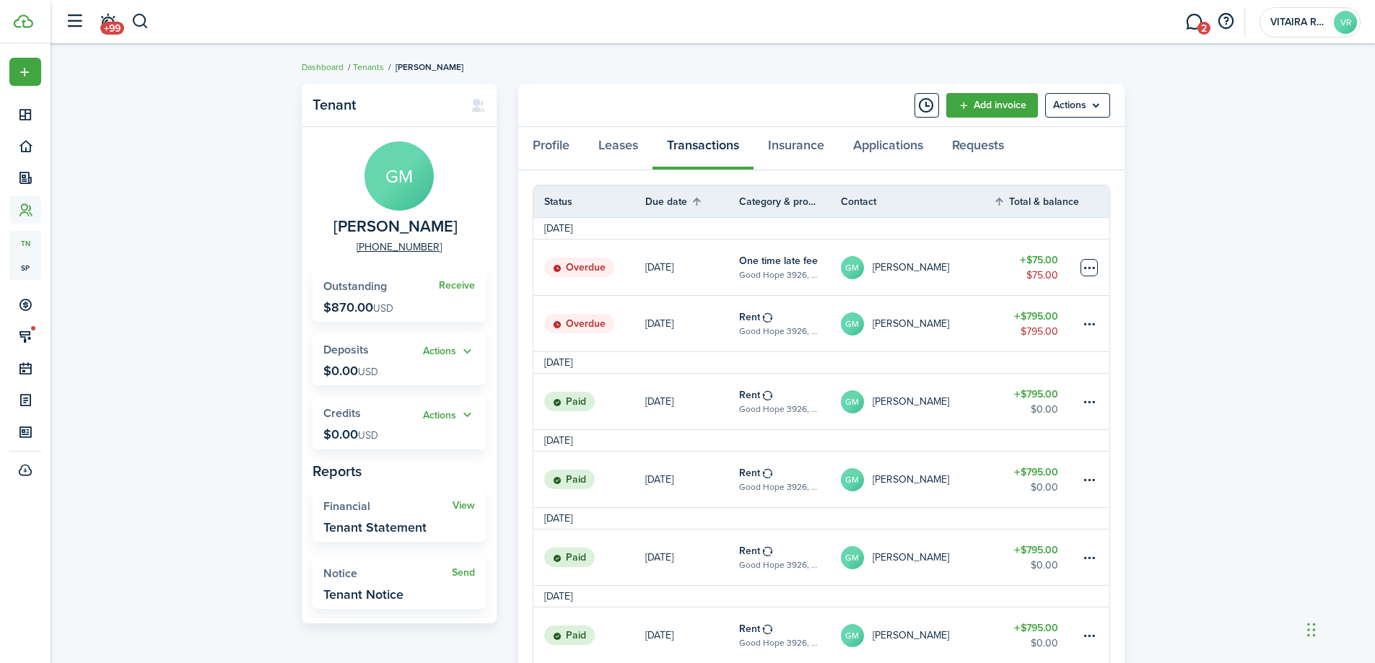
click at [1084, 268] on table-menu-btn-icon at bounding box center [1088, 267] width 17 height 17
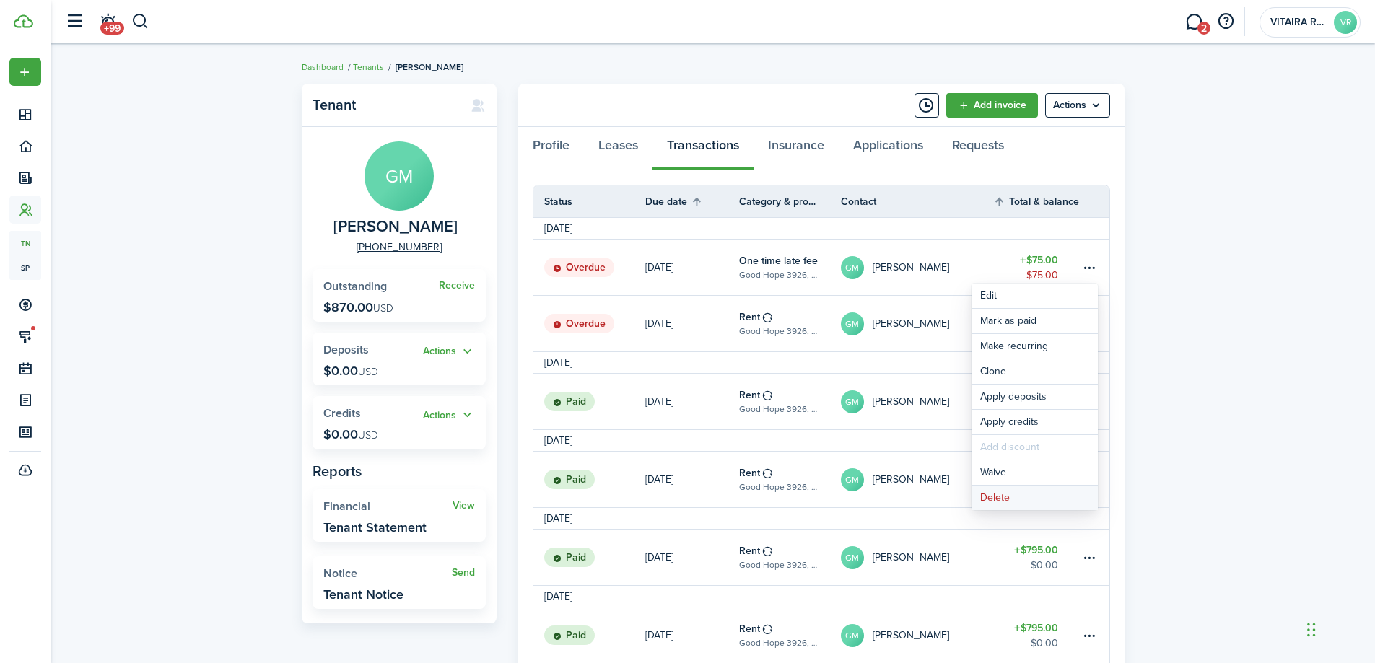
click at [1006, 499] on button "Delete" at bounding box center [1034, 498] width 126 height 25
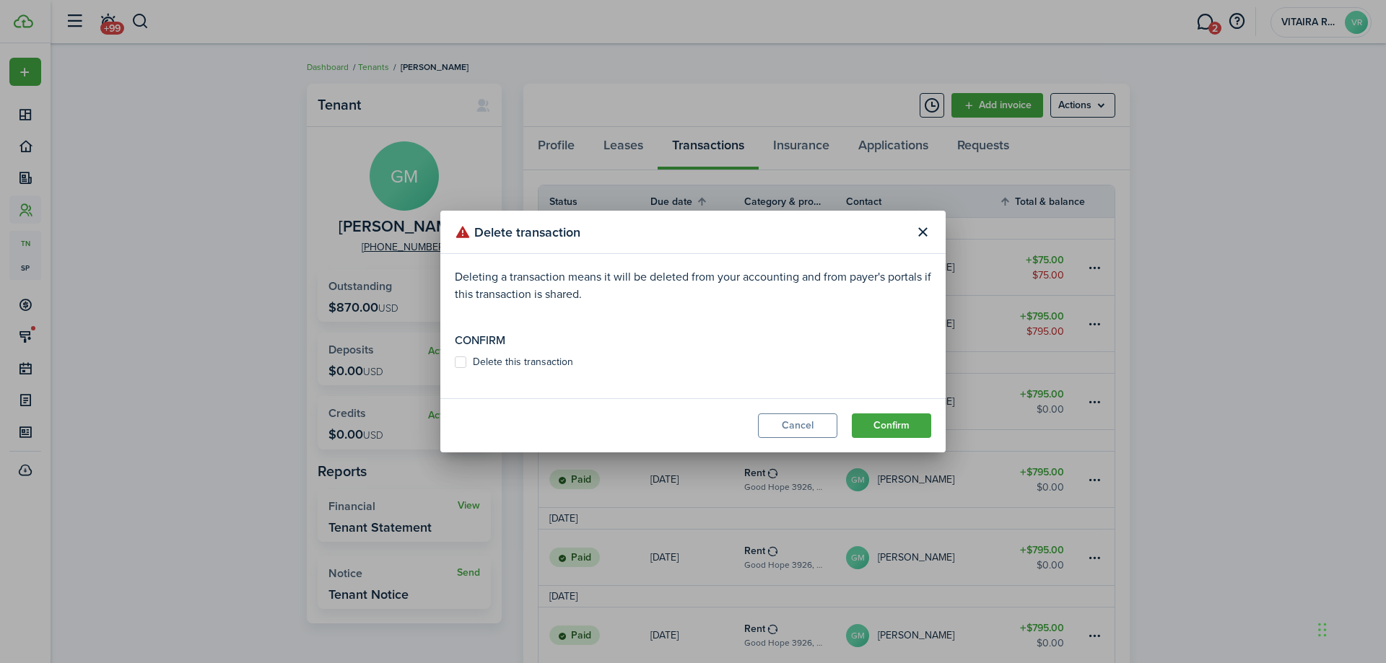
click at [462, 361] on label "Delete this transaction" at bounding box center [514, 363] width 118 height 12
click at [455, 362] on input "Delete this transaction" at bounding box center [454, 362] width 1 height 1
checkbox input "true"
click at [901, 424] on button "Confirm" at bounding box center [891, 426] width 79 height 25
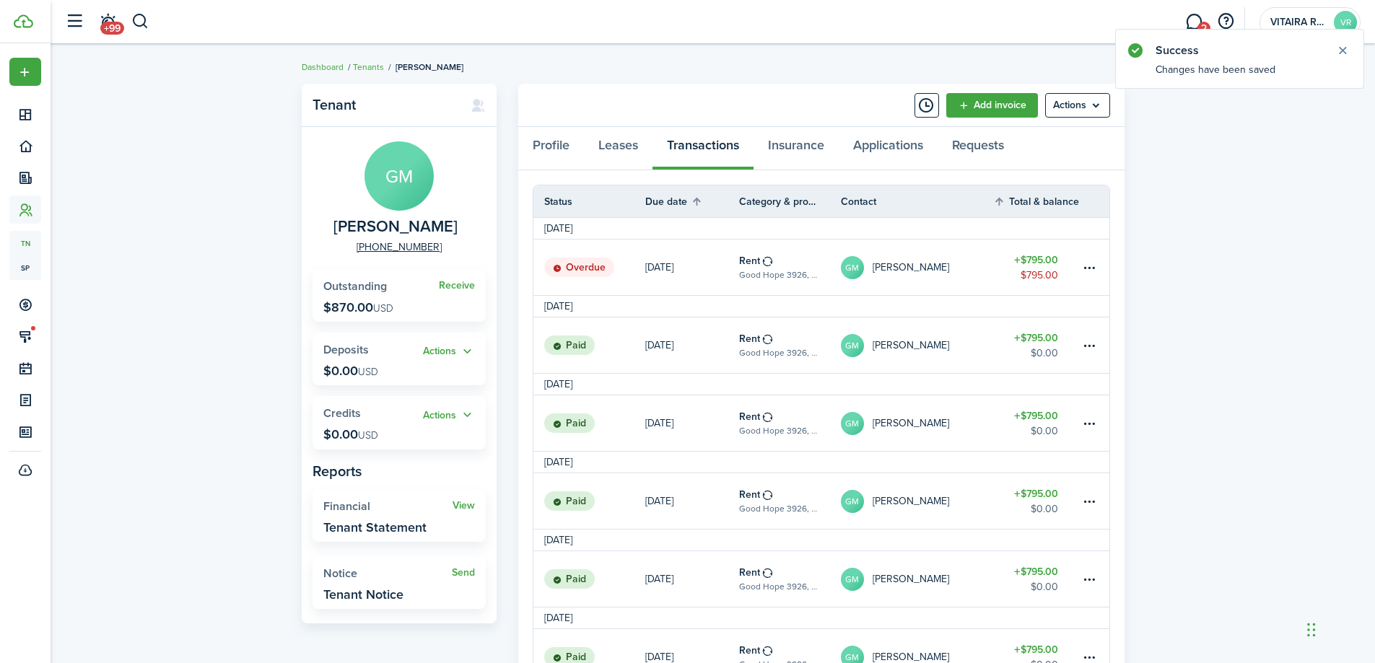
click at [984, 278] on link "GM Gwendolyn Mallory" at bounding box center [917, 268] width 153 height 56
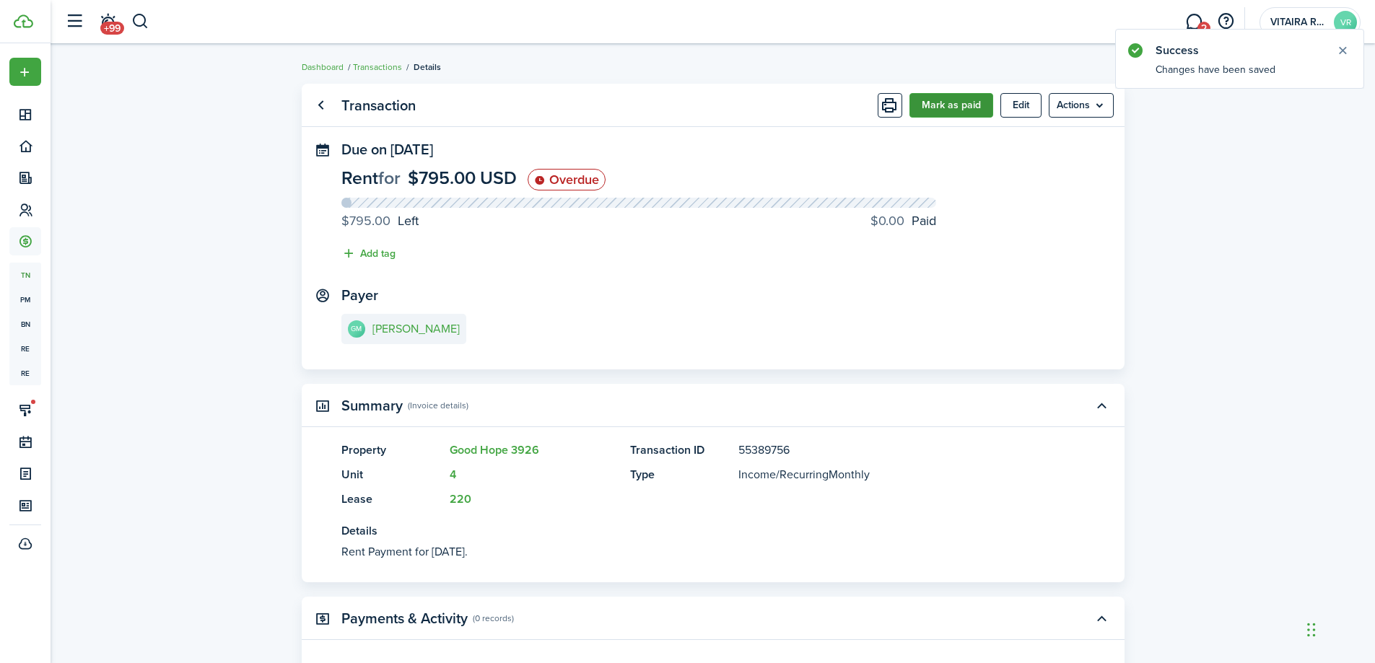
click at [951, 109] on button "Mark as paid" at bounding box center [951, 105] width 84 height 25
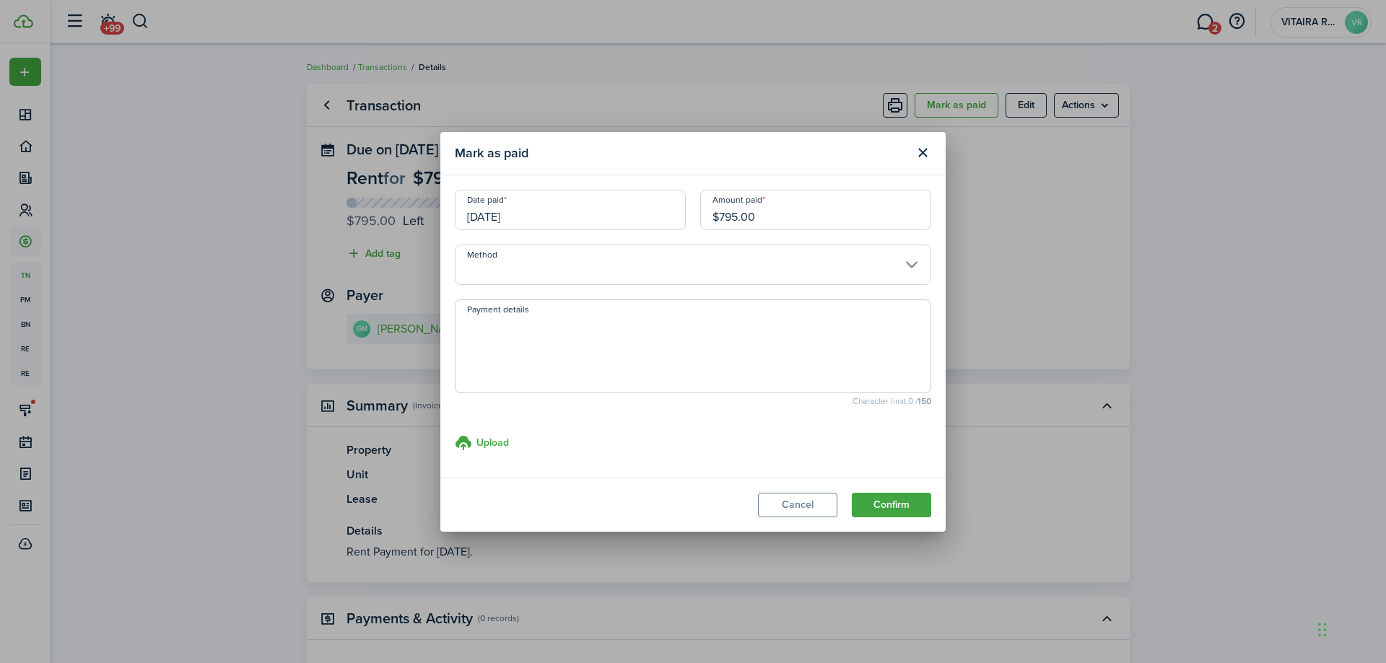
click at [533, 216] on input "[DATE]" at bounding box center [570, 210] width 231 height 40
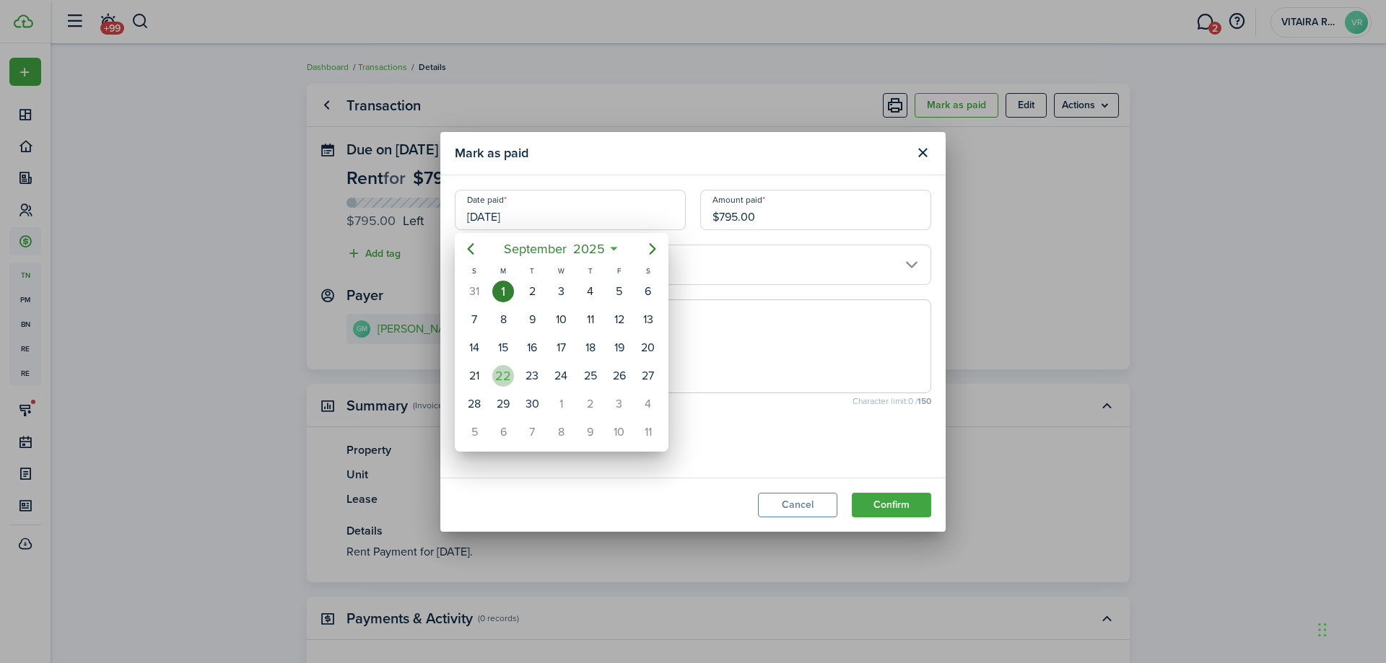
click at [510, 377] on div "22" at bounding box center [503, 376] width 22 height 22
type input "[DATE]"
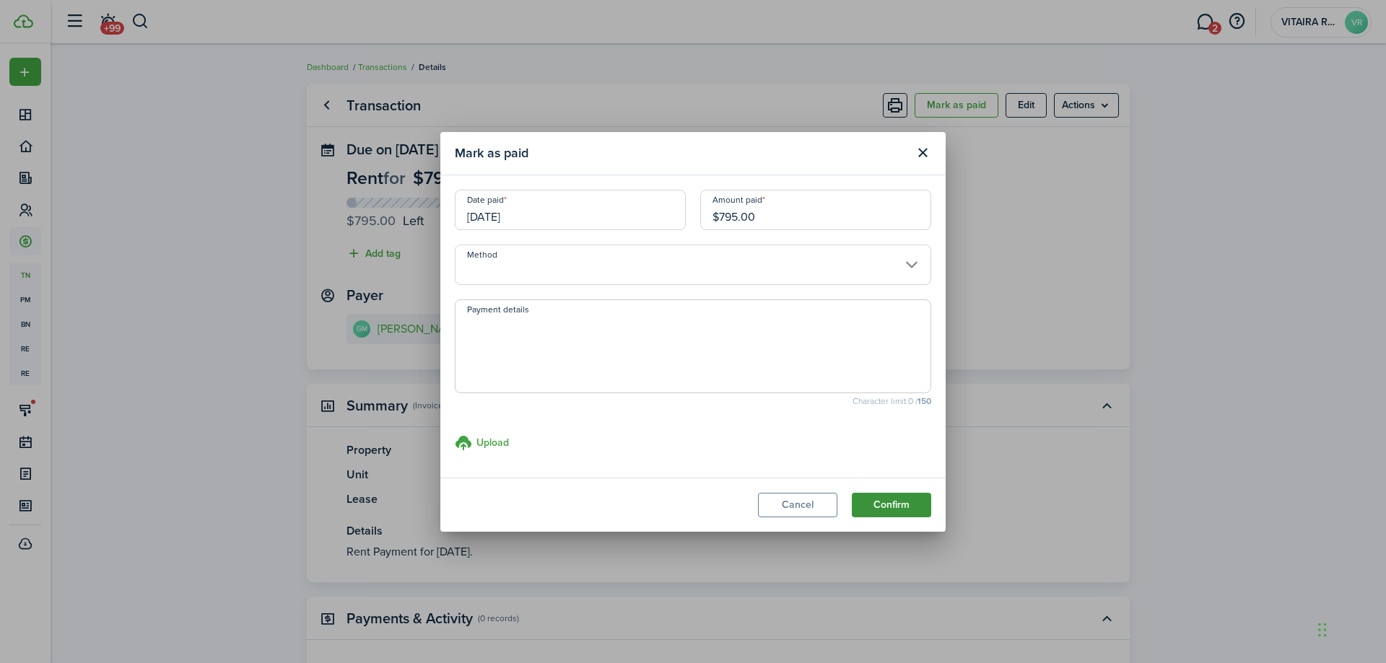
click at [876, 499] on button "Confirm" at bounding box center [891, 505] width 79 height 25
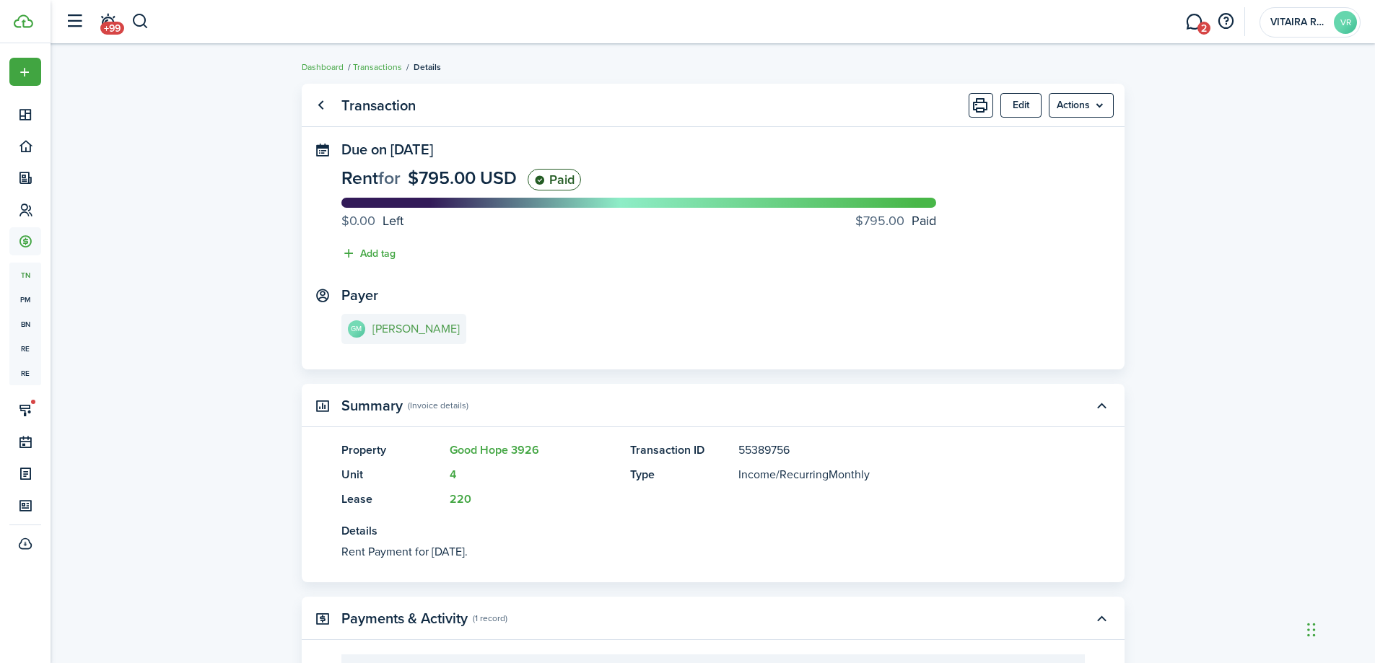
click at [417, 326] on e-details-info-title "Gwendolyn Mallory" at bounding box center [415, 329] width 87 height 13
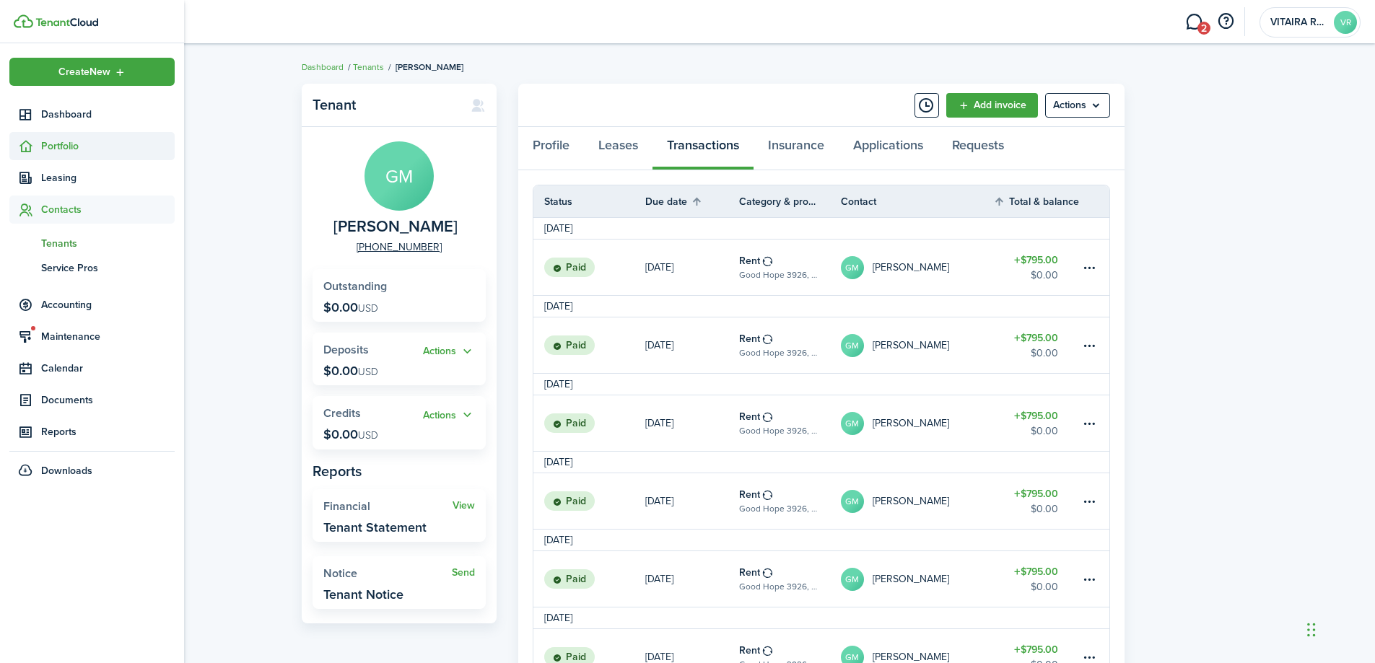
click at [46, 139] on span "Portfolio" at bounding box center [108, 146] width 134 height 15
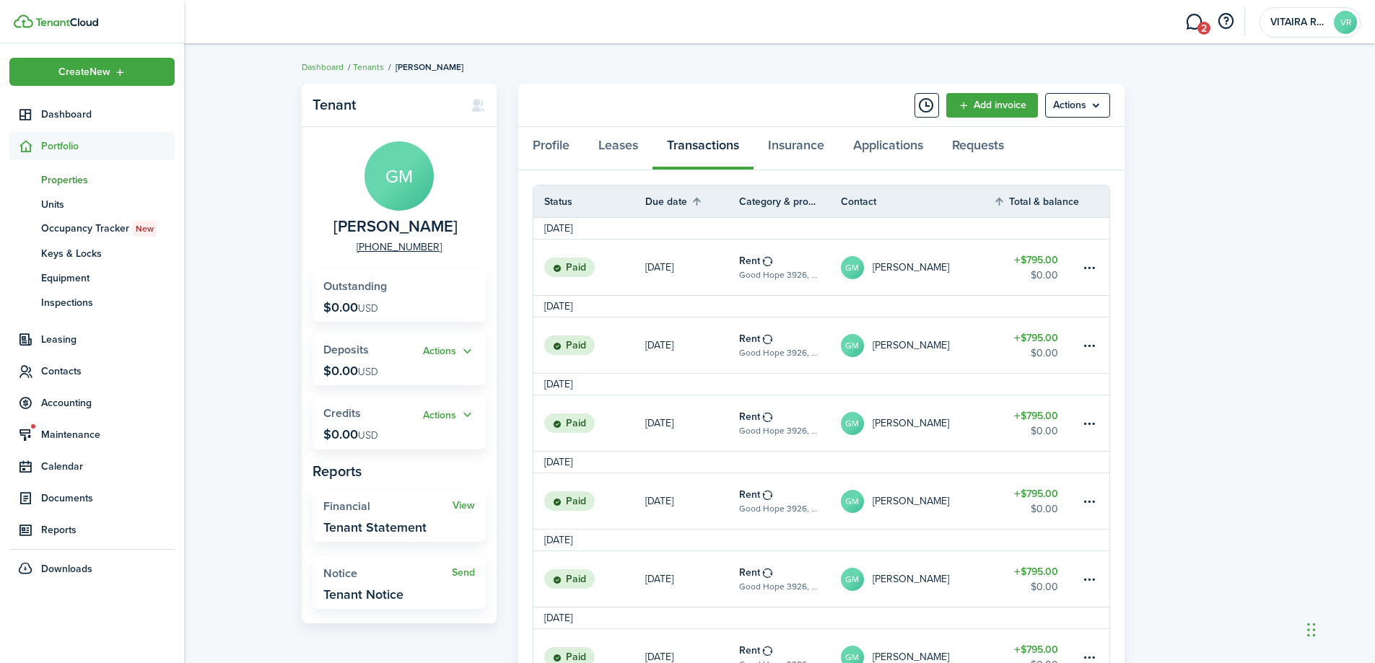
click at [59, 180] on span "Properties" at bounding box center [108, 179] width 134 height 15
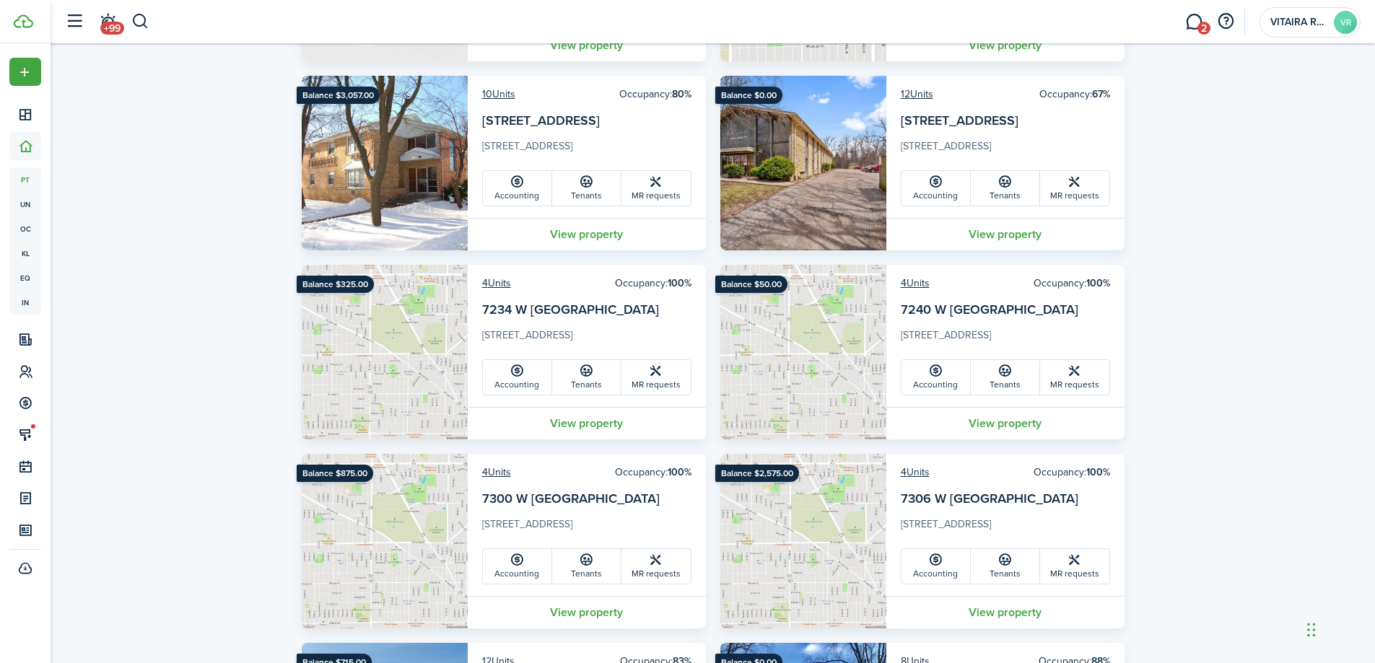
scroll to position [1083, 0]
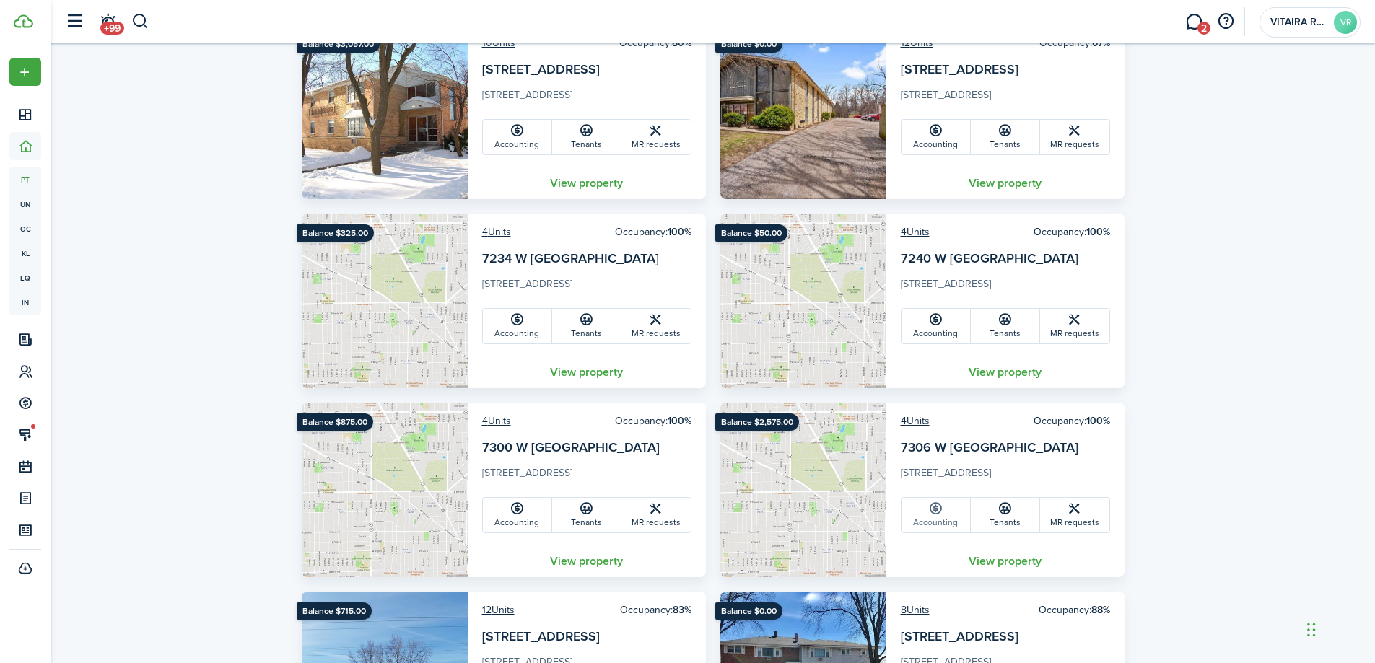
click at [936, 521] on link "Accounting" at bounding box center [935, 515] width 69 height 35
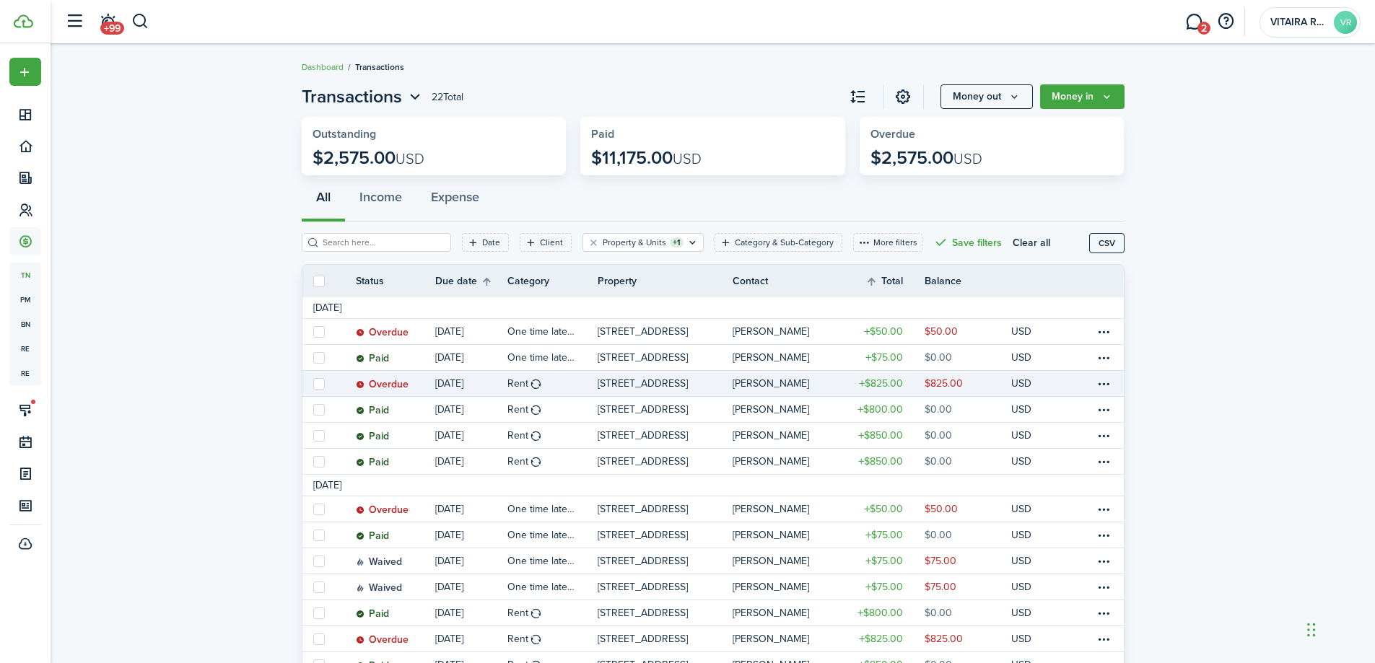
click at [489, 380] on link "[DATE]" at bounding box center [471, 383] width 72 height 25
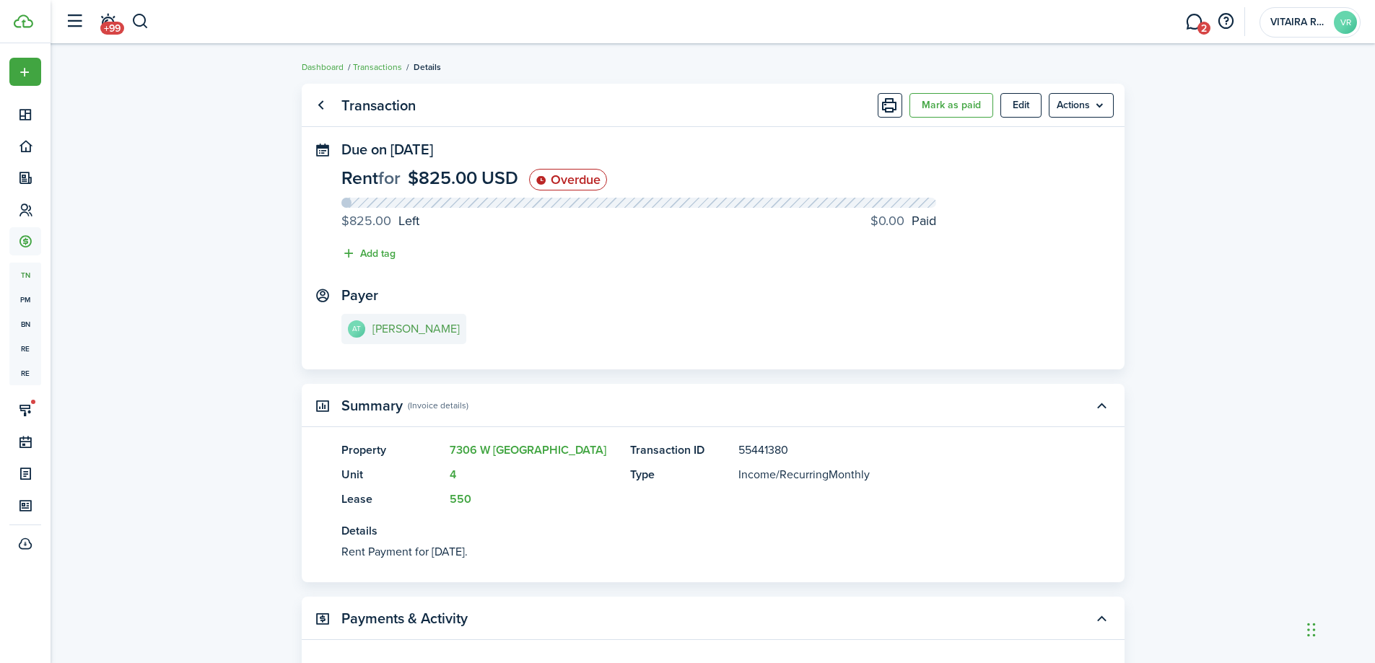
click at [397, 332] on e-details-info-title "[PERSON_NAME]" at bounding box center [415, 329] width 87 height 13
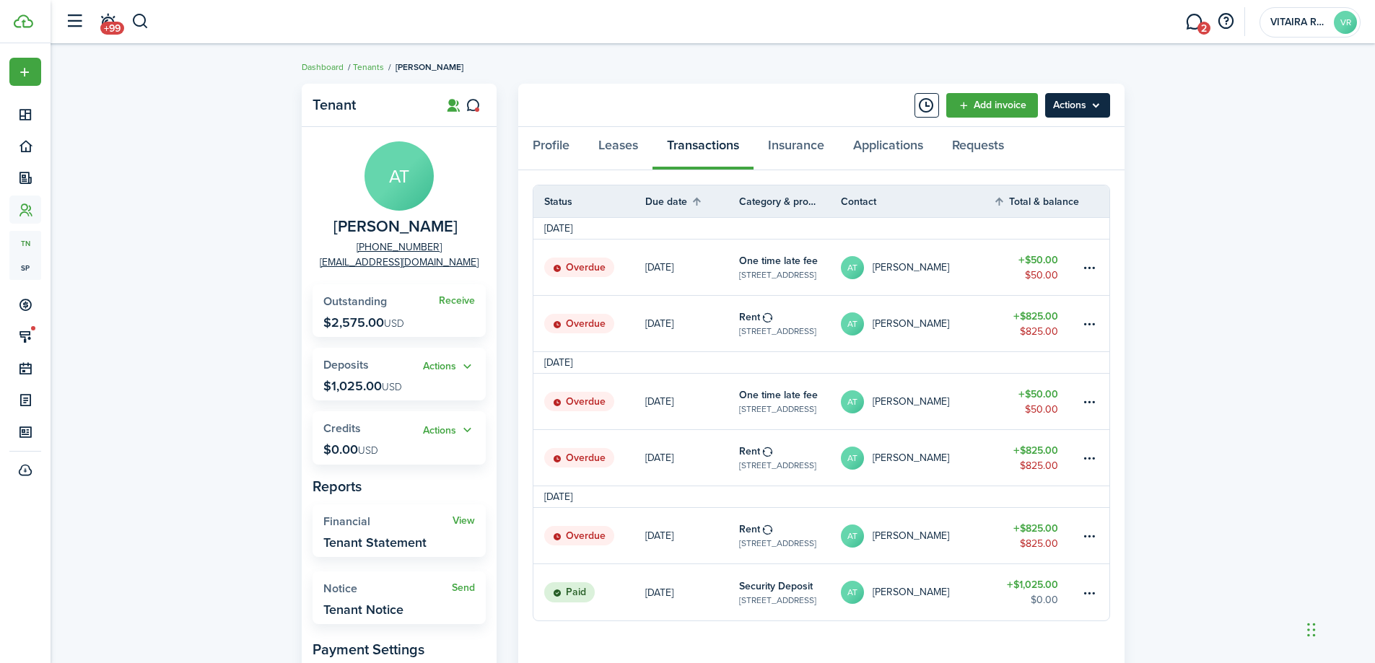
click at [1098, 105] on menu-btn "Actions" at bounding box center [1077, 105] width 65 height 25
click at [1049, 211] on link "Manage bulk invoices" at bounding box center [1047, 213] width 126 height 25
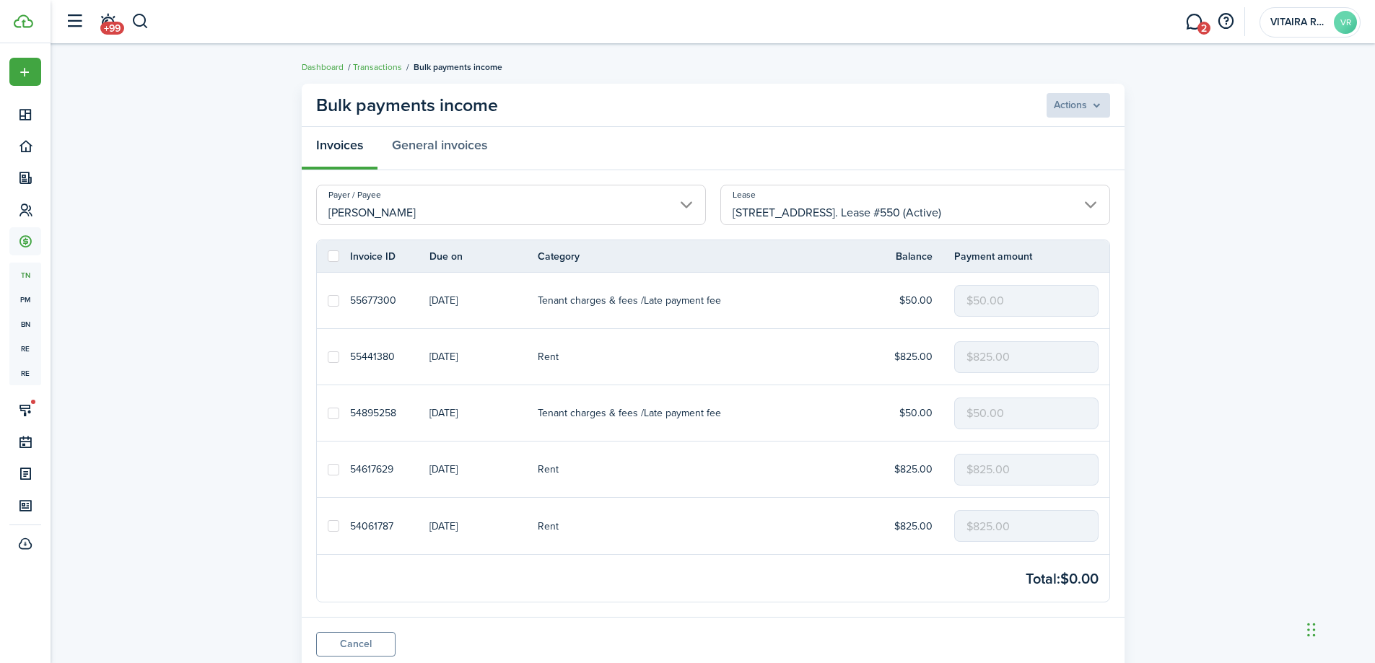
click at [331, 527] on label at bounding box center [334, 526] width 12 height 12
click at [328, 527] on input "checkbox" at bounding box center [327, 526] width 1 height 1
checkbox input "true"
click at [1018, 525] on input "$825.00" at bounding box center [1026, 526] width 144 height 32
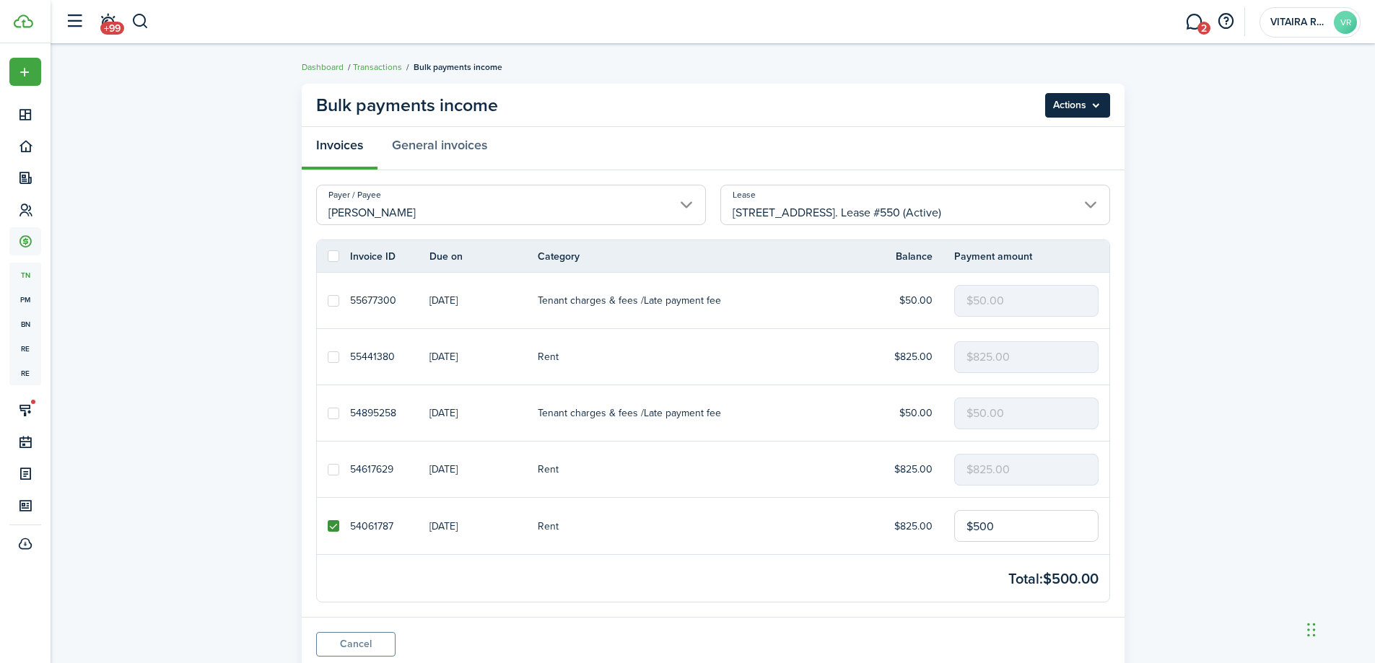
type input "$500.00"
click at [1098, 105] on menu-btn "Actions" at bounding box center [1077, 105] width 65 height 25
click at [1047, 135] on button "Record as paid" at bounding box center [1047, 137] width 126 height 25
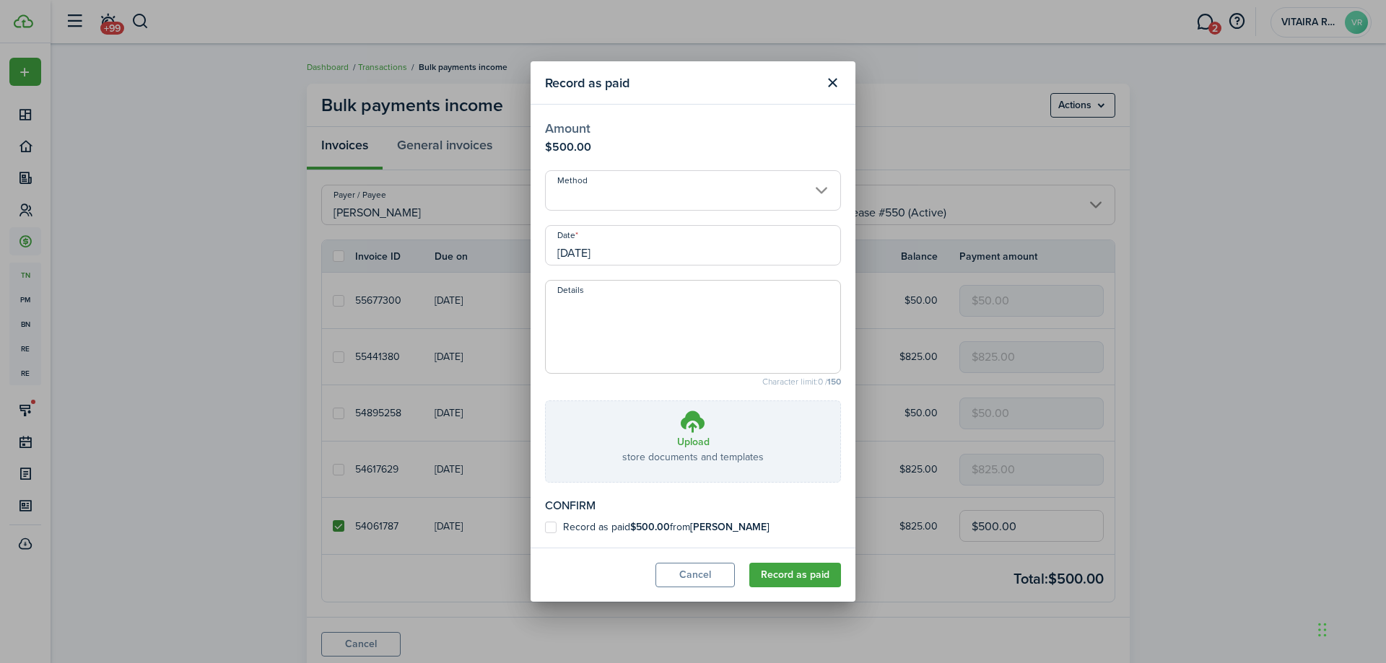
click at [550, 528] on label "Record as paid $500.00 from [PERSON_NAME]" at bounding box center [657, 528] width 224 height 12
click at [545, 528] on input "Record as paid $500.00 from [PERSON_NAME]" at bounding box center [544, 528] width 1 height 1
checkbox input "true"
click at [800, 578] on button "Record as paid" at bounding box center [795, 575] width 92 height 25
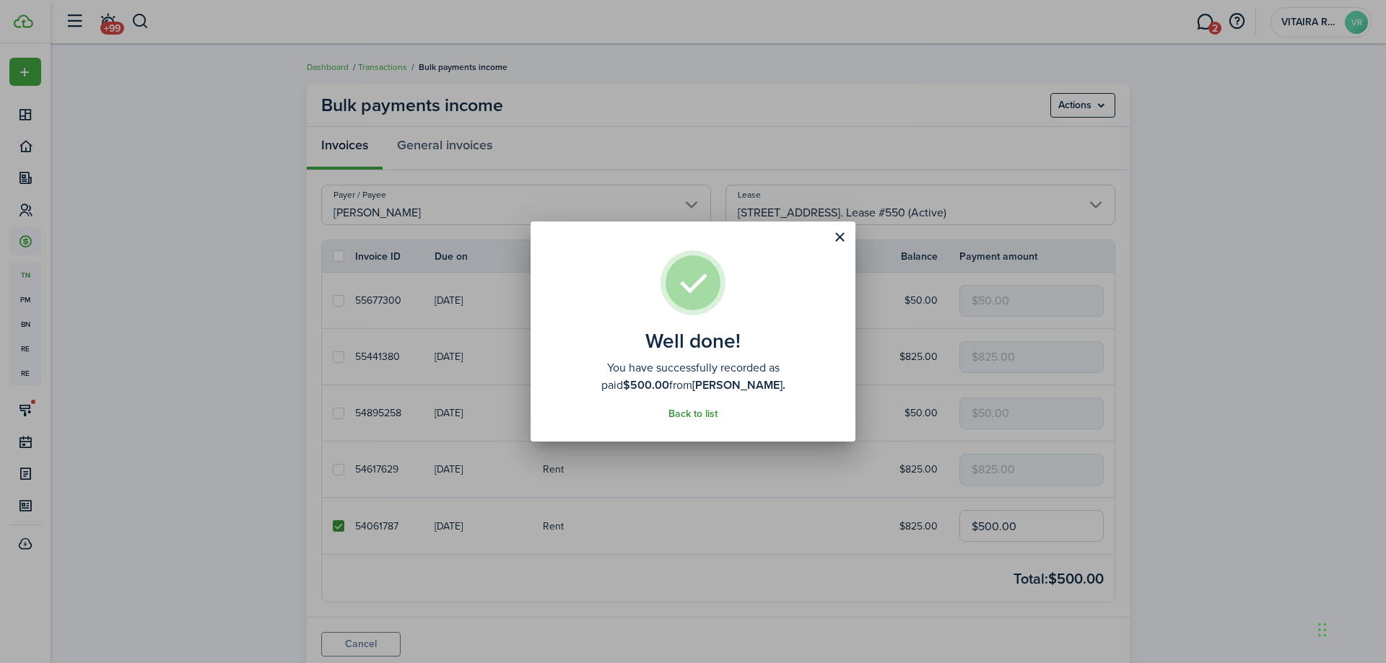
click at [702, 415] on link "Back to list" at bounding box center [692, 415] width 49 height 12
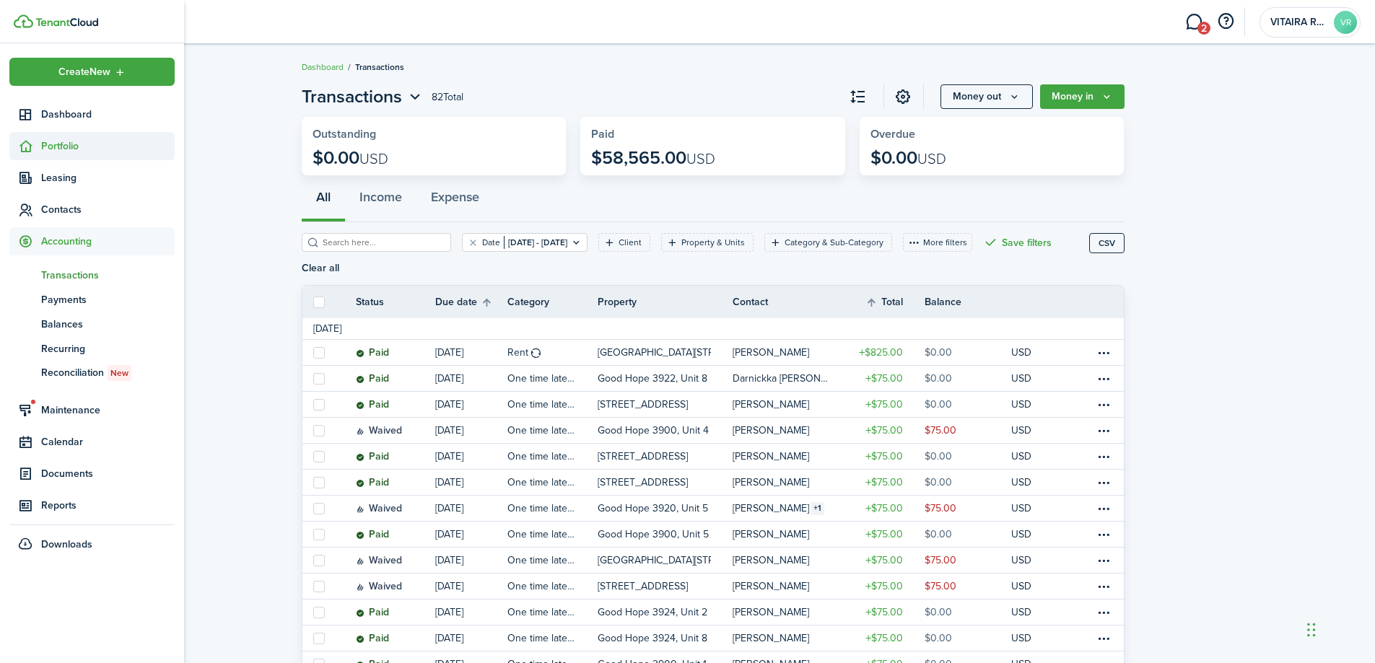
click at [61, 144] on span "Portfolio" at bounding box center [108, 146] width 134 height 15
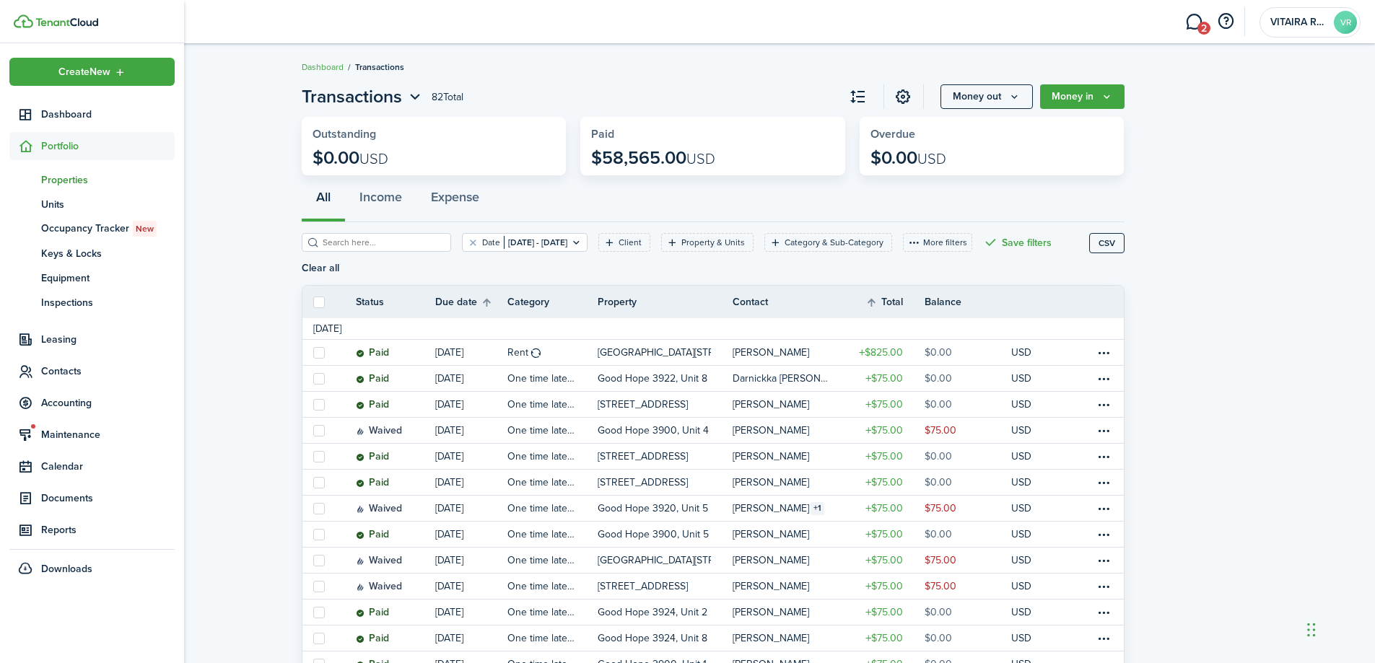
click at [65, 180] on span "Properties" at bounding box center [108, 179] width 134 height 15
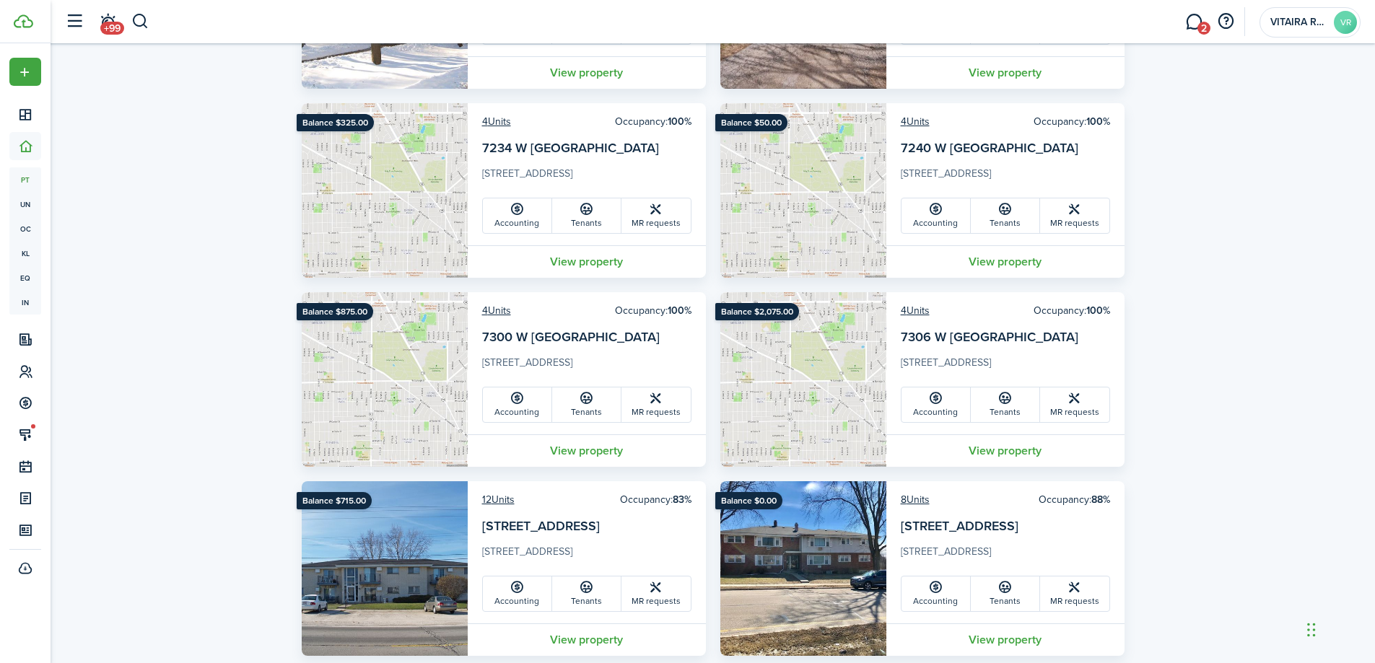
scroll to position [1226, 0]
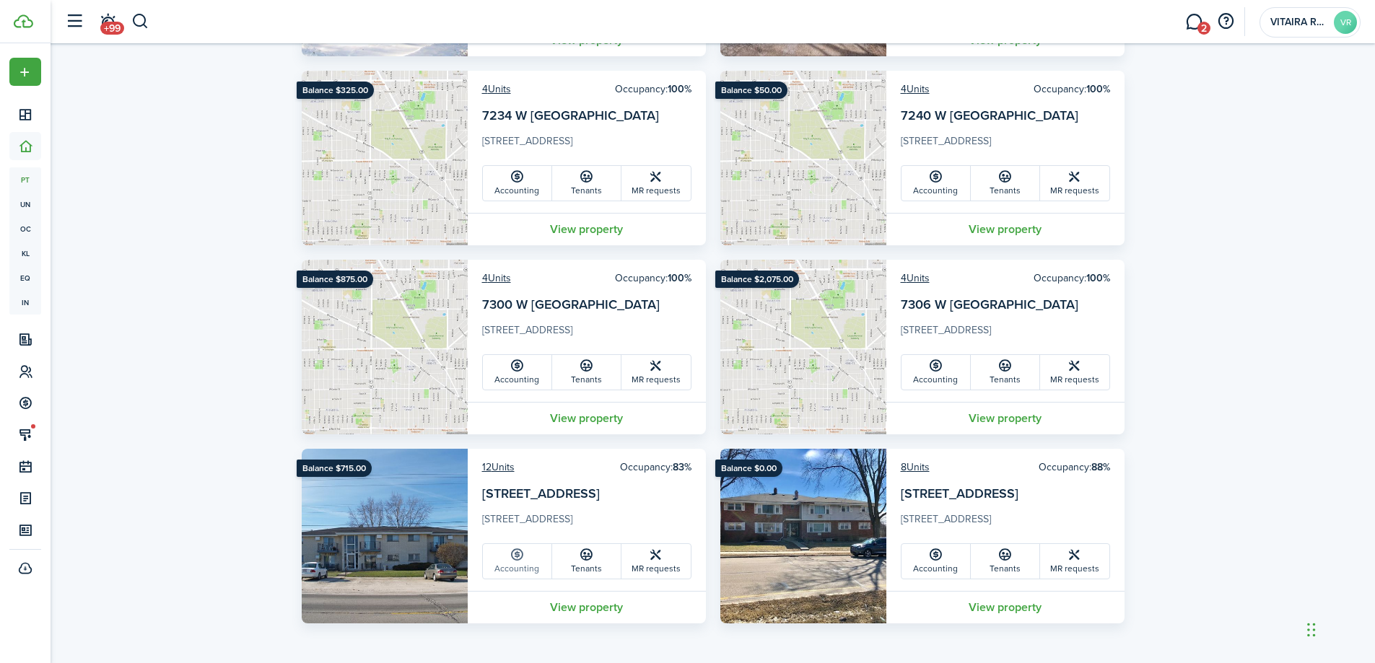
click at [530, 570] on link "Accounting" at bounding box center [517, 561] width 69 height 35
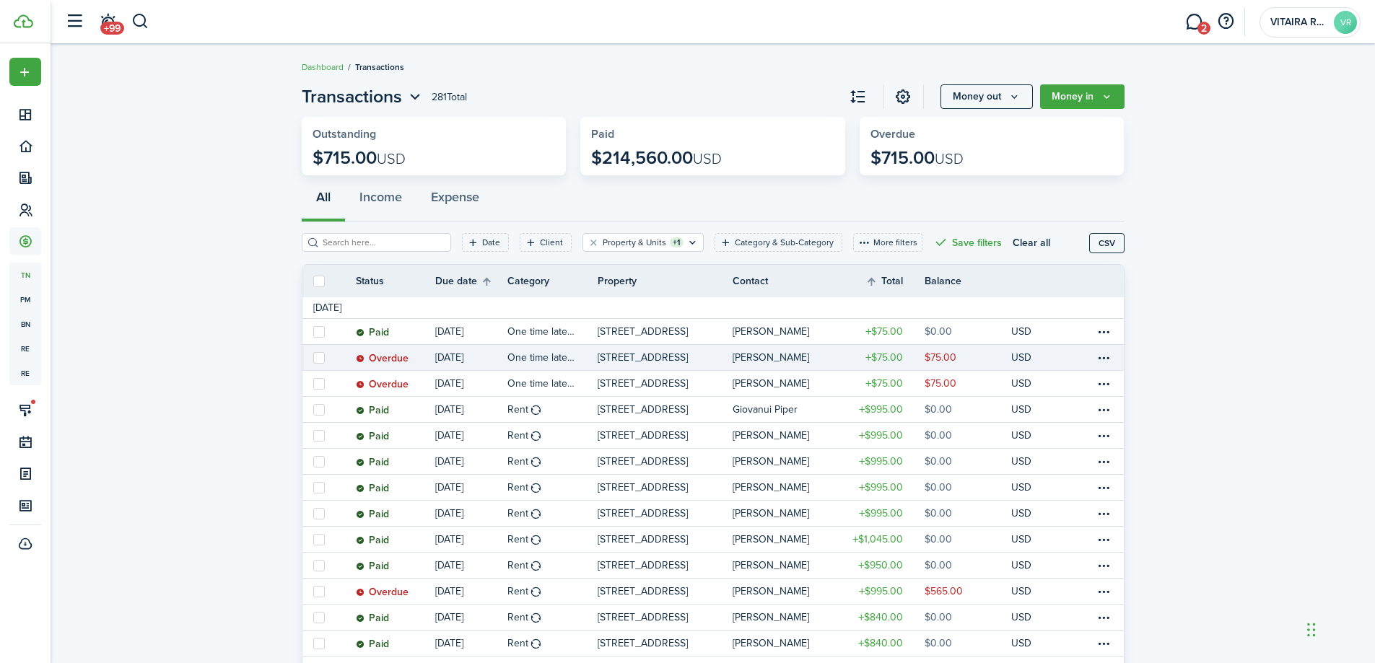
click at [794, 360] on table-profile-info-text "[PERSON_NAME]" at bounding box center [771, 358] width 77 height 12
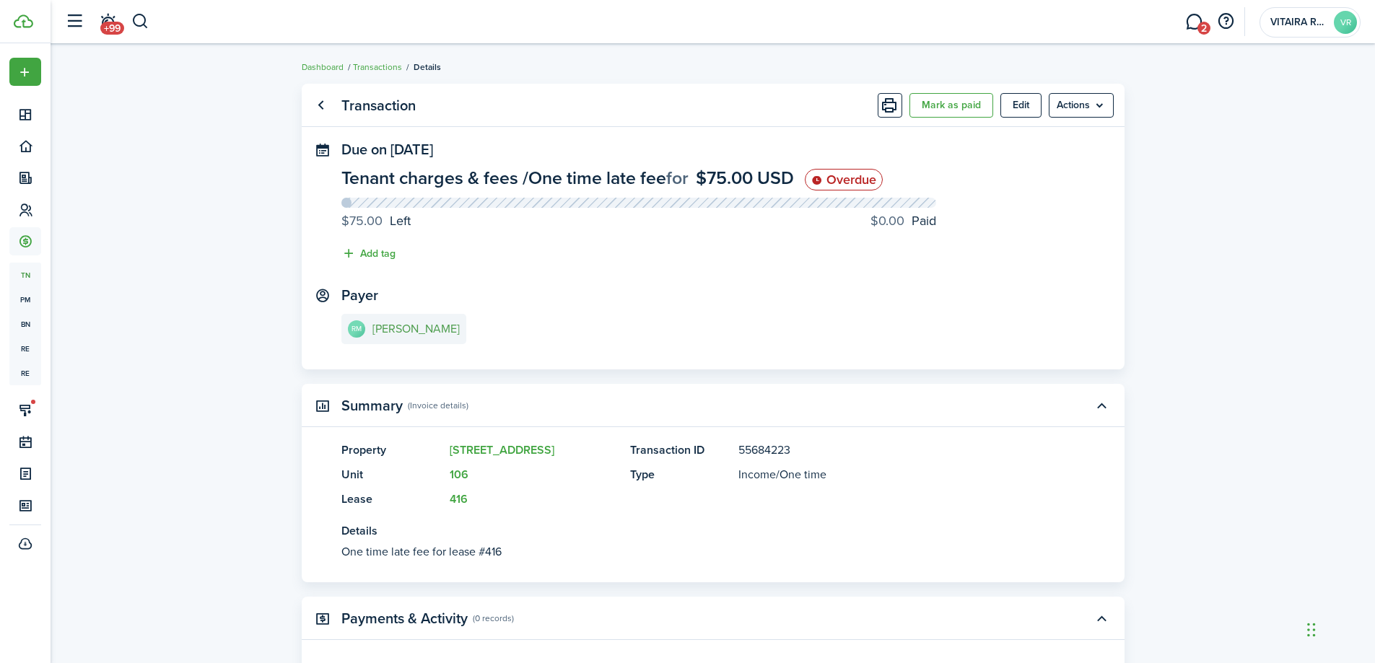
click at [407, 333] on e-details-info-title "[PERSON_NAME]" at bounding box center [415, 329] width 87 height 13
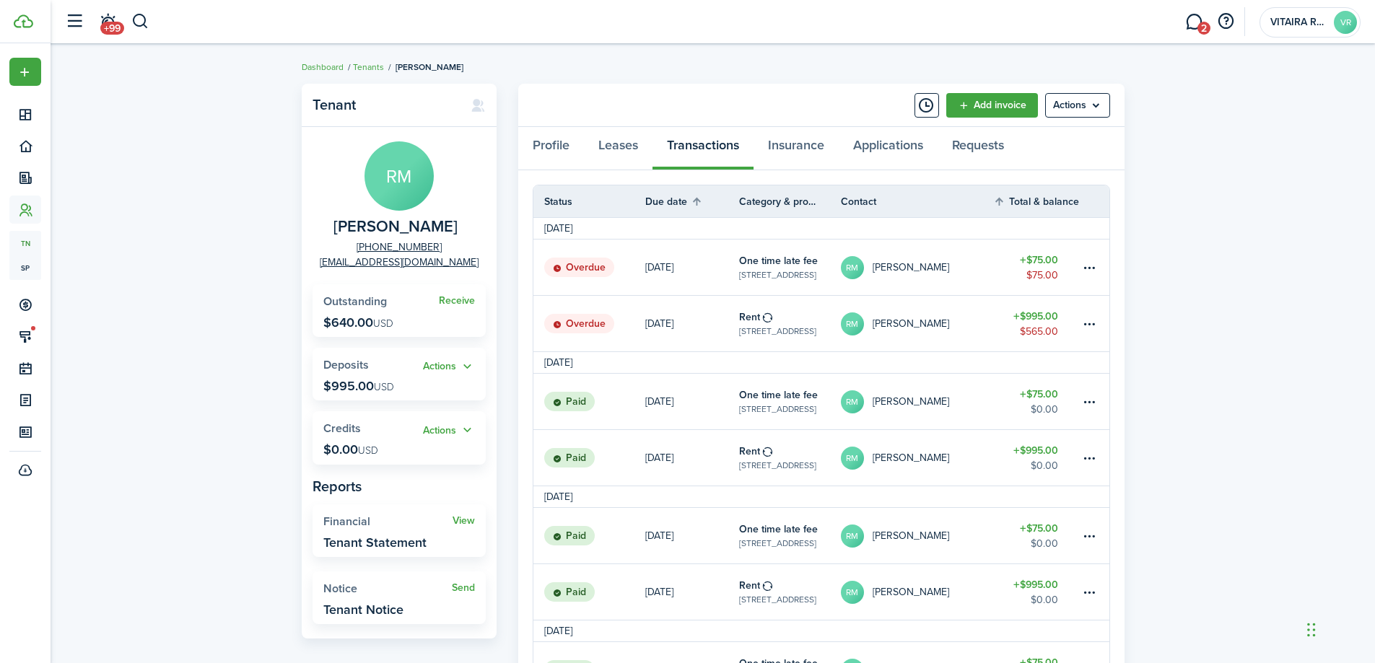
click at [983, 326] on link "RM [PERSON_NAME]" at bounding box center [917, 324] width 153 height 56
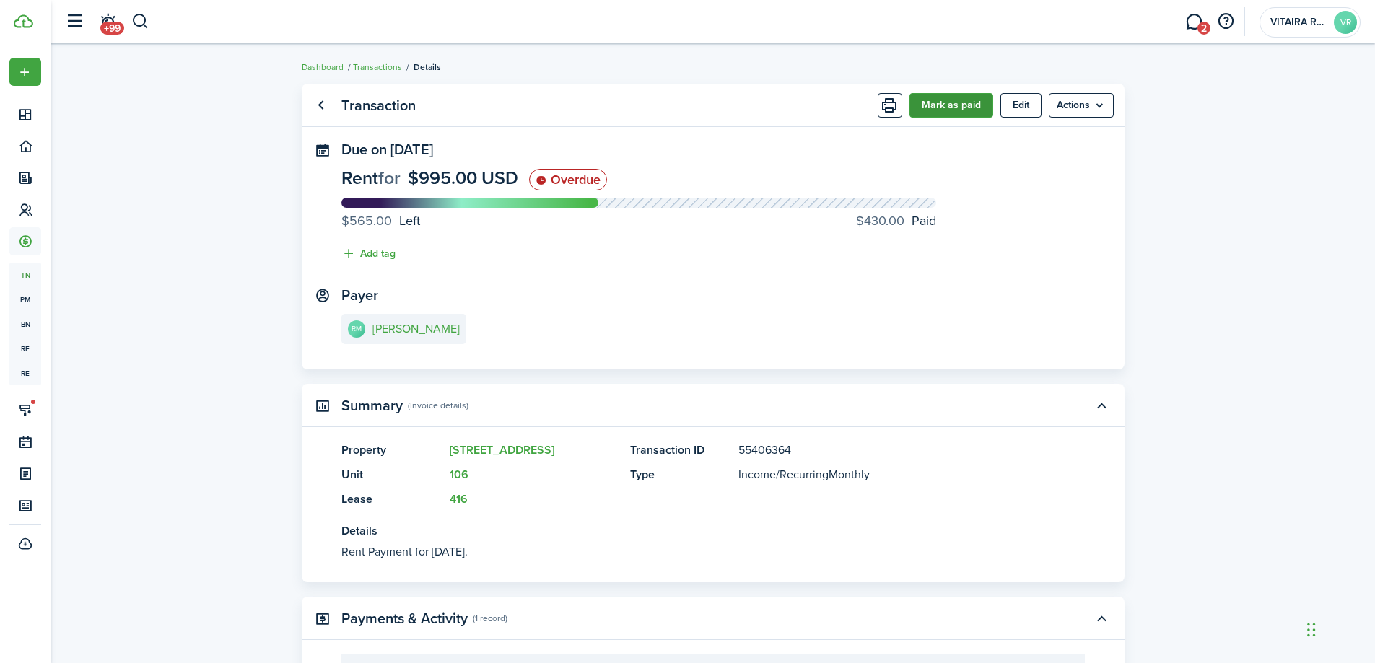
click at [966, 107] on button "Mark as paid" at bounding box center [951, 105] width 84 height 25
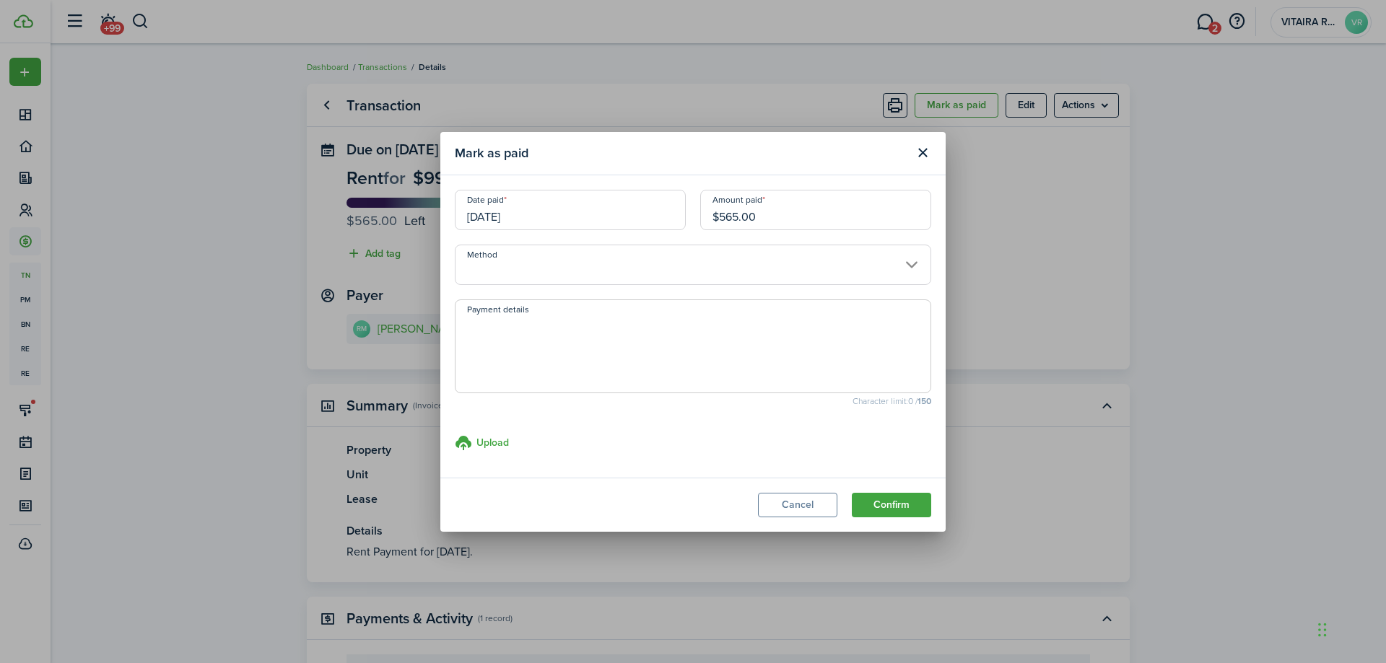
click at [768, 211] on input "$565.00" at bounding box center [815, 210] width 231 height 40
type input "$180.00"
click at [891, 512] on button "Confirm" at bounding box center [891, 505] width 79 height 25
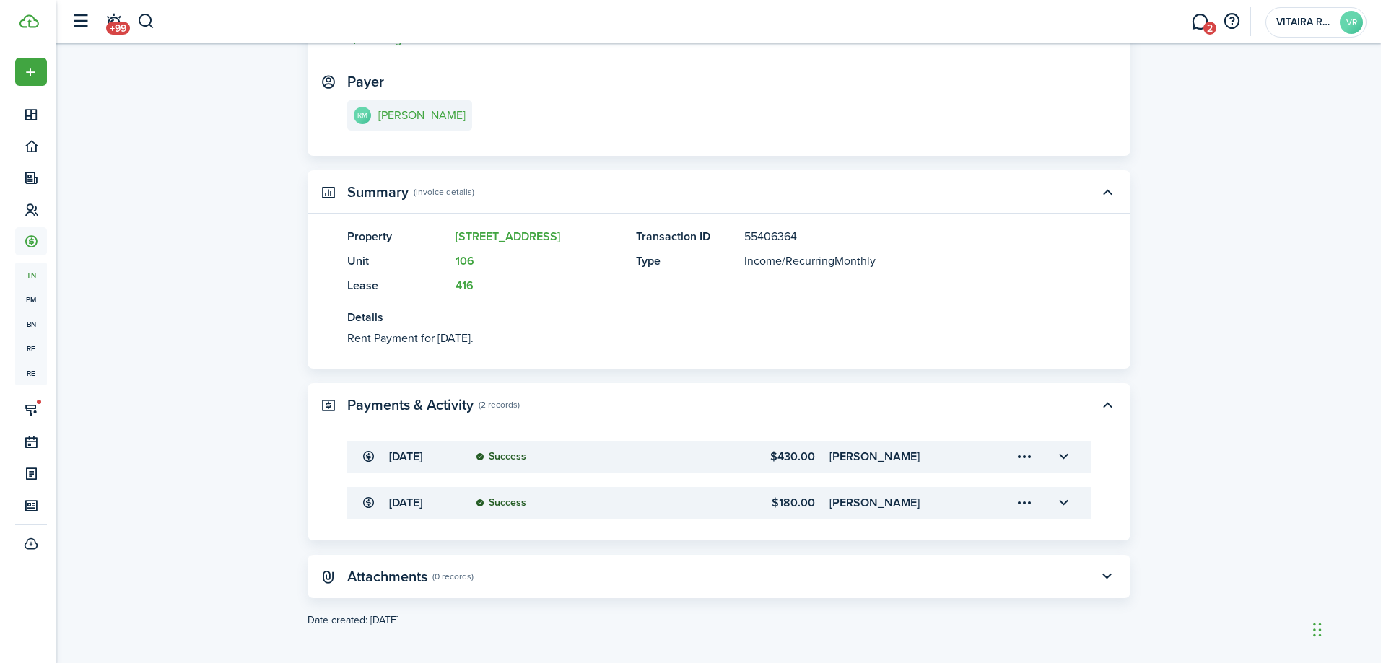
scroll to position [218, 0]
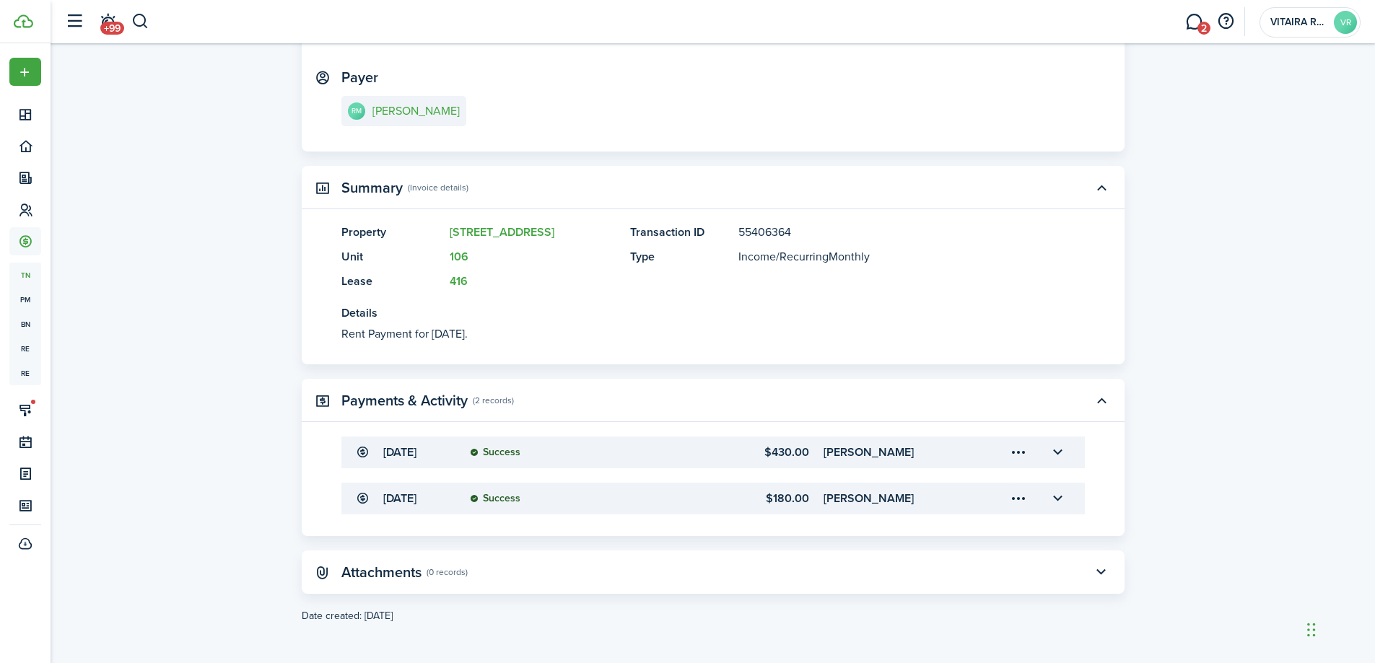
click at [1017, 496] on menu-trigger-card "Open menu" at bounding box center [1019, 498] width 25 height 25
click at [929, 529] on button "Edit" at bounding box center [968, 530] width 126 height 25
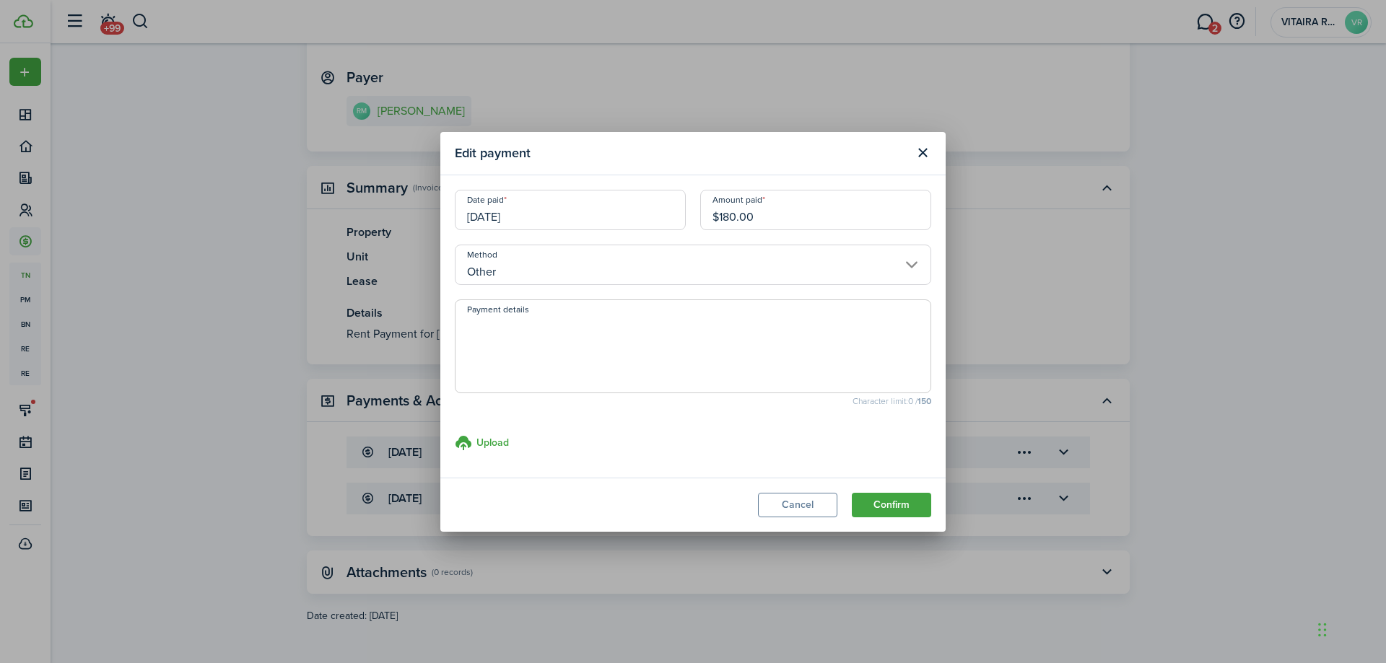
click at [536, 213] on input "[DATE]" at bounding box center [570, 210] width 231 height 40
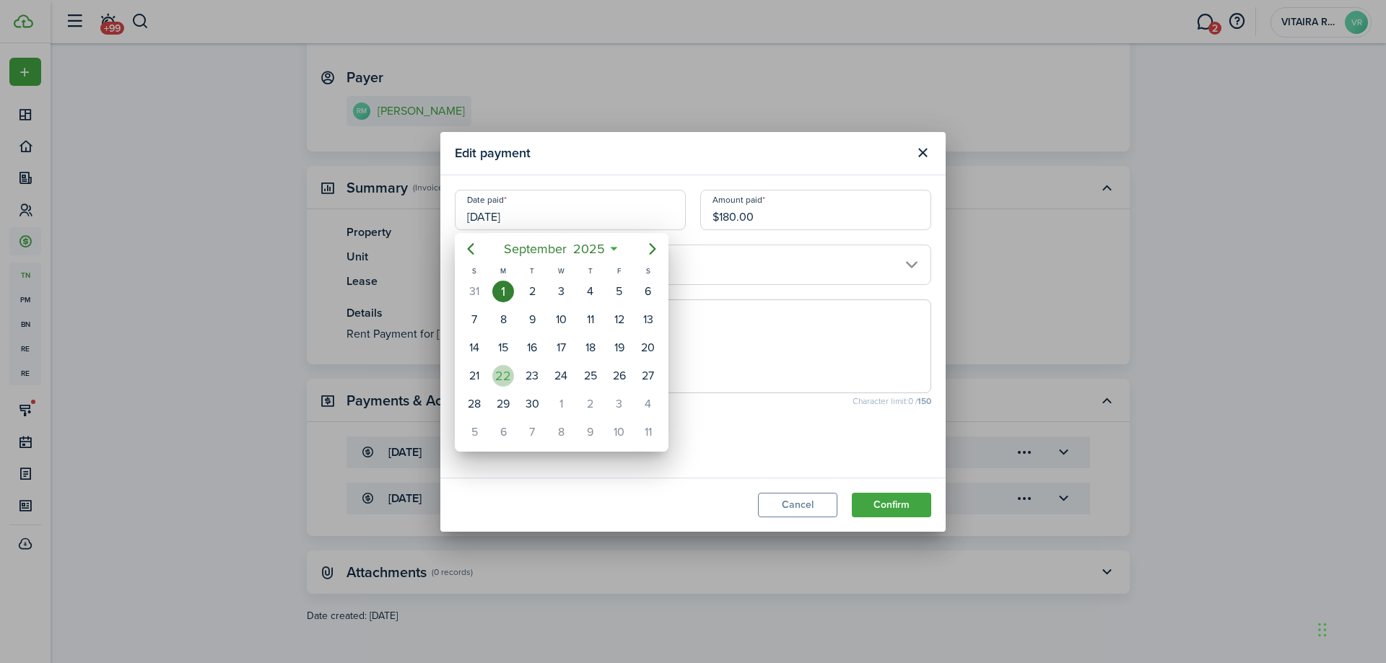
click at [496, 378] on div "22" at bounding box center [503, 376] width 22 height 22
type input "[DATE]"
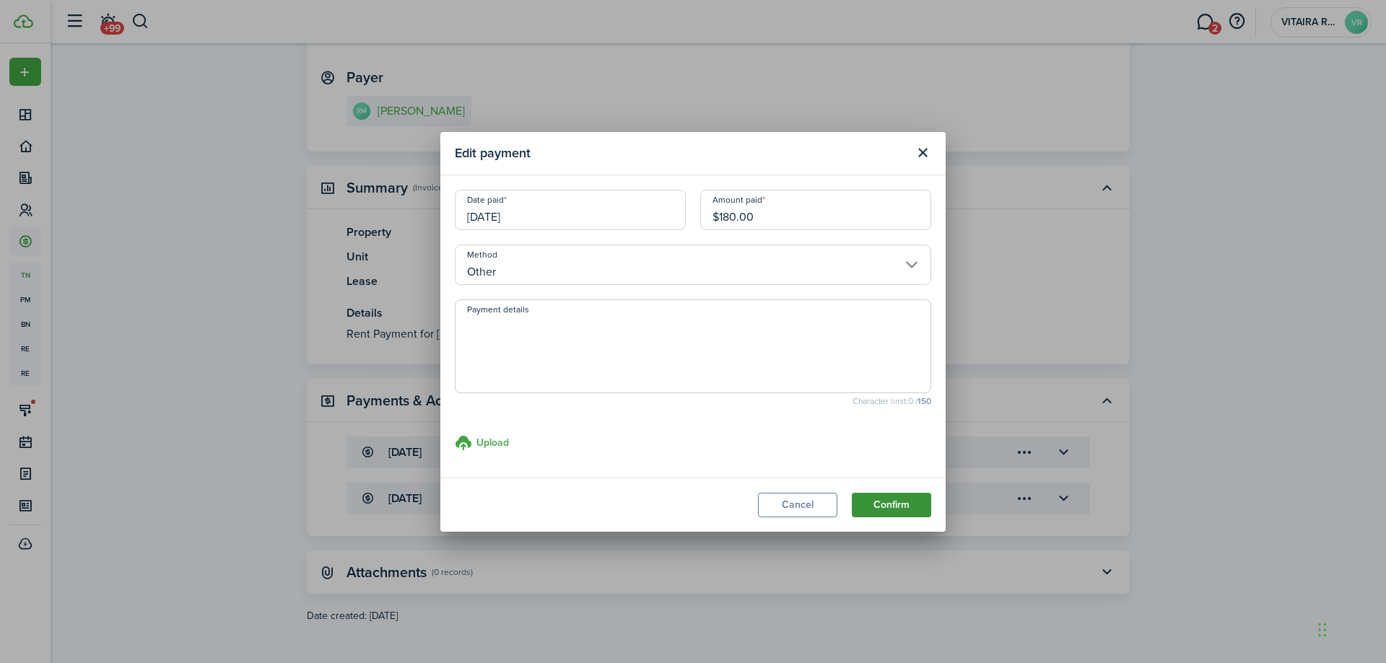
click at [891, 502] on button "Confirm" at bounding box center [891, 505] width 79 height 25
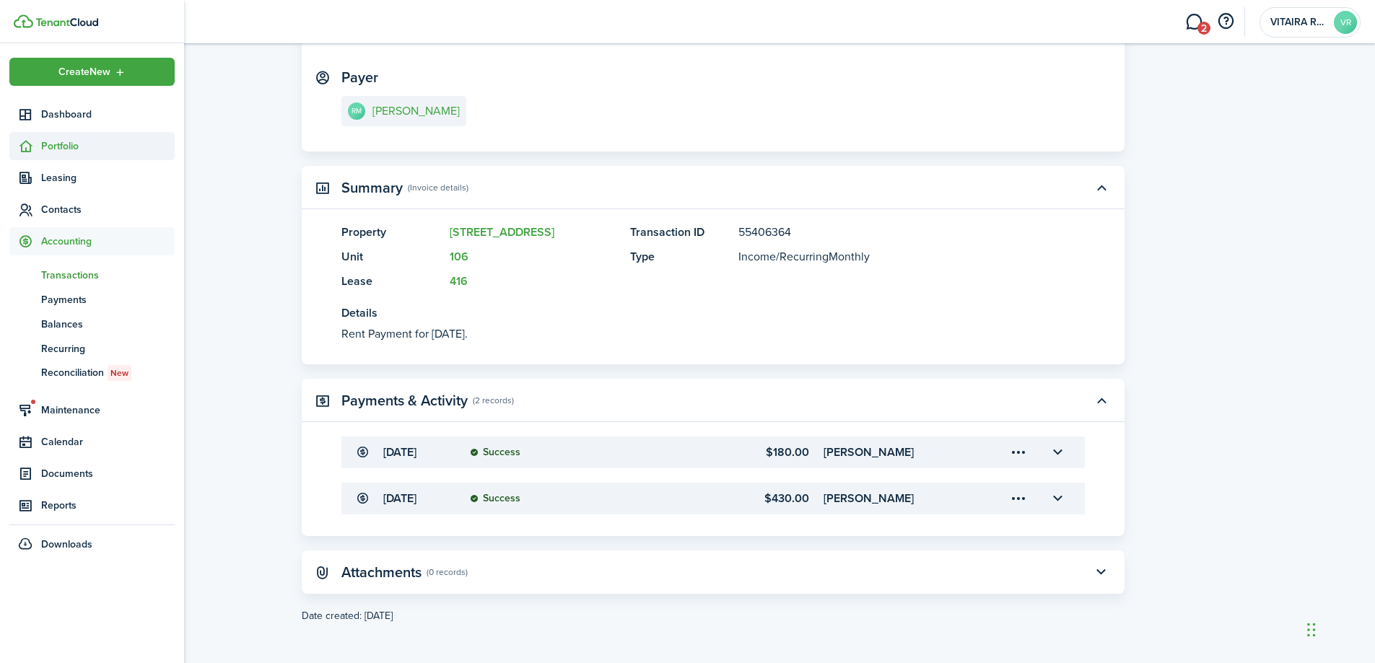
click at [38, 142] on sidebar-link-icon at bounding box center [25, 146] width 32 height 15
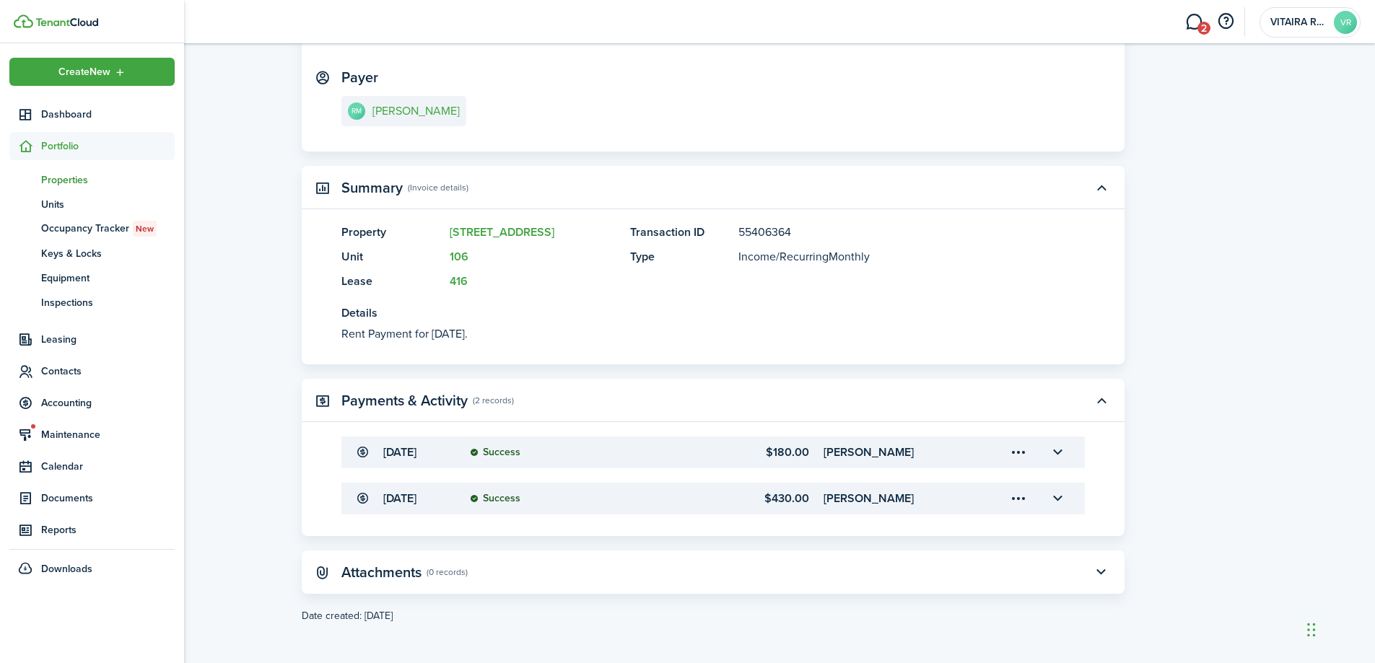
click at [54, 181] on span "Properties" at bounding box center [108, 179] width 134 height 15
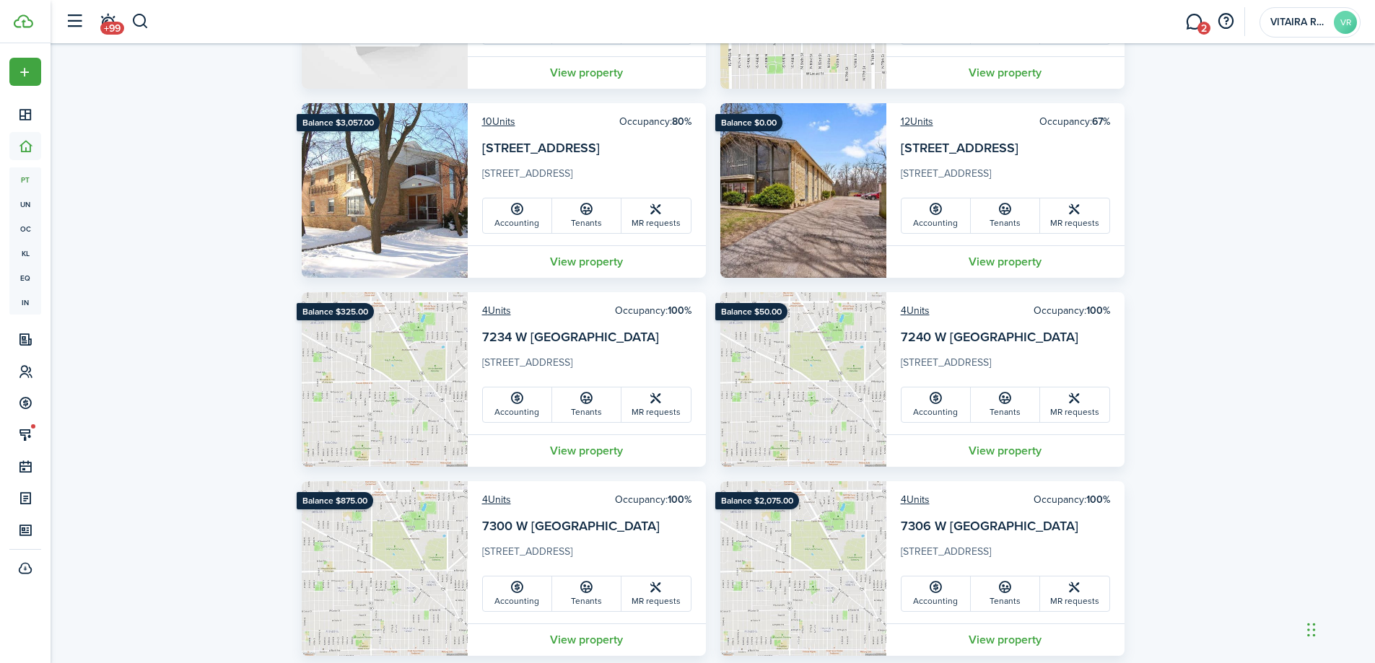
scroll to position [1083, 0]
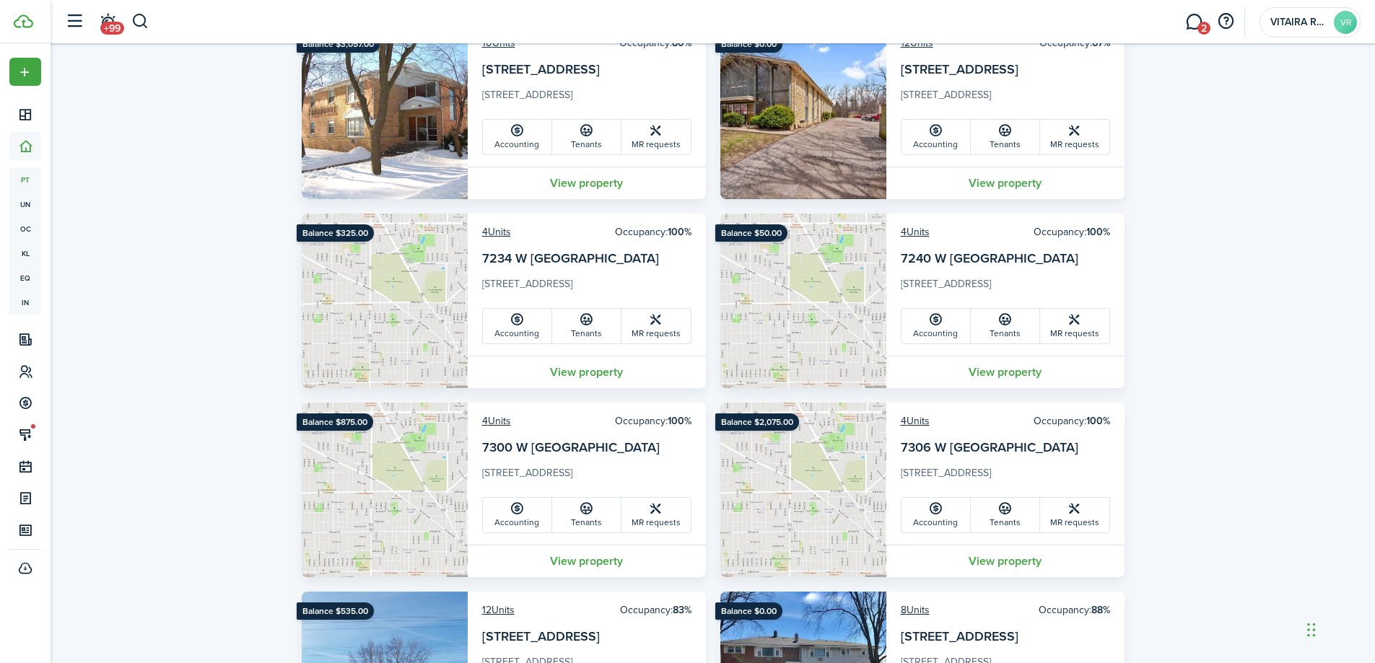
click at [922, 525] on link "Accounting" at bounding box center [935, 515] width 69 height 35
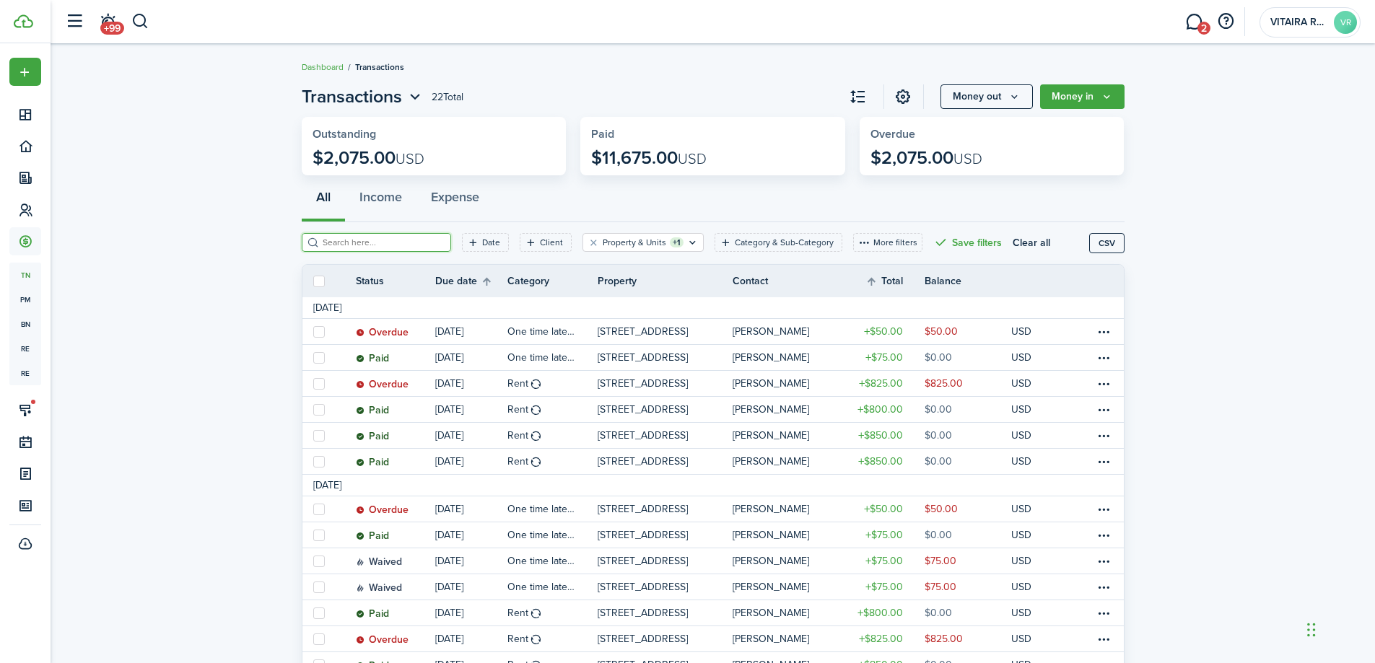
click at [353, 244] on input "search" at bounding box center [382, 243] width 127 height 14
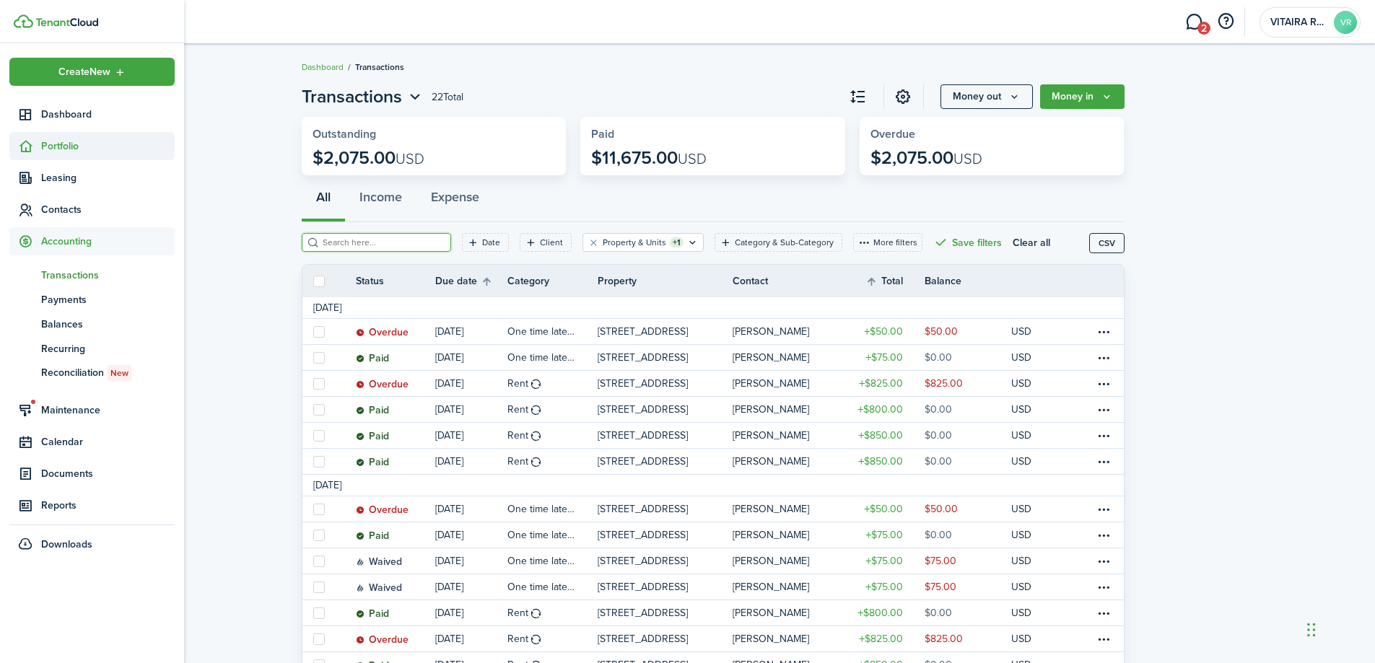
click at [48, 147] on span "Portfolio" at bounding box center [108, 146] width 134 height 15
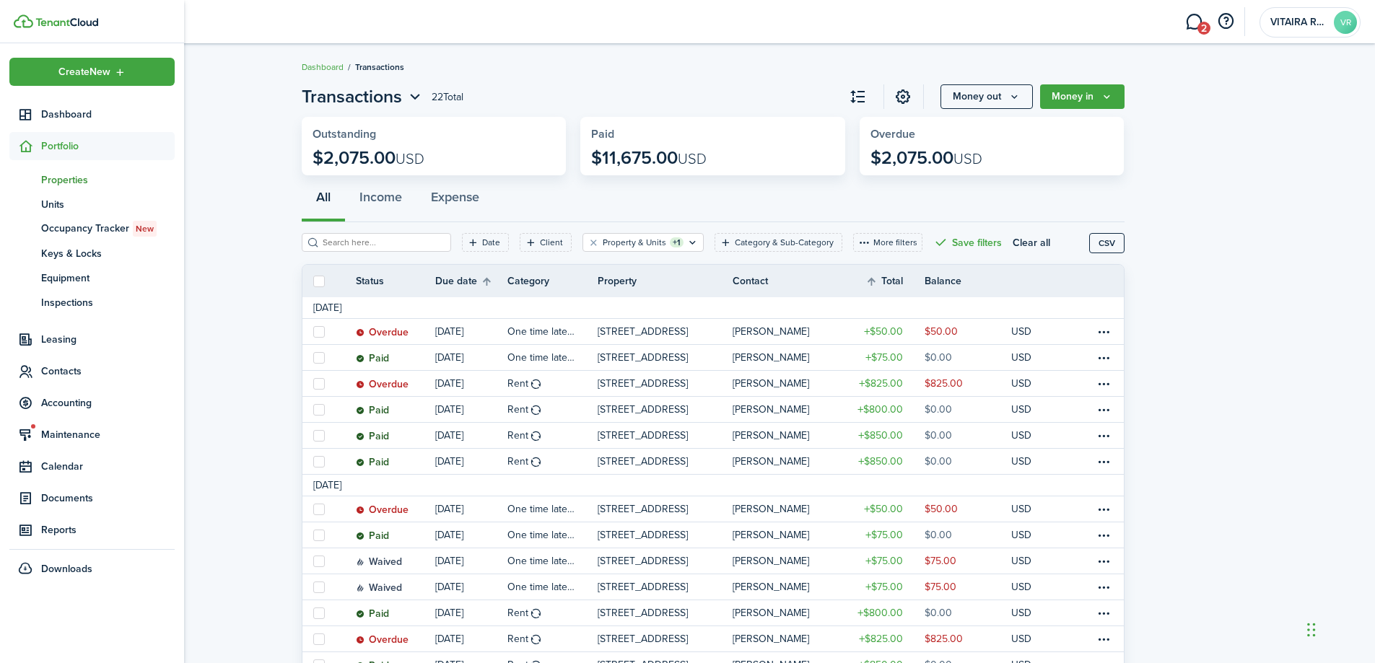
click at [63, 173] on span "Properties" at bounding box center [108, 179] width 134 height 15
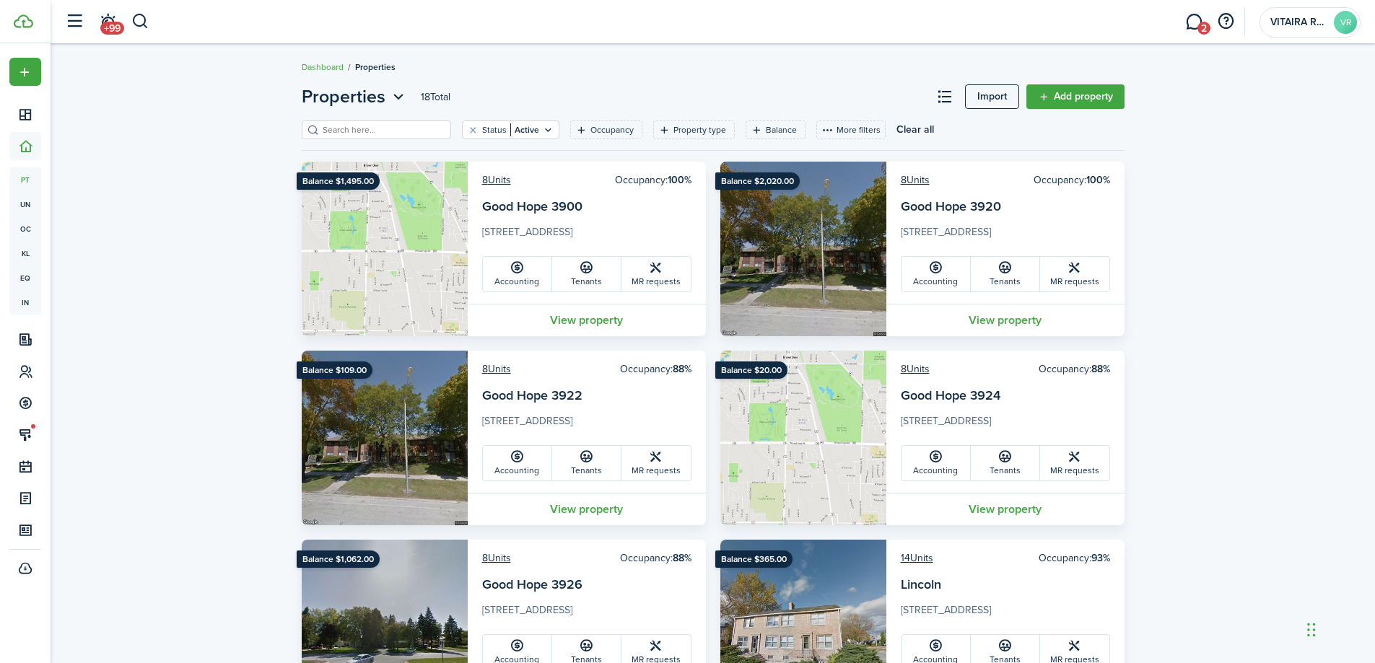
click at [384, 128] on input "search" at bounding box center [382, 130] width 127 height 14
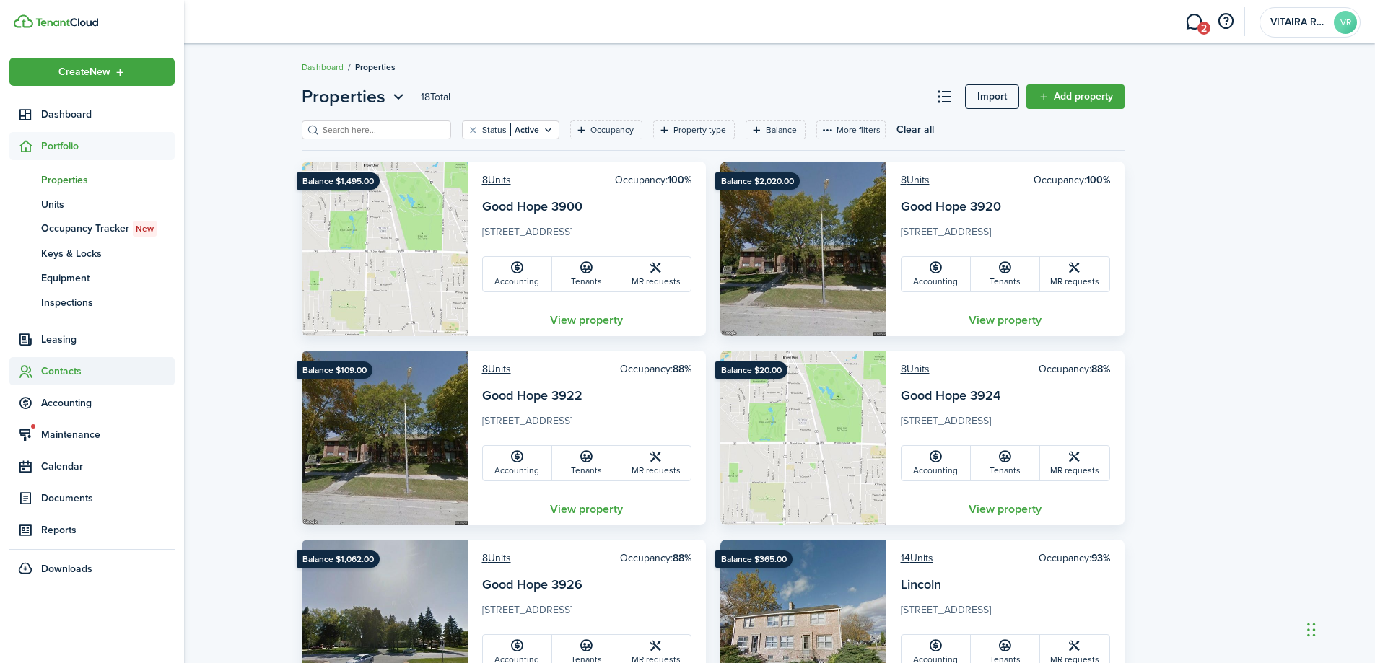
click at [64, 373] on span "Contacts" at bounding box center [108, 371] width 134 height 15
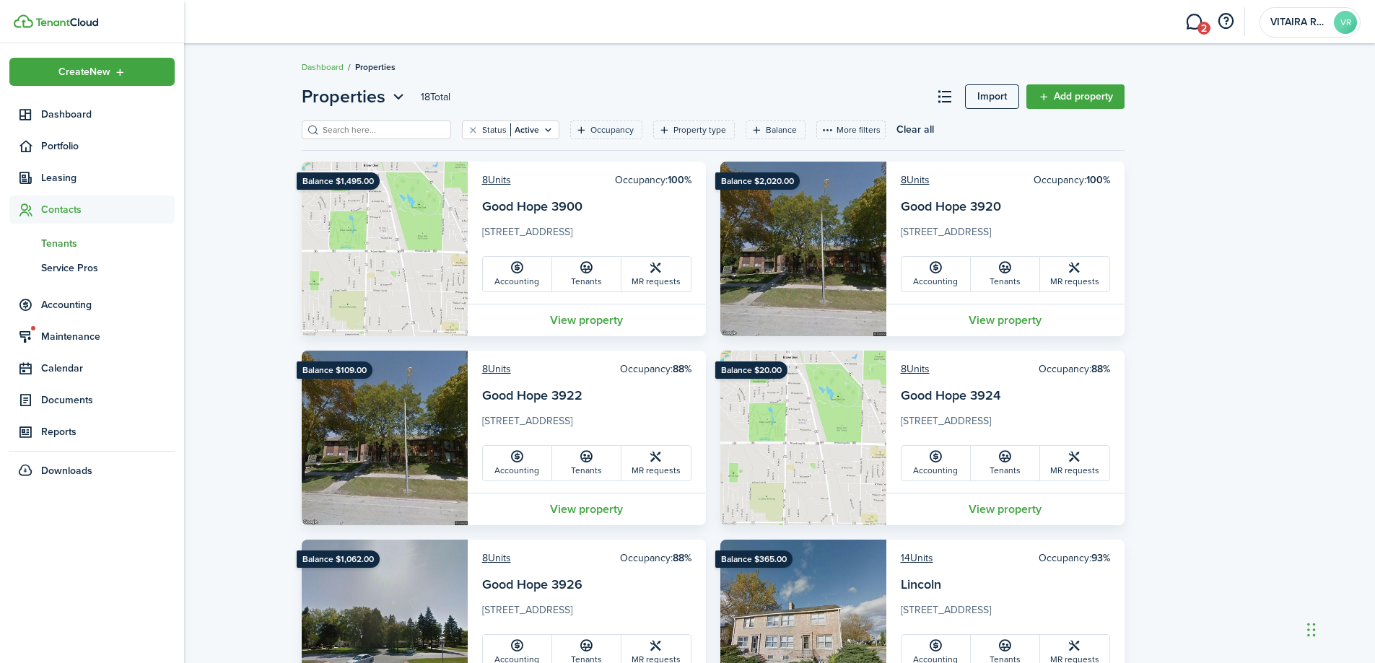
click at [69, 245] on span "Tenants" at bounding box center [108, 243] width 134 height 15
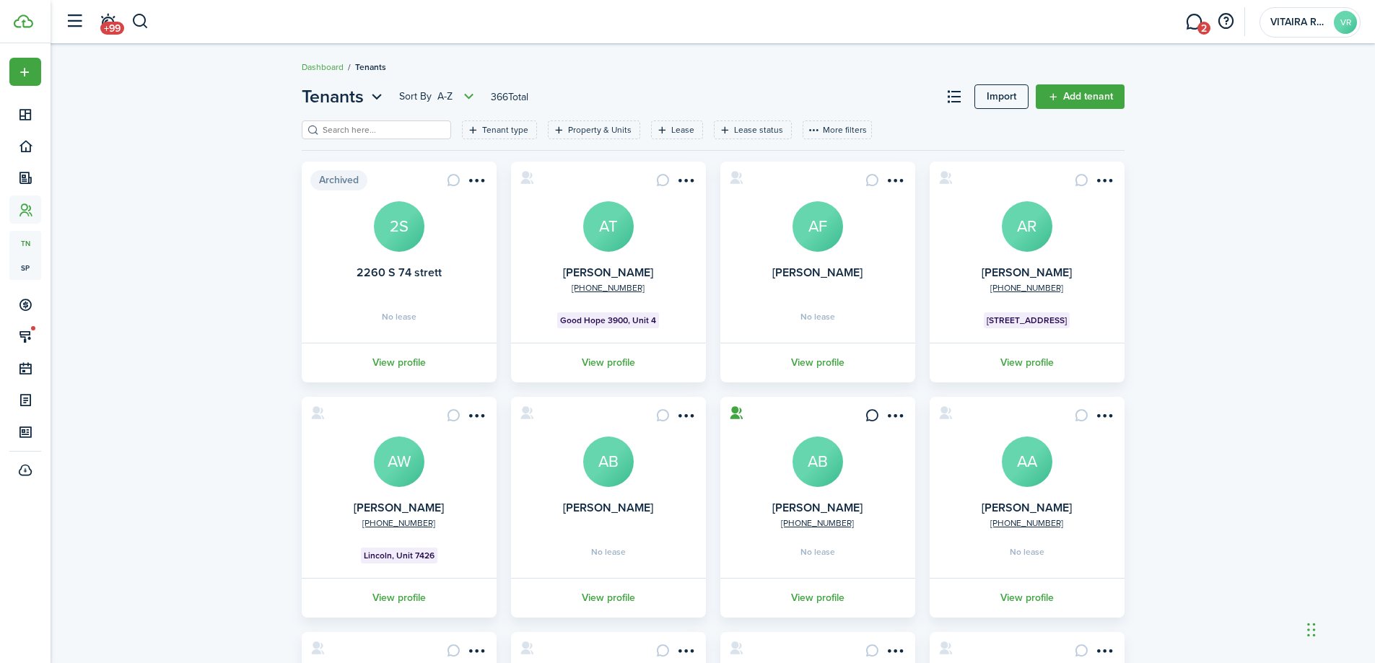
click at [351, 131] on input "search" at bounding box center [382, 130] width 127 height 14
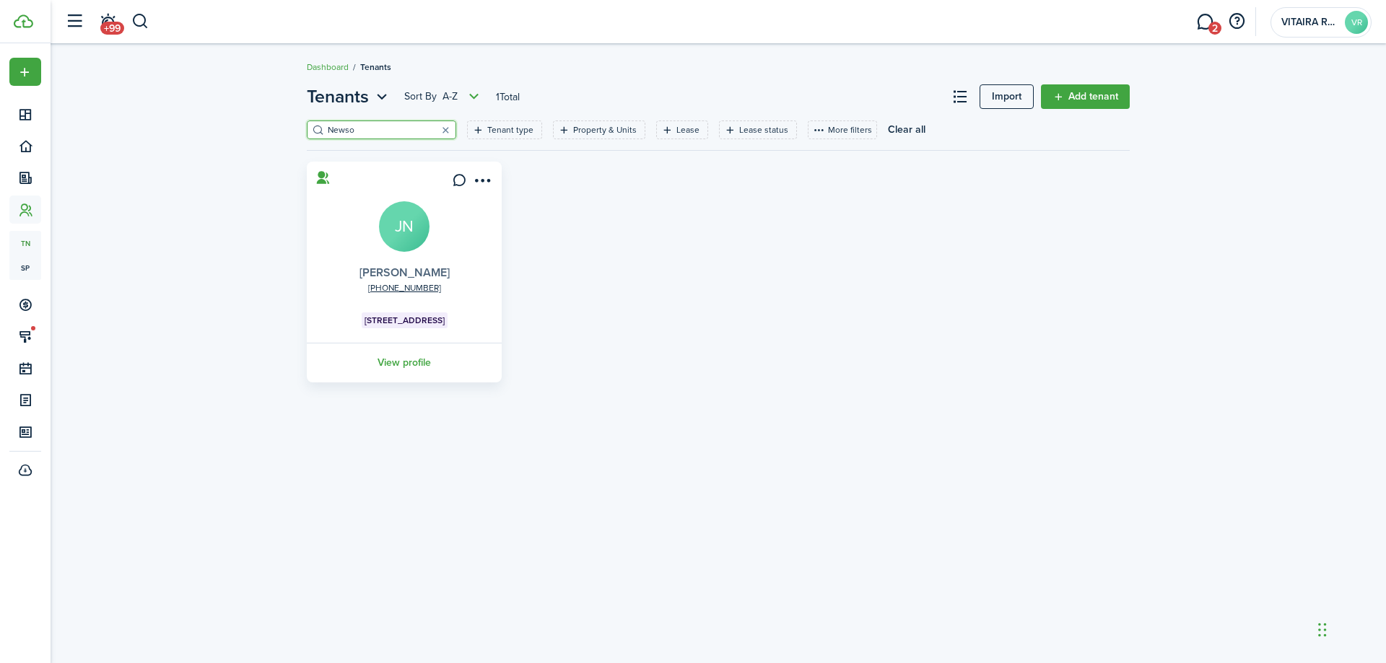
type input "Newso"
click at [397, 271] on link "[PERSON_NAME]" at bounding box center [404, 272] width 90 height 17
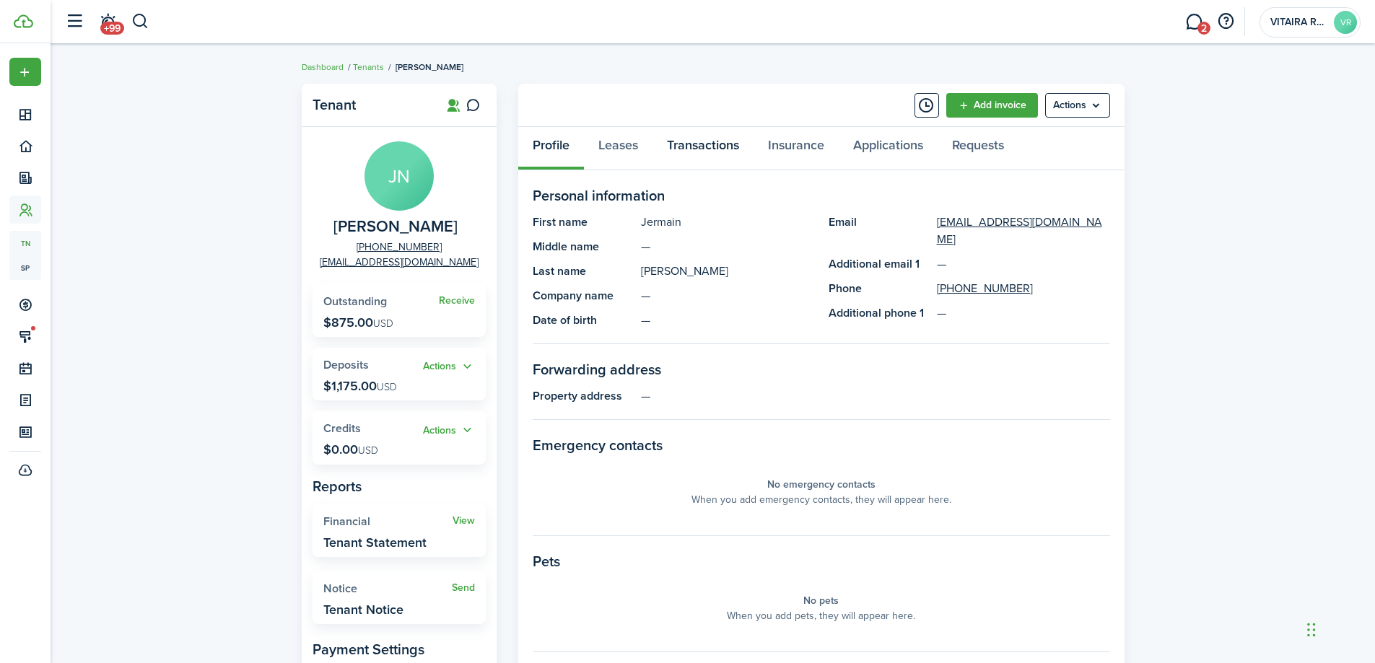
click at [694, 149] on link "Transactions" at bounding box center [702, 148] width 101 height 43
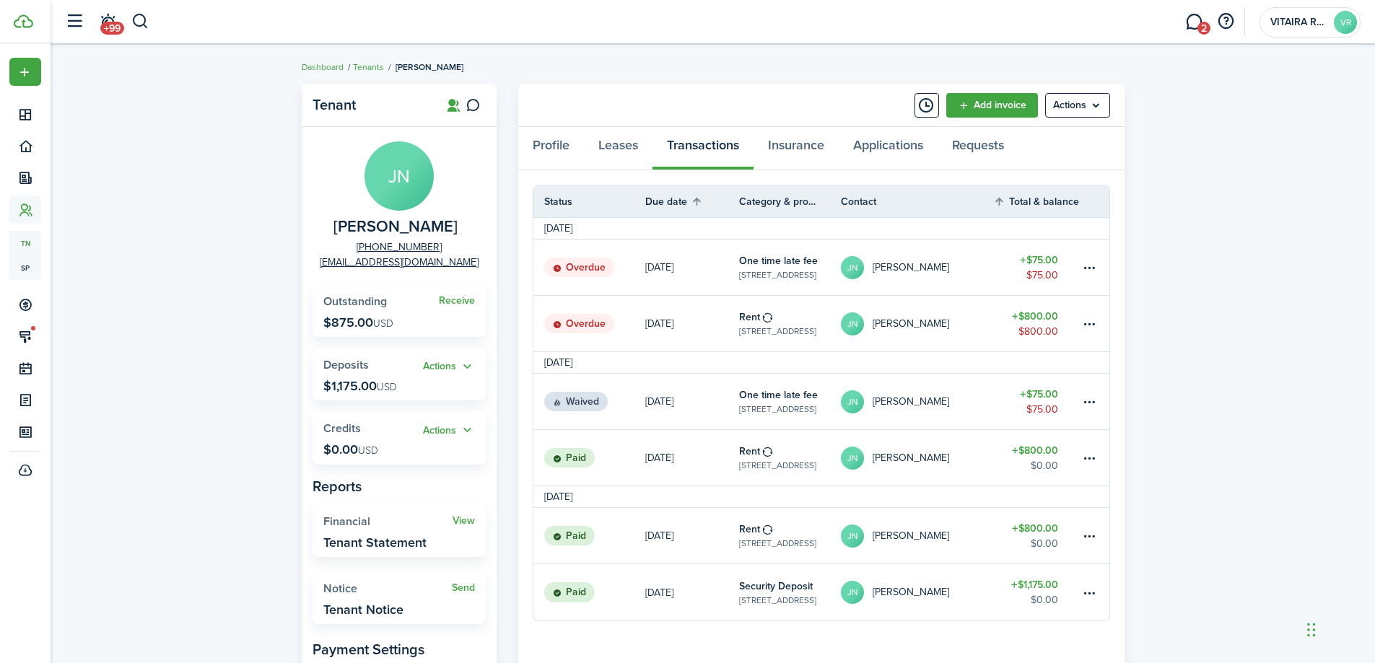
click at [715, 328] on link "[DATE]" at bounding box center [692, 324] width 94 height 56
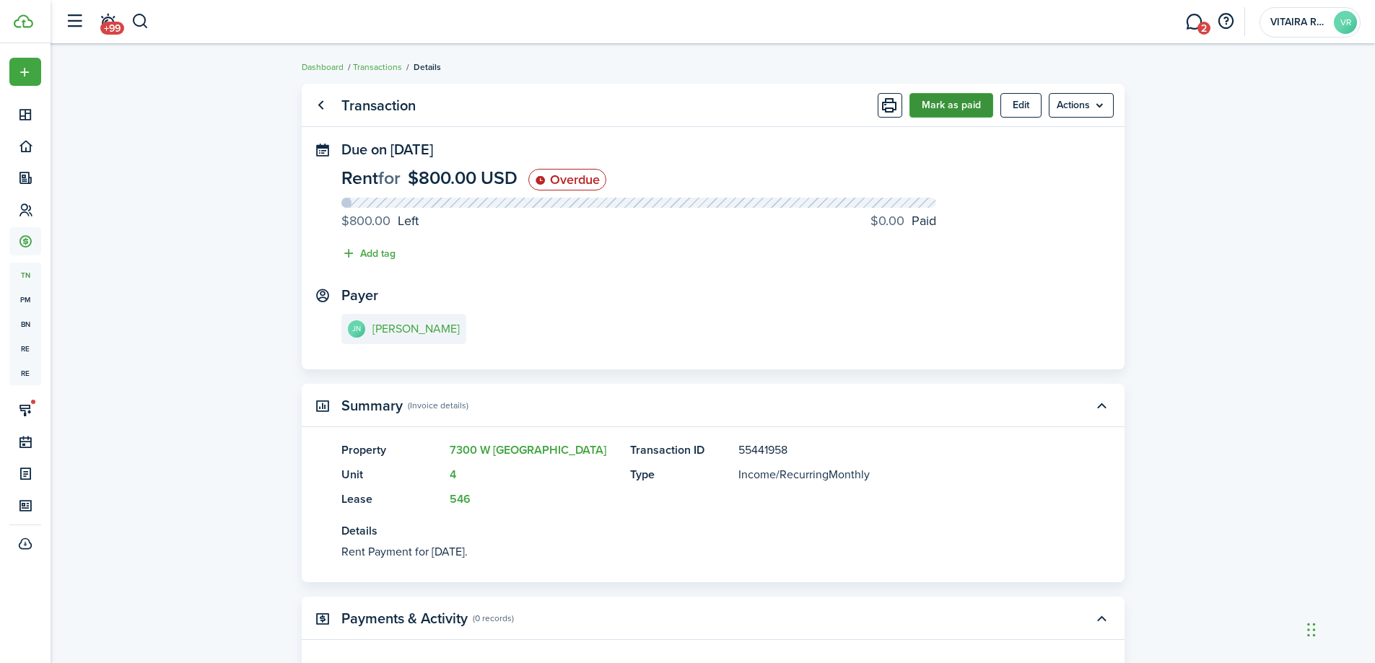
click at [943, 108] on button "Mark as paid" at bounding box center [951, 105] width 84 height 25
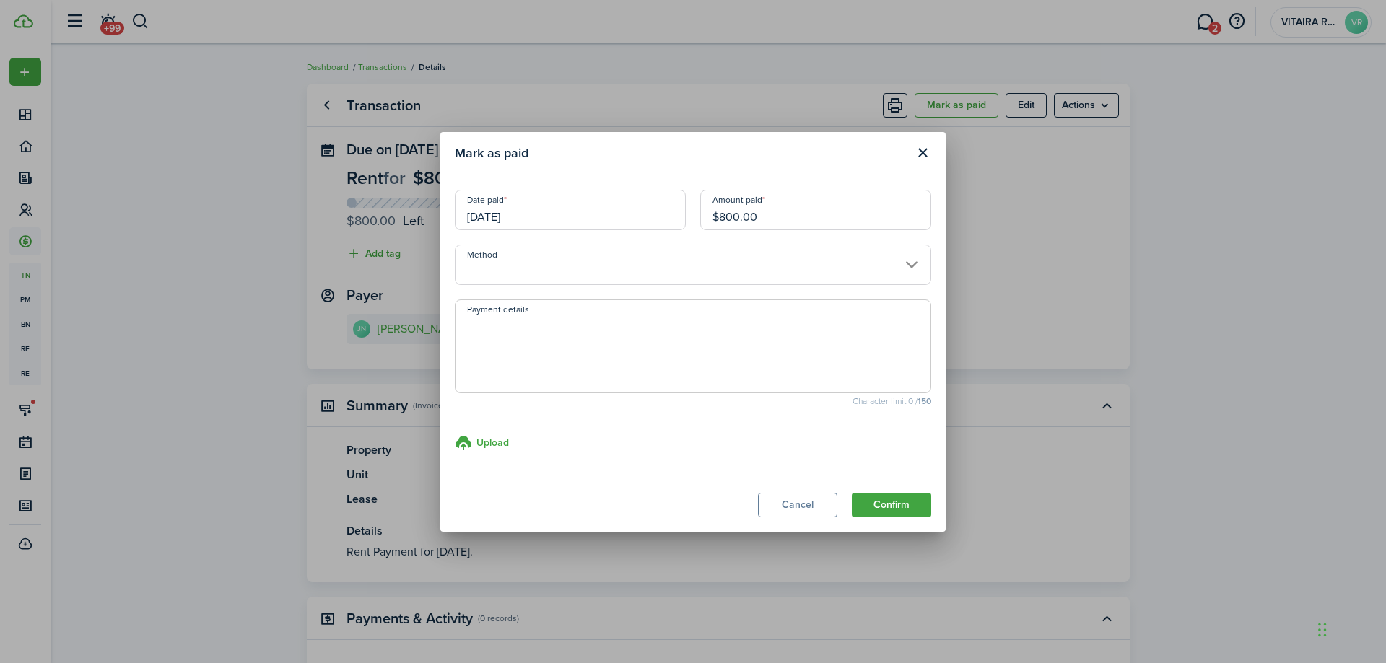
click at [548, 214] on input "[DATE]" at bounding box center [570, 210] width 231 height 40
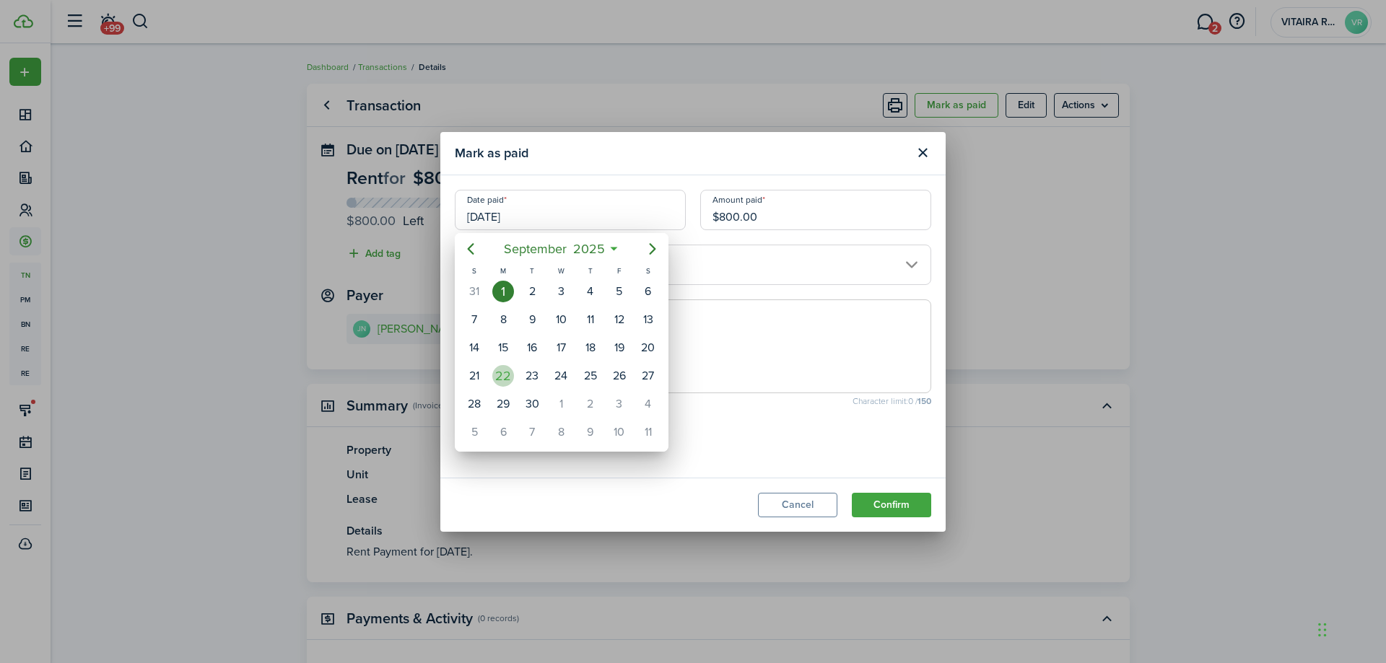
click at [505, 377] on div "22" at bounding box center [503, 376] width 22 height 22
type input "[DATE]"
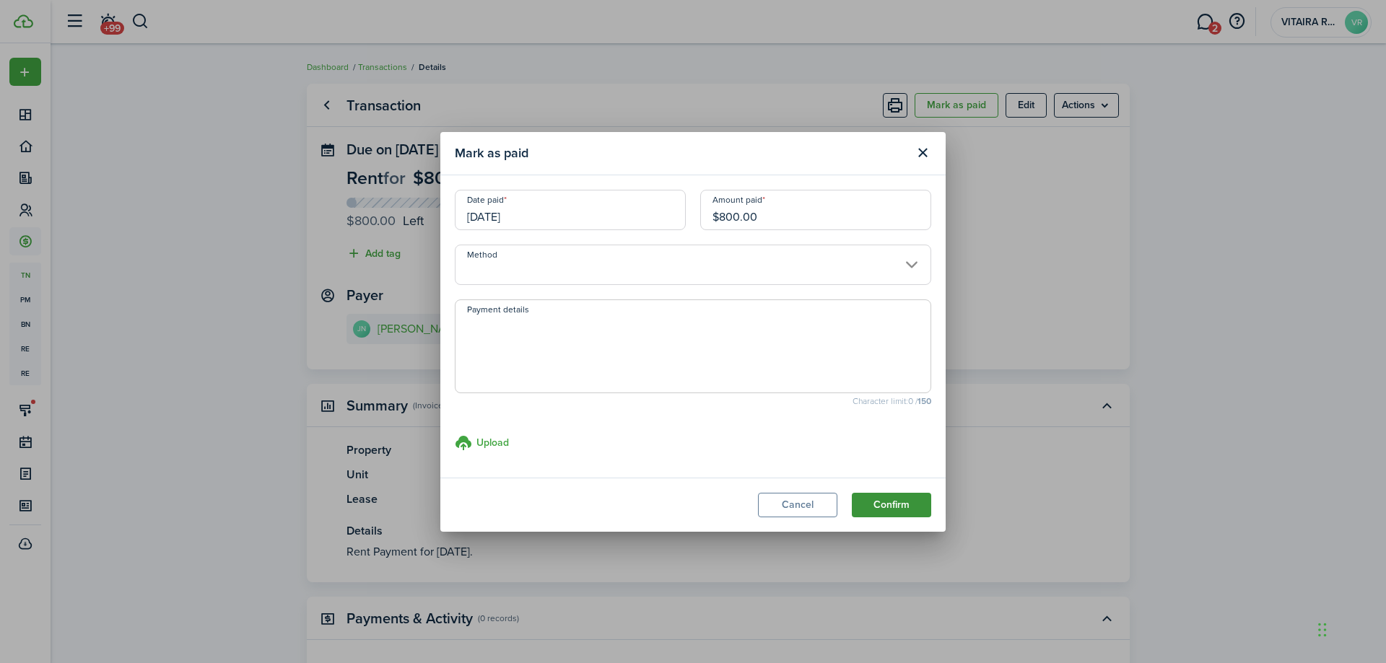
click at [878, 505] on button "Confirm" at bounding box center [891, 505] width 79 height 25
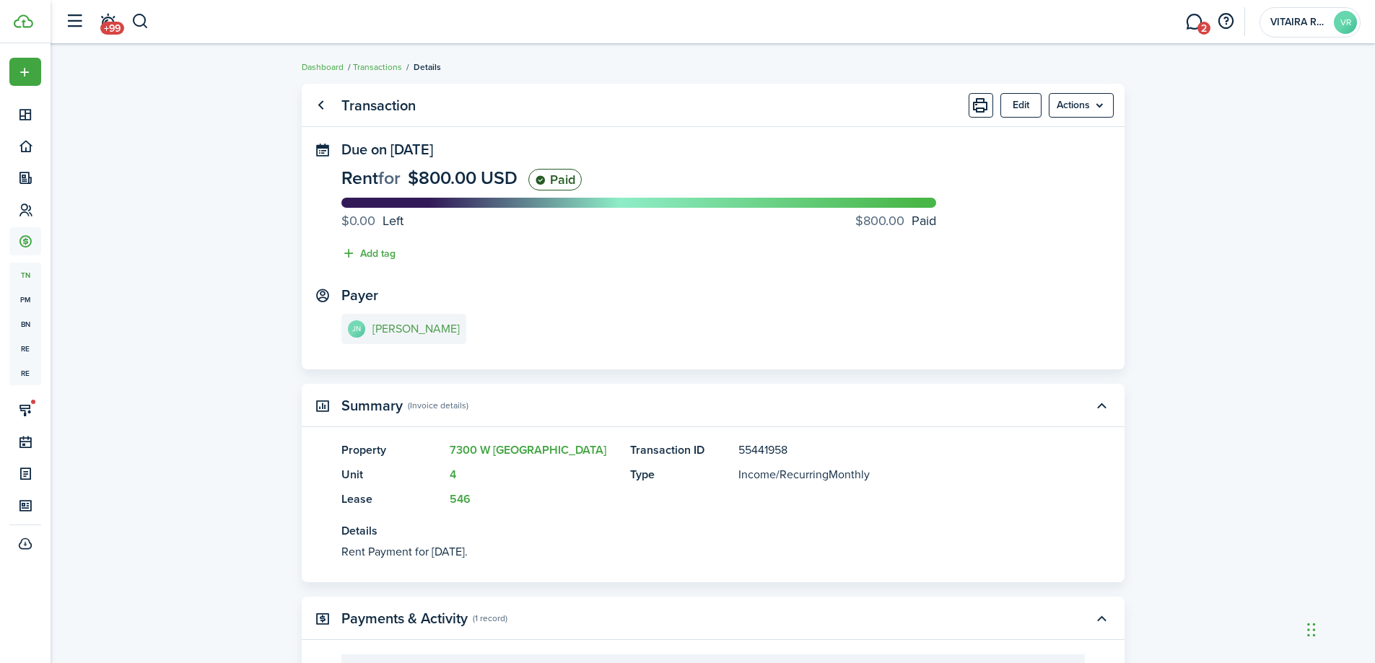
click at [409, 327] on e-details-info-title "[PERSON_NAME]" at bounding box center [415, 329] width 87 height 13
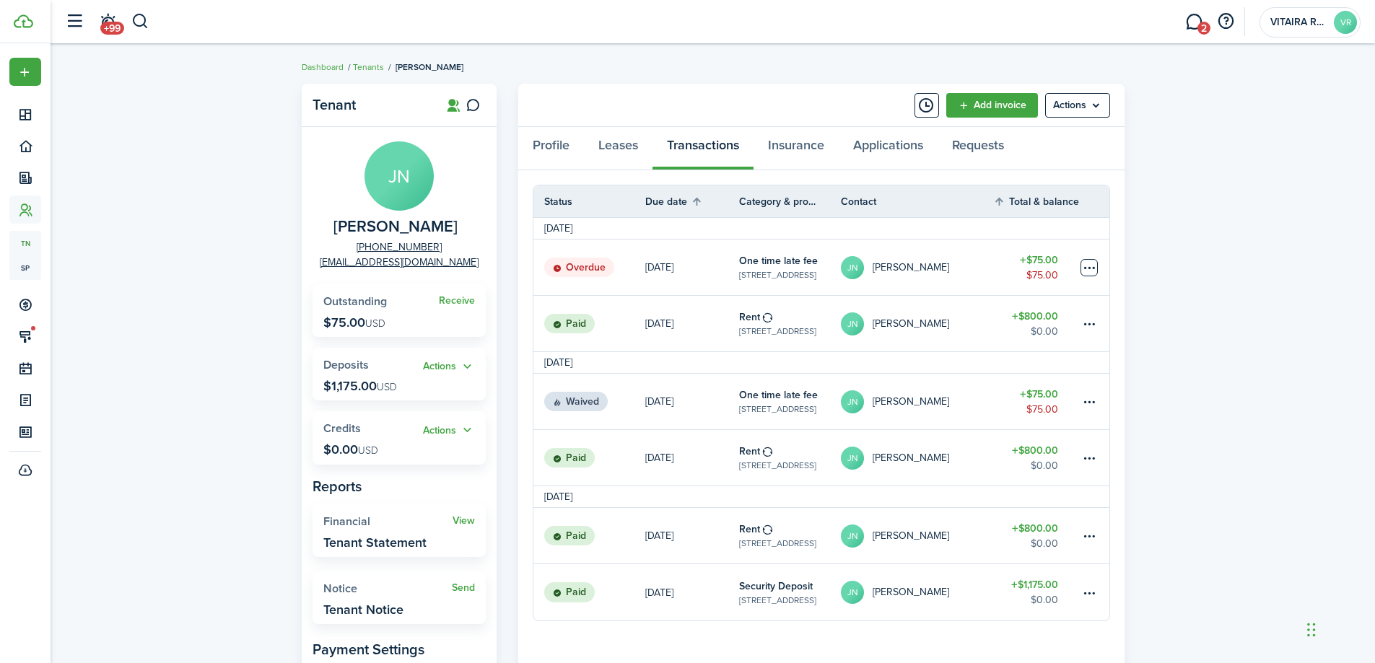
click at [1090, 268] on table-menu-btn-icon at bounding box center [1088, 267] width 17 height 17
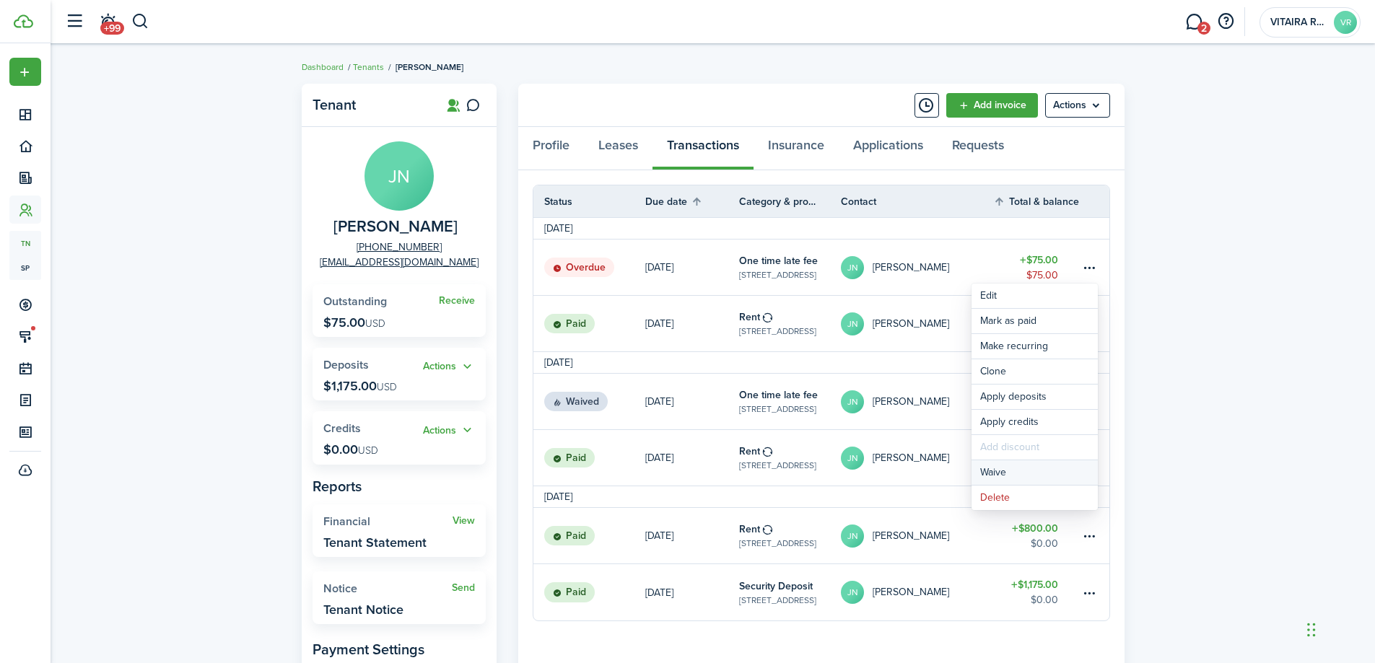
click at [1018, 475] on button "Waive" at bounding box center [1034, 472] width 126 height 25
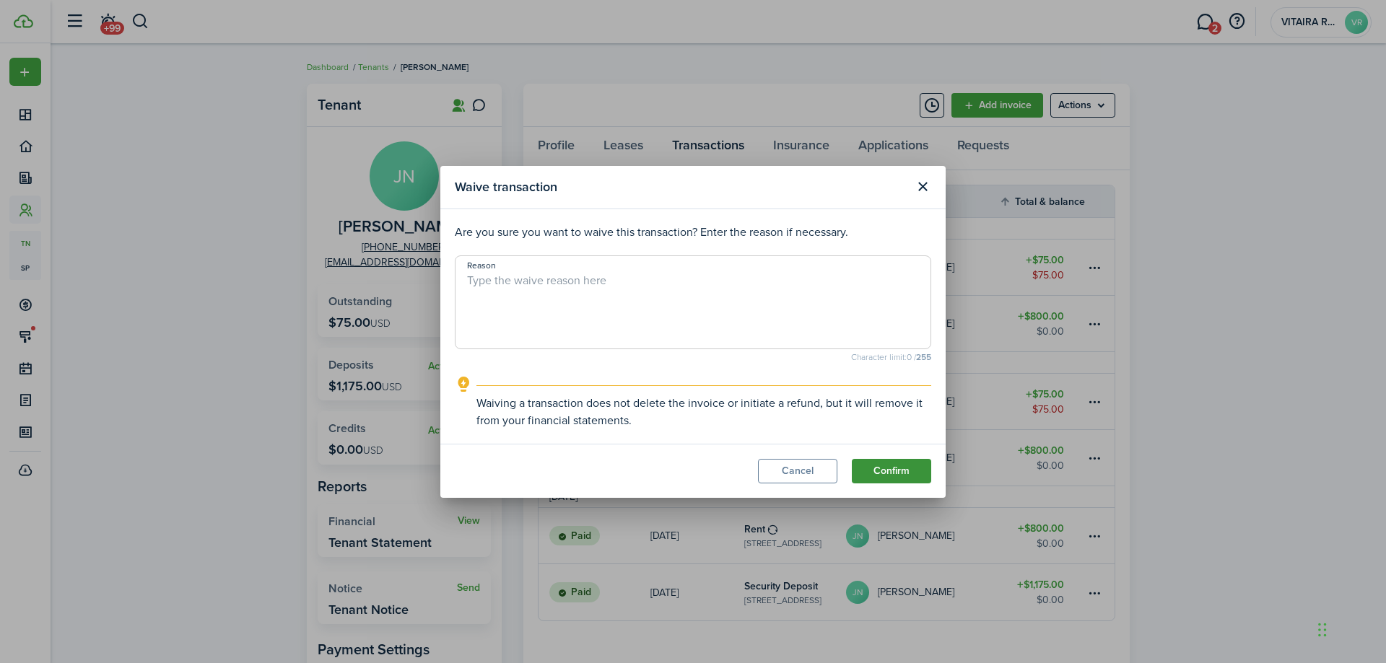
click at [880, 471] on button "Confirm" at bounding box center [891, 471] width 79 height 25
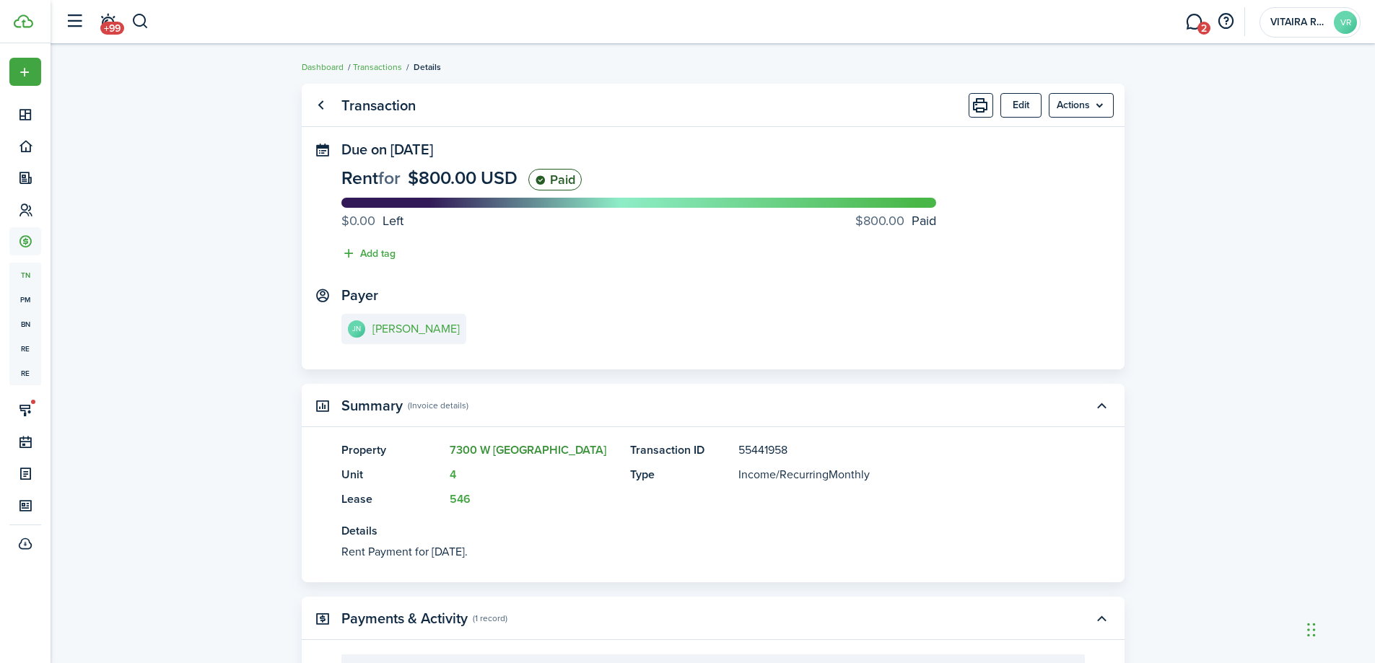
click at [485, 447] on link "7300 W [GEOGRAPHIC_DATA]" at bounding box center [528, 450] width 157 height 17
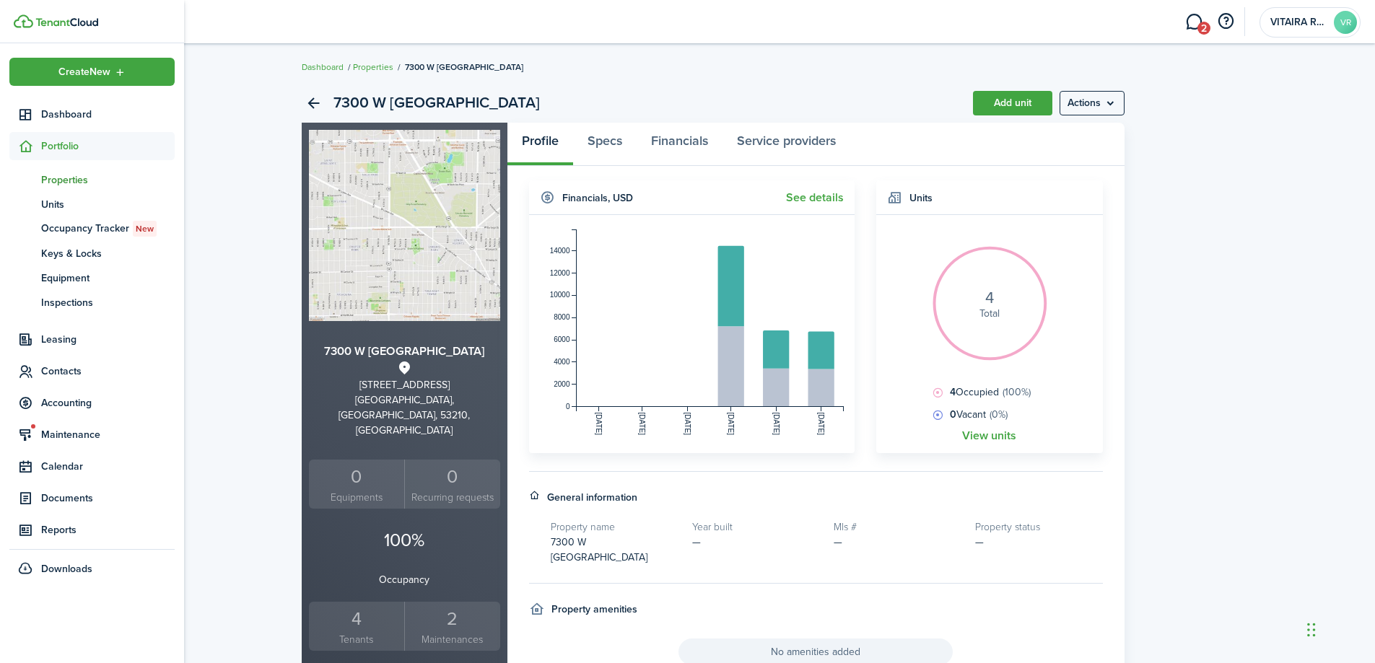
click at [61, 180] on span "Properties" at bounding box center [108, 179] width 134 height 15
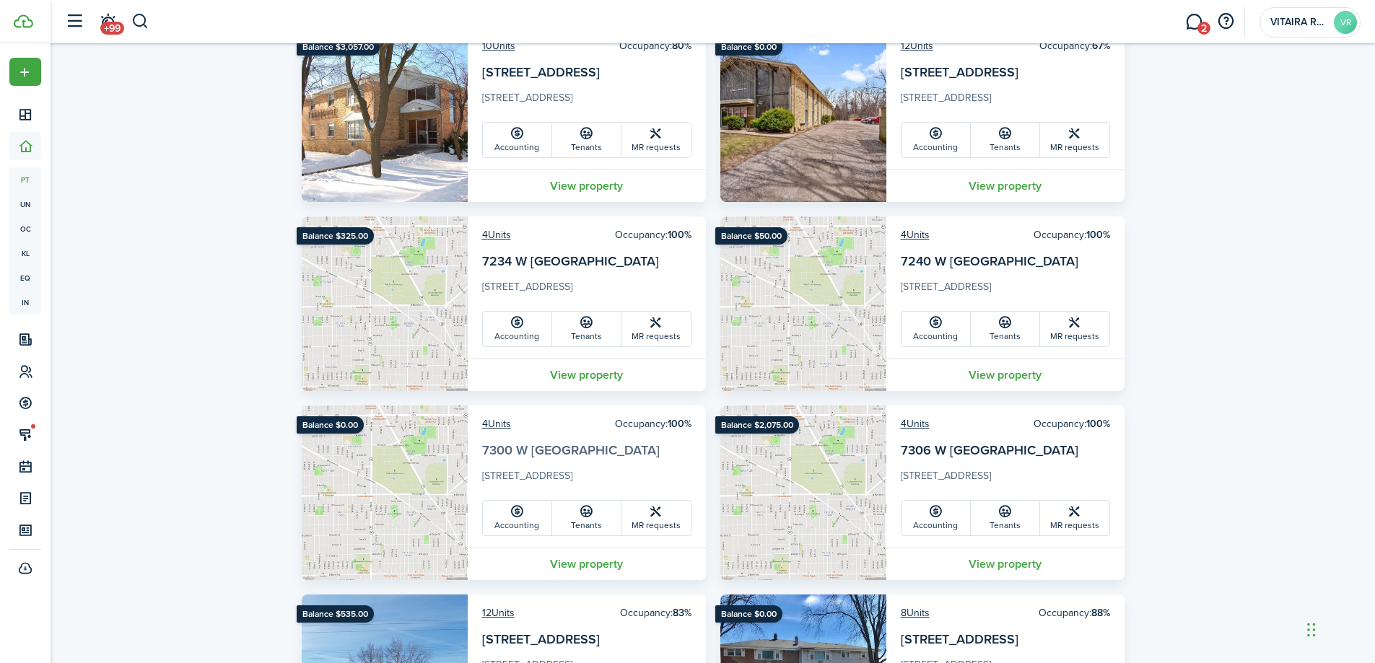
scroll to position [1226, 0]
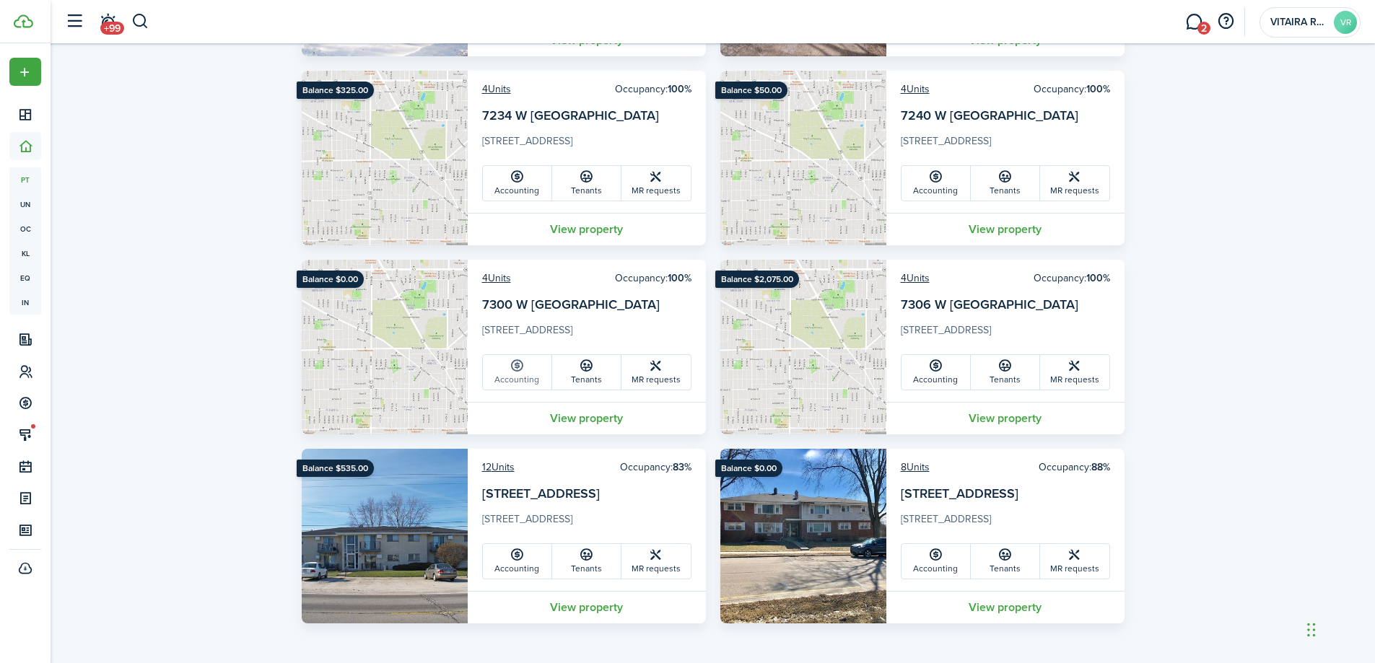
click at [512, 383] on link "Accounting" at bounding box center [517, 372] width 69 height 35
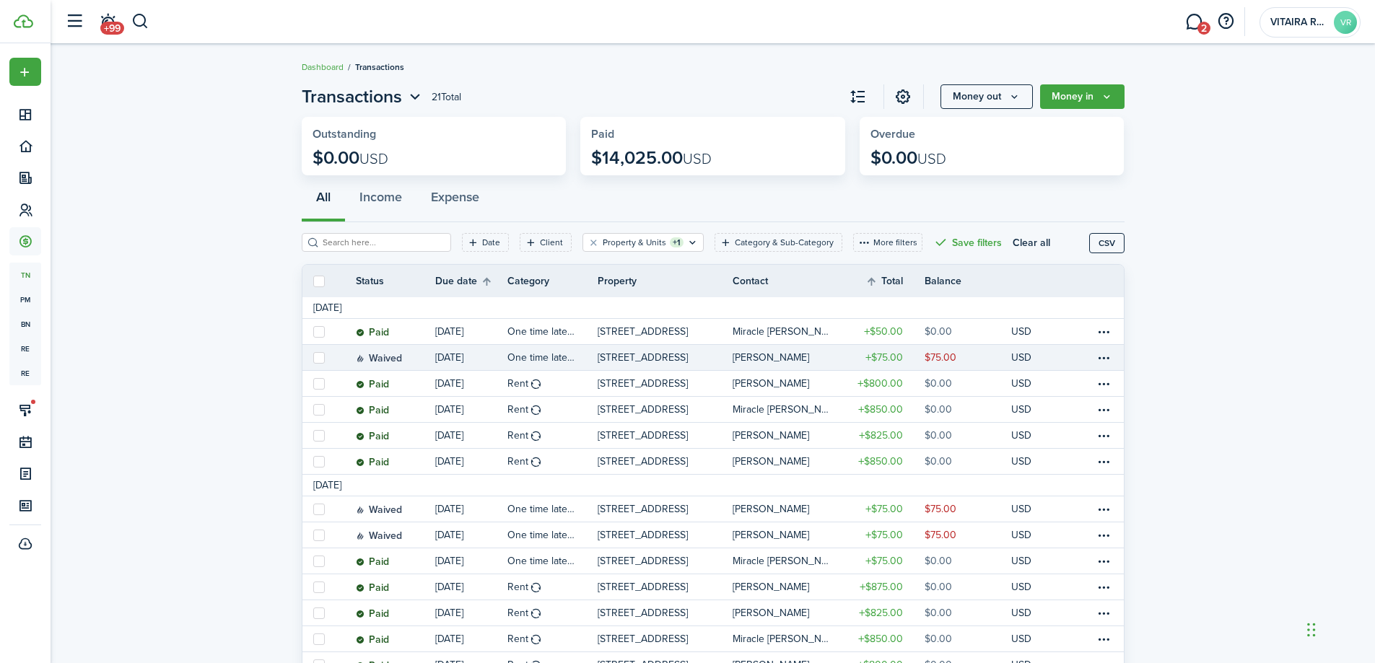
click at [585, 358] on link "One time late fee" at bounding box center [552, 357] width 90 height 25
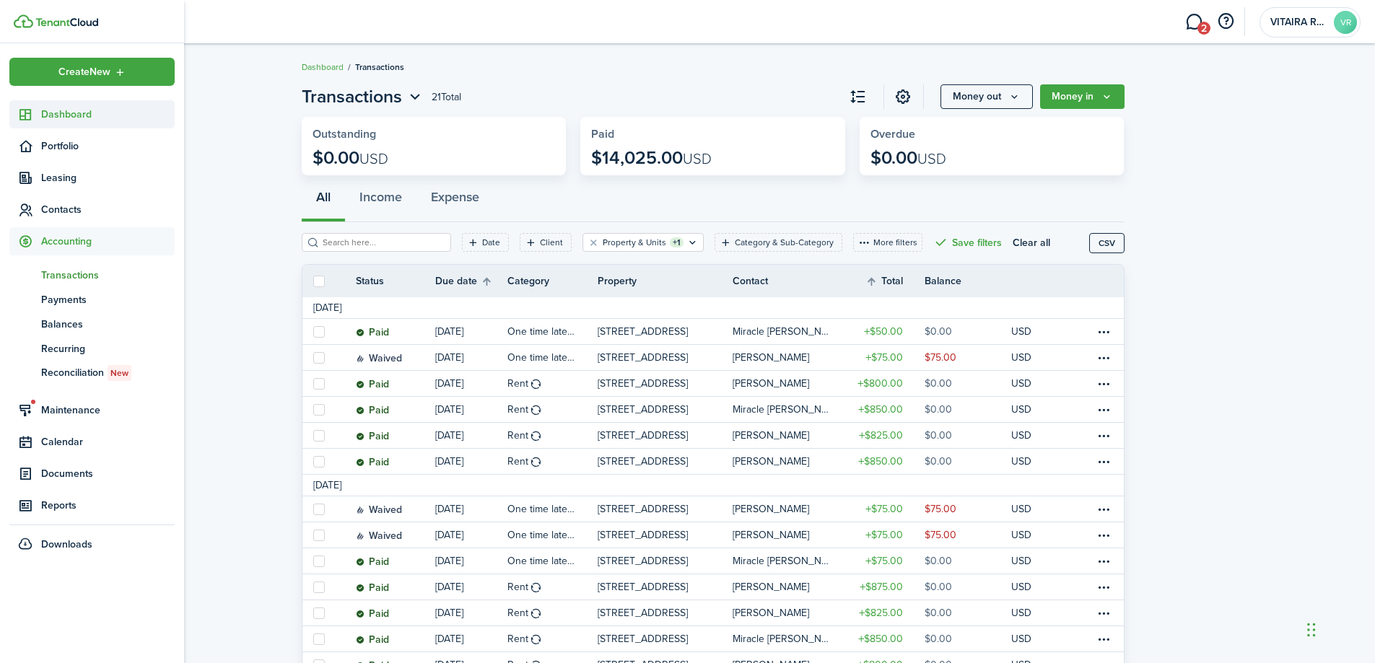
click at [70, 116] on span "Dashboard" at bounding box center [108, 114] width 134 height 15
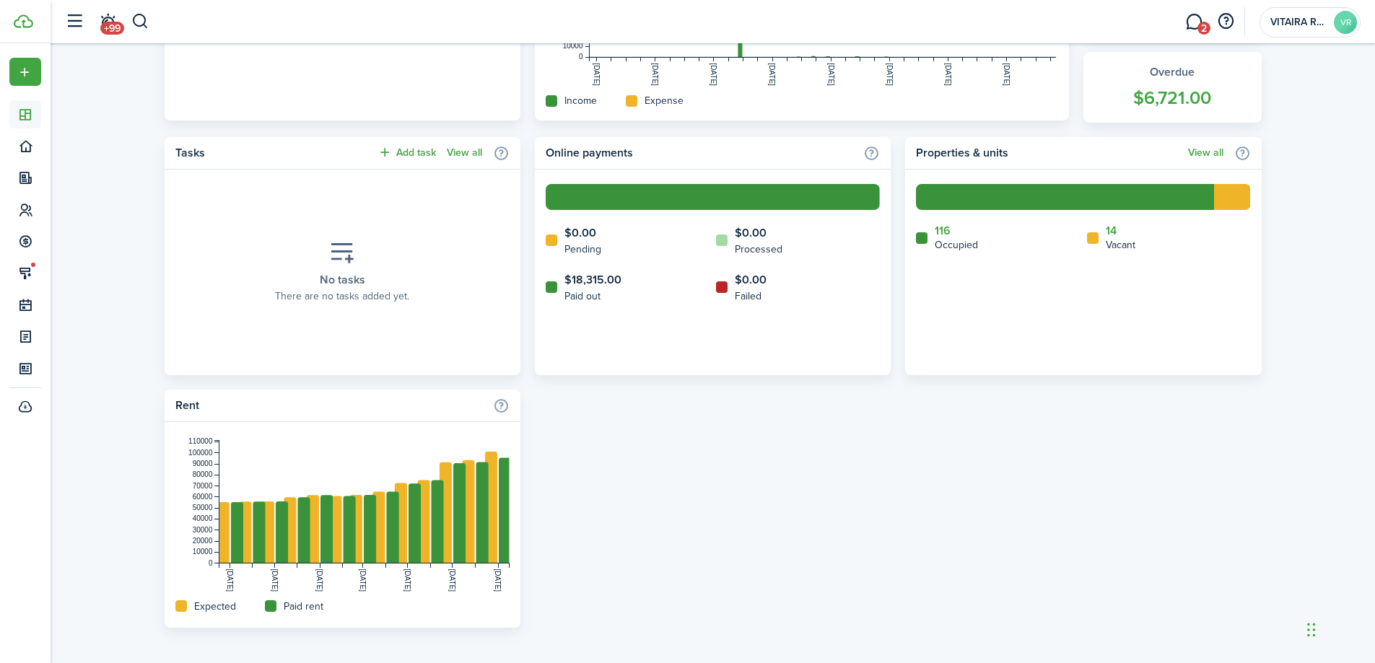
scroll to position [529, 0]
